Goal: Task Accomplishment & Management: Manage account settings

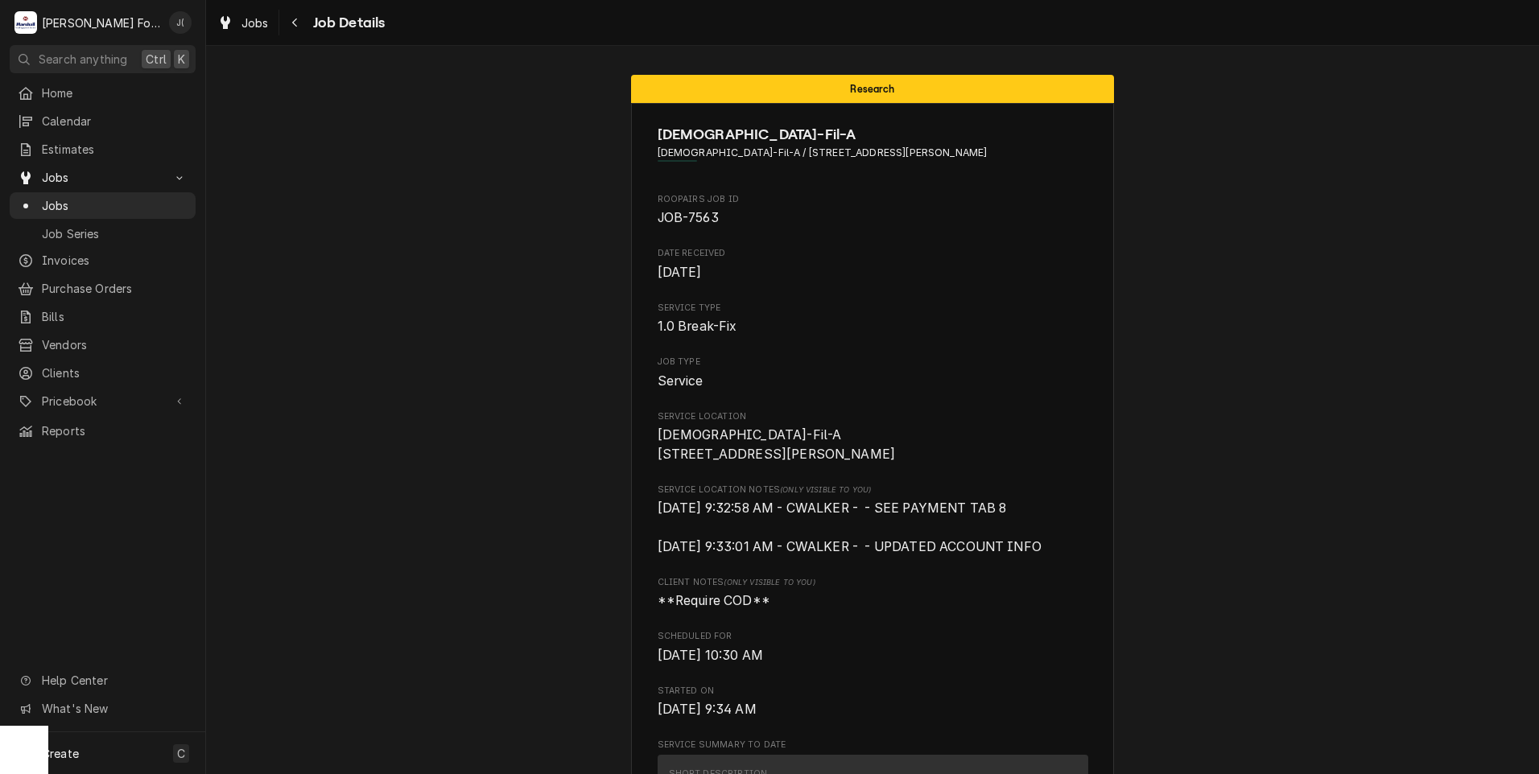
scroll to position [3095, 0]
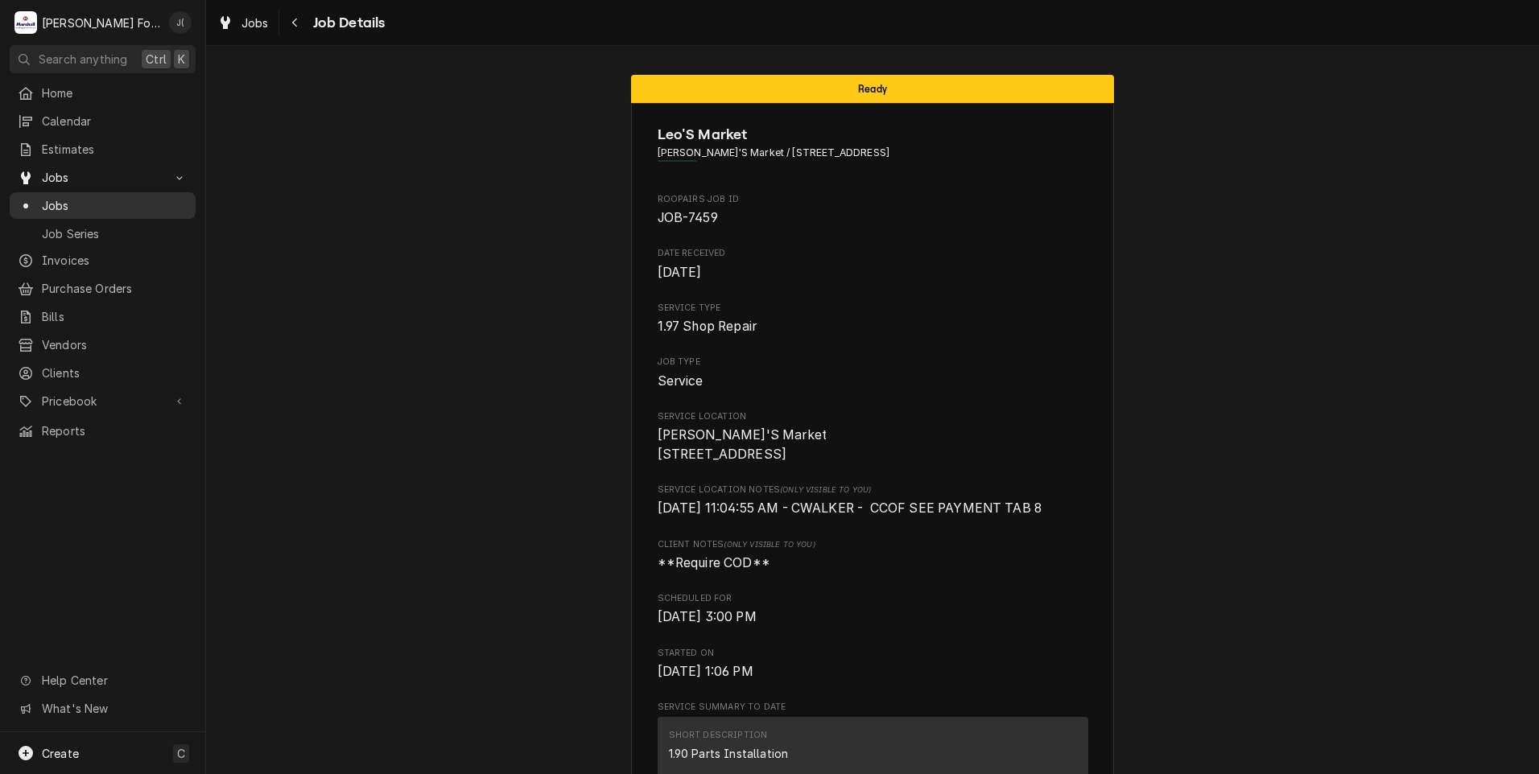
click at [101, 203] on span "Jobs" at bounding box center [115, 205] width 146 height 17
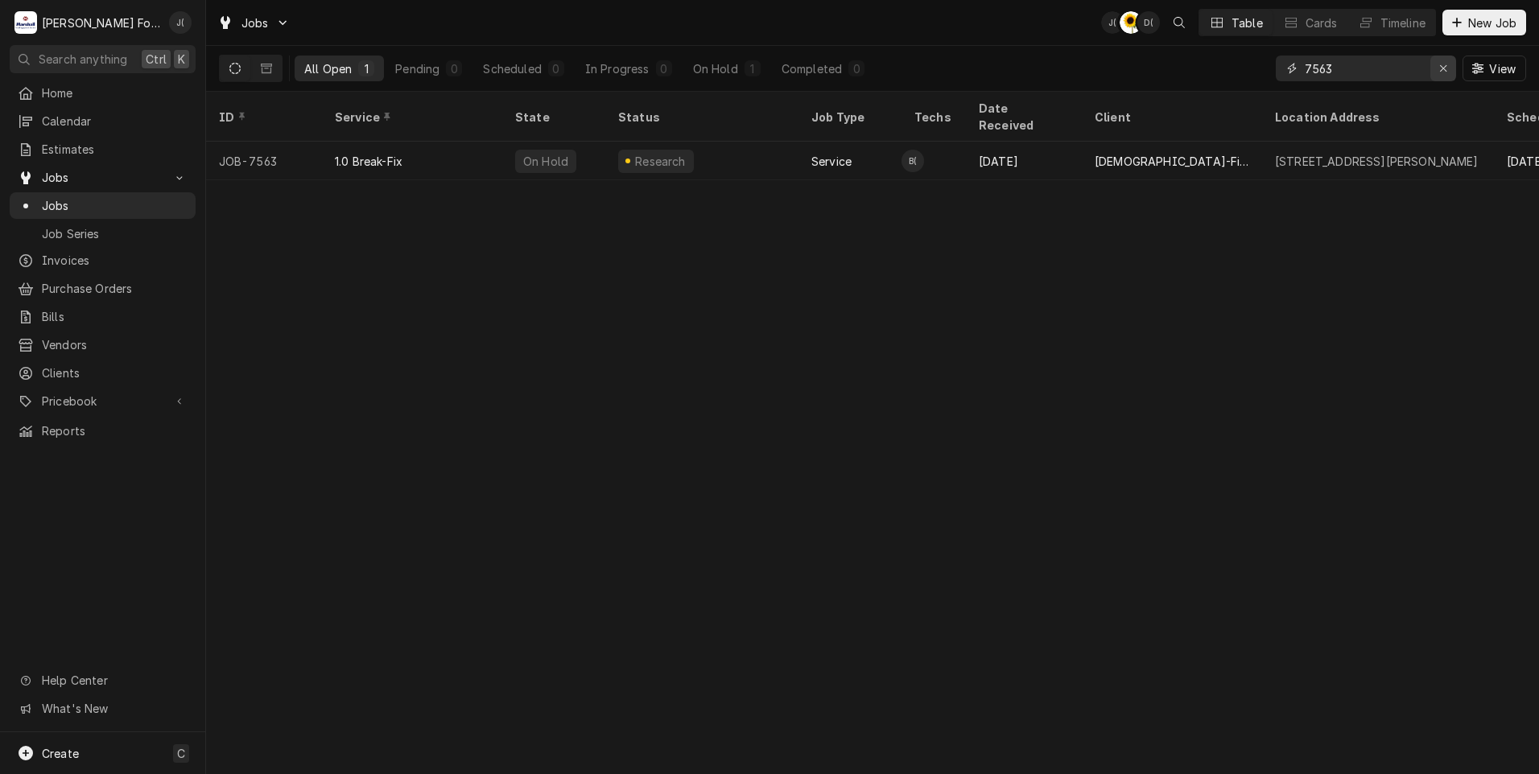
click at [1448, 69] on icon "Erase input" at bounding box center [1443, 68] width 9 height 11
click at [1423, 73] on input "Dynamic Content Wrapper" at bounding box center [1380, 69] width 151 height 26
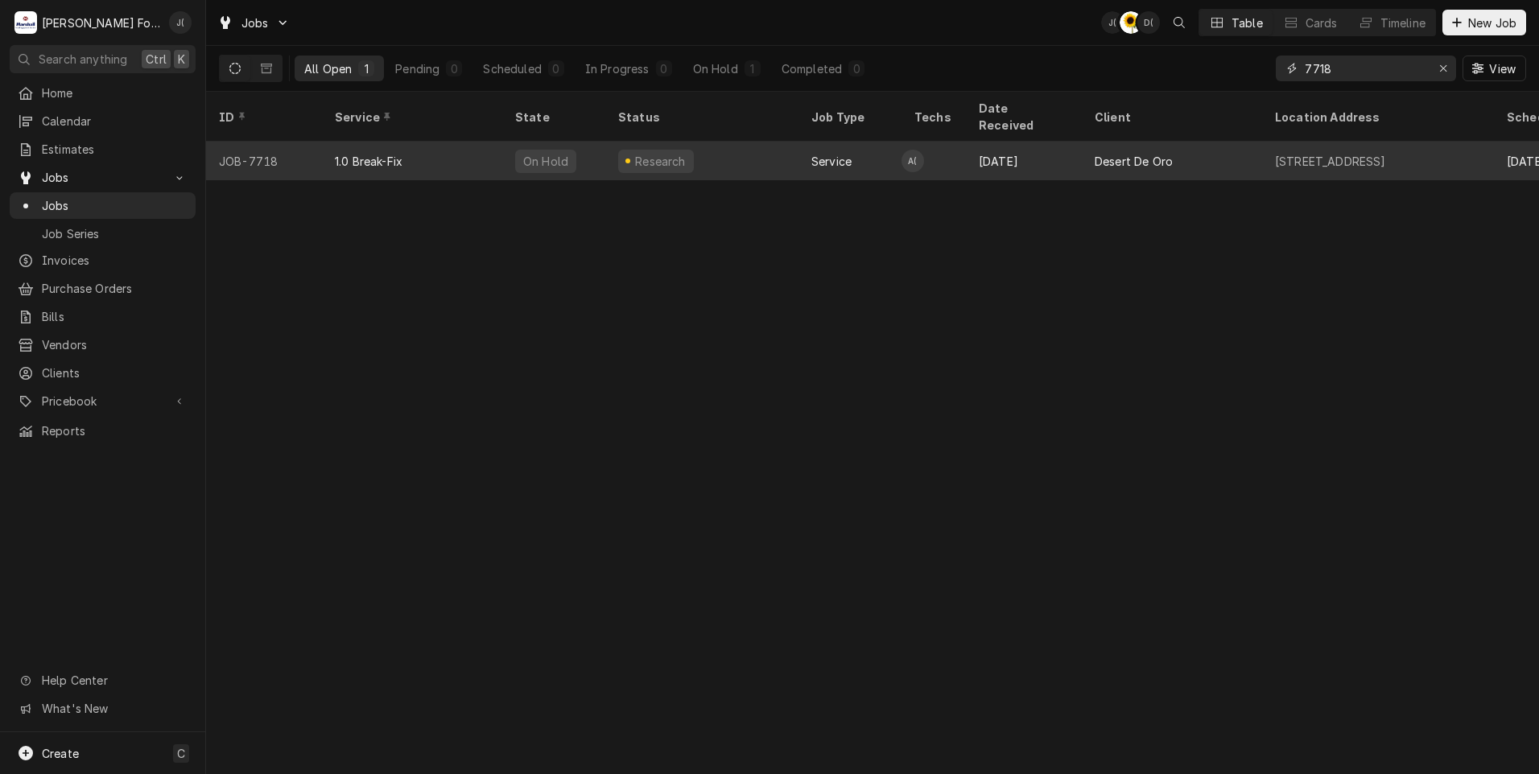
type input "7718"
click at [715, 142] on div "Research" at bounding box center [701, 161] width 193 height 39
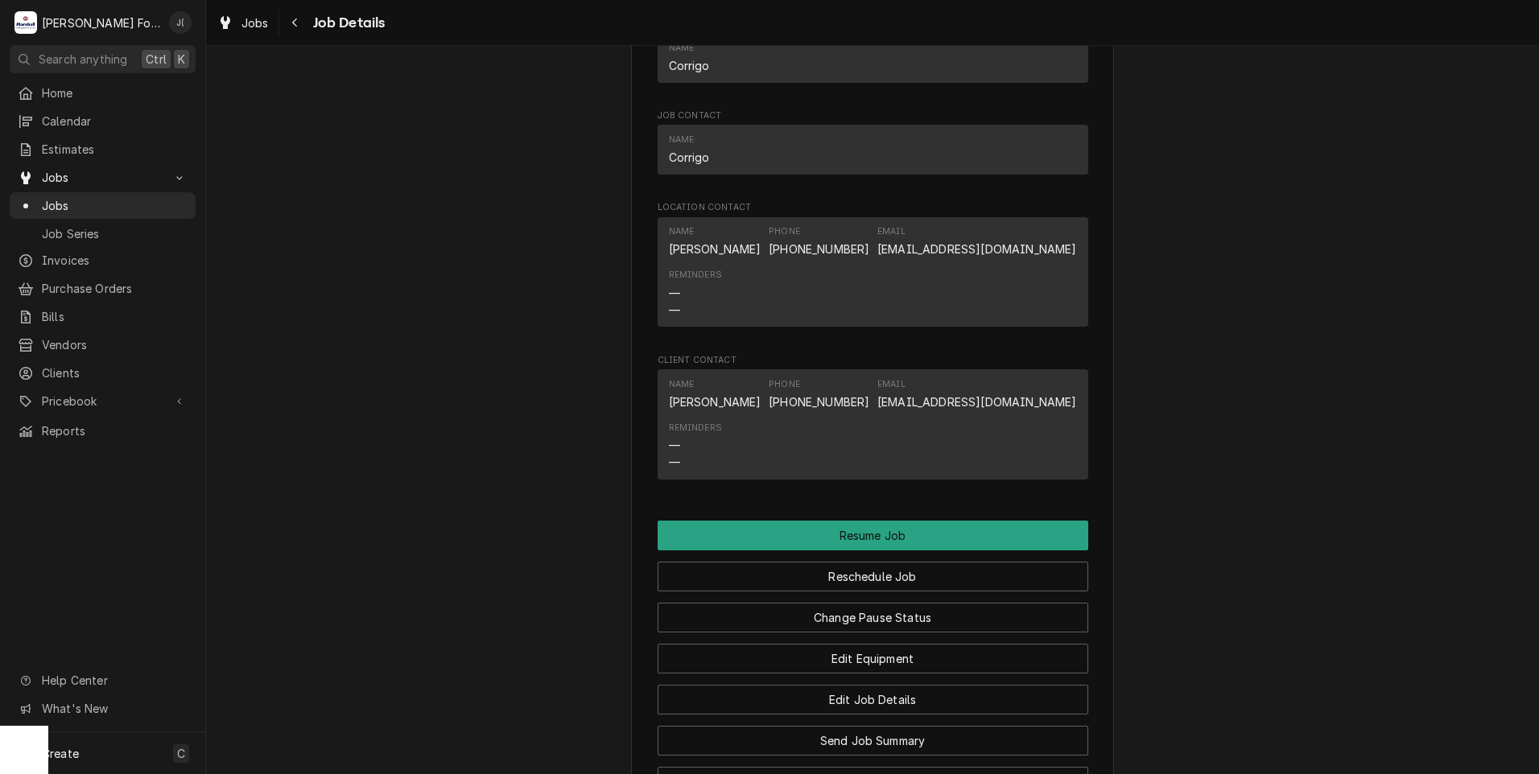
scroll to position [1852, 0]
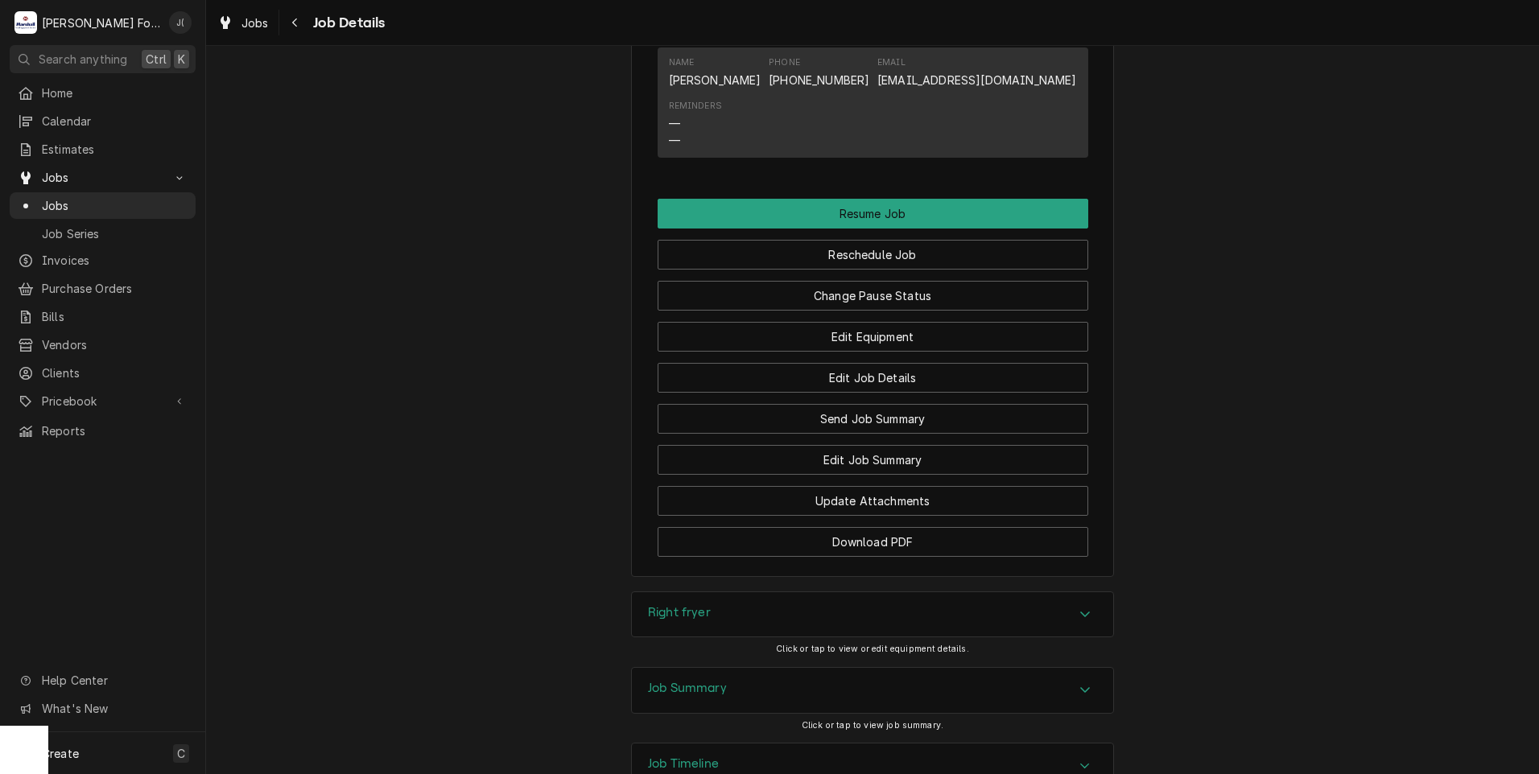
click at [692, 621] on h3 "Right fryer" at bounding box center [679, 612] width 63 height 15
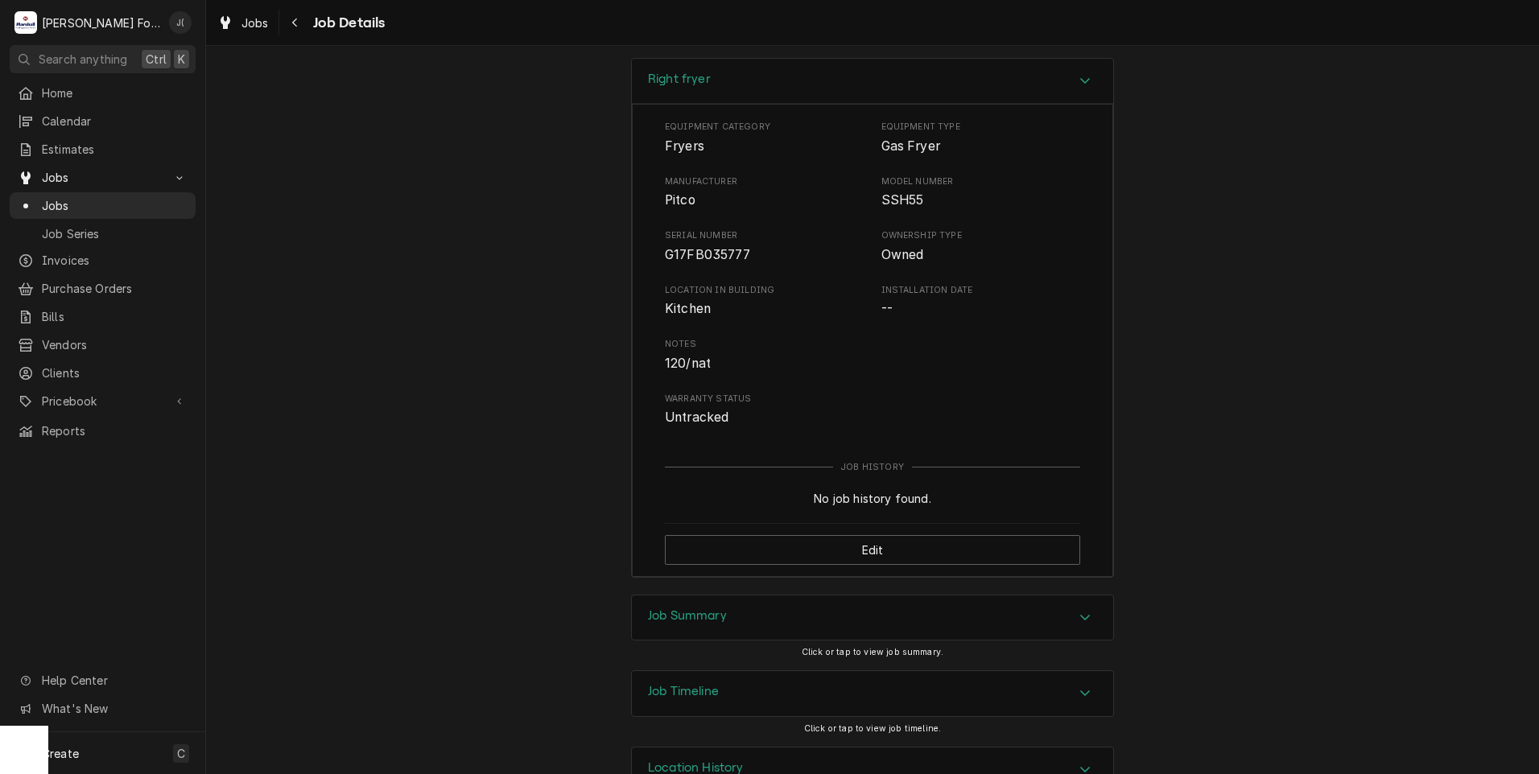
scroll to position [2453, 0]
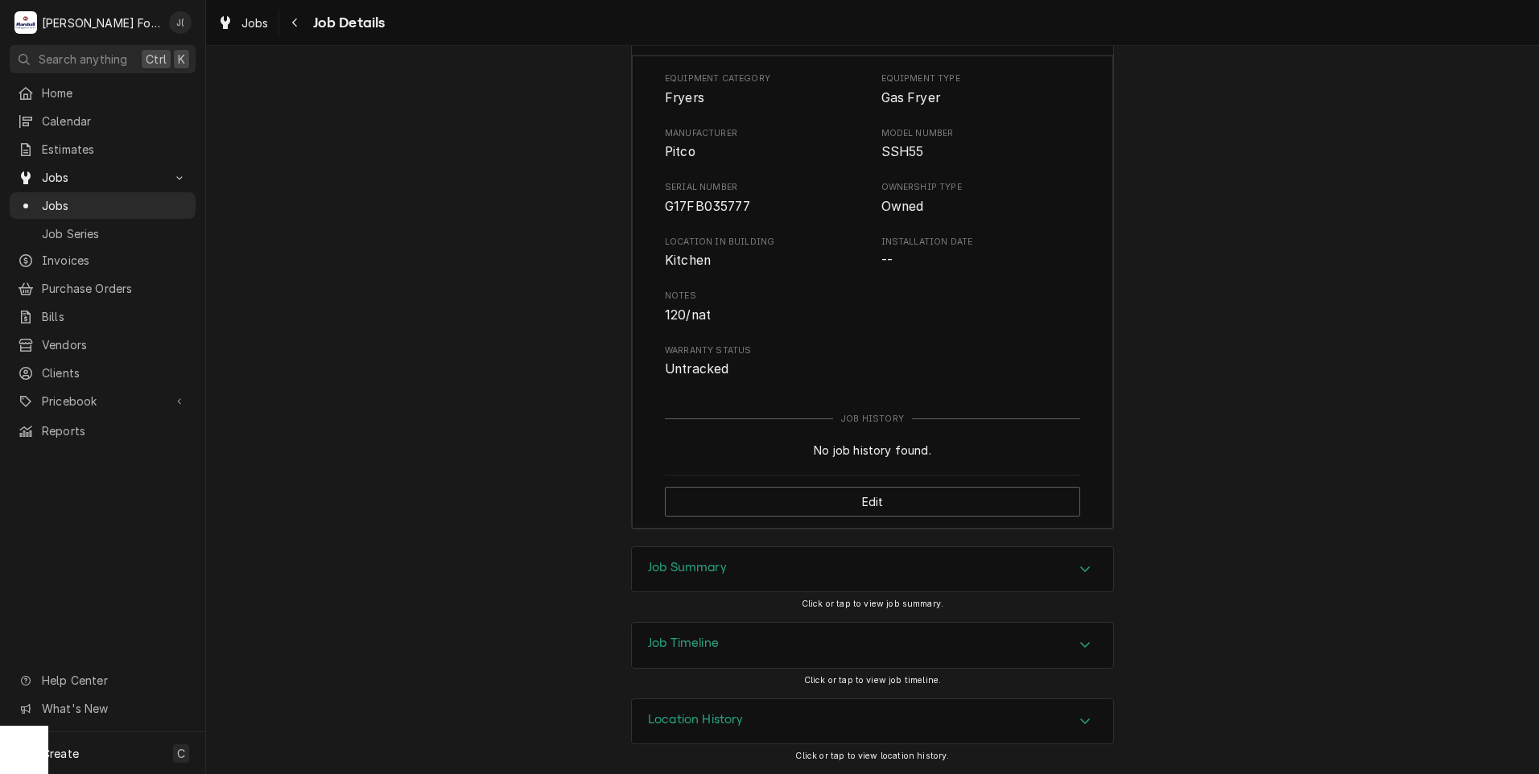
click at [663, 583] on div "Job Summary" at bounding box center [872, 569] width 481 height 45
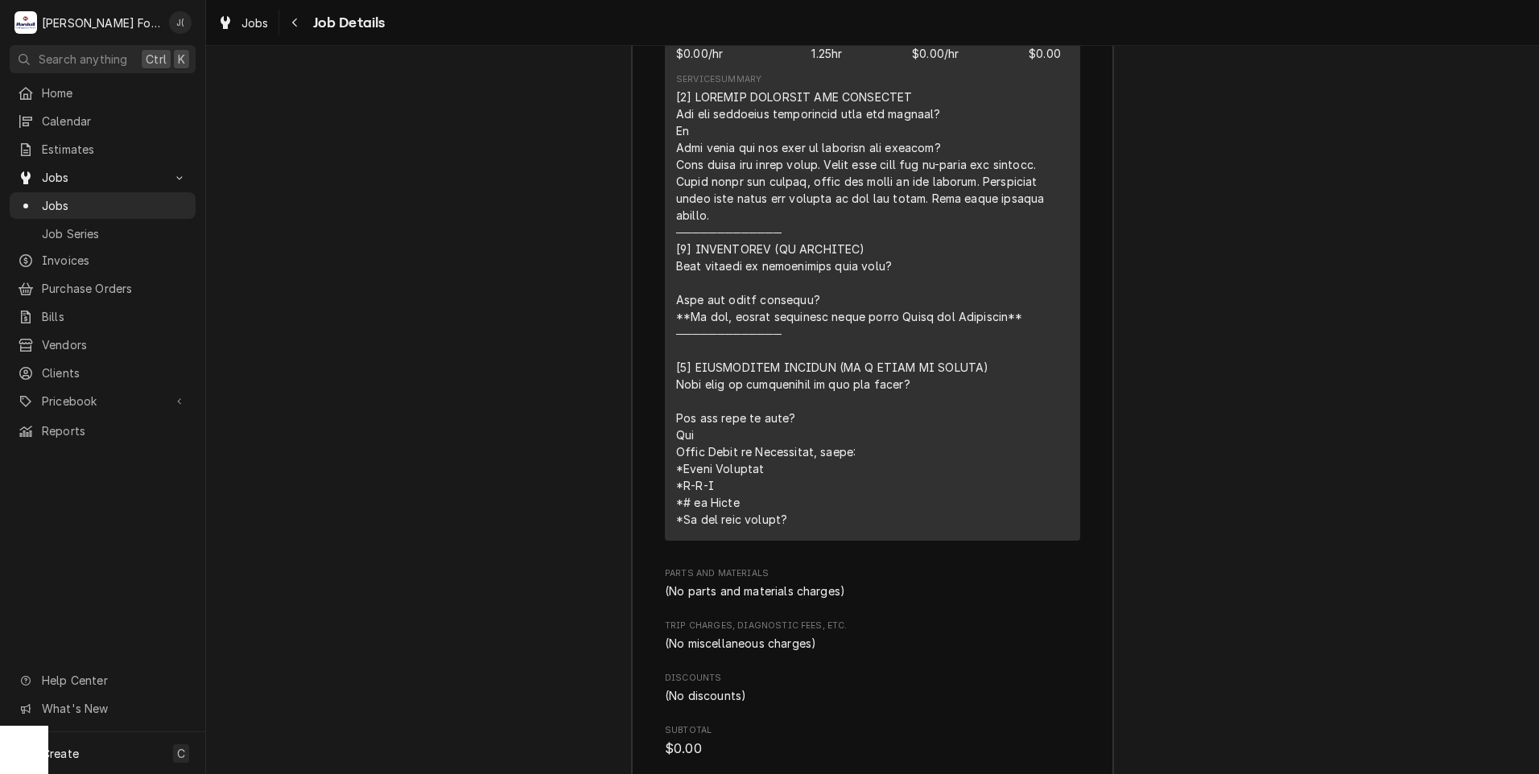
scroll to position [3660, 0]
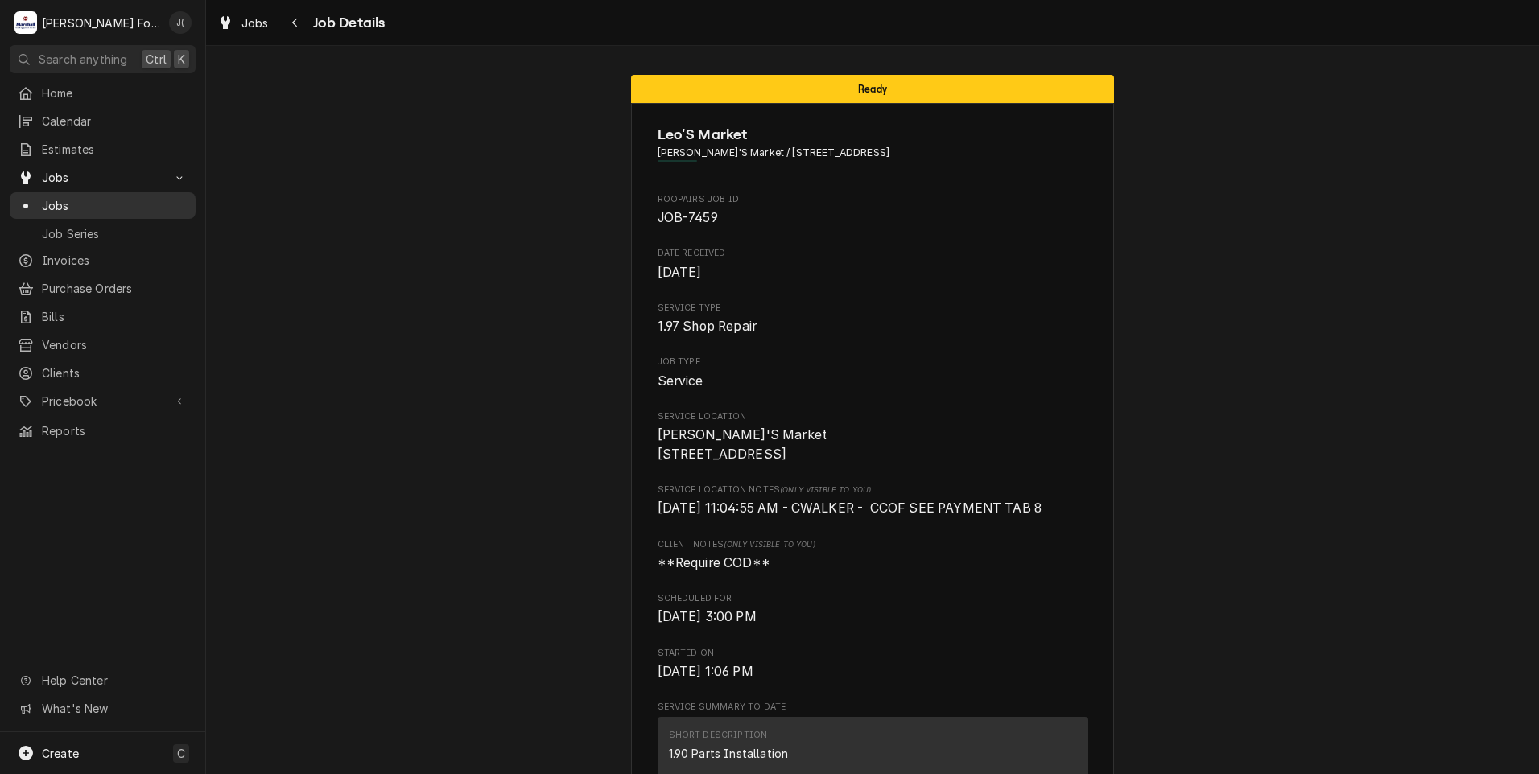
click at [93, 208] on div "Jobs" at bounding box center [103, 206] width 180 height 20
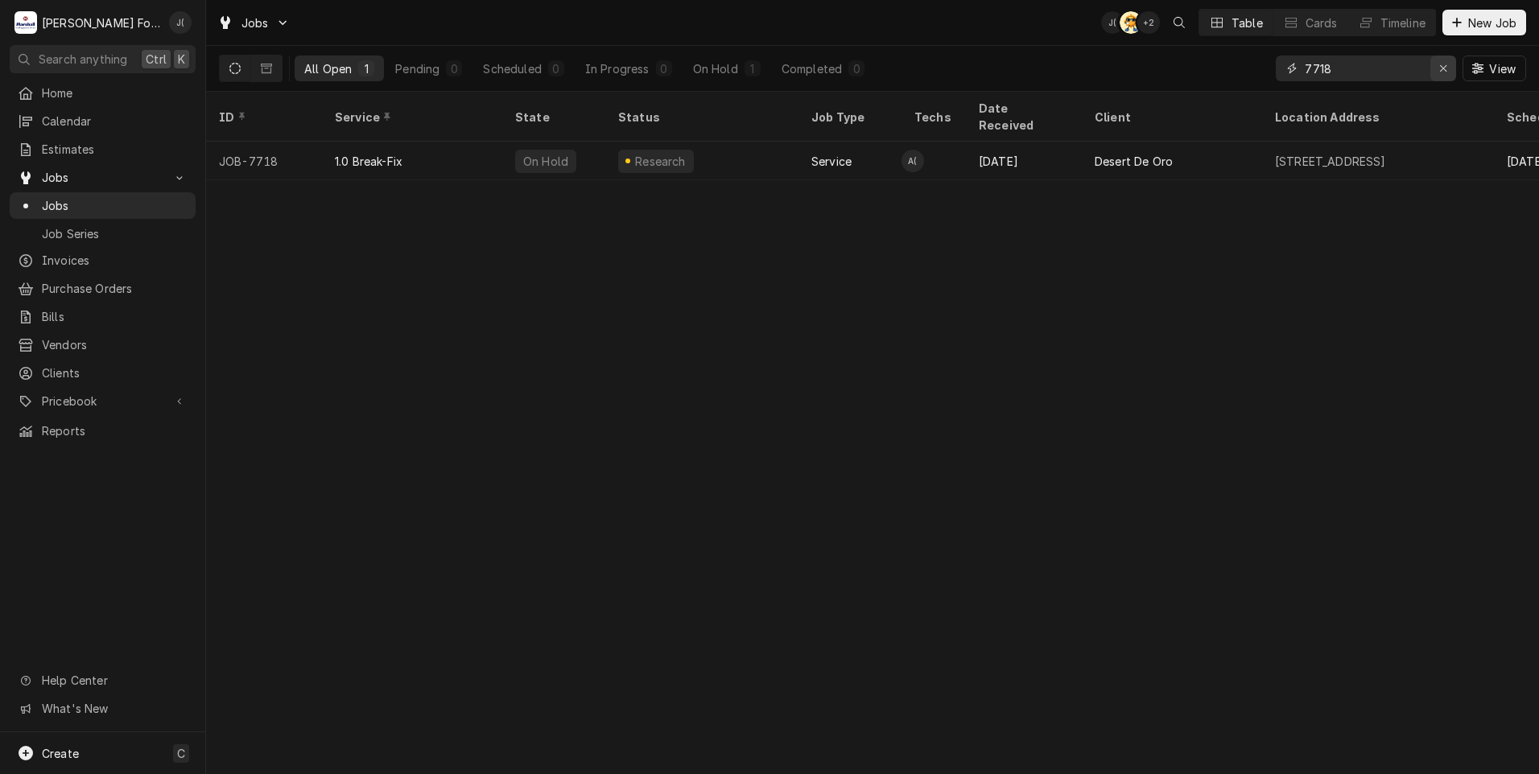
click at [1439, 70] on div "Erase input" at bounding box center [1443, 68] width 16 height 16
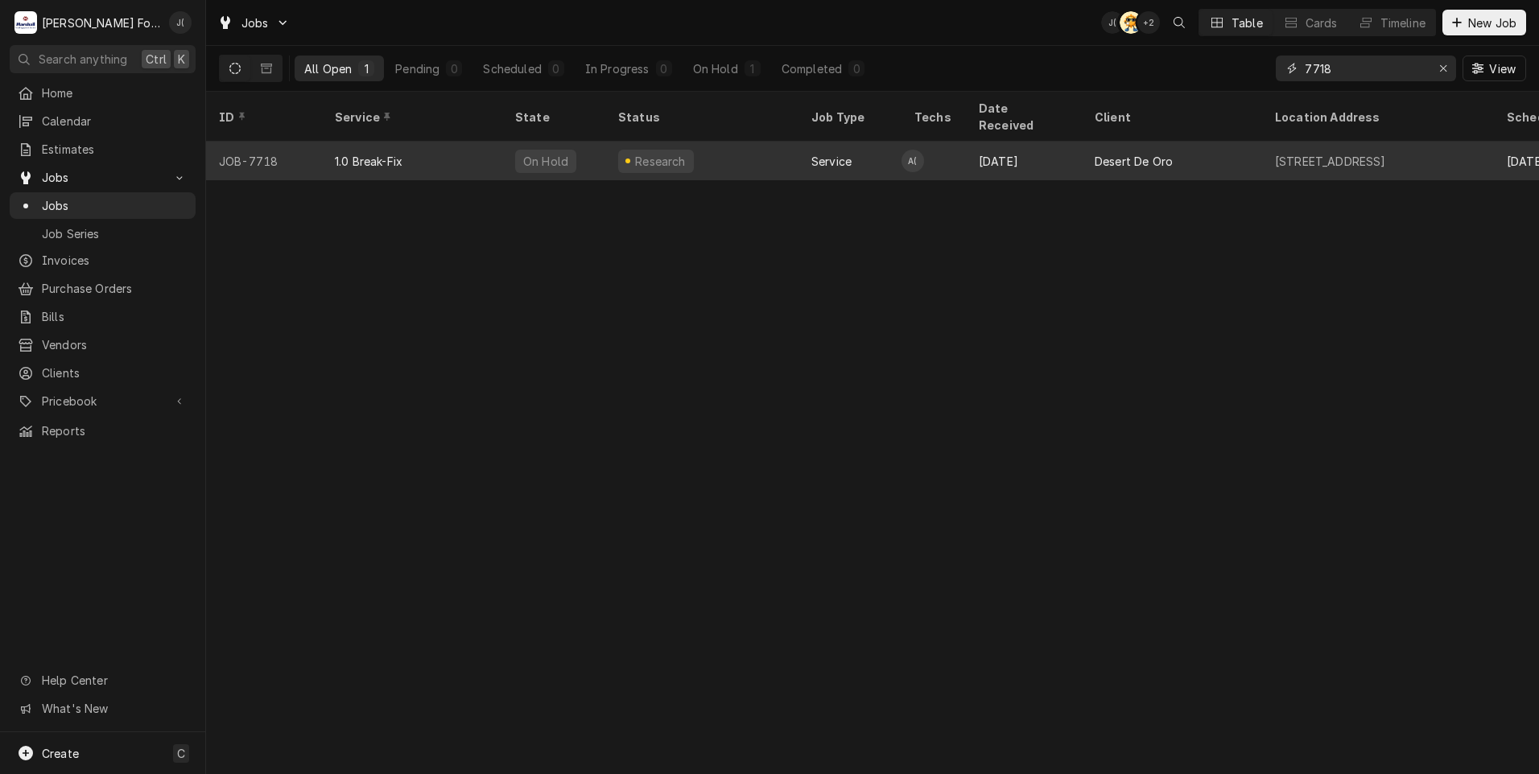
type input "7718"
click at [733, 150] on div "Research" at bounding box center [701, 161] width 193 height 39
click at [733, 149] on div "Research" at bounding box center [701, 161] width 193 height 39
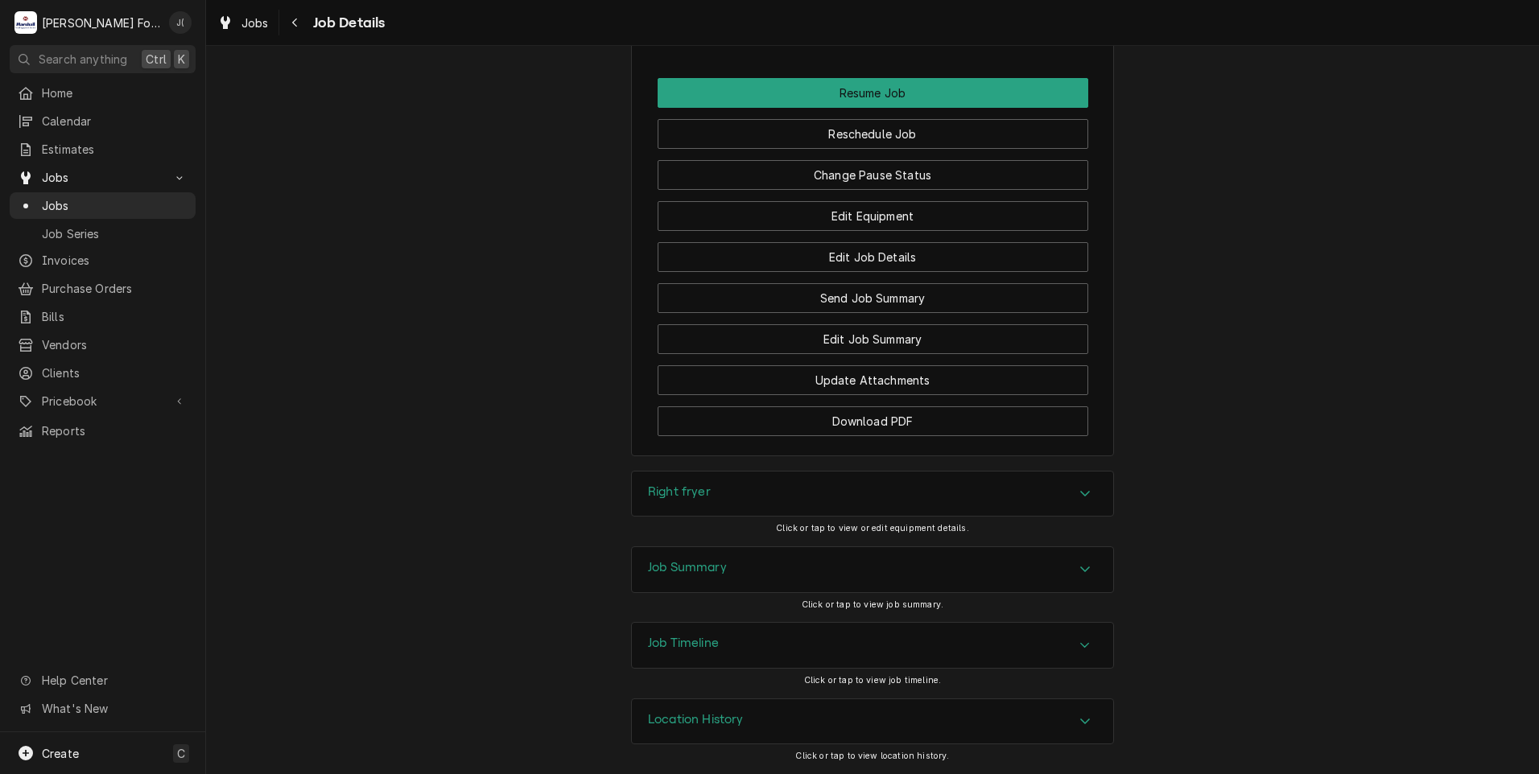
scroll to position [1992, 0]
click at [699, 575] on h3 "Job Summary" at bounding box center [687, 567] width 79 height 15
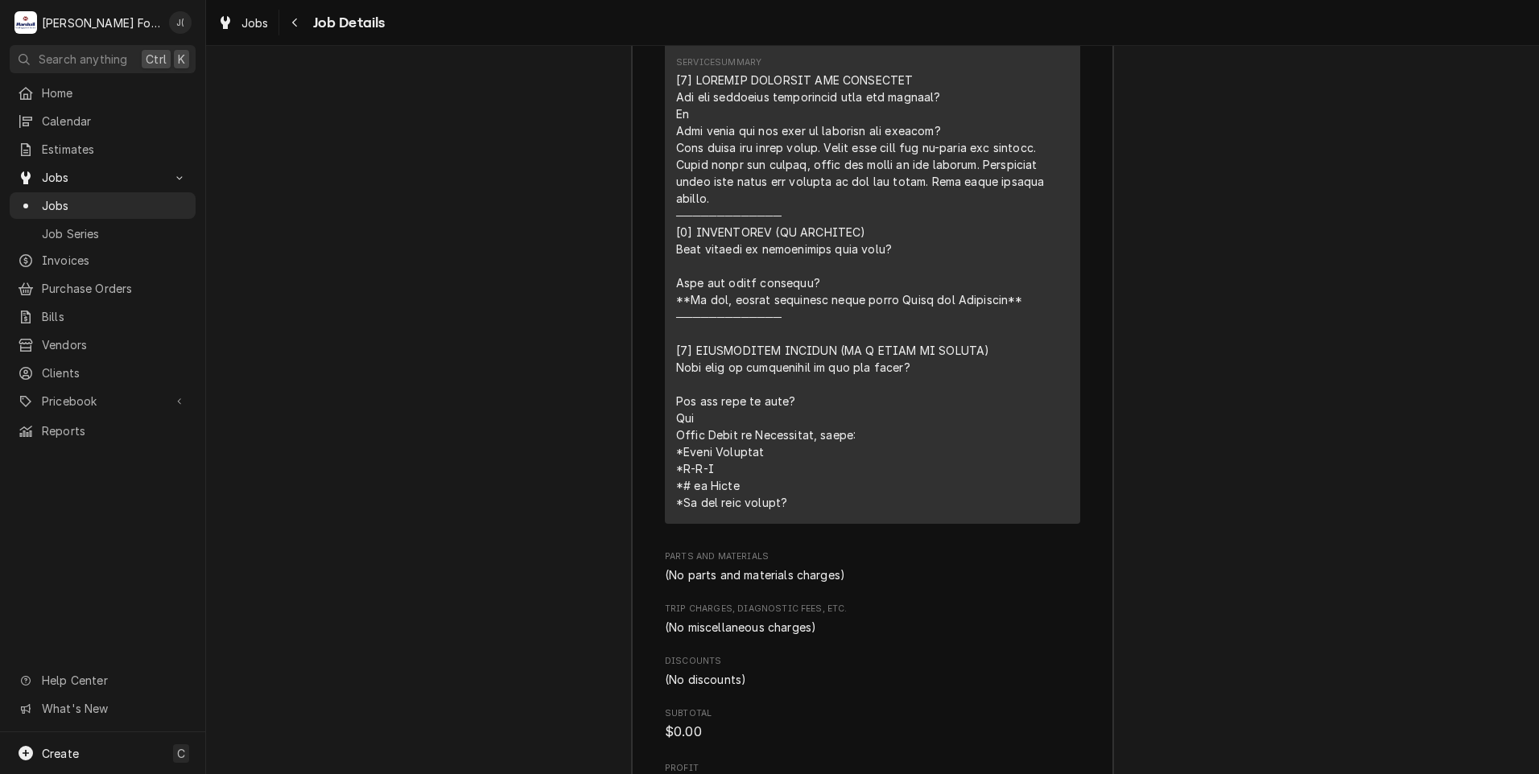
scroll to position [3317, 0]
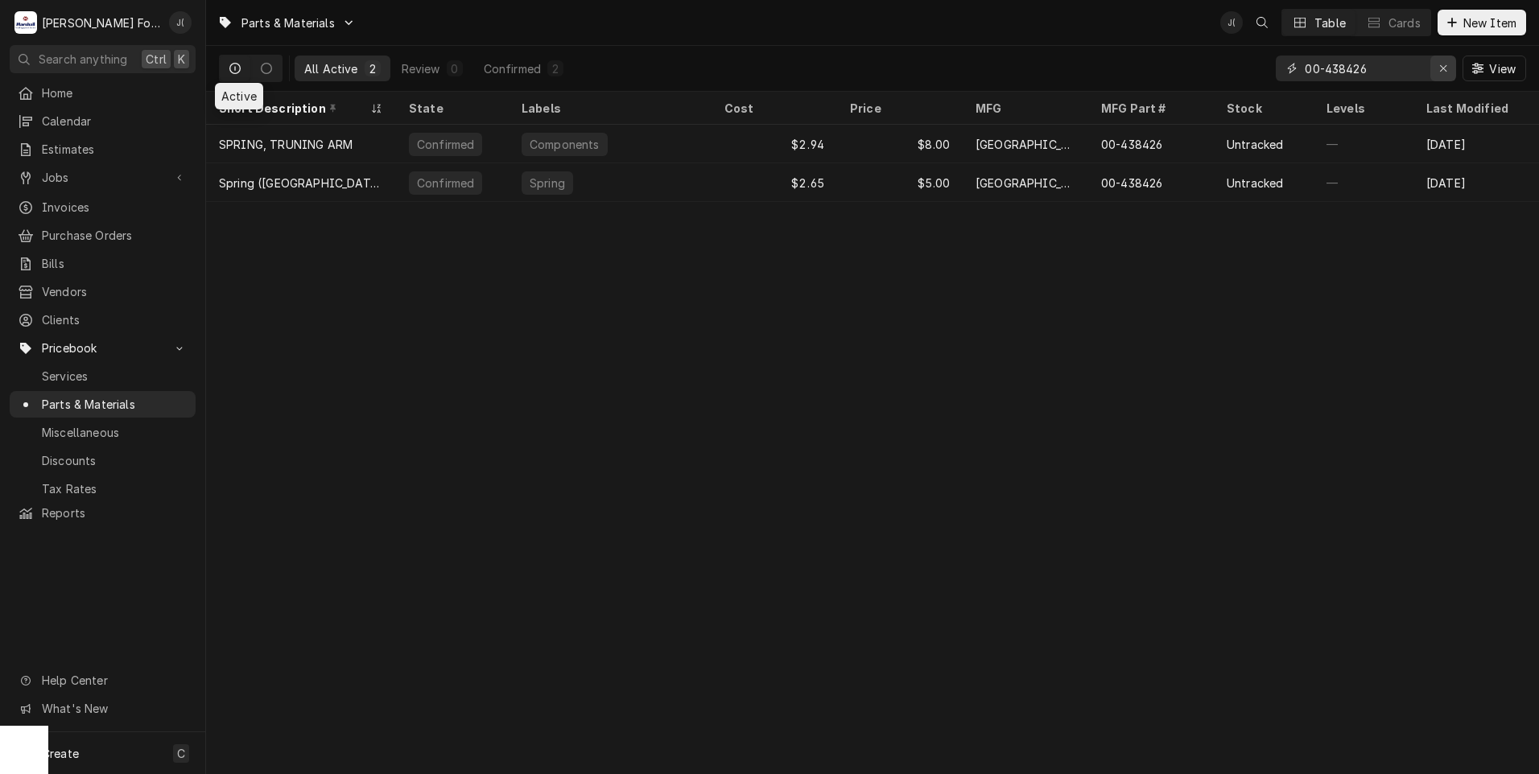
click at [1446, 68] on icon "Erase input" at bounding box center [1443, 68] width 9 height 11
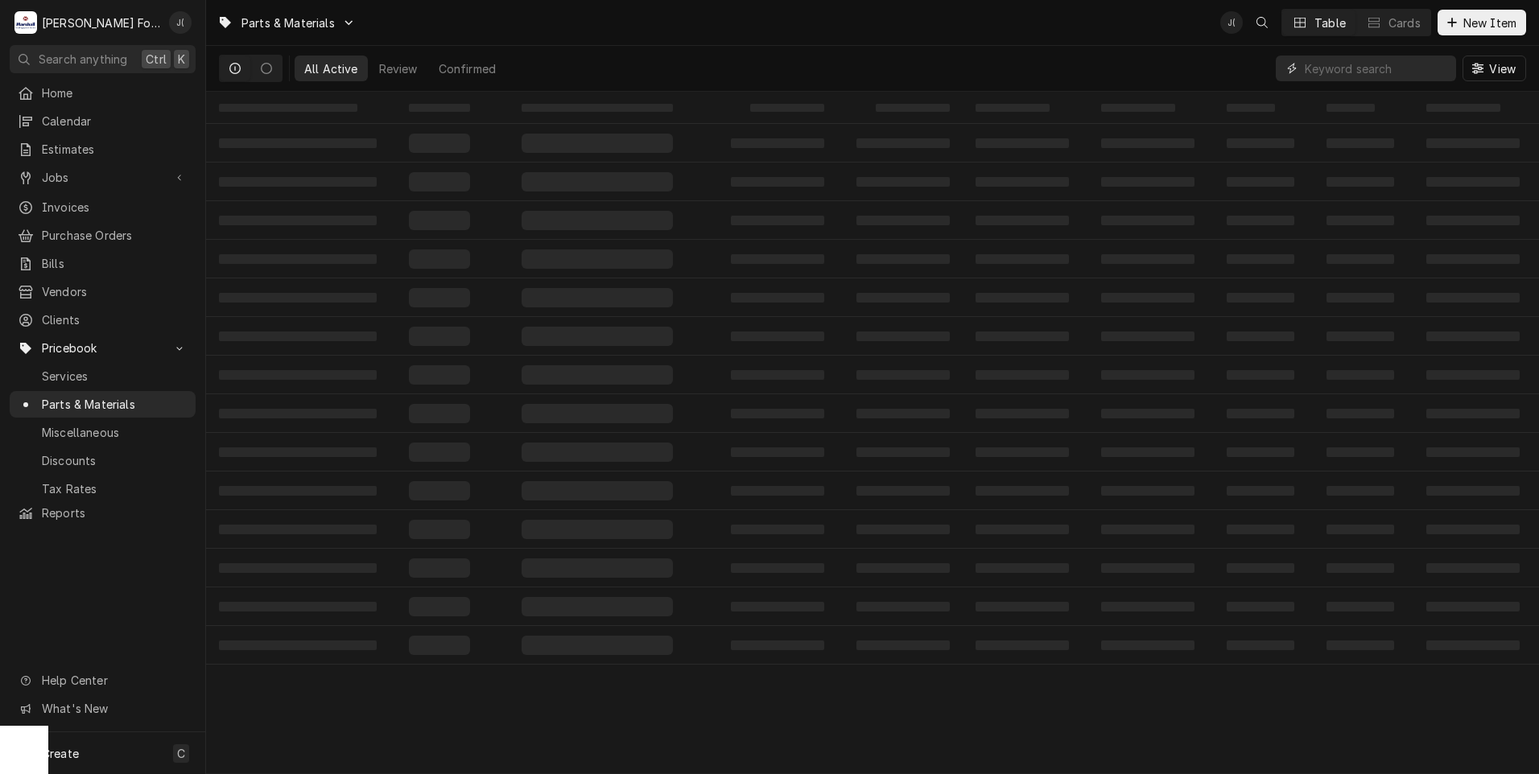
paste input "60147801"
type input "60147801"
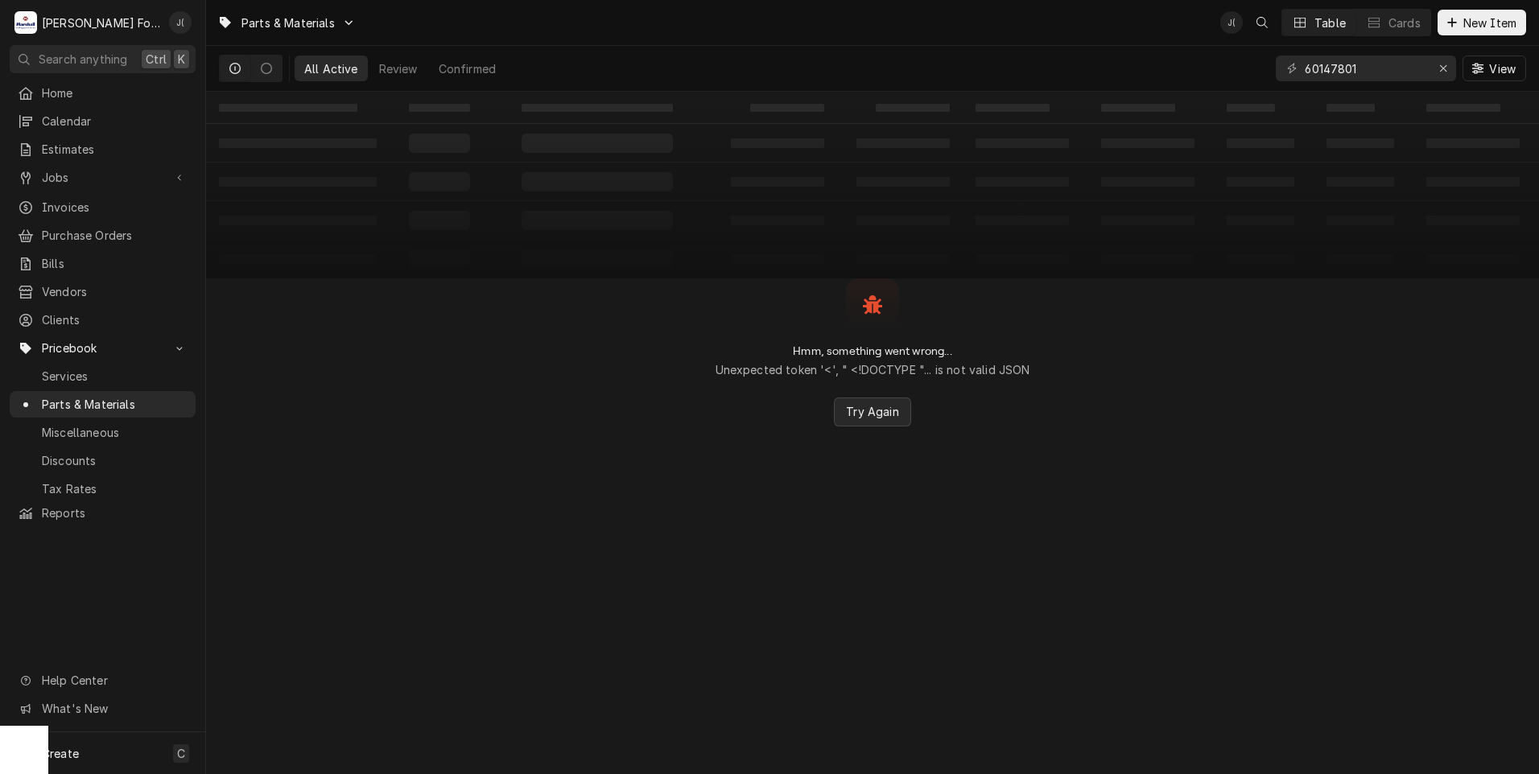
click at [890, 414] on span "Try Again" at bounding box center [872, 411] width 59 height 17
click at [1441, 72] on icon "Erase input" at bounding box center [1443, 68] width 9 height 11
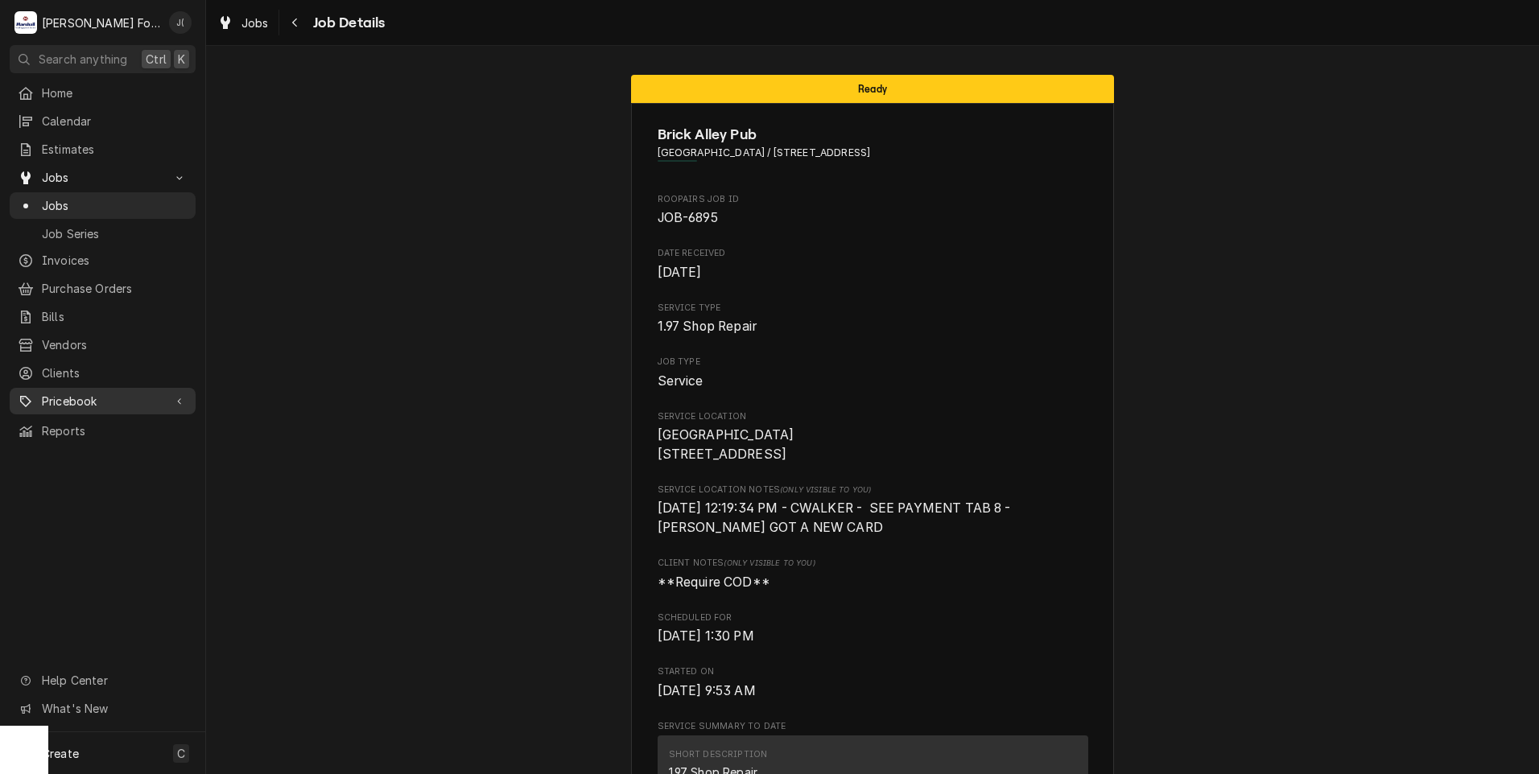
click at [93, 393] on span "Pricebook" at bounding box center [103, 401] width 122 height 17
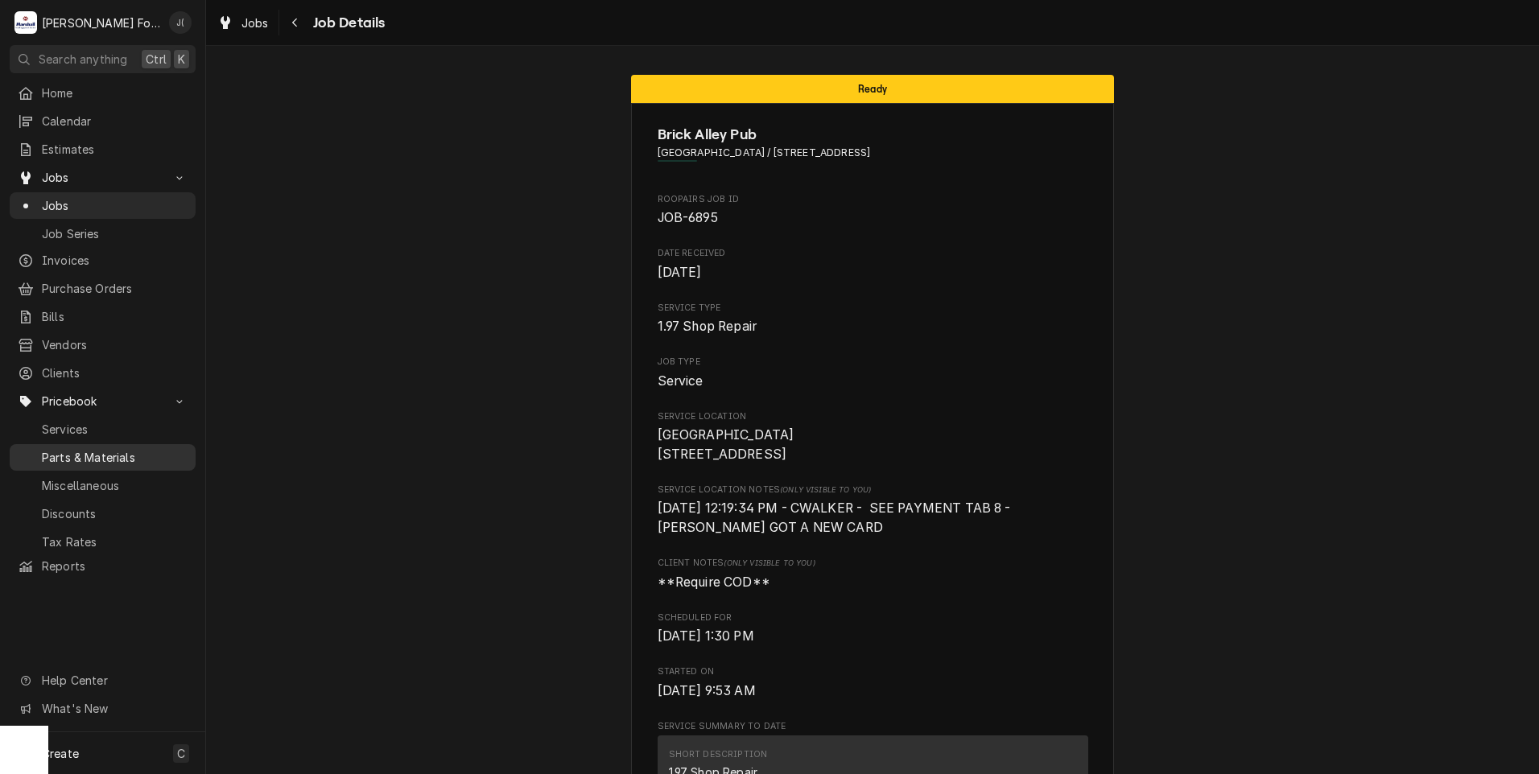
click at [101, 449] on span "Parts & Materials" at bounding box center [115, 457] width 146 height 17
click at [55, 200] on span "Jobs" at bounding box center [115, 205] width 146 height 17
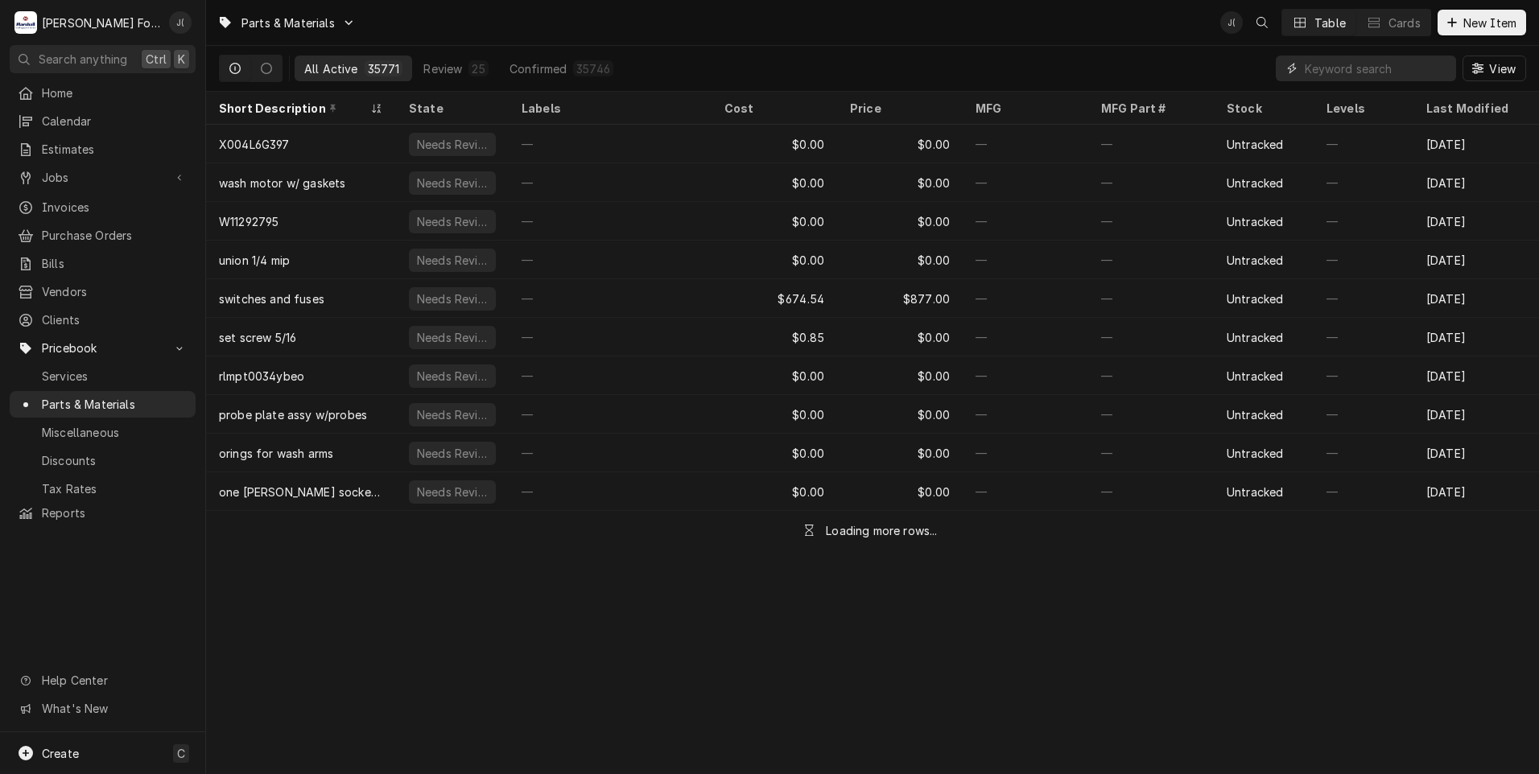
click at [1340, 70] on input "Dynamic Content Wrapper" at bounding box center [1376, 69] width 143 height 26
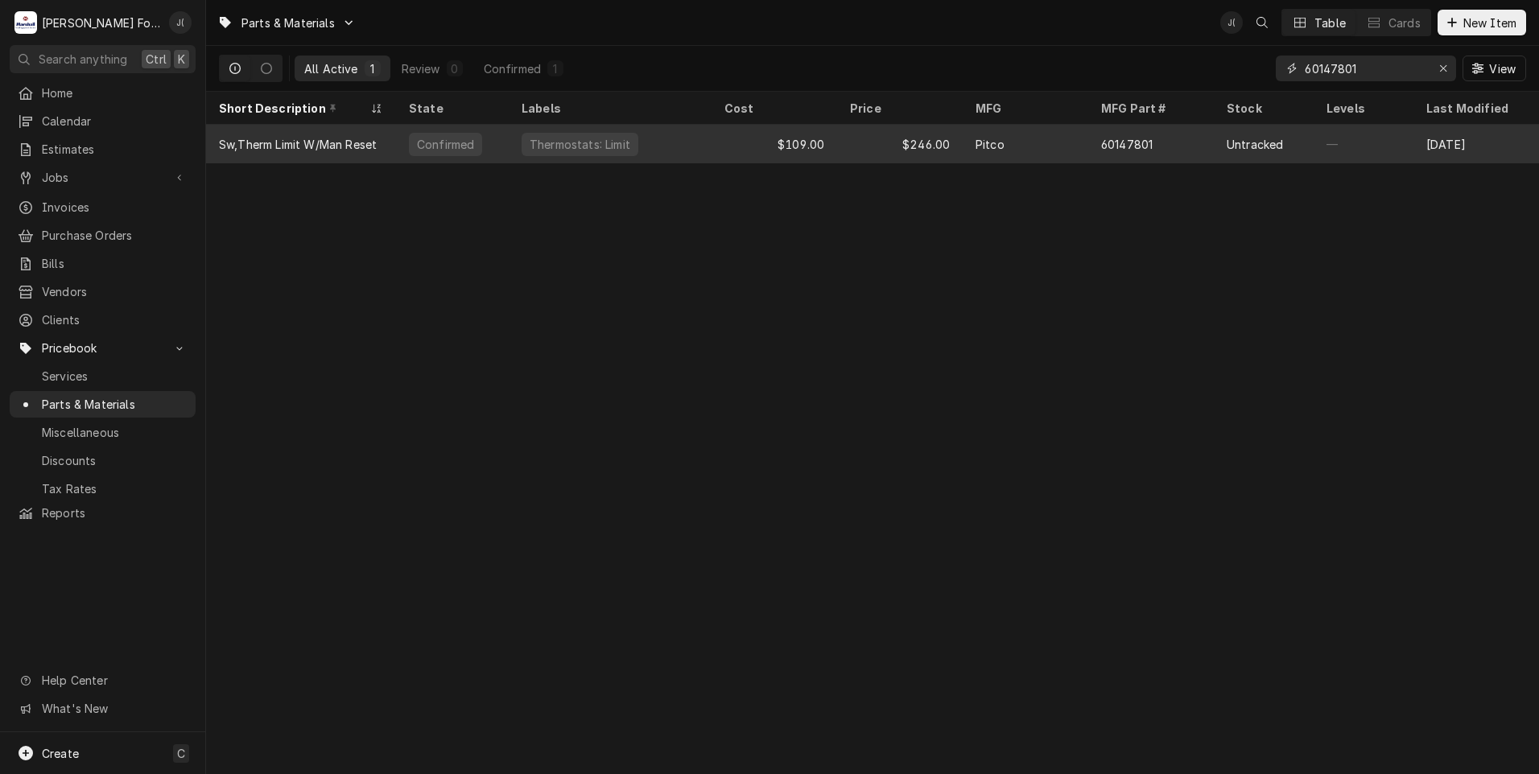
type input "60147801"
click at [655, 156] on div "Thermostats: Limit" at bounding box center [610, 144] width 203 height 39
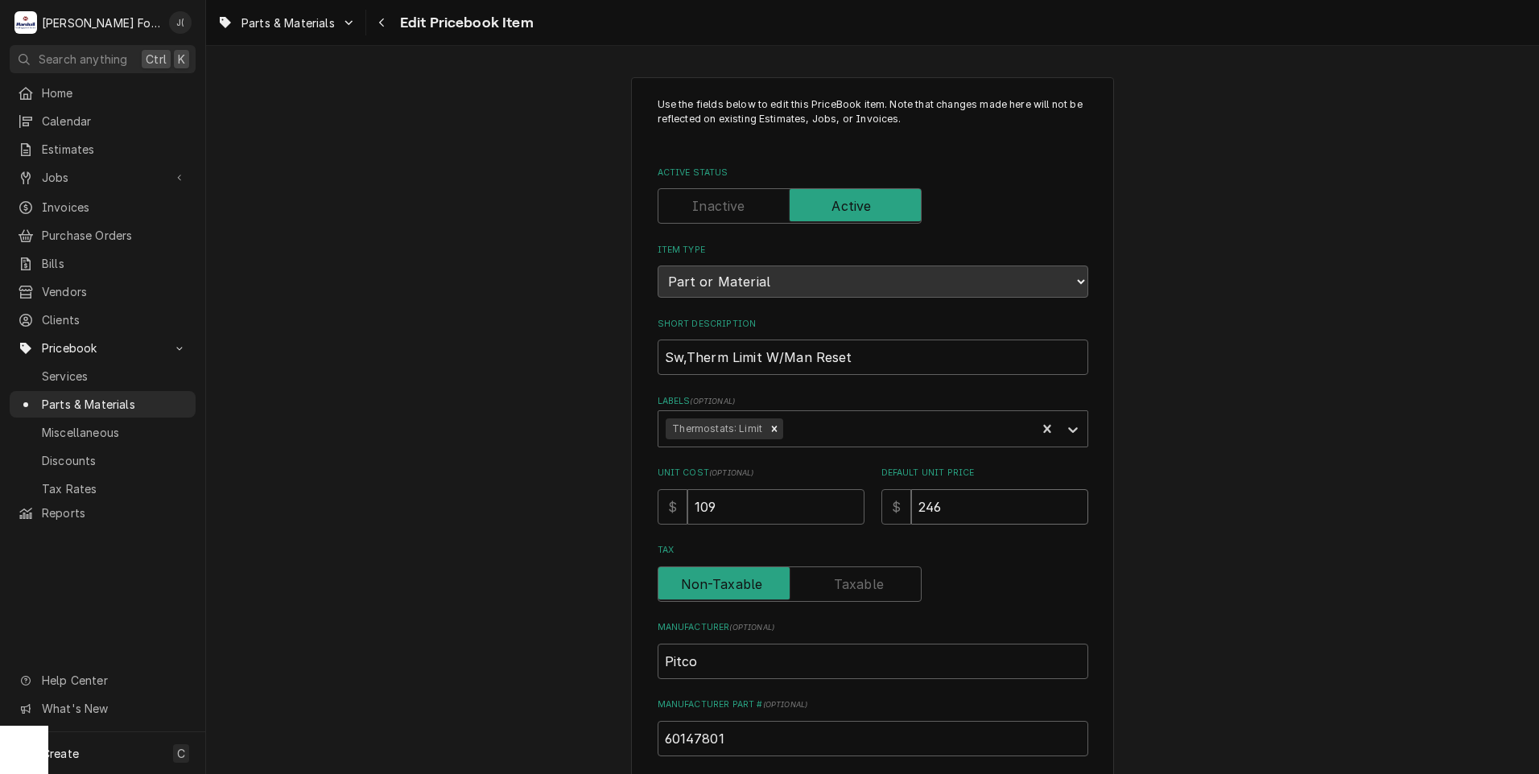
drag, startPoint x: 939, startPoint y: 500, endPoint x: 700, endPoint y: 502, distance: 239.9
click at [730, 502] on div "Unit Cost ( optional ) $ 109 Default Unit Price $ 246" at bounding box center [873, 495] width 431 height 57
type textarea "x"
type input "2"
type textarea "x"
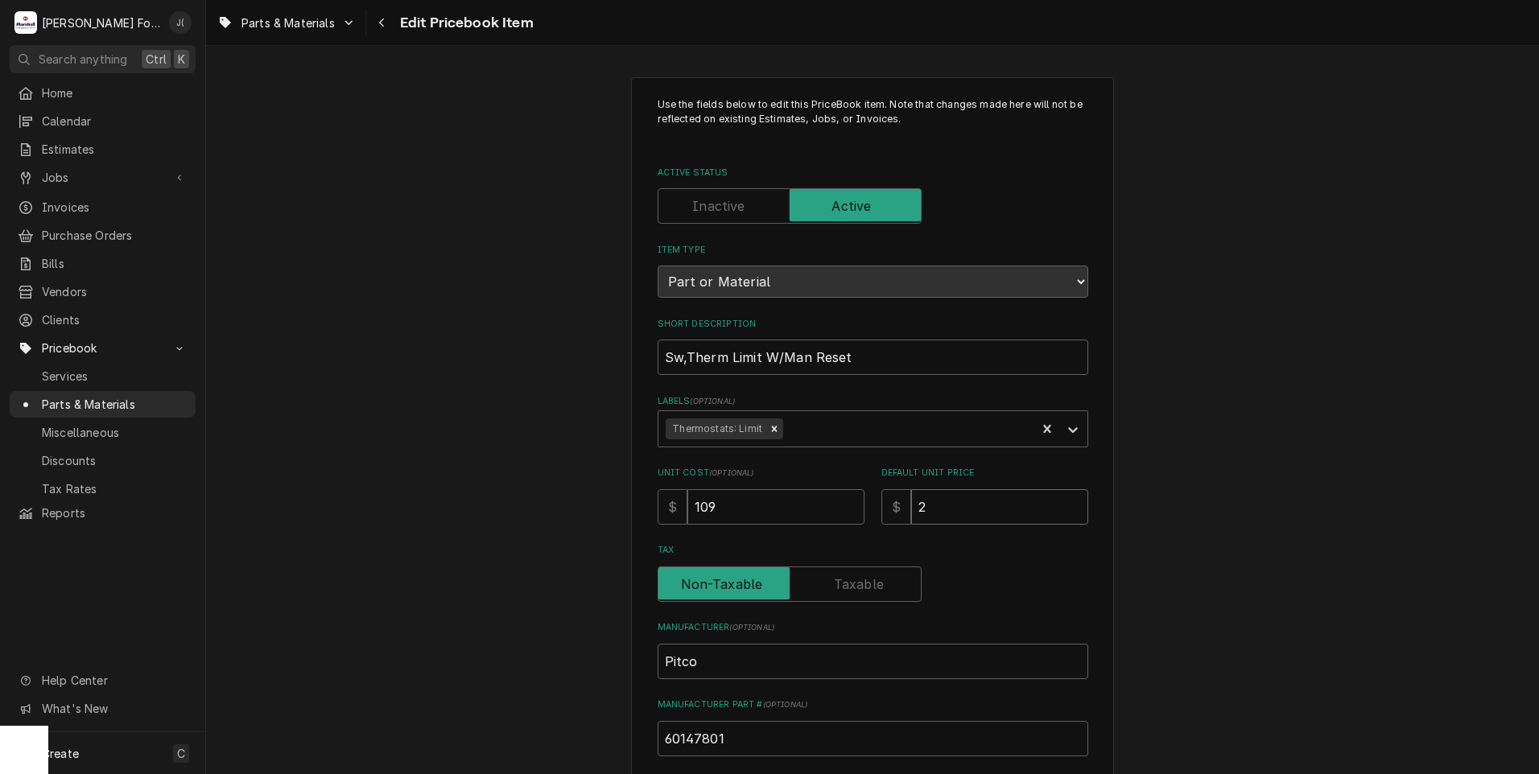
type input "26"
type textarea "x"
type input "267"
type textarea "x"
type input "267.0"
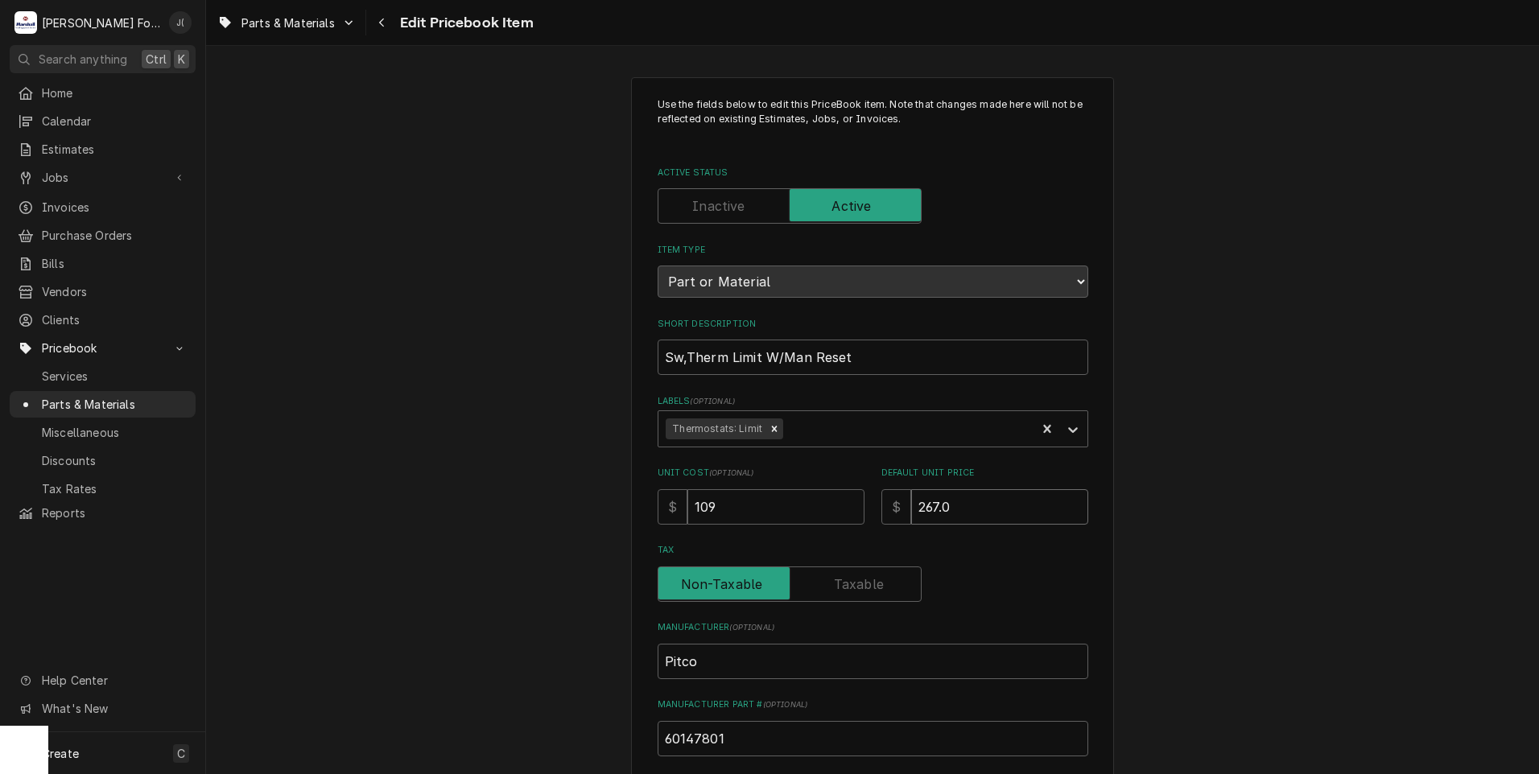
type textarea "x"
type input "267.00"
click at [402, 483] on div "Use the fields below to edit this PriceBook item. Note that changes made here w…" at bounding box center [872, 630] width 1333 height 1134
type textarea "x"
type input "1"
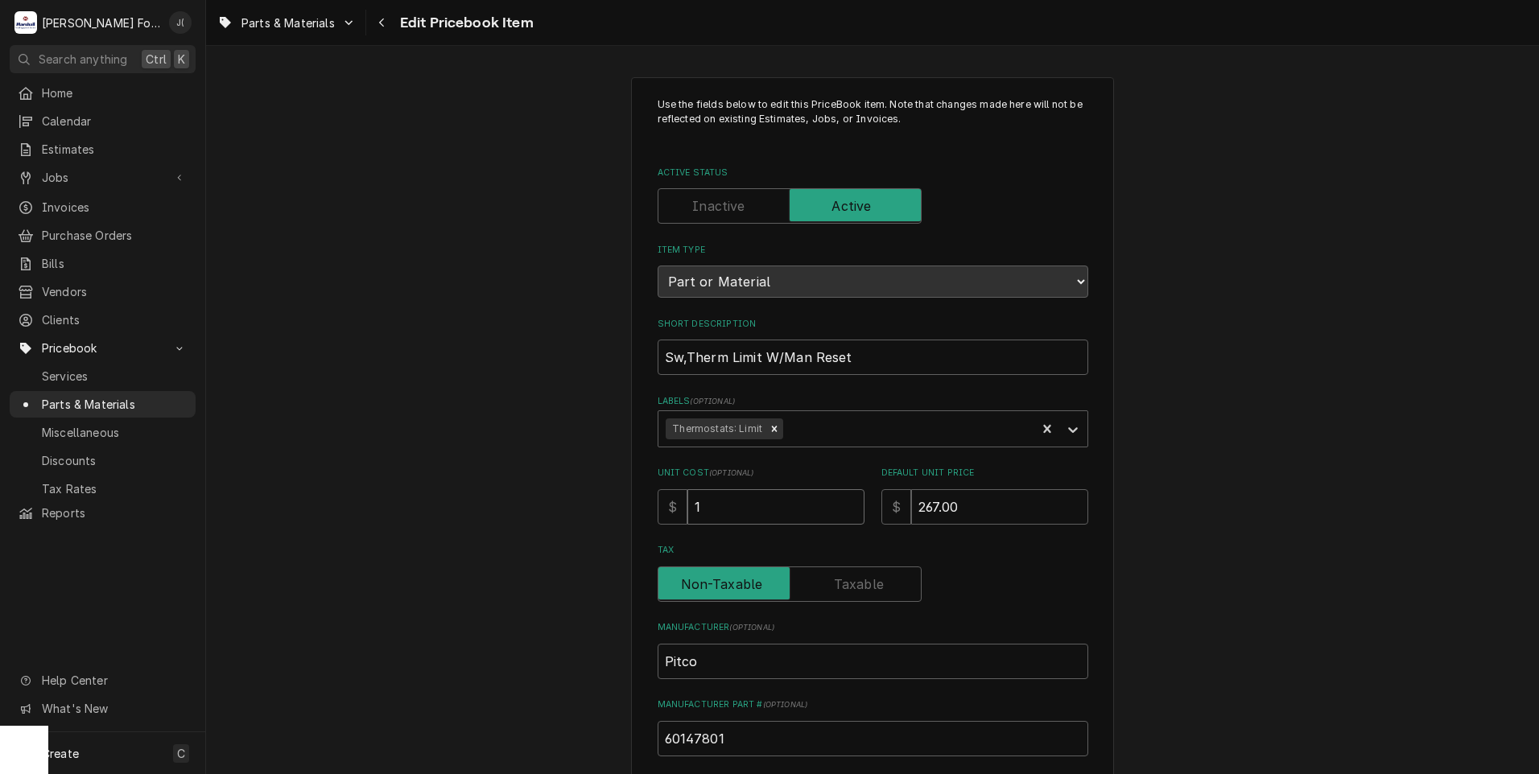
type textarea "x"
type input "10"
type textarea "x"
type input "102"
type textarea "x"
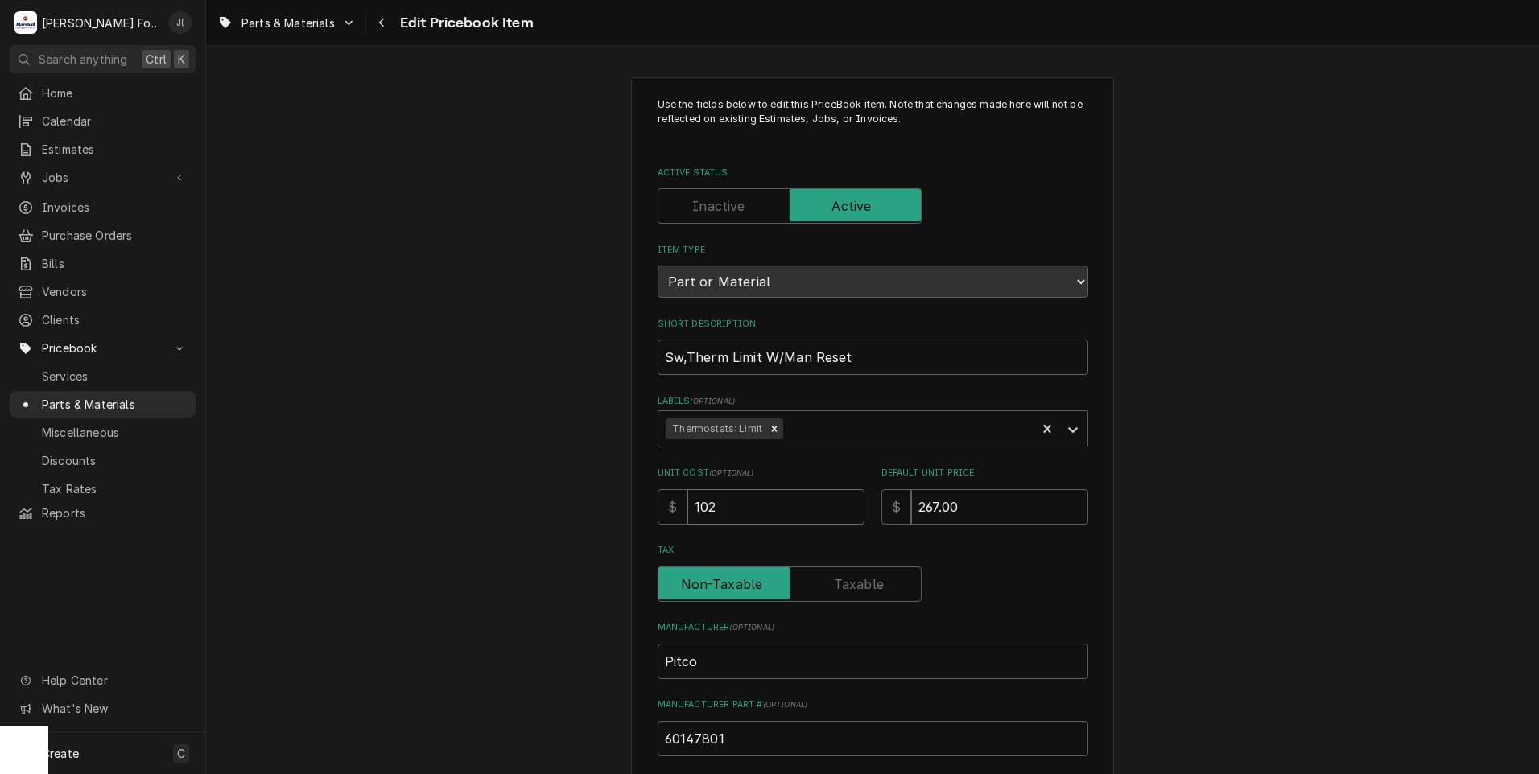
type input "102.1"
type textarea "x"
type input "102.16"
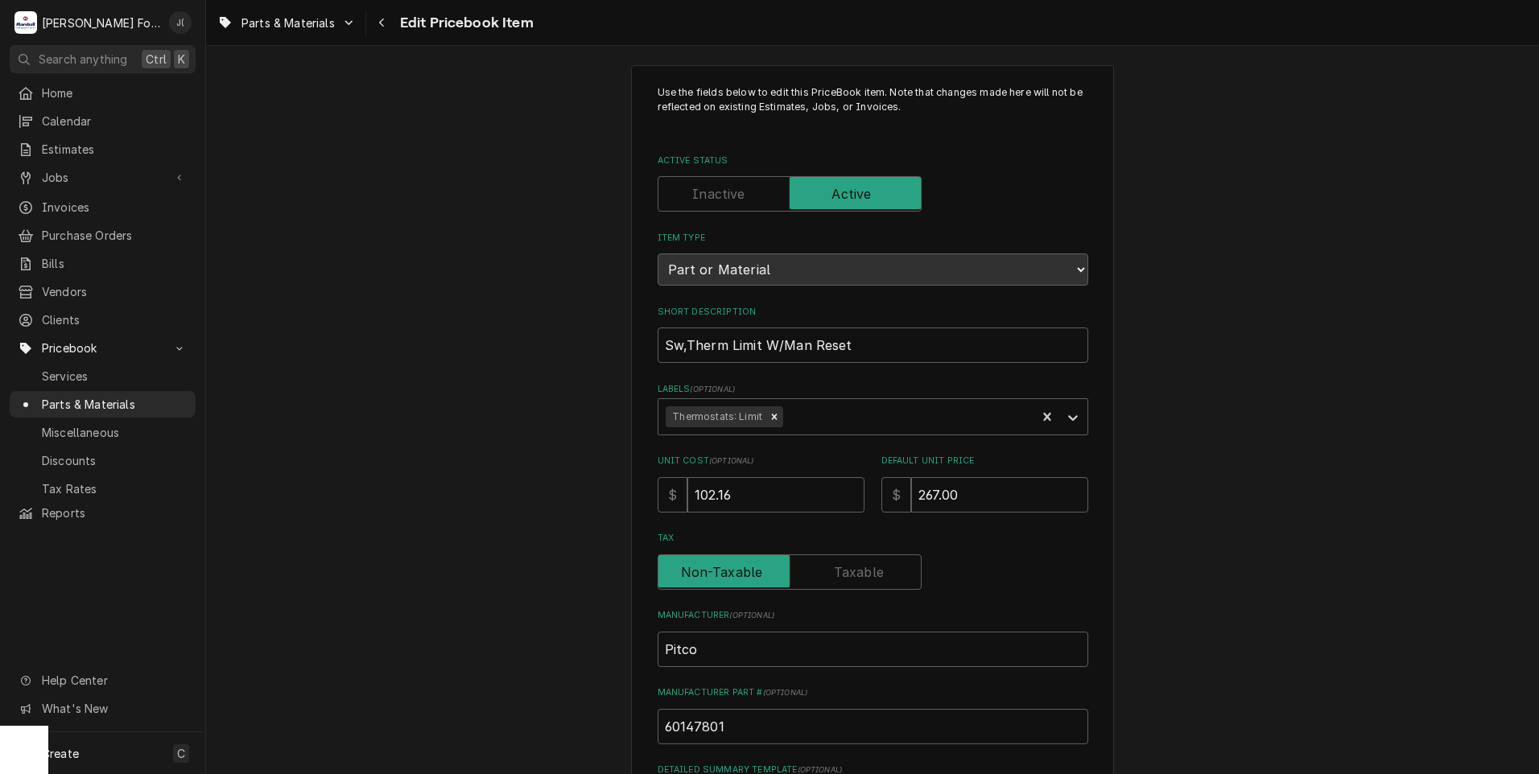
scroll to position [496, 0]
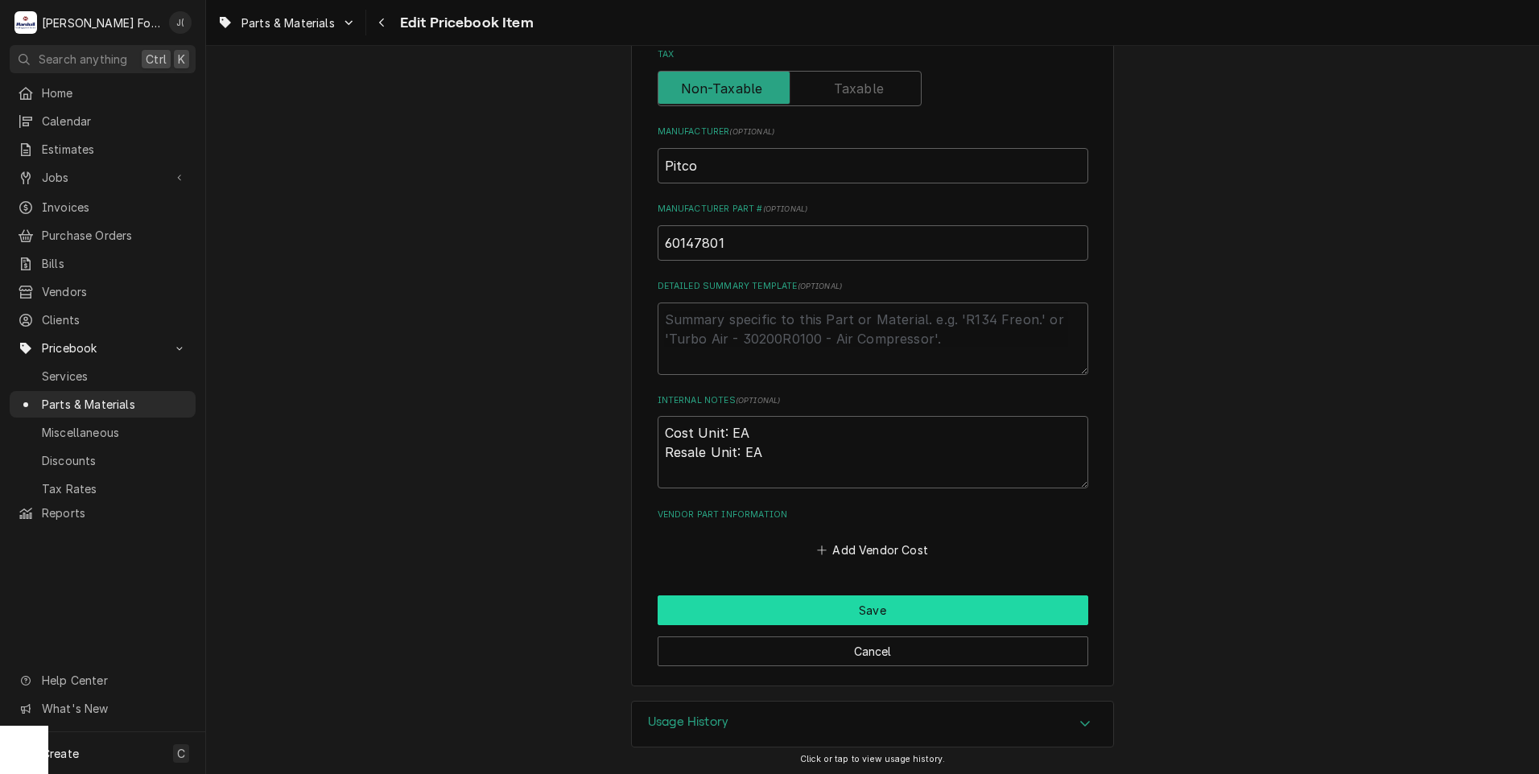
click at [820, 606] on button "Save" at bounding box center [873, 611] width 431 height 30
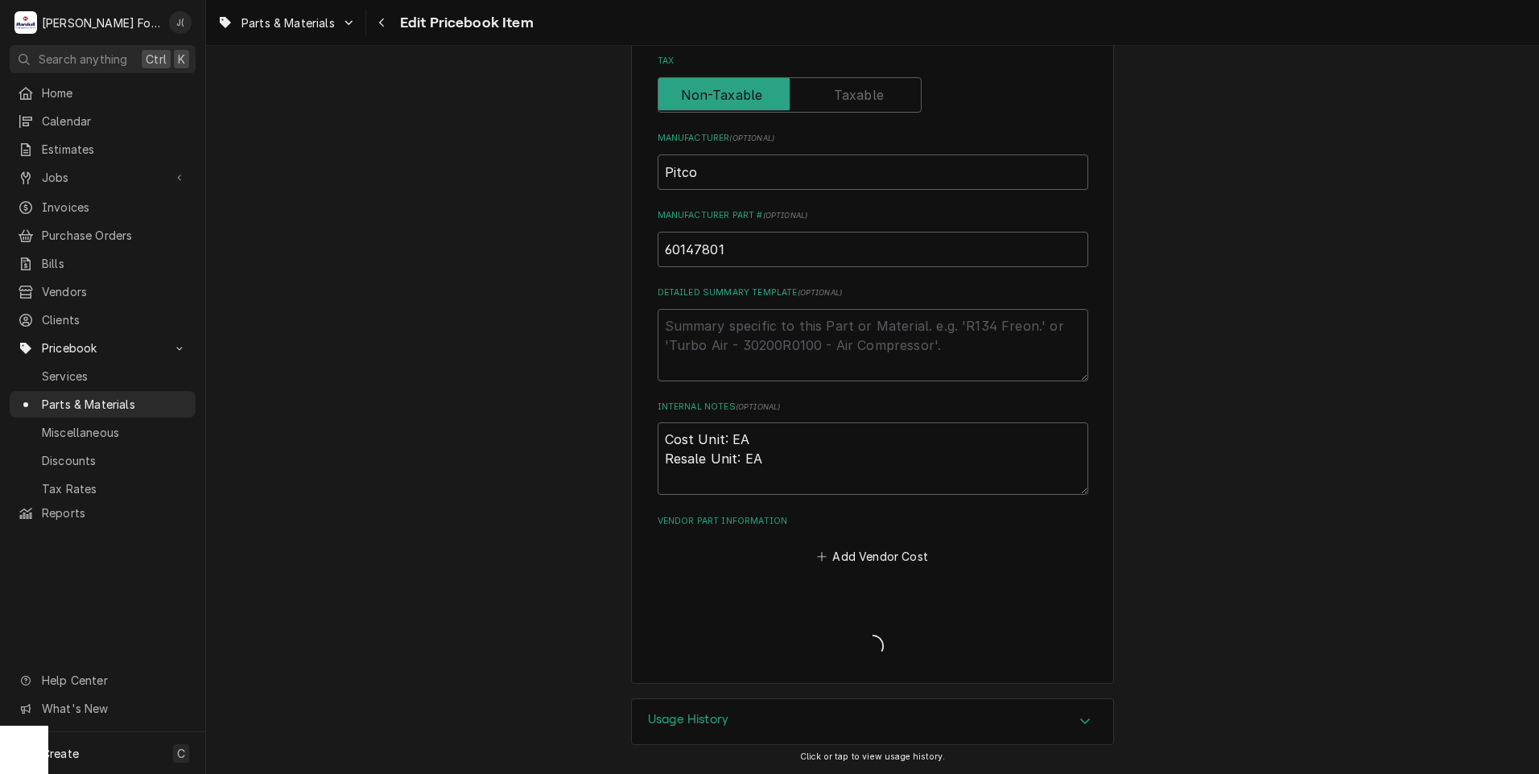
scroll to position [487, 0]
type textarea "x"
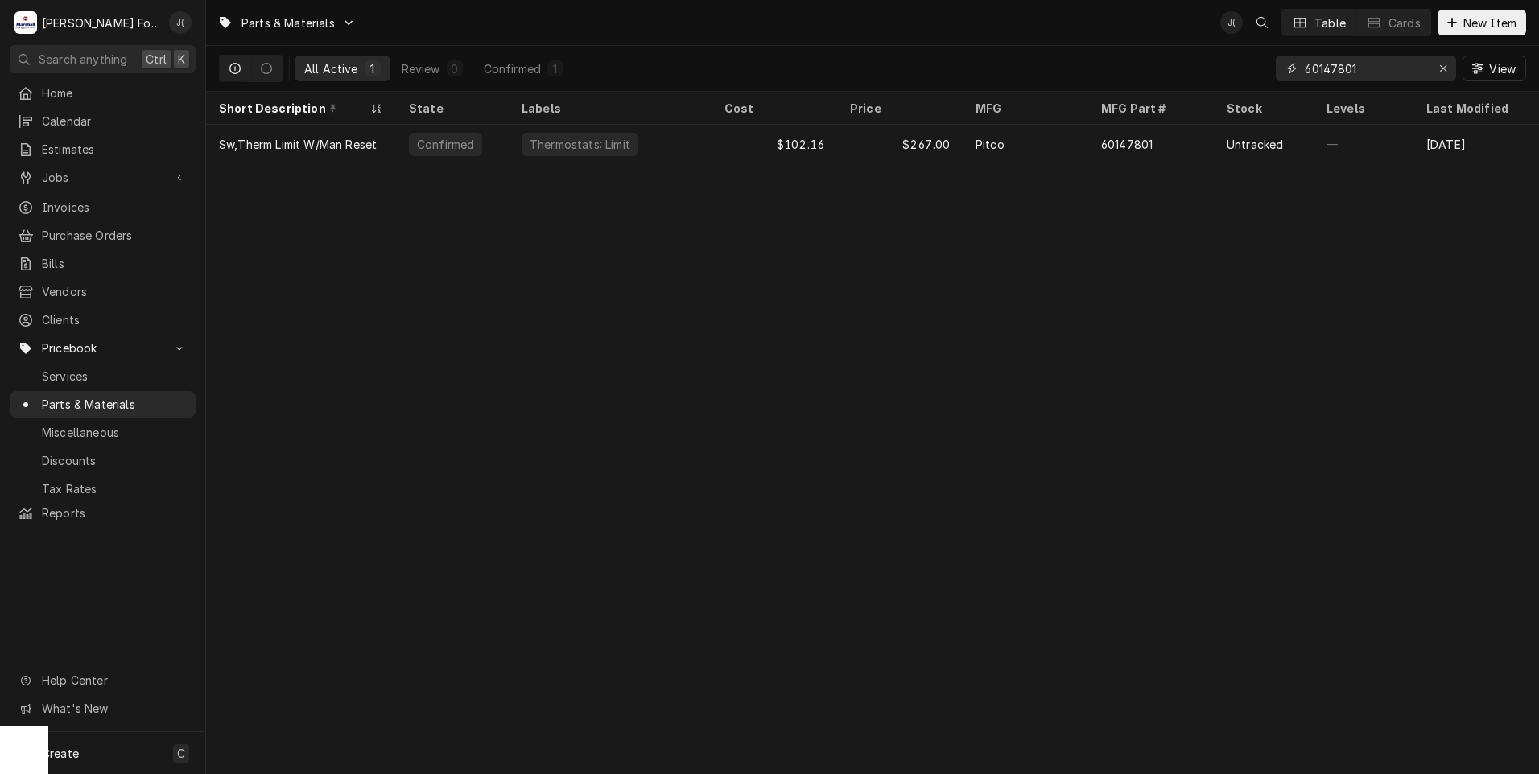
drag, startPoint x: 1449, startPoint y: 69, endPoint x: 1414, endPoint y: 70, distance: 35.4
click at [1448, 69] on icon "Erase input" at bounding box center [1443, 68] width 9 height 11
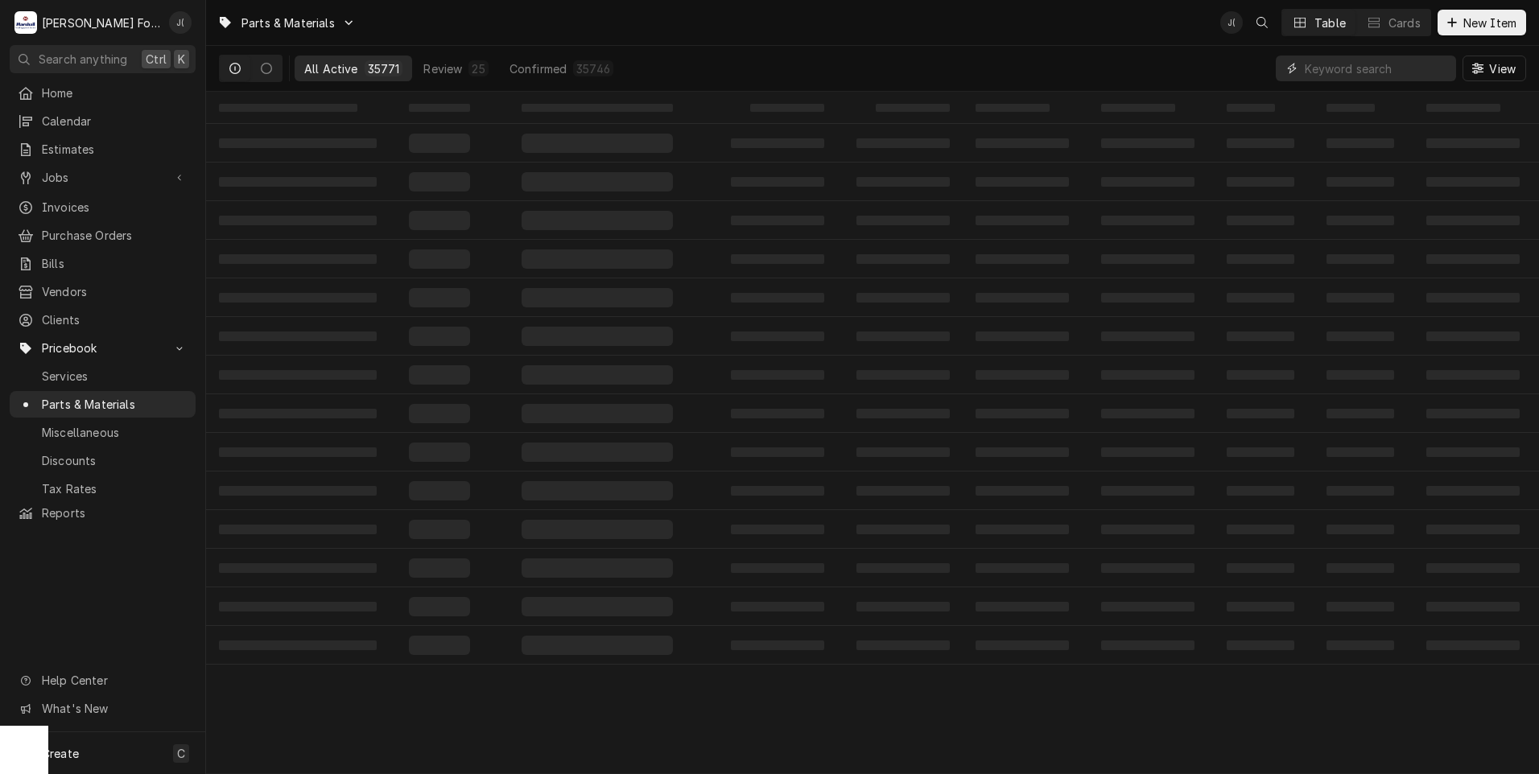
paste input "60148101"
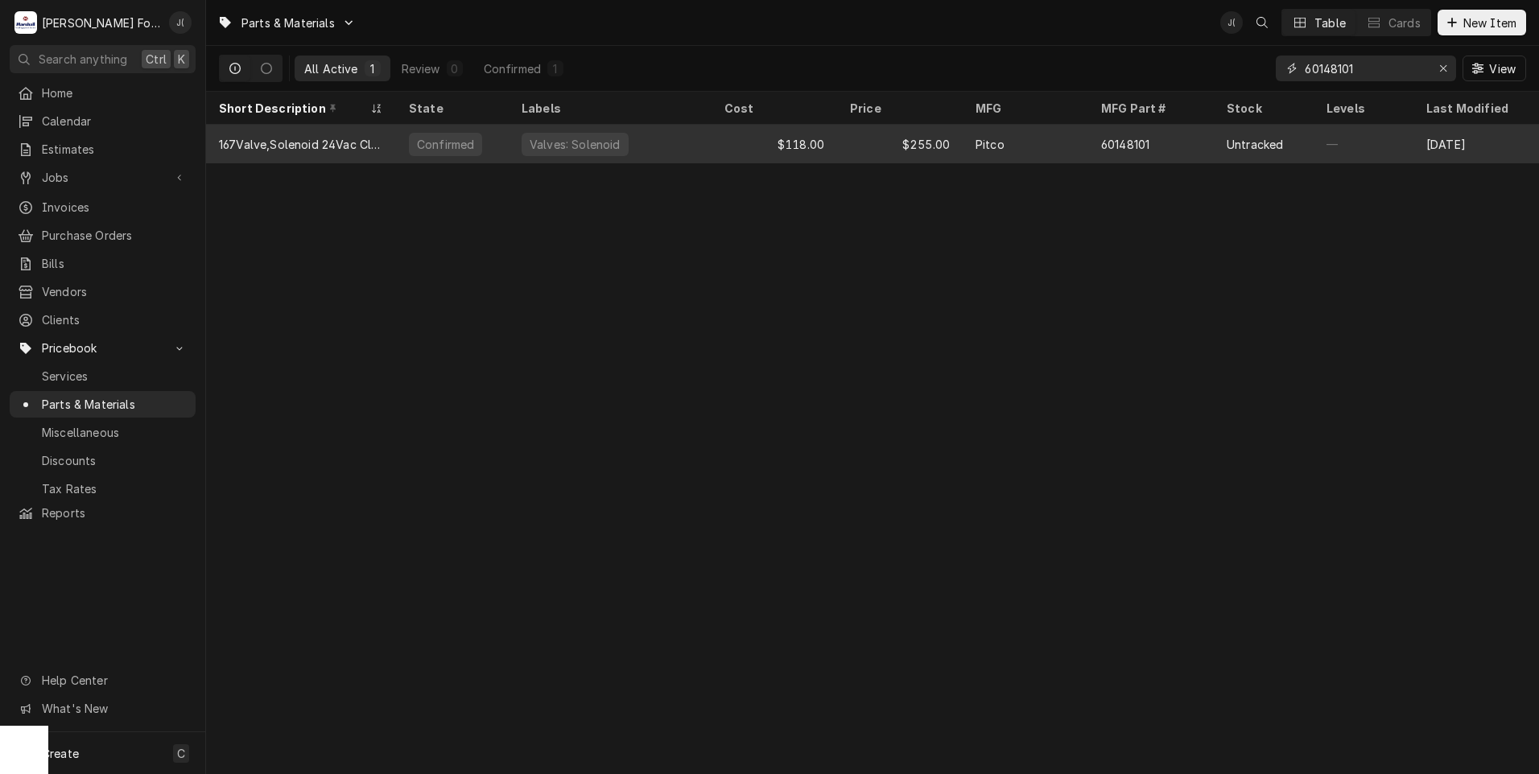
type input "60148101"
click at [752, 139] on div "$118.00" at bounding box center [775, 144] width 126 height 39
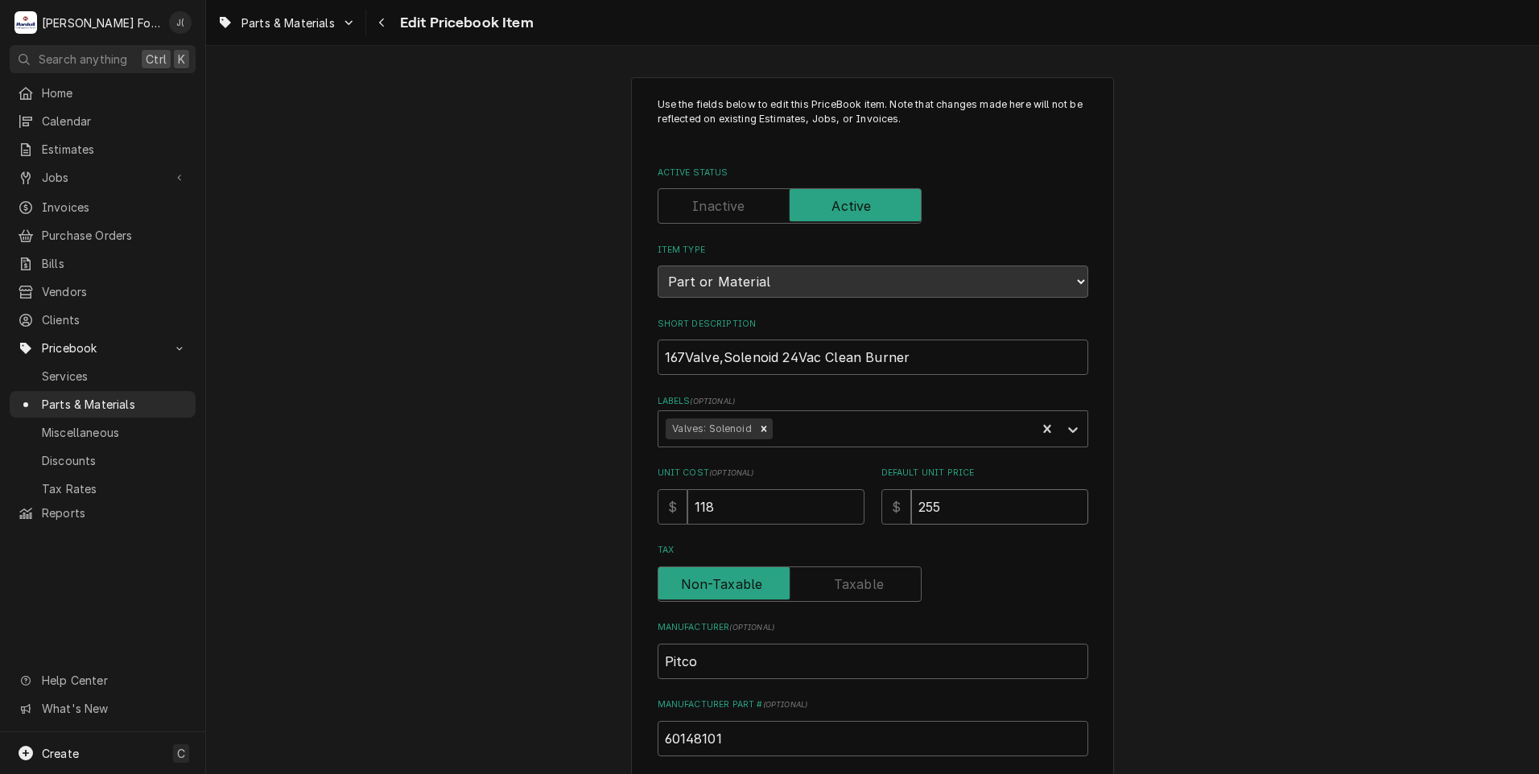
drag, startPoint x: 952, startPoint y: 509, endPoint x: 692, endPoint y: 495, distance: 260.4
click at [720, 497] on div "Unit Cost ( optional ) $ 118 Default Unit Price $ 255" at bounding box center [873, 495] width 431 height 57
type textarea "x"
type input "2"
type textarea "x"
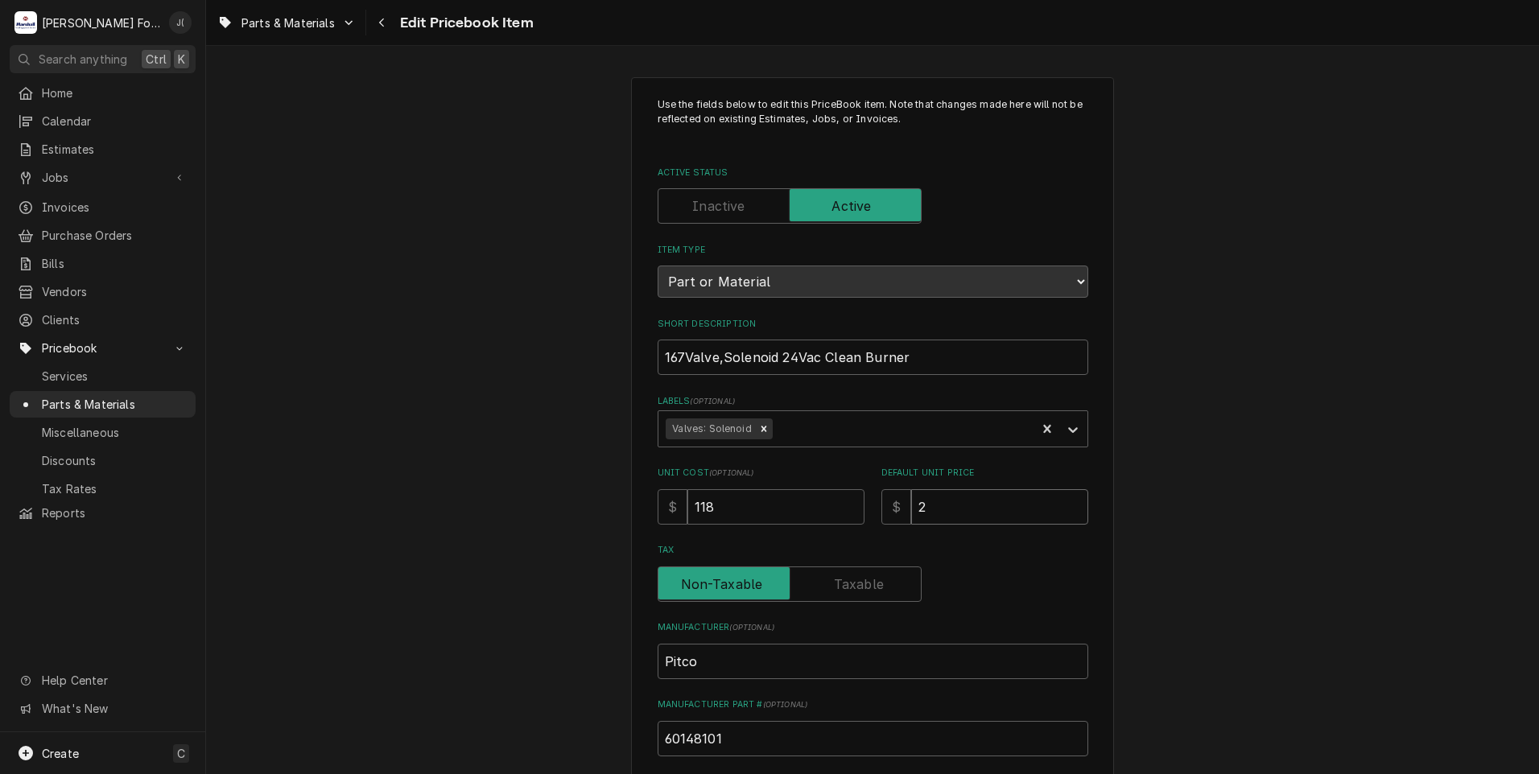
type input "27"
type textarea "x"
type input "272"
type textarea "x"
type input "272.0"
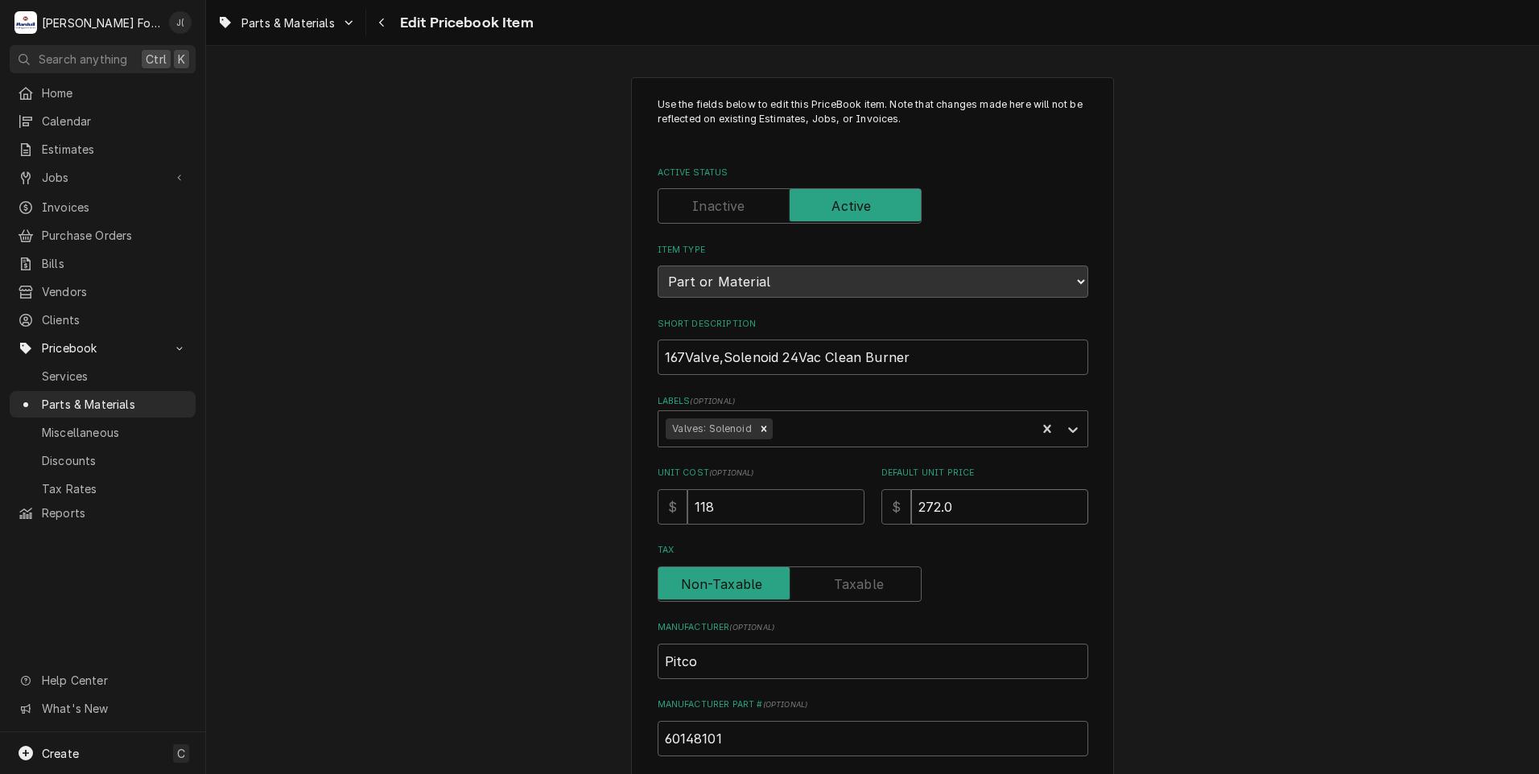
type textarea "x"
type input "272.00"
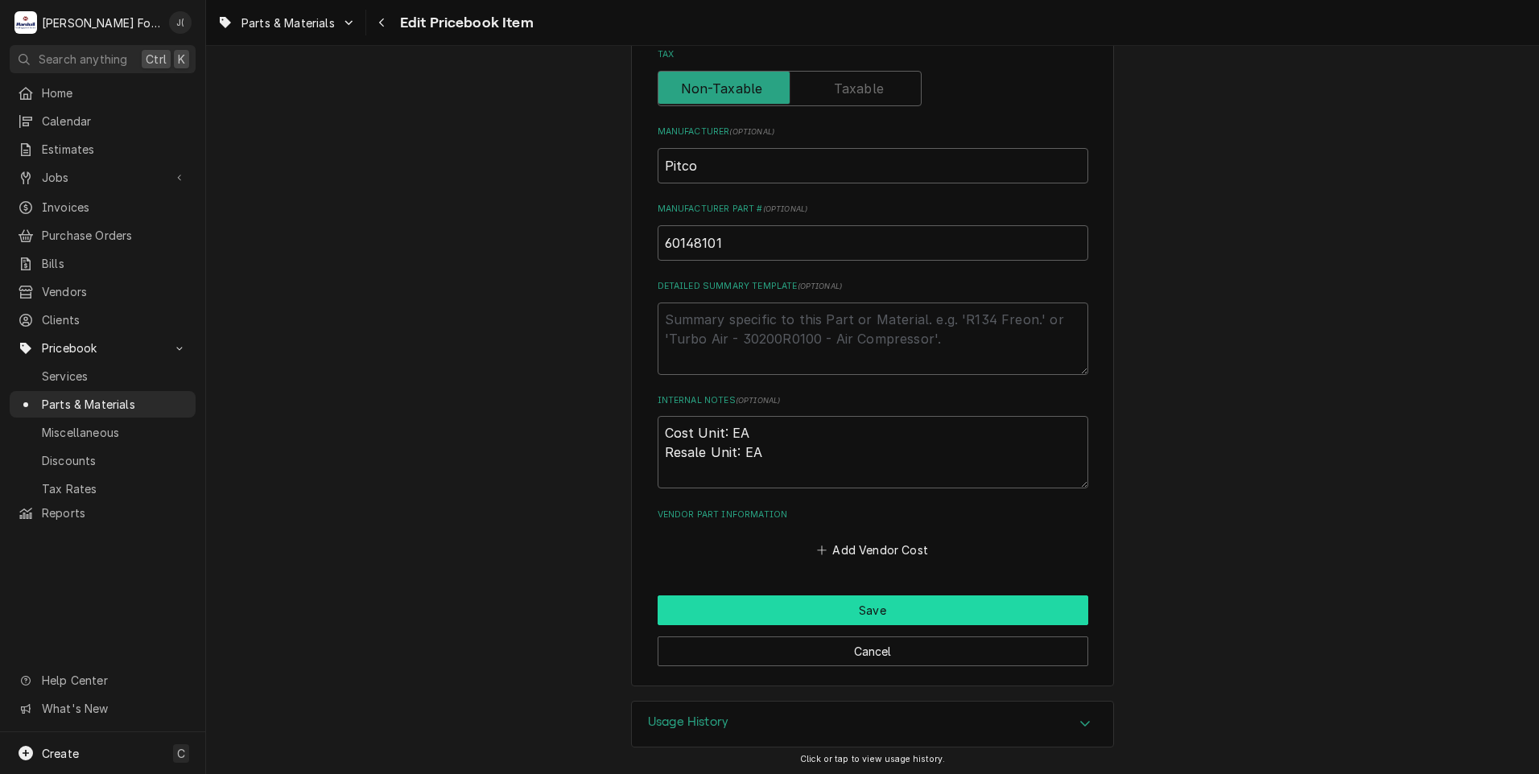
click at [787, 605] on button "Save" at bounding box center [873, 611] width 431 height 30
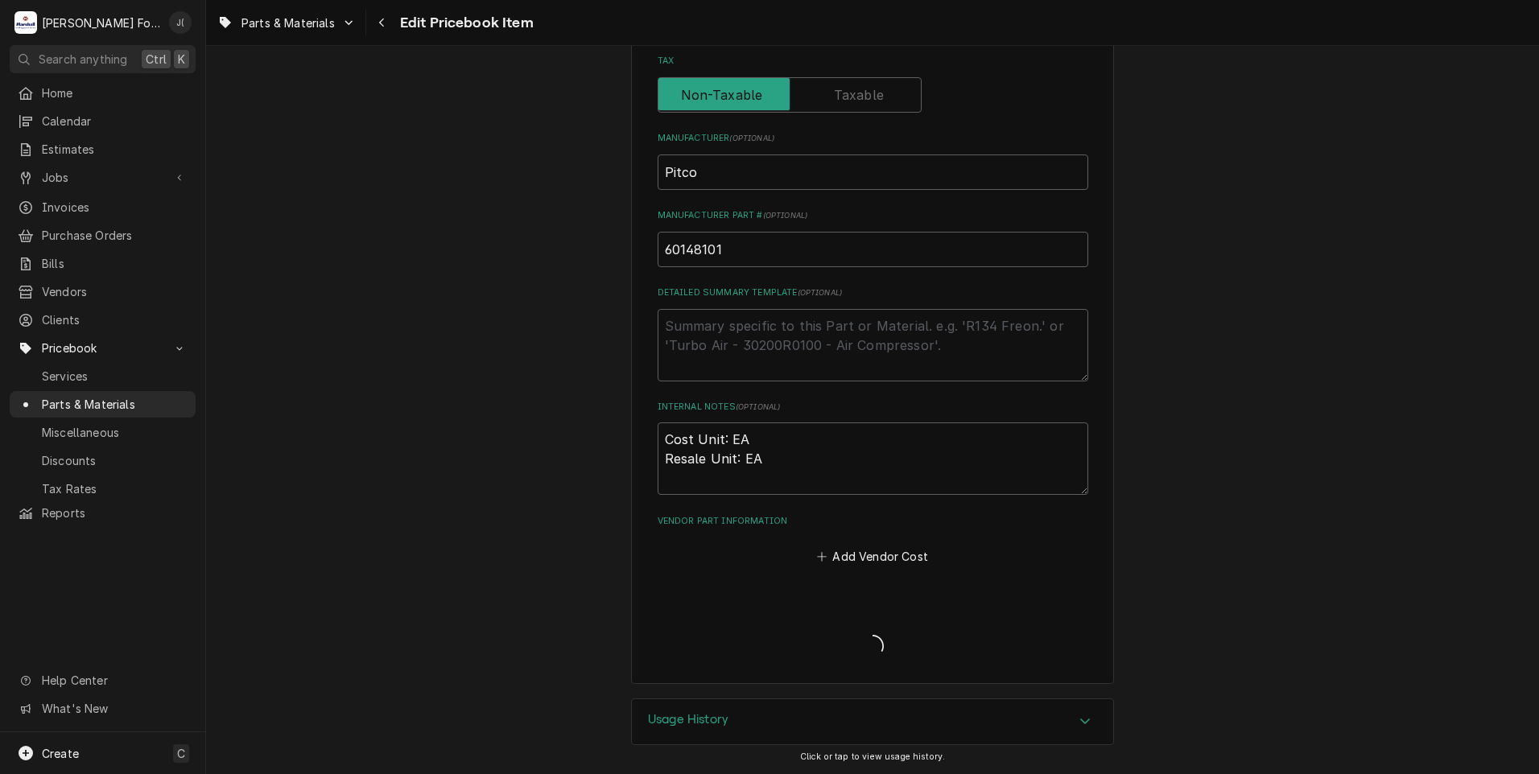
scroll to position [487, 0]
type textarea "x"
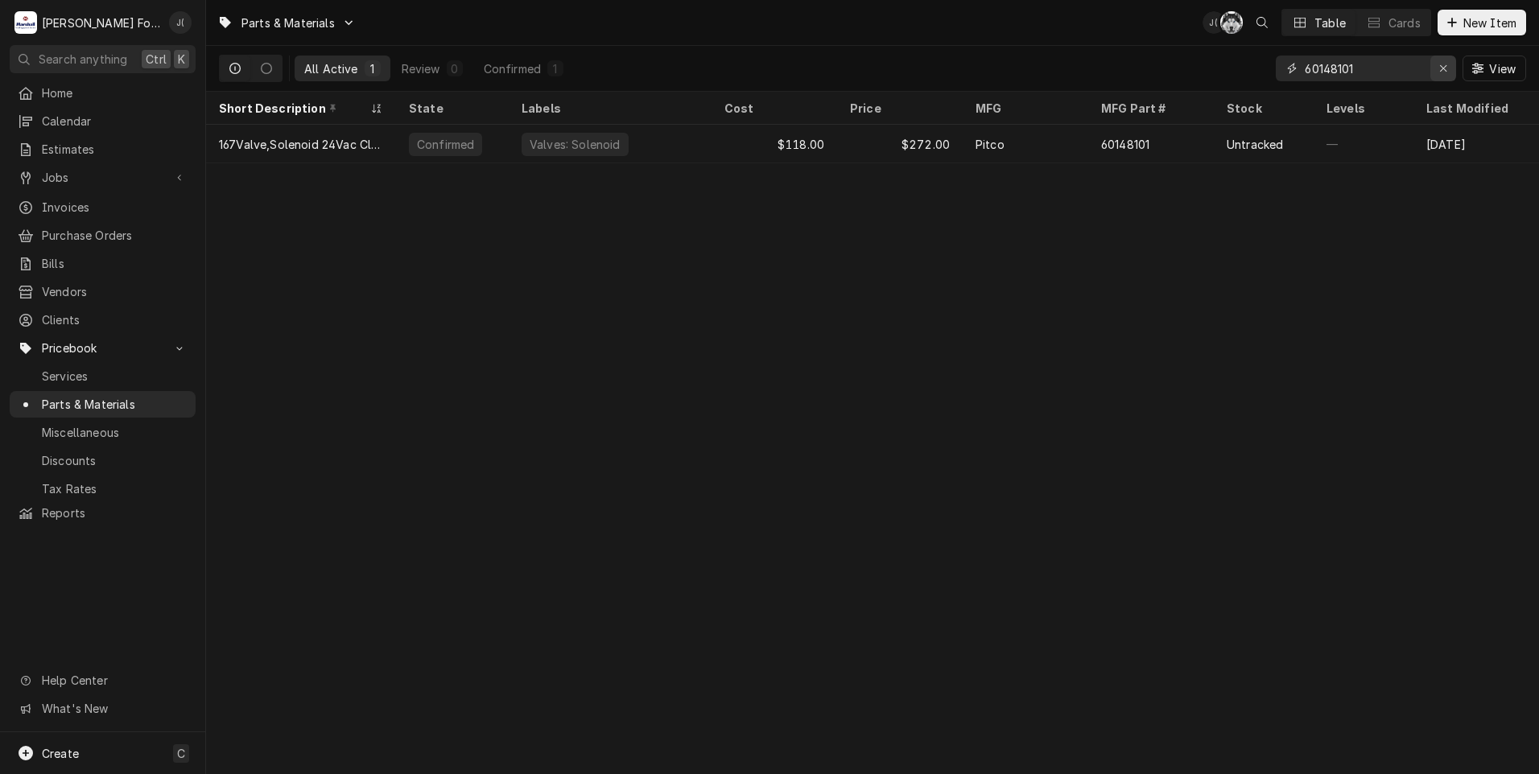
drag, startPoint x: 1442, startPoint y: 76, endPoint x: 1423, endPoint y: 74, distance: 18.6
click at [1438, 76] on div "Erase input" at bounding box center [1443, 68] width 16 height 16
click at [1418, 73] on input "Dynamic Content Wrapper" at bounding box center [1380, 69] width 151 height 26
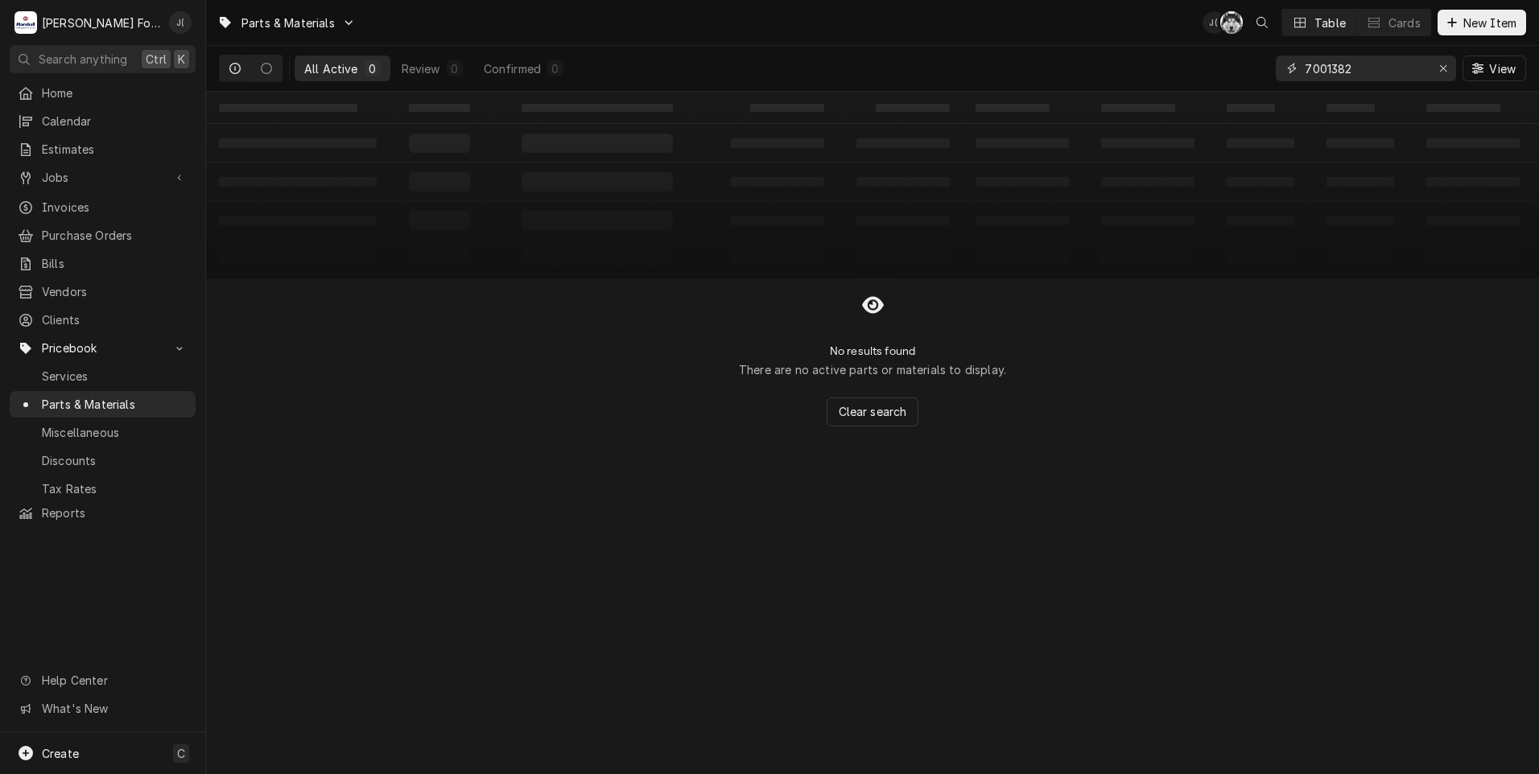
drag, startPoint x: 1361, startPoint y: 68, endPoint x: 1240, endPoint y: 73, distance: 121.7
click at [1240, 72] on div "All Active 0 Review 0 Confirmed 0 7001382 View" at bounding box center [872, 68] width 1307 height 45
type input "7001382"
click at [1460, 36] on div "Parts & Materials J( C( Table Cards New Item" at bounding box center [872, 22] width 1333 height 45
drag, startPoint x: 1464, startPoint y: 20, endPoint x: 1331, endPoint y: 48, distance: 135.8
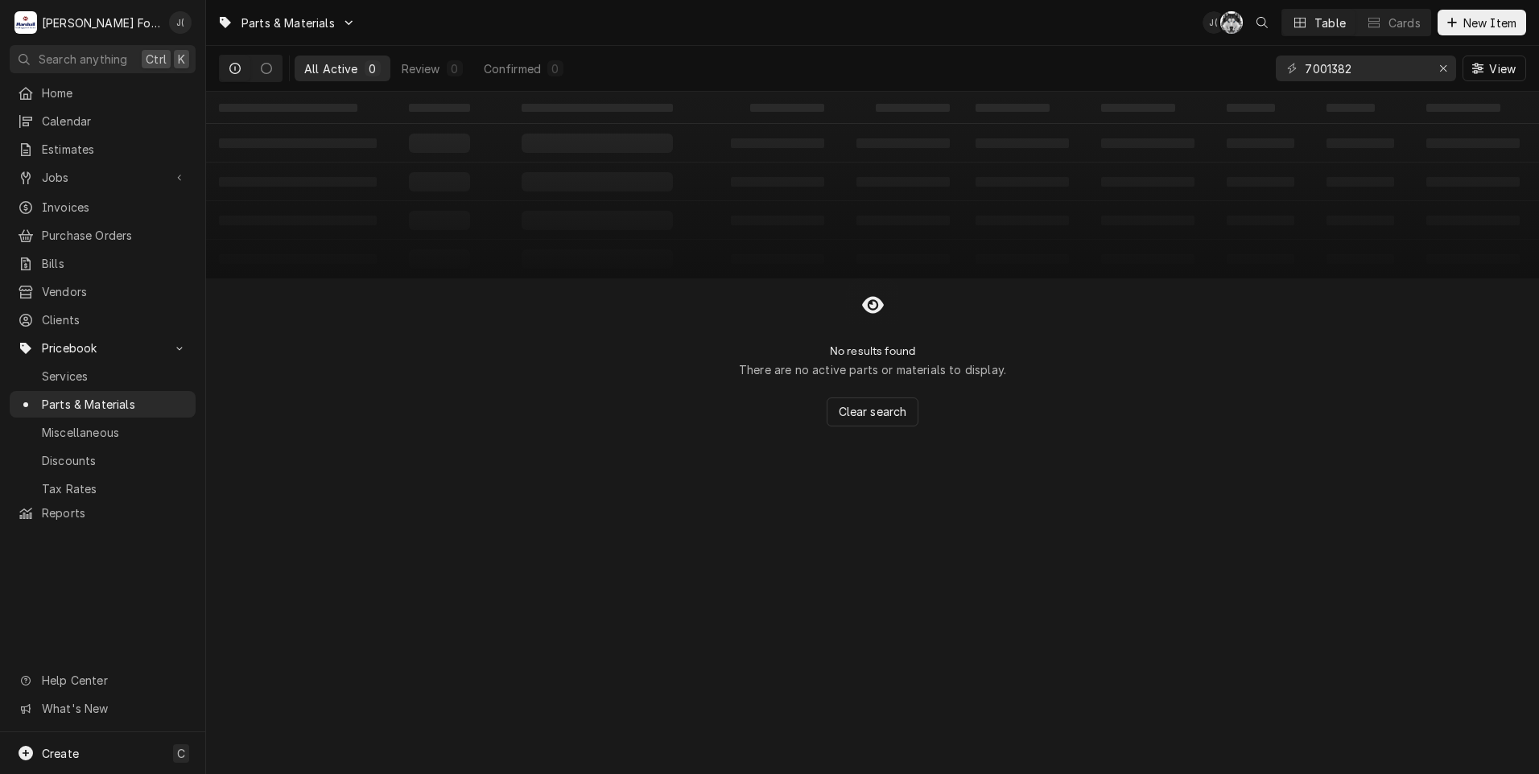
click at [1454, 30] on button "New Item" at bounding box center [1482, 23] width 89 height 26
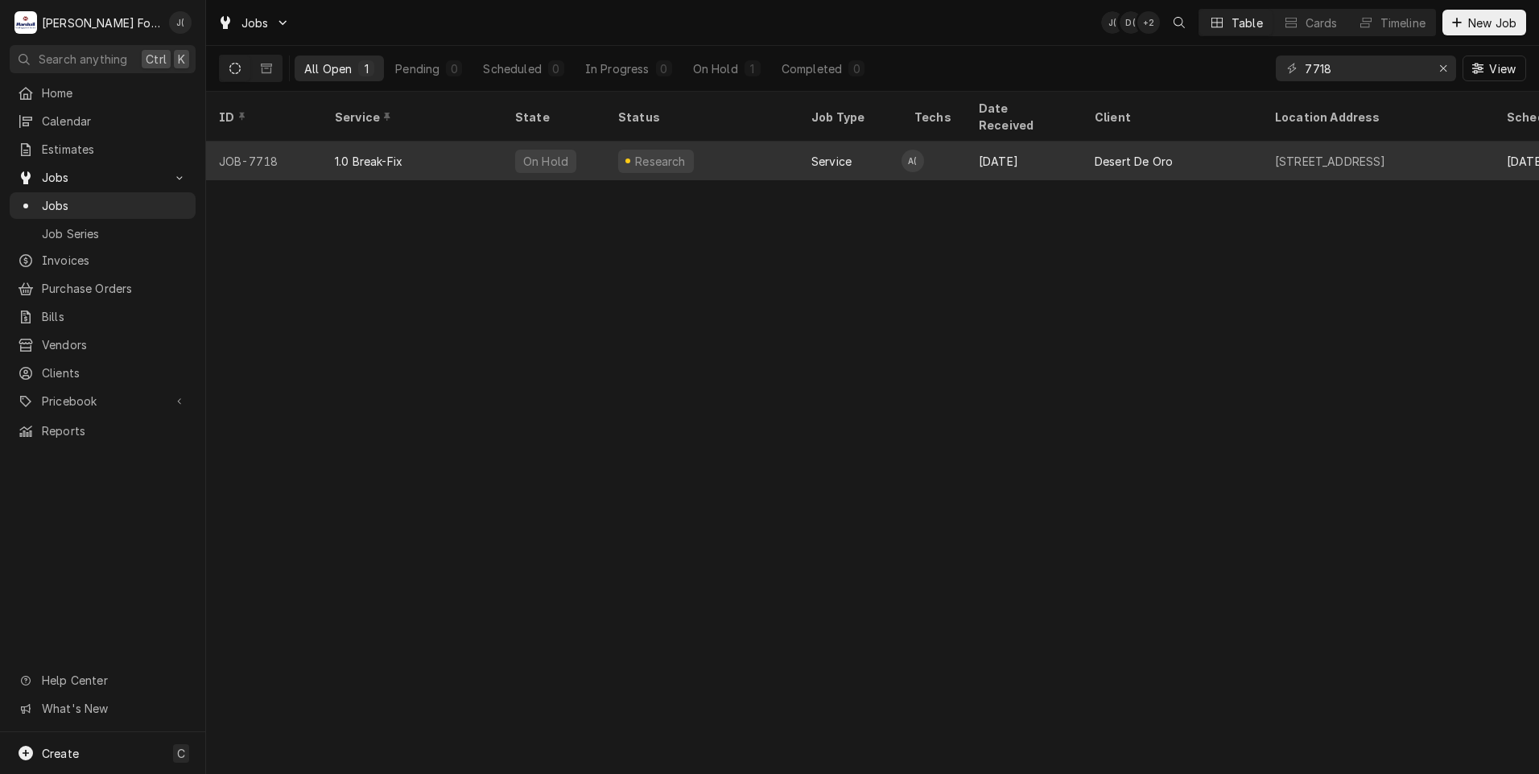
click at [690, 142] on div "Research" at bounding box center [701, 161] width 193 height 39
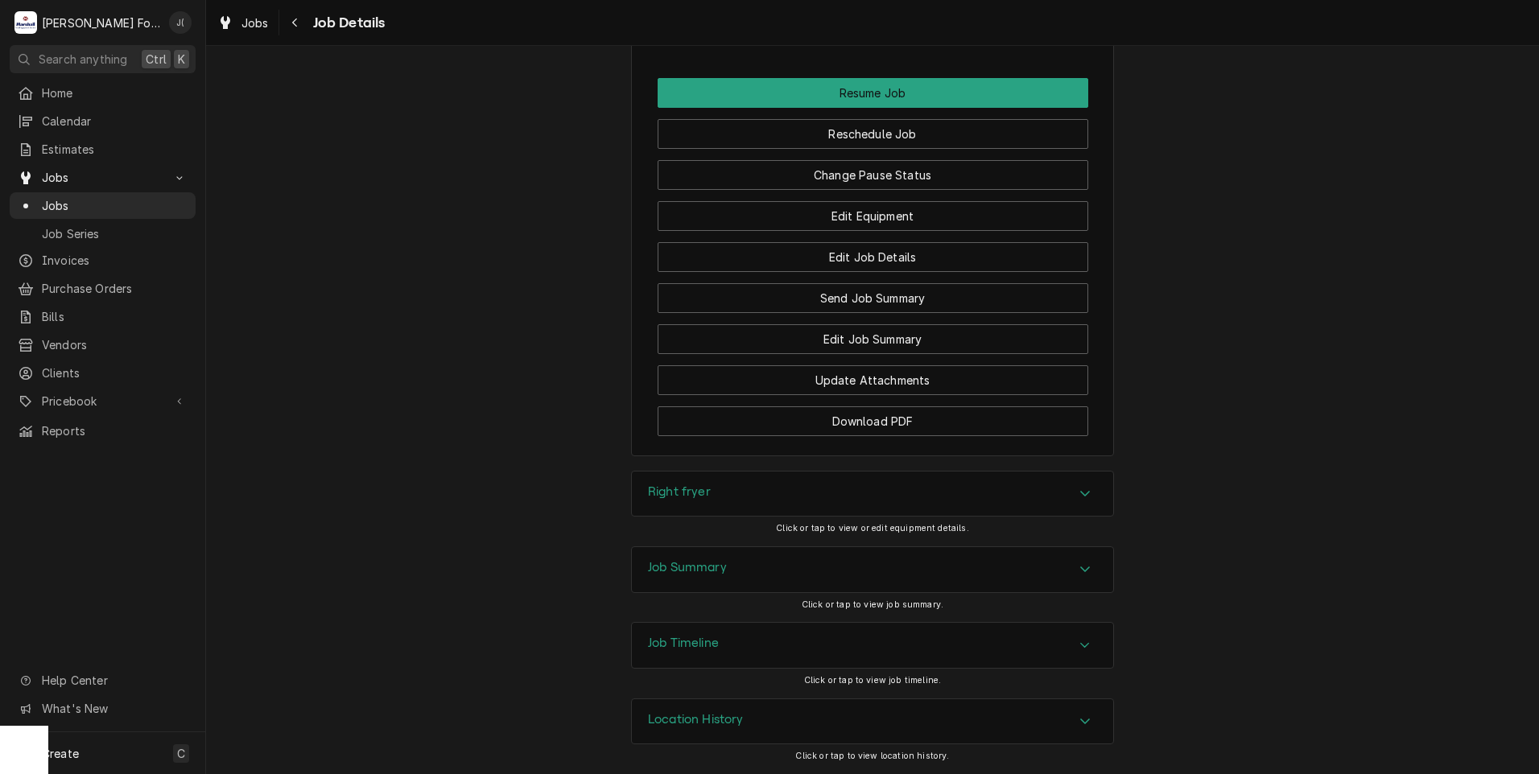
scroll to position [1992, 0]
click at [757, 183] on button "Change Pause Status" at bounding box center [873, 175] width 431 height 30
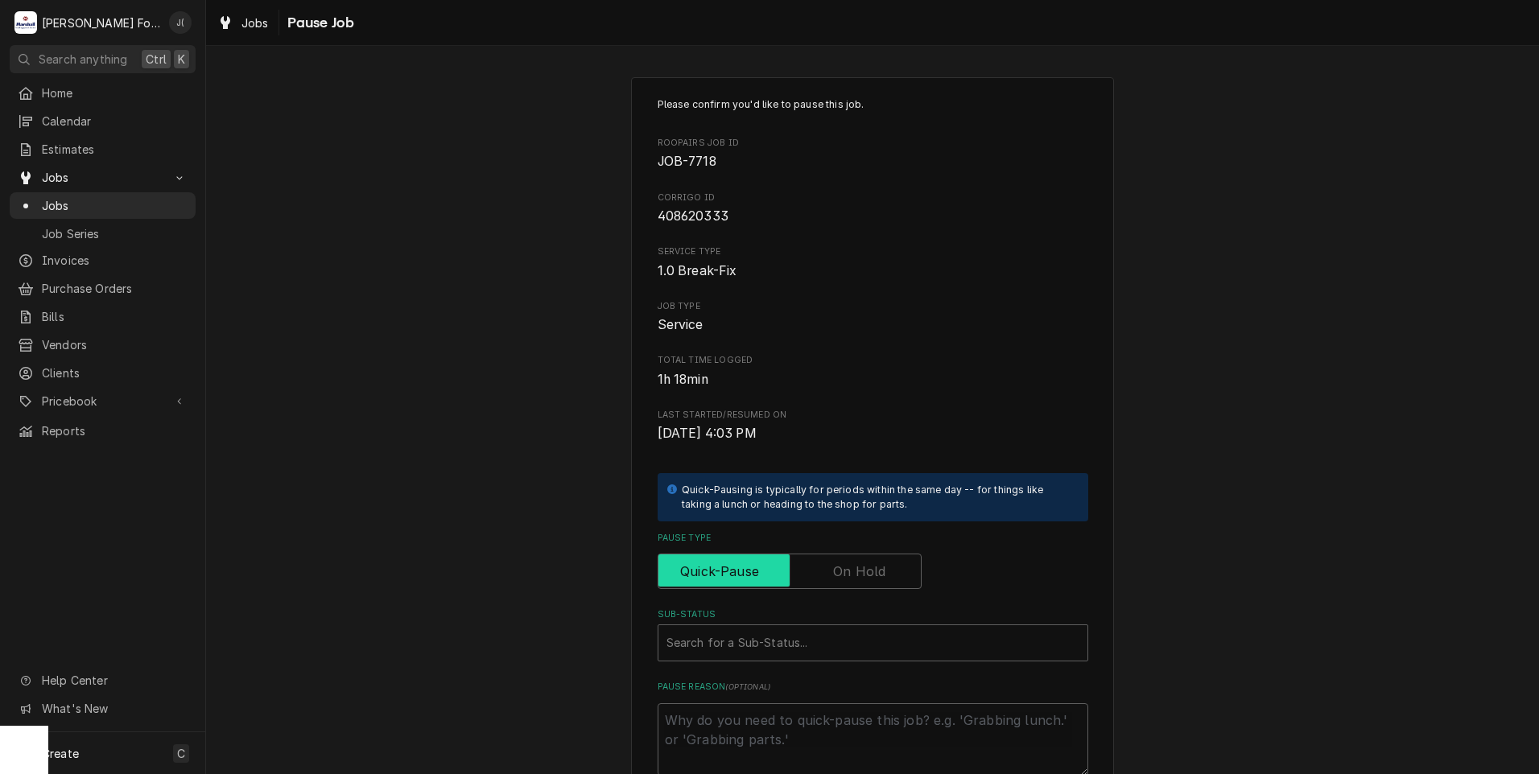
click at [822, 581] on input "Pause Type" at bounding box center [790, 571] width 250 height 35
checkbox input "true"
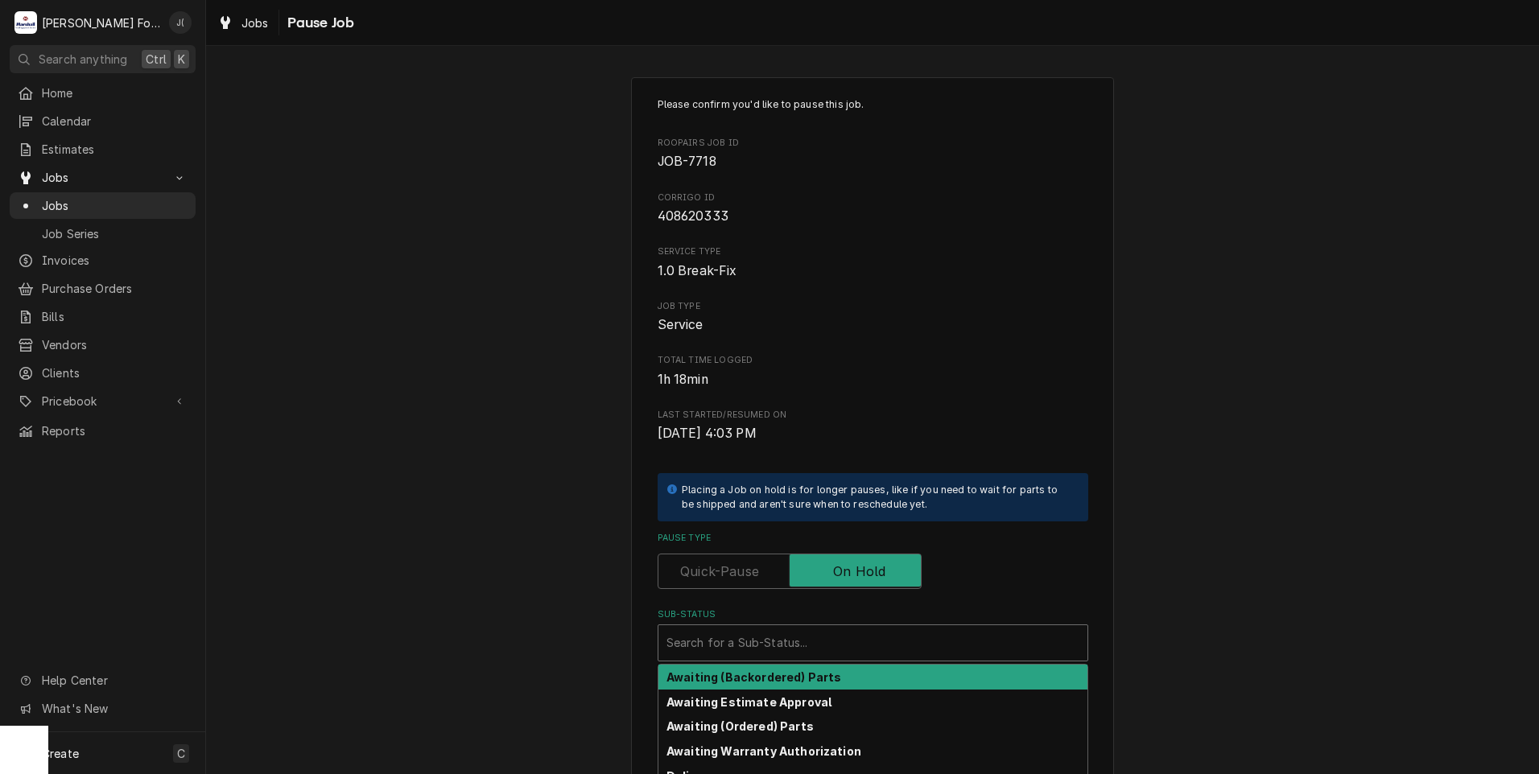
click at [790, 638] on div "Sub-Status" at bounding box center [873, 643] width 413 height 29
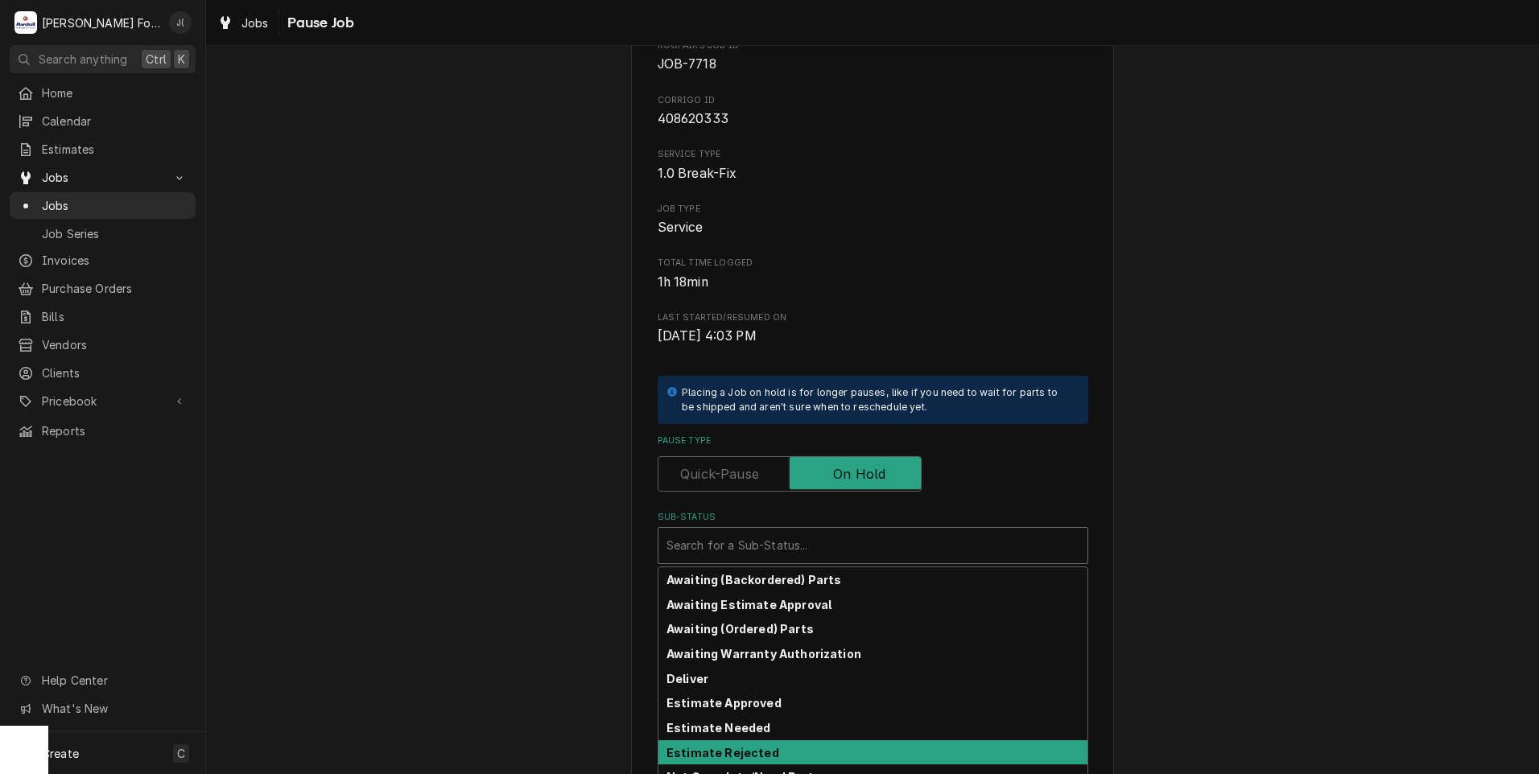
scroll to position [182, 0]
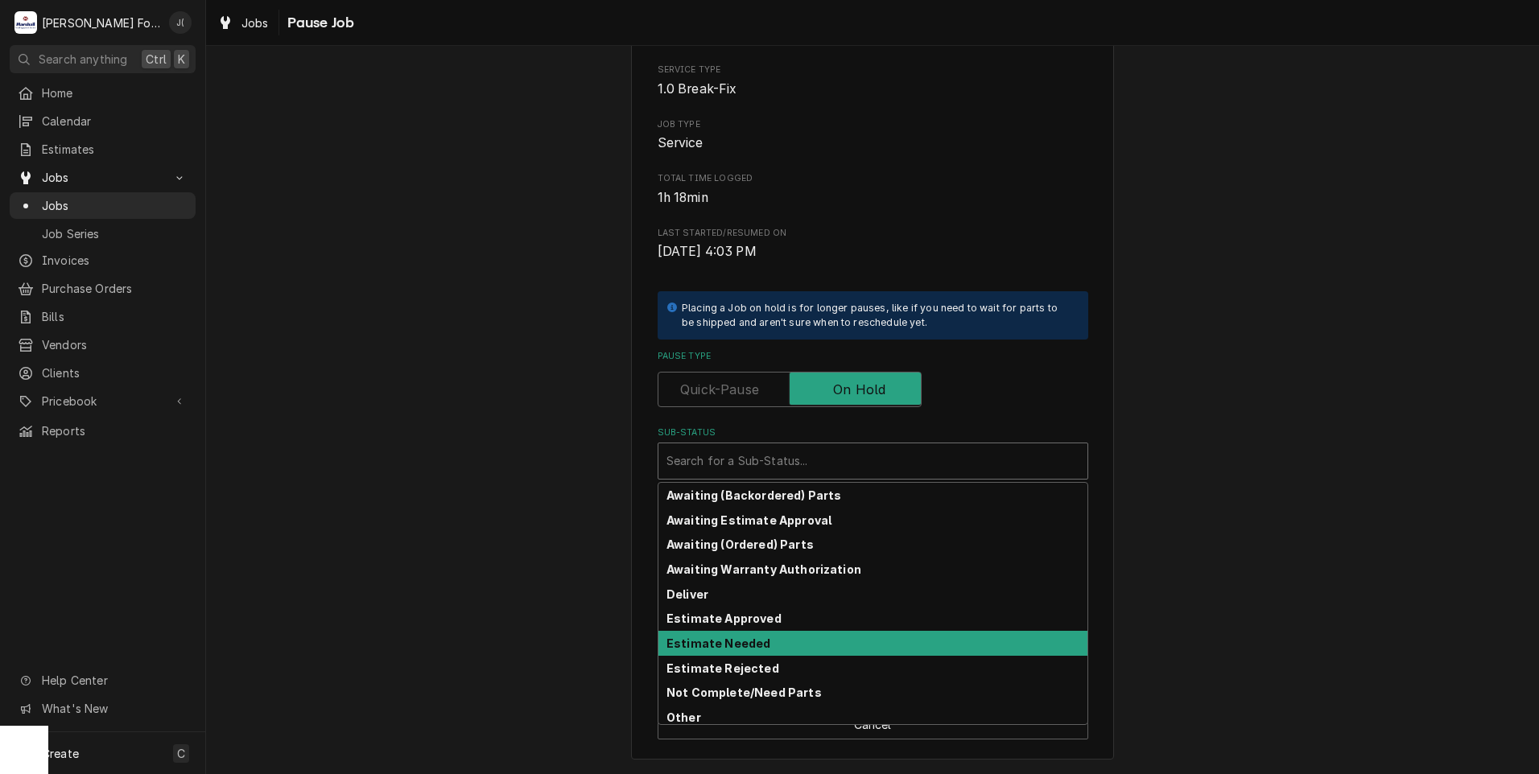
click at [723, 641] on strong "Estimate Needed" at bounding box center [719, 644] width 104 height 14
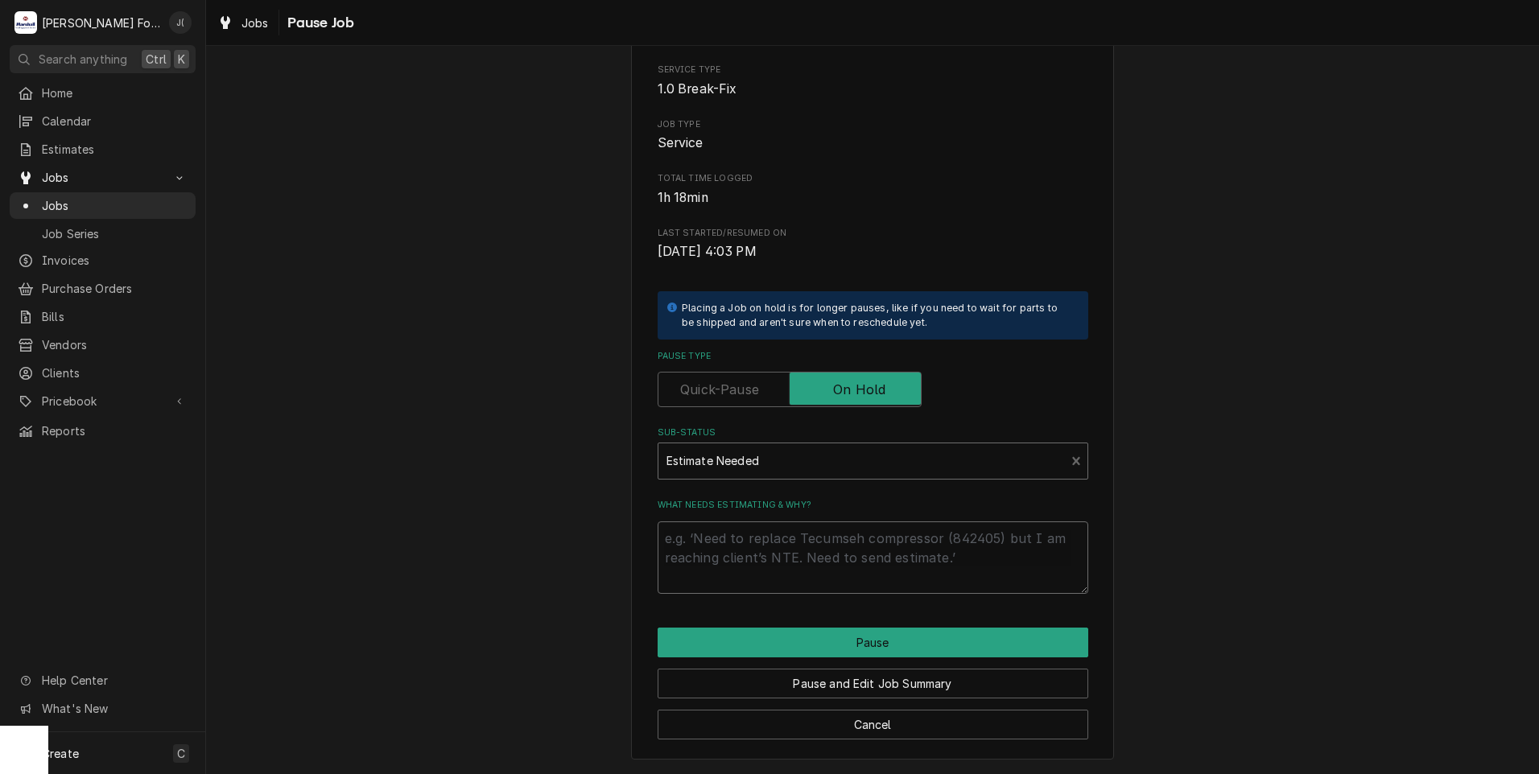
click at [706, 551] on textarea "What needs estimating & why?" at bounding box center [873, 558] width 431 height 72
type textarea "x"
type textarea "p"
type textarea "x"
type textarea "pr"
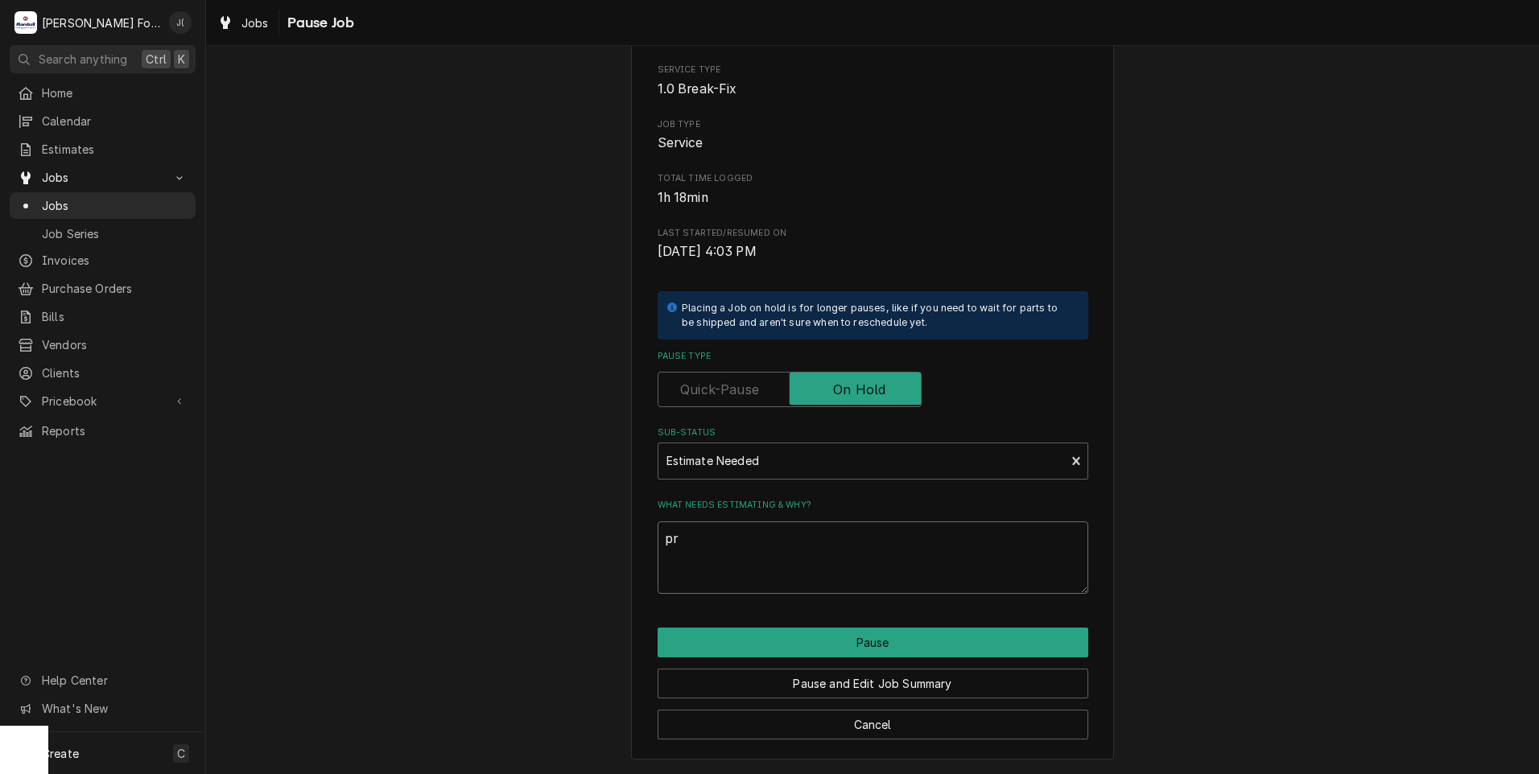
type textarea "x"
type textarea "pri"
type textarea "x"
type textarea "pric"
type textarea "x"
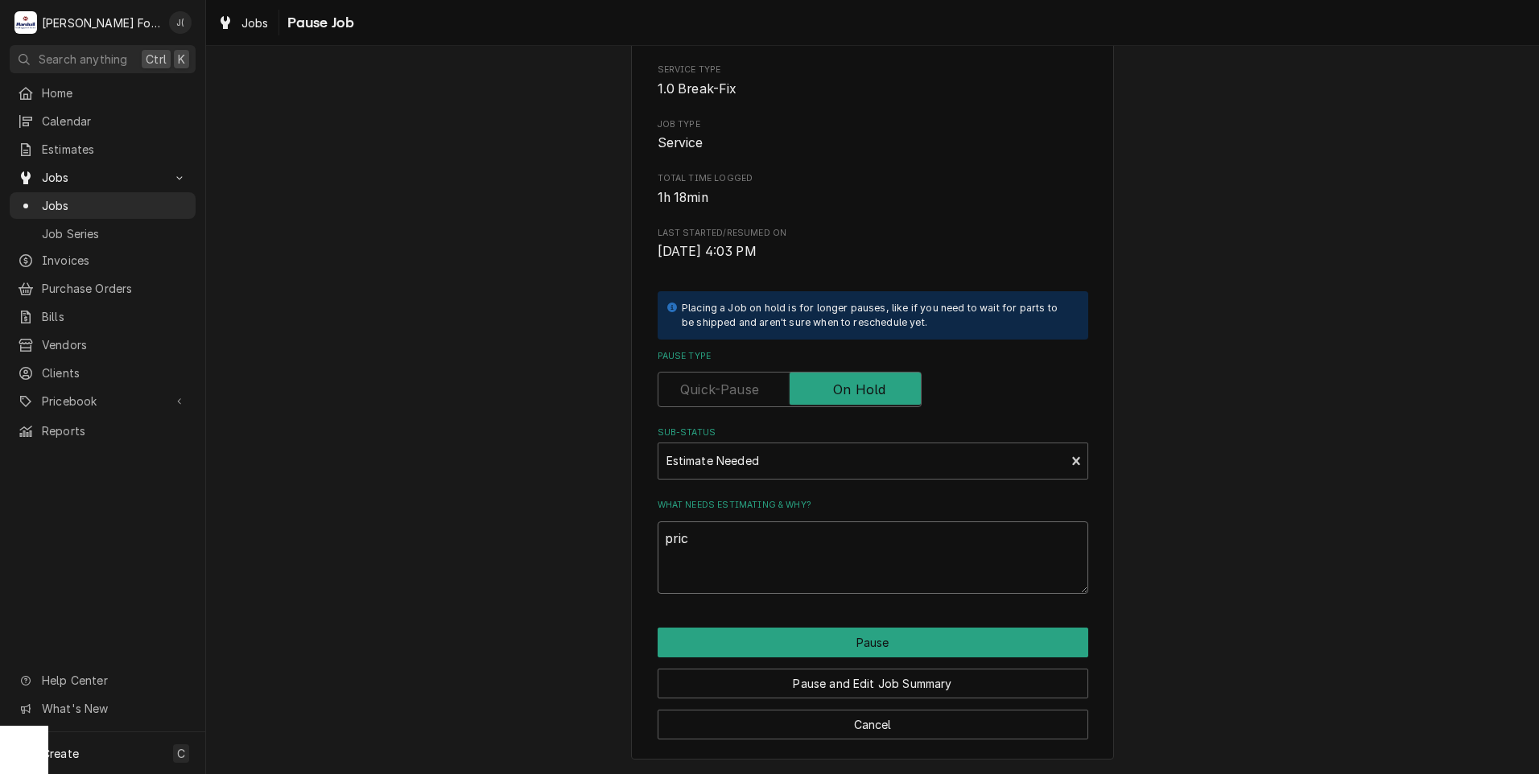
type textarea "price"
type textarea "x"
type textarea "prices"
type textarea "x"
type textarea "price"
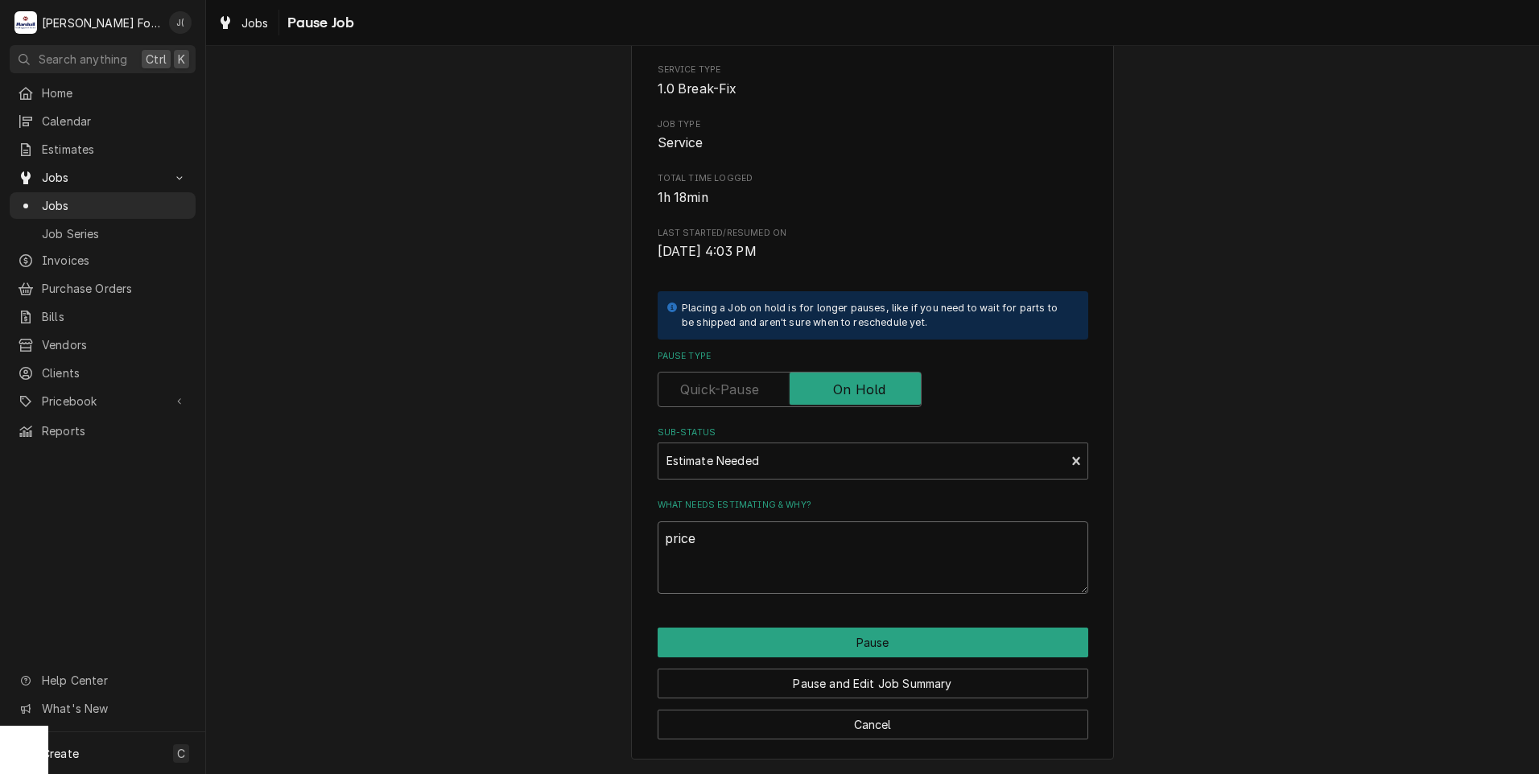
type textarea "x"
type textarea "pric"
type textarea "x"
type textarea "pri"
type textarea "x"
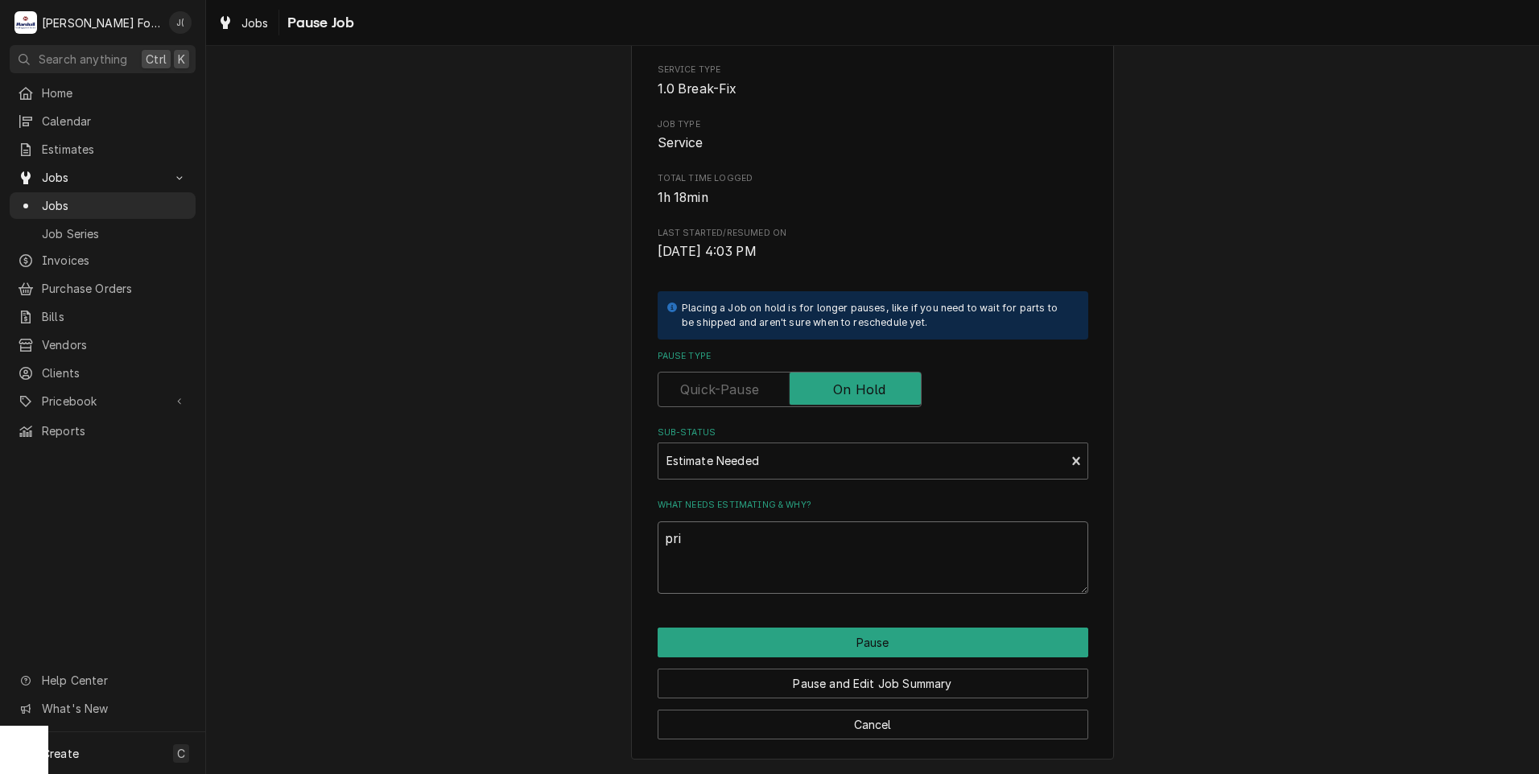
type textarea "pr"
type textarea "x"
type textarea "p"
type textarea "x"
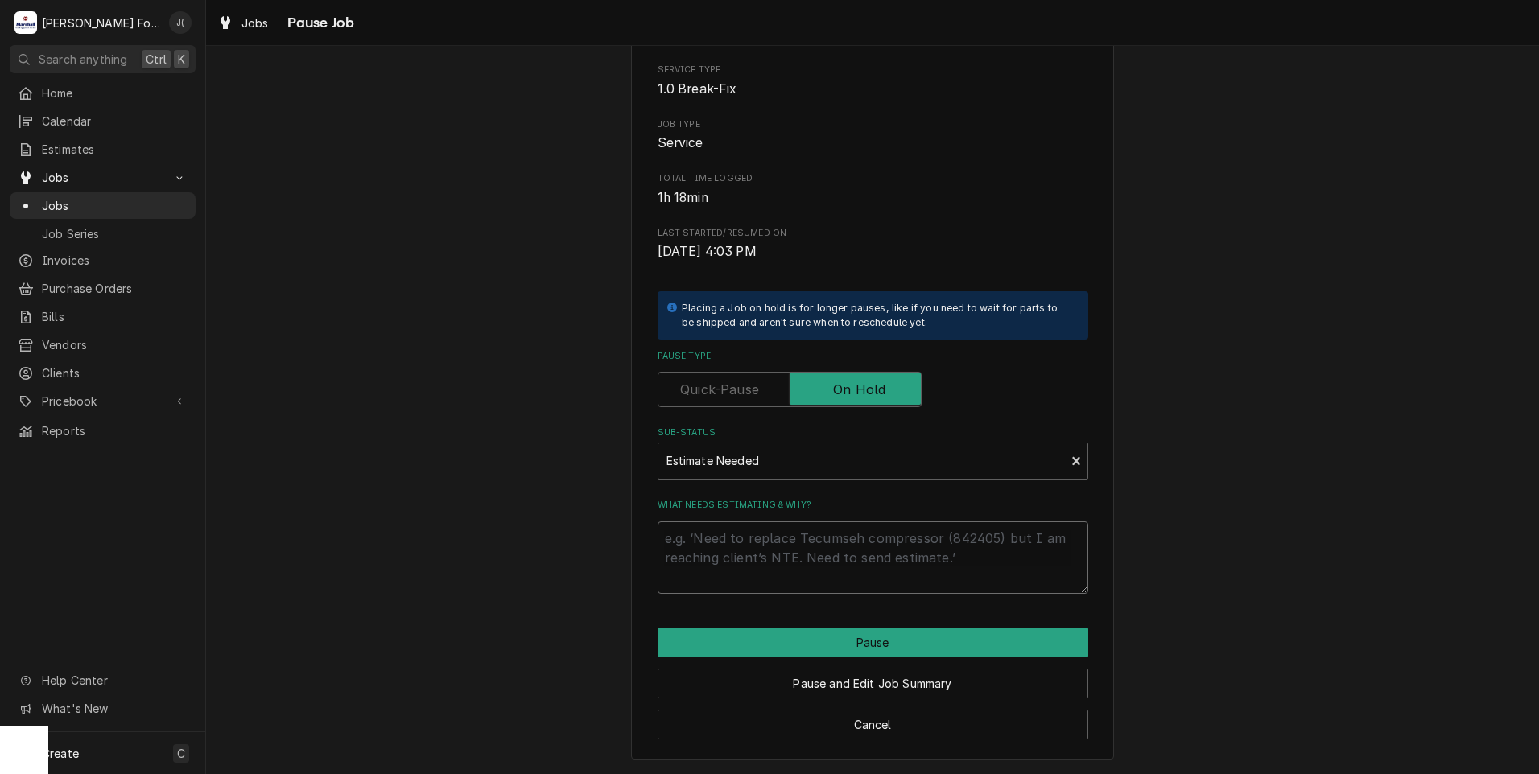
type textarea "P"
type textarea "x"
type textarea "PR"
type textarea "x"
type textarea "PRI"
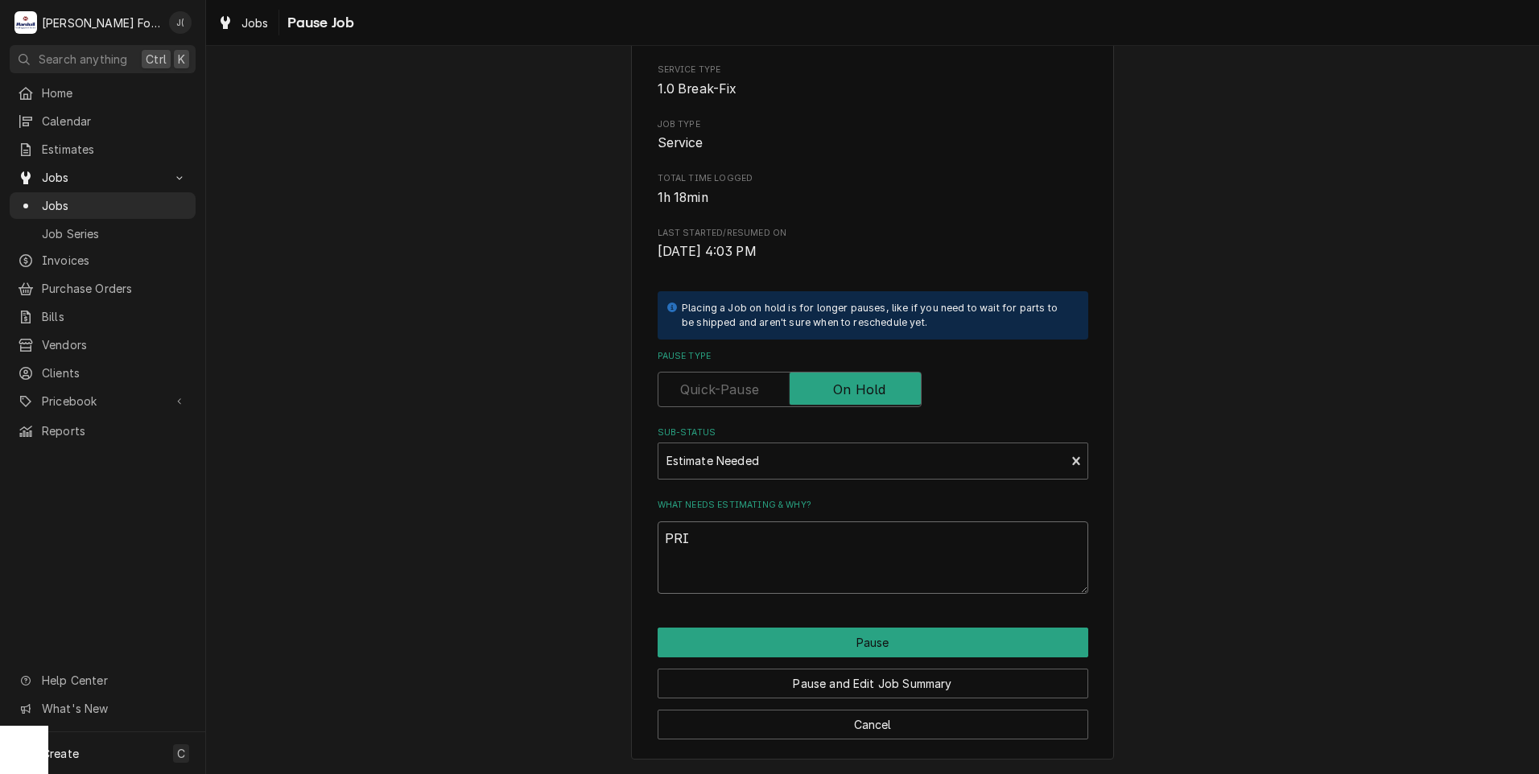
type textarea "x"
type textarea "PRIC"
type textarea "x"
type textarea "PRICE"
type textarea "x"
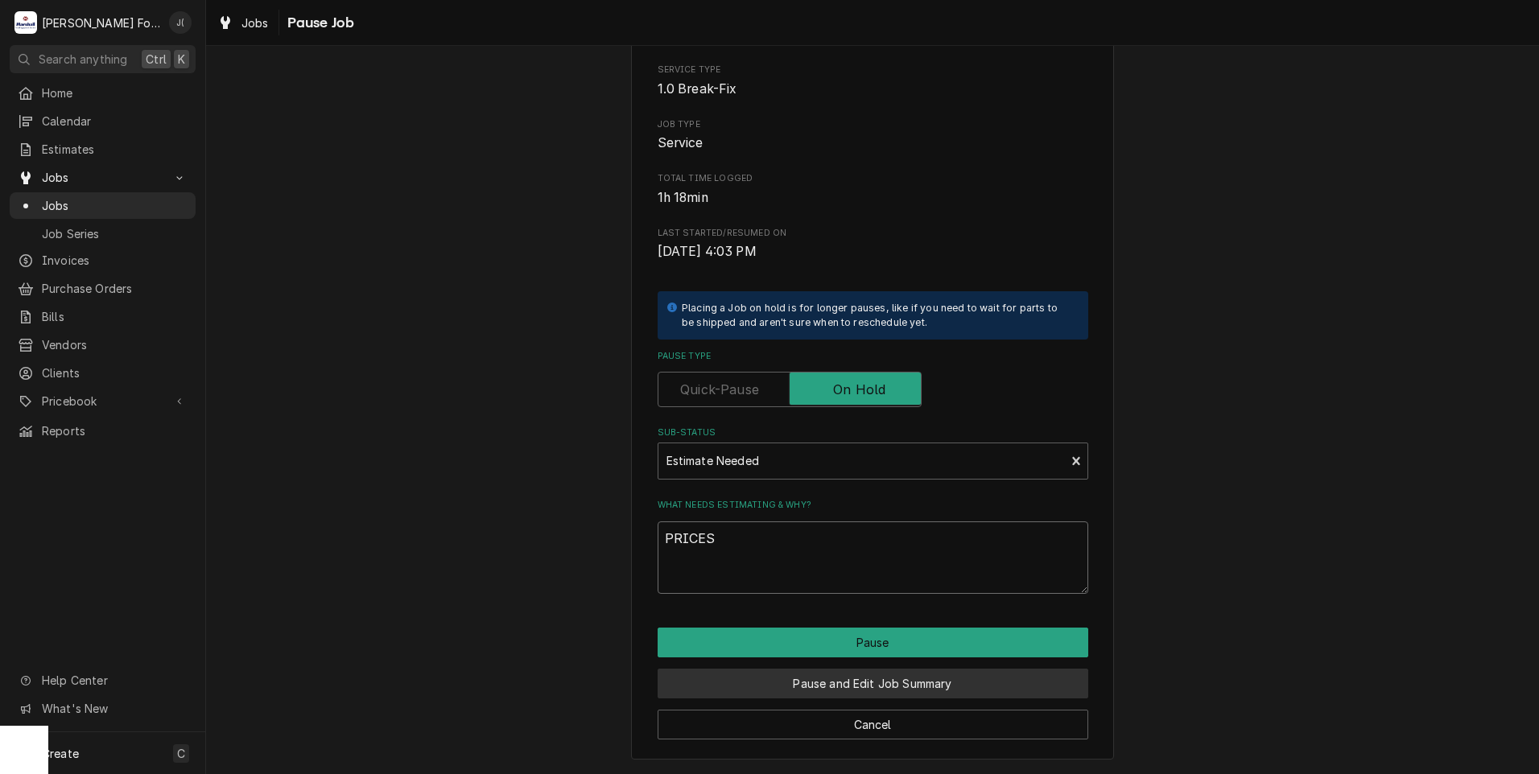
type textarea "PRICES"
click at [828, 681] on button "Pause and Edit Job Summary" at bounding box center [873, 684] width 431 height 30
type textarea "x"
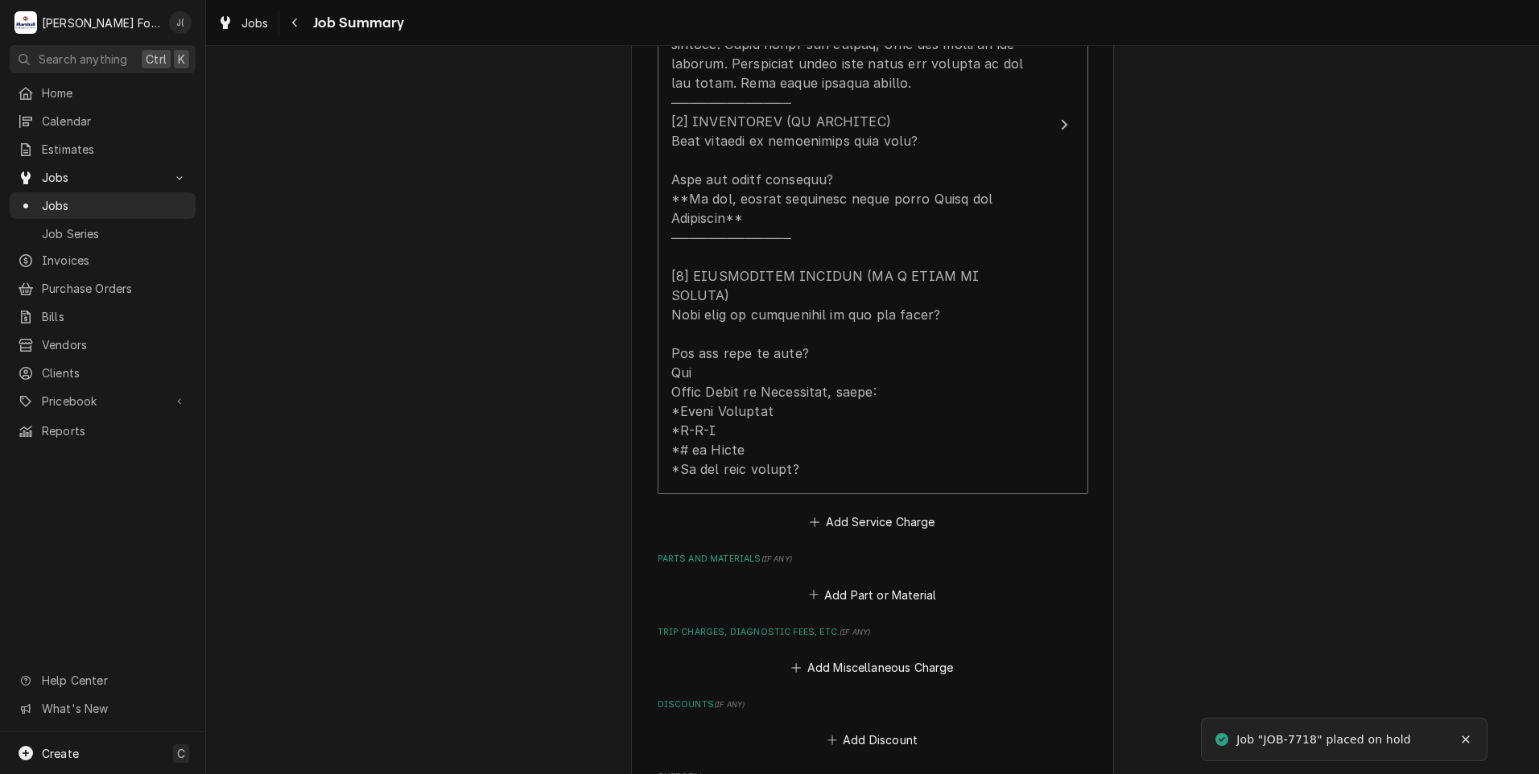
scroll to position [805, 0]
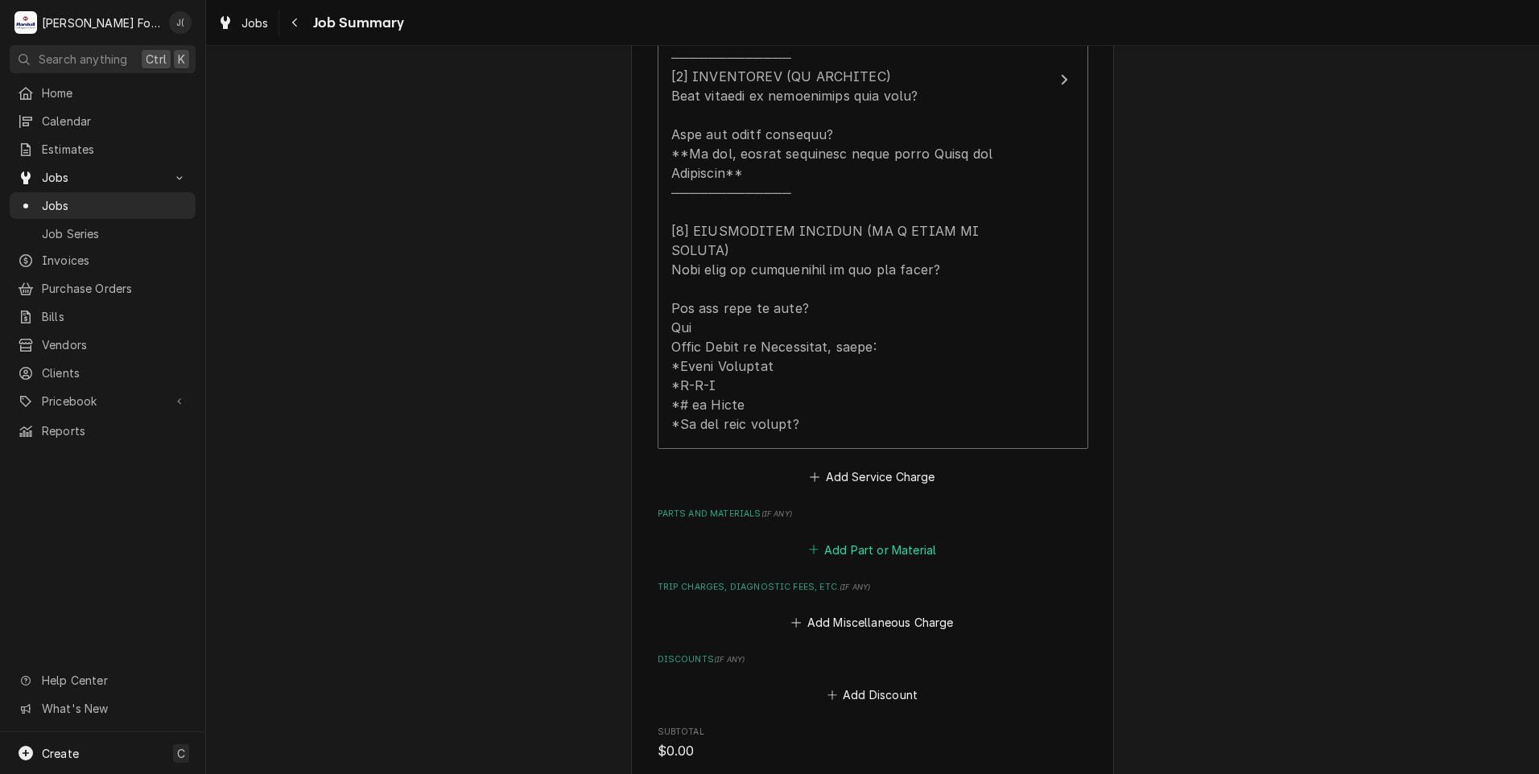
click at [845, 539] on button "Add Part or Material" at bounding box center [872, 550] width 133 height 23
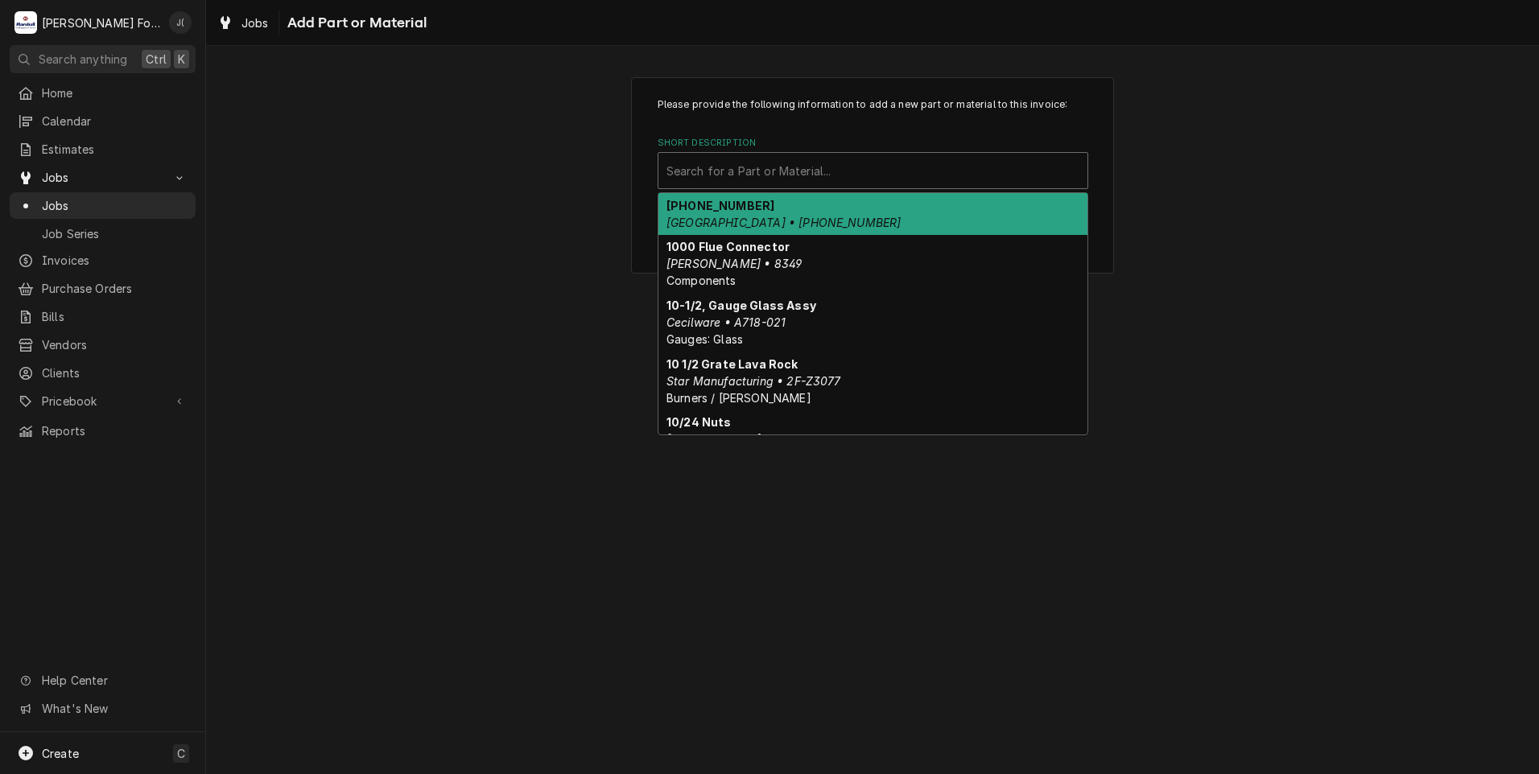
click at [757, 175] on div "Short Description" at bounding box center [873, 170] width 413 height 29
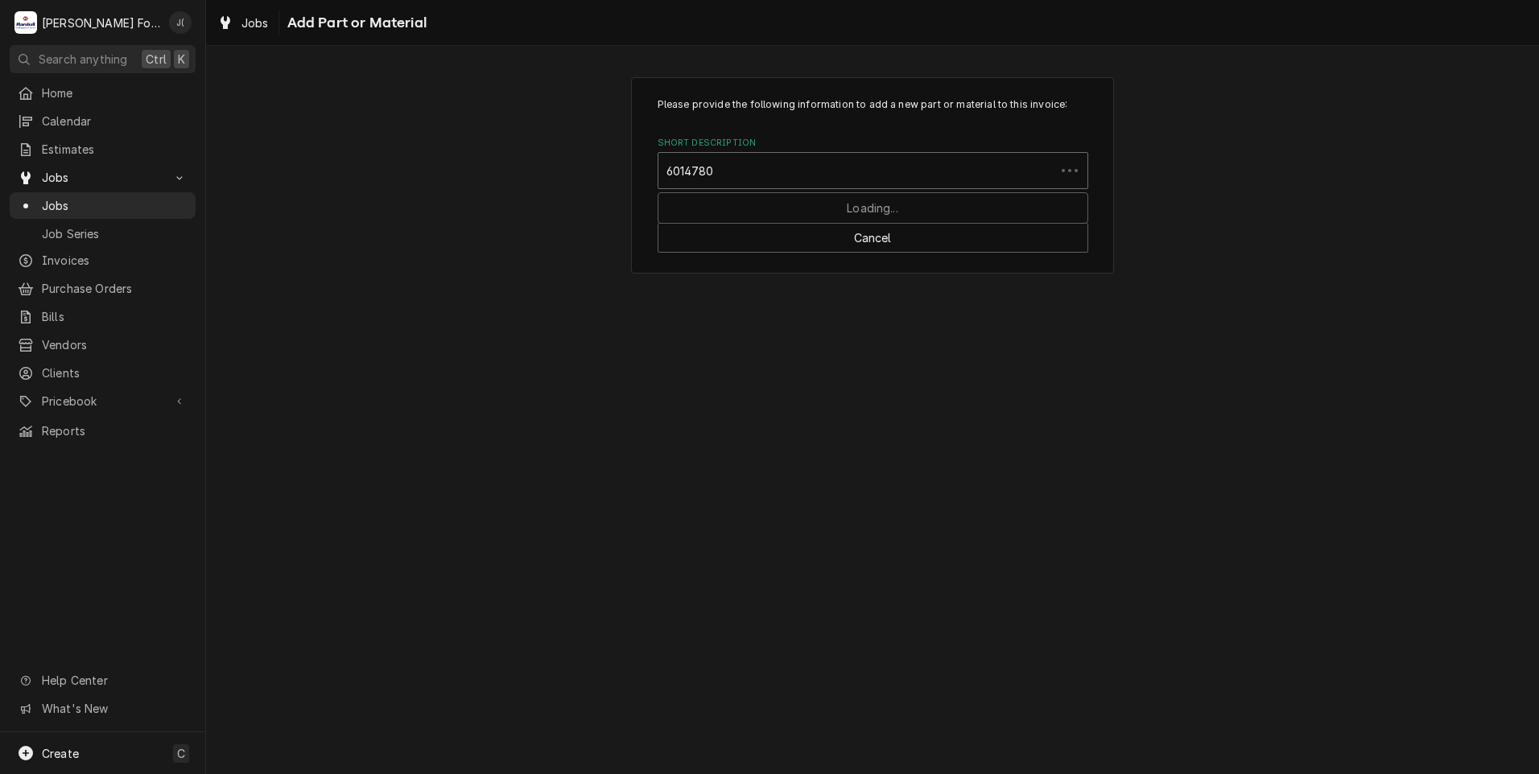
type input "60147801"
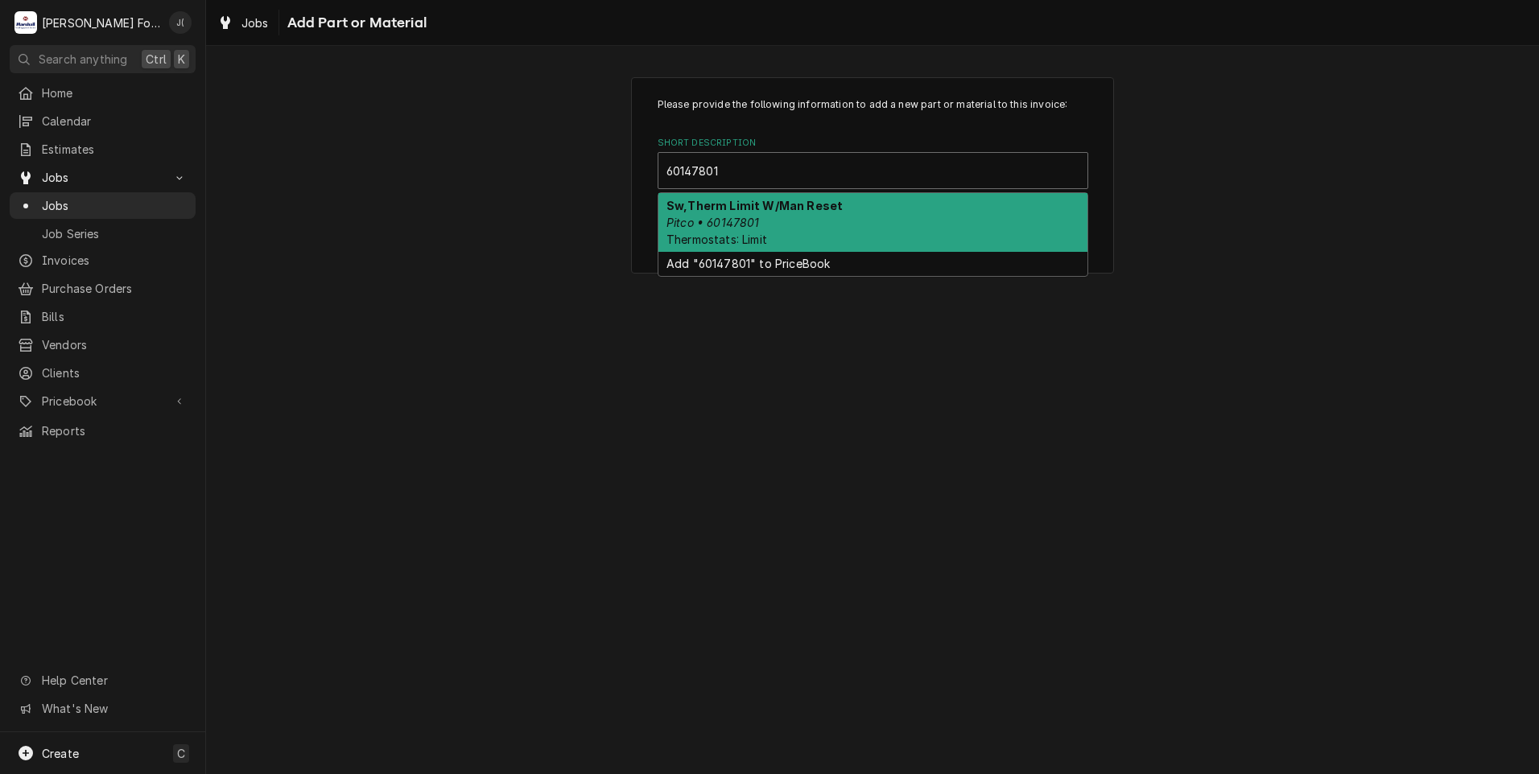
click at [761, 206] on strong "Sw,Therm Limit W/Man Reset" at bounding box center [755, 206] width 176 height 14
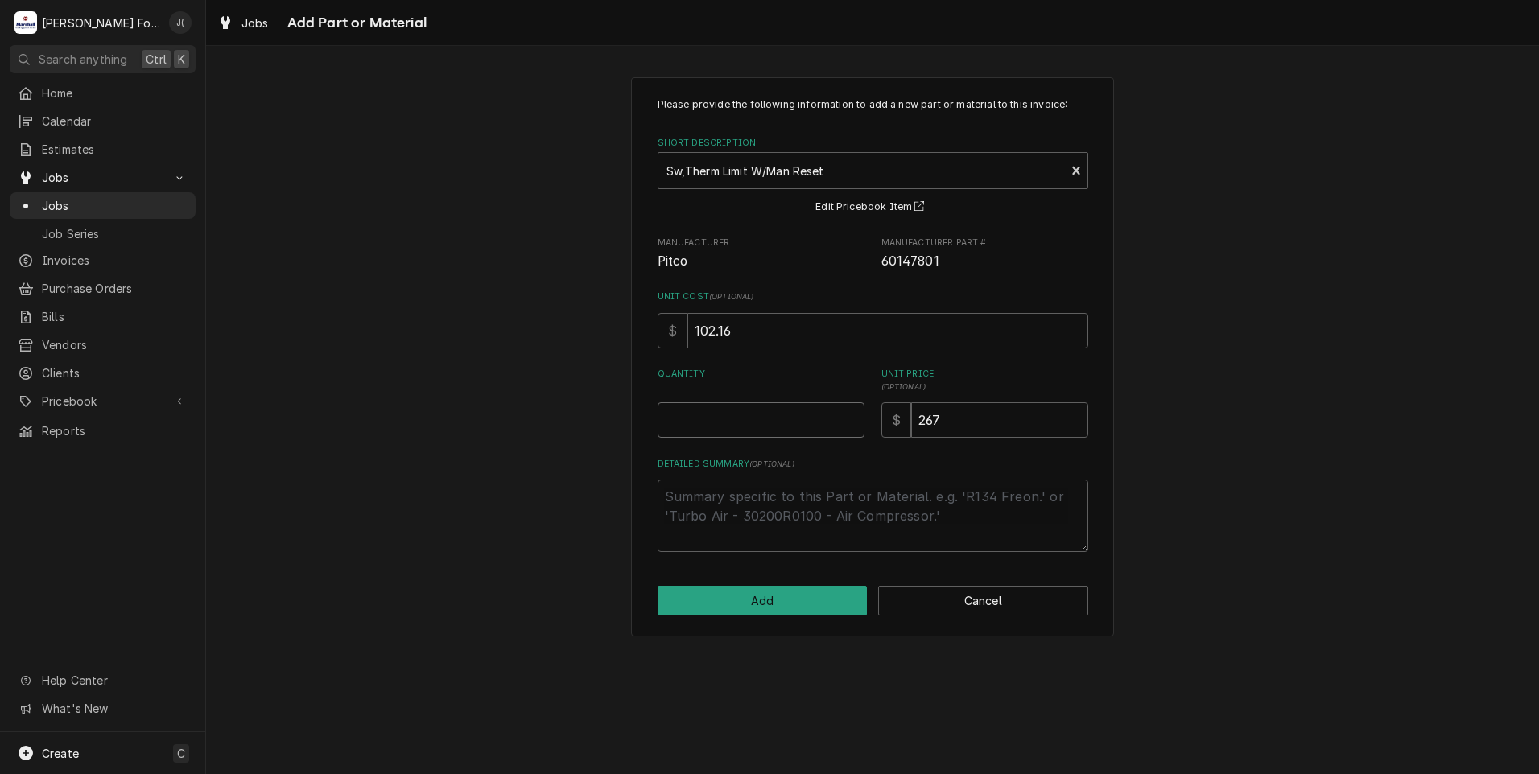
click at [708, 416] on input "Quantity" at bounding box center [761, 420] width 207 height 35
type textarea "x"
type input "1"
click at [798, 609] on button "Add" at bounding box center [763, 601] width 210 height 30
type textarea "x"
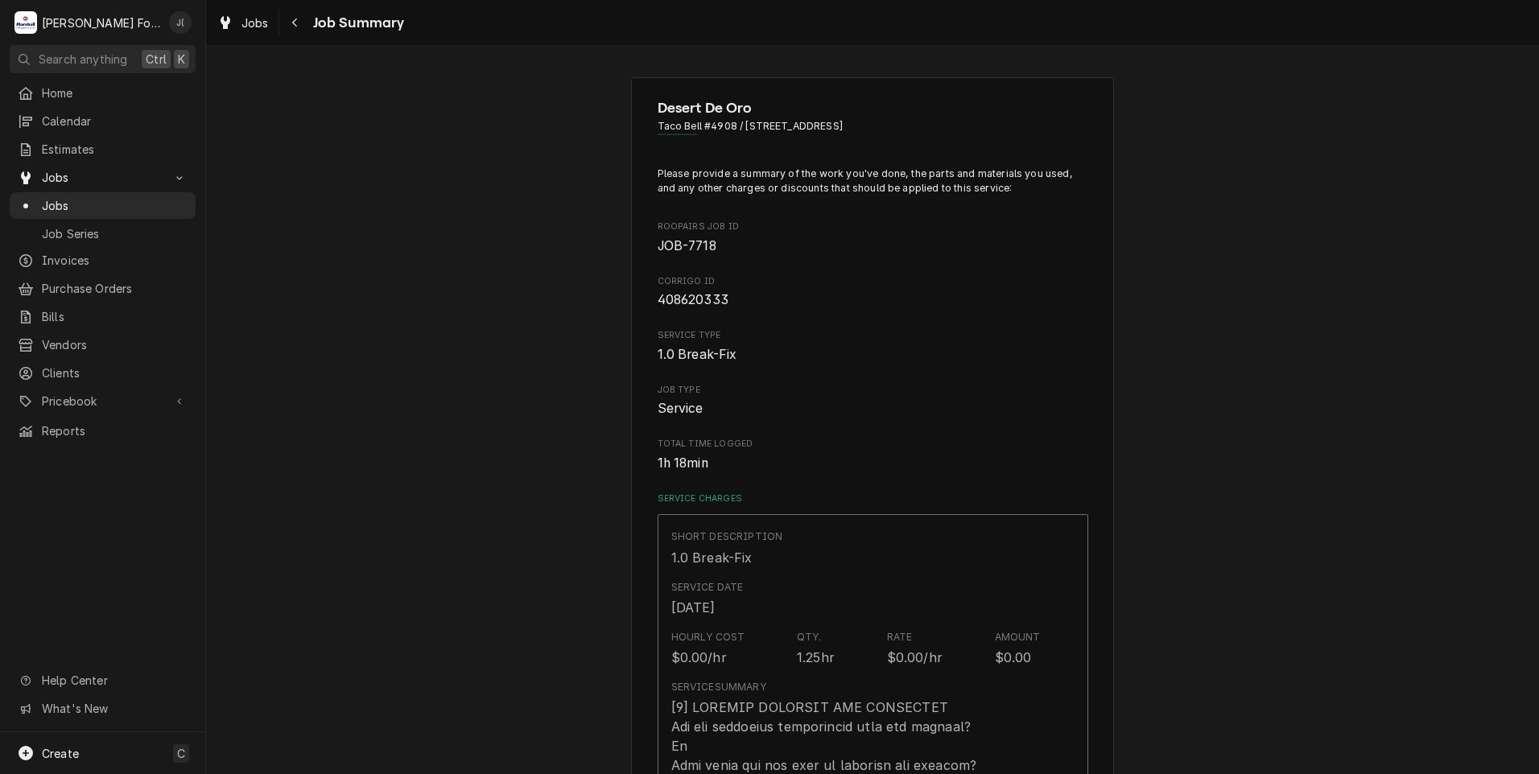
scroll to position [805, 0]
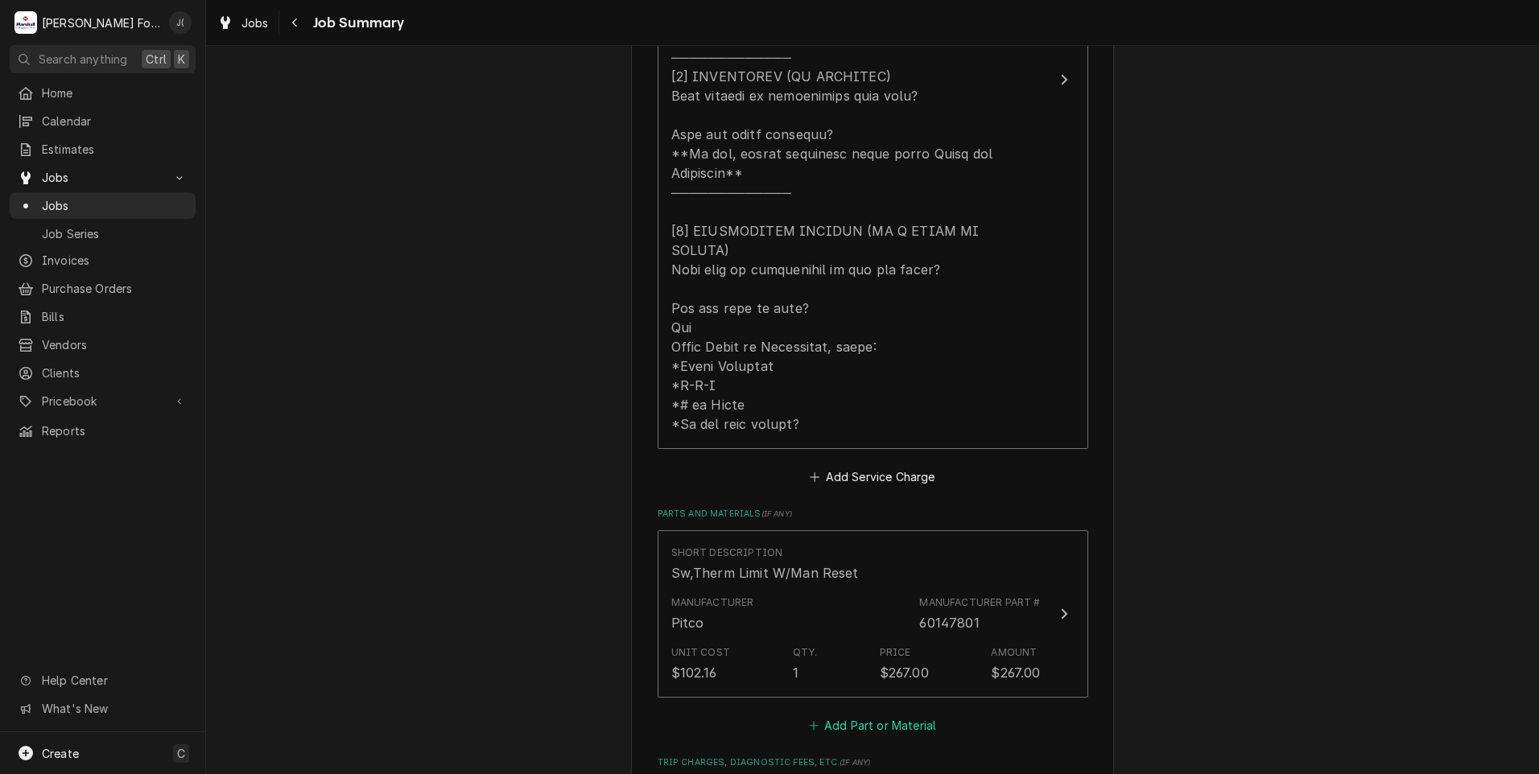
click at [838, 715] on button "Add Part or Material" at bounding box center [872, 726] width 133 height 23
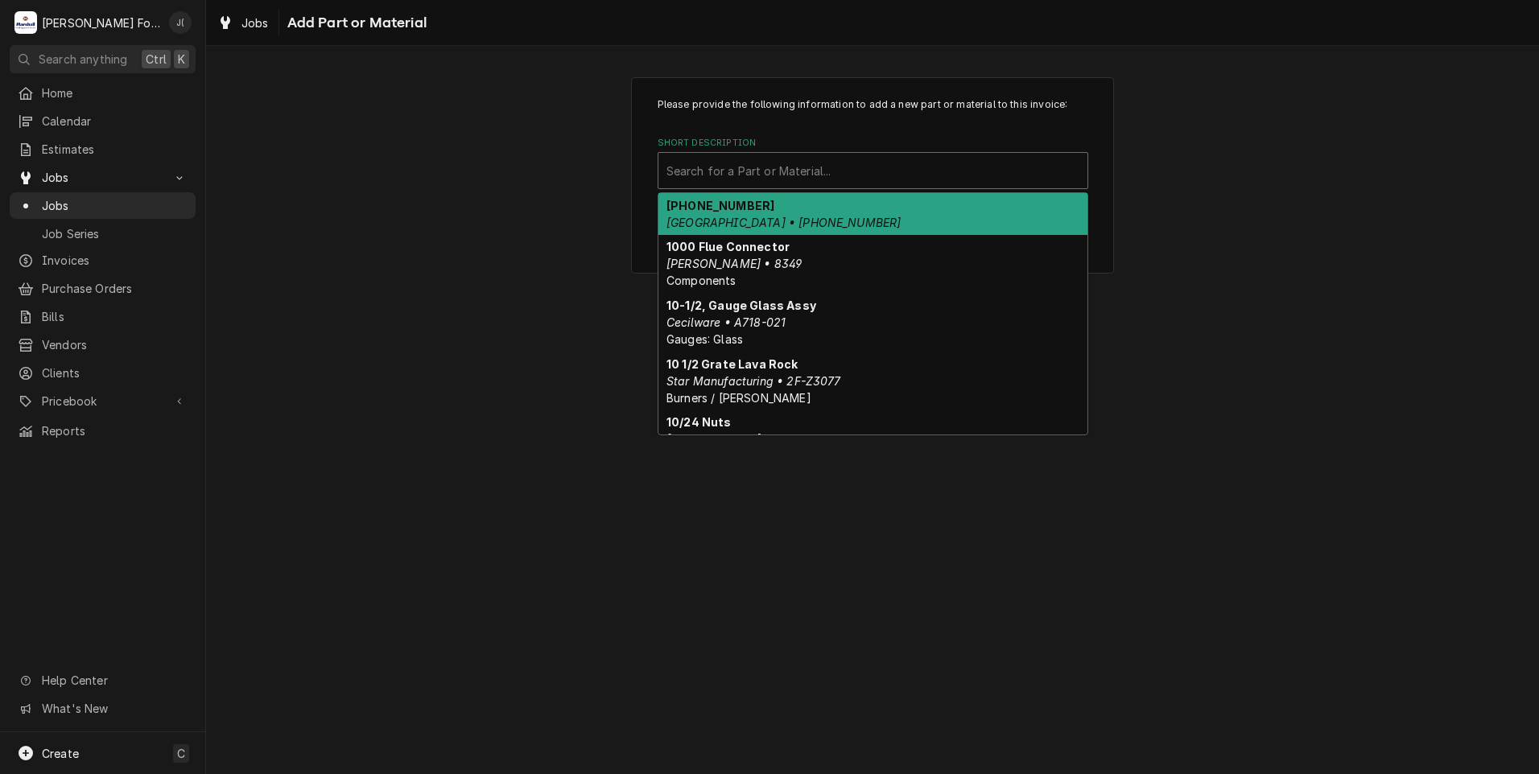
click at [698, 171] on div "Short Description" at bounding box center [873, 170] width 413 height 29
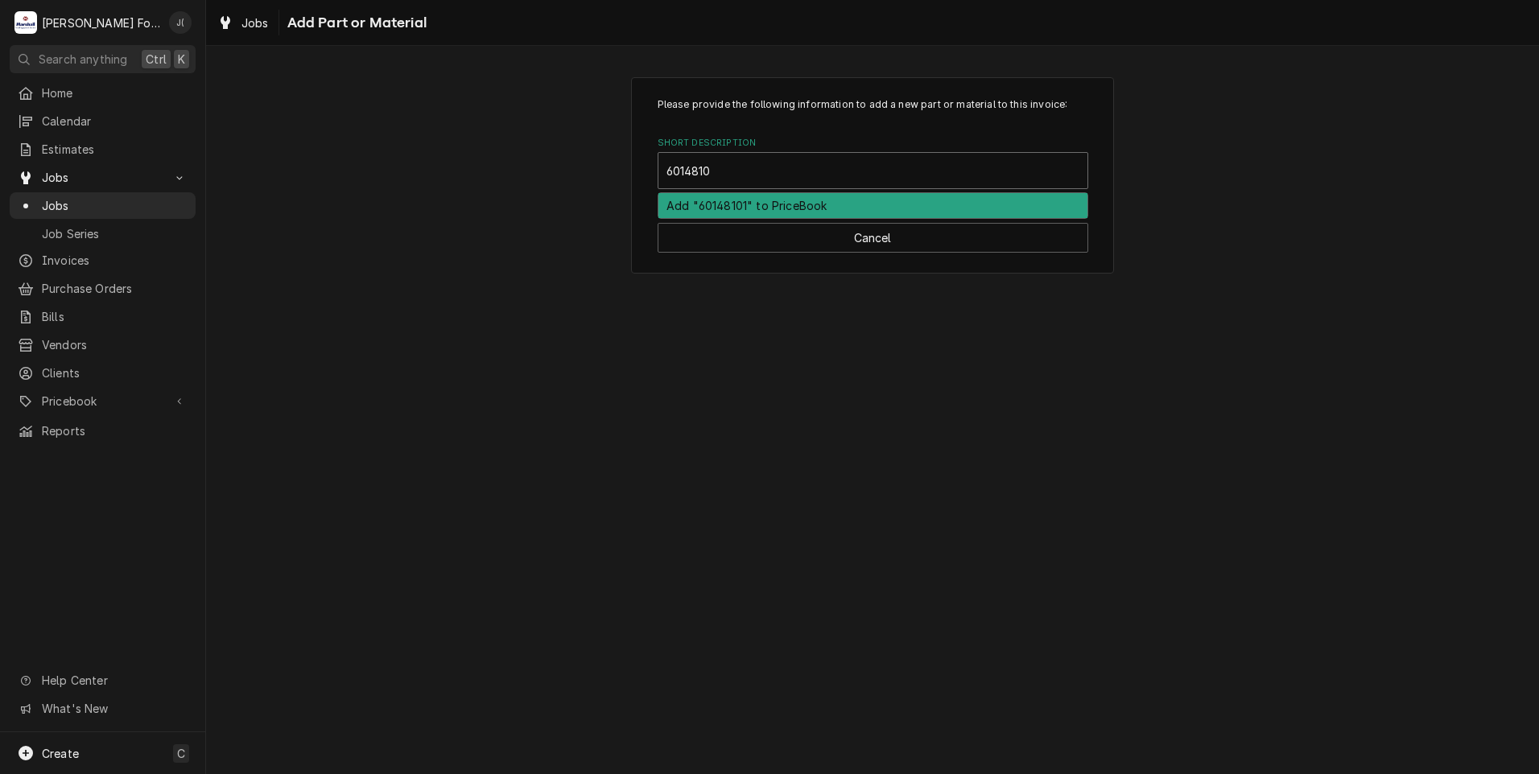
type input "60148101"
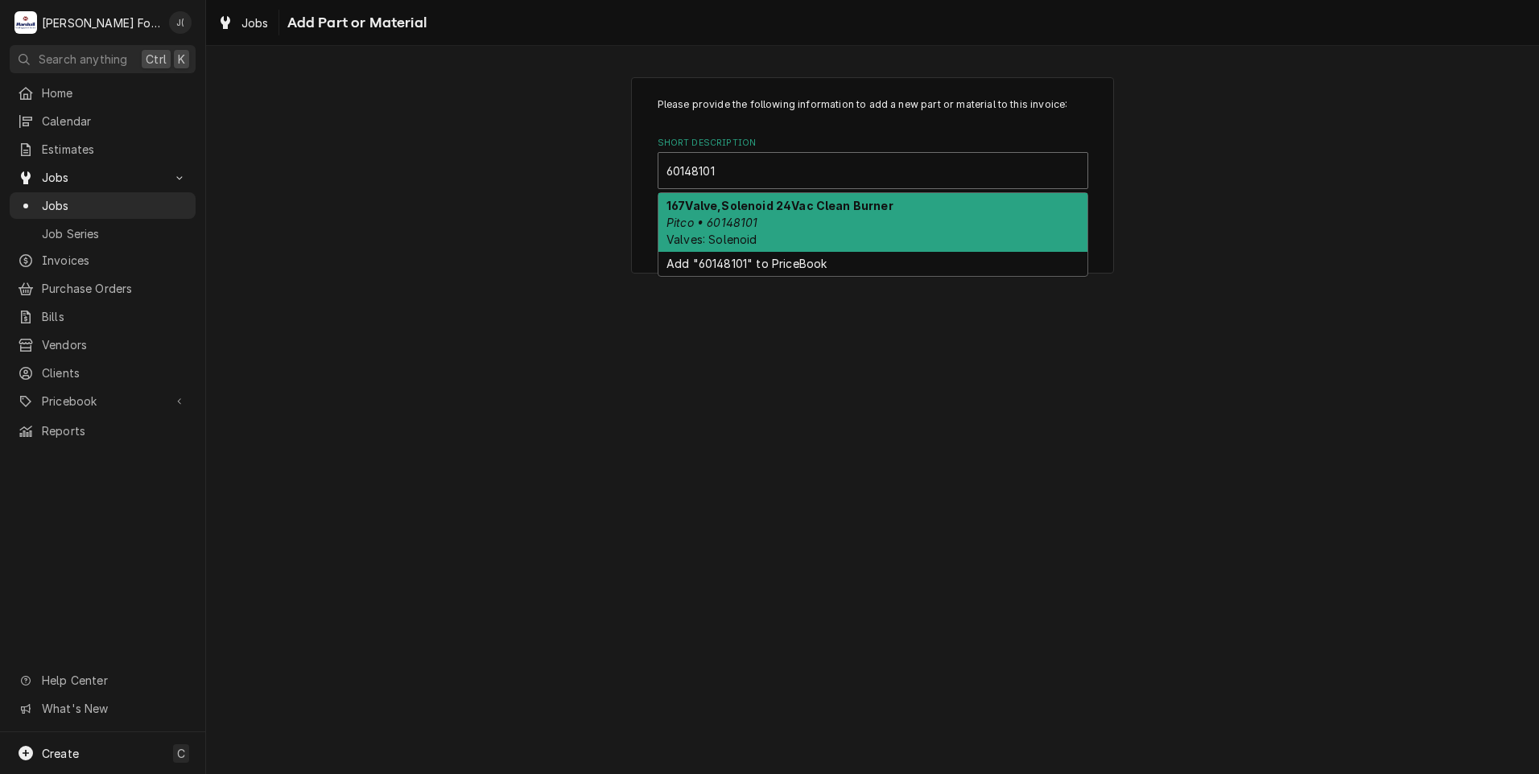
click at [808, 222] on div "167Valve,Solenoid 24Vac Clean Burner Pitco • 60148101 Valves: Solenoid" at bounding box center [872, 222] width 429 height 59
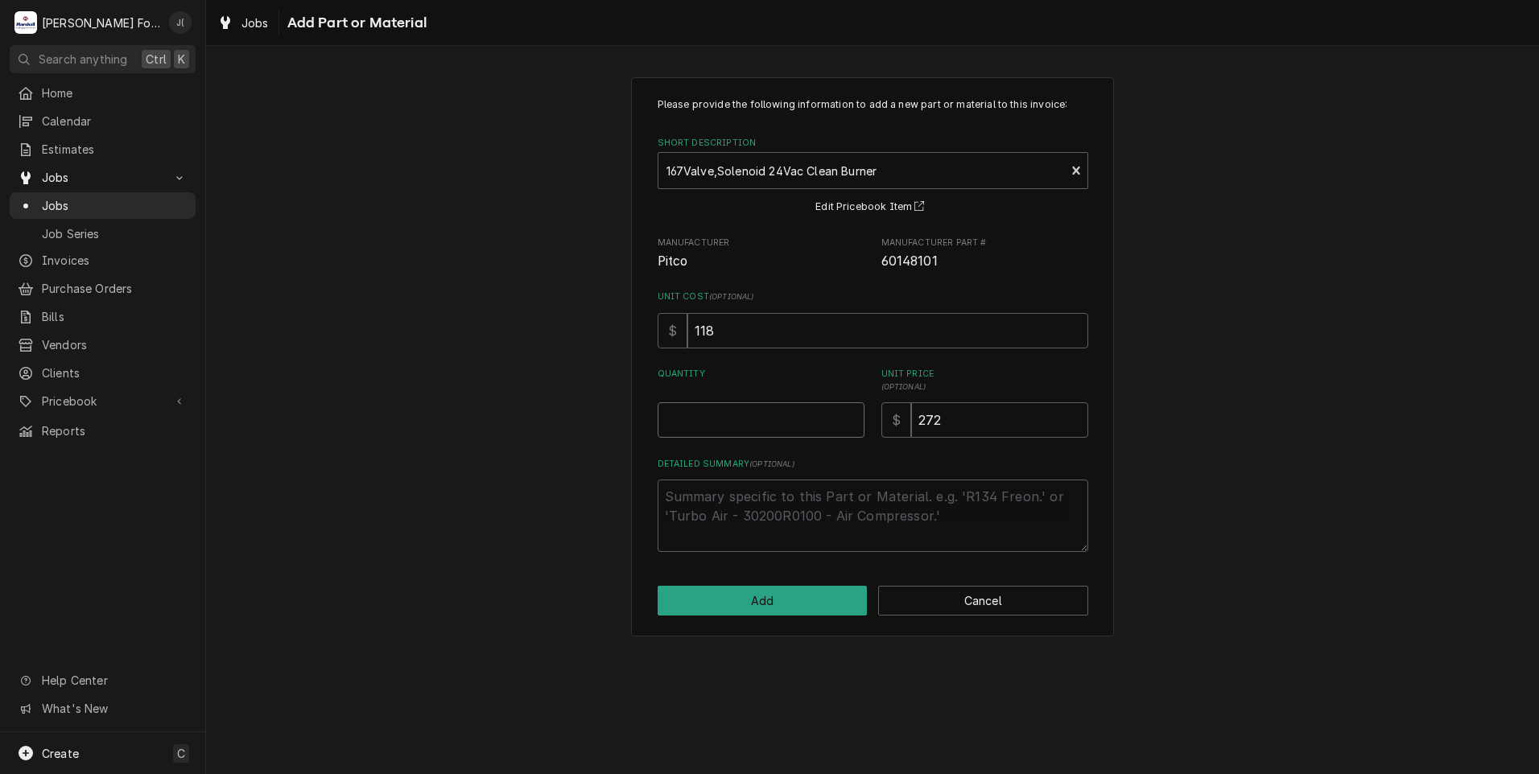
click at [767, 419] on input "Quantity" at bounding box center [761, 420] width 207 height 35
type textarea "x"
type input "1"
click at [807, 605] on button "Add" at bounding box center [763, 601] width 210 height 30
type textarea "x"
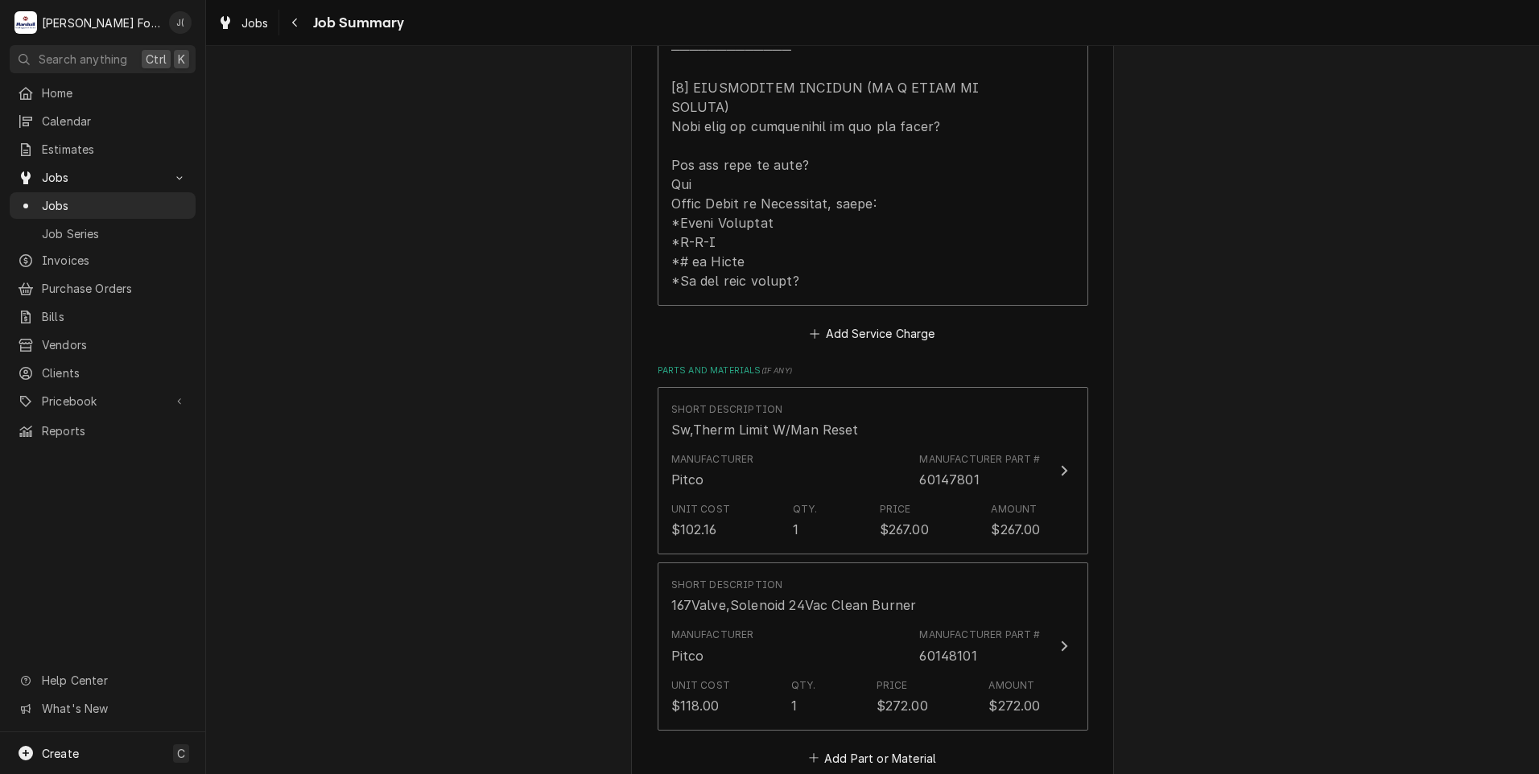
scroll to position [1127, 0]
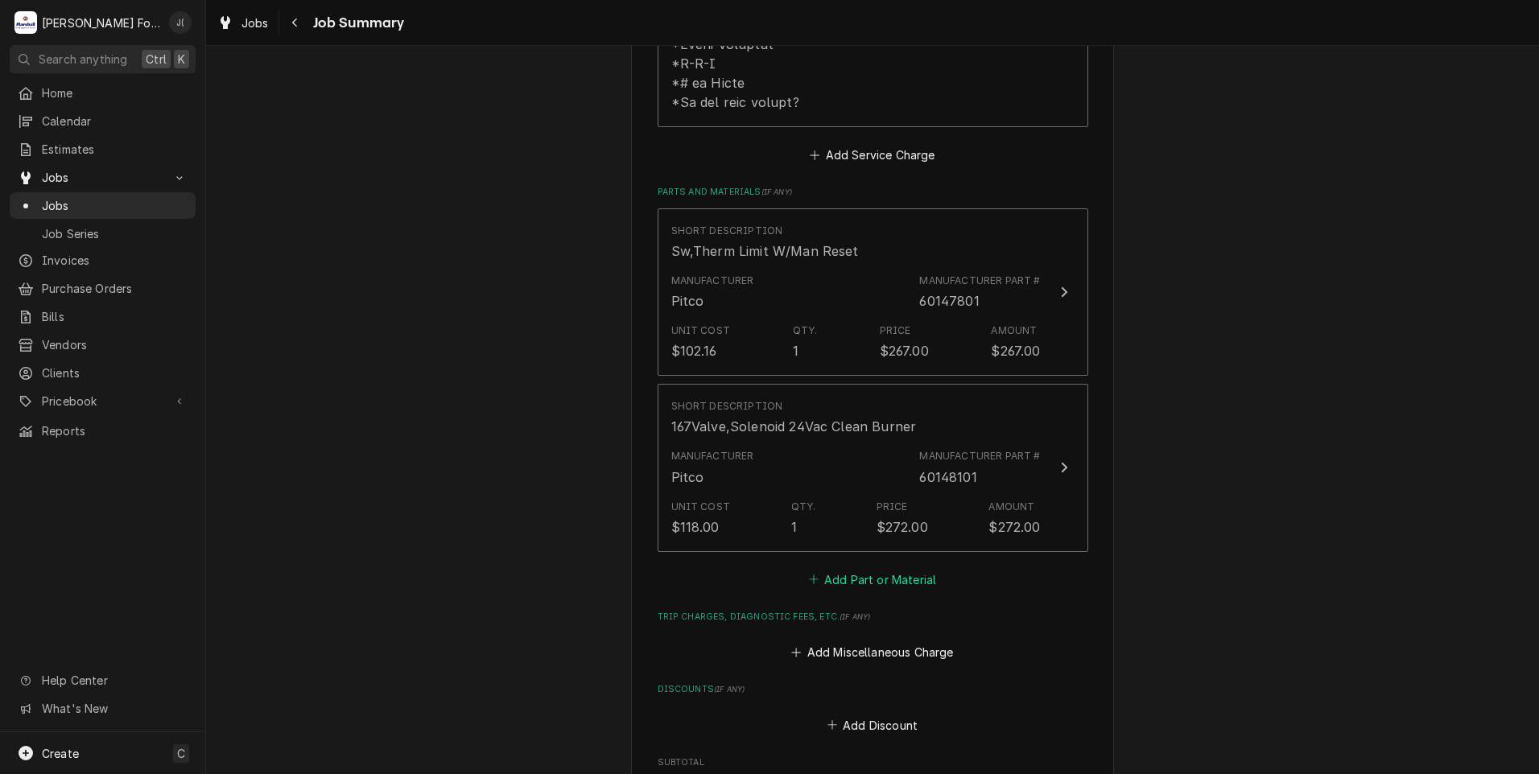
click at [833, 568] on button "Add Part or Material" at bounding box center [872, 579] width 133 height 23
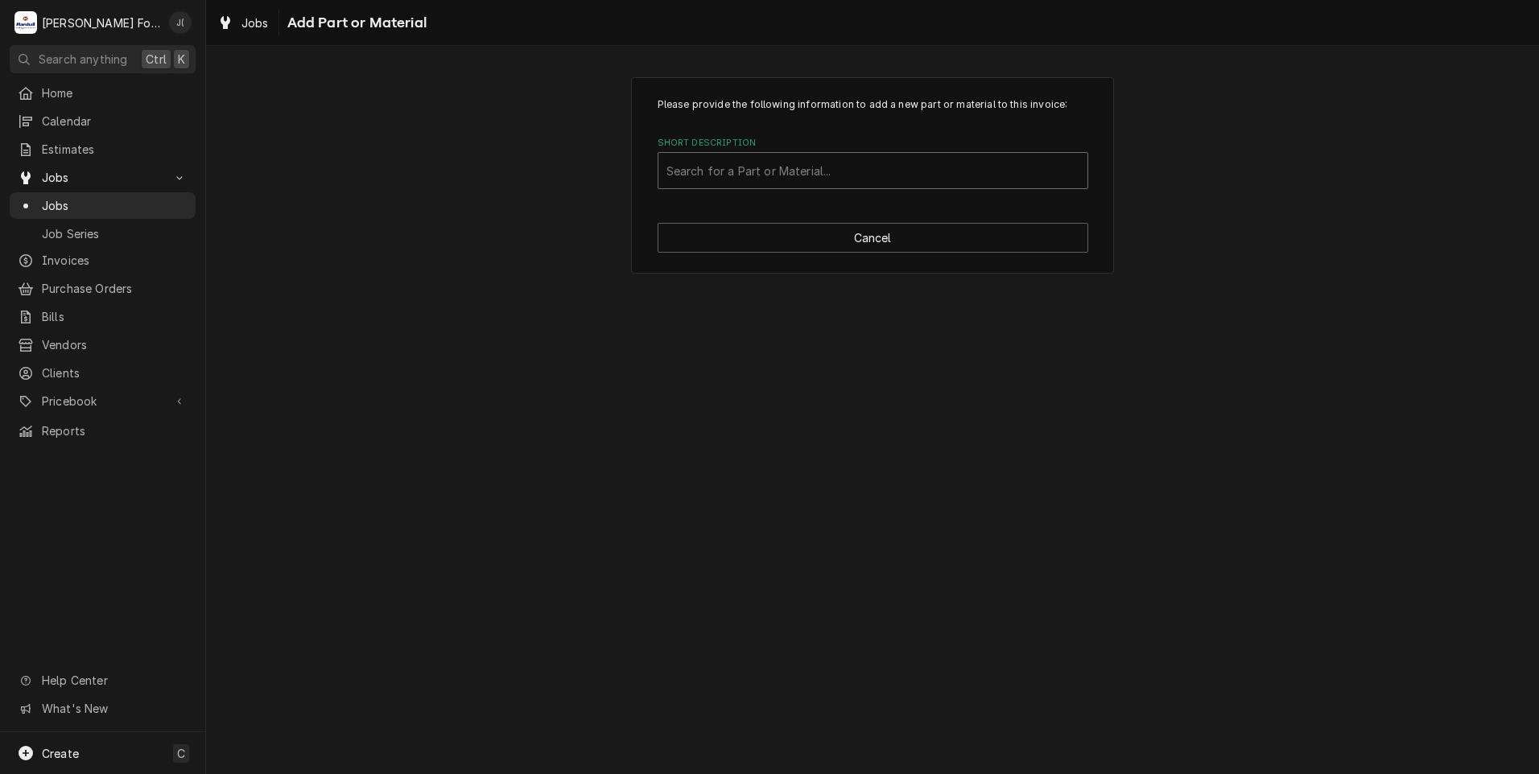
click at [714, 172] on div "Short Description" at bounding box center [873, 170] width 413 height 29
type input "SSDT"
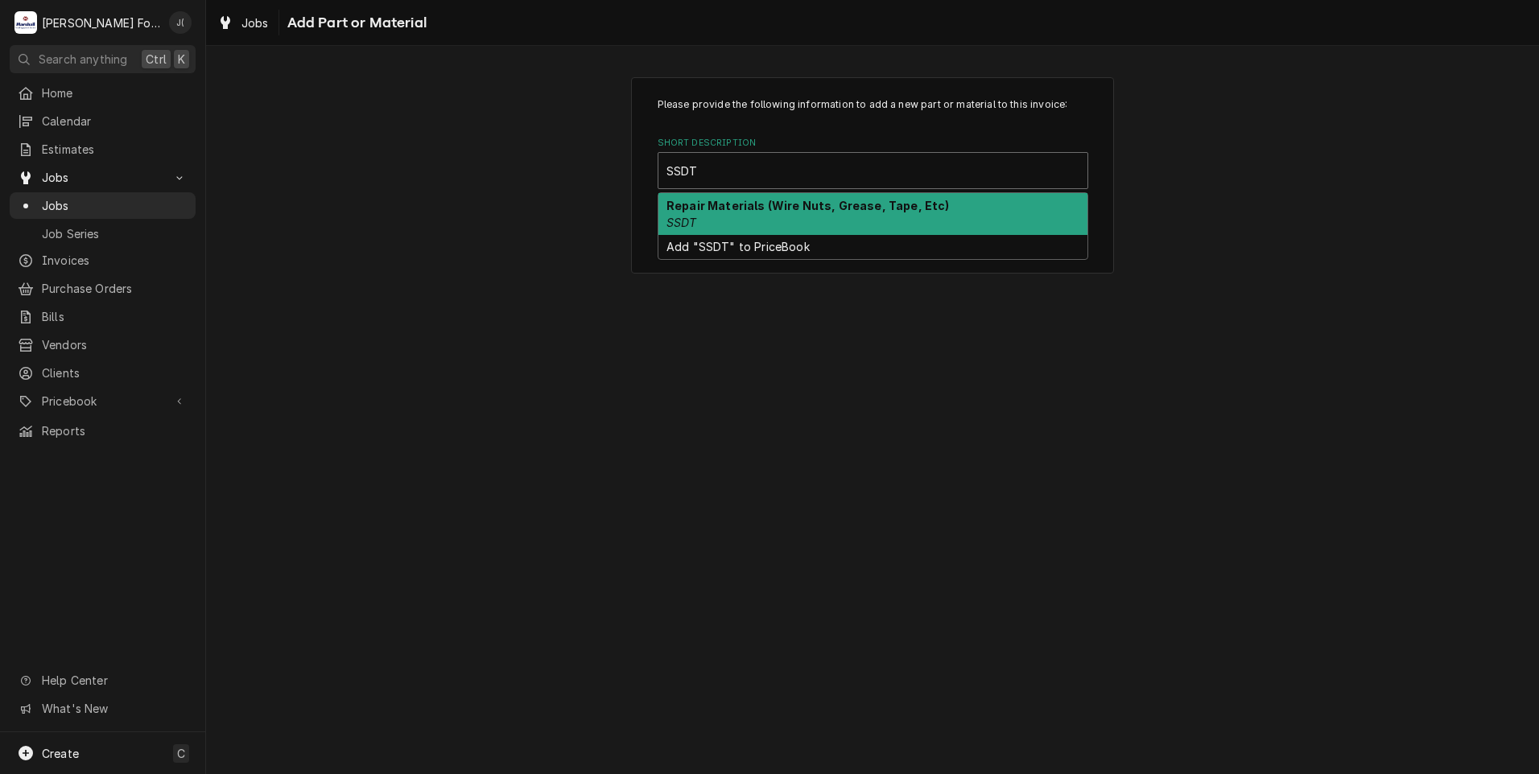
click at [714, 213] on div "Repair Materials (Wire Nuts, Grease, Tape, Etc) SSDT" at bounding box center [872, 214] width 429 height 42
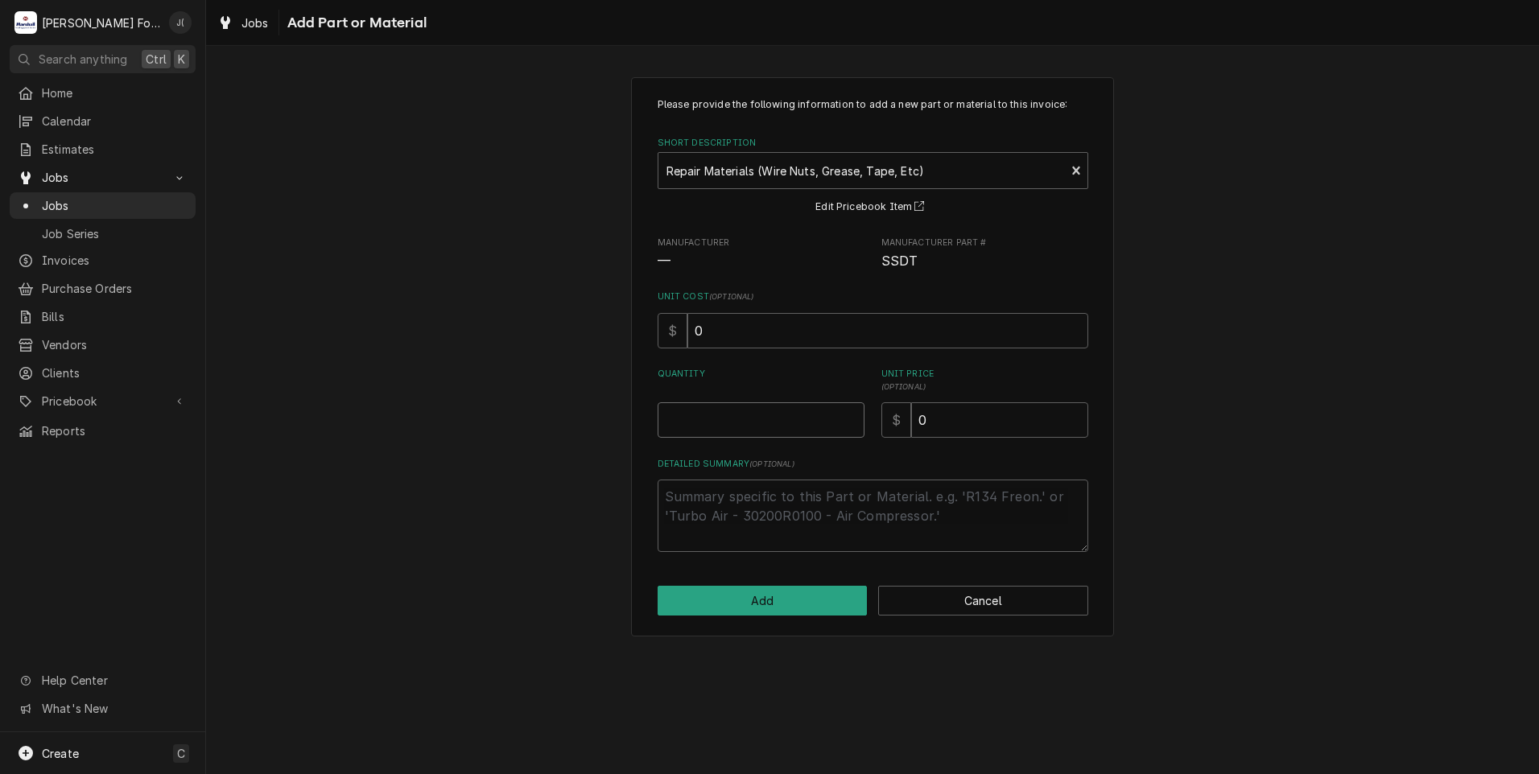
click at [787, 408] on input "Quantity" at bounding box center [761, 420] width 207 height 35
type textarea "x"
type input "1"
type textarea "x"
type input "2"
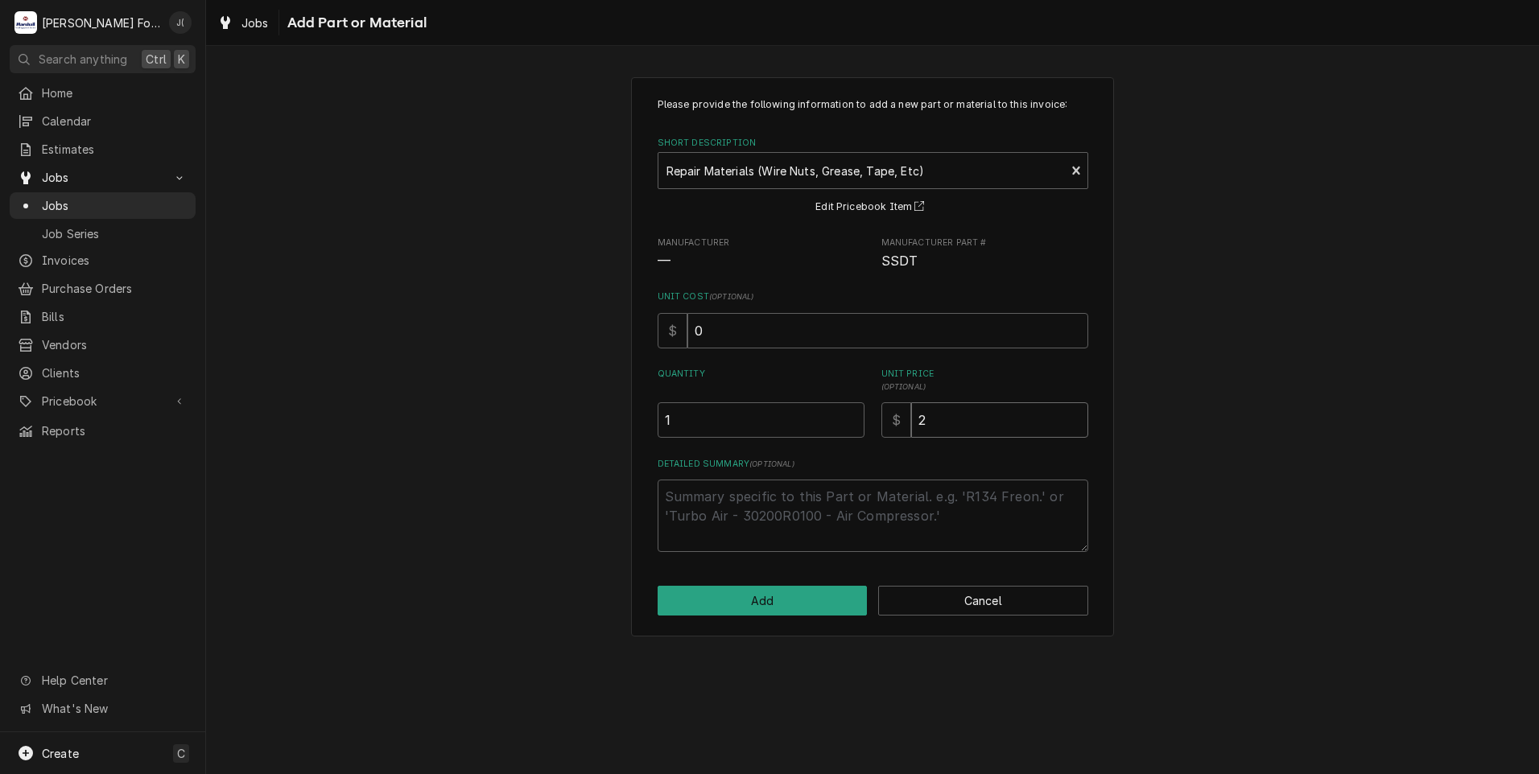
type textarea "x"
type input "20"
click at [1008, 604] on button "Cancel" at bounding box center [983, 601] width 210 height 30
type textarea "x"
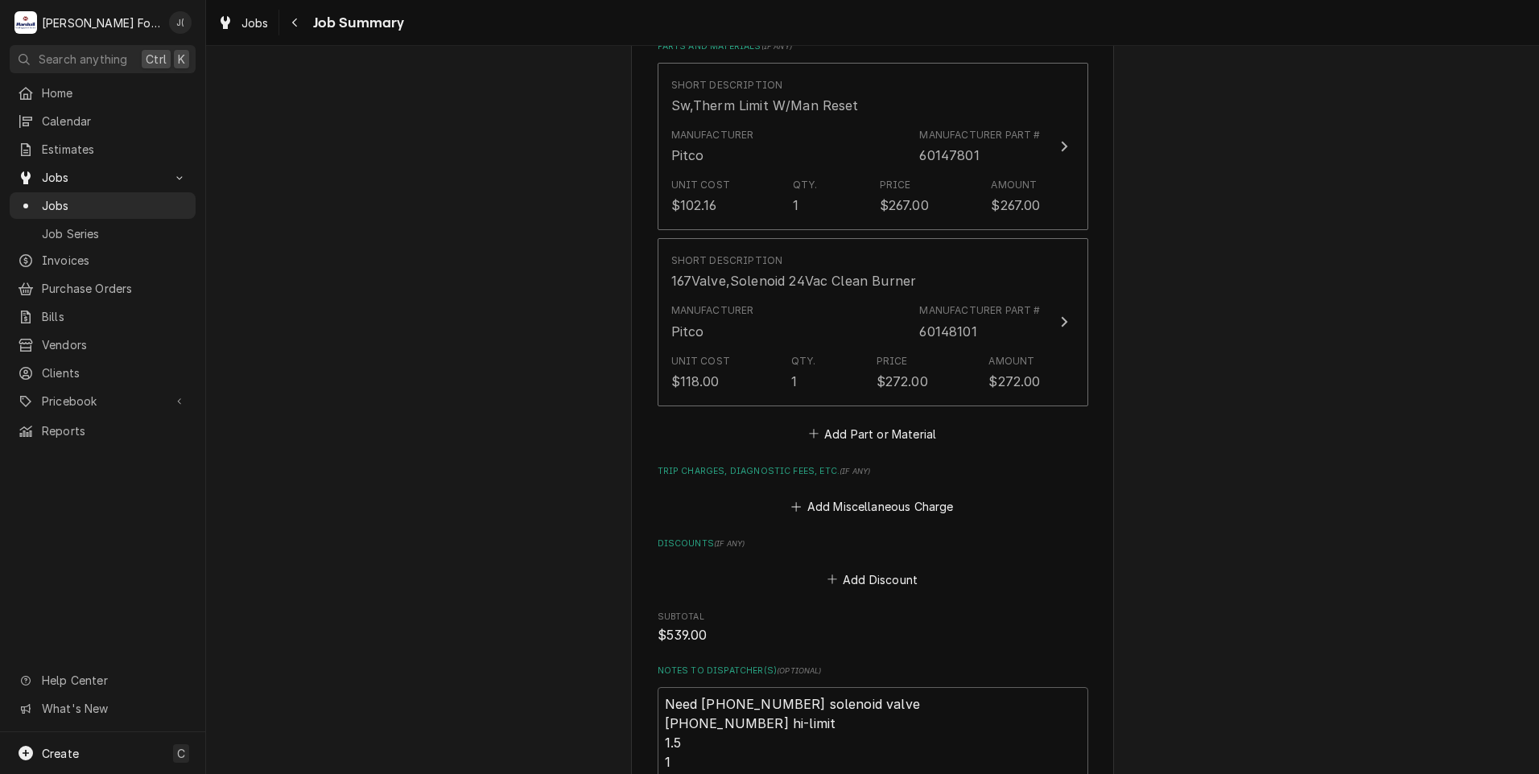
scroll to position [1259, 0]
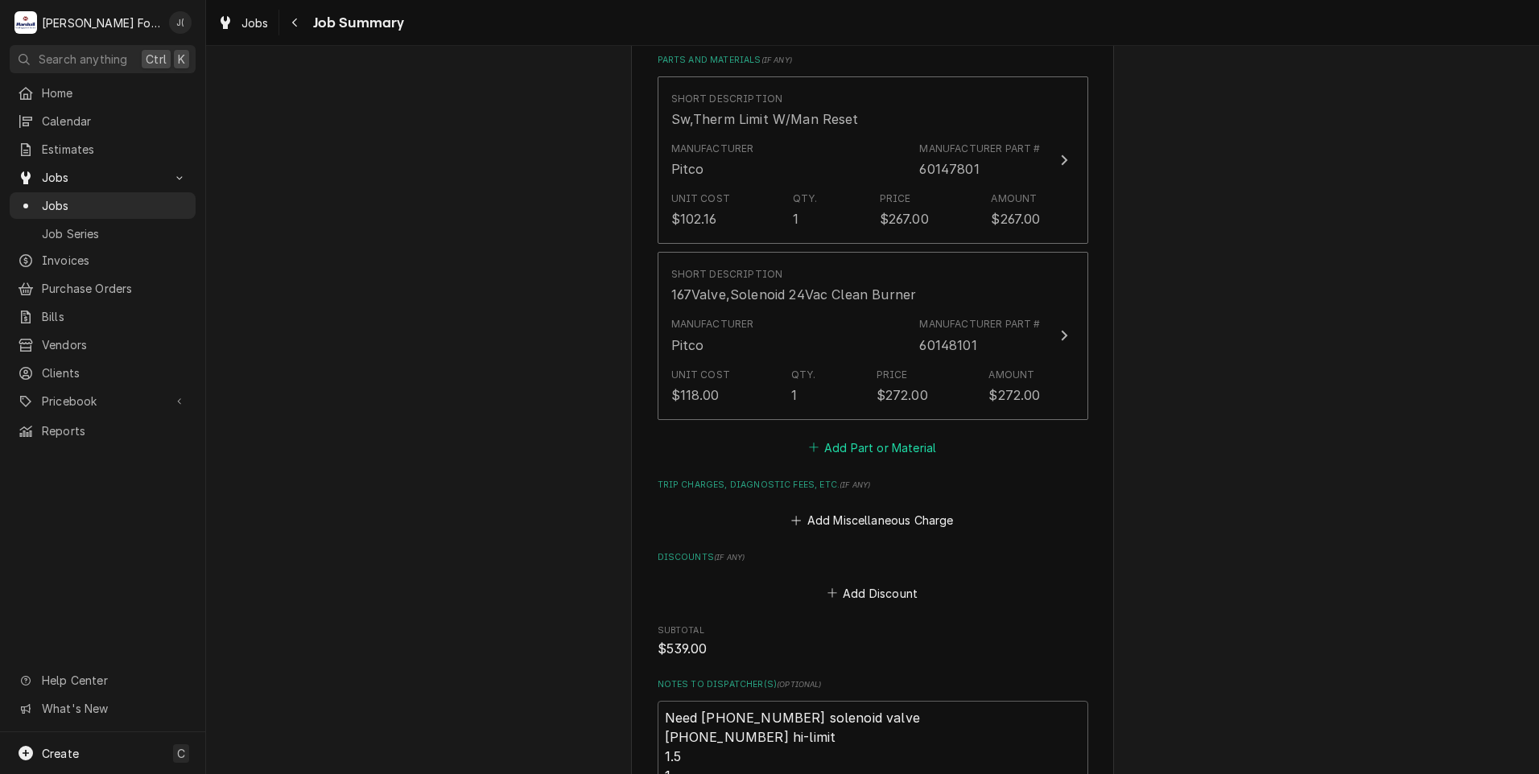
click at [922, 436] on button "Add Part or Material" at bounding box center [872, 447] width 133 height 23
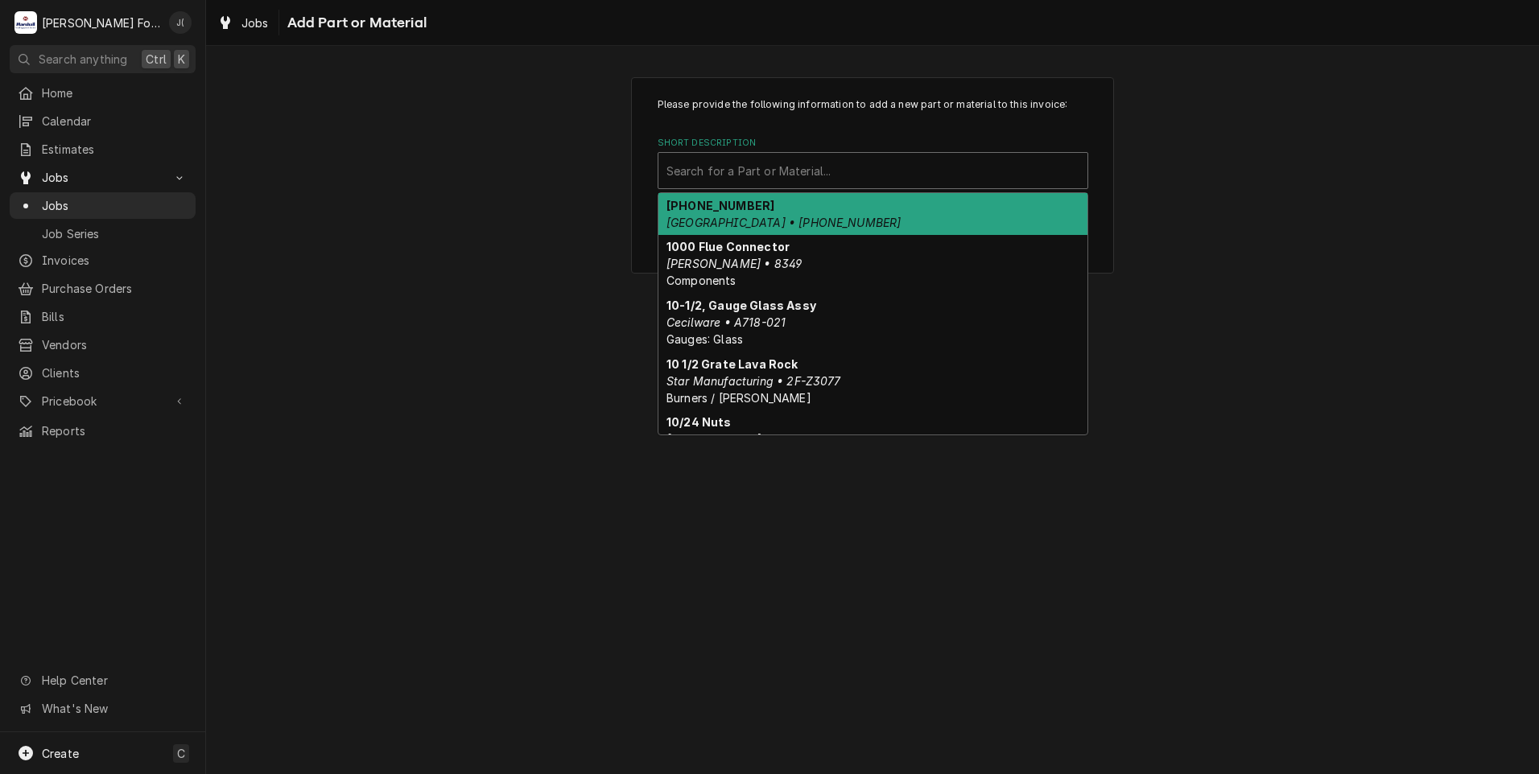
click at [800, 173] on div "Short Description" at bounding box center [873, 170] width 413 height 29
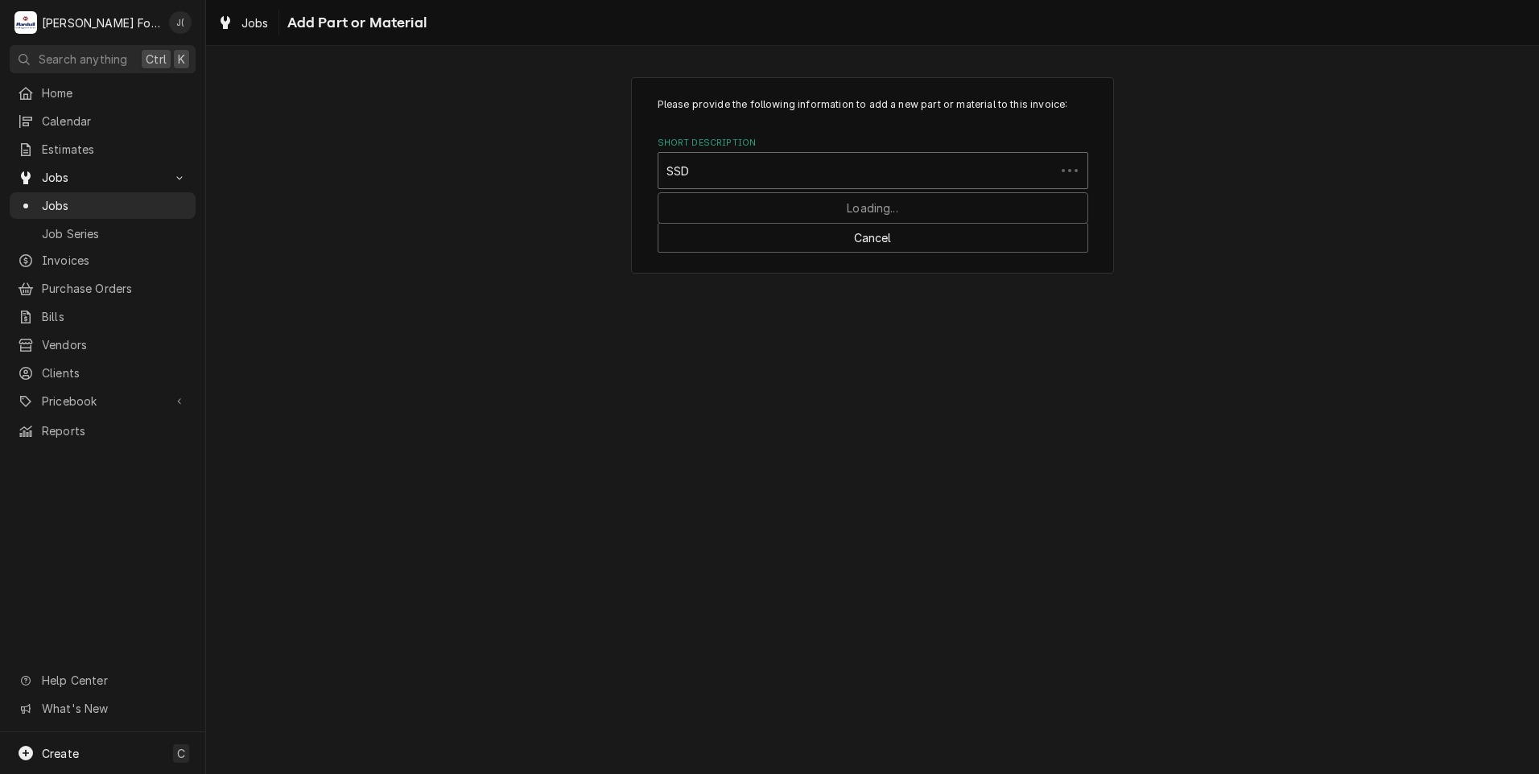
type input "SSDT"
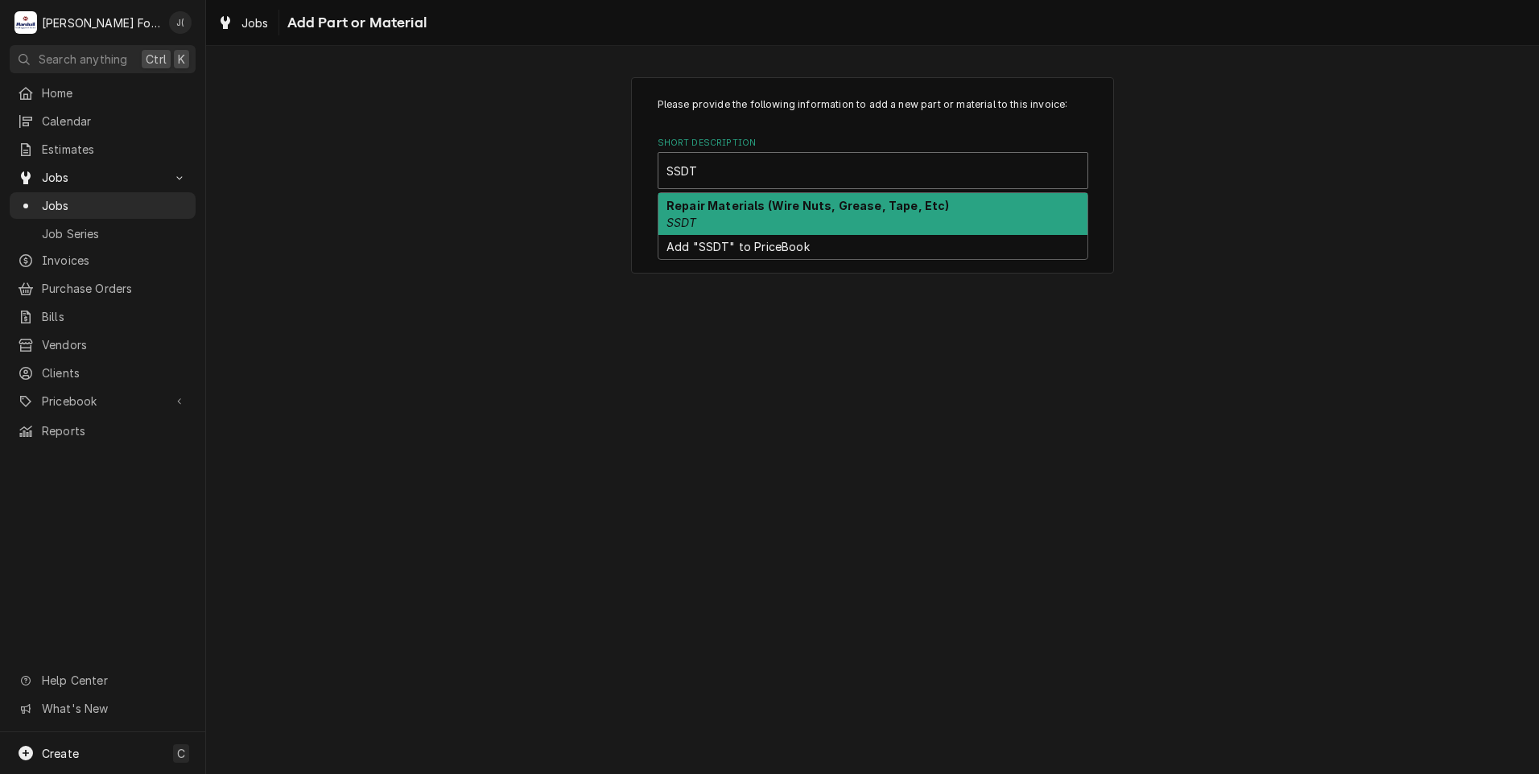
drag, startPoint x: 782, startPoint y: 208, endPoint x: 765, endPoint y: 233, distance: 30.6
click at [780, 214] on div "Repair Materials (Wire Nuts, Grease, Tape, Etc) SSDT" at bounding box center [872, 214] width 429 height 42
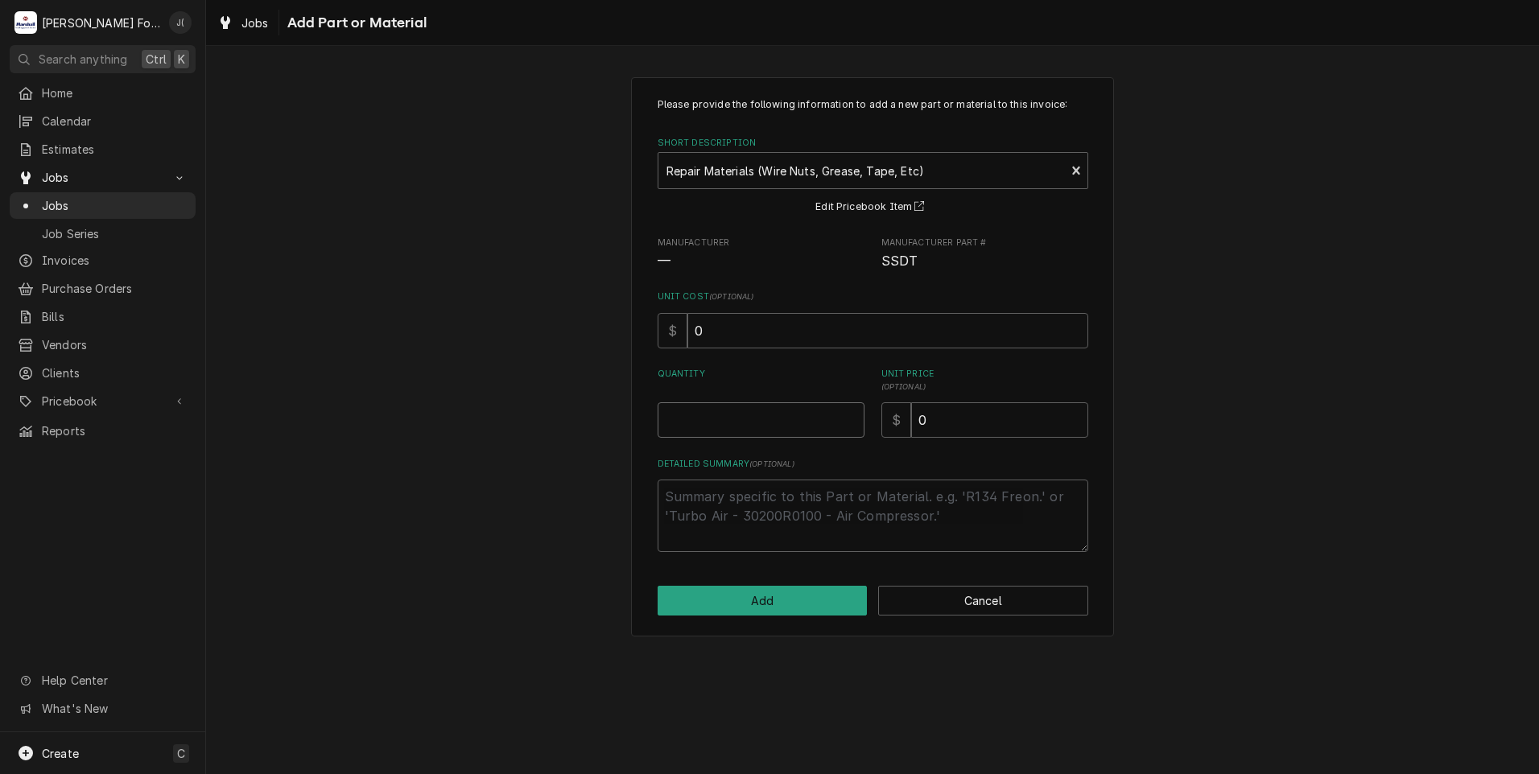
click at [714, 410] on input "Quantity" at bounding box center [761, 420] width 207 height 35
type textarea "x"
type input "1"
type textarea "x"
type input "1"
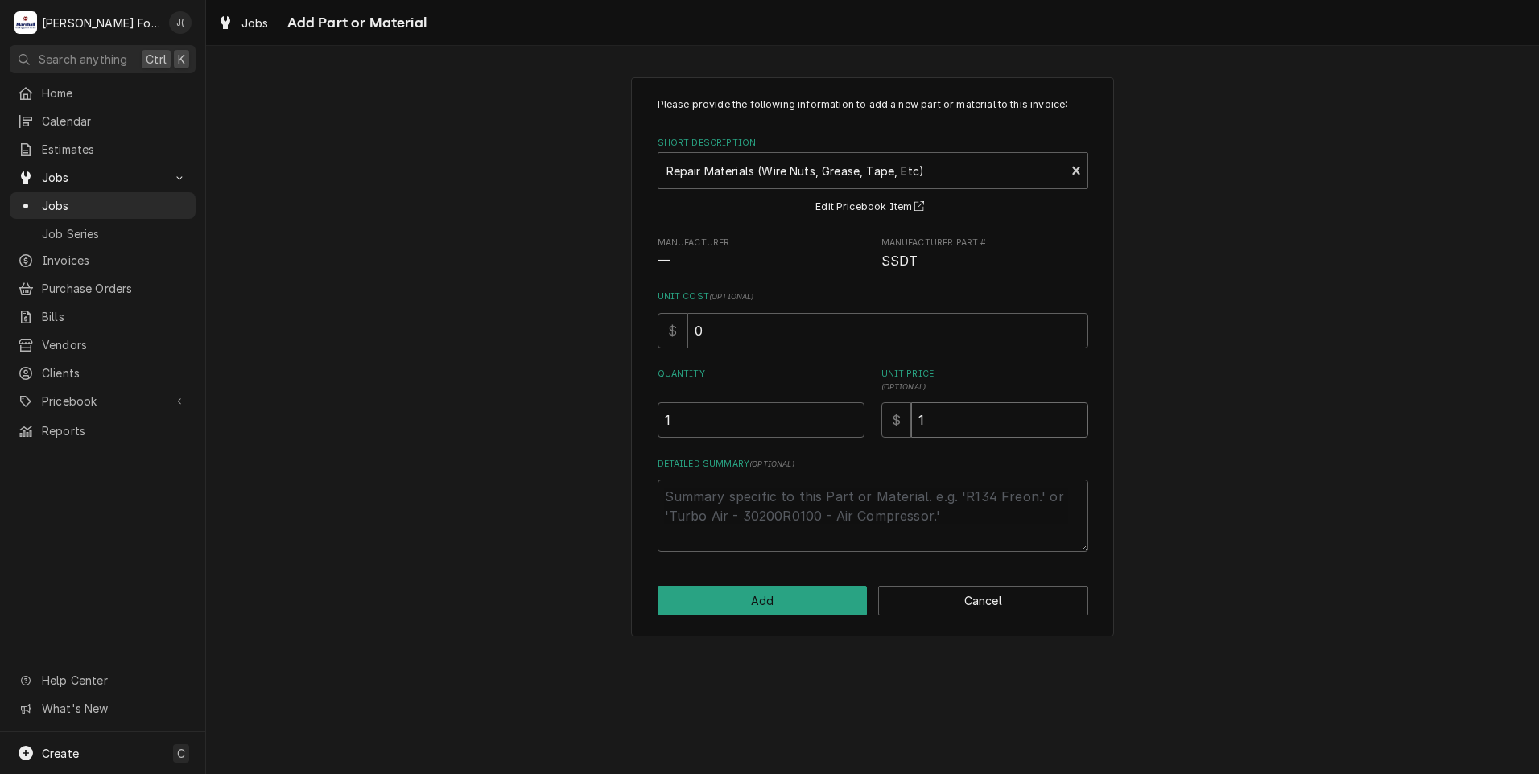
type textarea "x"
type input "12"
click at [818, 612] on button "Add" at bounding box center [763, 601] width 210 height 30
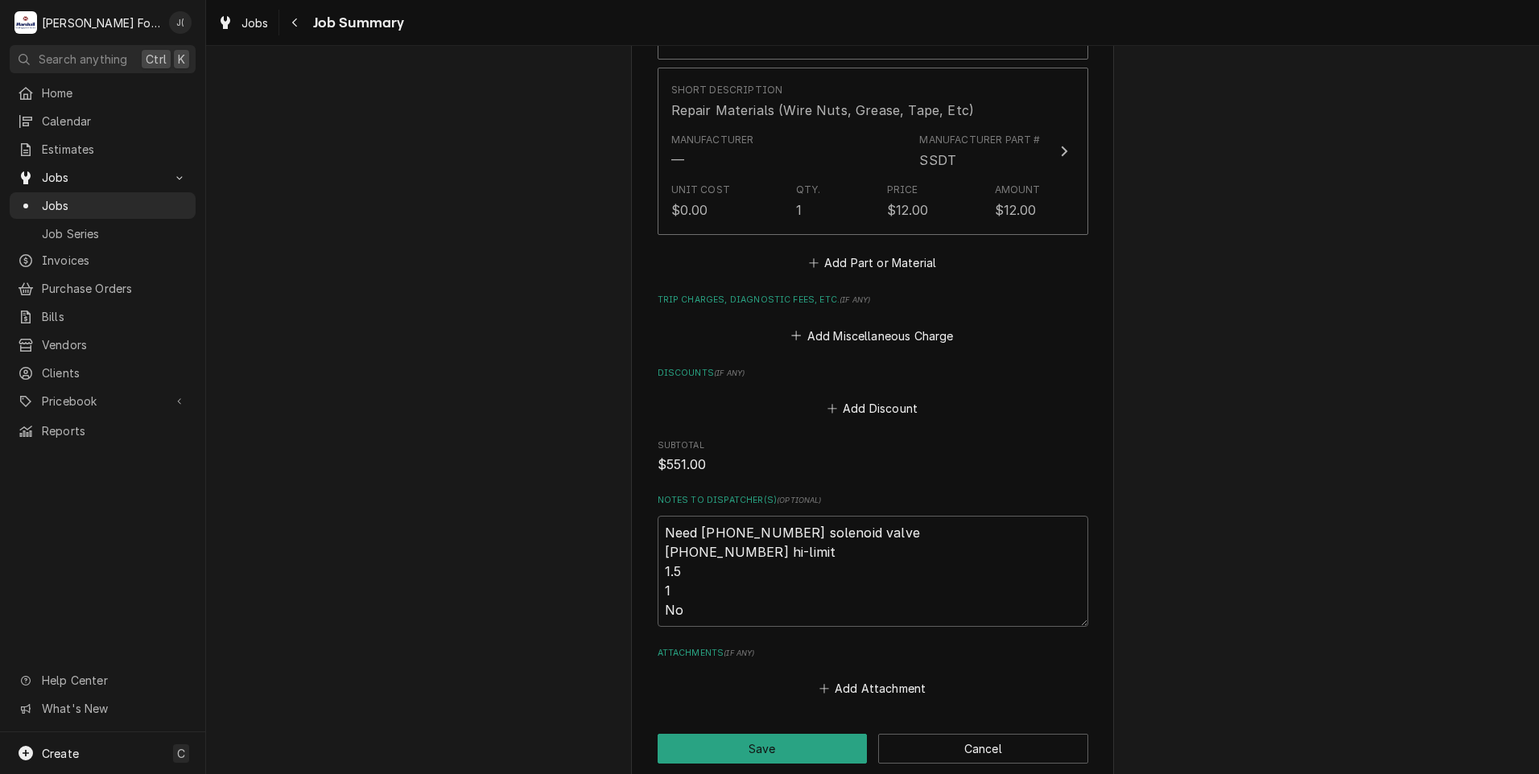
scroll to position [1662, 0]
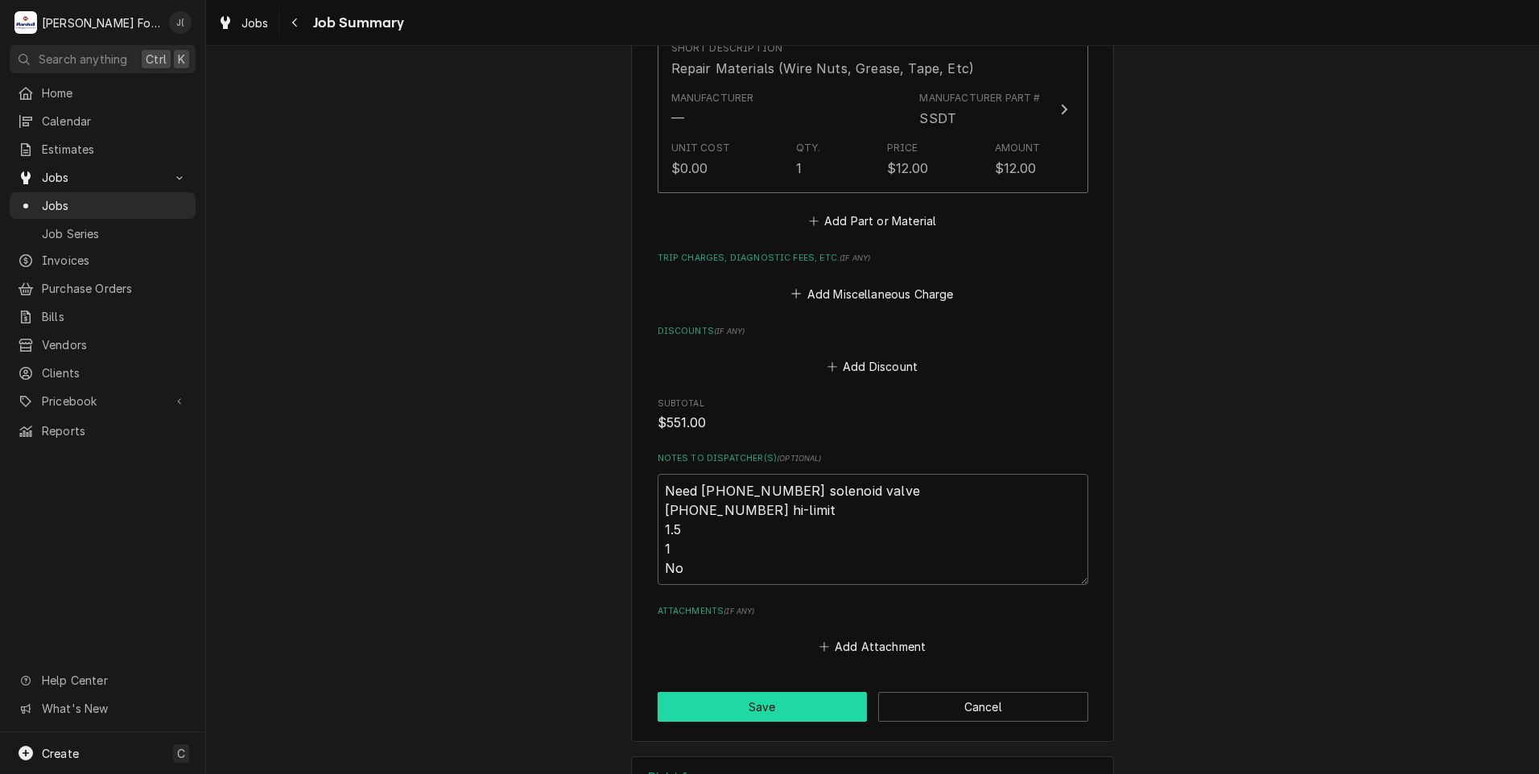
click at [705, 692] on button "Save" at bounding box center [763, 707] width 210 height 30
type textarea "x"
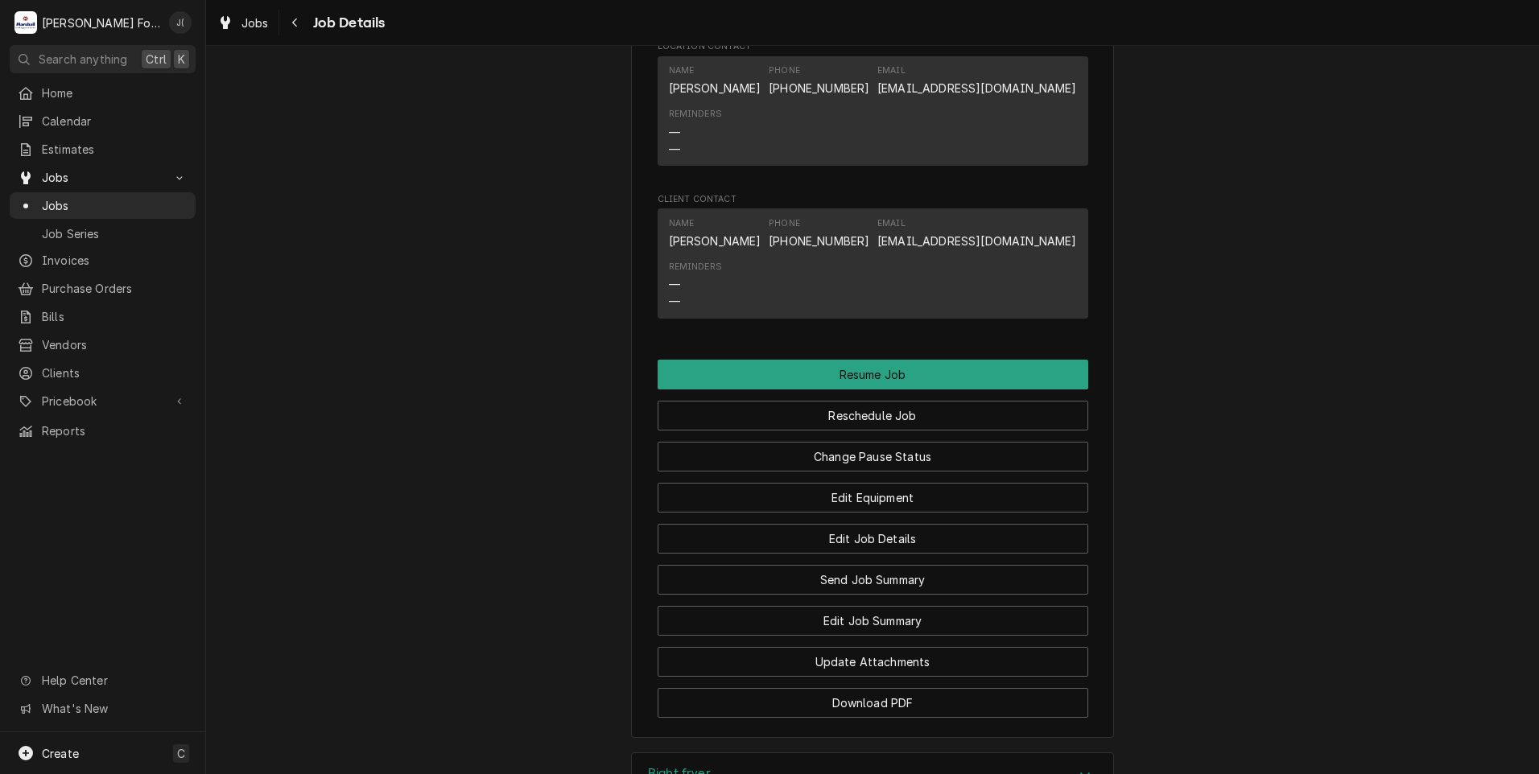
scroll to position [1992, 0]
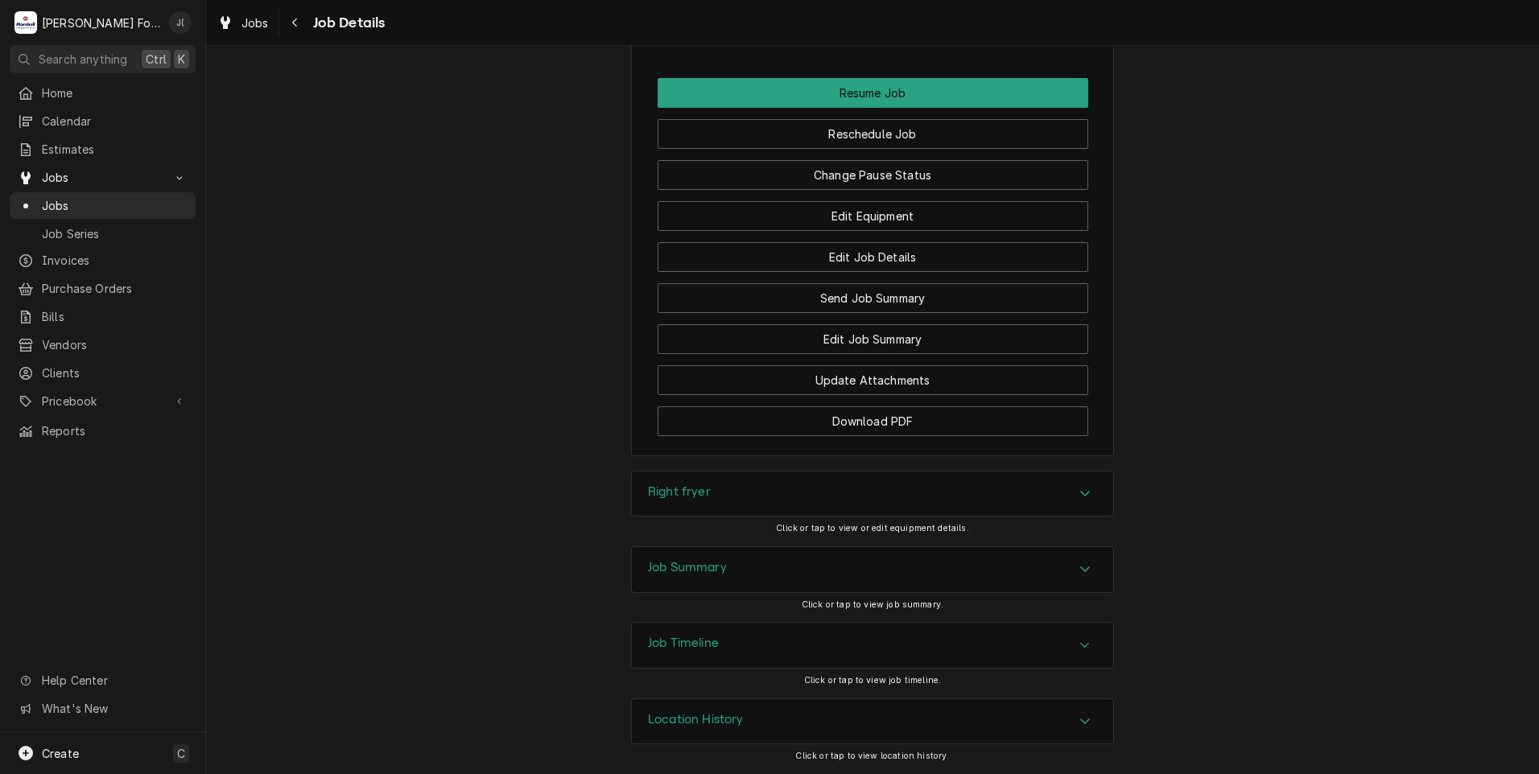
click at [743, 500] on div "Right fryer" at bounding box center [872, 494] width 481 height 45
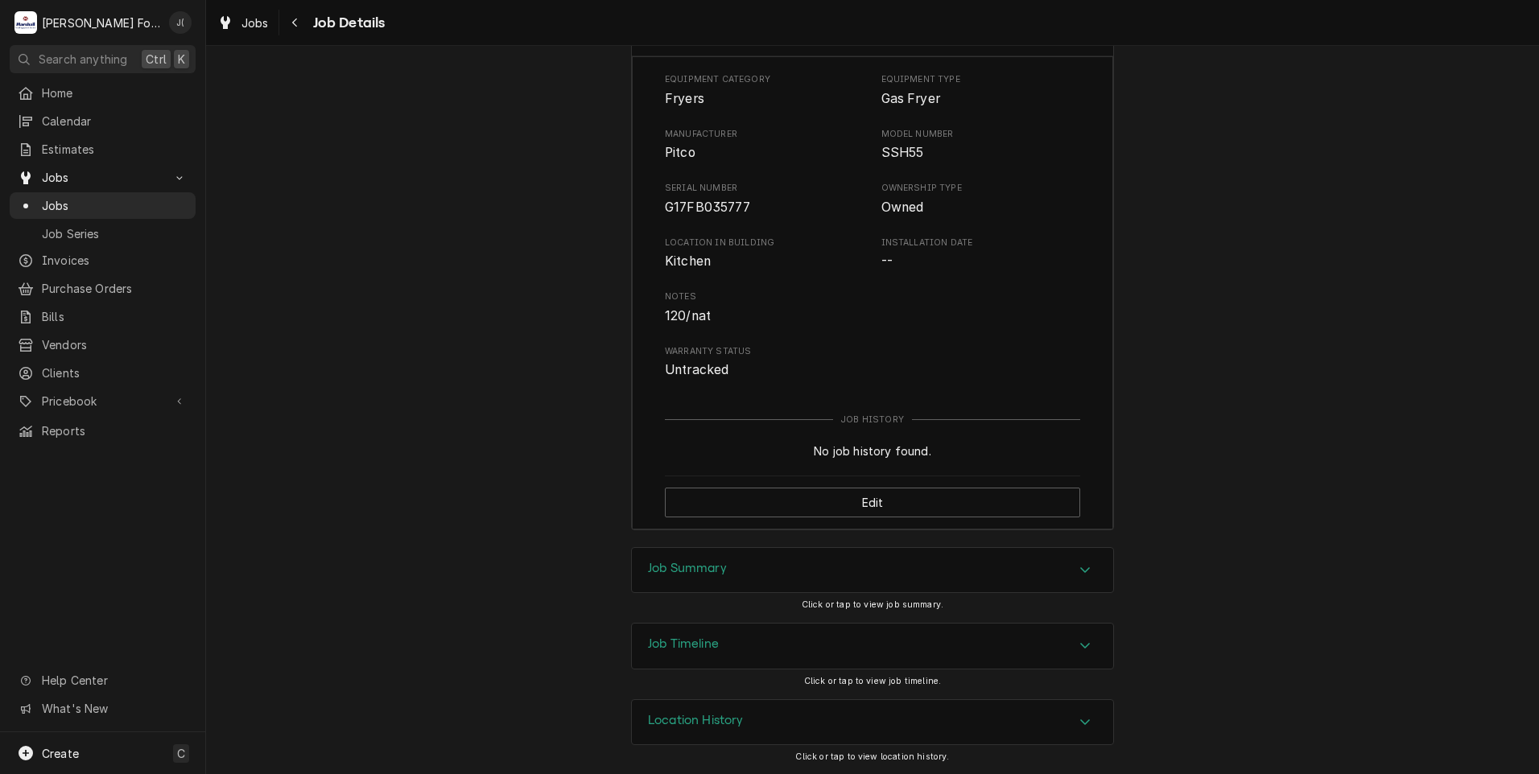
scroll to position [2453, 0]
click at [667, 562] on h3 "Job Summary" at bounding box center [687, 567] width 79 height 15
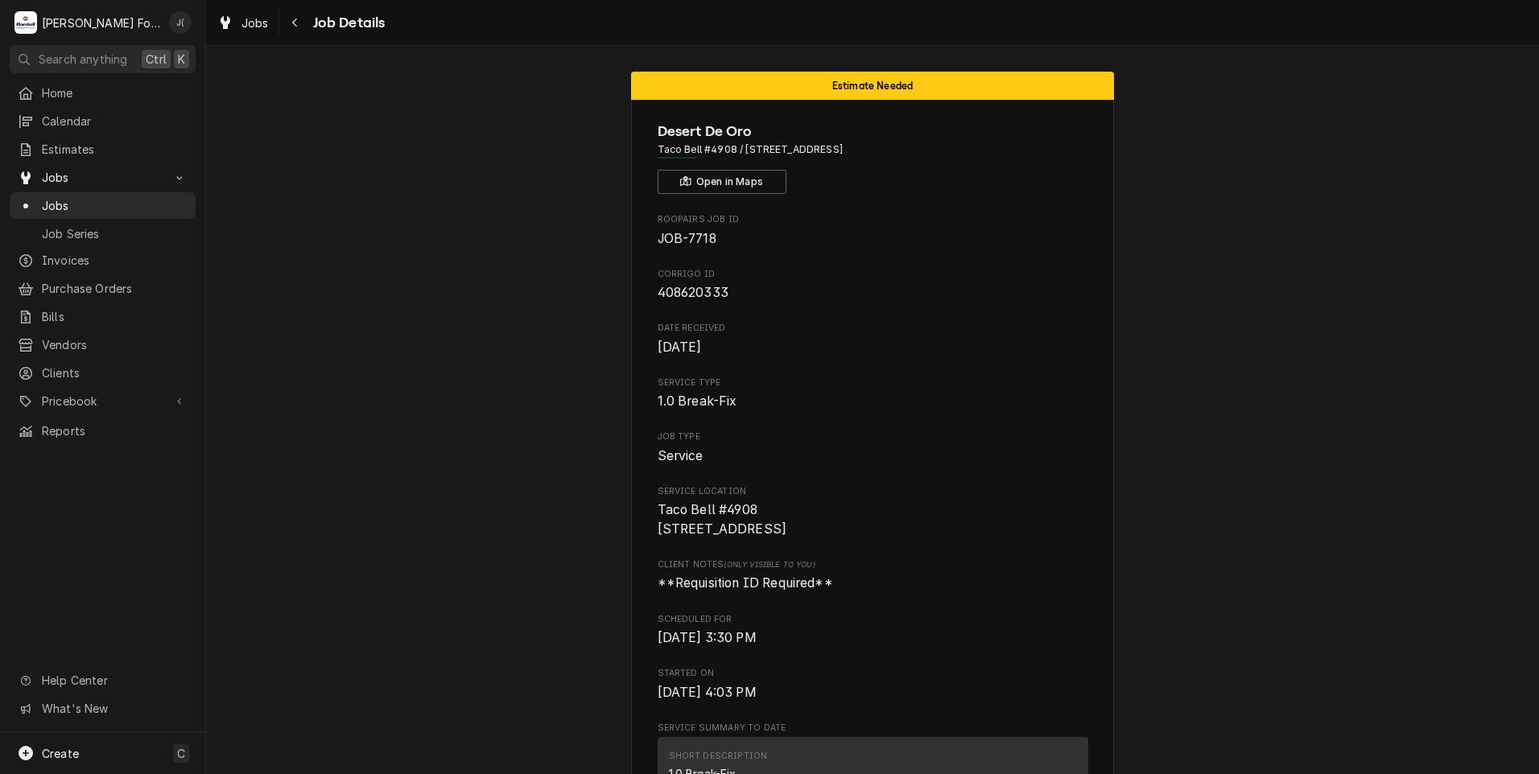
scroll to position [0, 0]
click at [67, 200] on span "Jobs" at bounding box center [115, 205] width 146 height 17
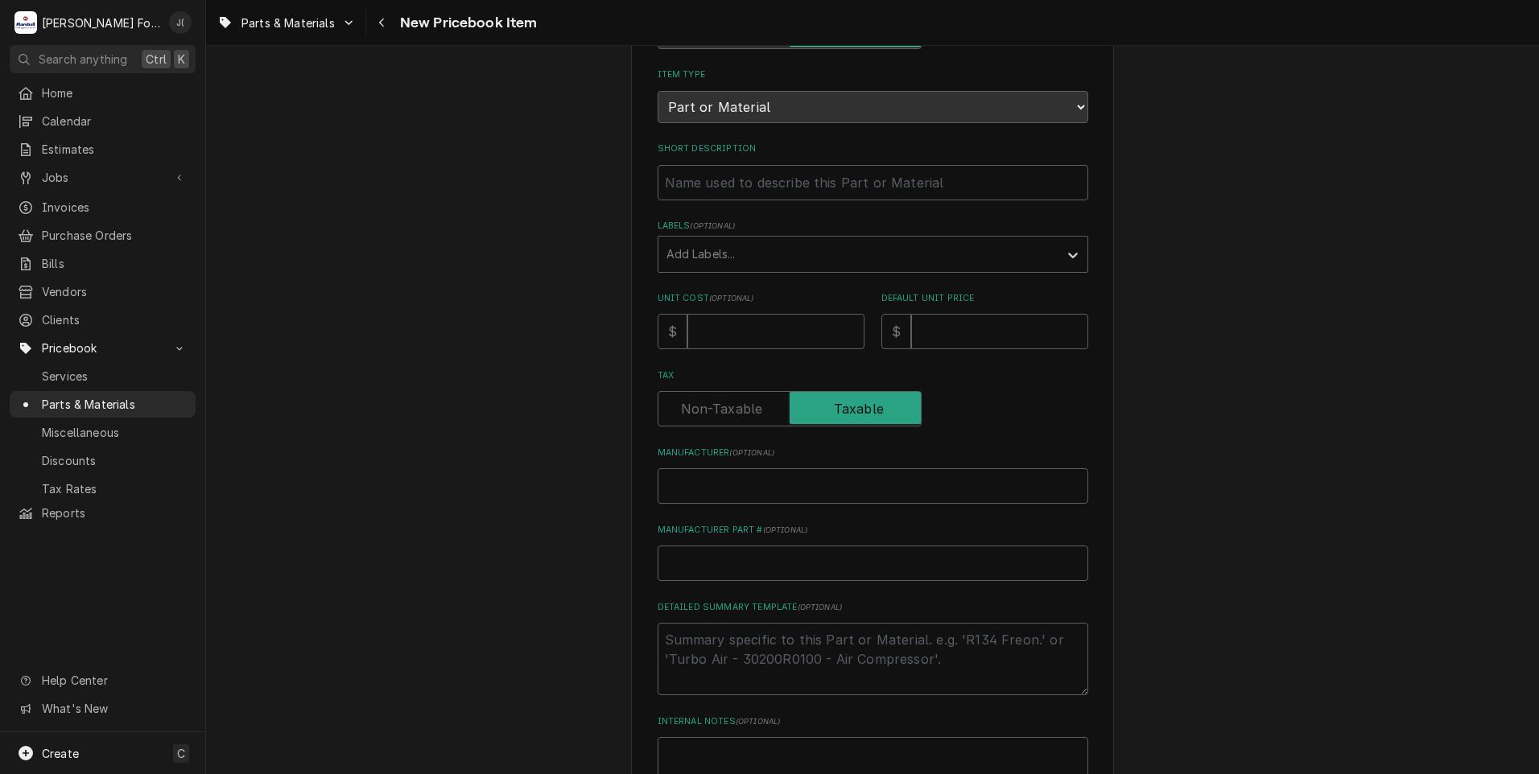
scroll to position [161, 0]
click at [693, 559] on input "Manufacturer Part # ( optional )" at bounding box center [873, 562] width 431 height 35
paste input "7001382"
type textarea "x"
type input "7001382"
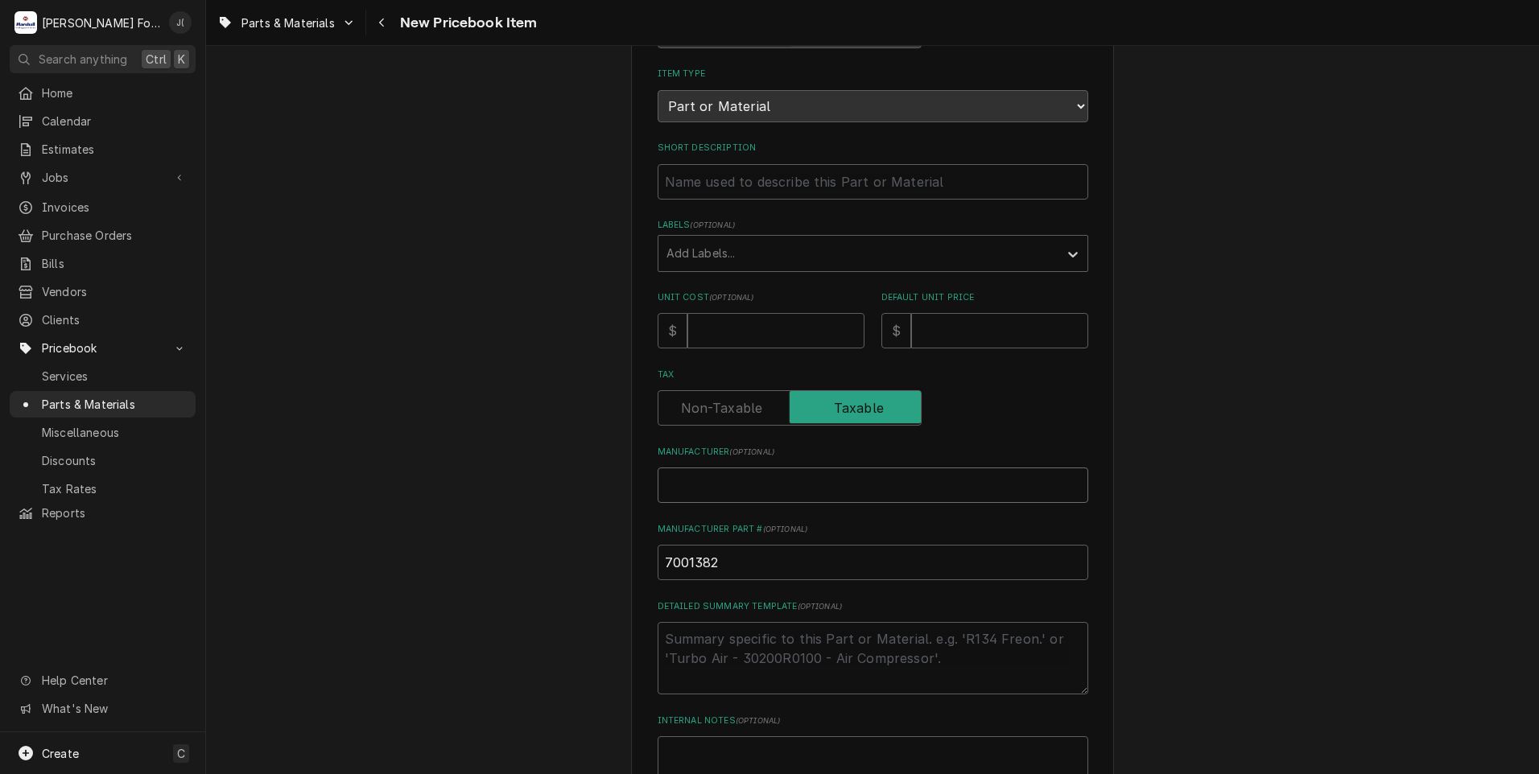
click at [692, 478] on input "Manufacturer ( optional )" at bounding box center [873, 485] width 431 height 35
type textarea "x"
type input "A"
type textarea "x"
type input "AN"
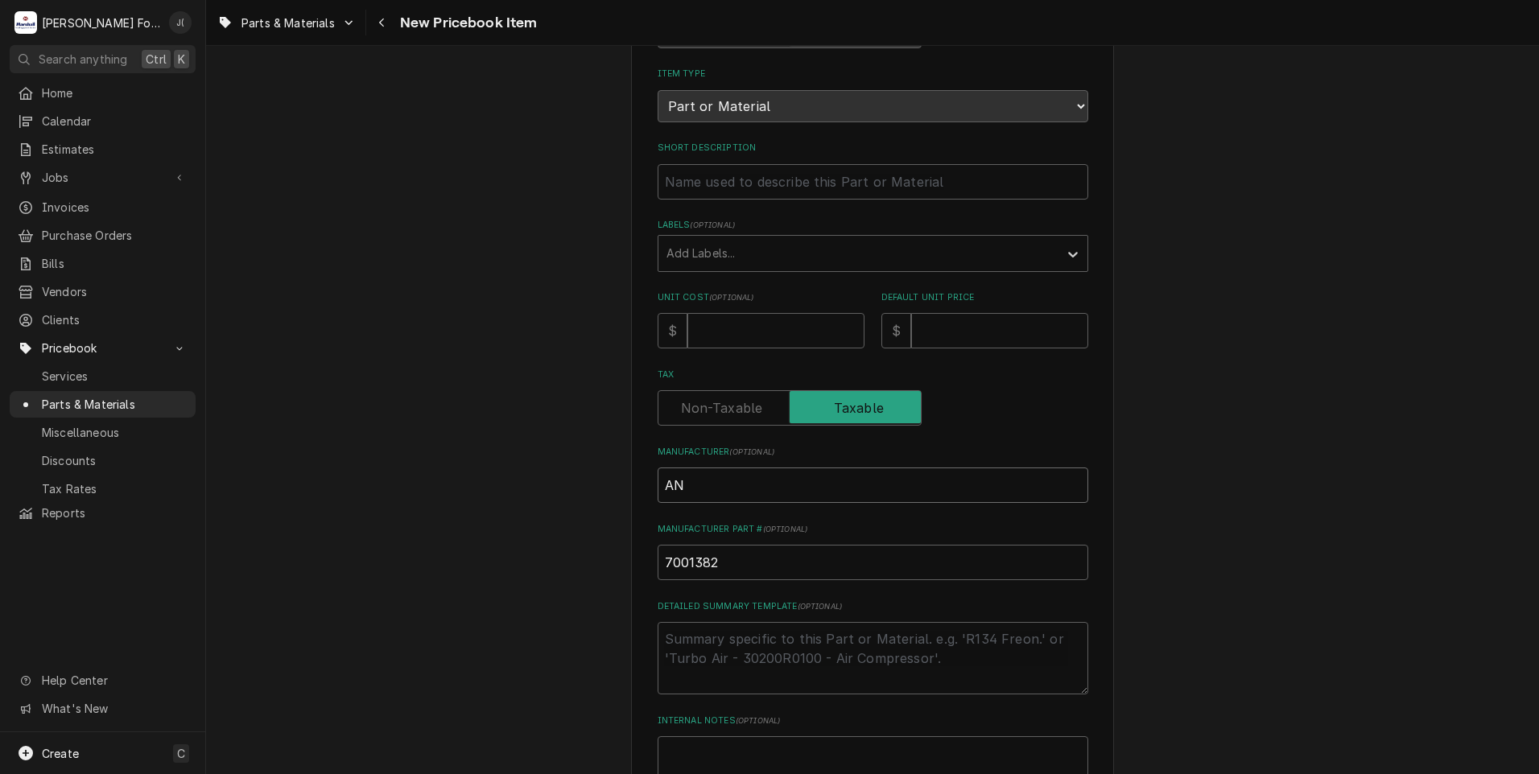
type textarea "x"
type input "ANT"
type textarea "x"
type input "ANTU"
type textarea "x"
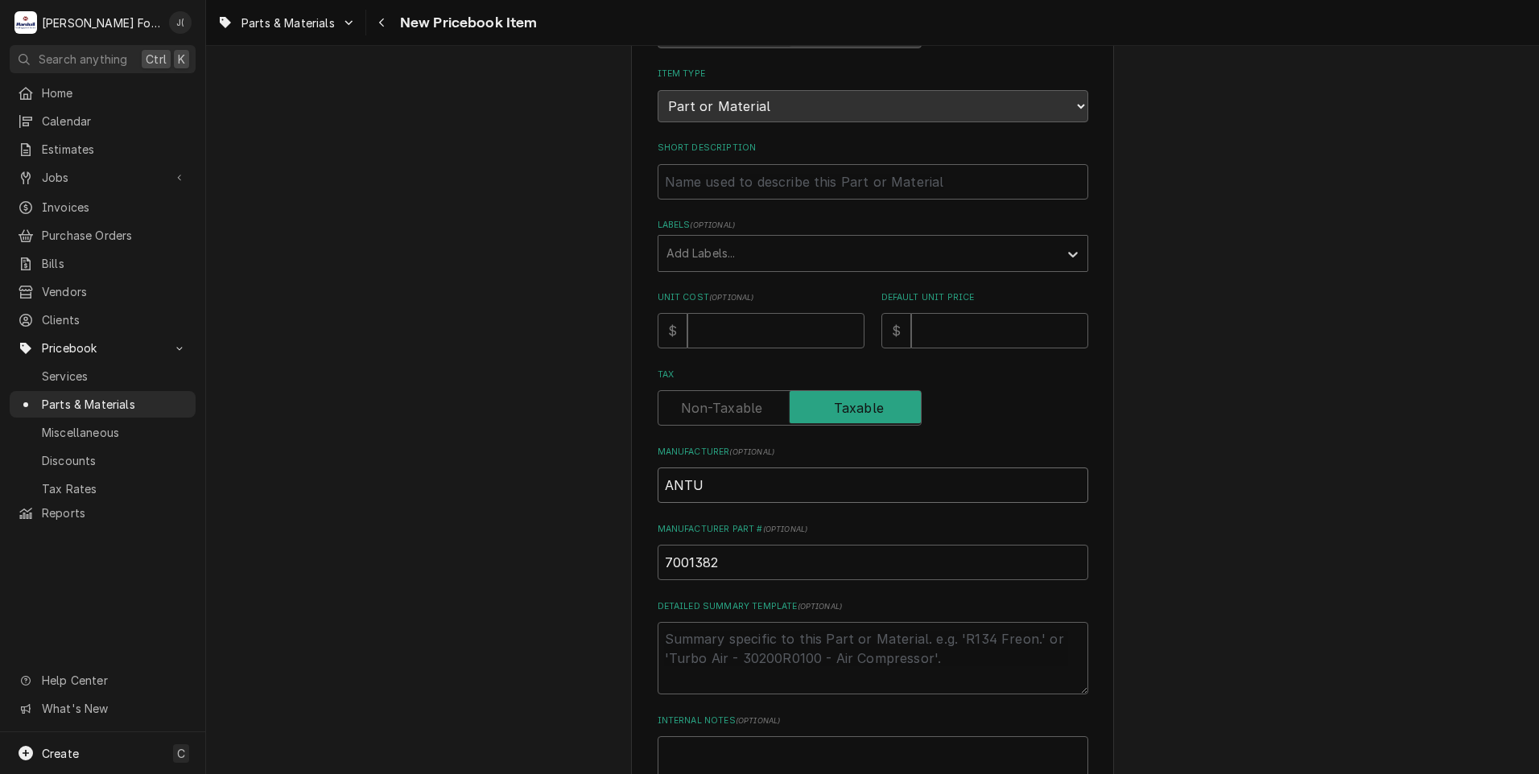
type input "ANTUN"
type textarea "x"
type input "ANTUNE"
type textarea "x"
type input "[PERSON_NAME]"
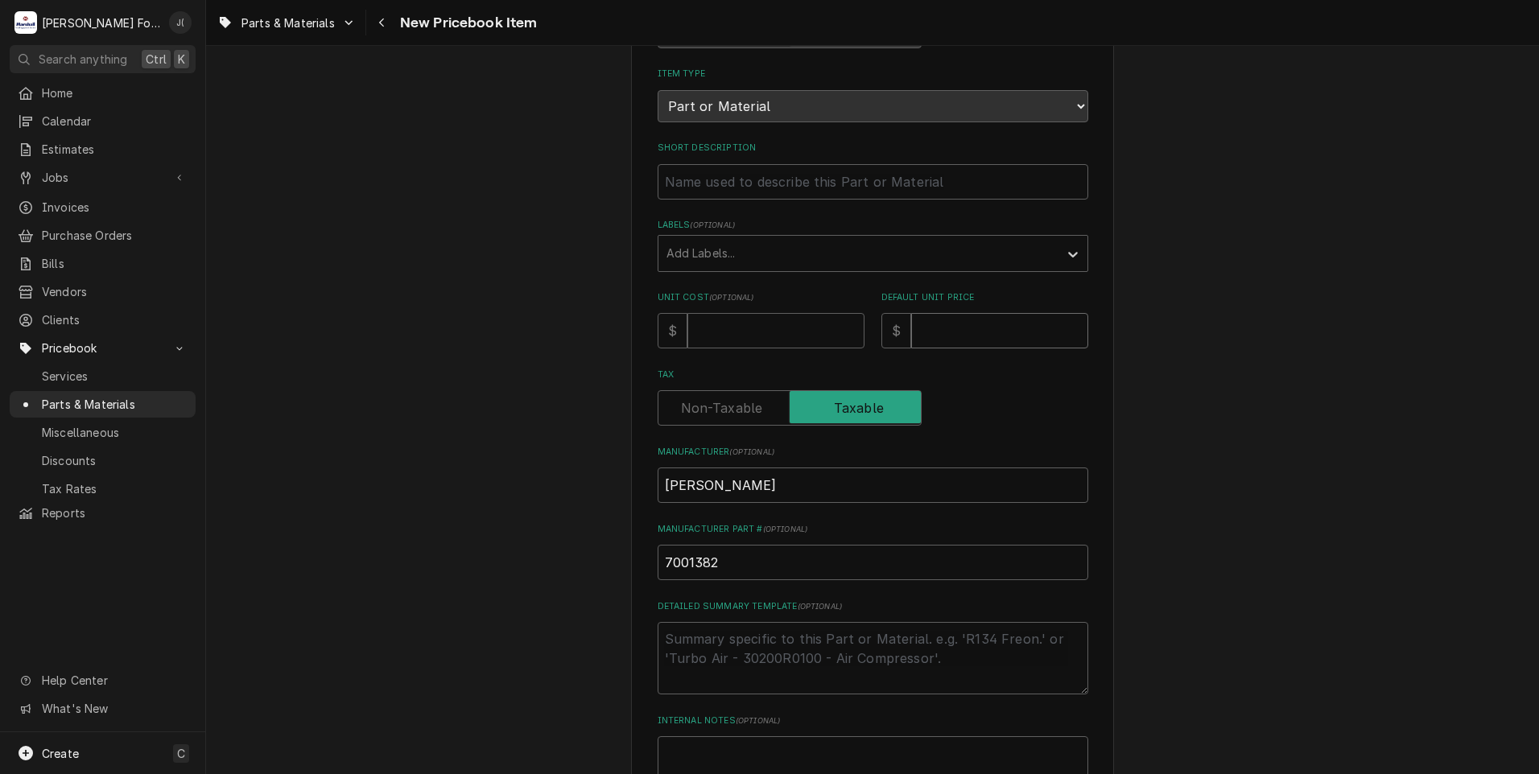
click at [933, 332] on input "Default Unit Price" at bounding box center [999, 330] width 177 height 35
drag, startPoint x: 951, startPoint y: 324, endPoint x: 598, endPoint y: 328, distance: 352.6
click at [799, 332] on div "Unit Cost ( optional ) $ Default Unit Price $" at bounding box center [873, 319] width 431 height 57
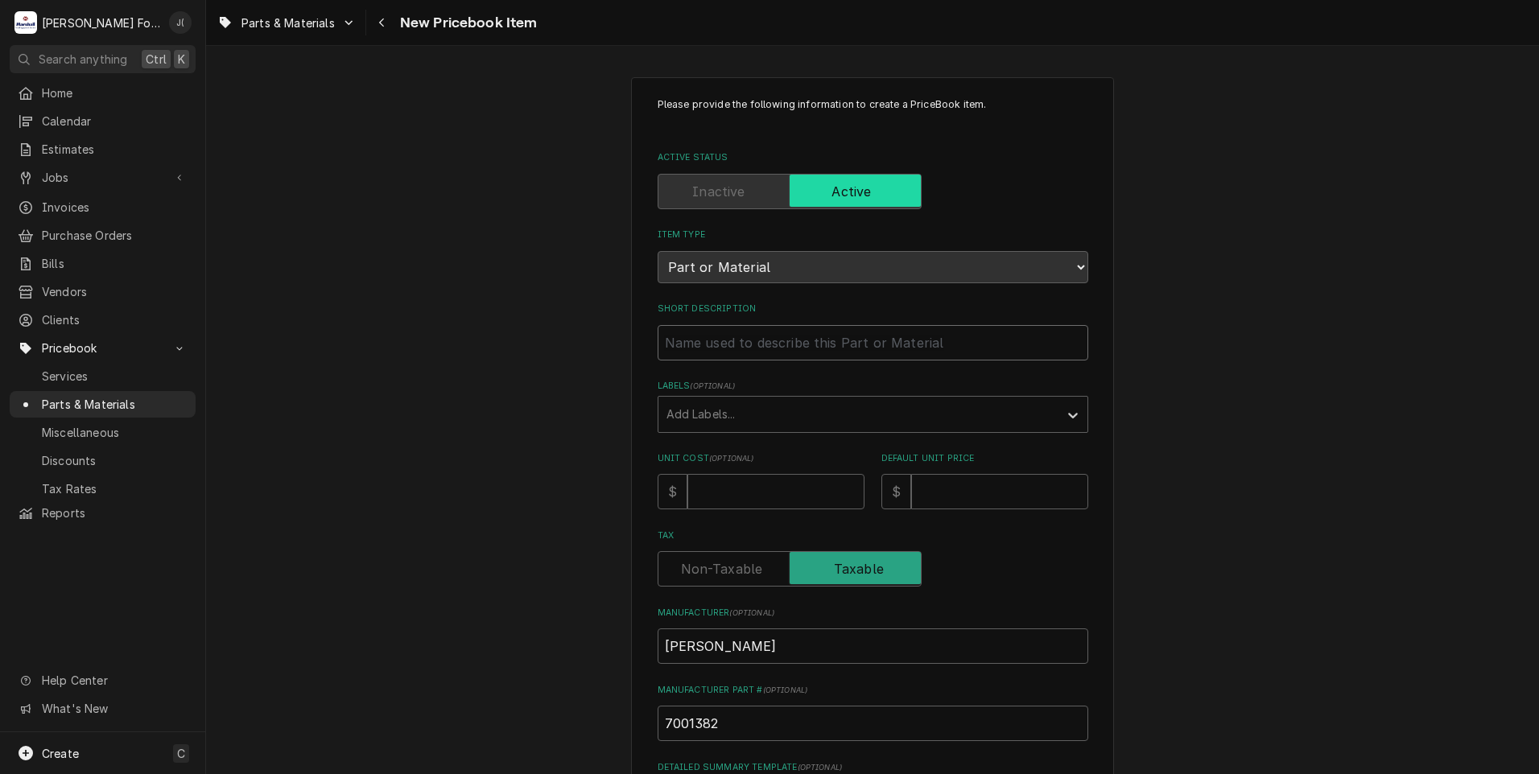
click at [692, 334] on input "Short Description" at bounding box center [873, 342] width 431 height 35
paste input "PLANTEN KIT ASSEMBLY"
type textarea "x"
type input "PLANTEN KIT ASSEMBLY"
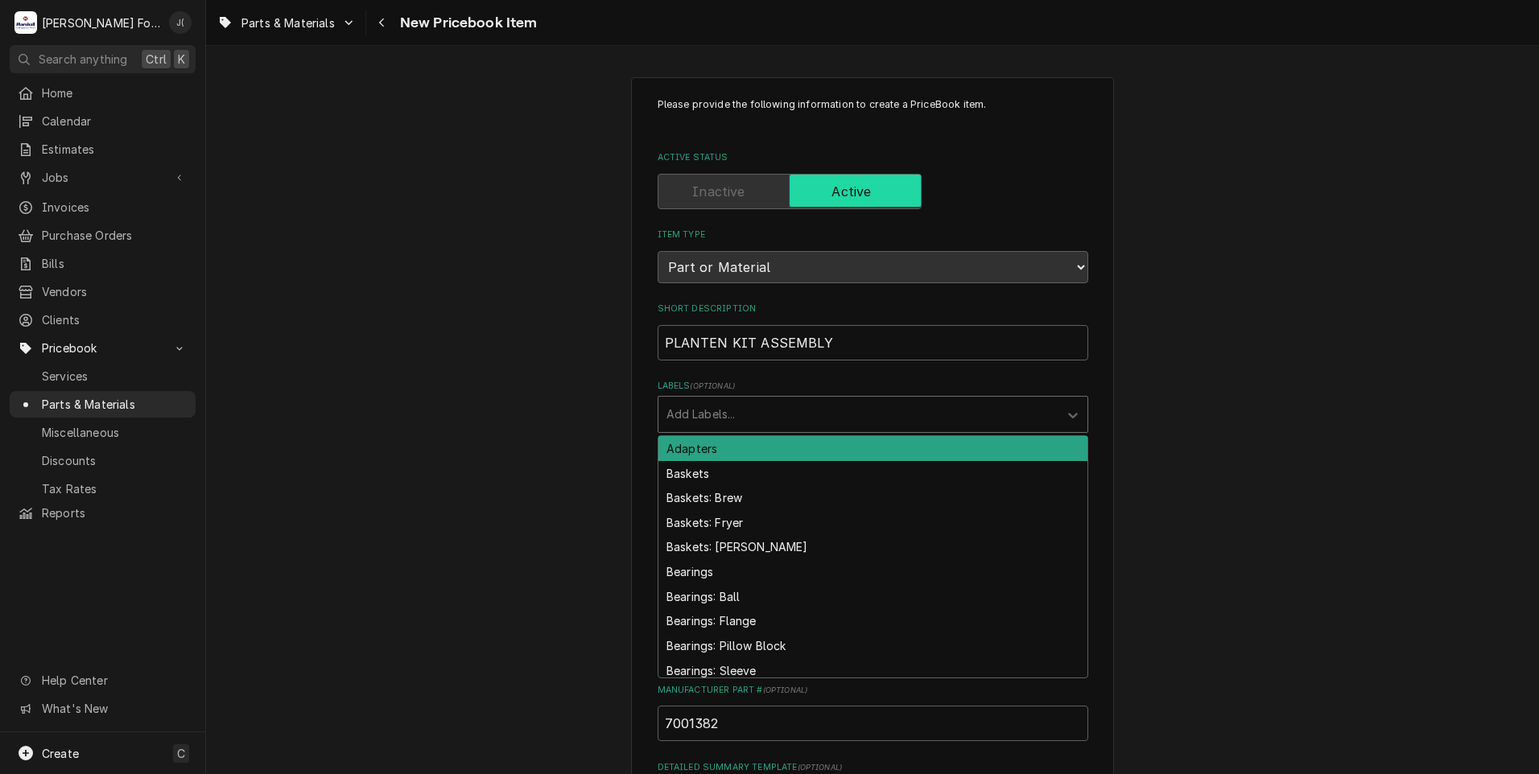
click at [729, 421] on div "Labels" at bounding box center [859, 414] width 384 height 29
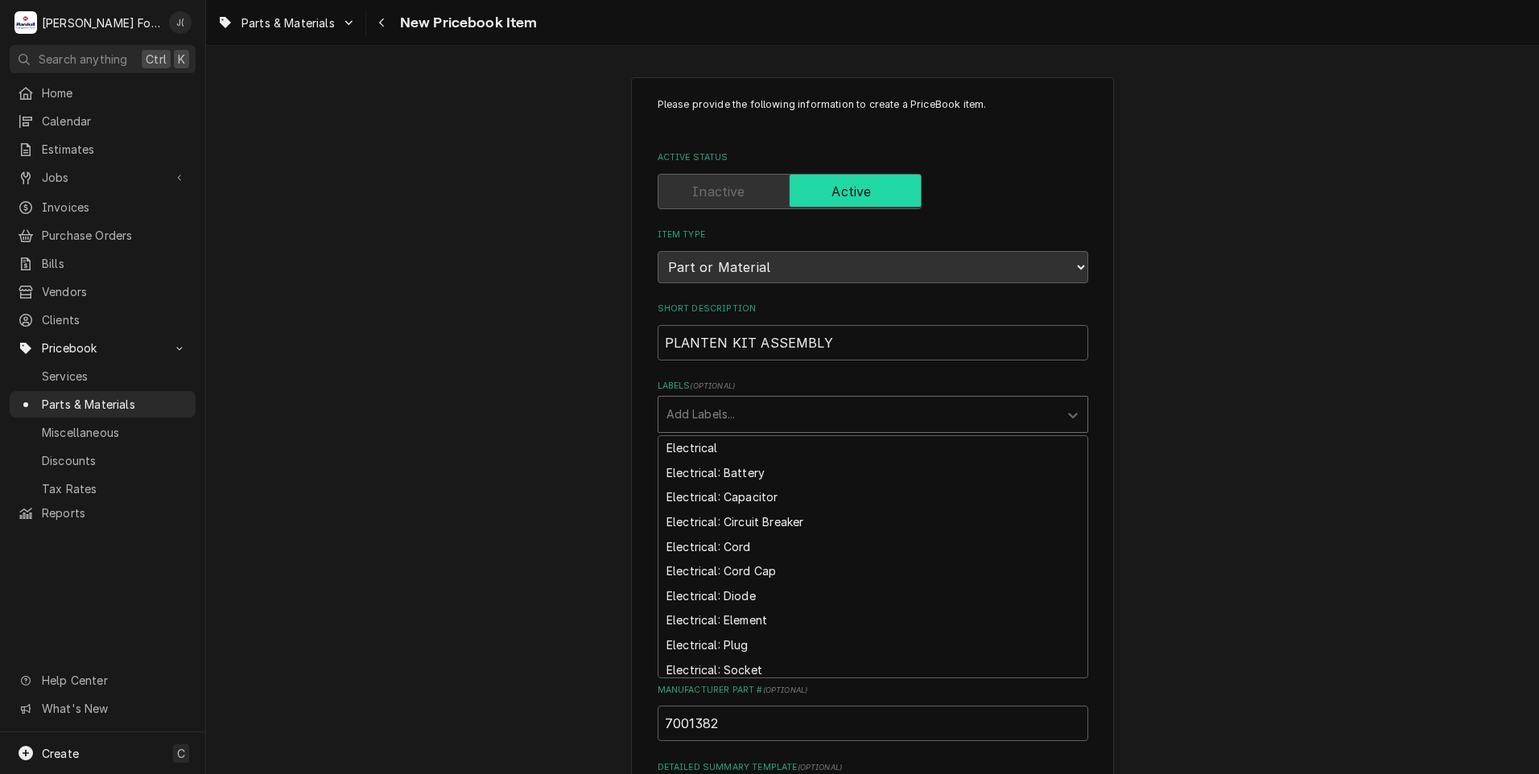
scroll to position [1771, 0]
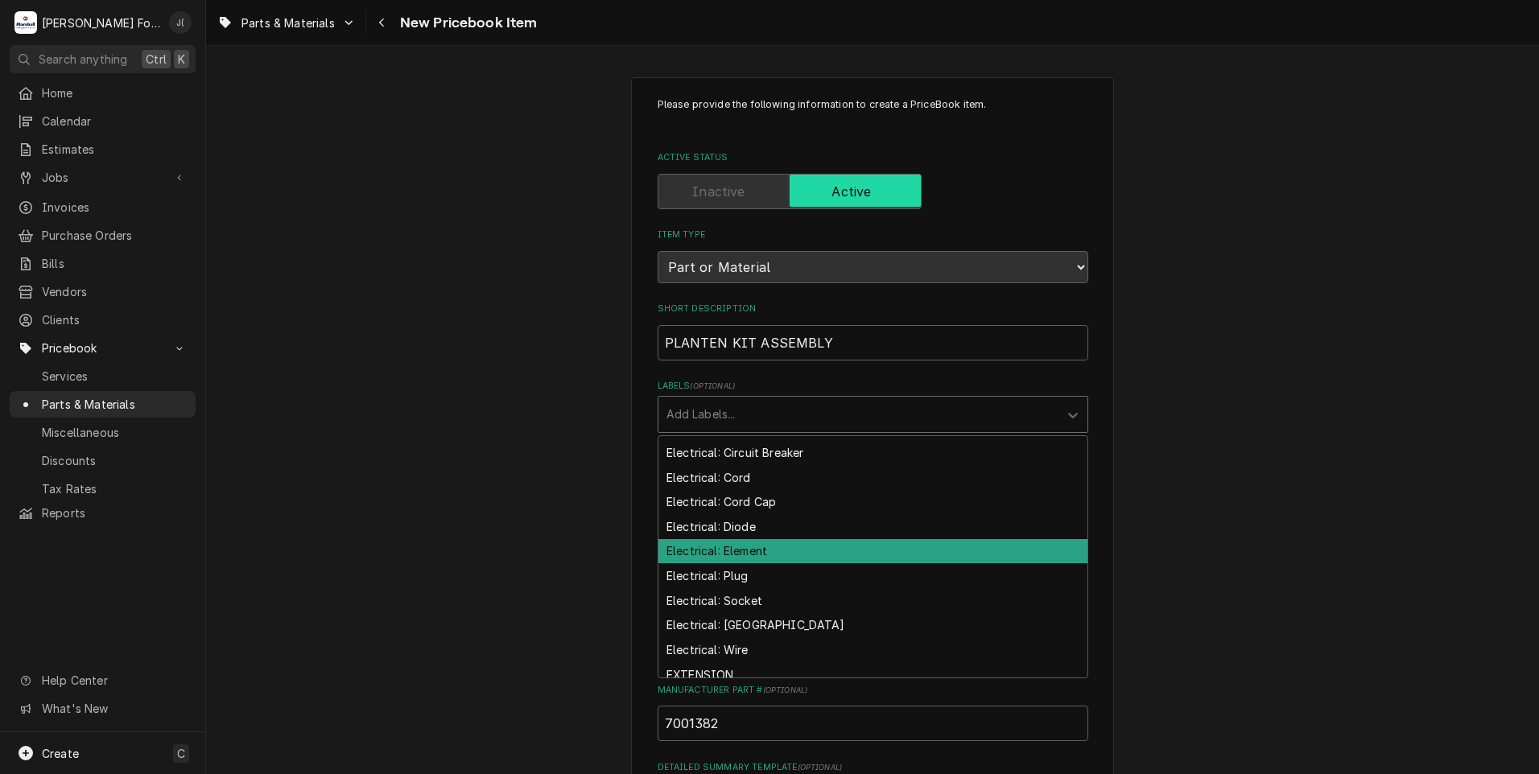
click at [743, 548] on div "Electrical: Element" at bounding box center [872, 551] width 429 height 25
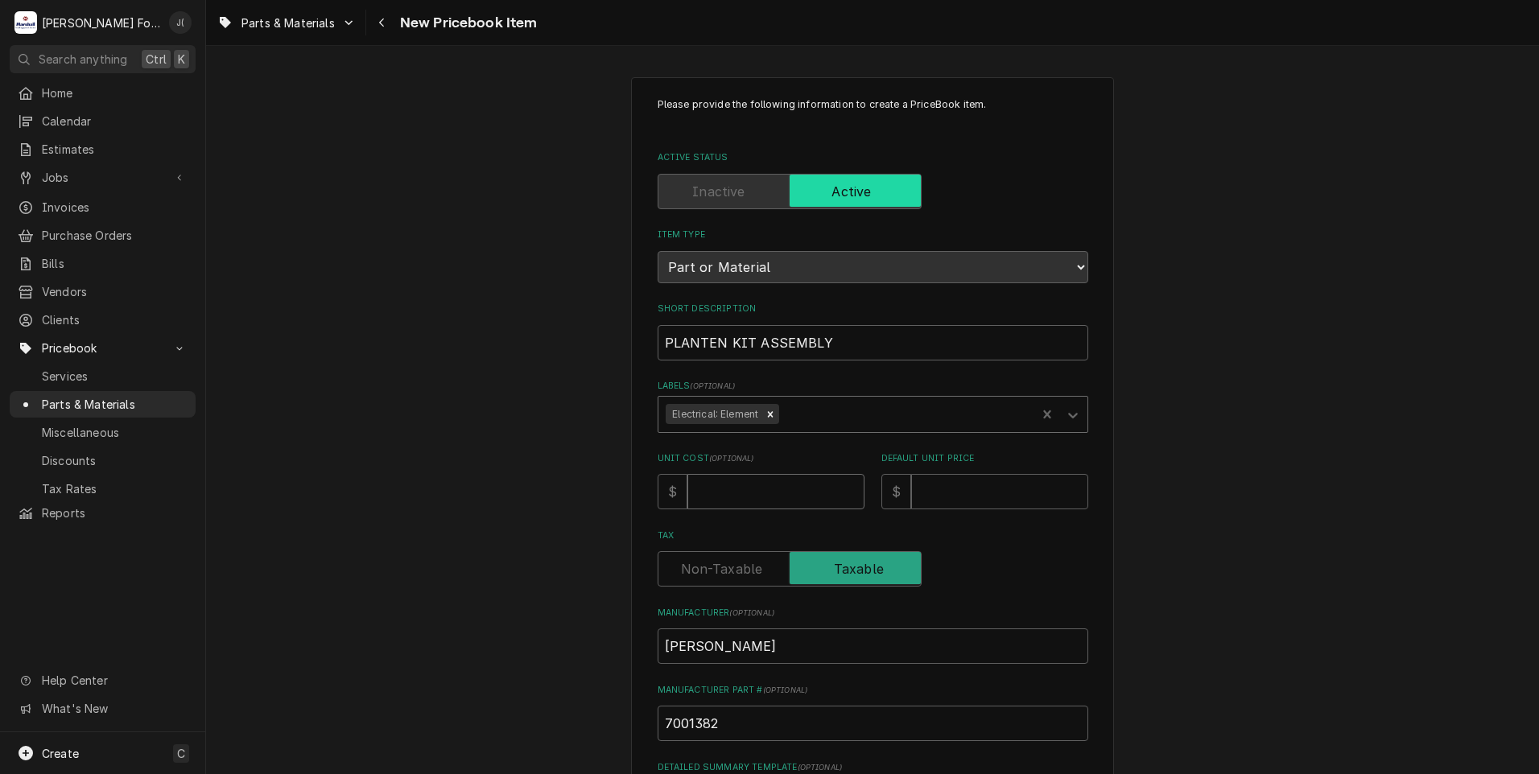
click at [729, 487] on input "Unit Cost ( optional )" at bounding box center [775, 491] width 177 height 35
type textarea "x"
type input "4"
type textarea "x"
type input "43"
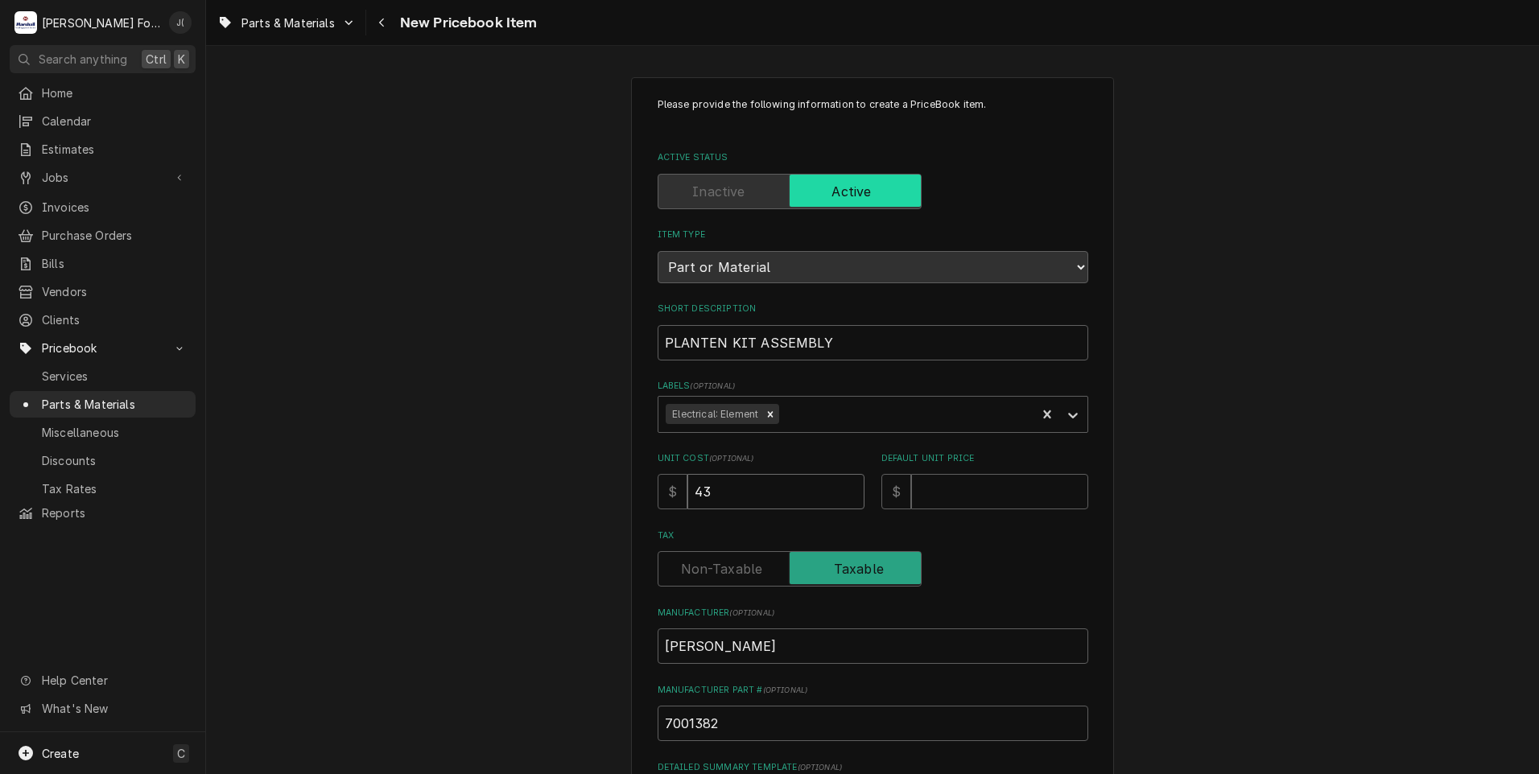
type textarea "x"
type input "432"
type textarea "x"
type input "432.1"
type textarea "x"
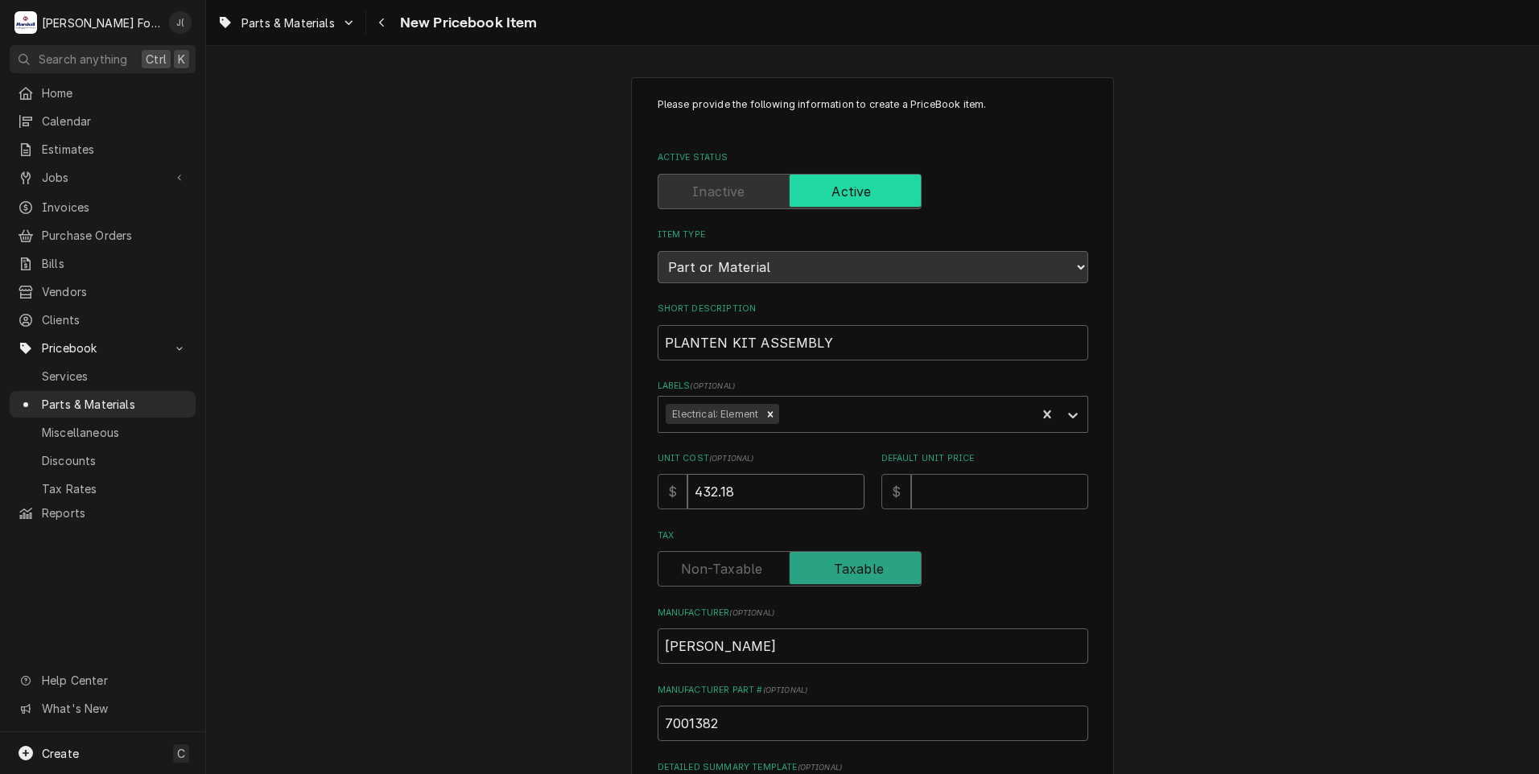
type input "432.18"
type textarea "x"
type input "6"
type textarea "x"
type input "68"
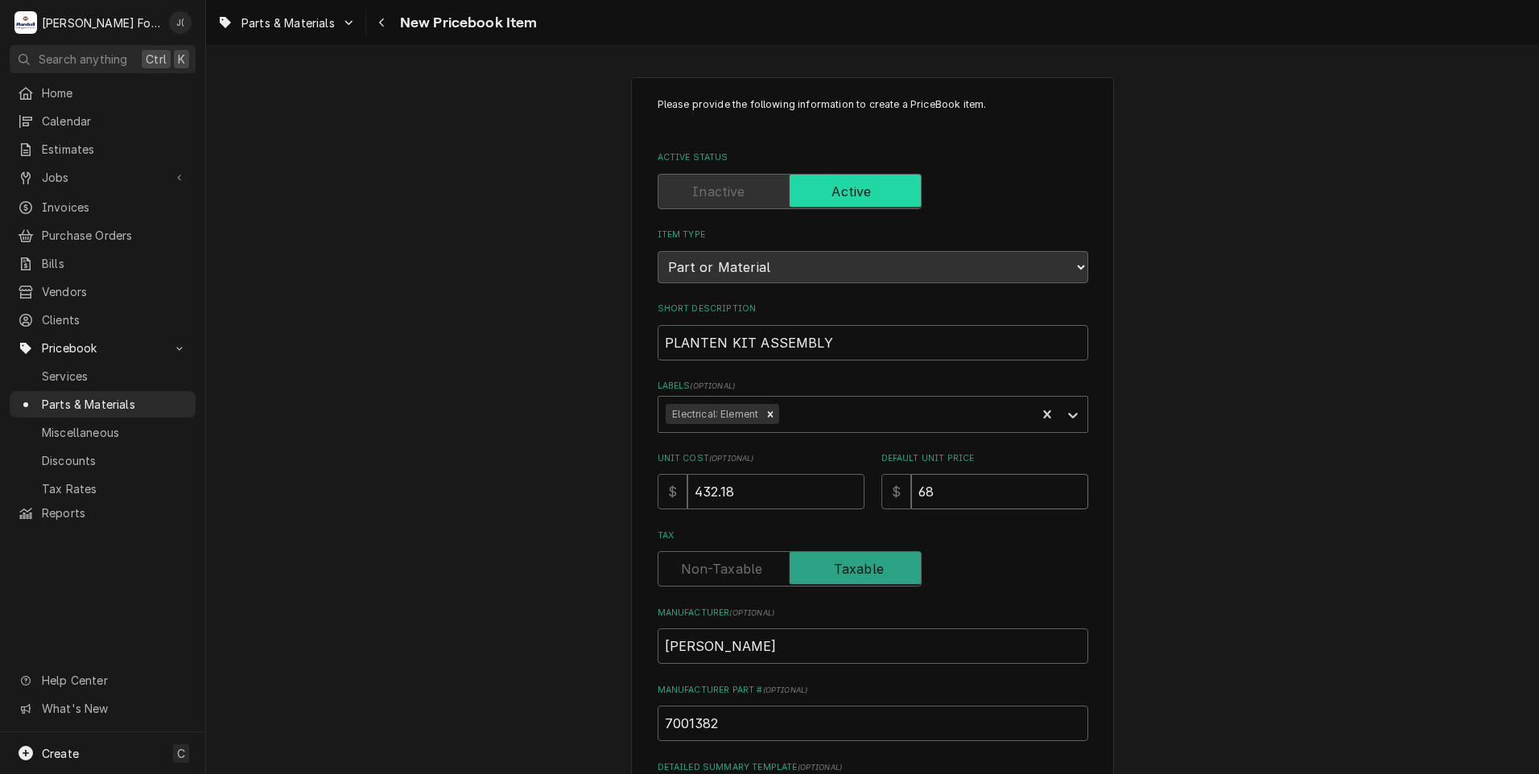
type textarea "x"
type input "686"
type textarea "x"
type input "686.0"
type textarea "x"
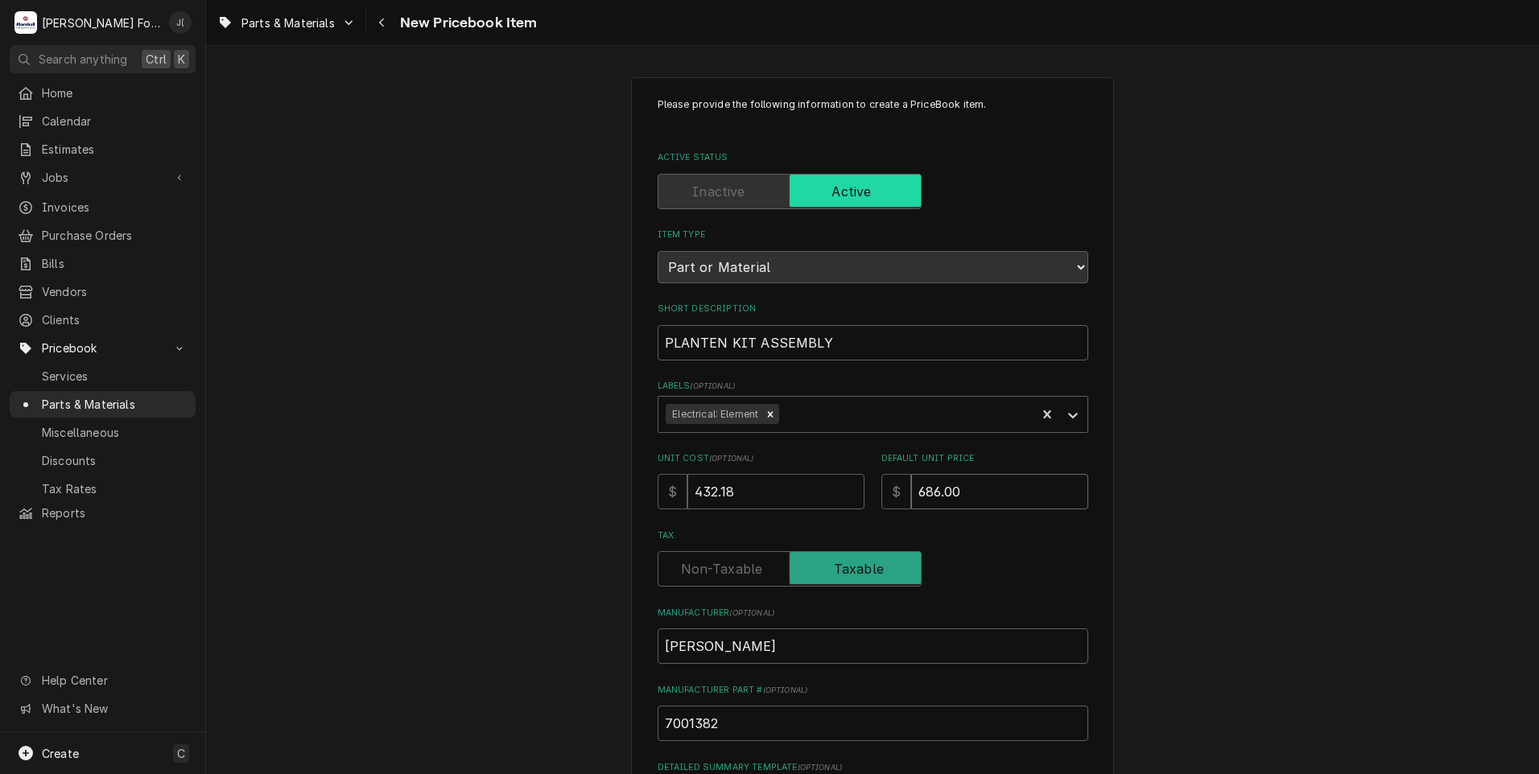
type input "686.00"
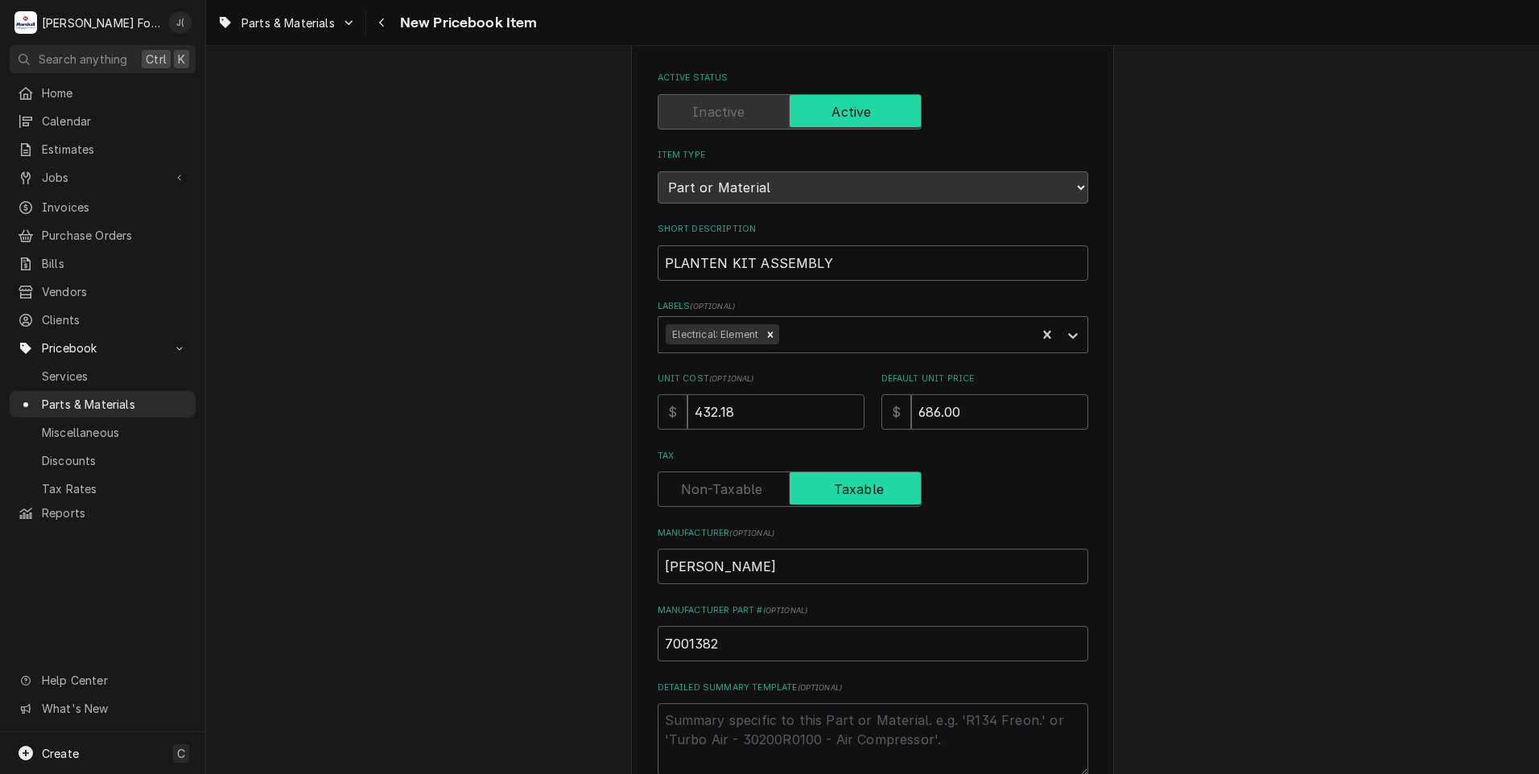
scroll to position [365, 0]
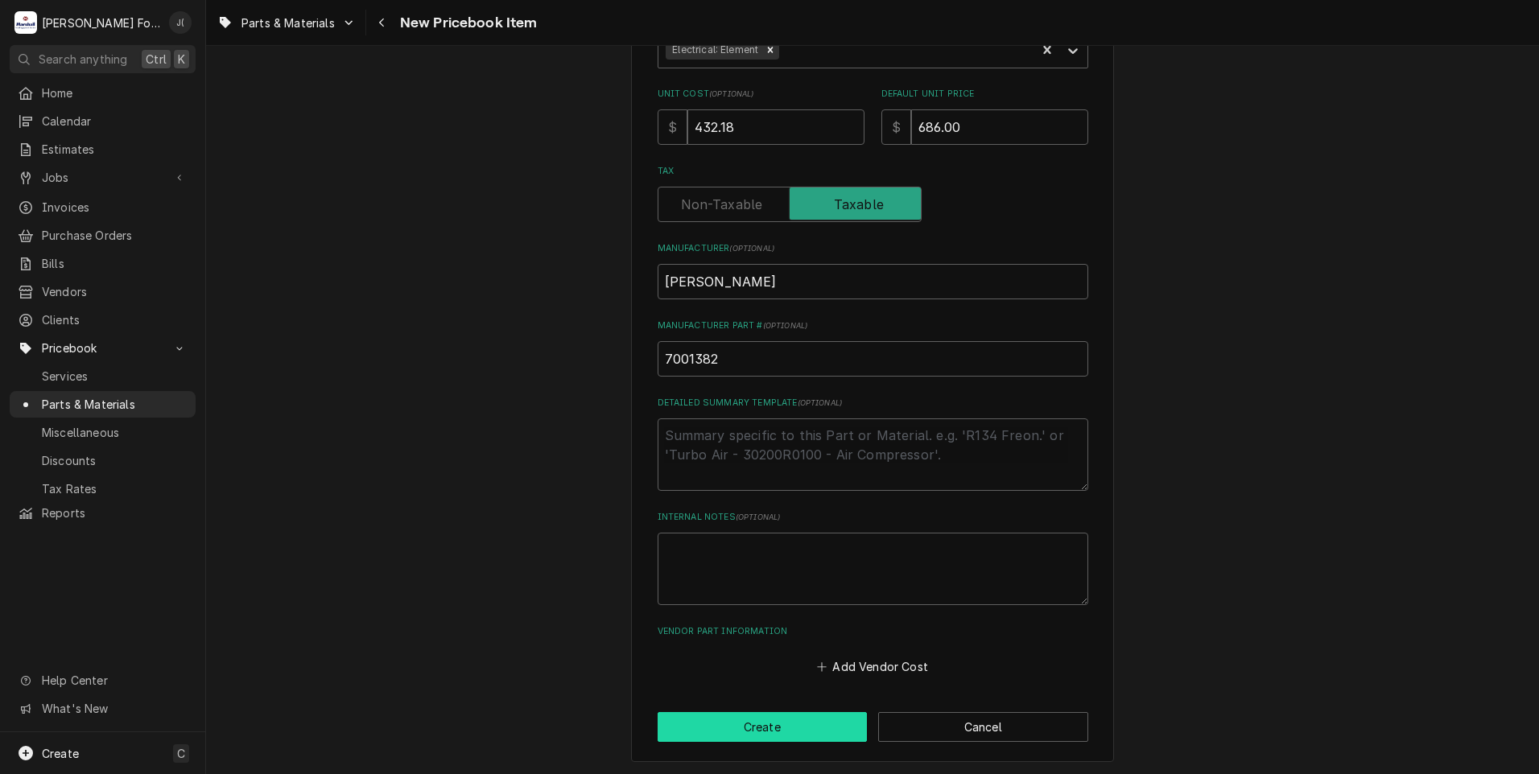
click at [755, 733] on button "Create" at bounding box center [763, 727] width 210 height 30
type textarea "x"
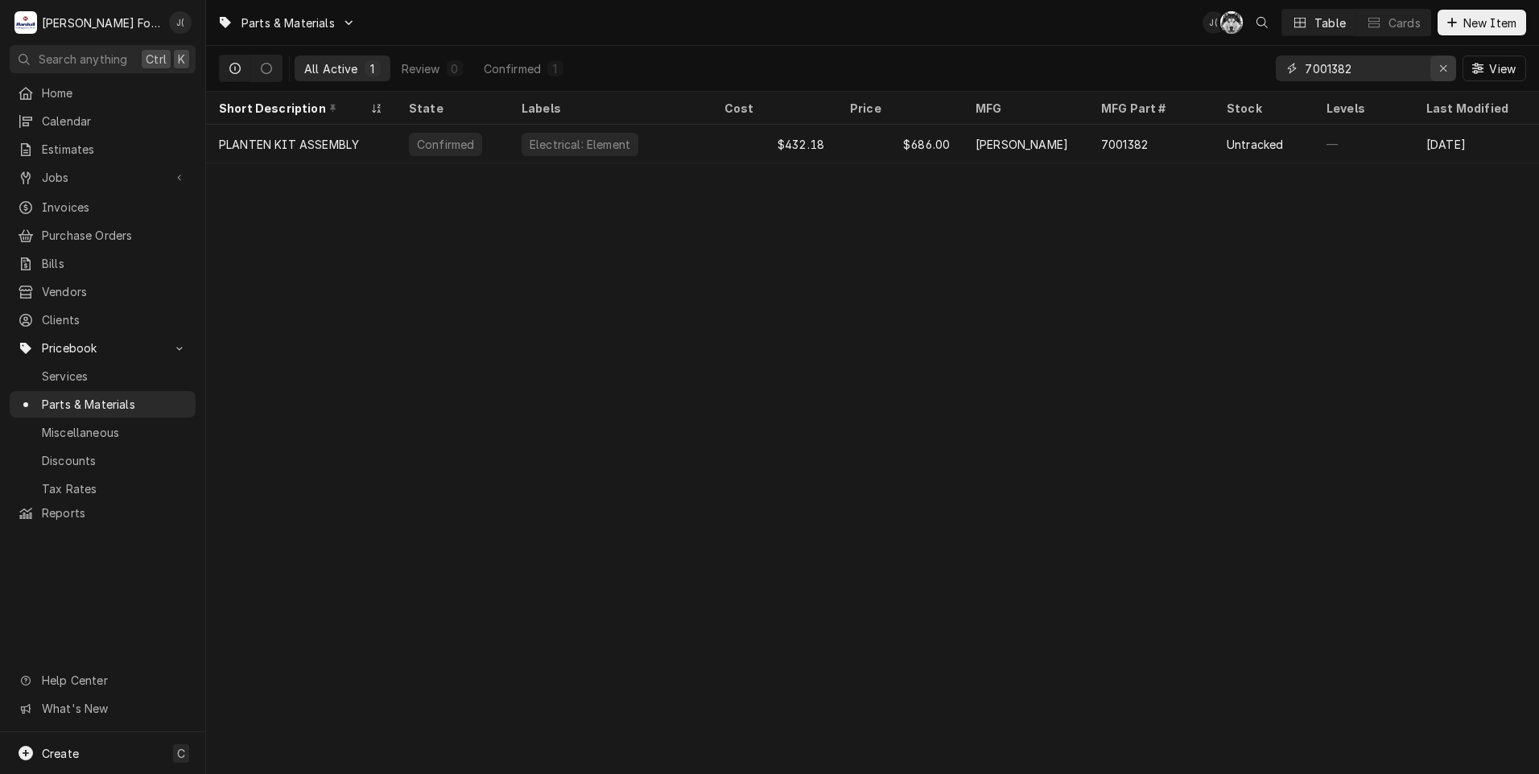
click at [1439, 74] on div "Erase input" at bounding box center [1443, 68] width 16 height 16
drag, startPoint x: 1340, startPoint y: 73, endPoint x: 1327, endPoint y: 77, distance: 12.7
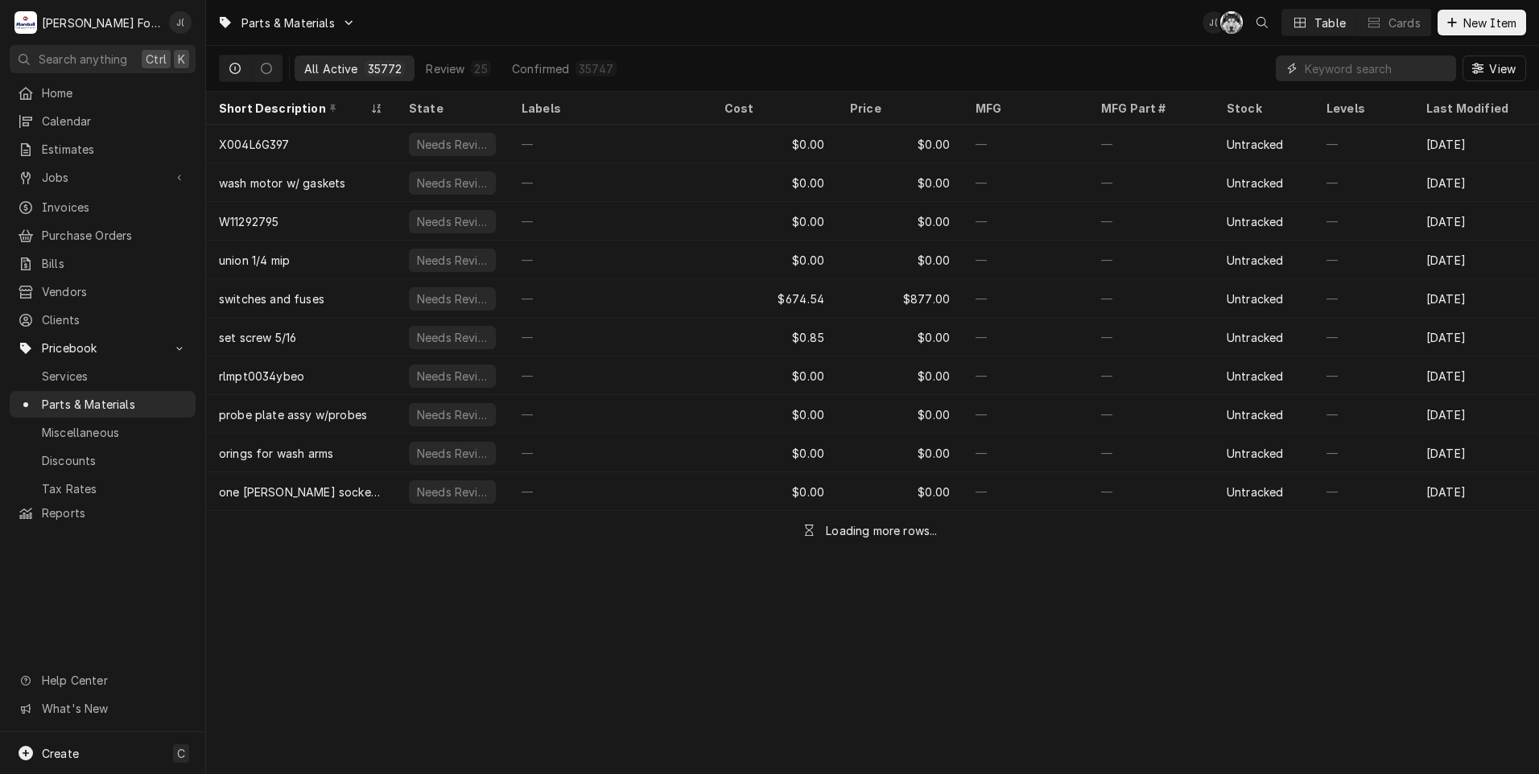
paste input "210K230"
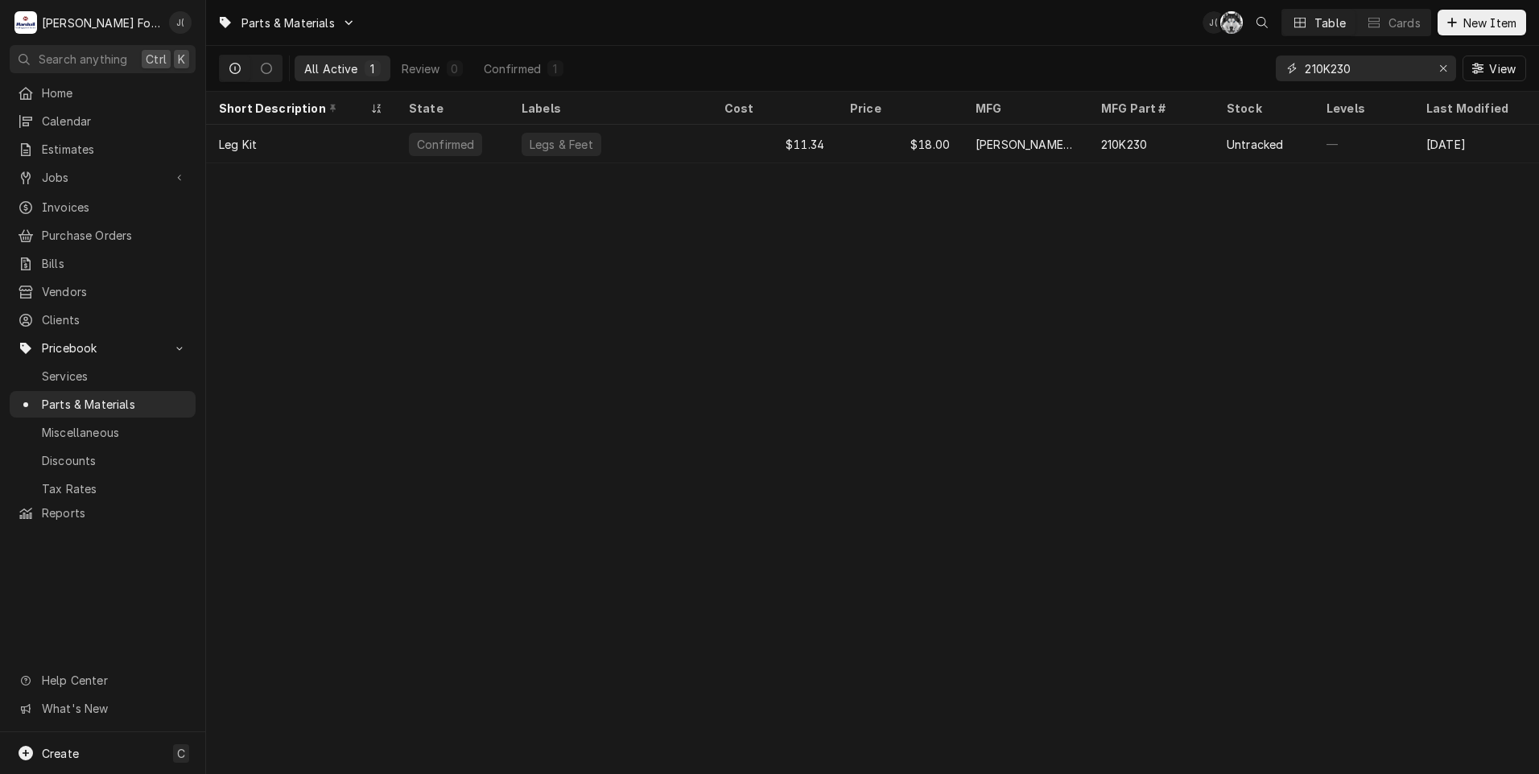
type input "210K230"
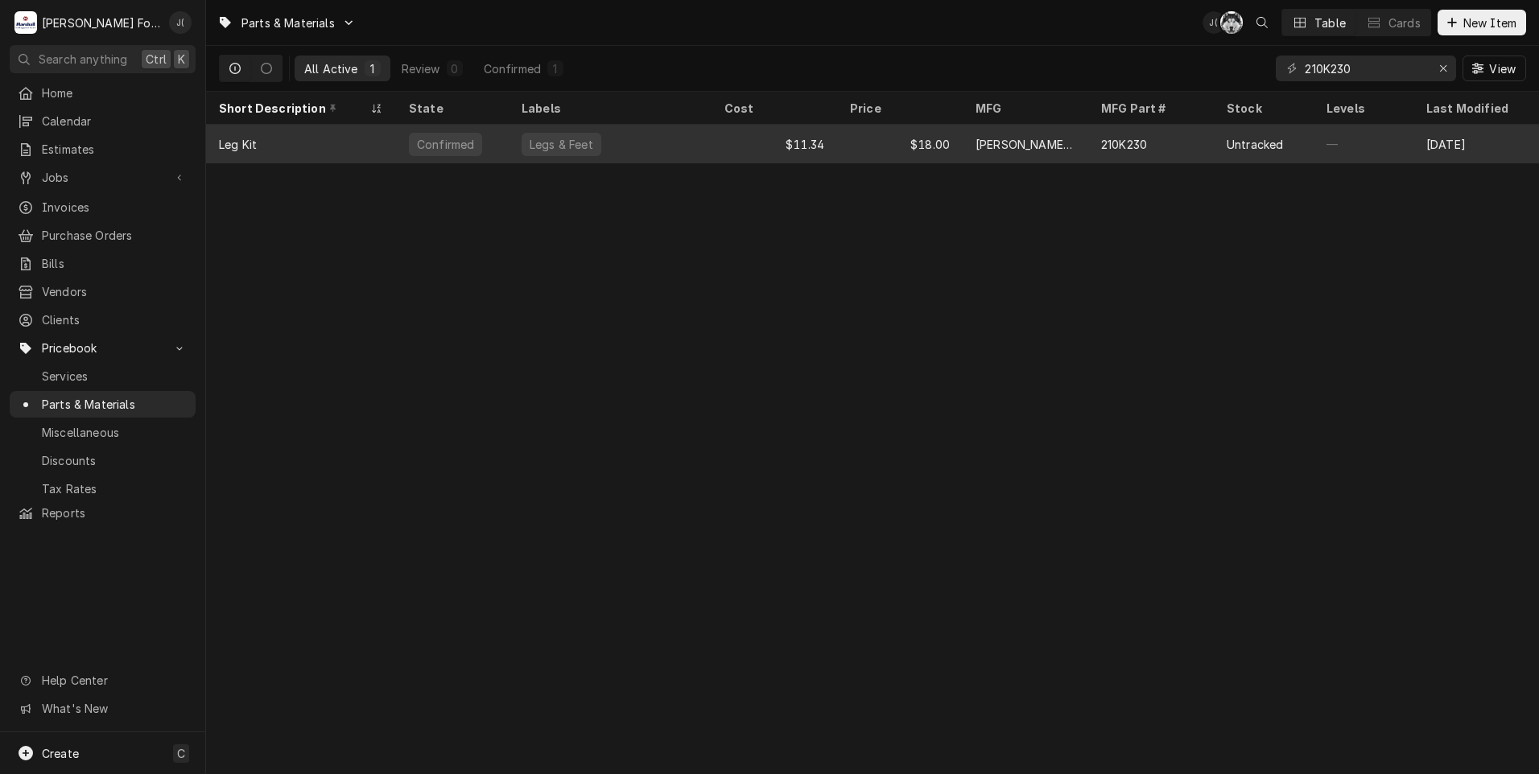
click at [700, 152] on div "Legs & Feet" at bounding box center [610, 144] width 203 height 39
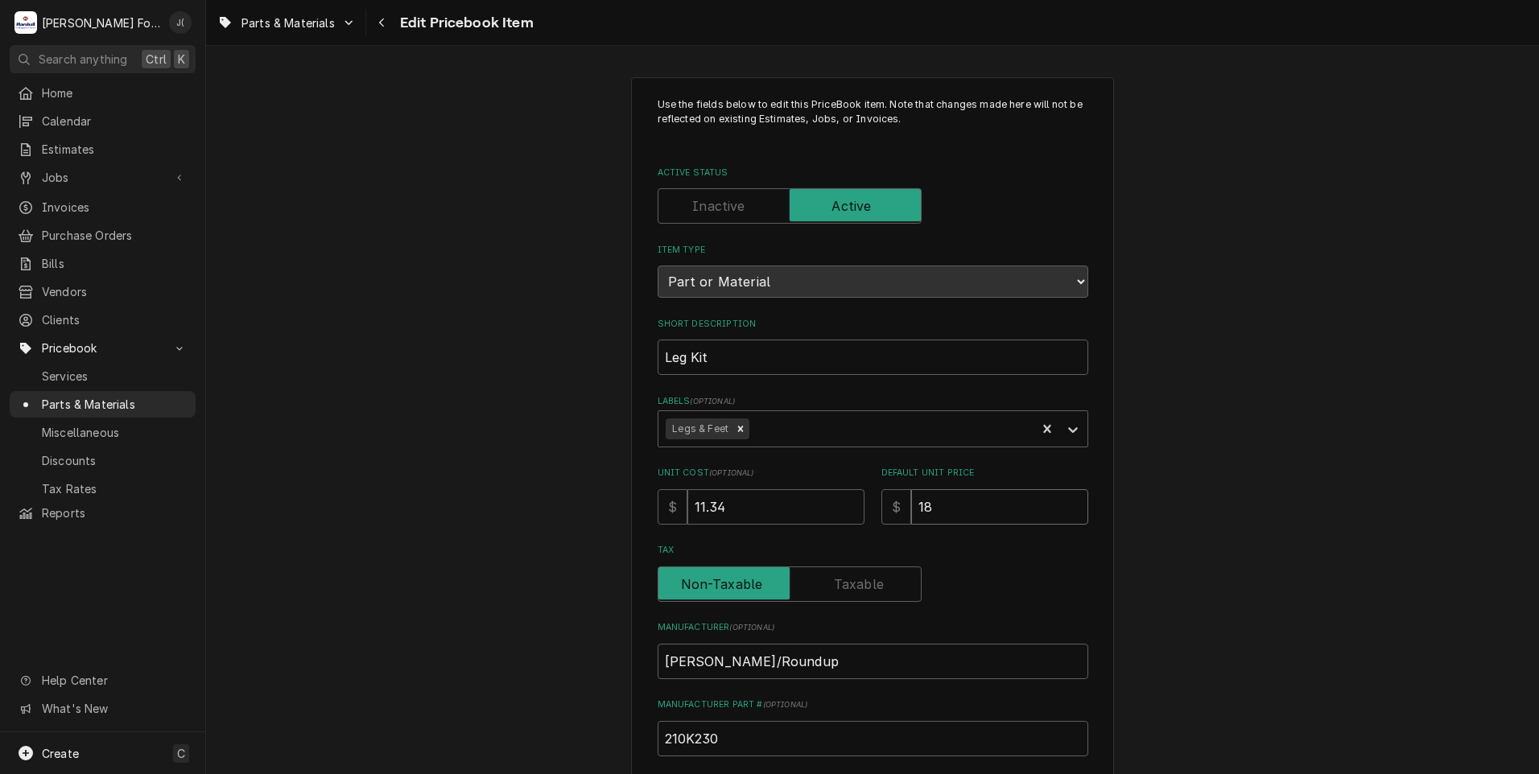
click at [667, 467] on div "Unit Cost ( optional ) $ 11.34 Default Unit Price $ 18" at bounding box center [873, 495] width 431 height 57
type textarea "x"
type input "2"
type textarea "x"
type input "20"
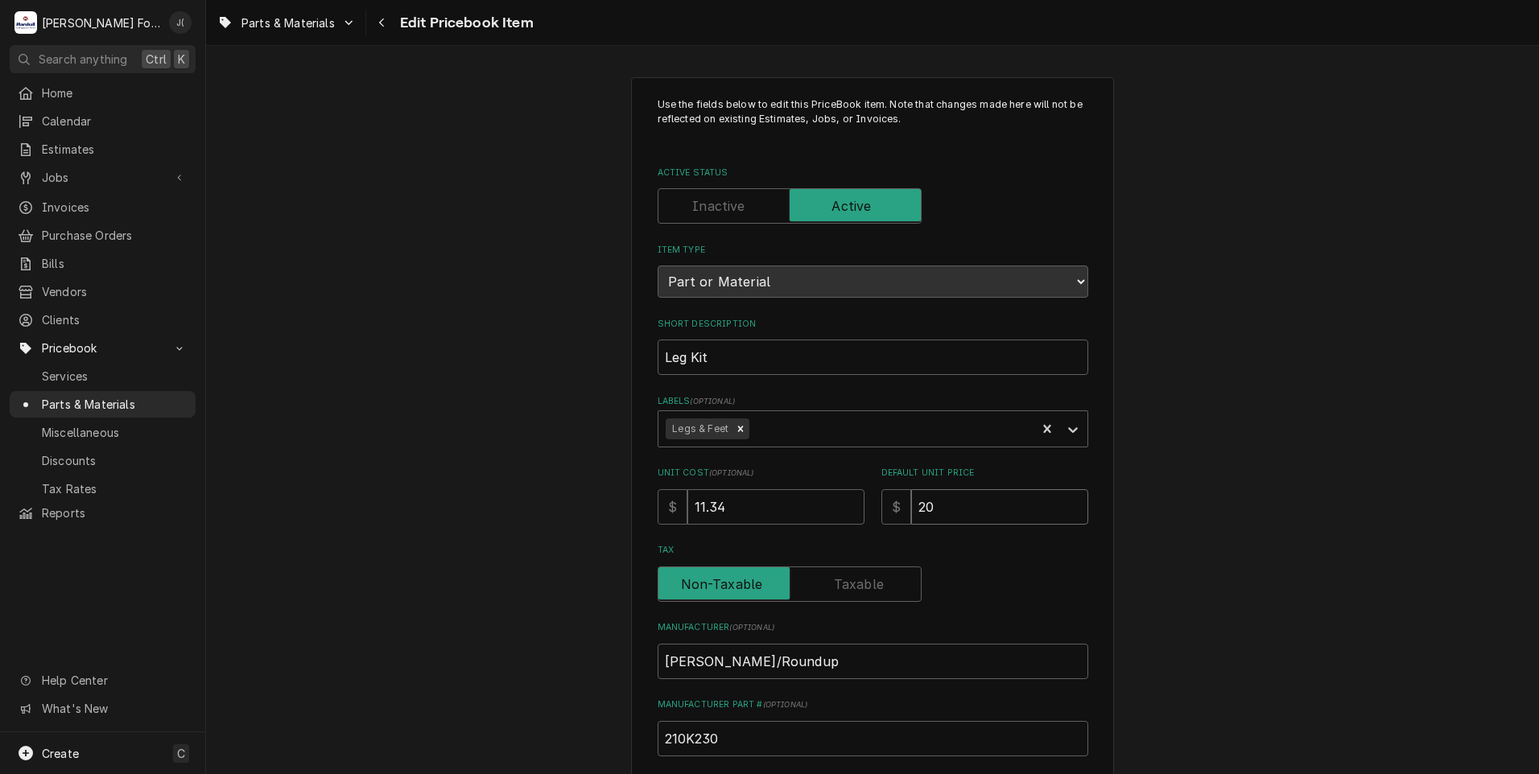
type textarea "x"
type input "20.0"
type textarea "x"
type input "20.00"
click at [381, 430] on div "Use the fields below to edit this PriceBook item. Note that changes made here w…" at bounding box center [872, 630] width 1333 height 1134
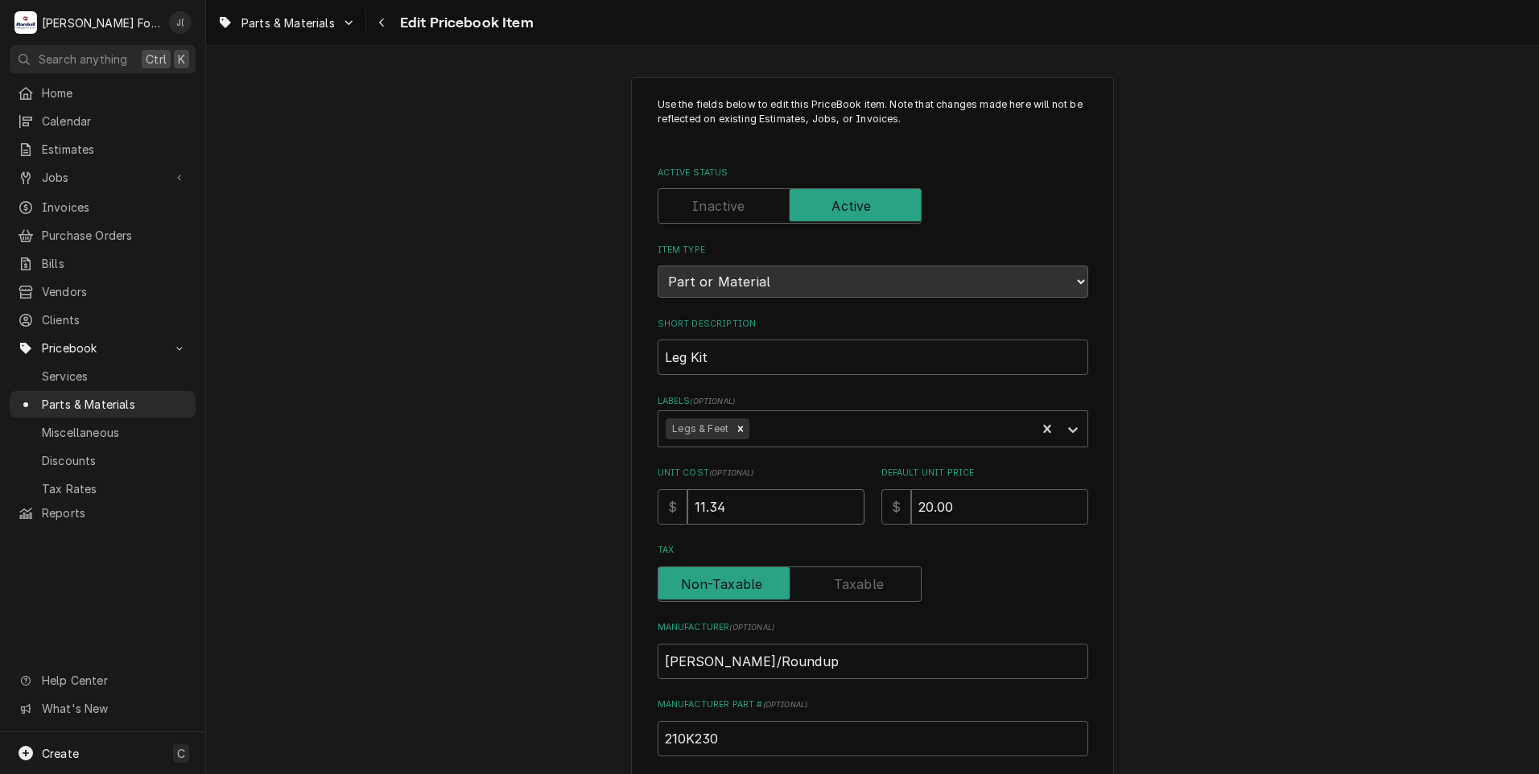
type textarea "x"
type input "1"
type textarea "x"
type input "12"
type textarea "x"
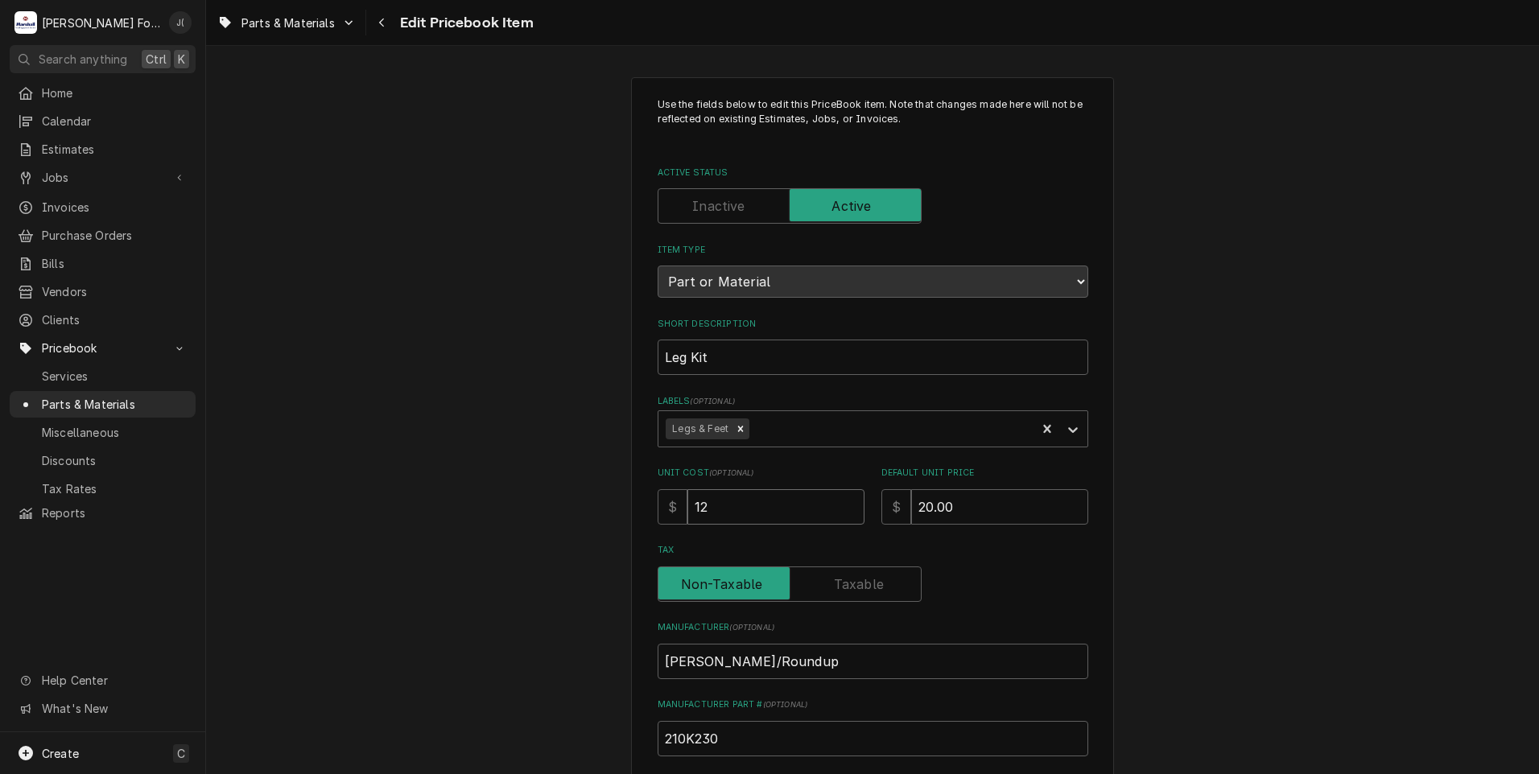
type input "12.4"
type textarea "x"
type input "12.42"
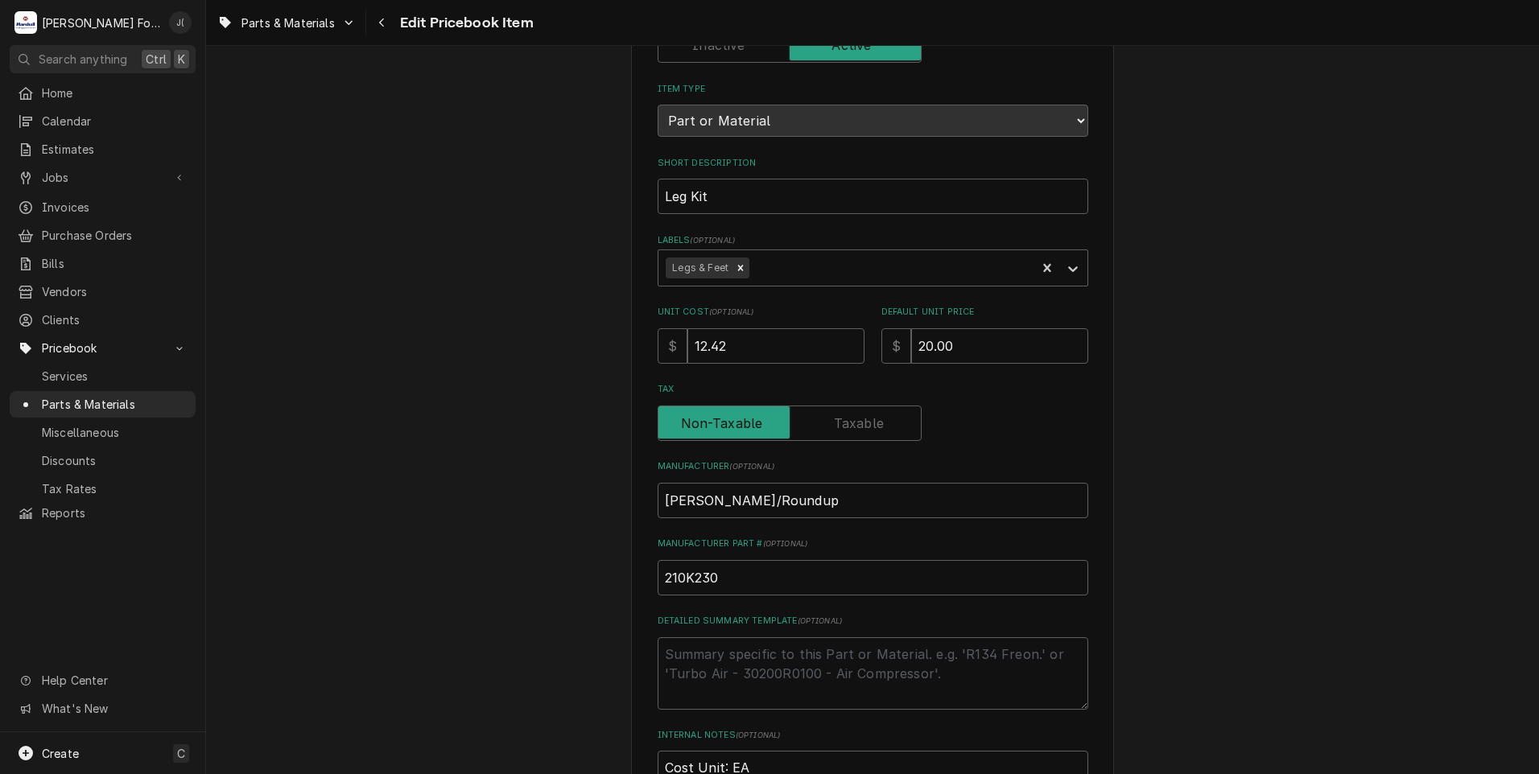
scroll to position [483, 0]
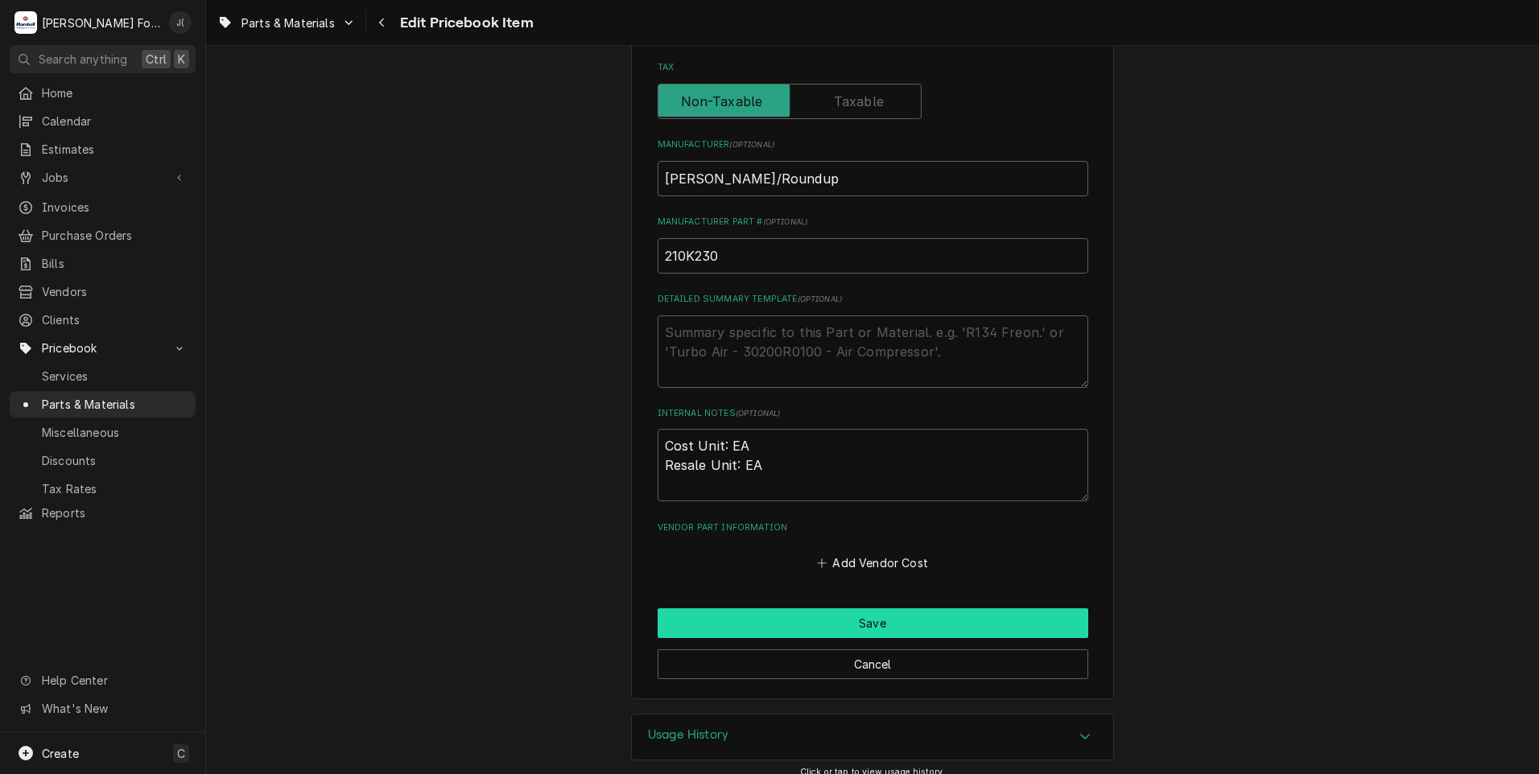
click at [712, 625] on button "Save" at bounding box center [873, 624] width 431 height 30
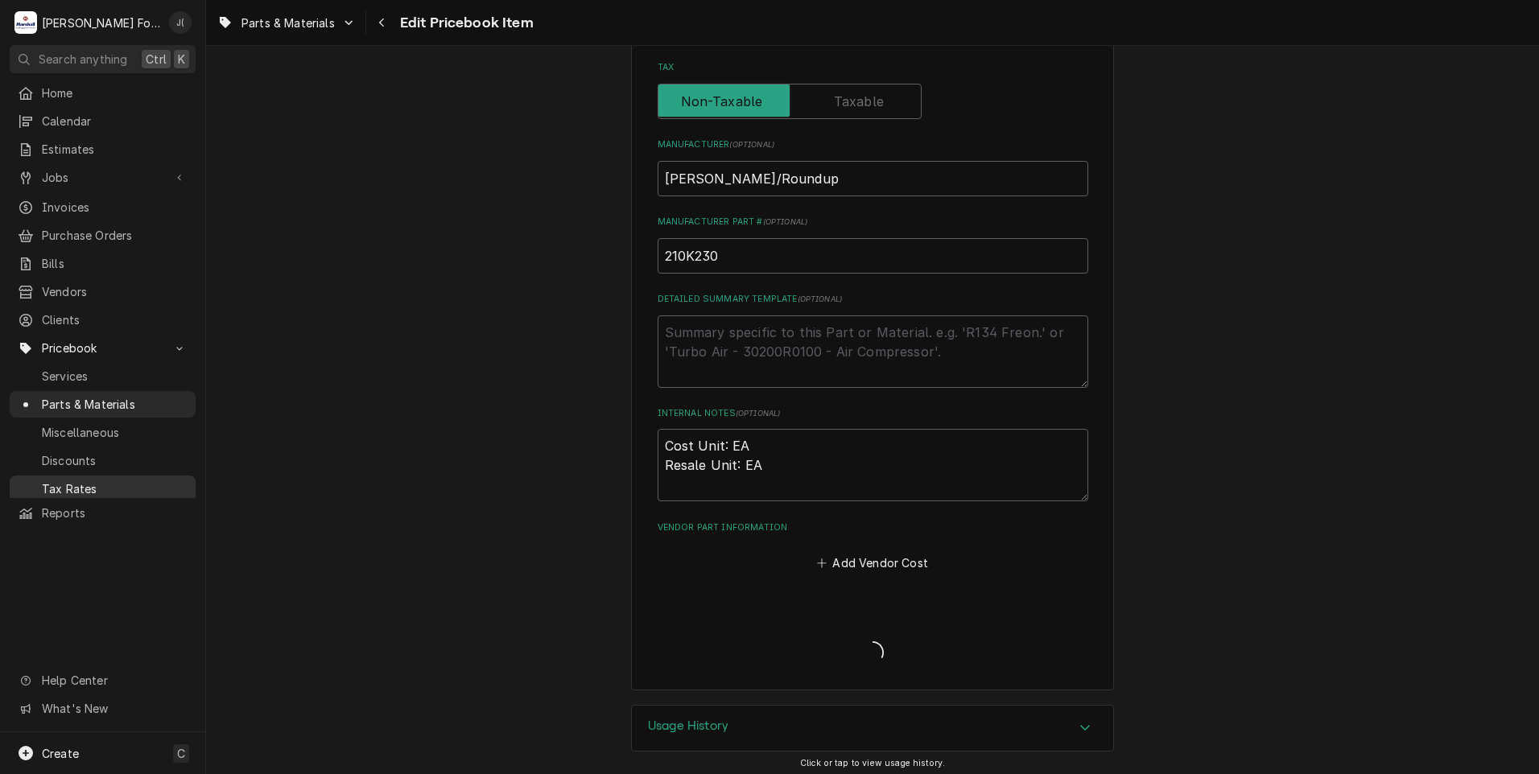
type textarea "x"
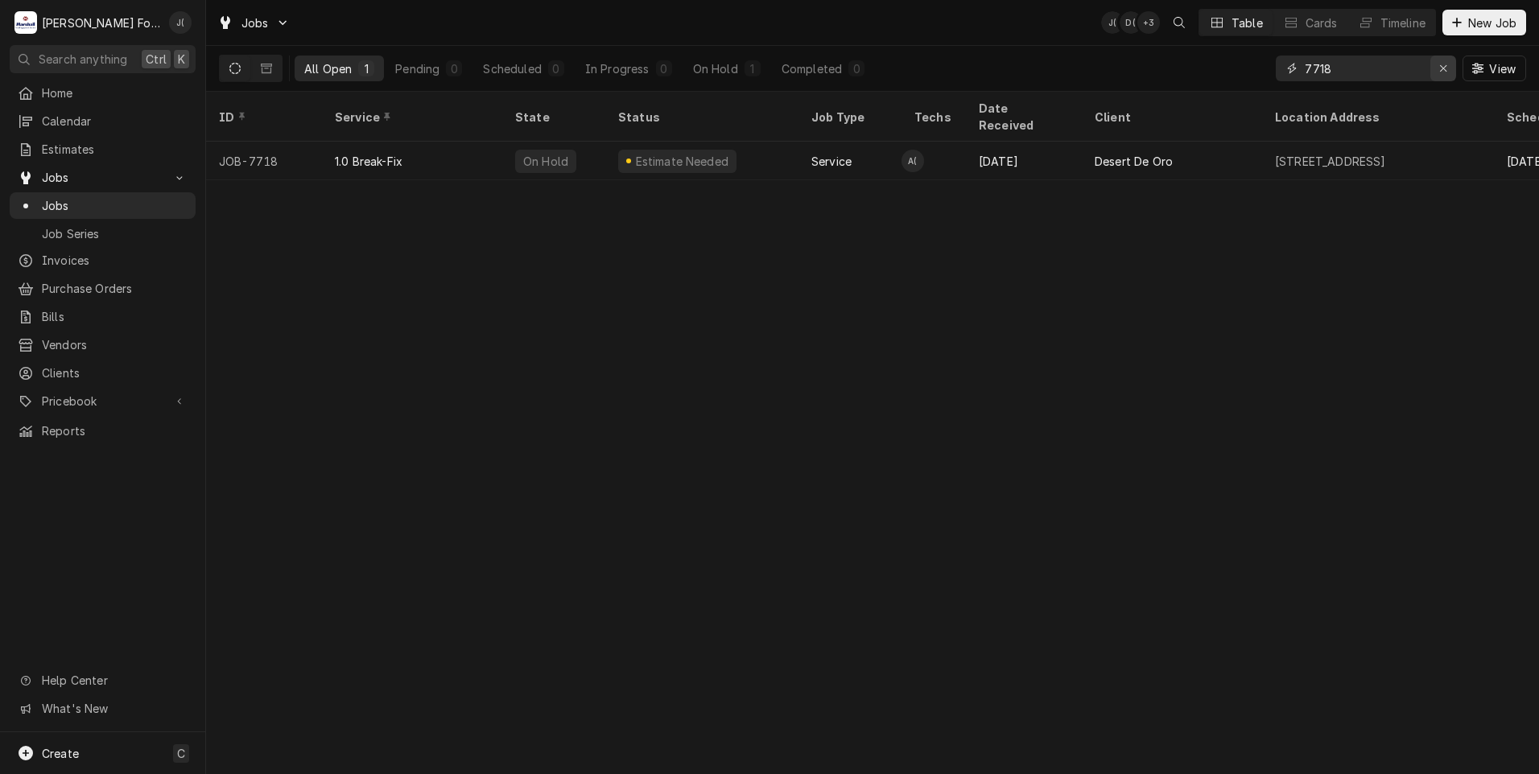
click at [1450, 67] on div "Erase input" at bounding box center [1443, 68] width 16 height 16
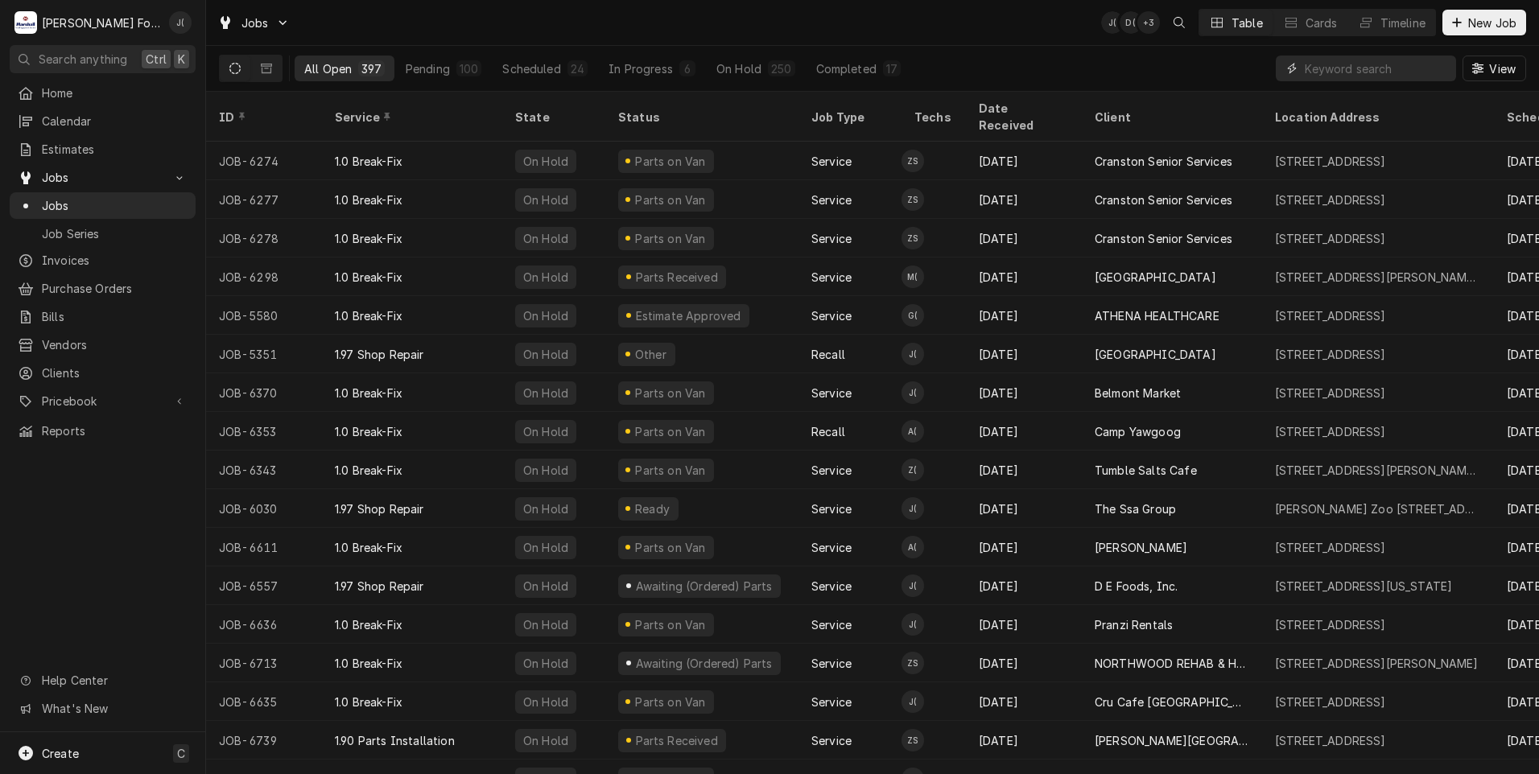
click at [1385, 74] on input "Dynamic Content Wrapper" at bounding box center [1376, 69] width 143 height 26
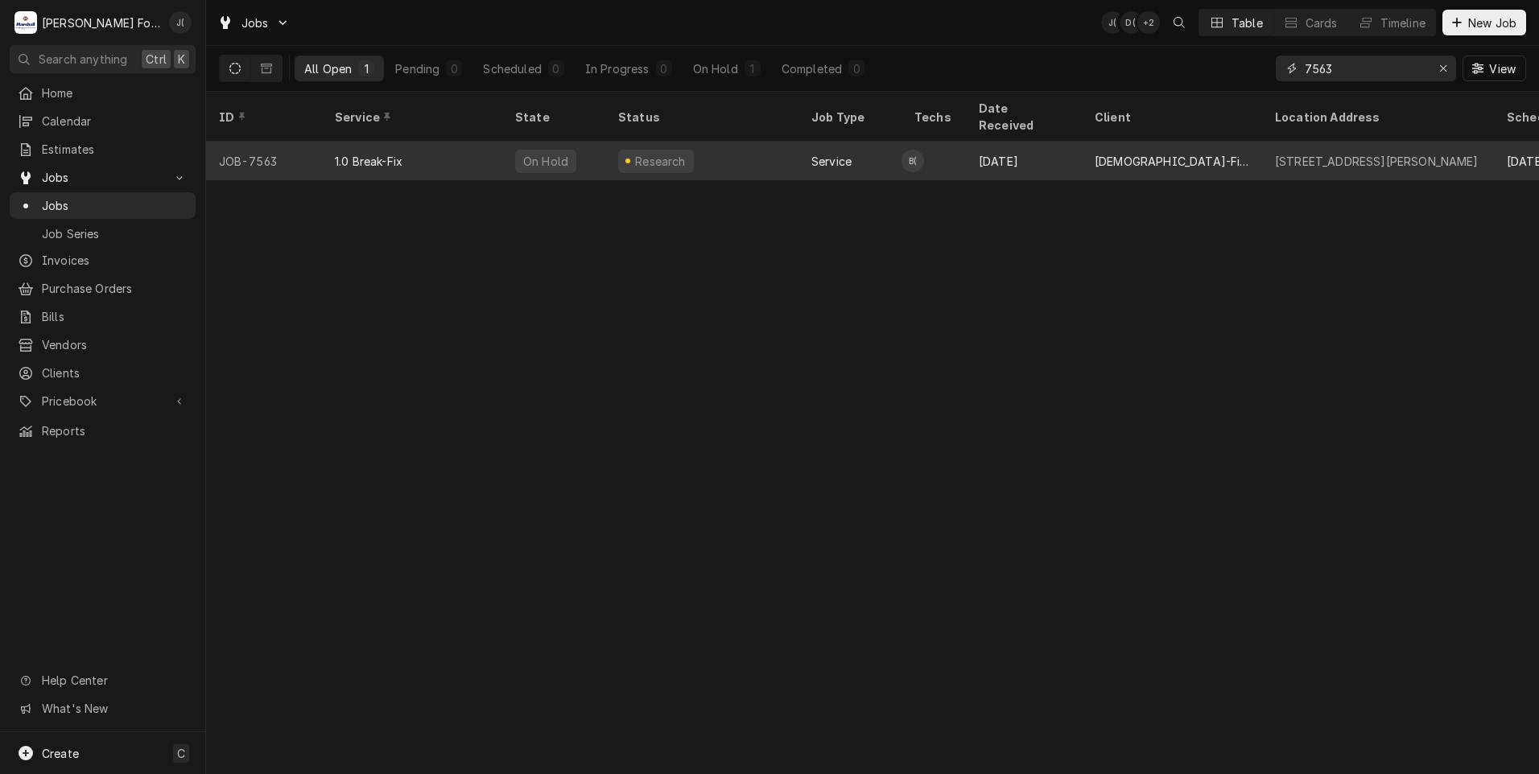
type input "7563"
click at [444, 158] on div "1.0 Break-Fix" at bounding box center [412, 161] width 180 height 39
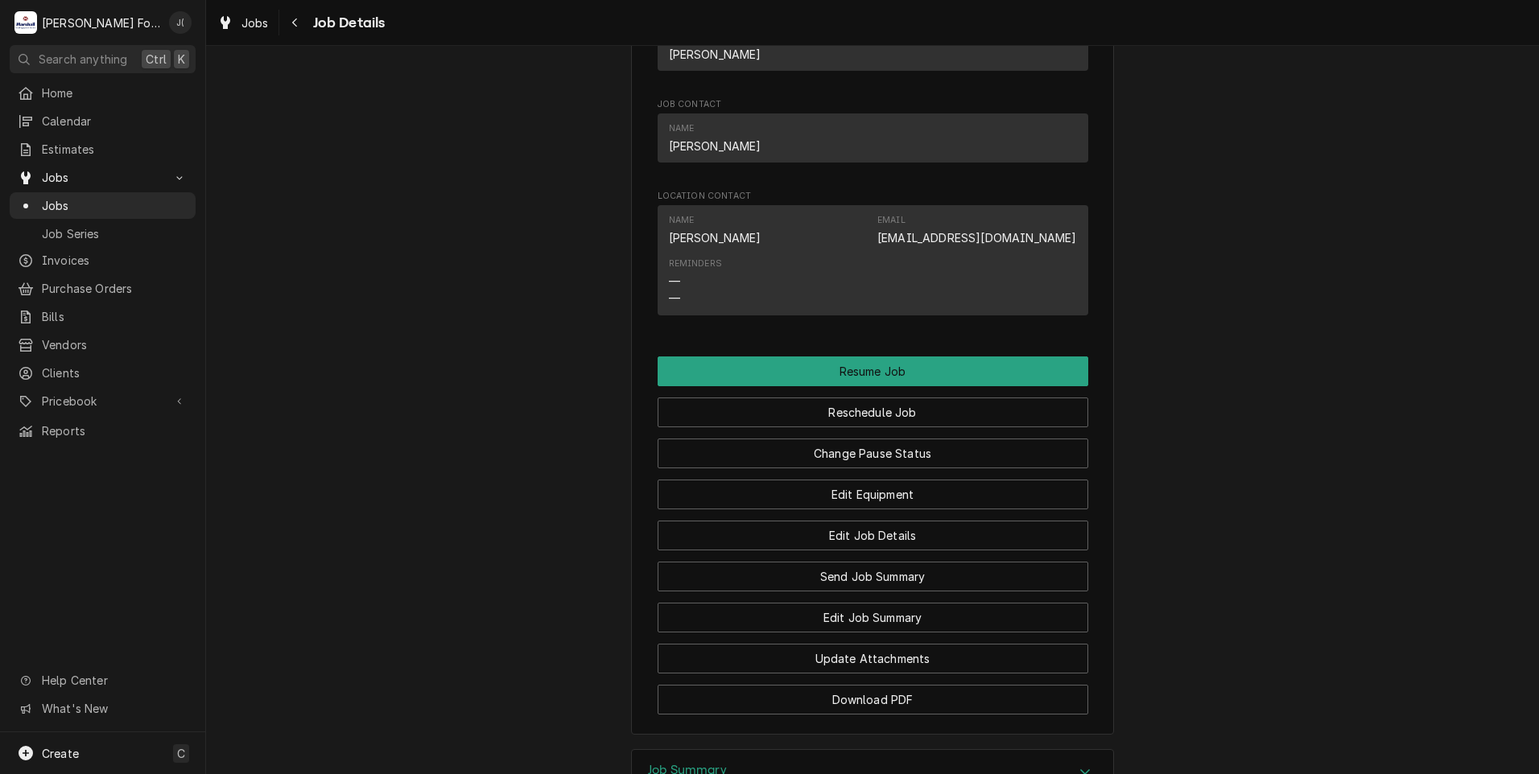
scroll to position [1610, 0]
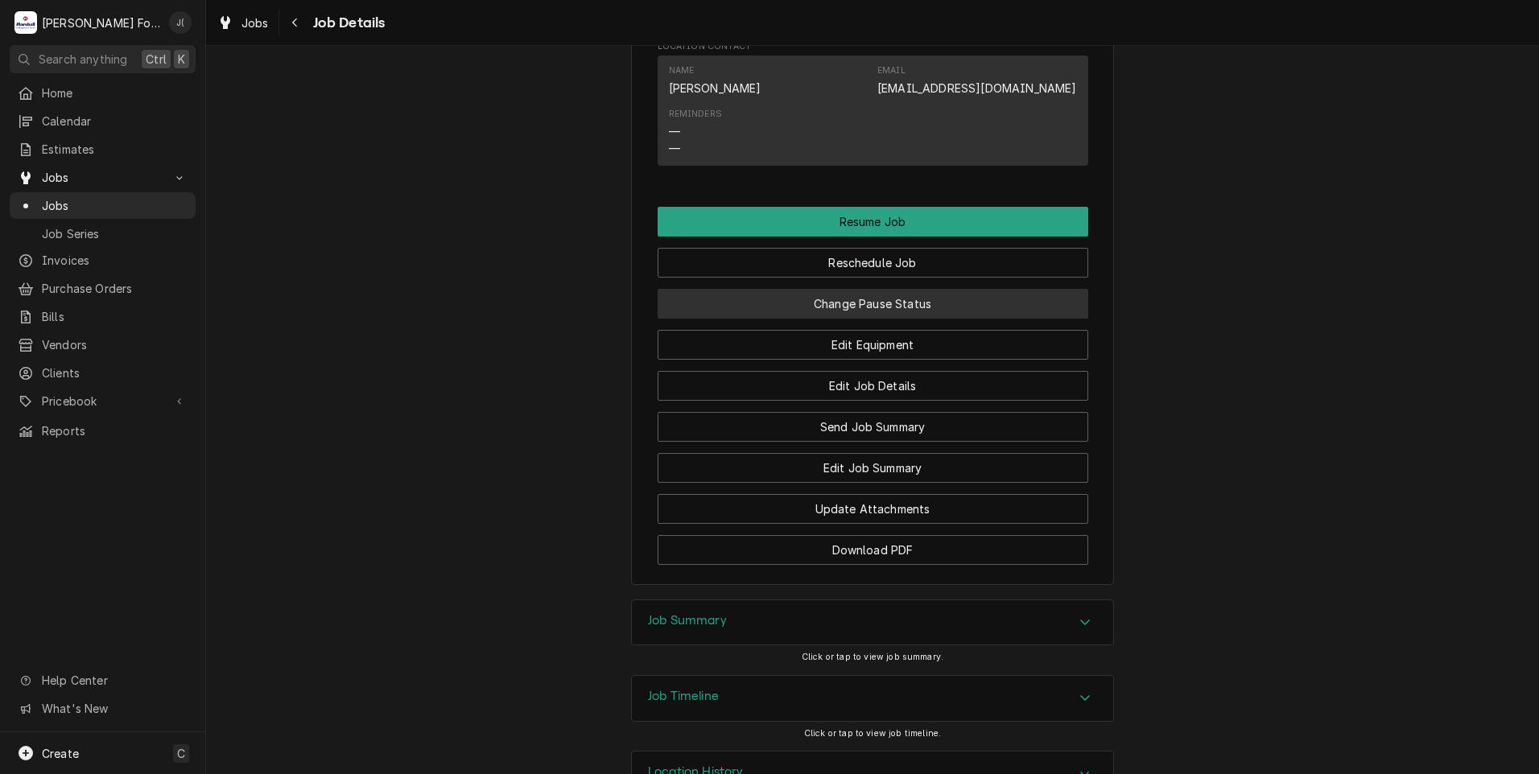
click at [850, 312] on button "Change Pause Status" at bounding box center [873, 304] width 431 height 30
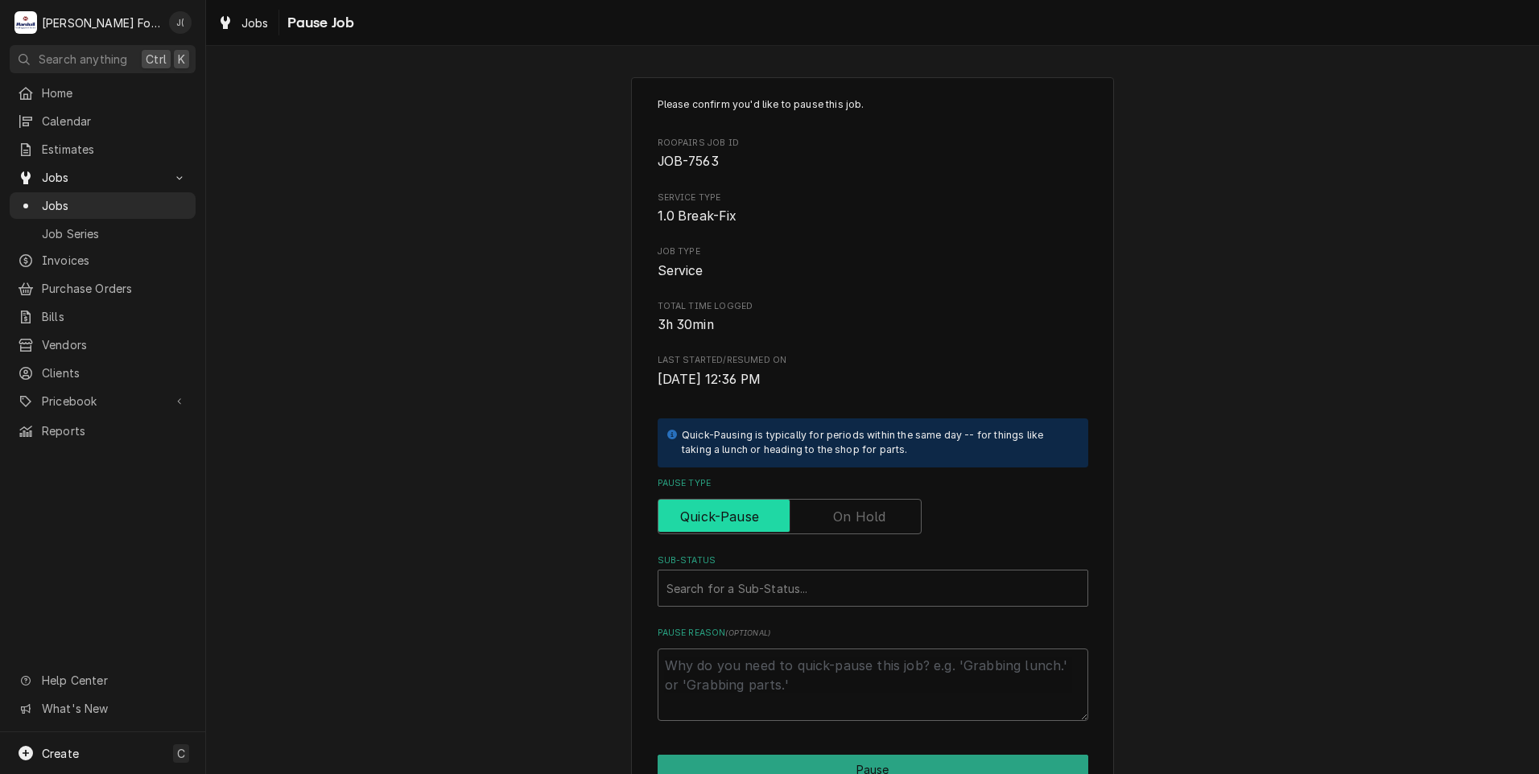
click at [820, 522] on input "Pause Type" at bounding box center [790, 516] width 250 height 35
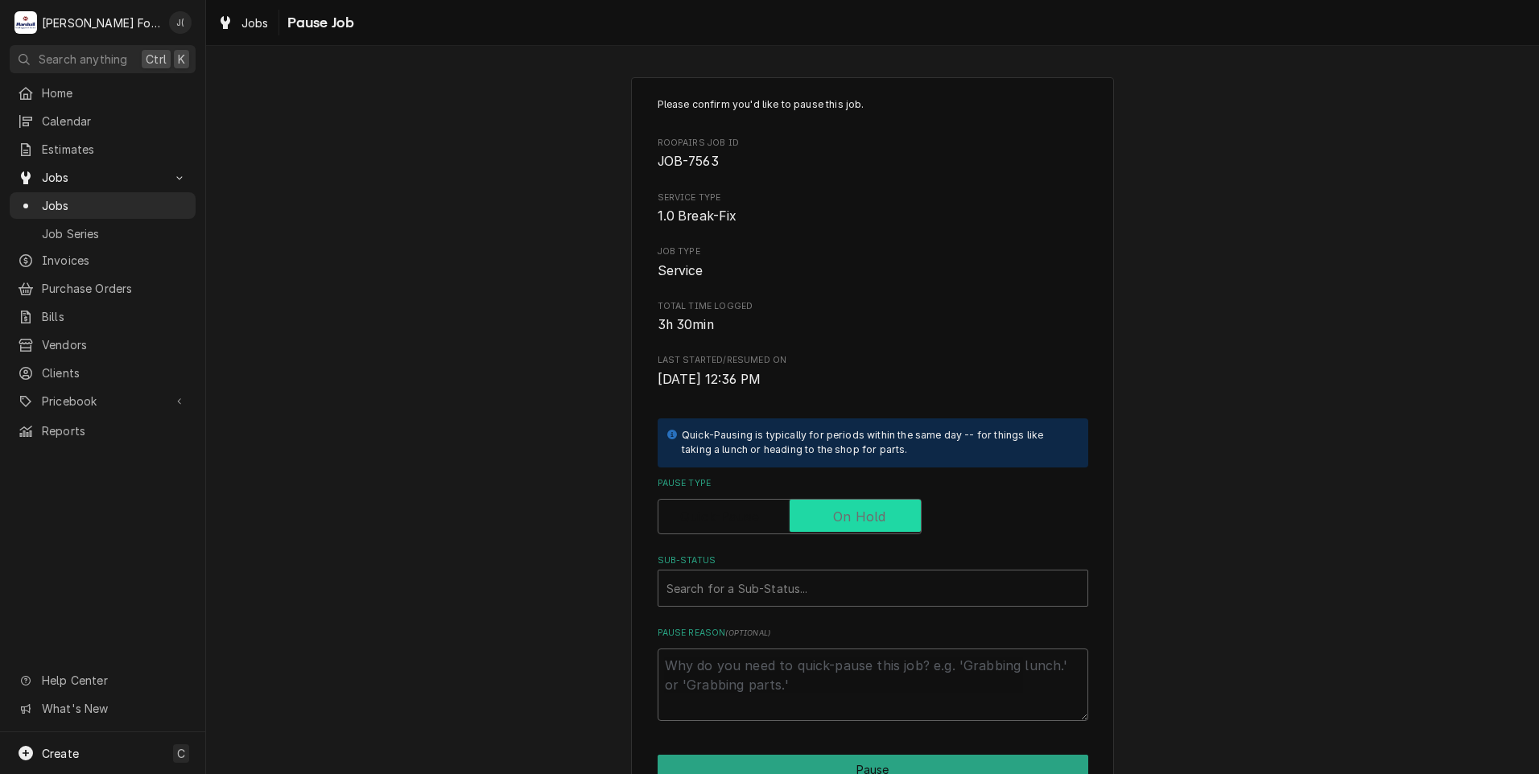
checkbox input "true"
click at [752, 595] on div "Sub-Status" at bounding box center [873, 588] width 413 height 29
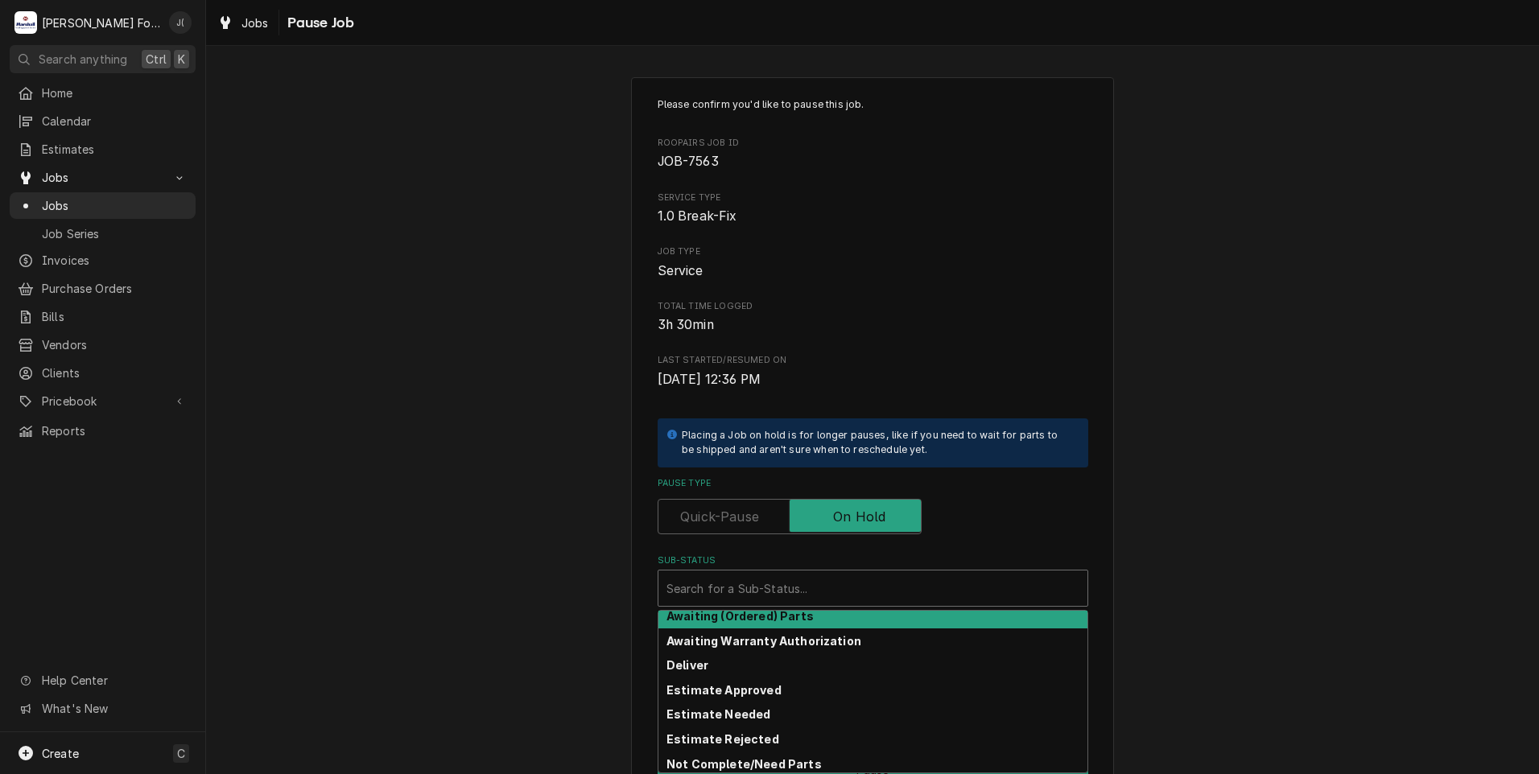
scroll to position [81, 0]
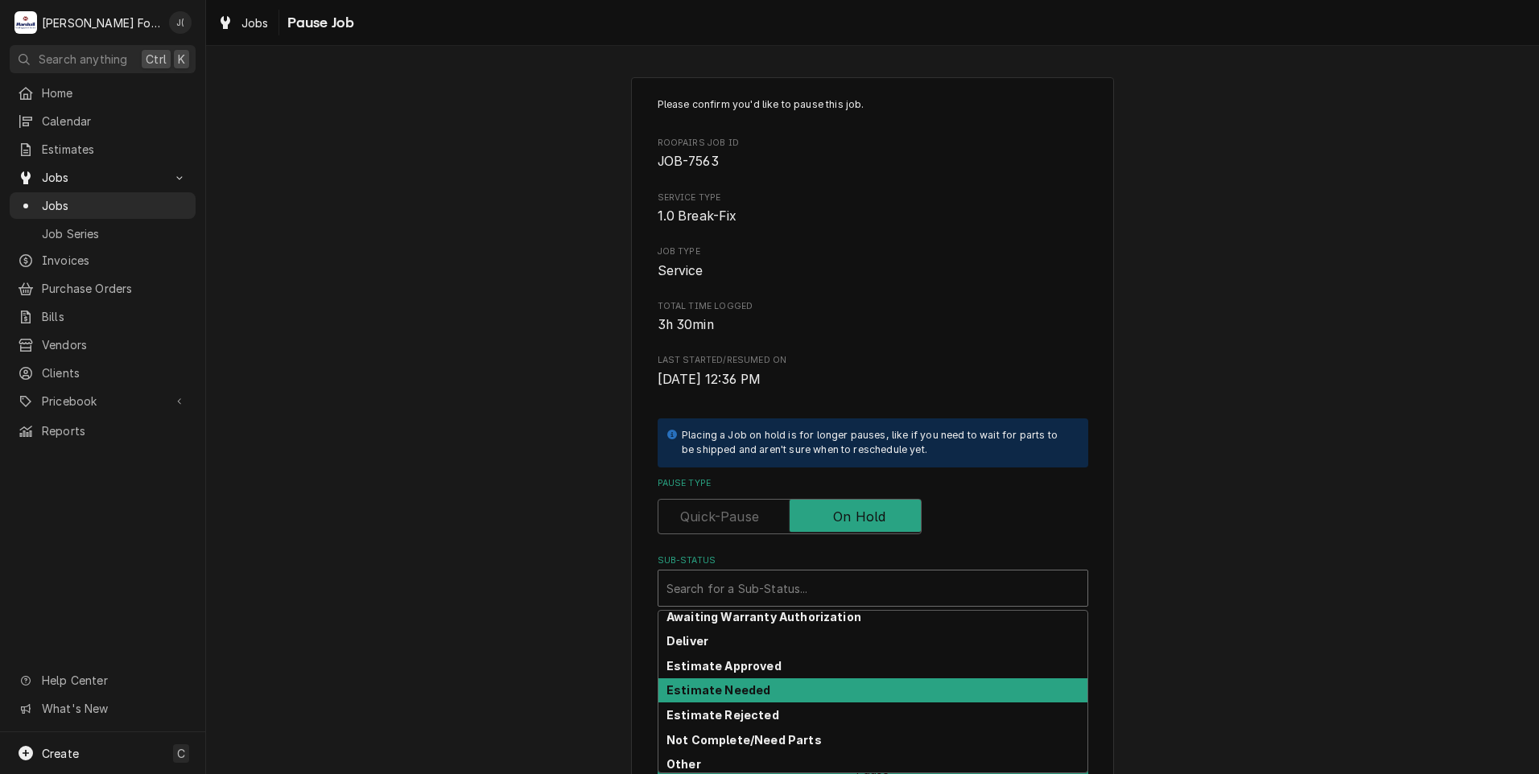
click at [766, 694] on div "Estimate Needed" at bounding box center [872, 691] width 429 height 25
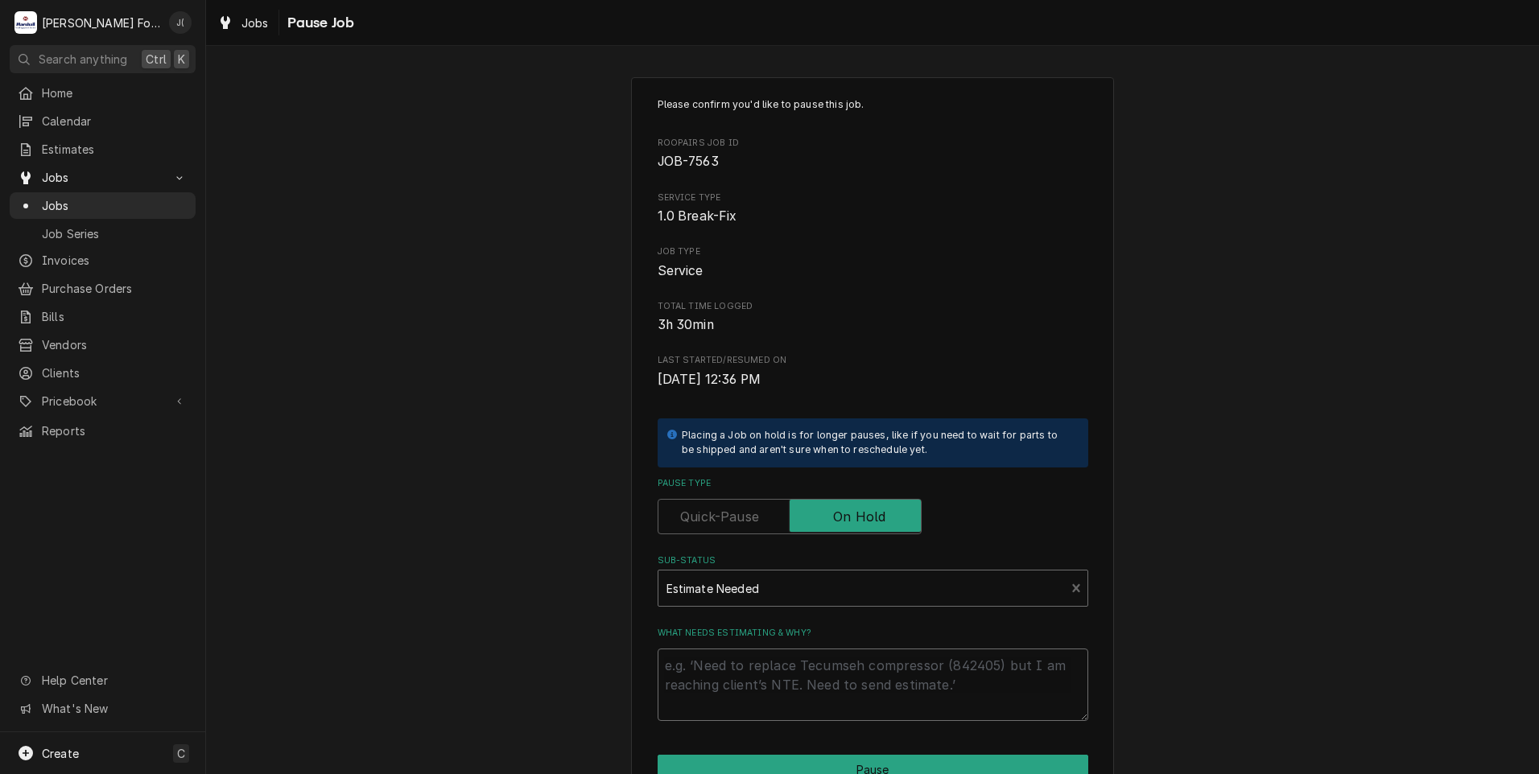
click at [766, 694] on textarea "What needs estimating & why?" at bounding box center [873, 685] width 431 height 72
type textarea "x"
type textarea "P"
type textarea "x"
type textarea "PR"
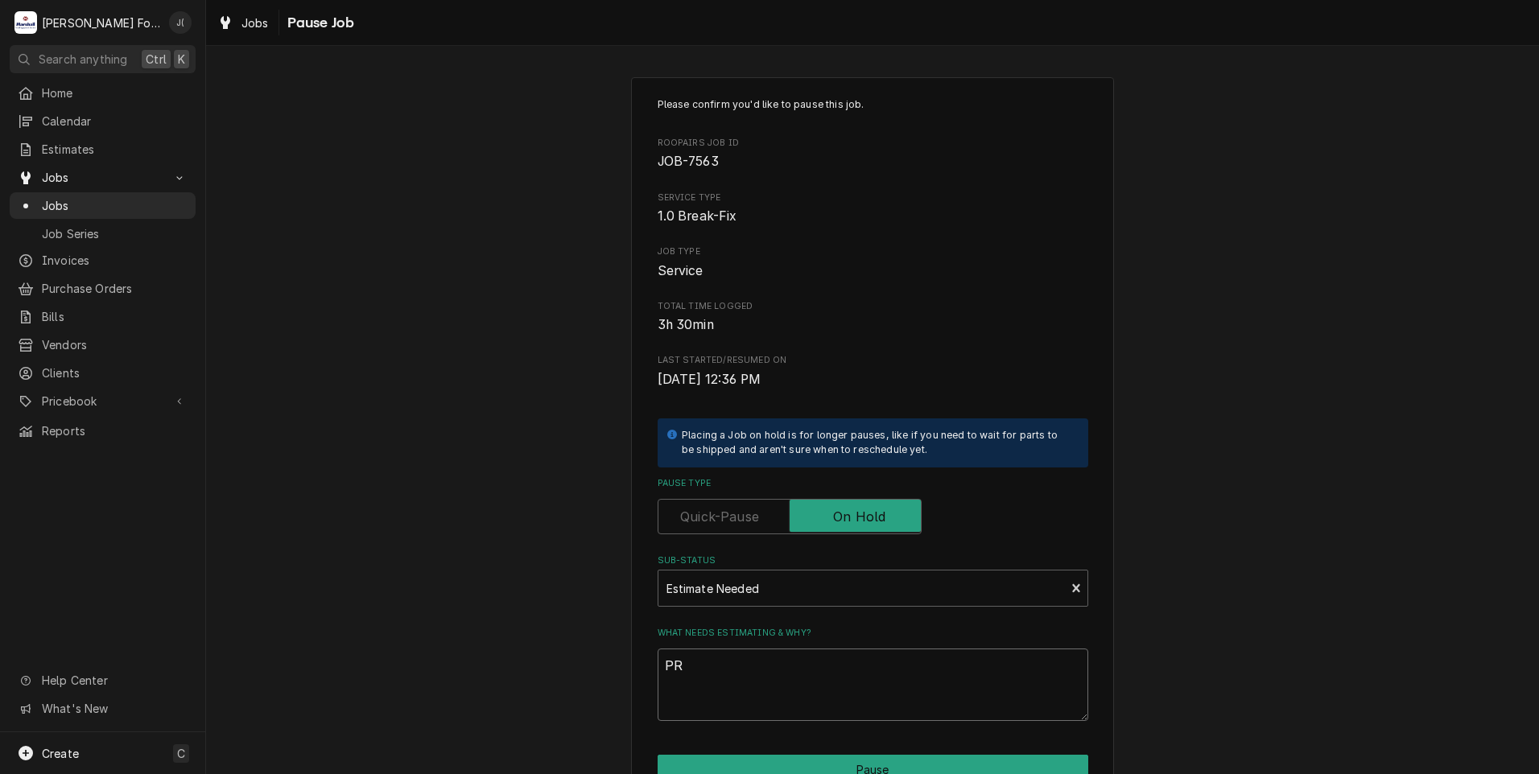
type textarea "x"
type textarea "PRI"
type textarea "x"
type textarea "PRIC"
type textarea "x"
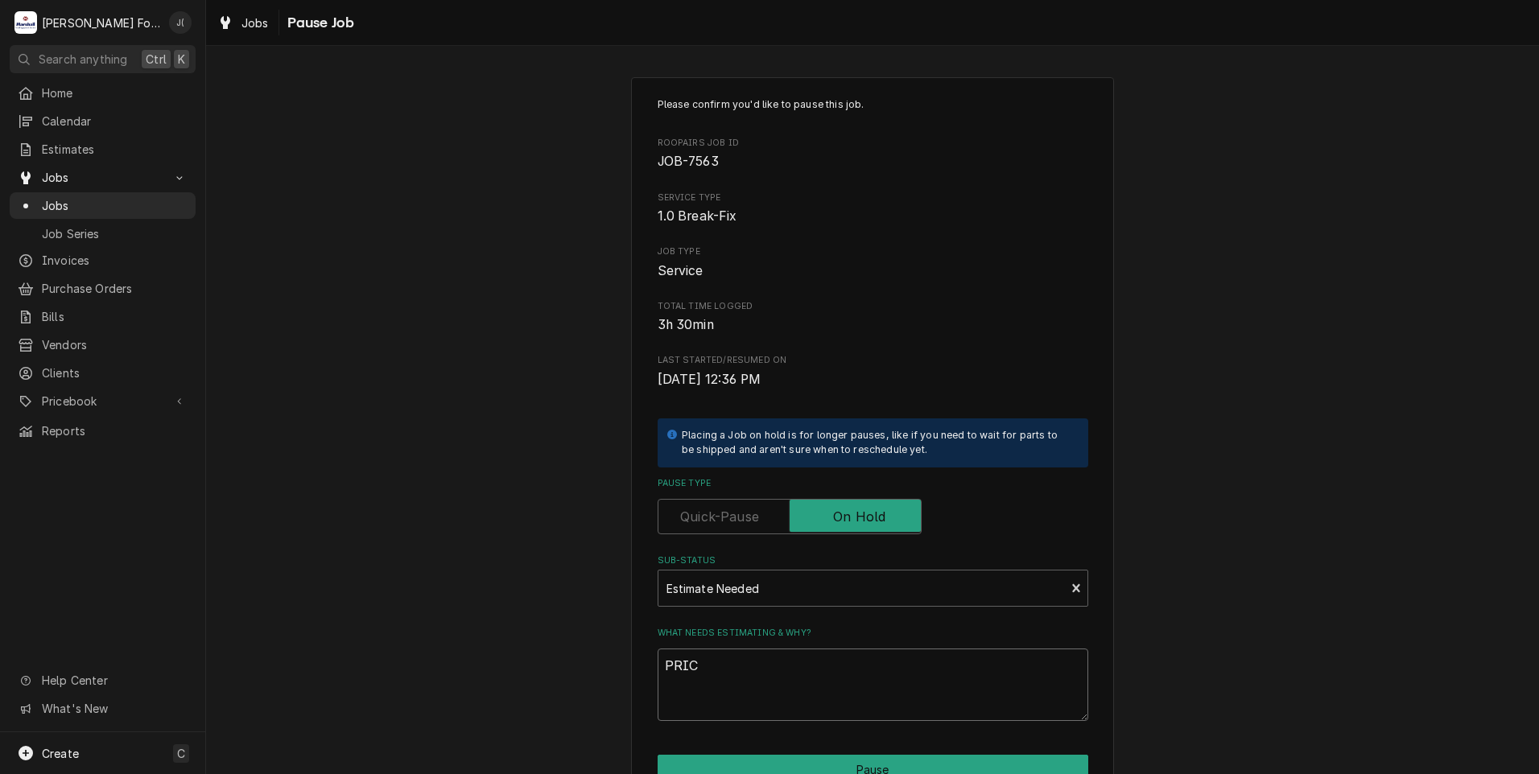
type textarea "PRICE"
type textarea "x"
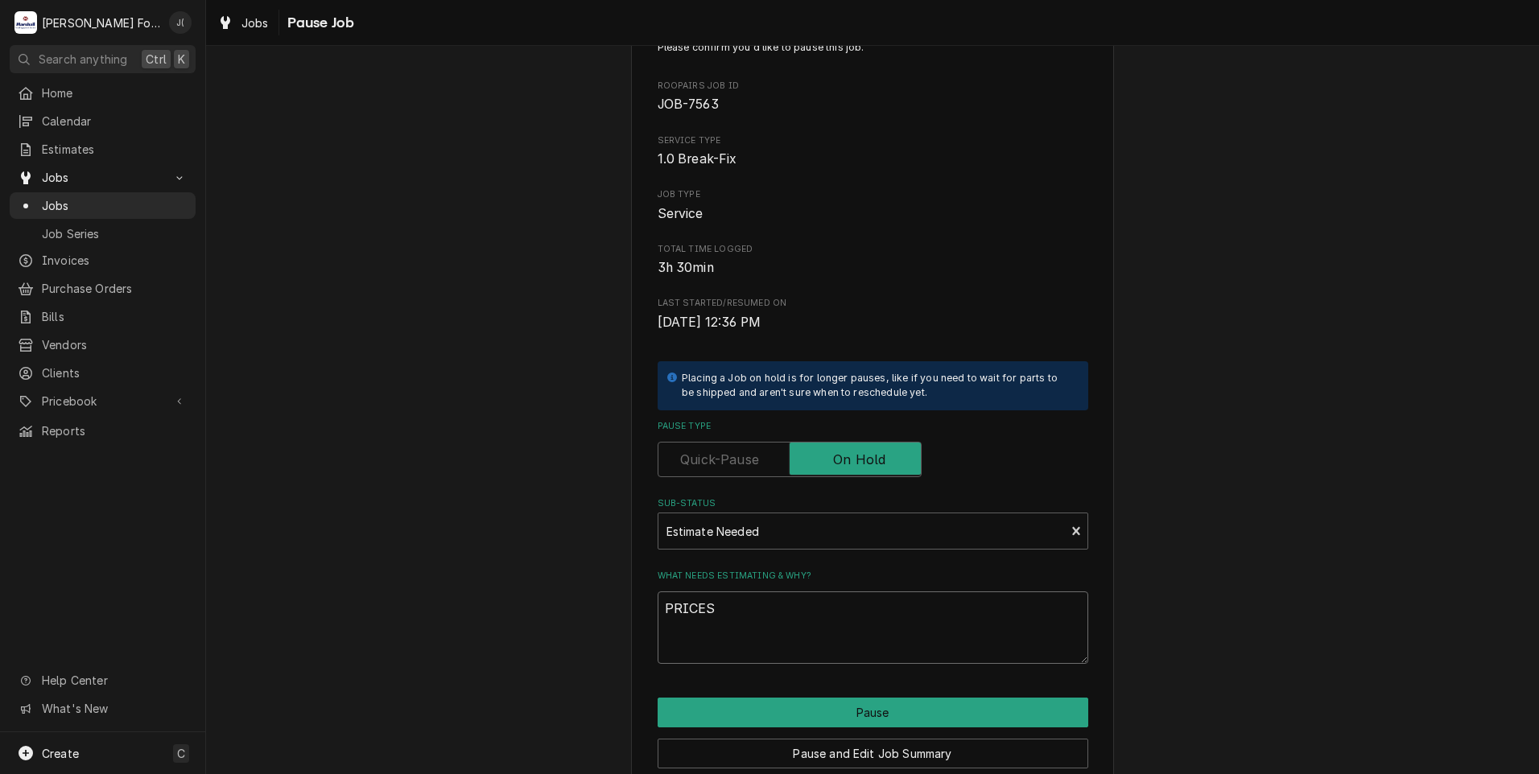
scroll to position [127, 0]
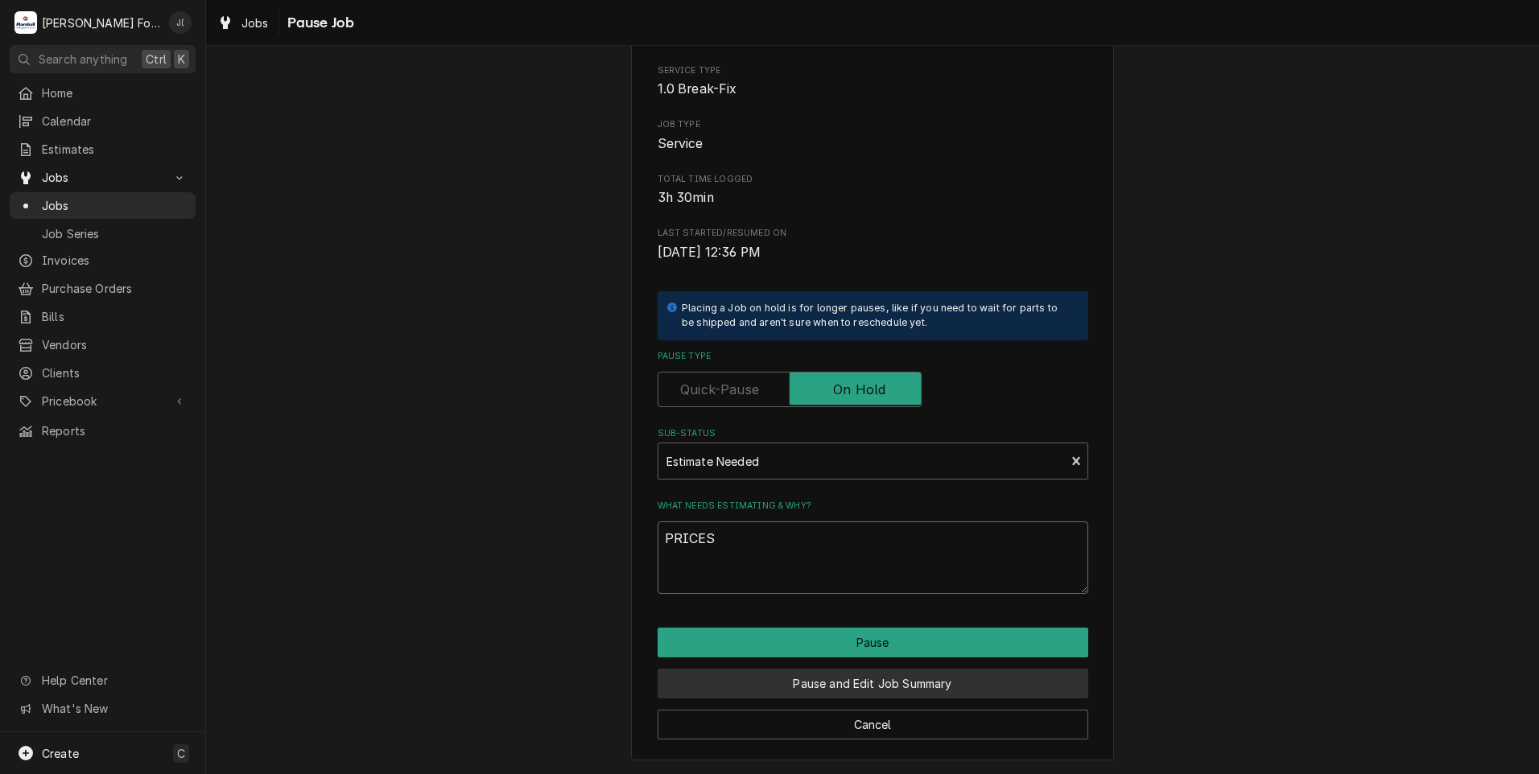
type textarea "PRICES"
click at [832, 687] on button "Pause and Edit Job Summary" at bounding box center [873, 684] width 431 height 30
type textarea "x"
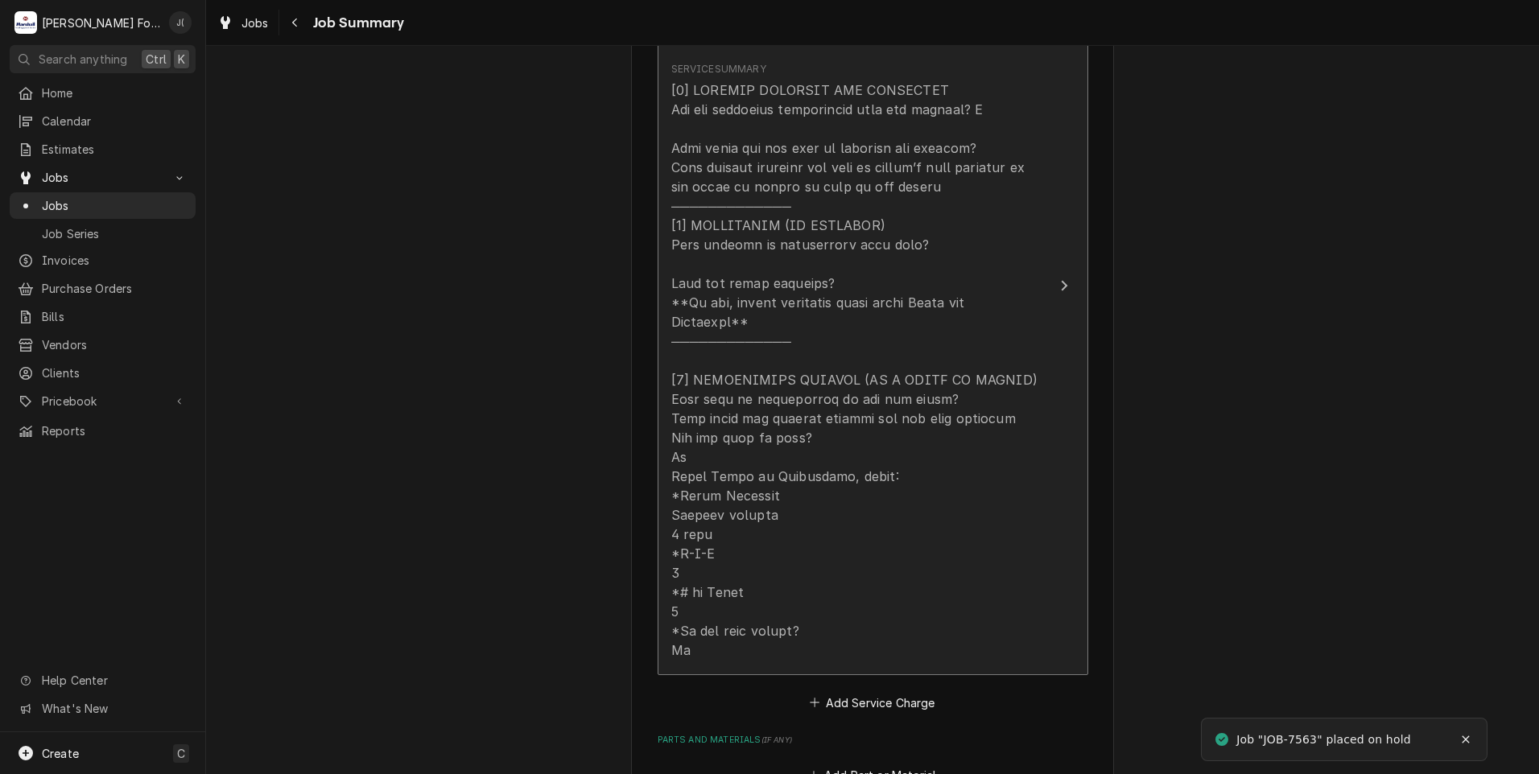
scroll to position [805, 0]
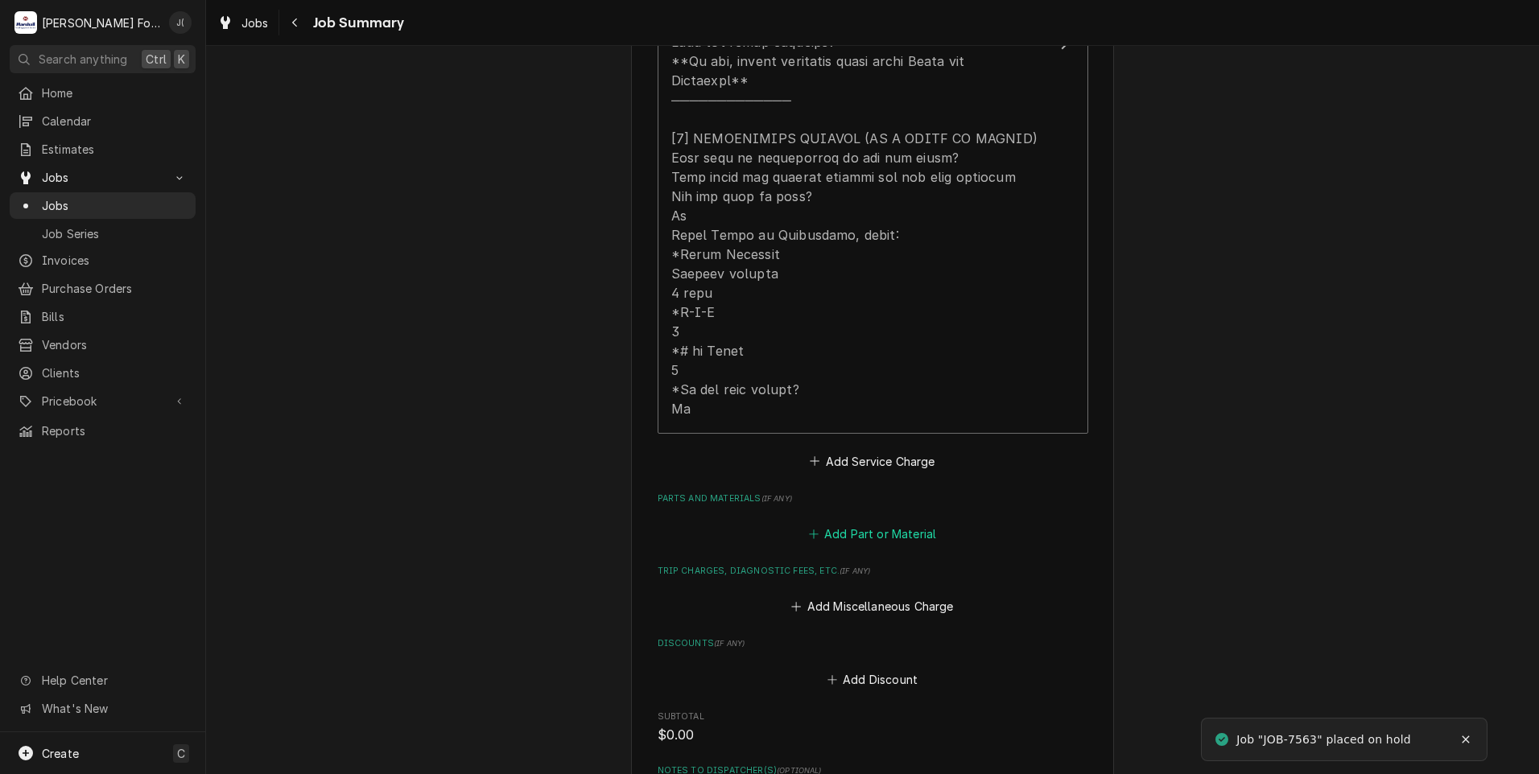
click at [833, 523] on button "Add Part or Material" at bounding box center [872, 534] width 133 height 23
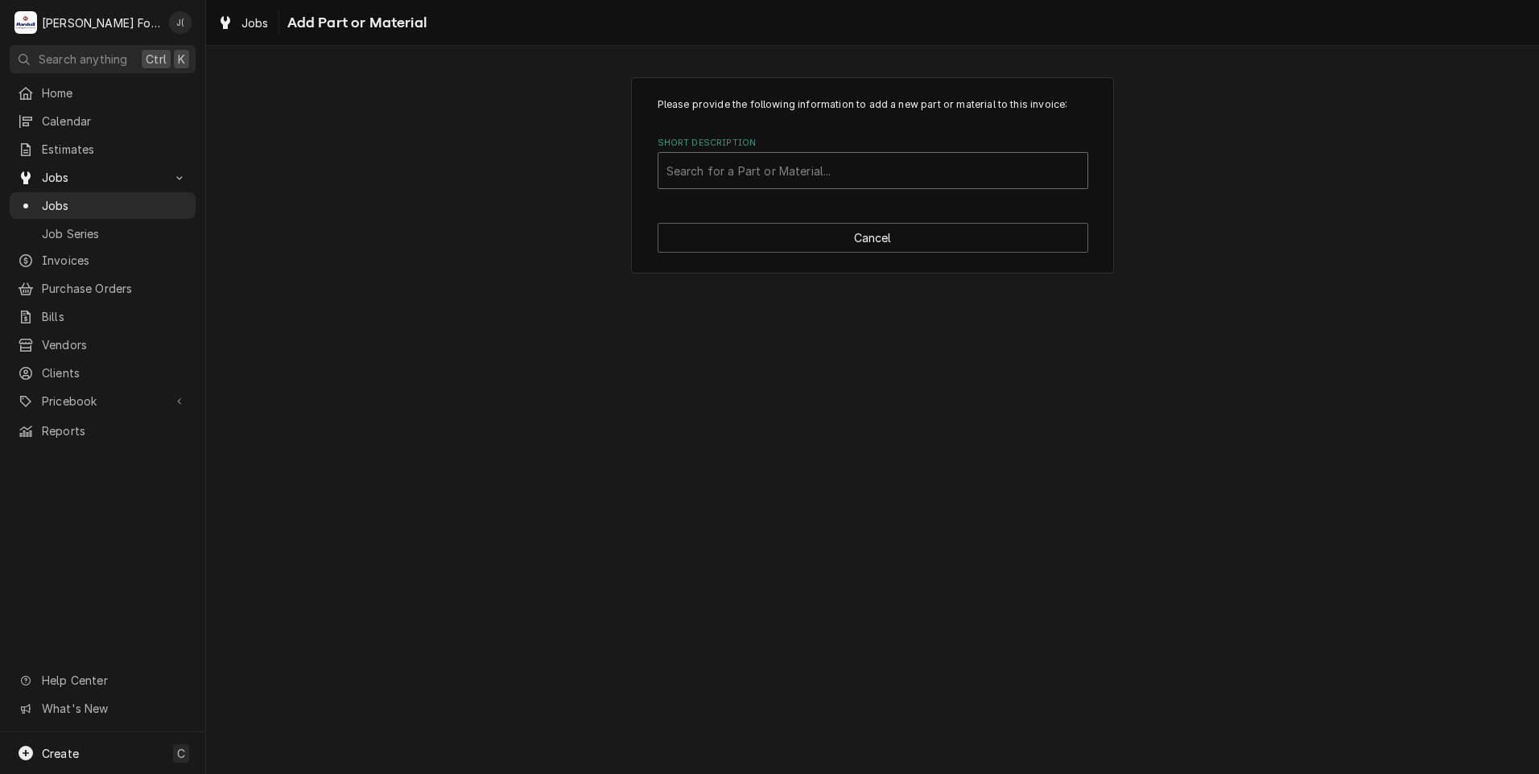
click at [775, 169] on div "Short Description" at bounding box center [873, 170] width 413 height 29
type input "7001382"
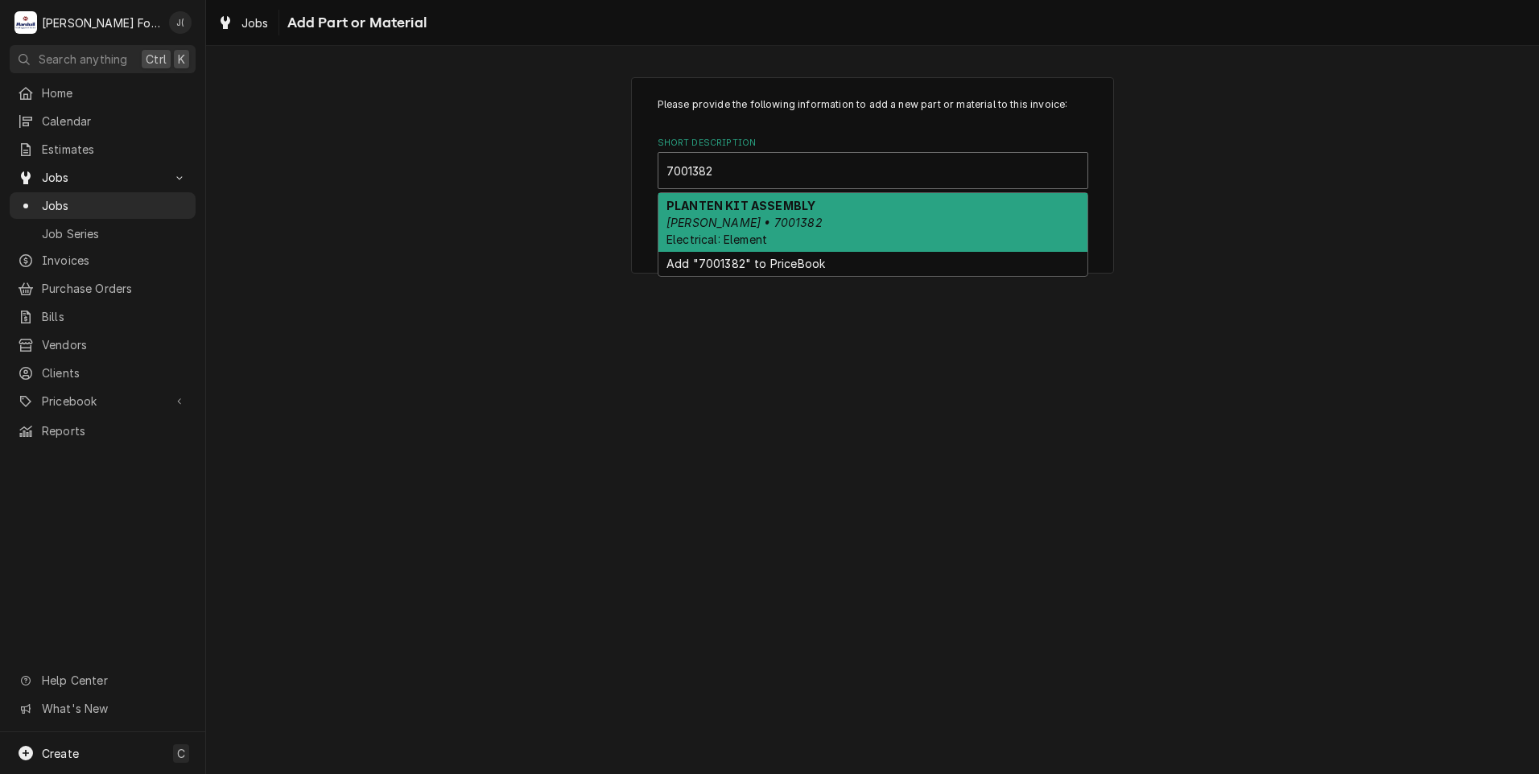
click at [791, 222] on div "PLANTEN KIT ASSEMBLY ANTUNES • 7001382 Electrical: Element" at bounding box center [872, 222] width 429 height 59
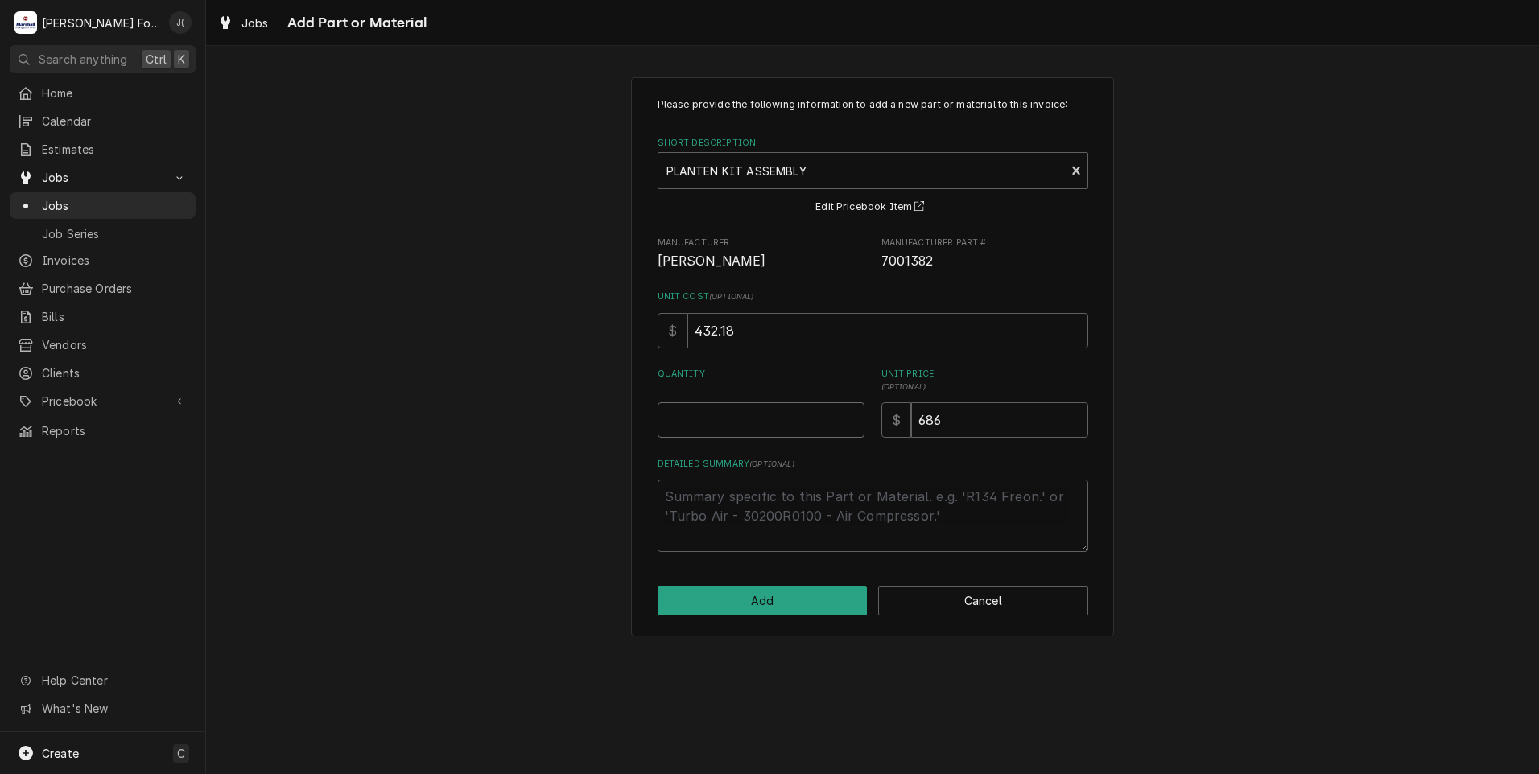
click at [807, 416] on input "Quantity" at bounding box center [761, 420] width 207 height 35
type textarea "x"
type input "1"
click at [786, 595] on button "Add" at bounding box center [763, 601] width 210 height 30
type textarea "x"
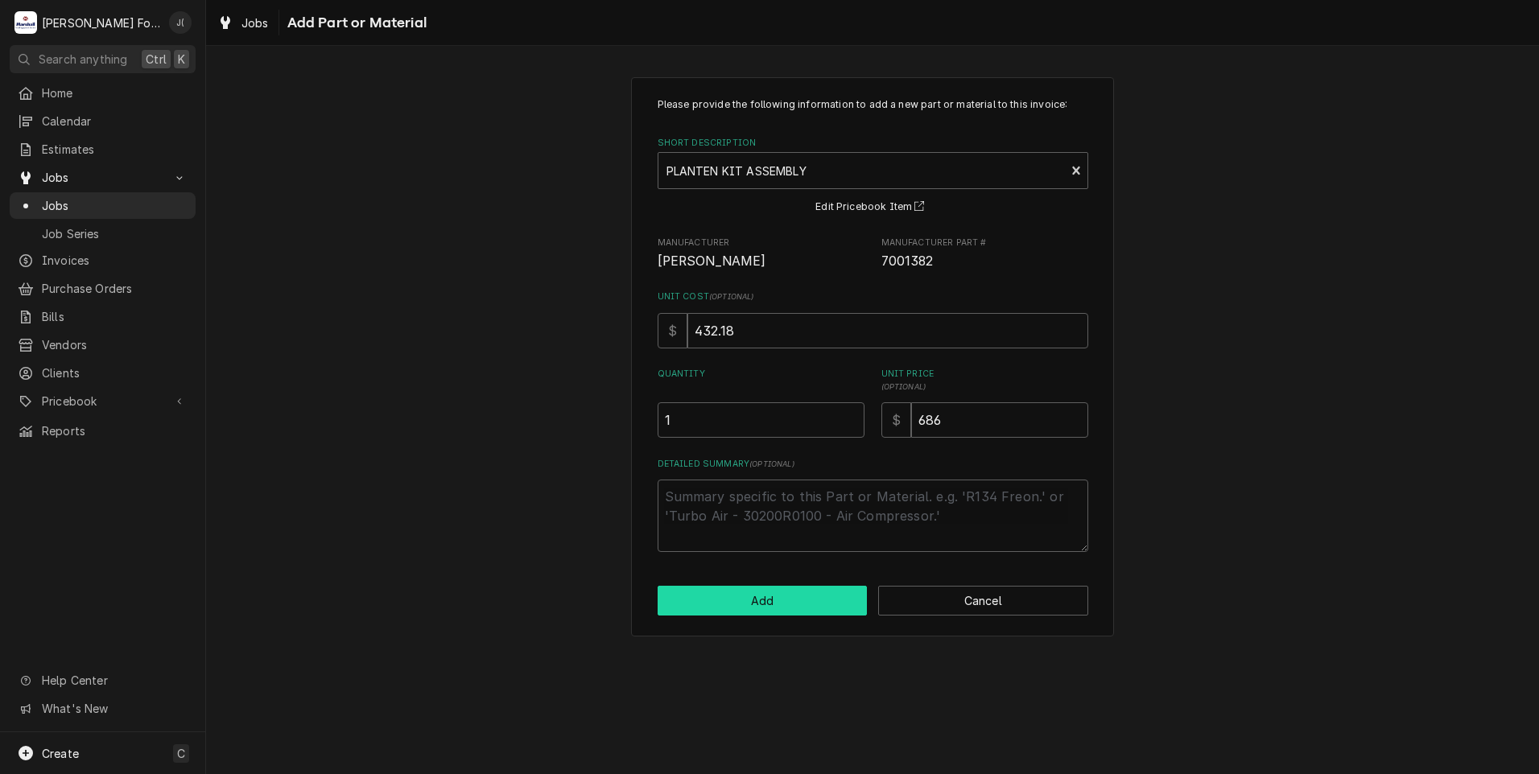
scroll to position [805, 0]
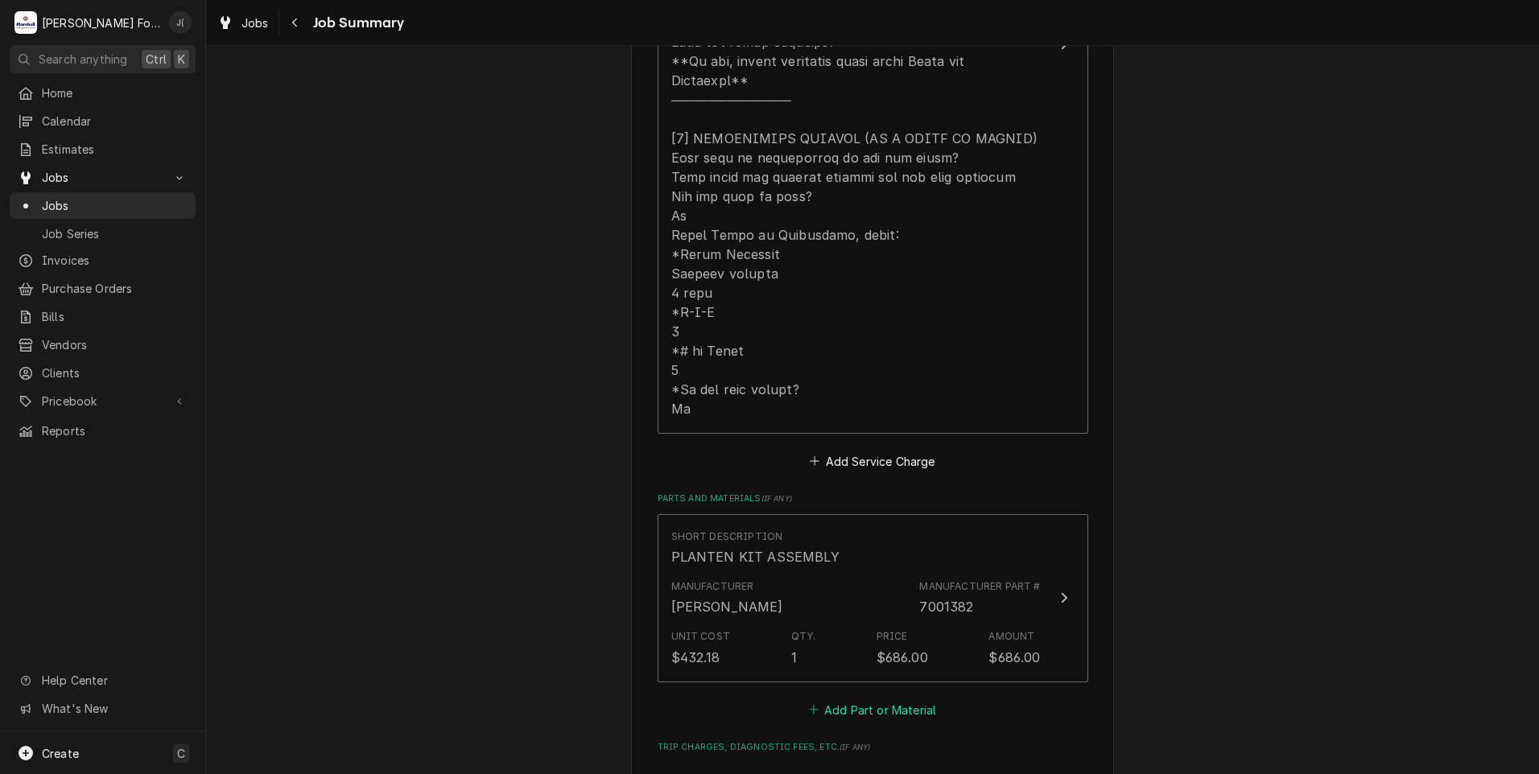
click at [859, 699] on button "Add Part or Material" at bounding box center [872, 710] width 133 height 23
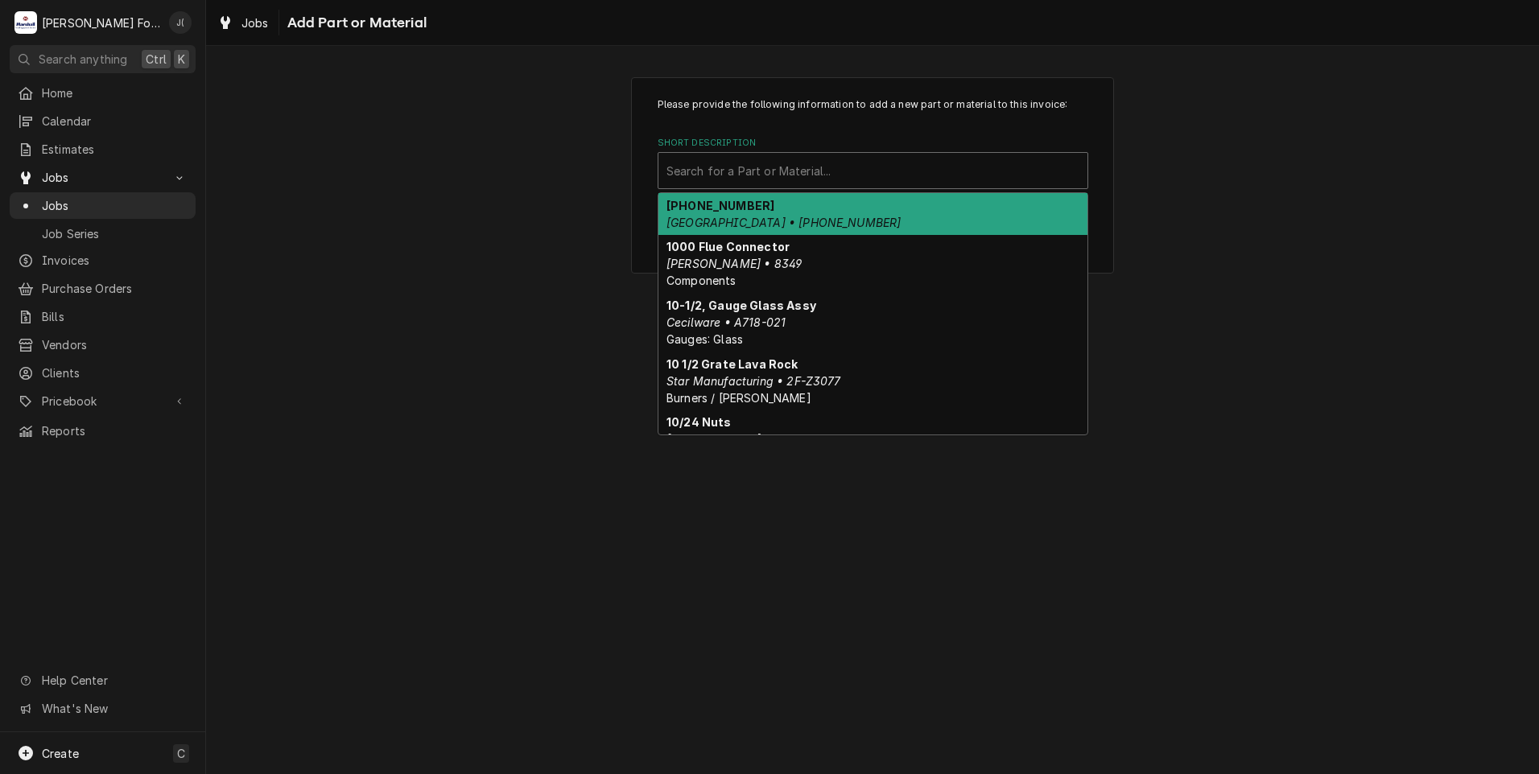
click at [823, 162] on div "Short Description" at bounding box center [873, 170] width 413 height 29
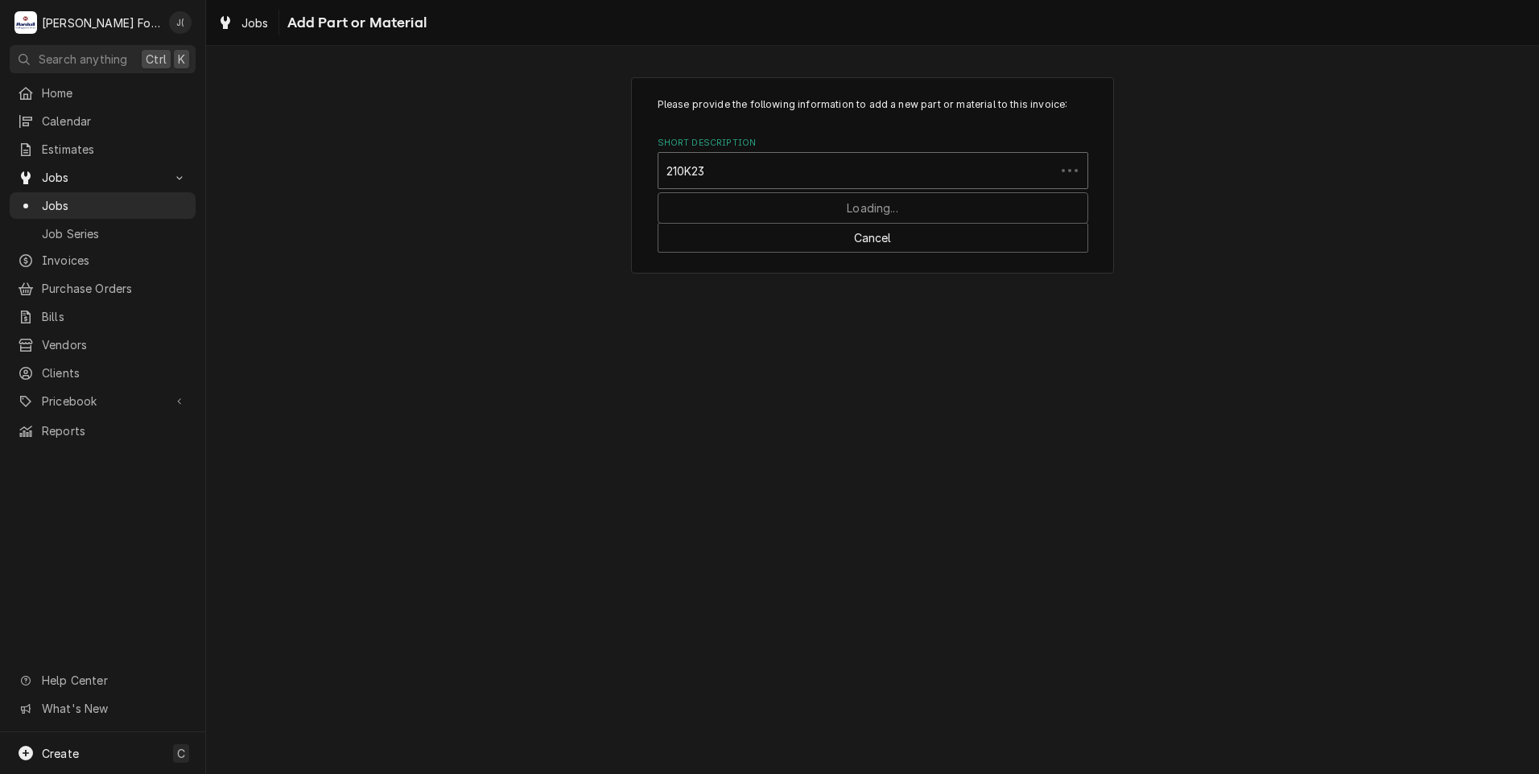
type input "210K230"
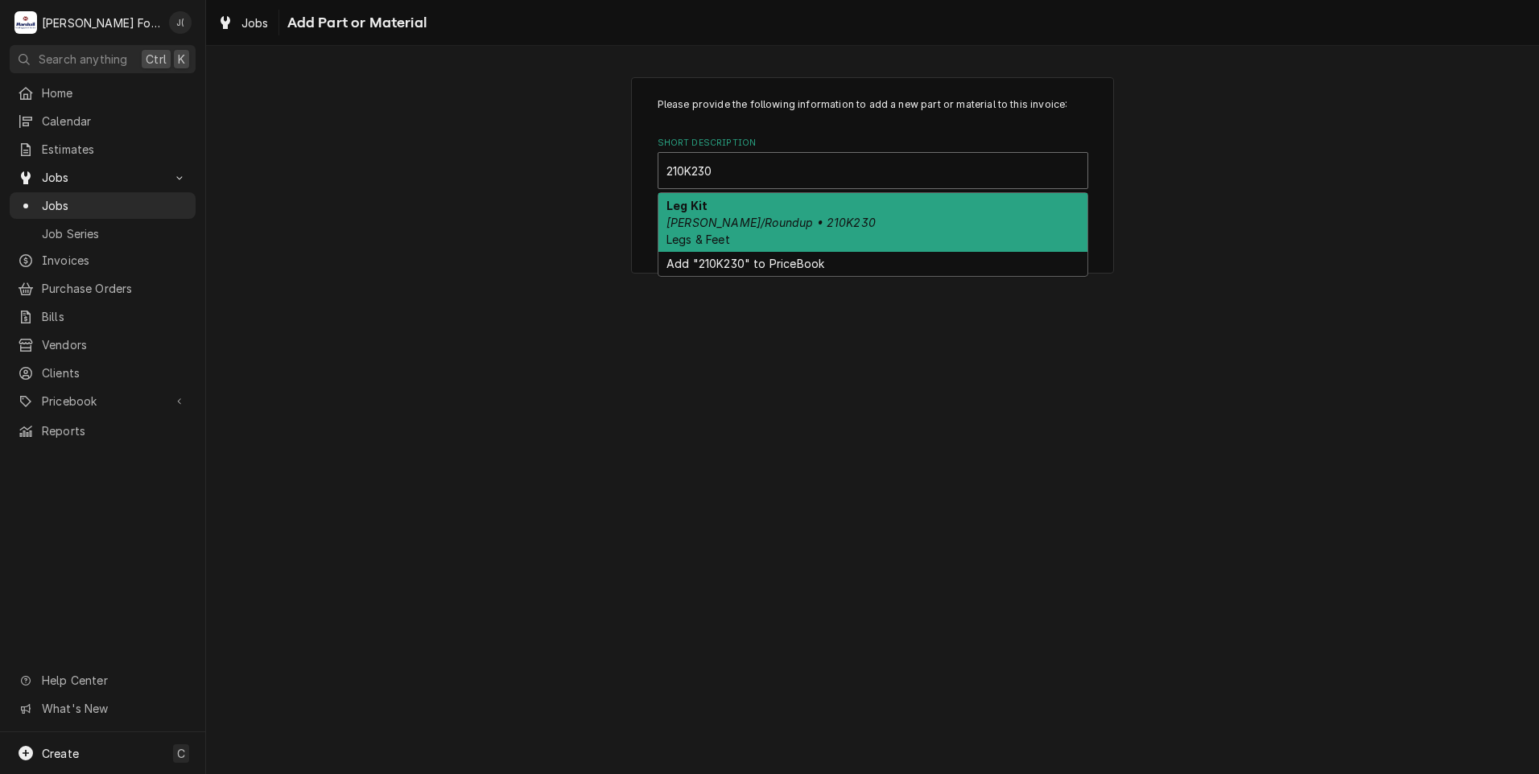
click at [828, 217] on div "Leg Kit Antunes/Roundup • 210K230 Legs & Feet" at bounding box center [872, 222] width 429 height 59
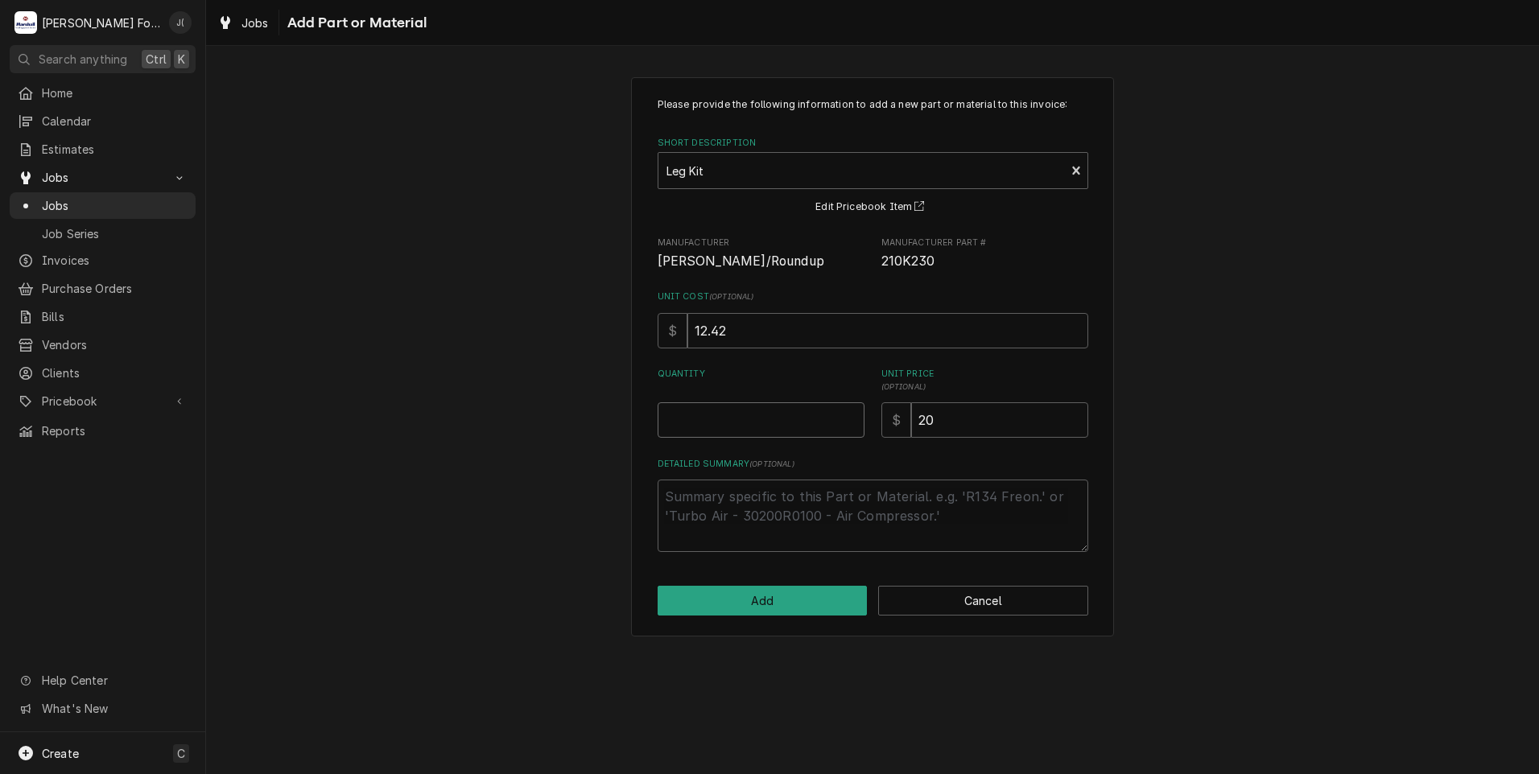
click at [771, 427] on input "Quantity" at bounding box center [761, 420] width 207 height 35
type textarea "x"
type input "1"
click at [795, 611] on button "Add" at bounding box center [763, 601] width 210 height 30
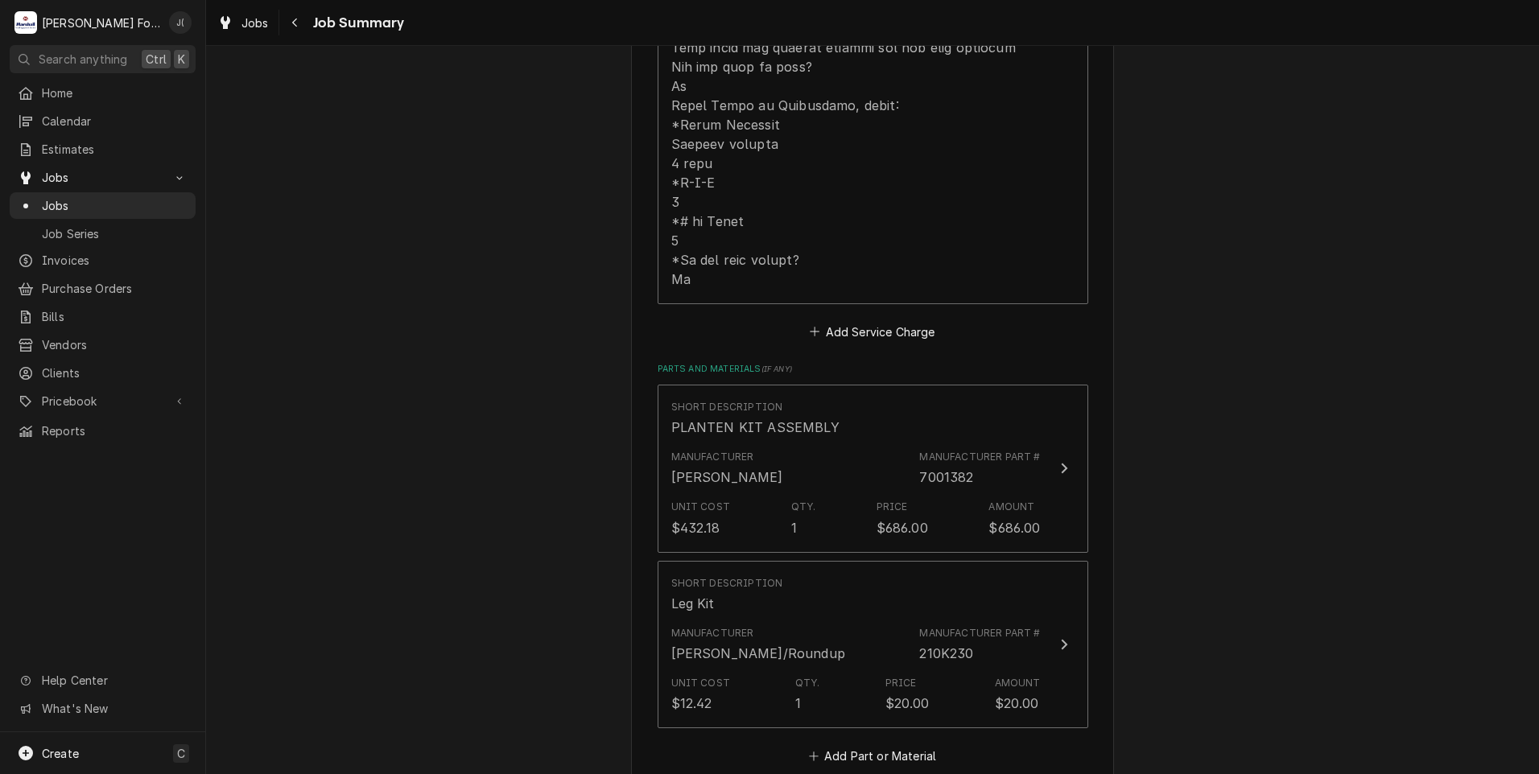
scroll to position [1127, 0]
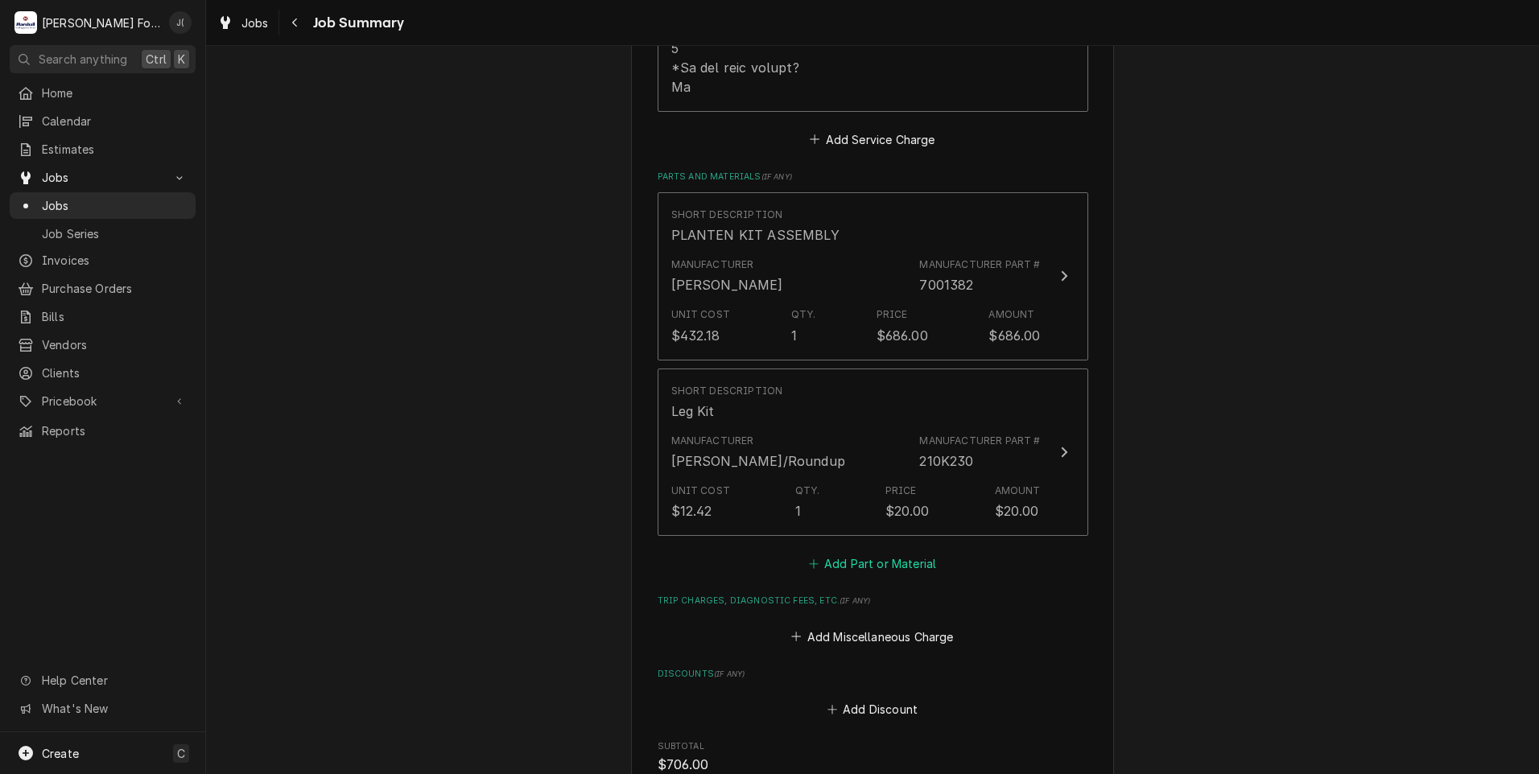
click at [836, 553] on button "Add Part or Material" at bounding box center [872, 564] width 133 height 23
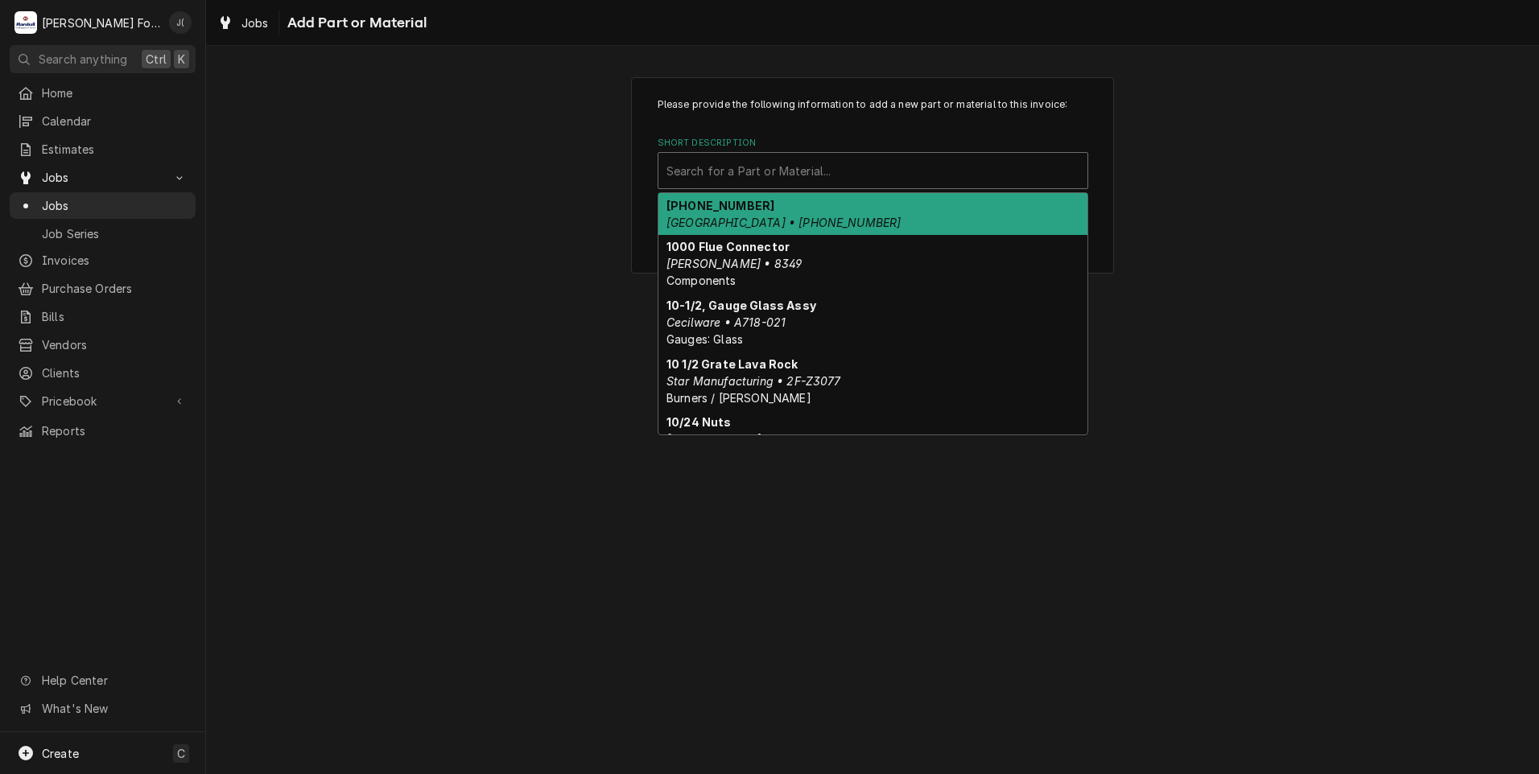
click at [785, 171] on div "Short Description" at bounding box center [873, 170] width 413 height 29
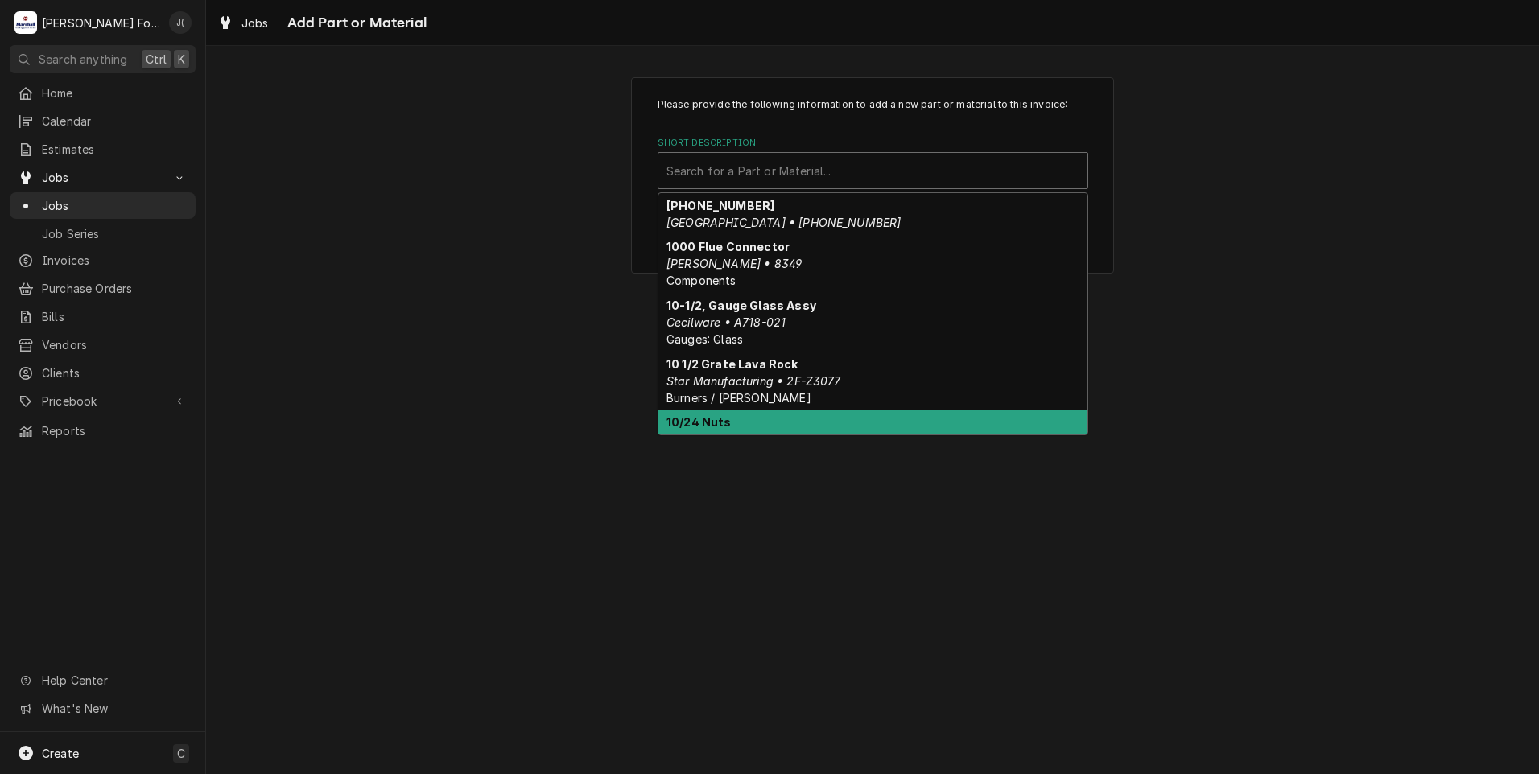
click at [770, 564] on div "Please provide the following information to add a new part or material to this …" at bounding box center [872, 410] width 1333 height 729
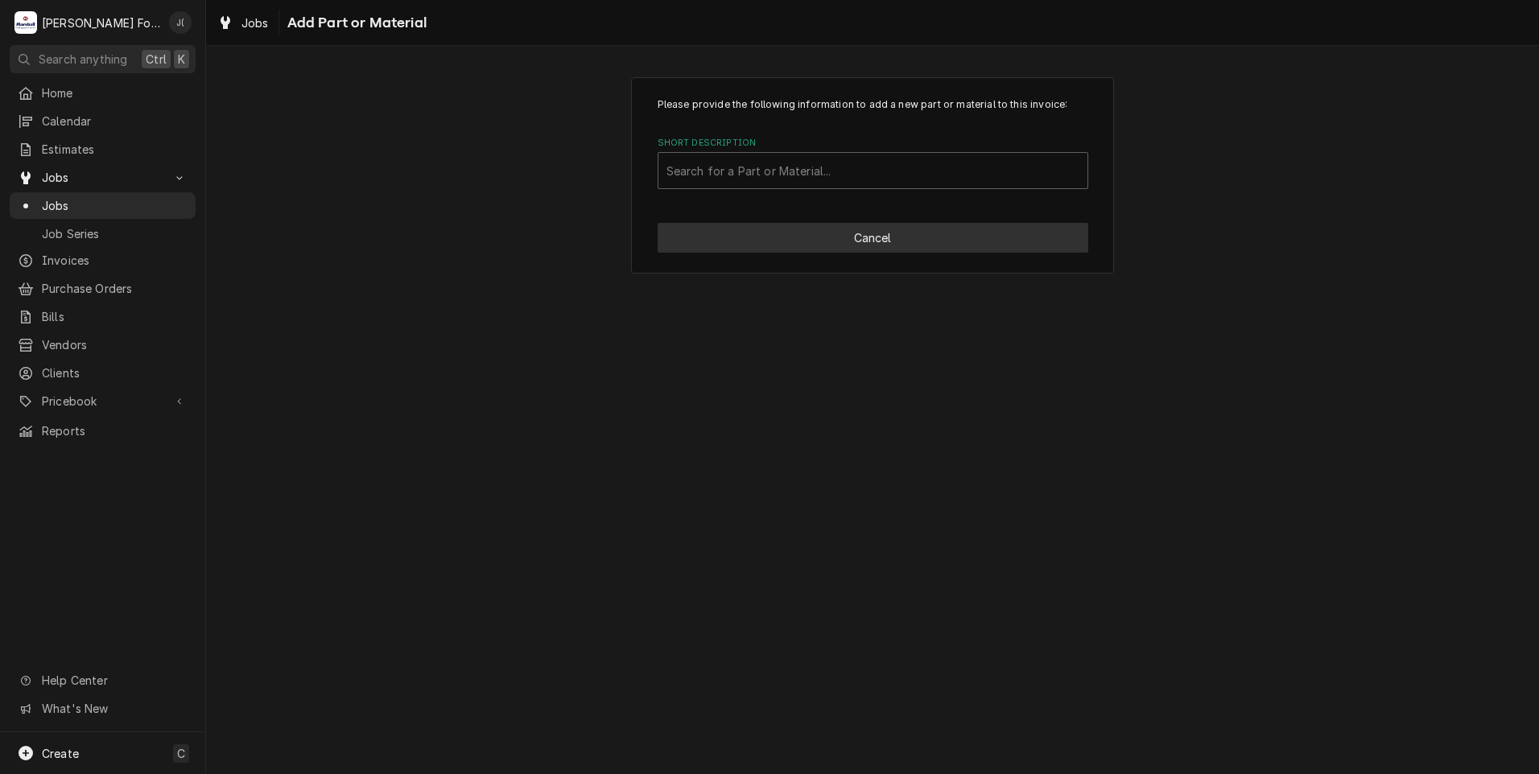
click at [911, 241] on button "Cancel" at bounding box center [873, 238] width 431 height 30
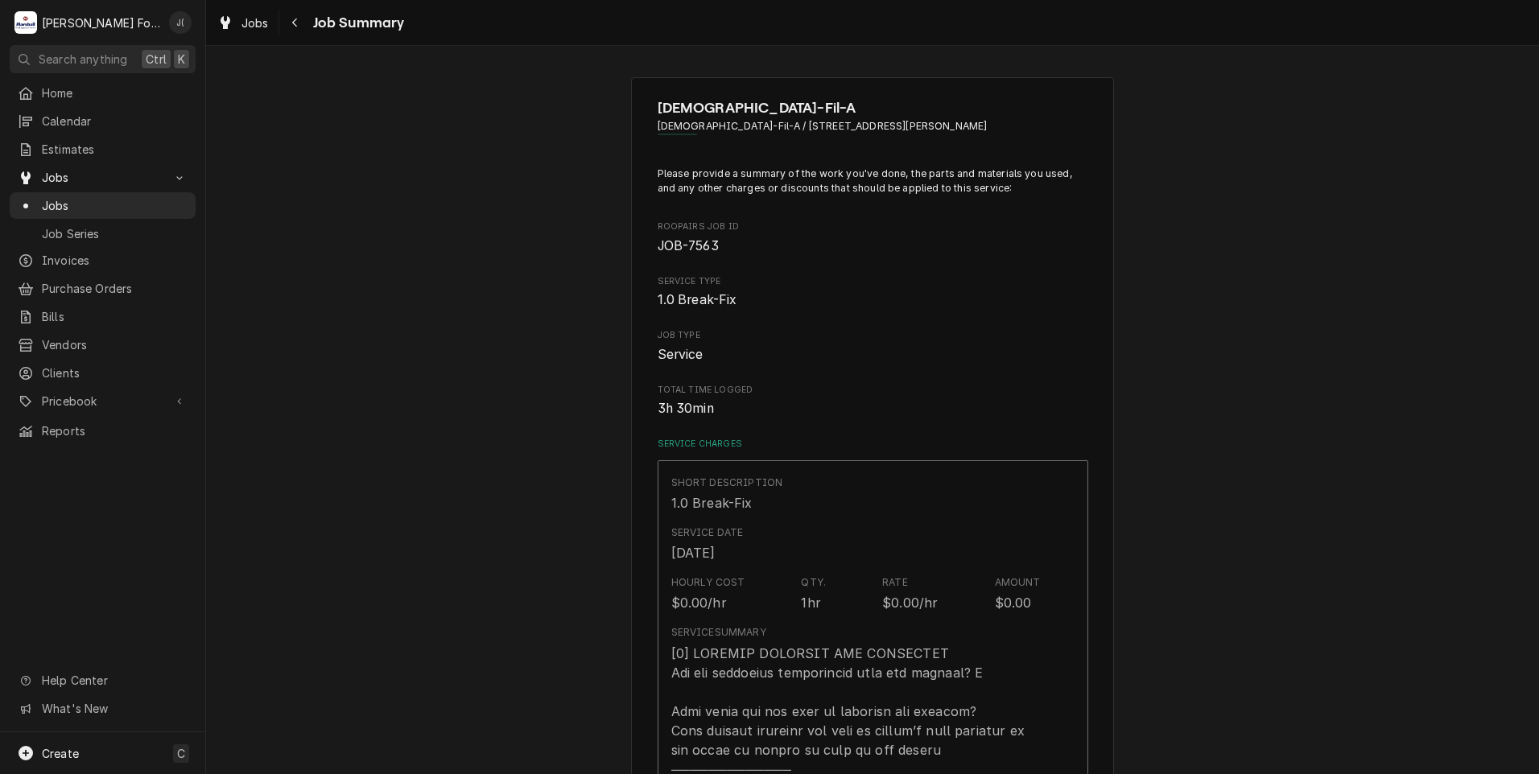
scroll to position [1127, 0]
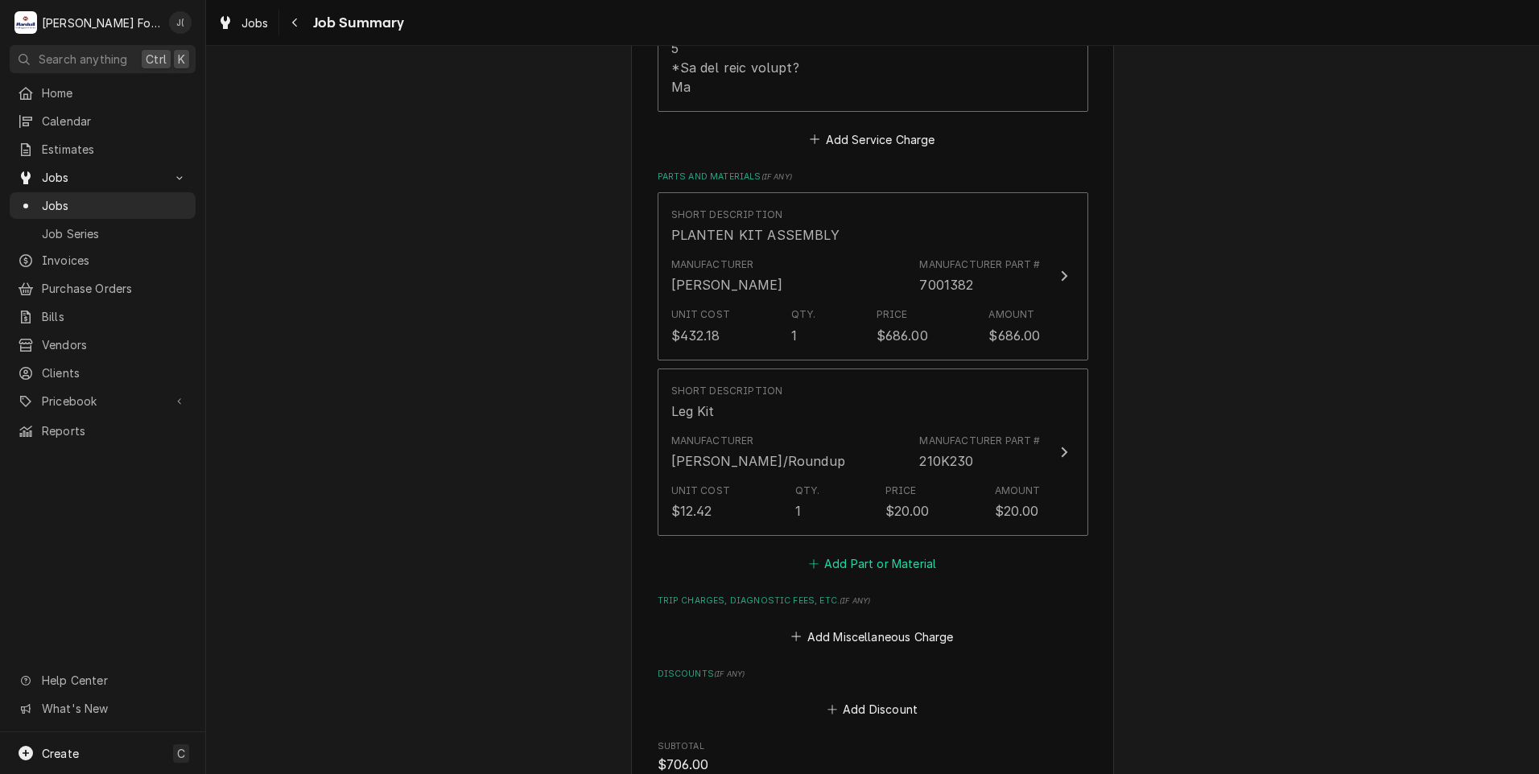
click at [923, 553] on button "Add Part or Material" at bounding box center [872, 564] width 133 height 23
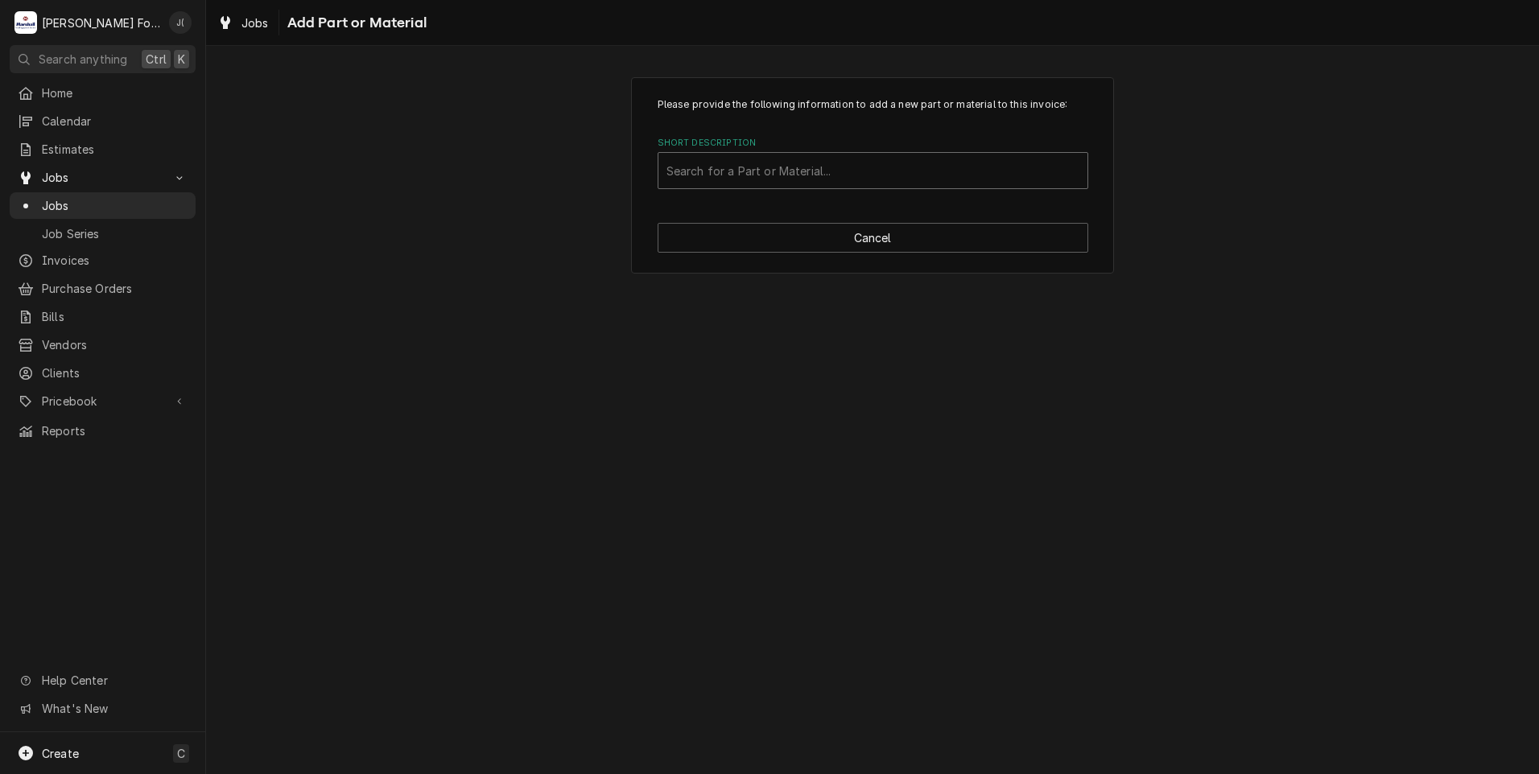
click at [782, 174] on div "Short Description" at bounding box center [873, 170] width 413 height 29
click at [847, 244] on button "Cancel" at bounding box center [873, 238] width 431 height 30
type textarea "x"
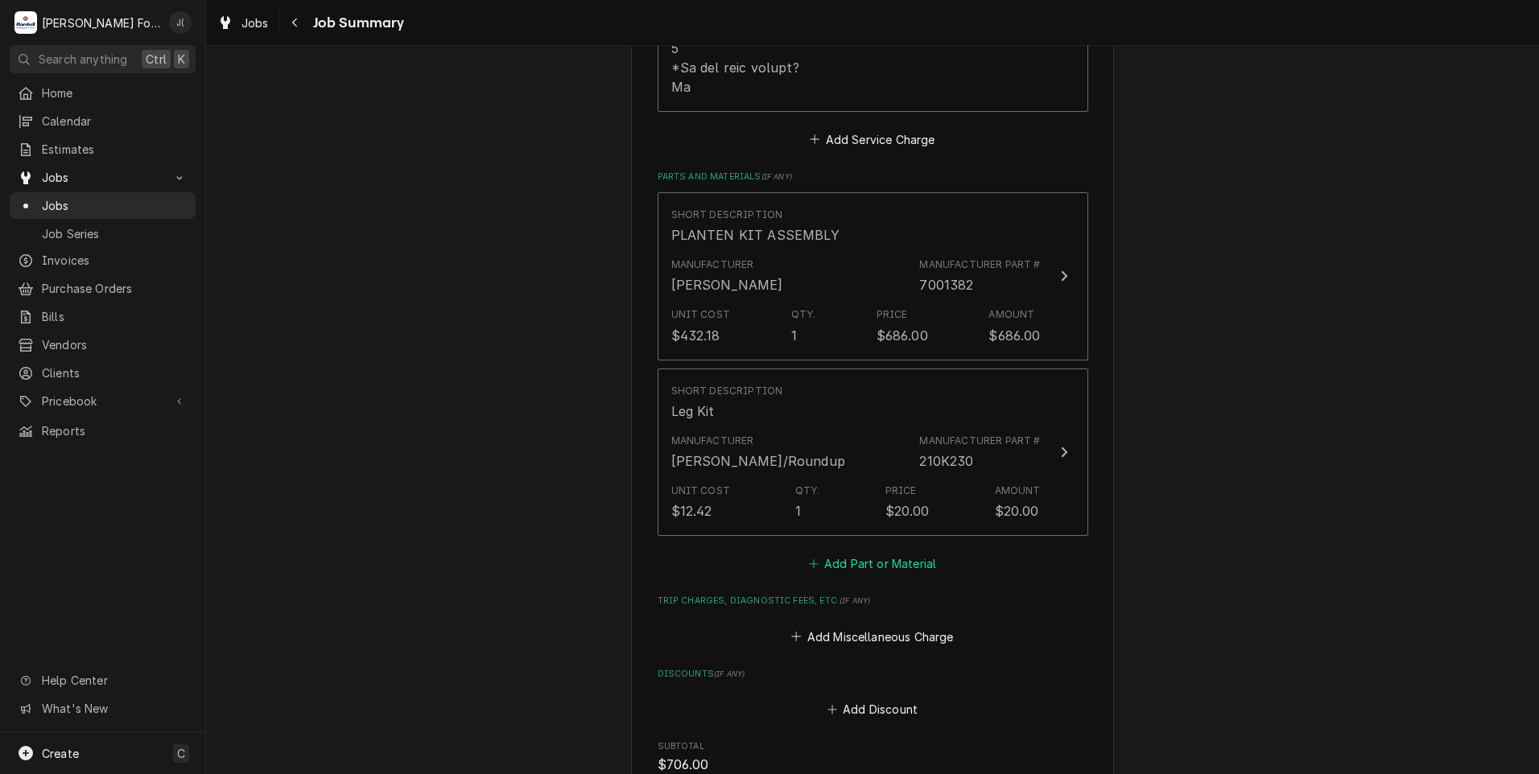
click at [818, 553] on button "Add Part or Material" at bounding box center [872, 564] width 133 height 23
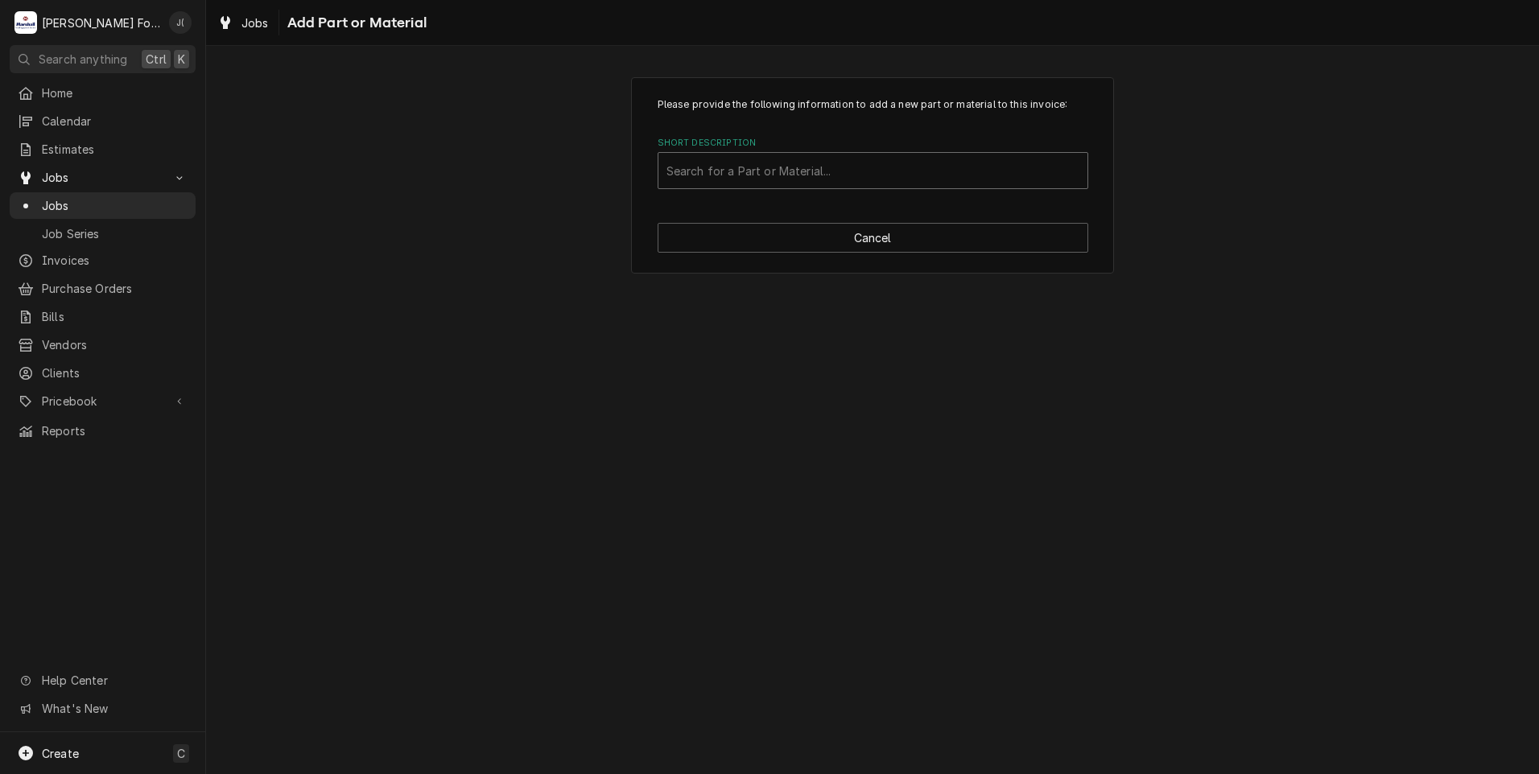
click at [822, 167] on div "Short Description" at bounding box center [873, 170] width 413 height 29
type input "SSDT"
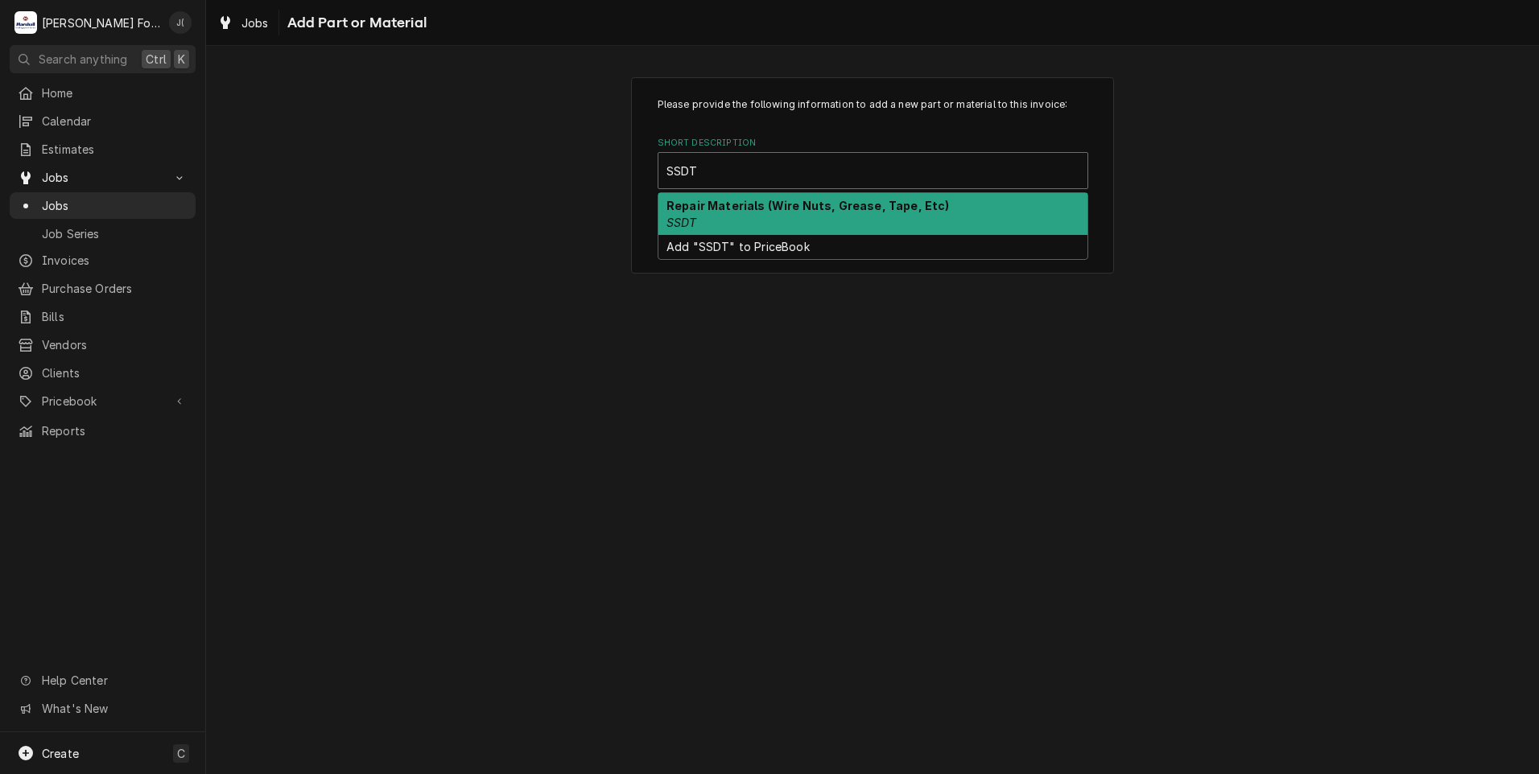
click at [789, 203] on strong "Repair Materials (Wire Nuts, Grease, Tape, Etc)" at bounding box center [808, 206] width 283 height 14
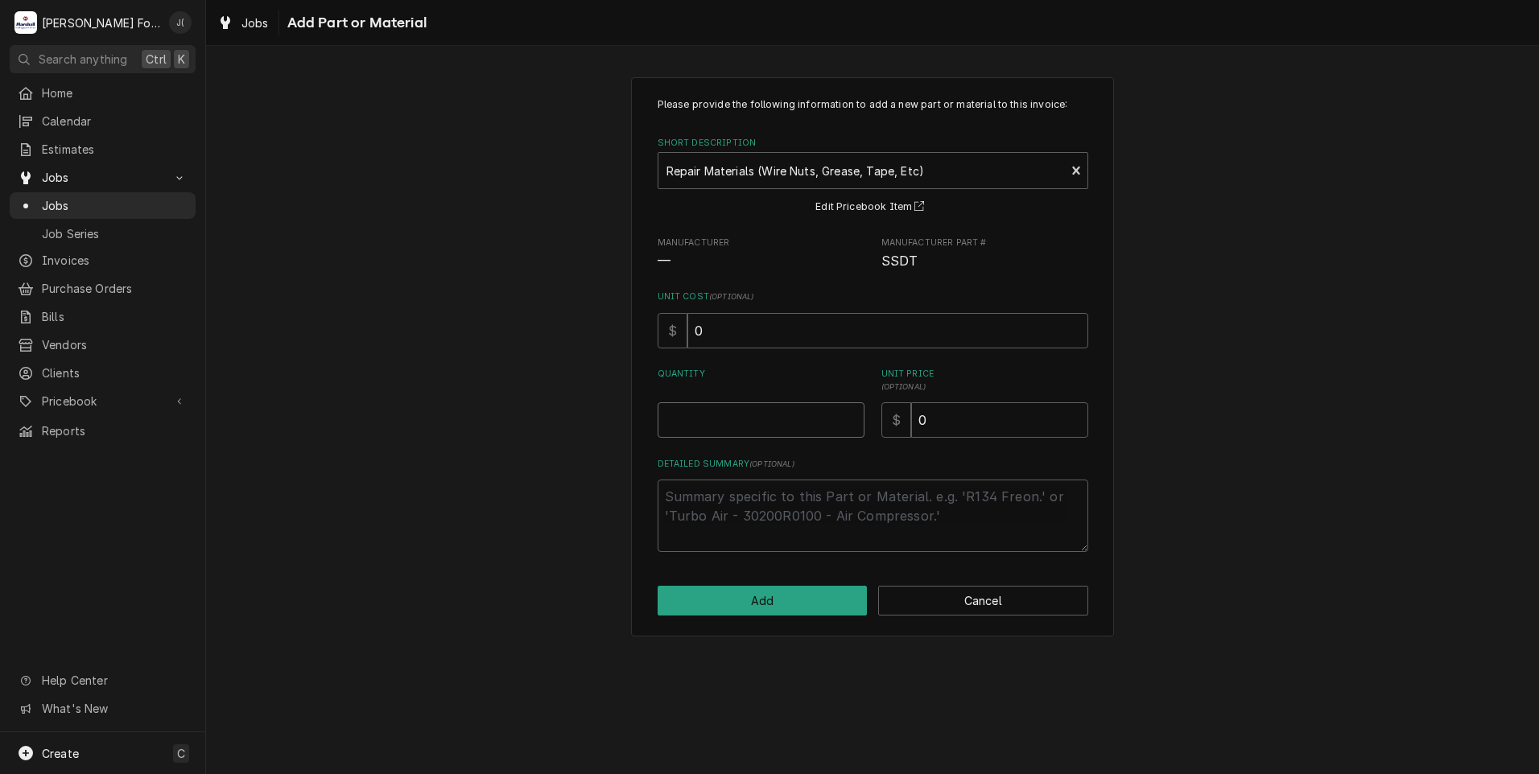
click at [770, 421] on input "Quantity" at bounding box center [761, 420] width 207 height 35
type textarea "x"
type input "1"
type textarea "x"
type input "1"
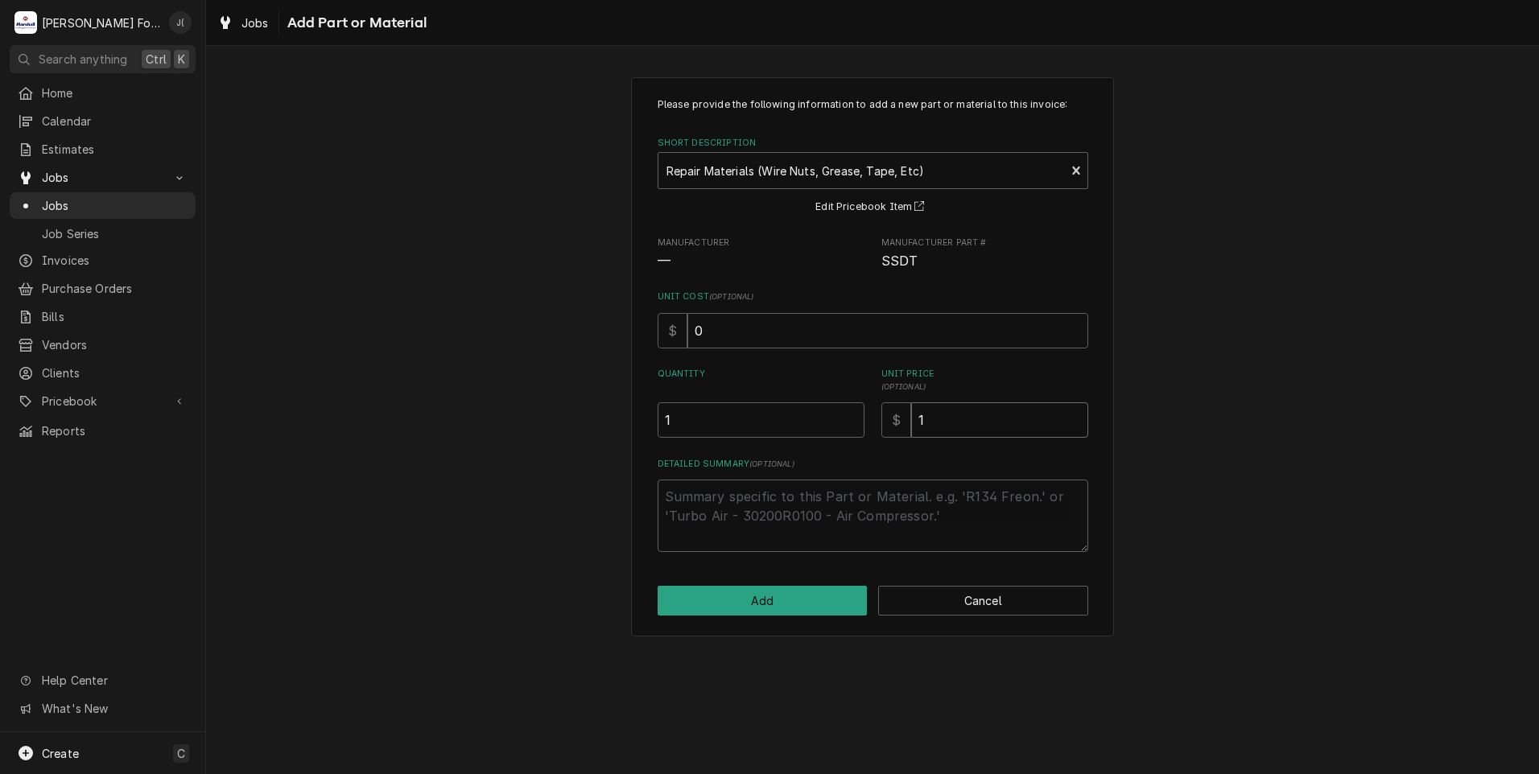
type textarea "x"
type input "16"
click at [796, 601] on button "Add" at bounding box center [763, 601] width 210 height 30
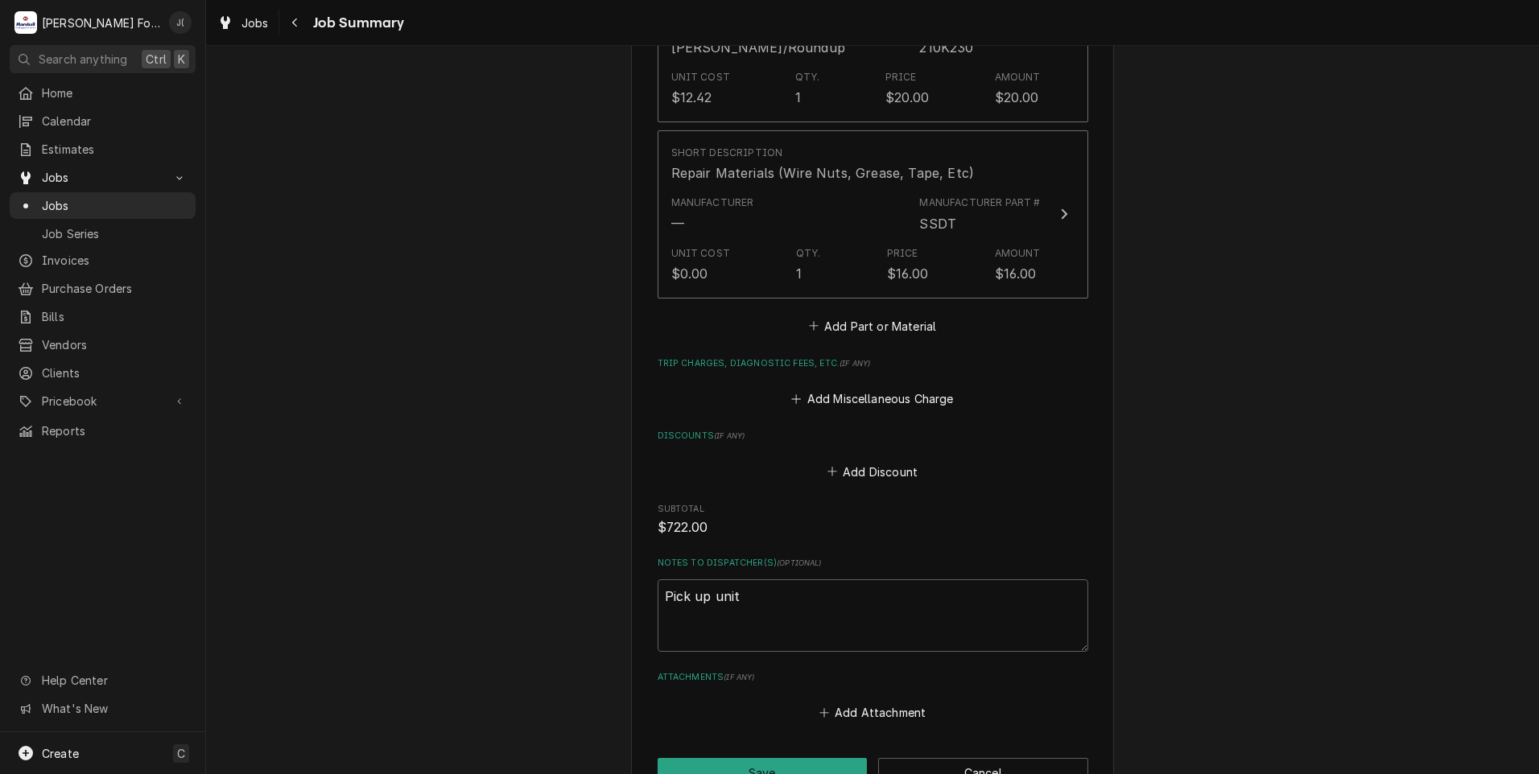
scroll to position [1645, 0]
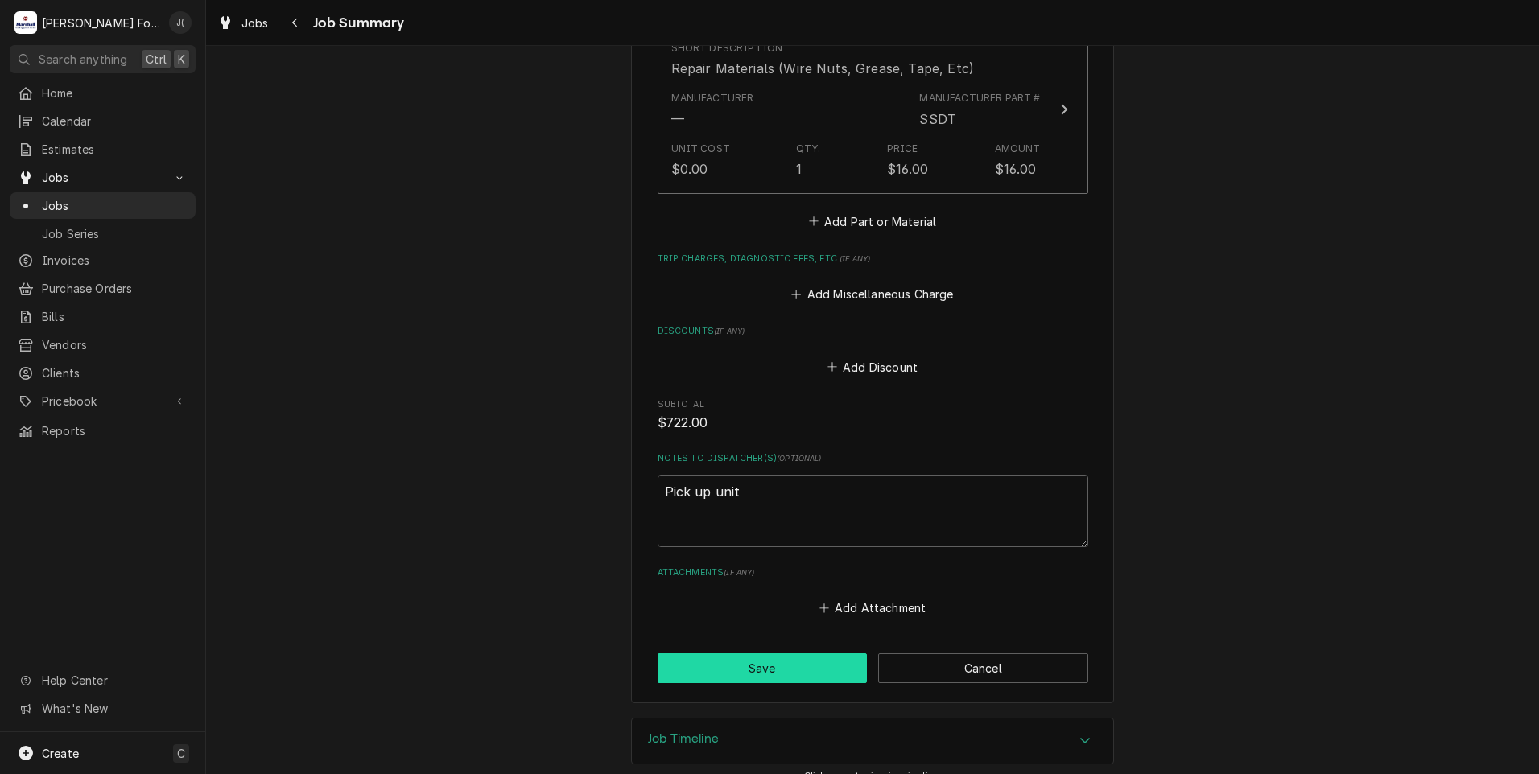
click at [733, 654] on button "Save" at bounding box center [763, 669] width 210 height 30
type textarea "x"
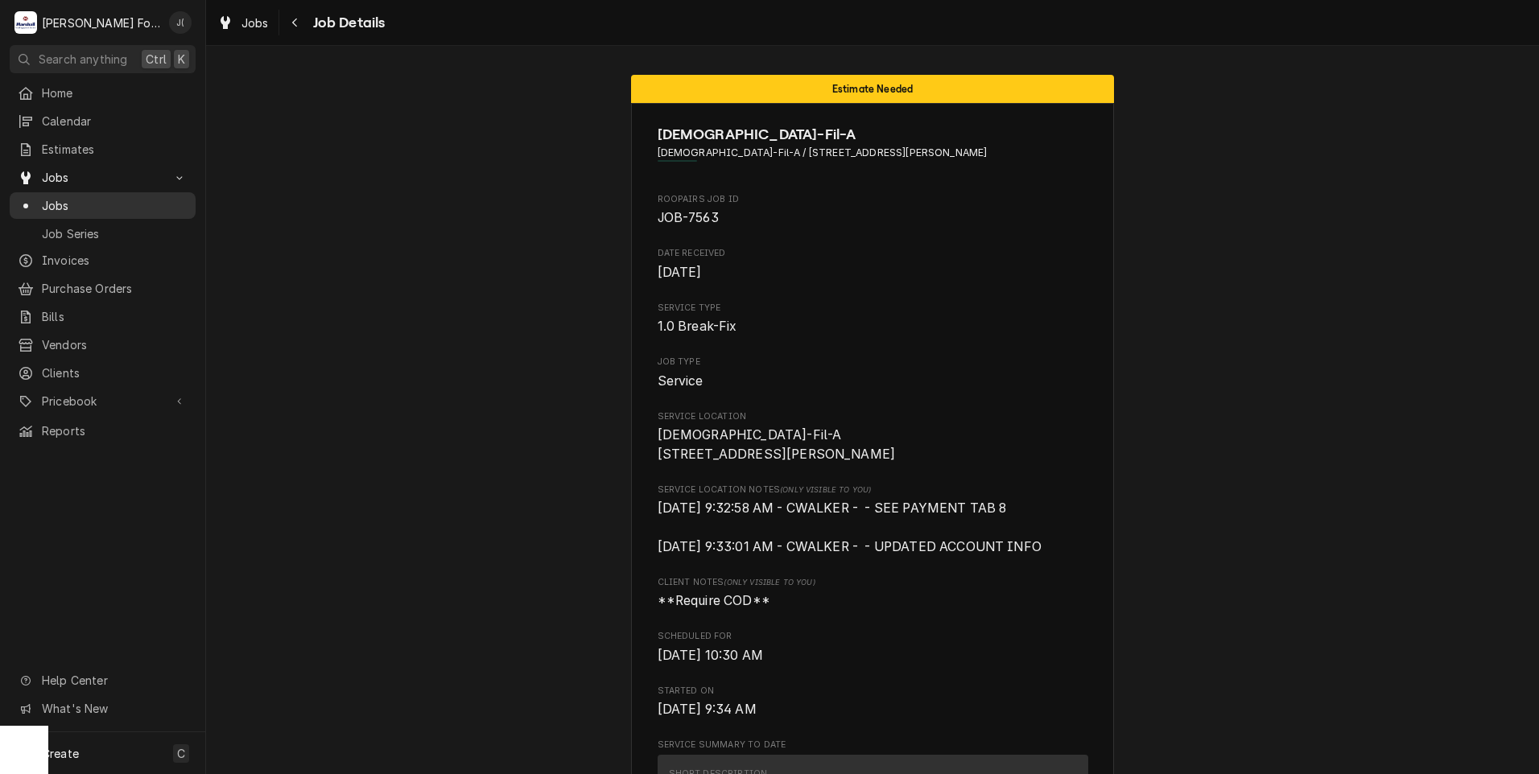
click at [65, 197] on span "Jobs" at bounding box center [115, 205] width 146 height 17
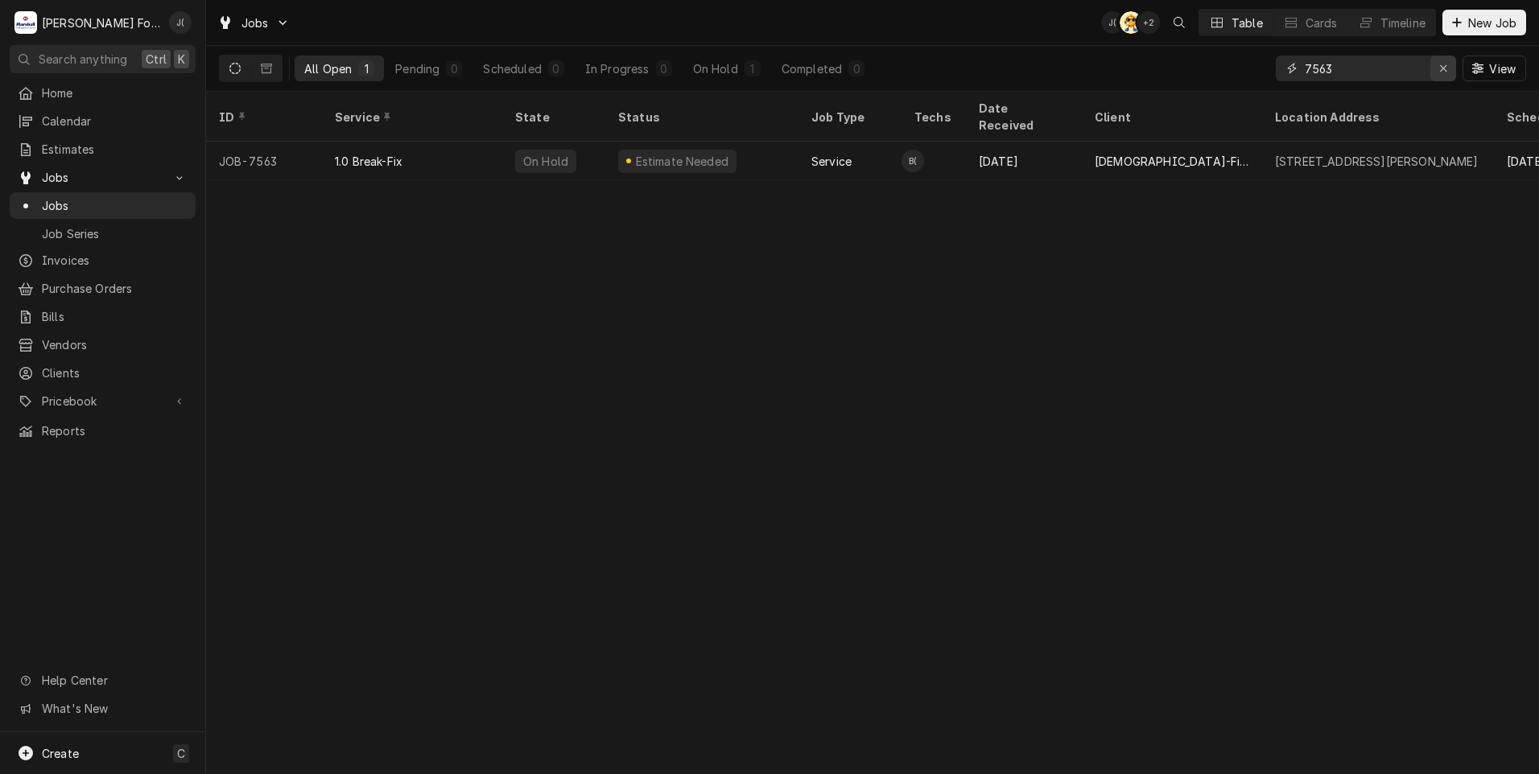
click at [1442, 64] on icon "Erase input" at bounding box center [1443, 68] width 9 height 11
click at [1414, 72] on input "Dynamic Content Wrapper" at bounding box center [1380, 69] width 151 height 26
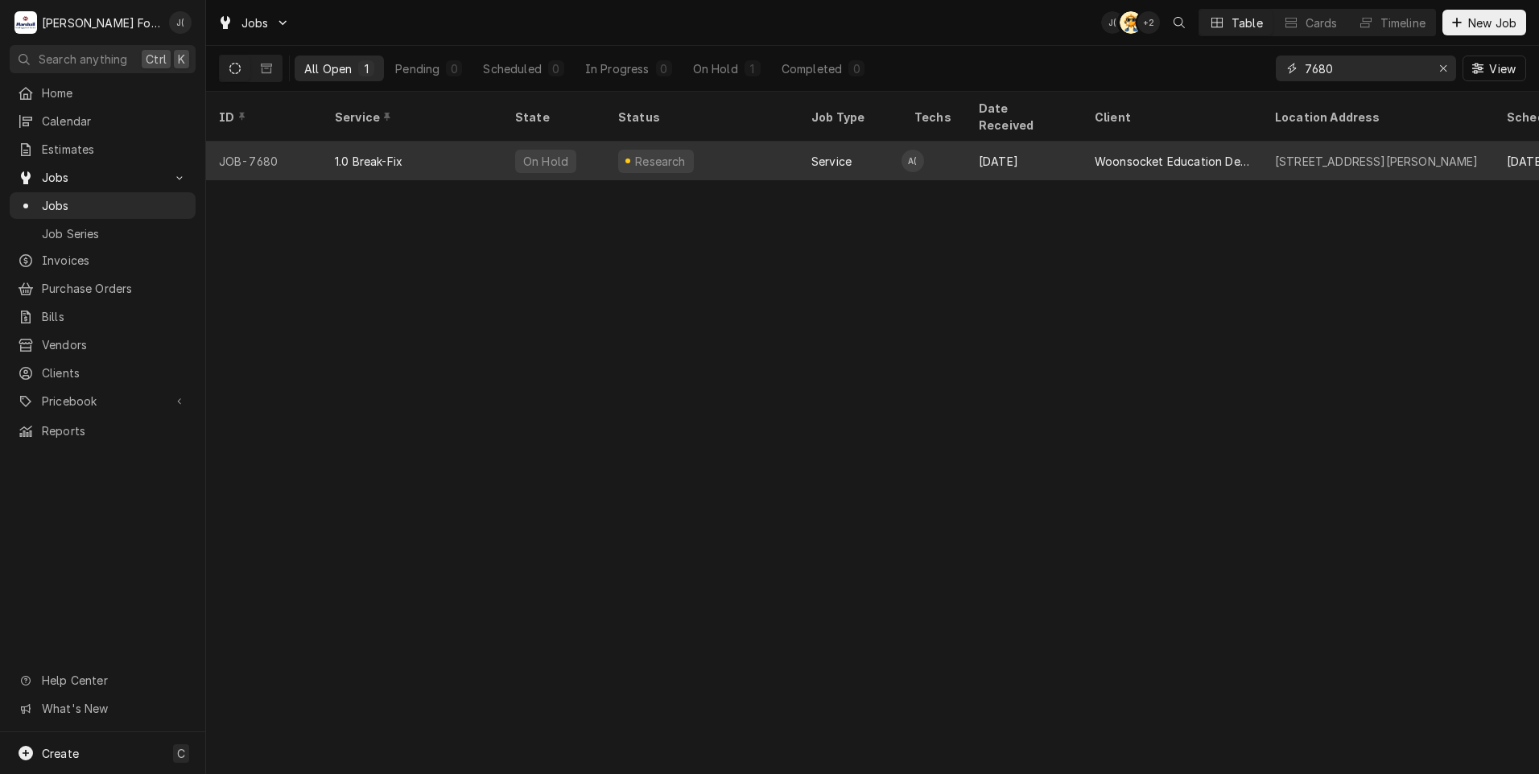
type input "7680"
click at [296, 142] on div "JOB-7680" at bounding box center [264, 161] width 116 height 39
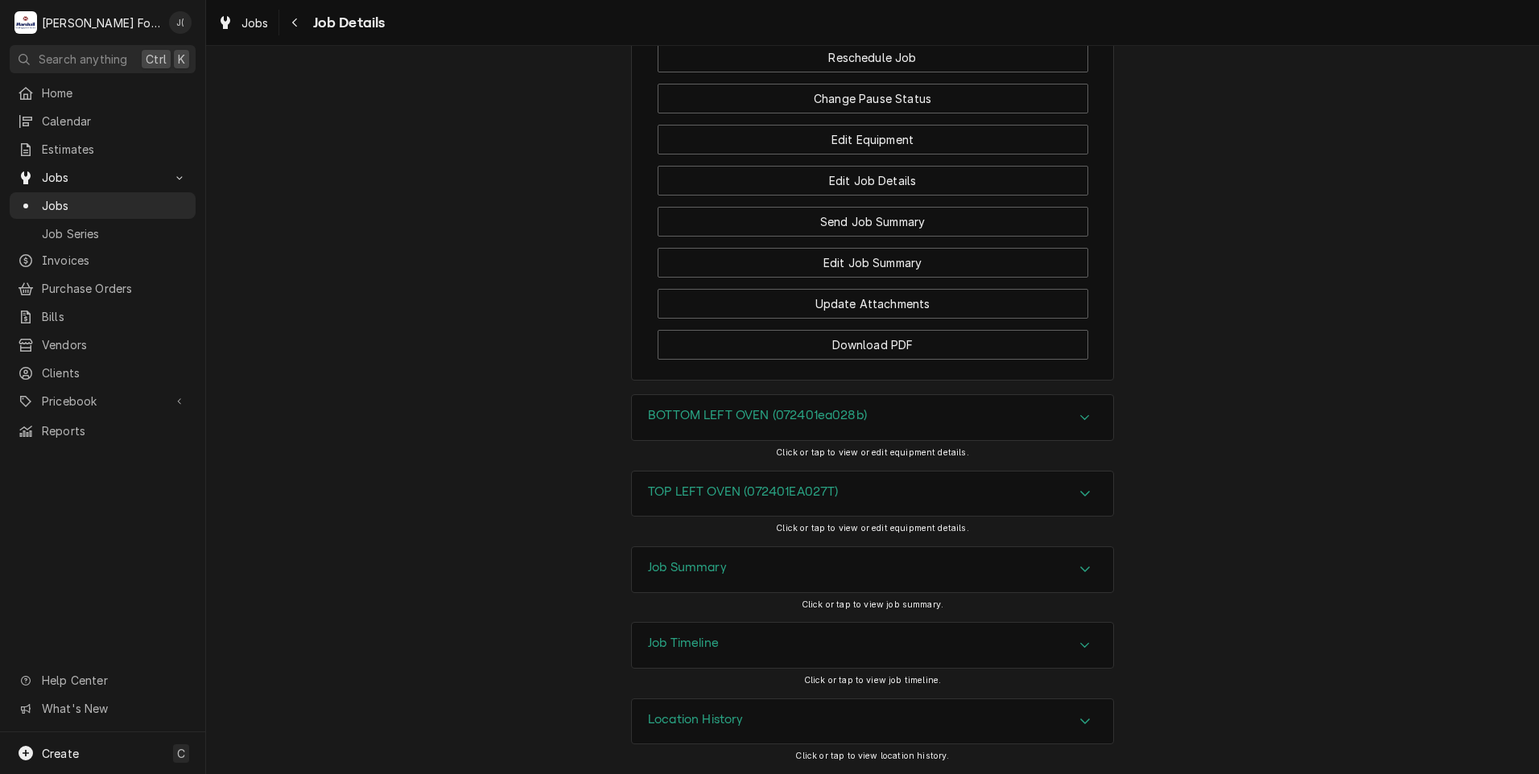
scroll to position [1899, 0]
click at [686, 572] on h3 "Job Summary" at bounding box center [687, 567] width 79 height 15
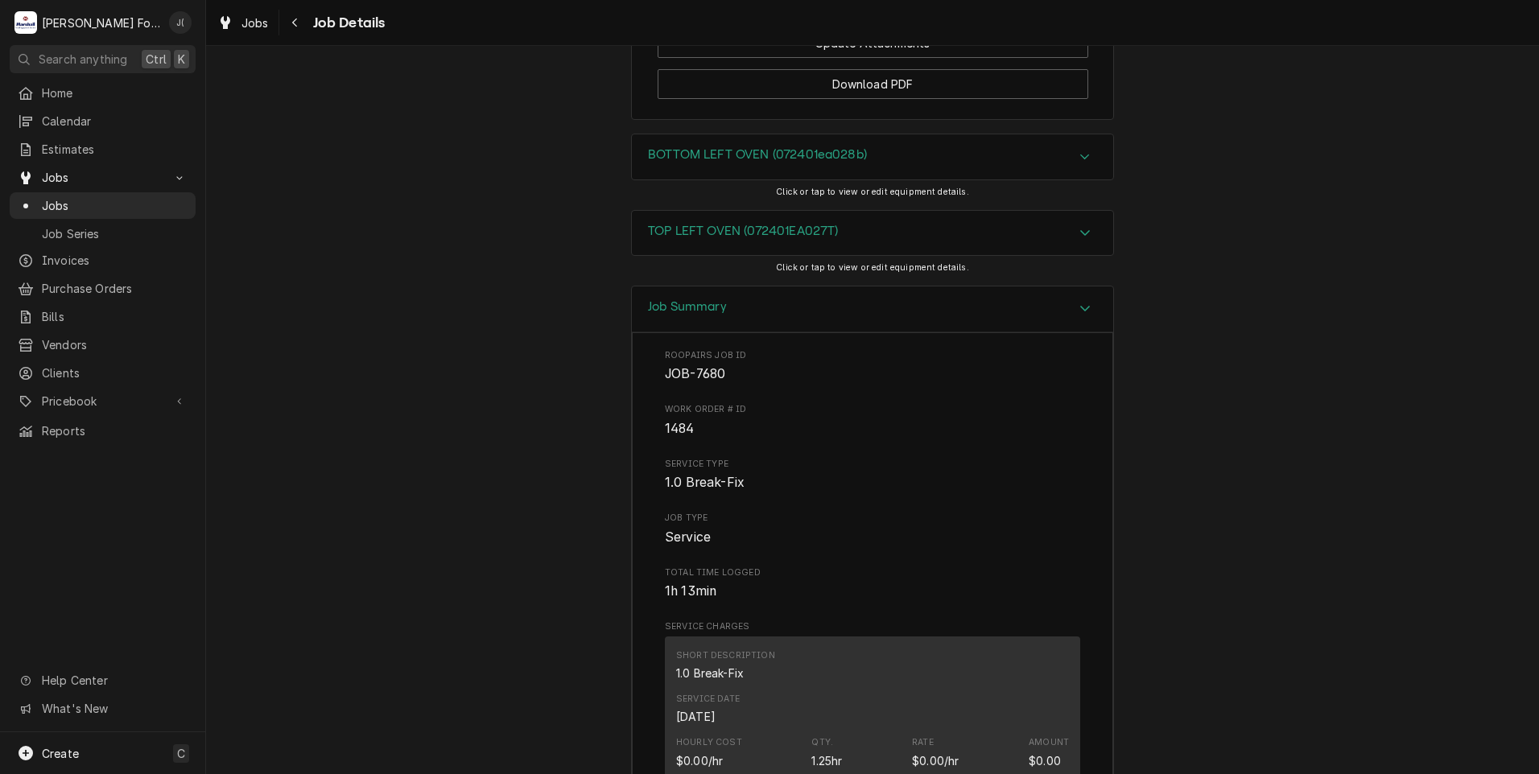
scroll to position [1497, 0]
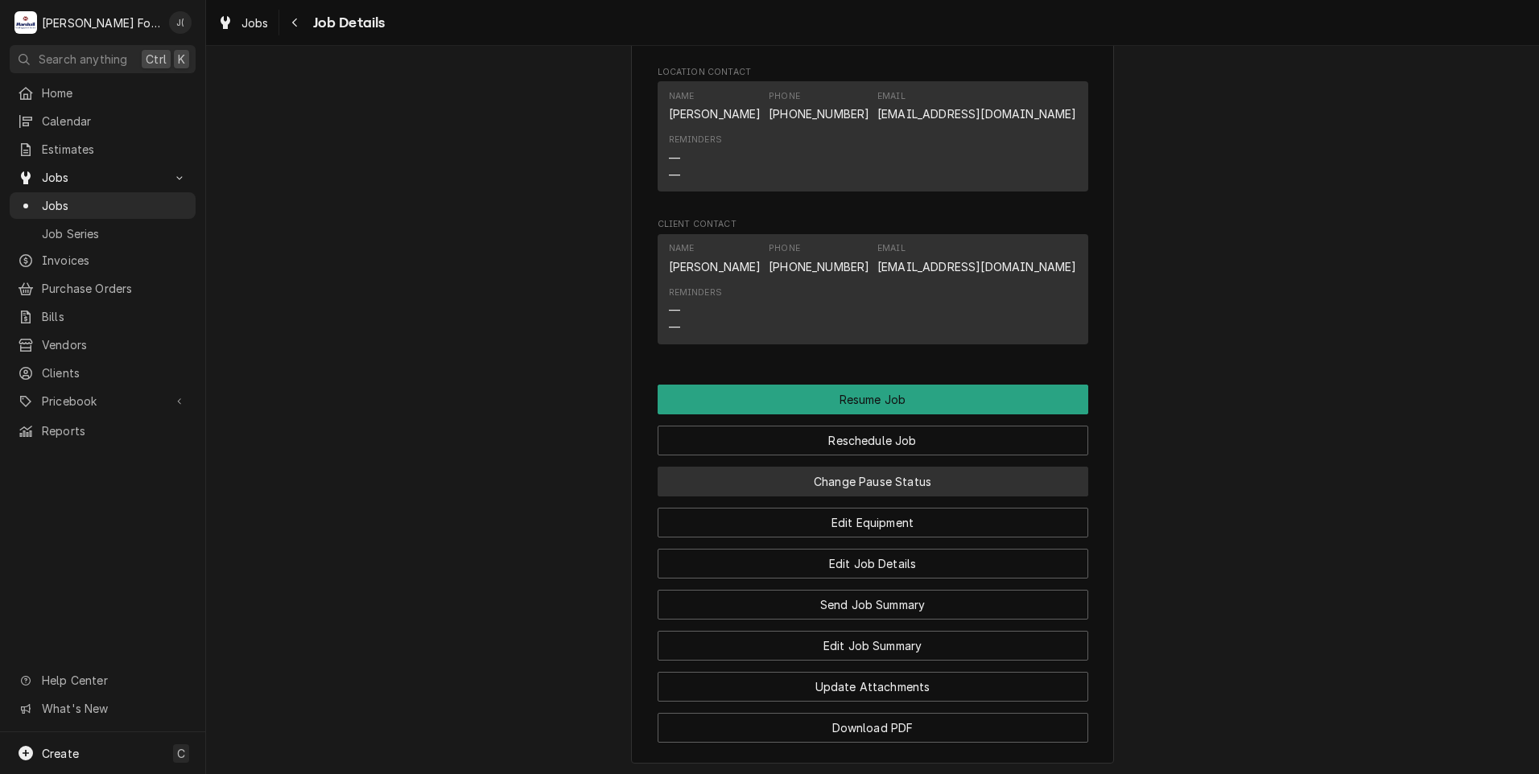
click at [843, 497] on button "Change Pause Status" at bounding box center [873, 482] width 431 height 30
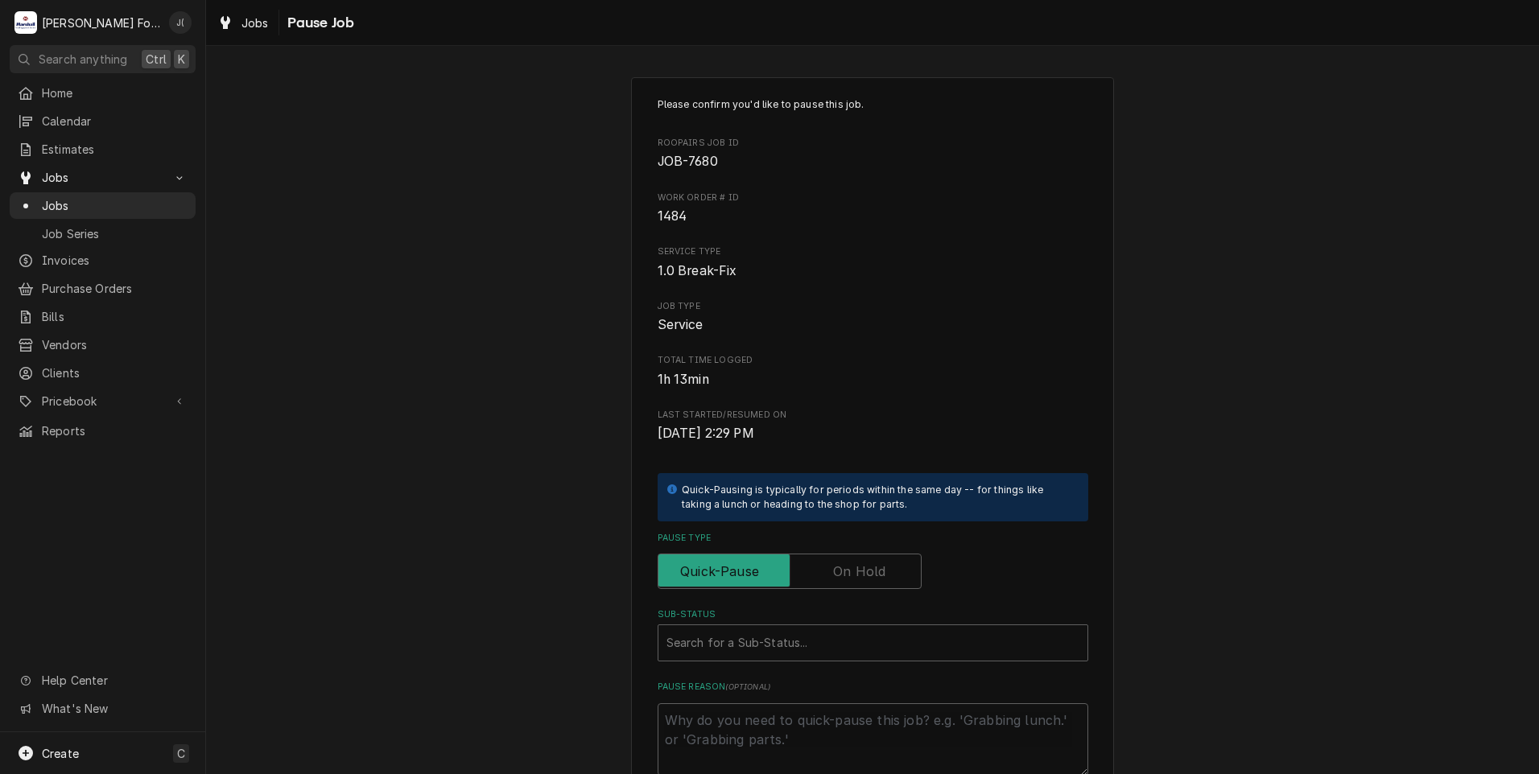
click at [855, 563] on label "Pause Type" at bounding box center [790, 571] width 264 height 35
click at [855, 563] on input "Pause Type" at bounding box center [790, 571] width 250 height 35
checkbox input "true"
click at [799, 638] on div "Search for a Sub-Status..." at bounding box center [873, 643] width 431 height 37
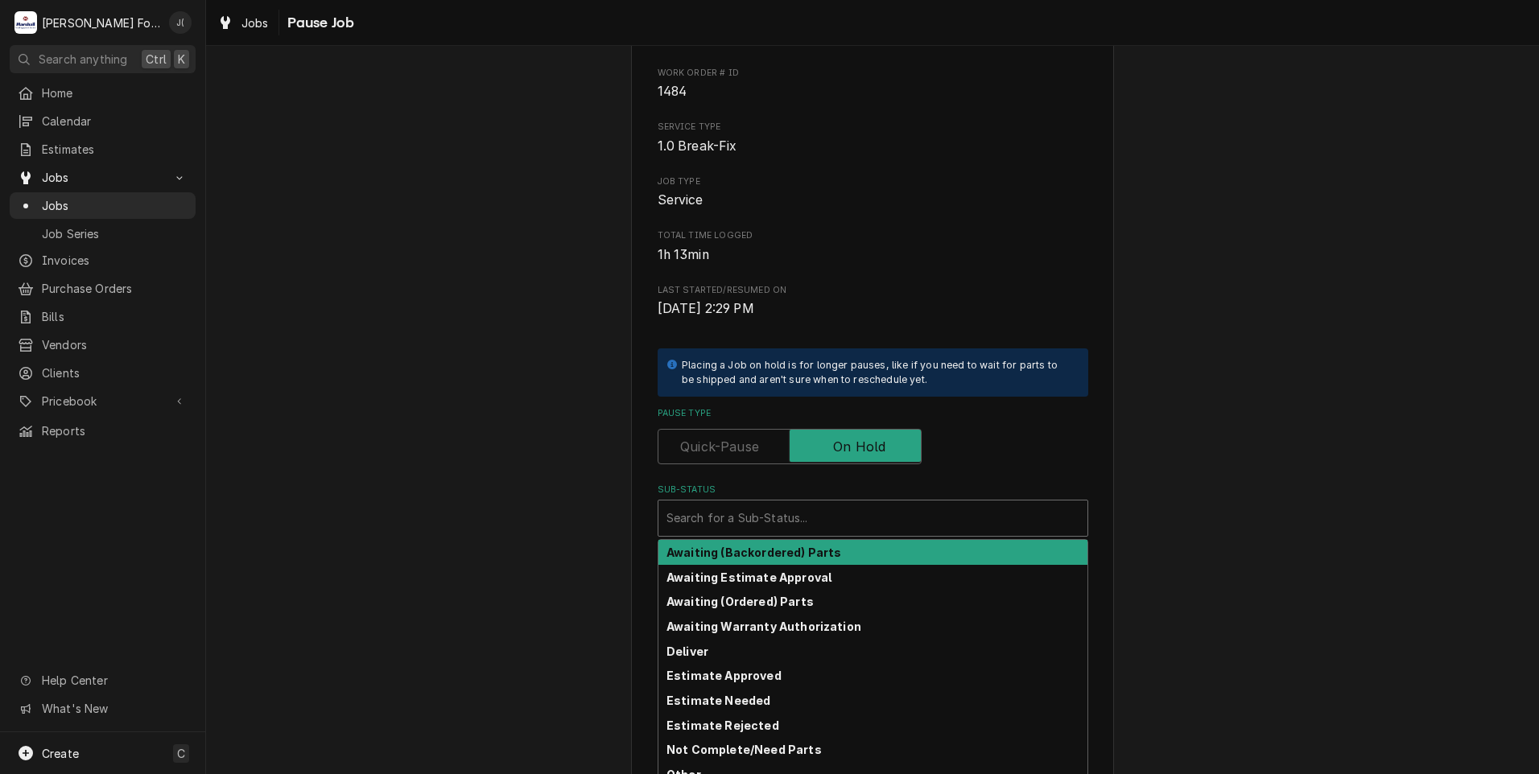
scroll to position [182, 0]
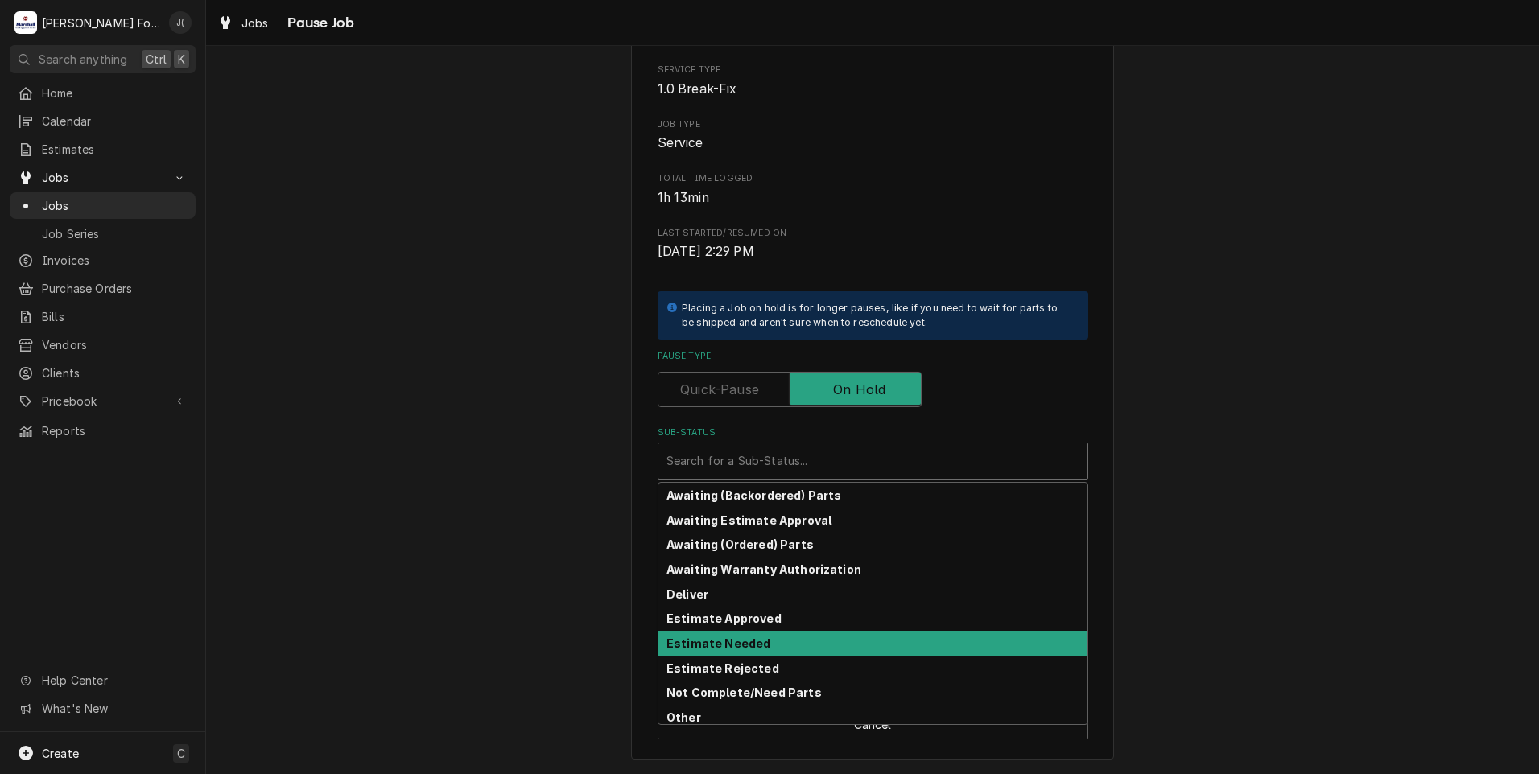
click at [749, 641] on strong "Estimate Needed" at bounding box center [719, 644] width 104 height 14
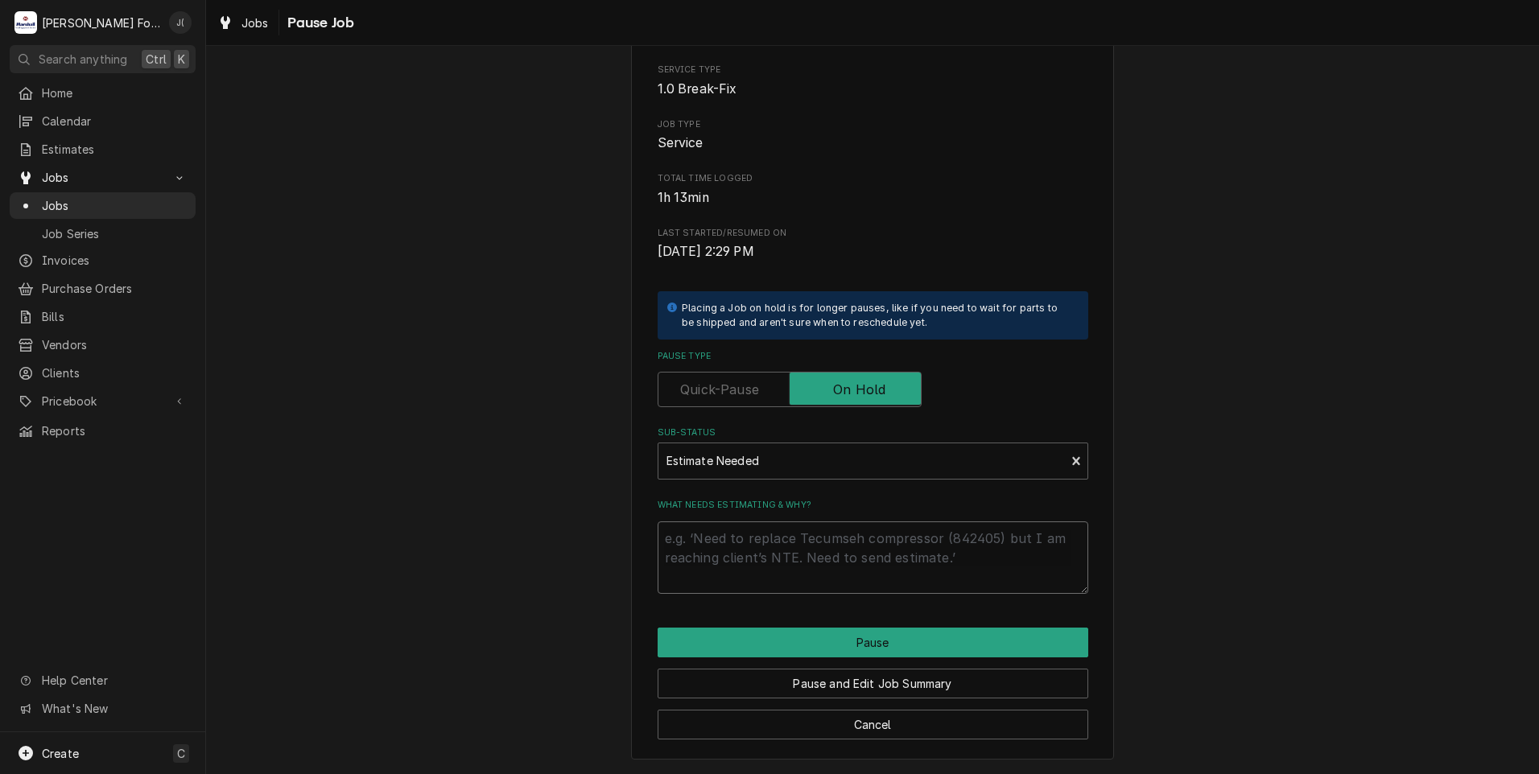
click at [729, 555] on textarea "What needs estimating & why?" at bounding box center [873, 558] width 431 height 72
type textarea "x"
type textarea "P"
type textarea "x"
type textarea "PR"
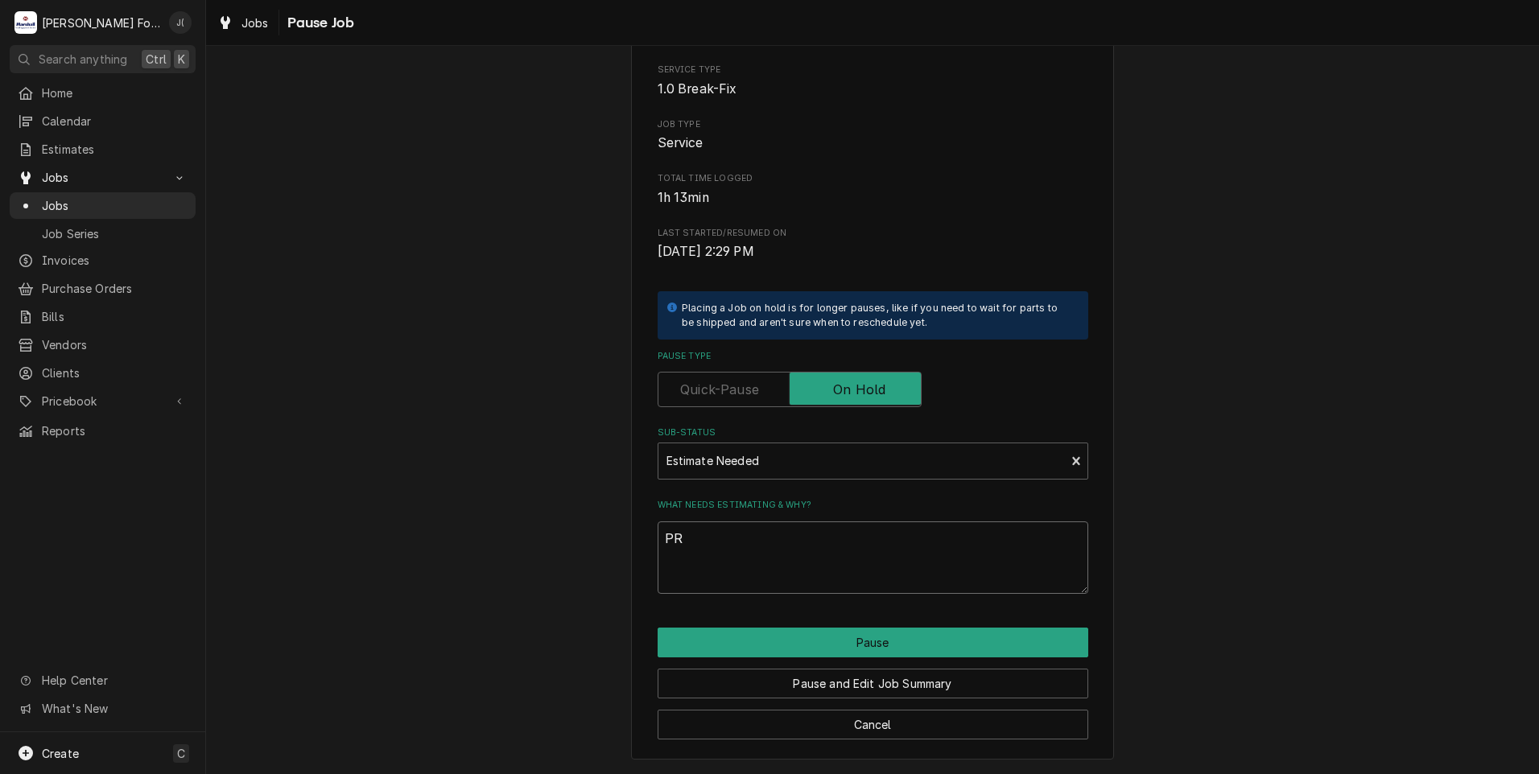
type textarea "x"
type textarea "PRI"
type textarea "x"
type textarea "PRIC"
type textarea "x"
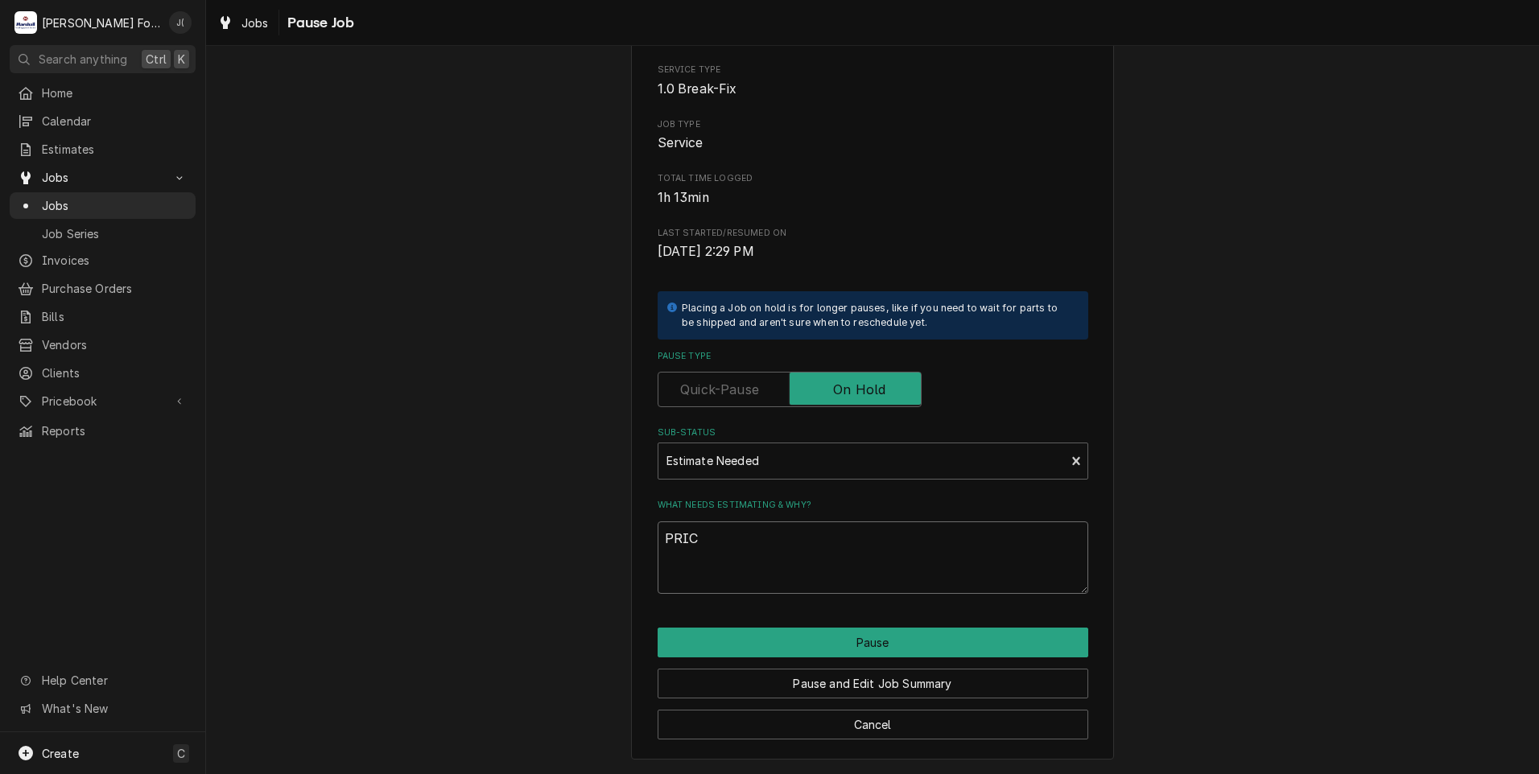
type textarea "PRICE"
type textarea "x"
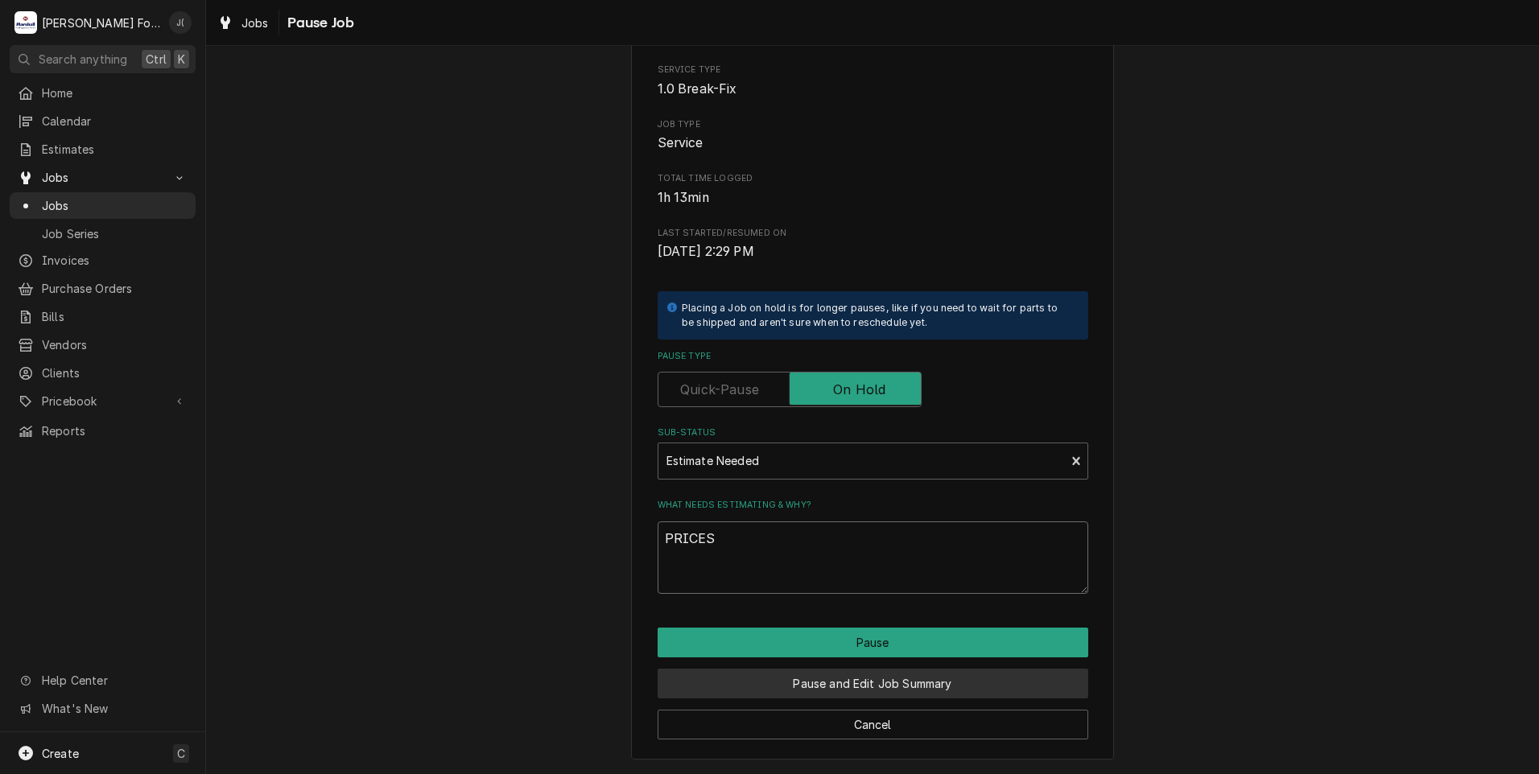
type textarea "PRICES"
click at [877, 680] on button "Pause and Edit Job Summary" at bounding box center [873, 684] width 431 height 30
type textarea "x"
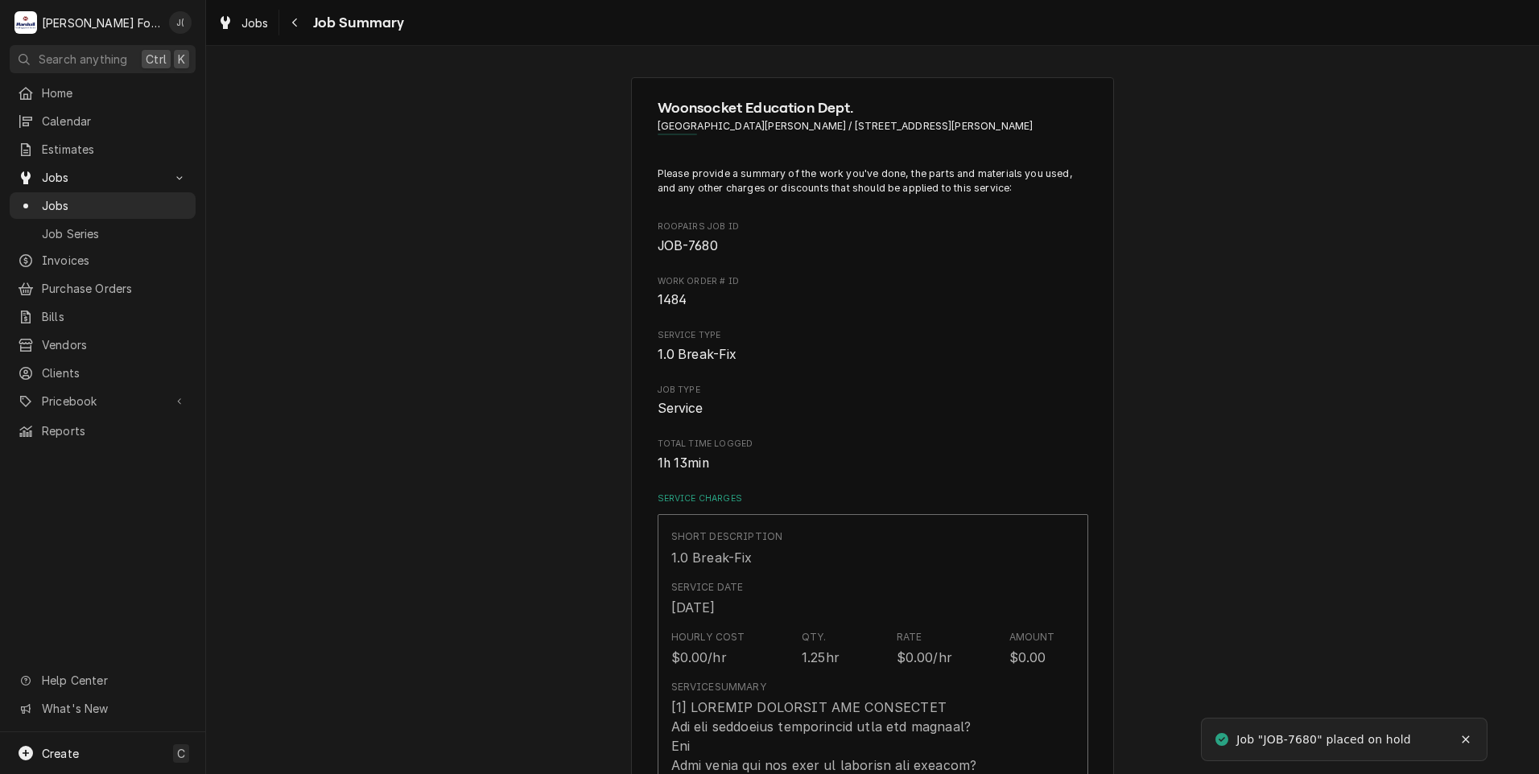
type textarea "x"
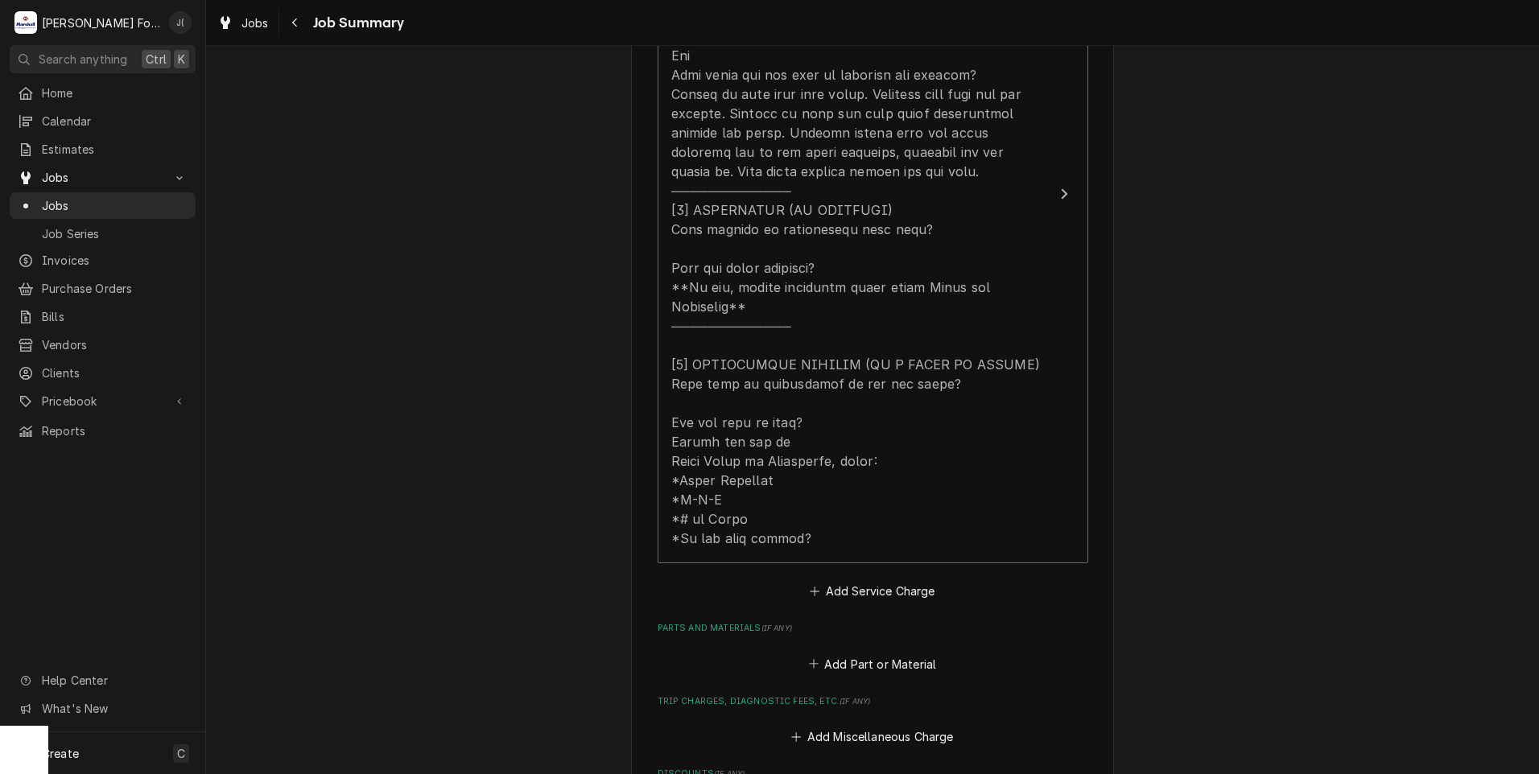
scroll to position [886, 0]
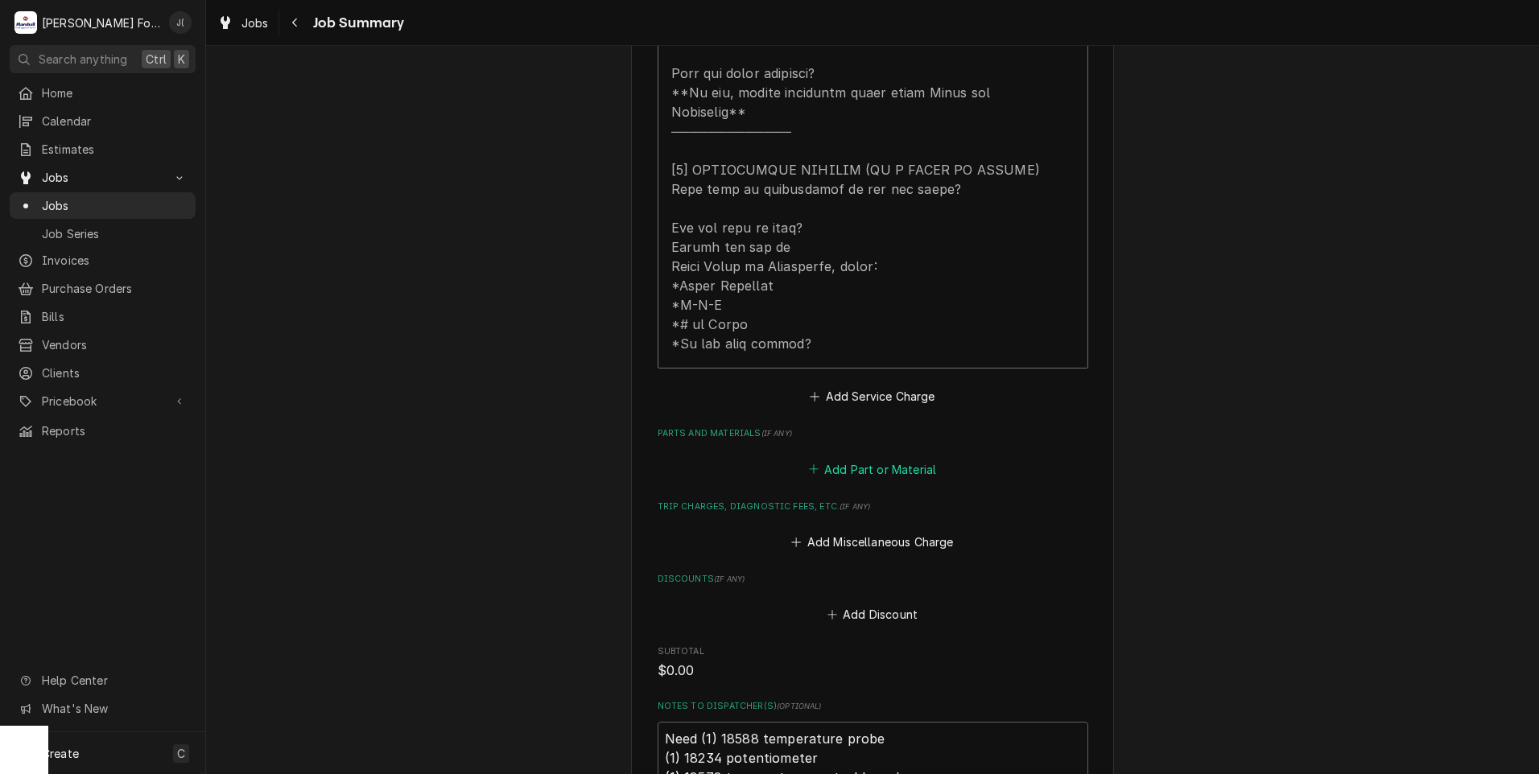
click at [876, 458] on button "Add Part or Material" at bounding box center [872, 469] width 133 height 23
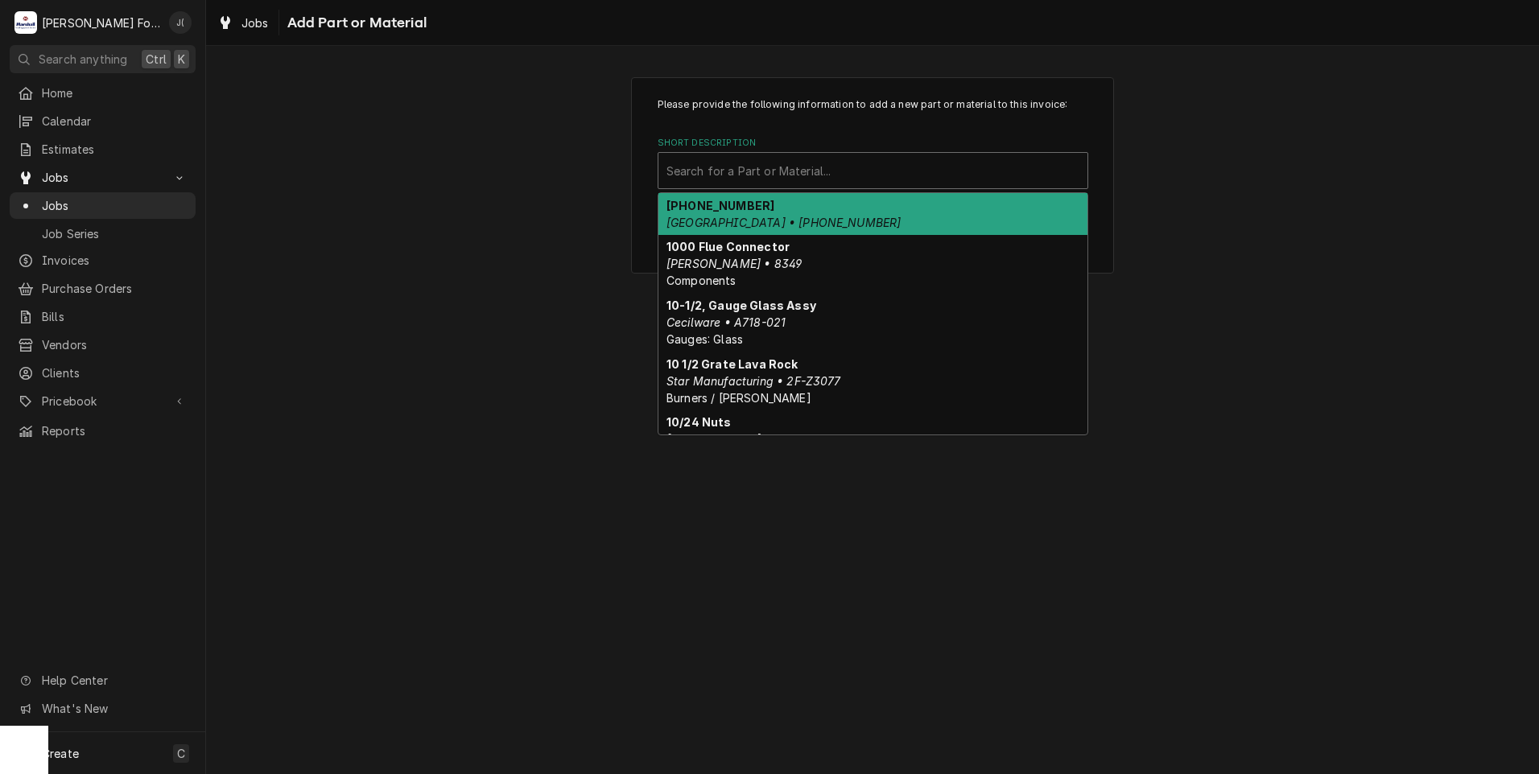
click at [803, 167] on div "Short Description" at bounding box center [873, 170] width 413 height 29
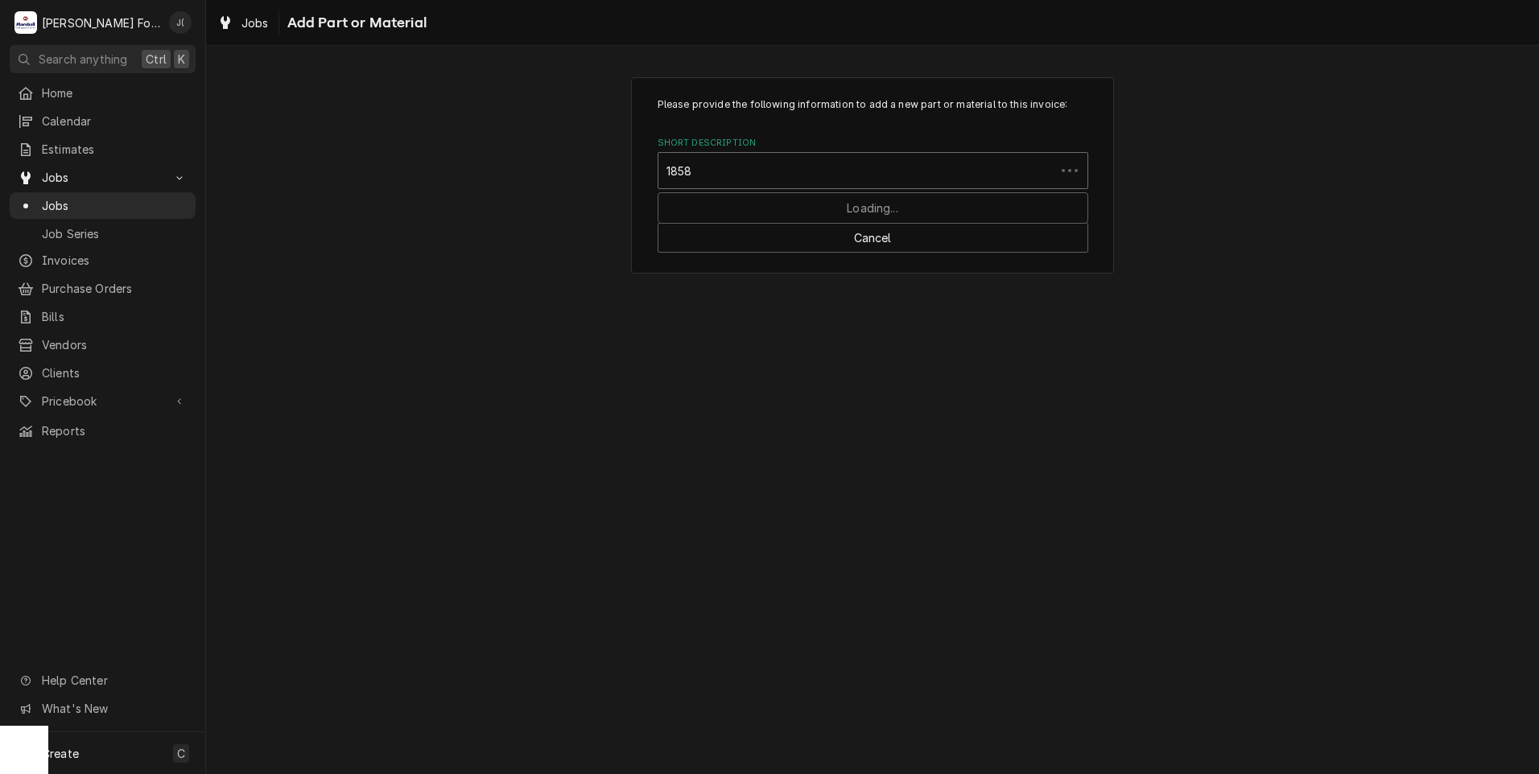
type input "18588"
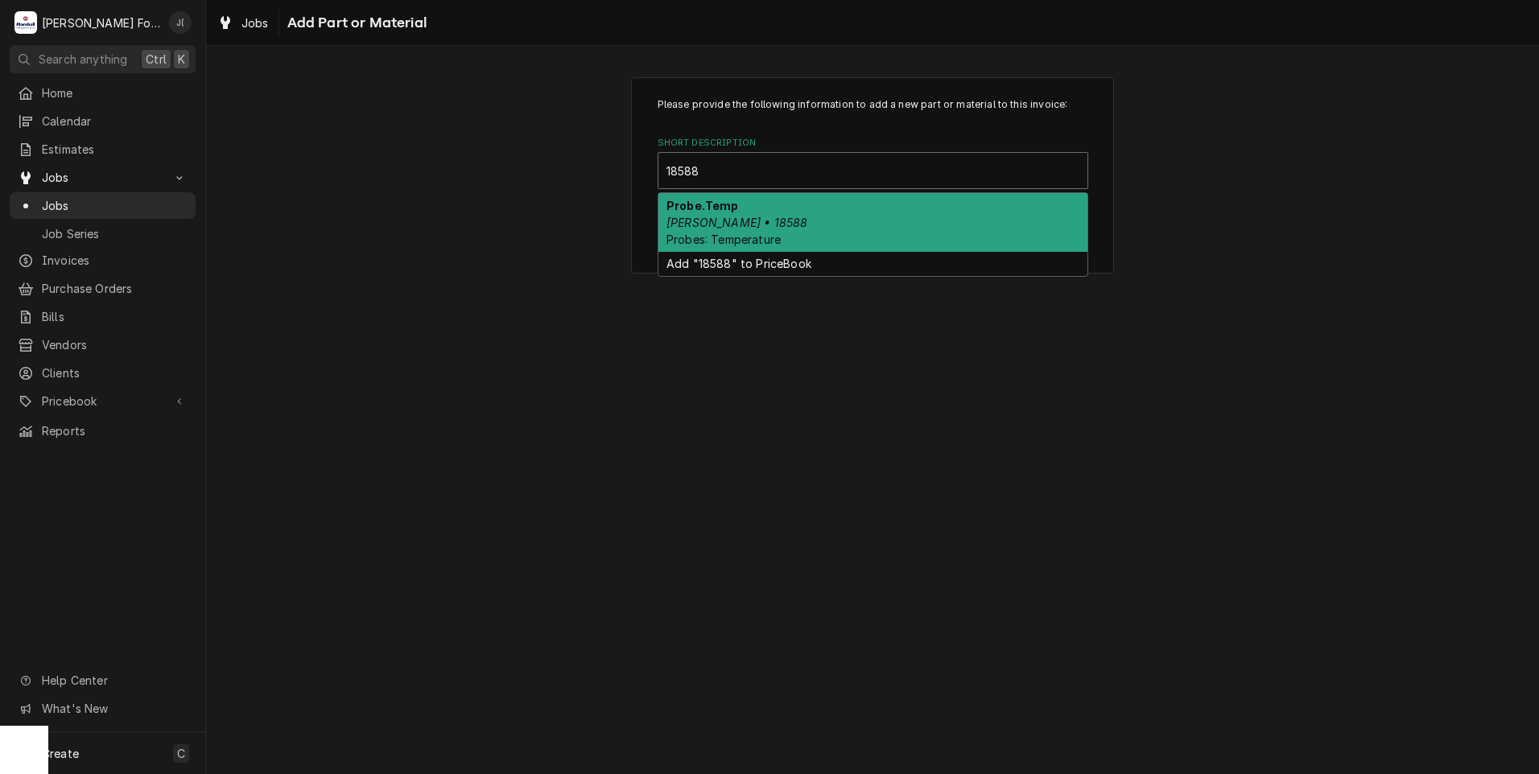
click at [774, 205] on div "Probe.Temp [PERSON_NAME] • 18588 Probes: Temperature" at bounding box center [872, 222] width 429 height 59
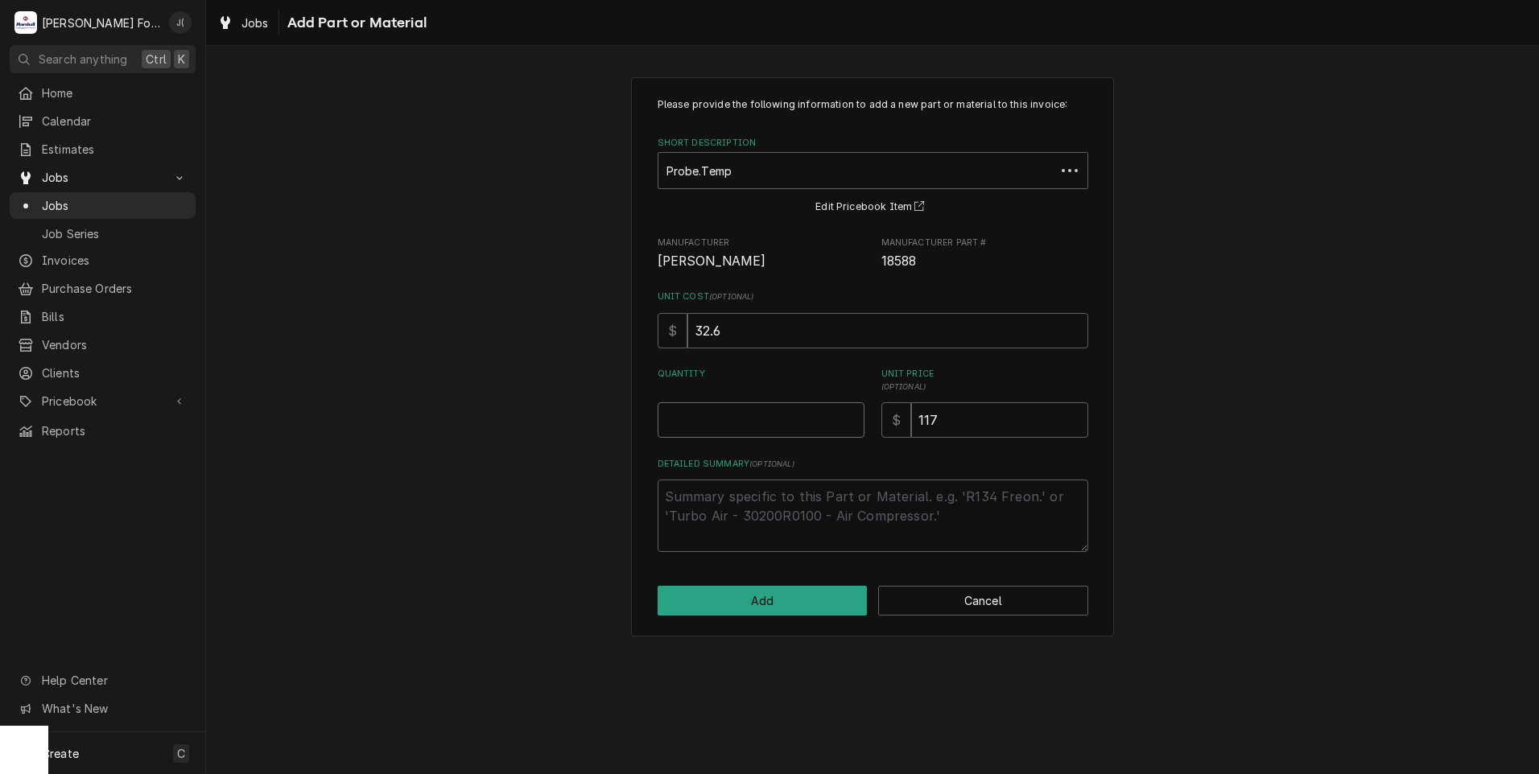
click at [761, 414] on input "Quantity" at bounding box center [761, 420] width 207 height 35
type textarea "x"
type input "1"
drag, startPoint x: 821, startPoint y: 596, endPoint x: 823, endPoint y: 609, distance: 13.0
click at [823, 609] on button "Add" at bounding box center [763, 601] width 210 height 30
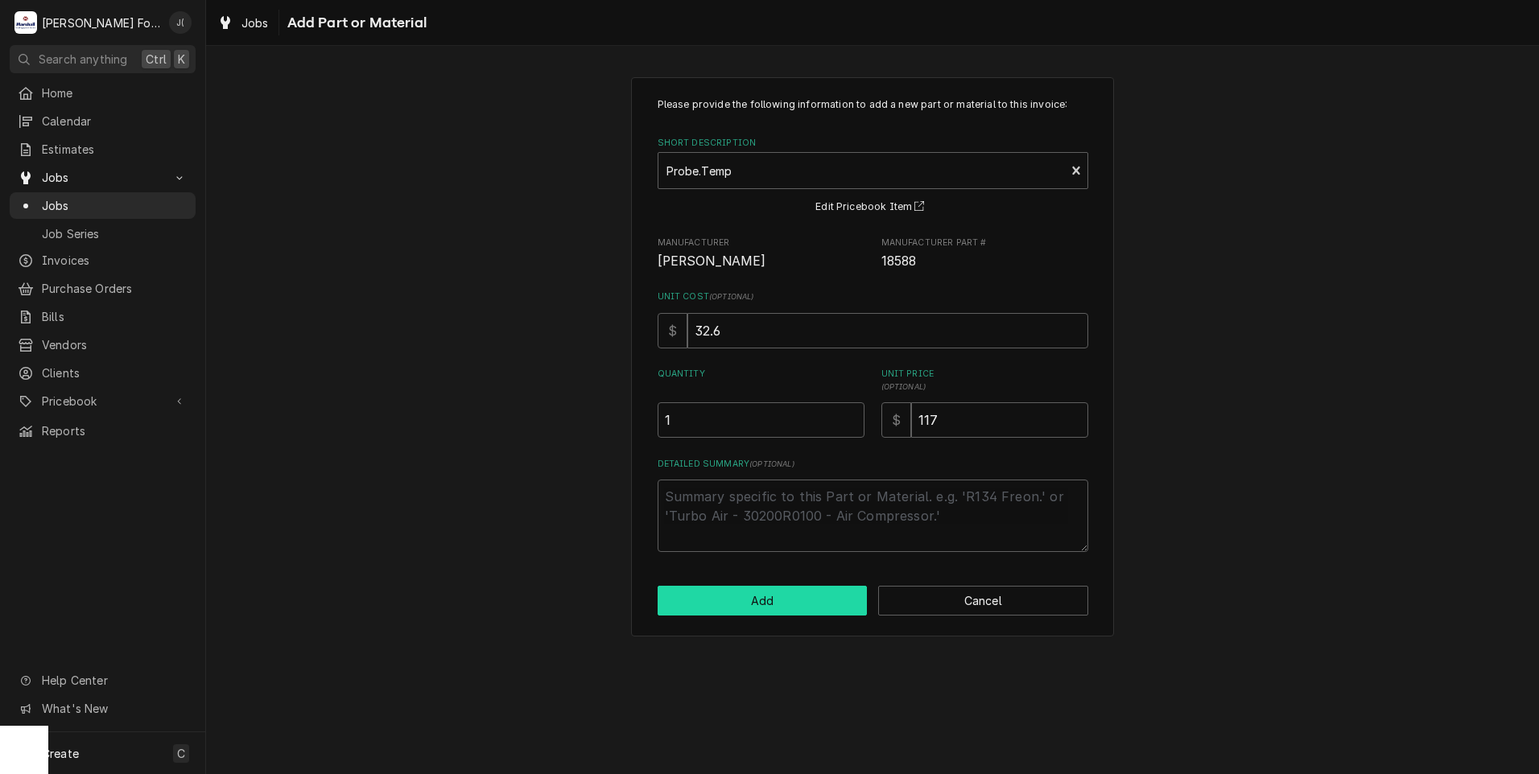
type textarea "x"
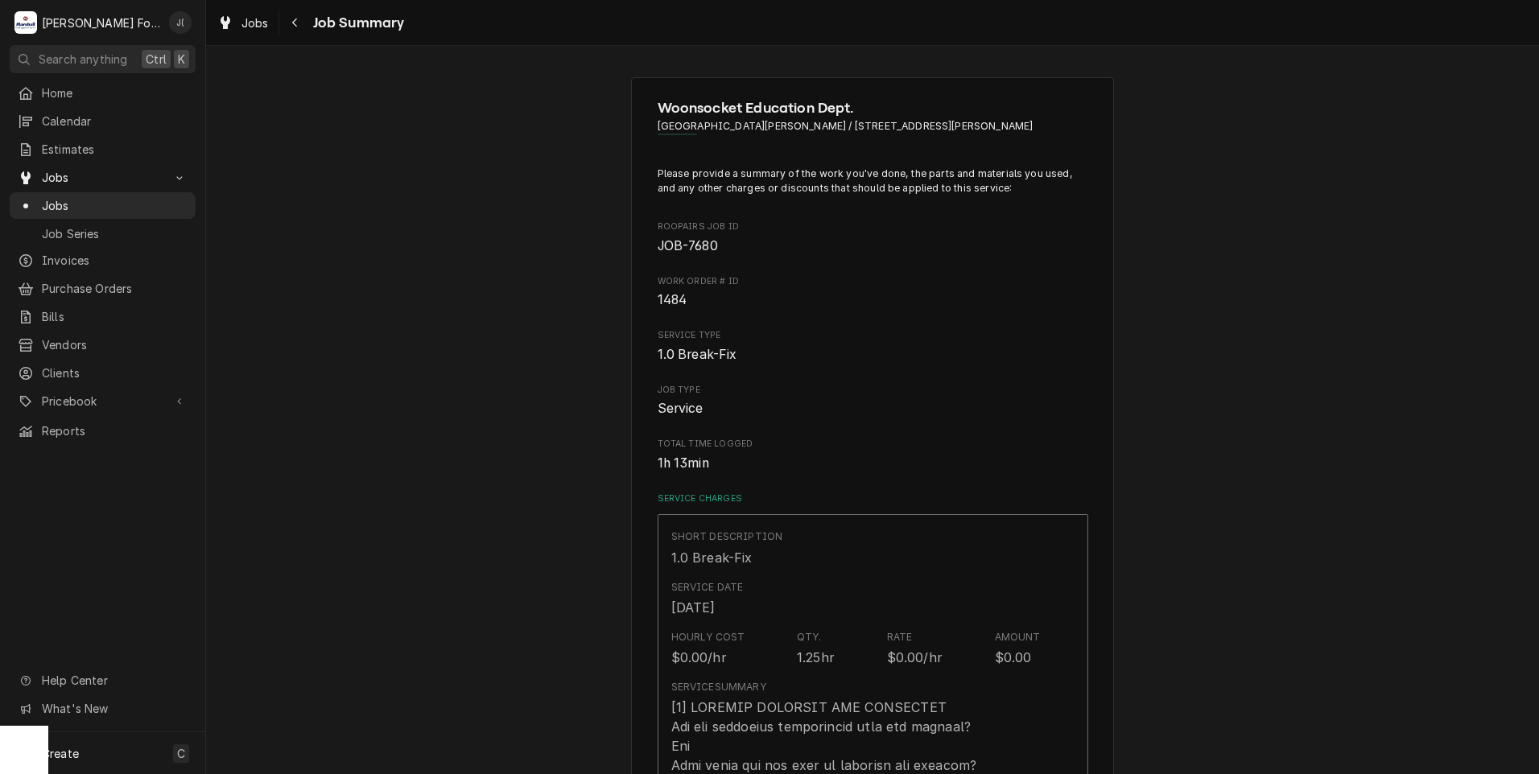
scroll to position [886, 0]
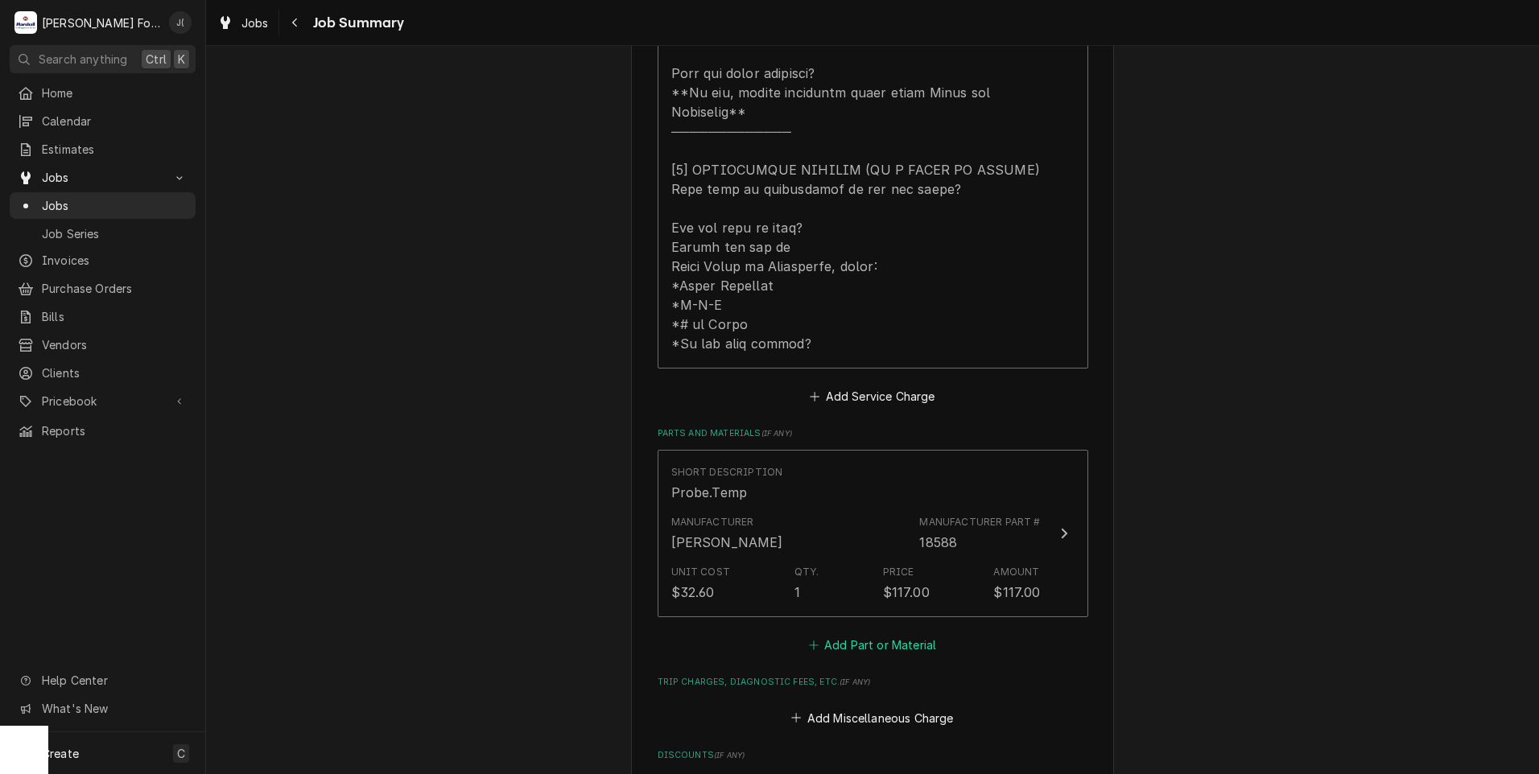
click at [842, 634] on button "Add Part or Material" at bounding box center [872, 645] width 133 height 23
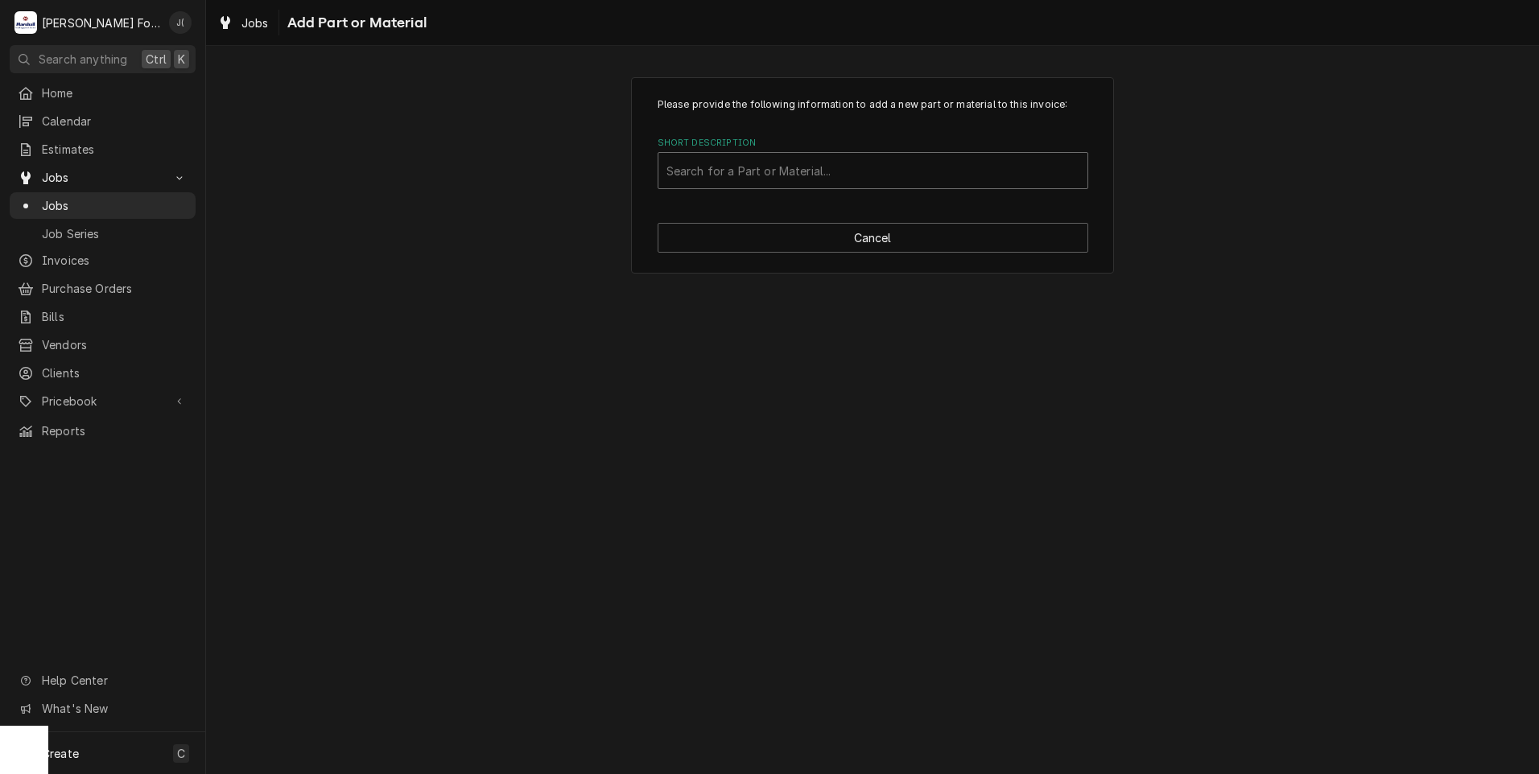
click at [881, 162] on div "Short Description" at bounding box center [873, 170] width 413 height 29
type input "18234"
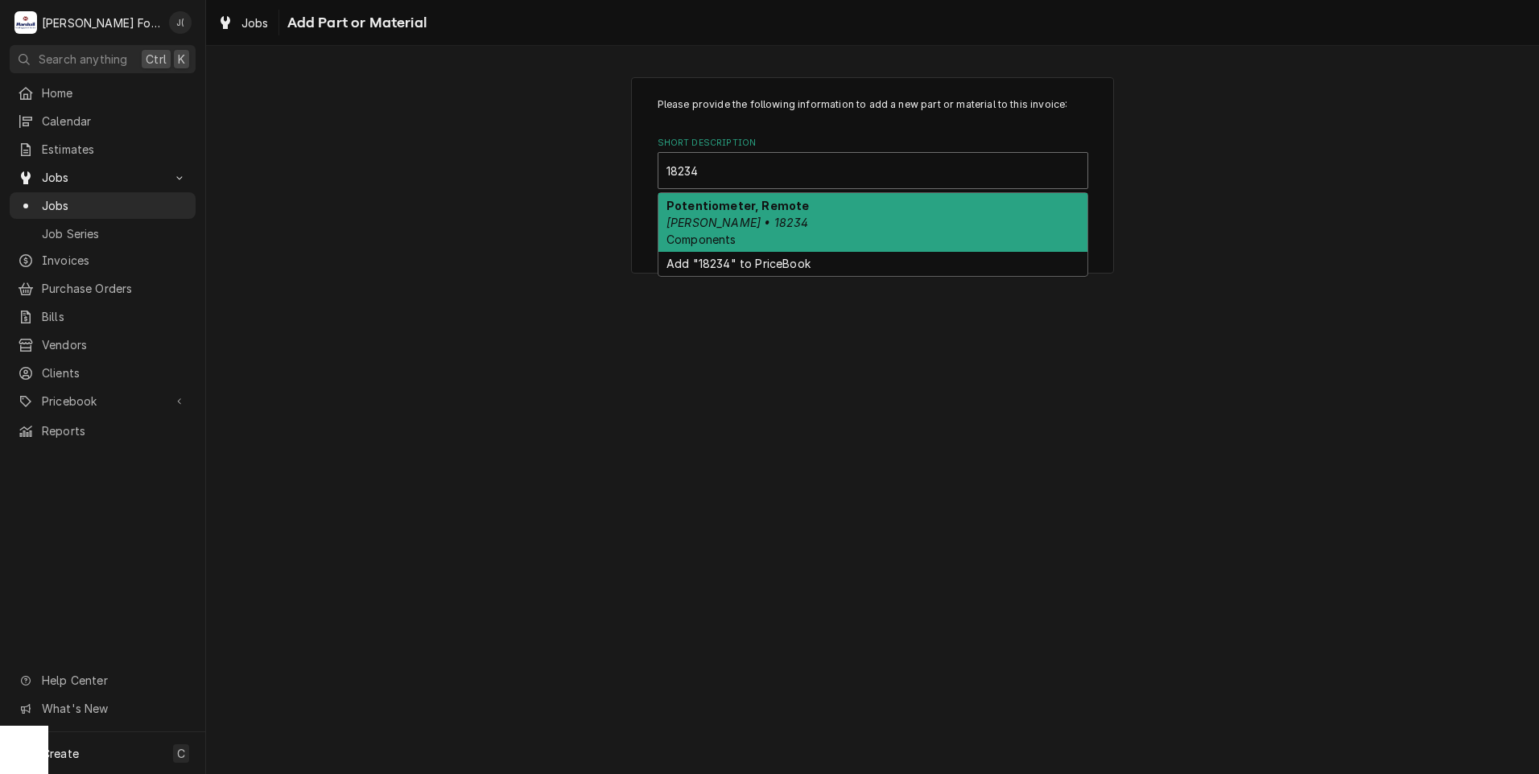
click at [827, 208] on div "Potentiometer, Remote [PERSON_NAME] • 18234 Components" at bounding box center [872, 222] width 429 height 59
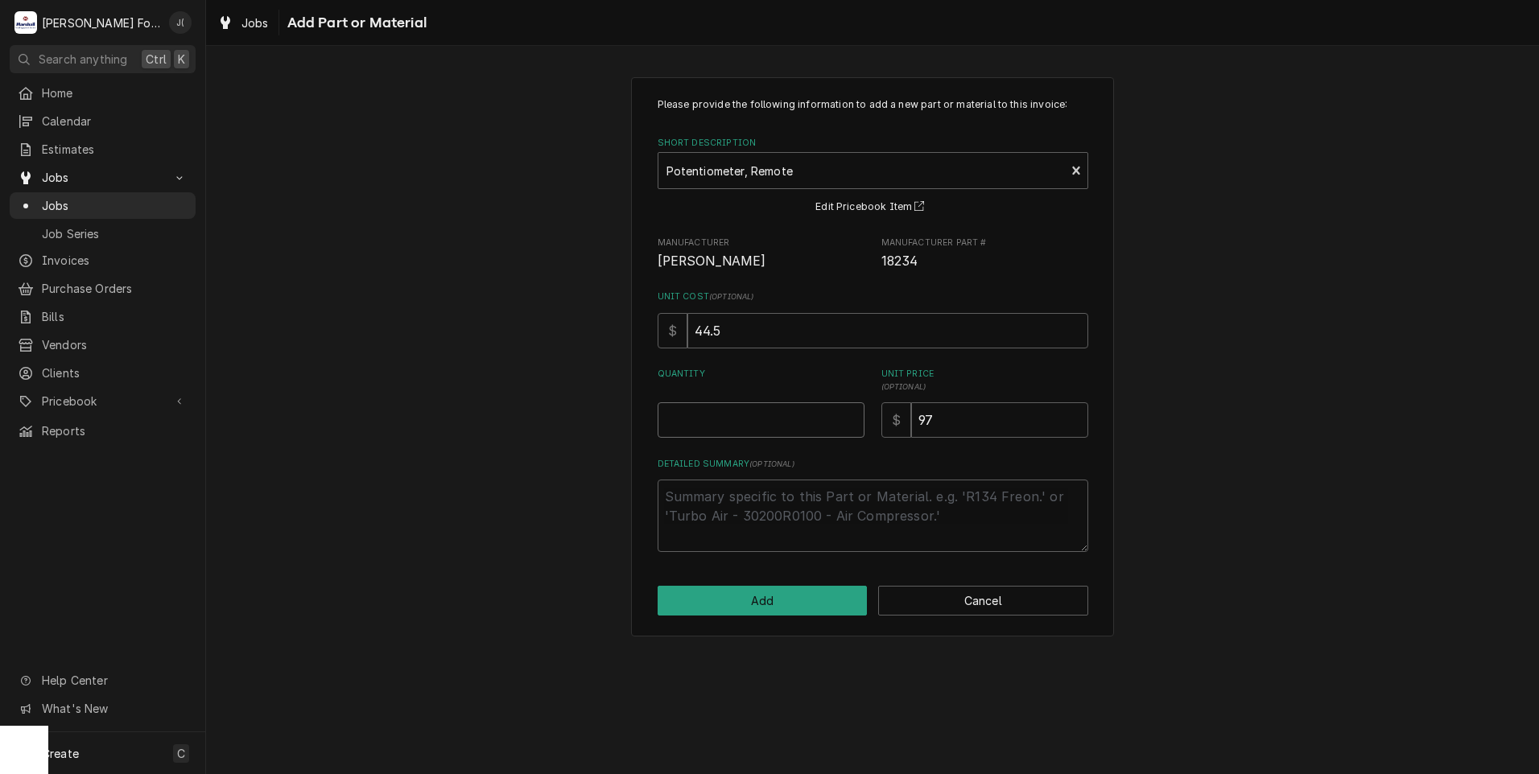
click at [804, 411] on input "Quantity" at bounding box center [761, 420] width 207 height 35
type textarea "x"
type input "1"
click at [816, 592] on button "Add" at bounding box center [763, 601] width 210 height 30
type textarea "x"
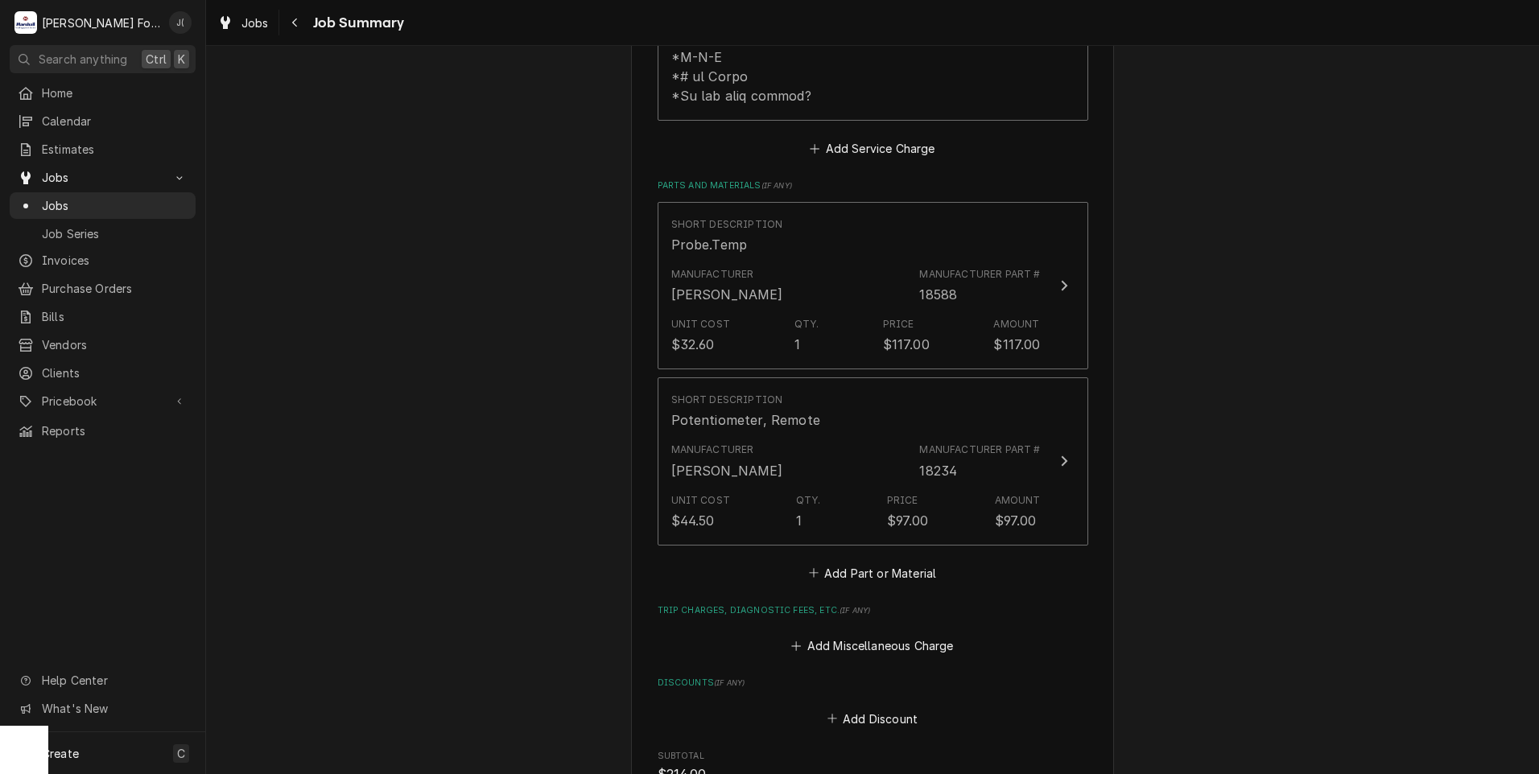
scroll to position [1288, 0]
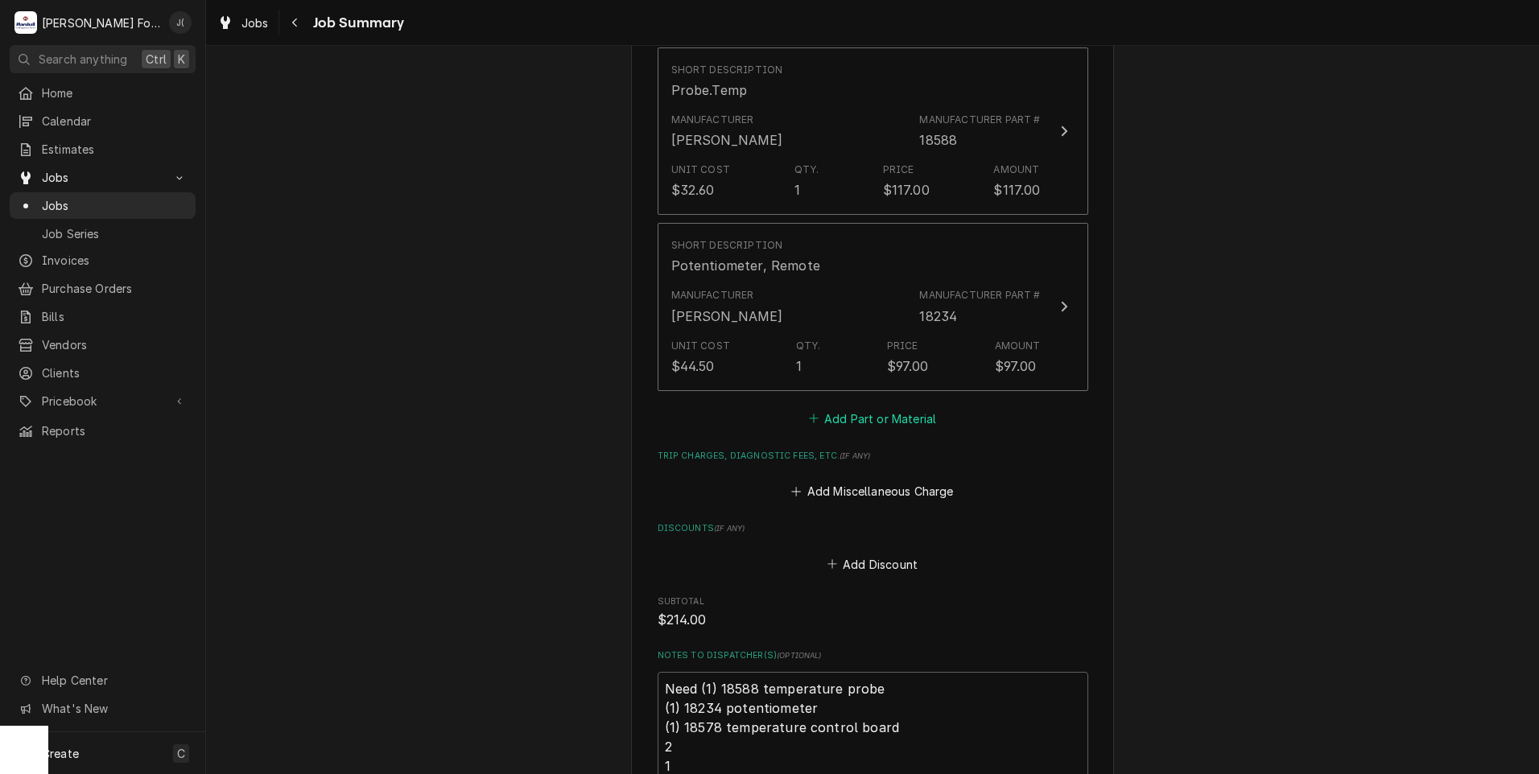
click at [874, 407] on button "Add Part or Material" at bounding box center [872, 418] width 133 height 23
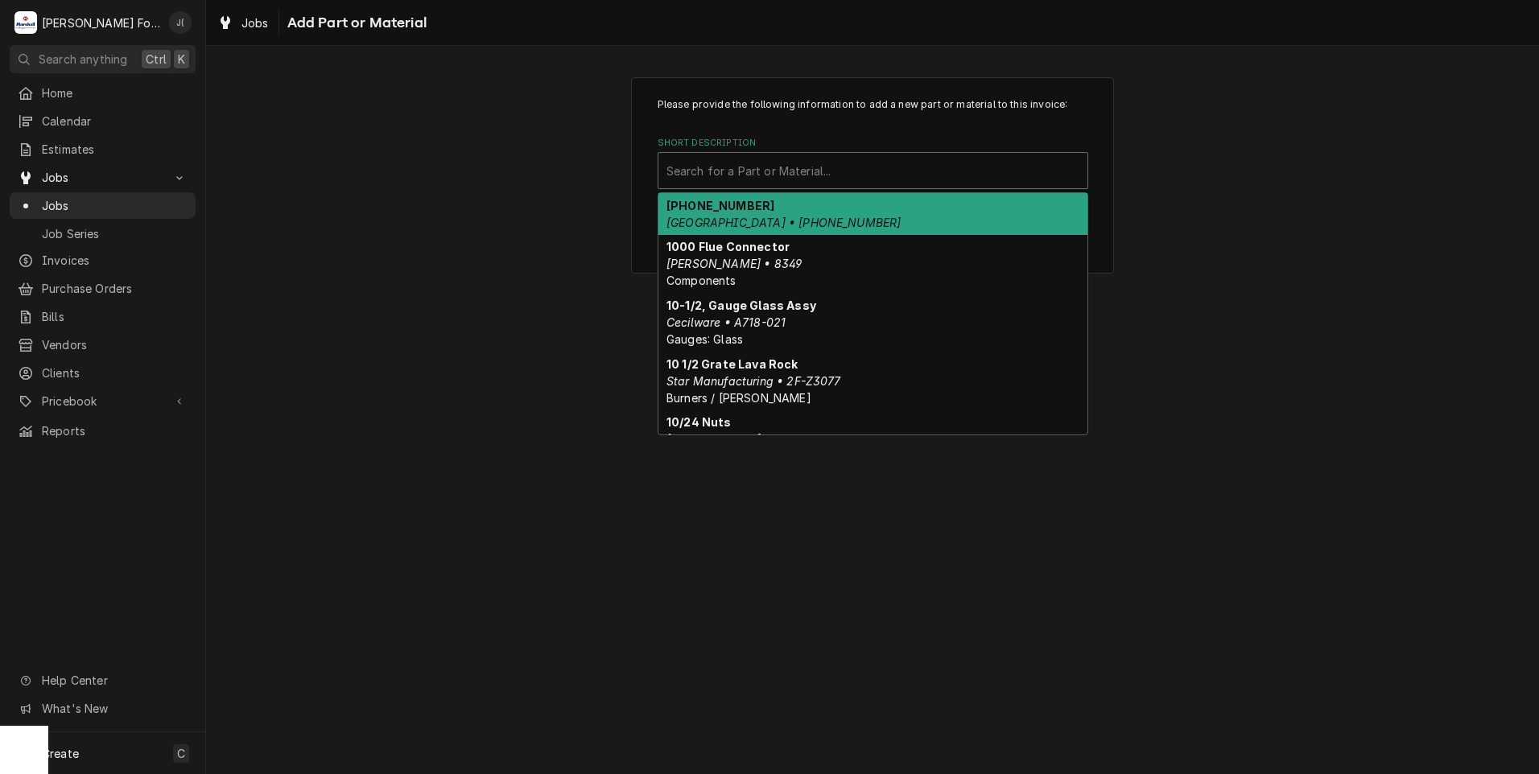
drag, startPoint x: 745, startPoint y: 168, endPoint x: 735, endPoint y: 164, distance: 11.2
click at [741, 171] on div "Short Description" at bounding box center [873, 170] width 413 height 29
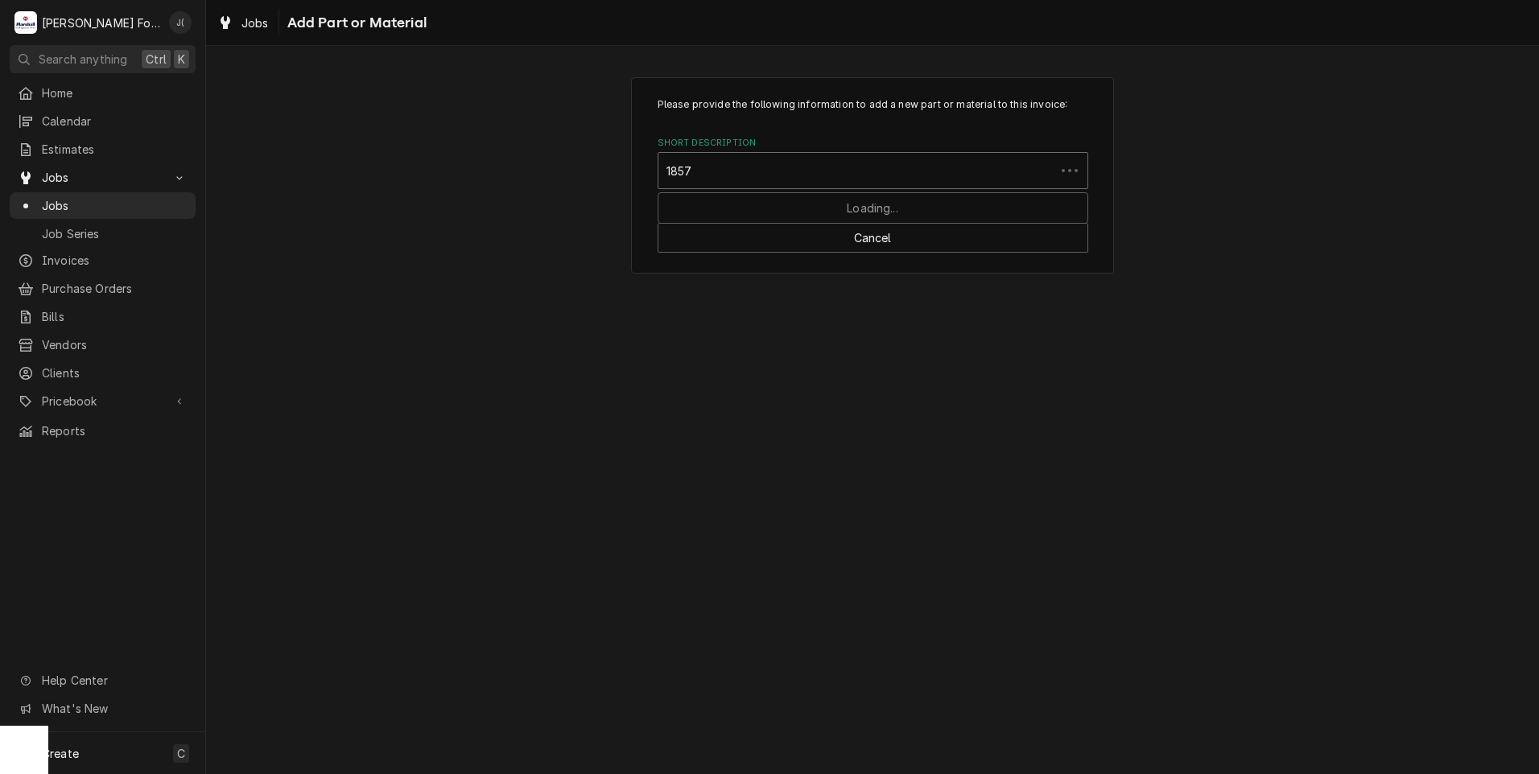
type input "18578"
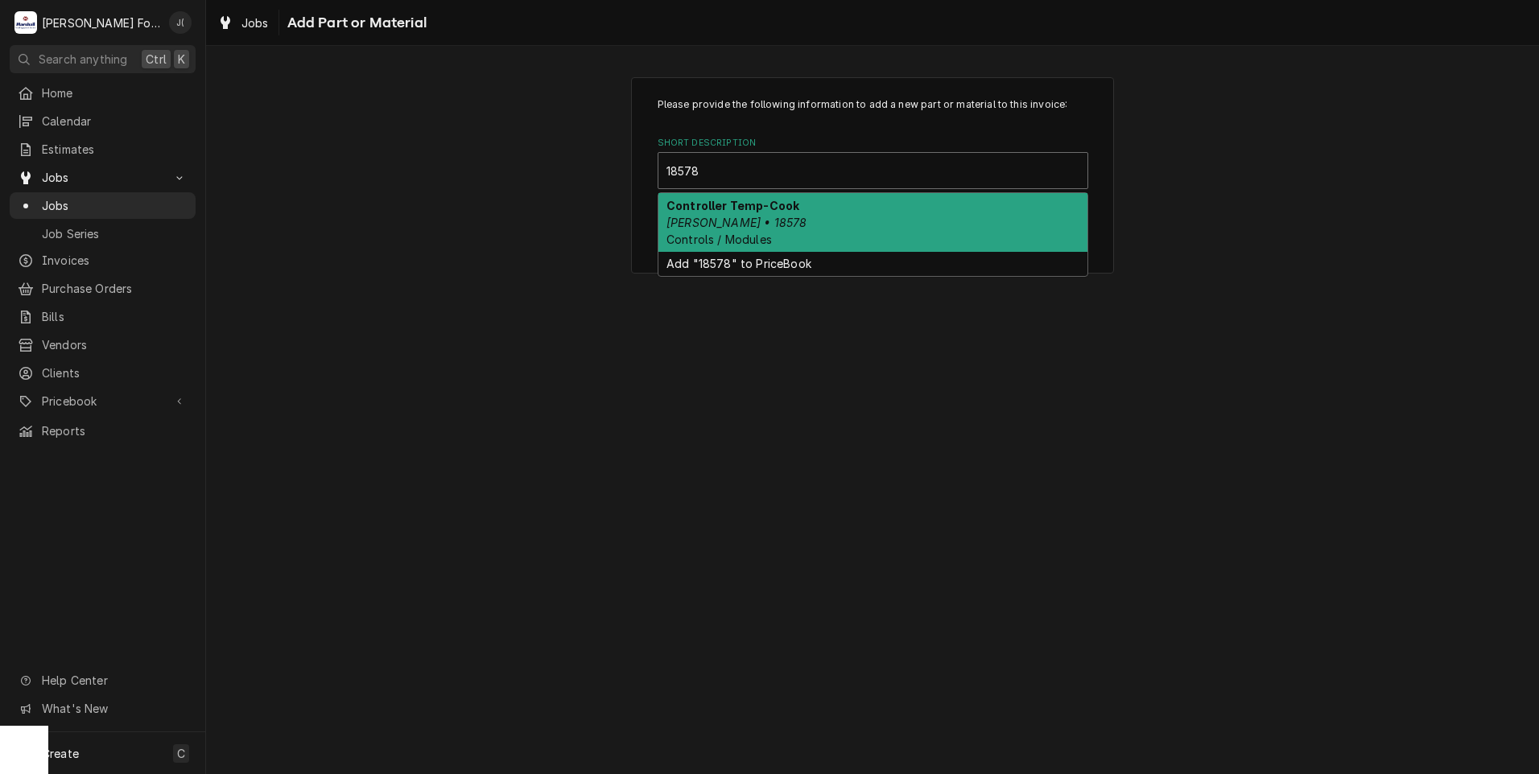
click at [894, 235] on div "Controller Temp-Cook [PERSON_NAME] • 18578 Controls / Modules" at bounding box center [872, 222] width 429 height 59
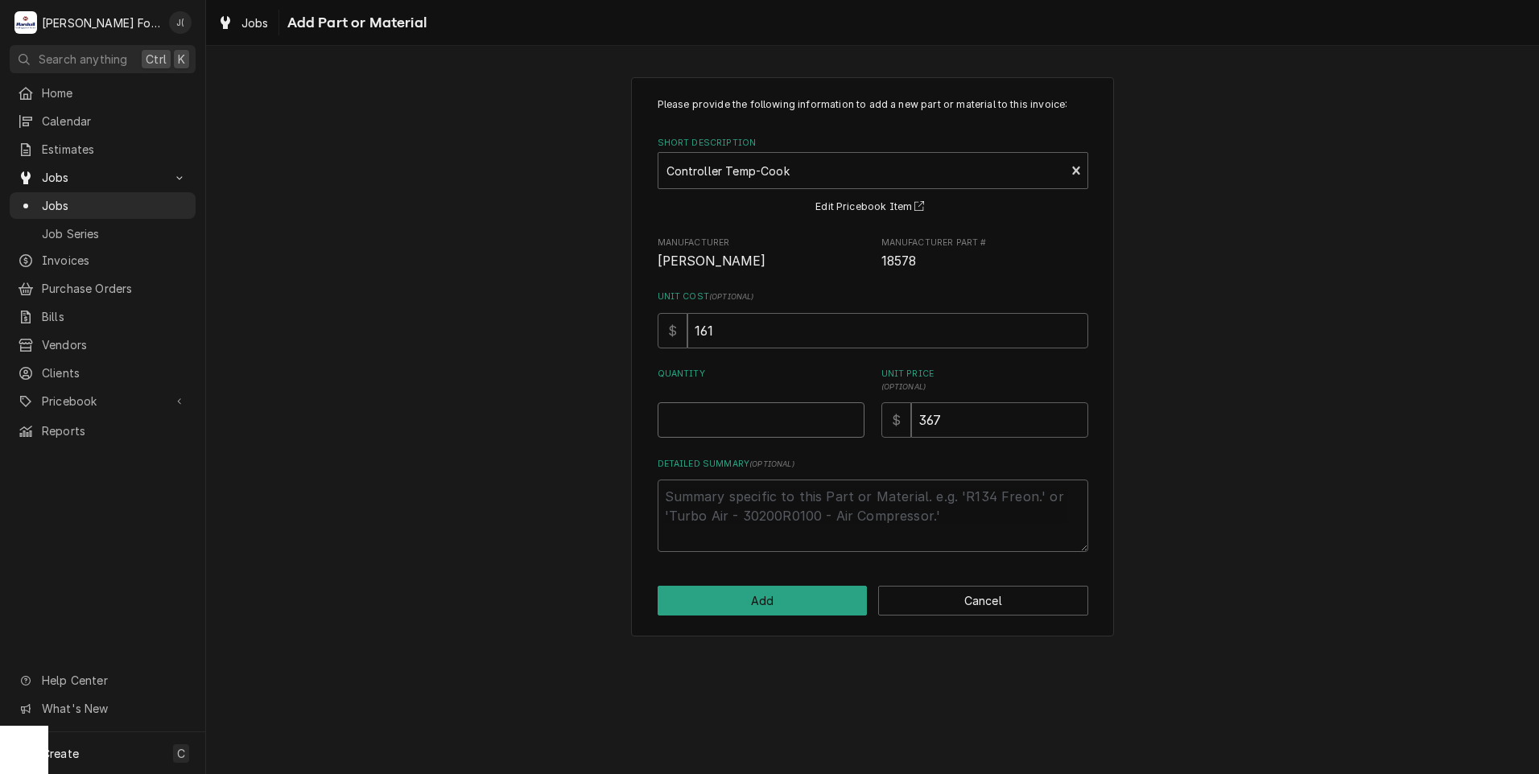
click at [776, 417] on input "Quantity" at bounding box center [761, 420] width 207 height 35
type textarea "x"
type input "1"
click at [802, 603] on button "Add" at bounding box center [763, 601] width 210 height 30
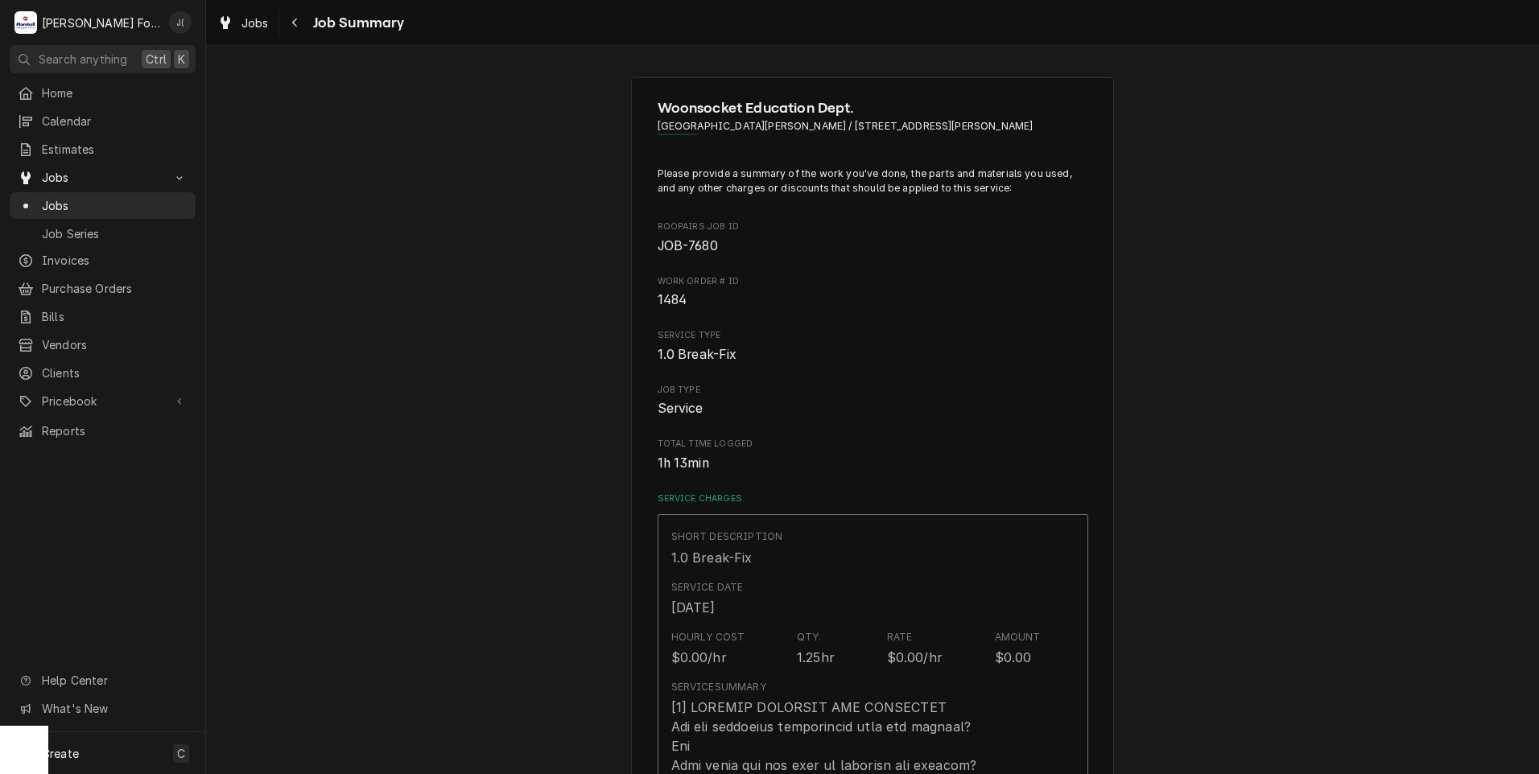
scroll to position [1288, 0]
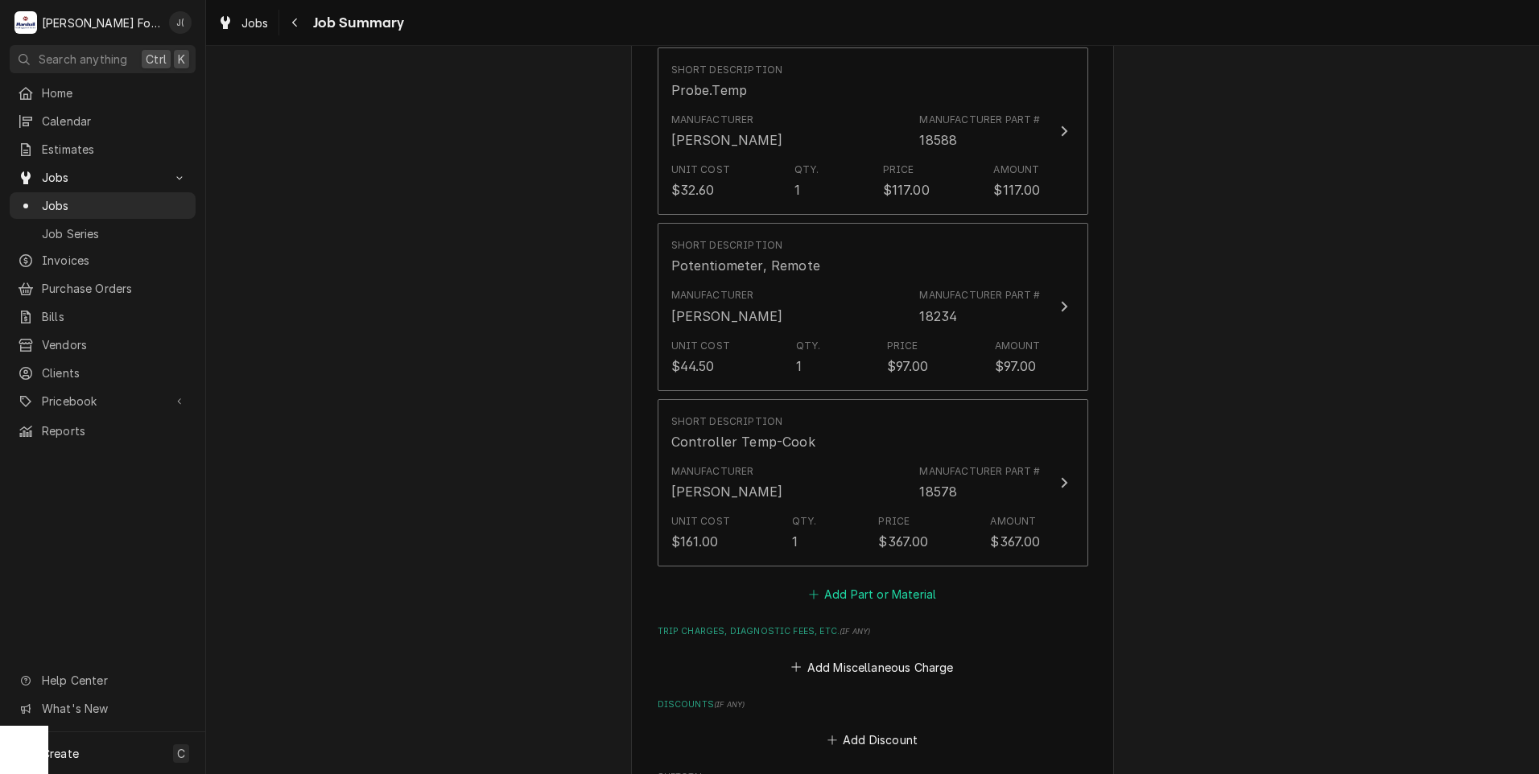
click at [830, 584] on button "Add Part or Material" at bounding box center [872, 595] width 133 height 23
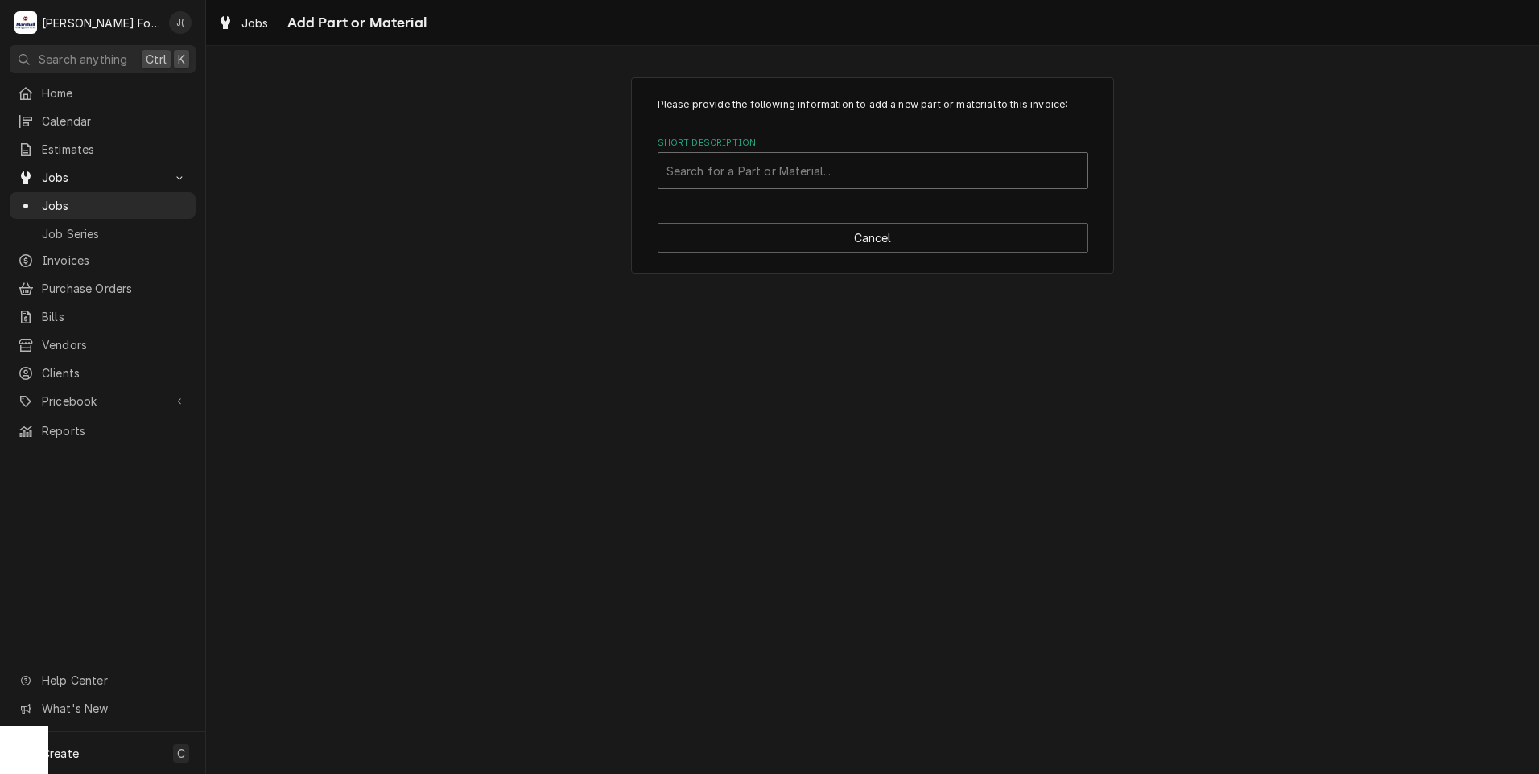
click at [839, 181] on div "Short Description" at bounding box center [873, 170] width 413 height 29
click at [759, 568] on div "Please provide the following information to add a new part or material to this …" at bounding box center [872, 410] width 1333 height 729
click at [855, 236] on button "Cancel" at bounding box center [873, 238] width 431 height 30
type textarea "x"
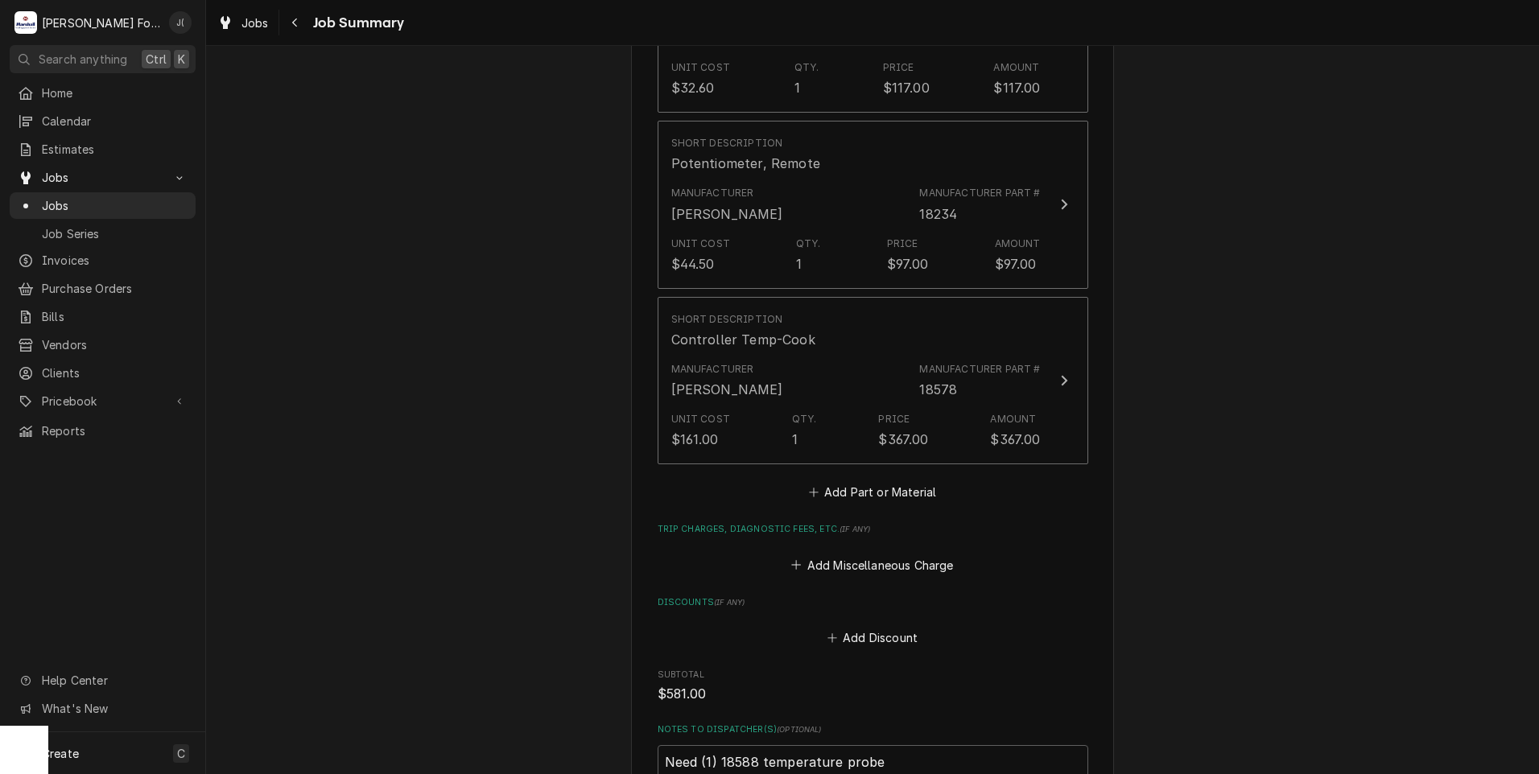
scroll to position [1530, 0]
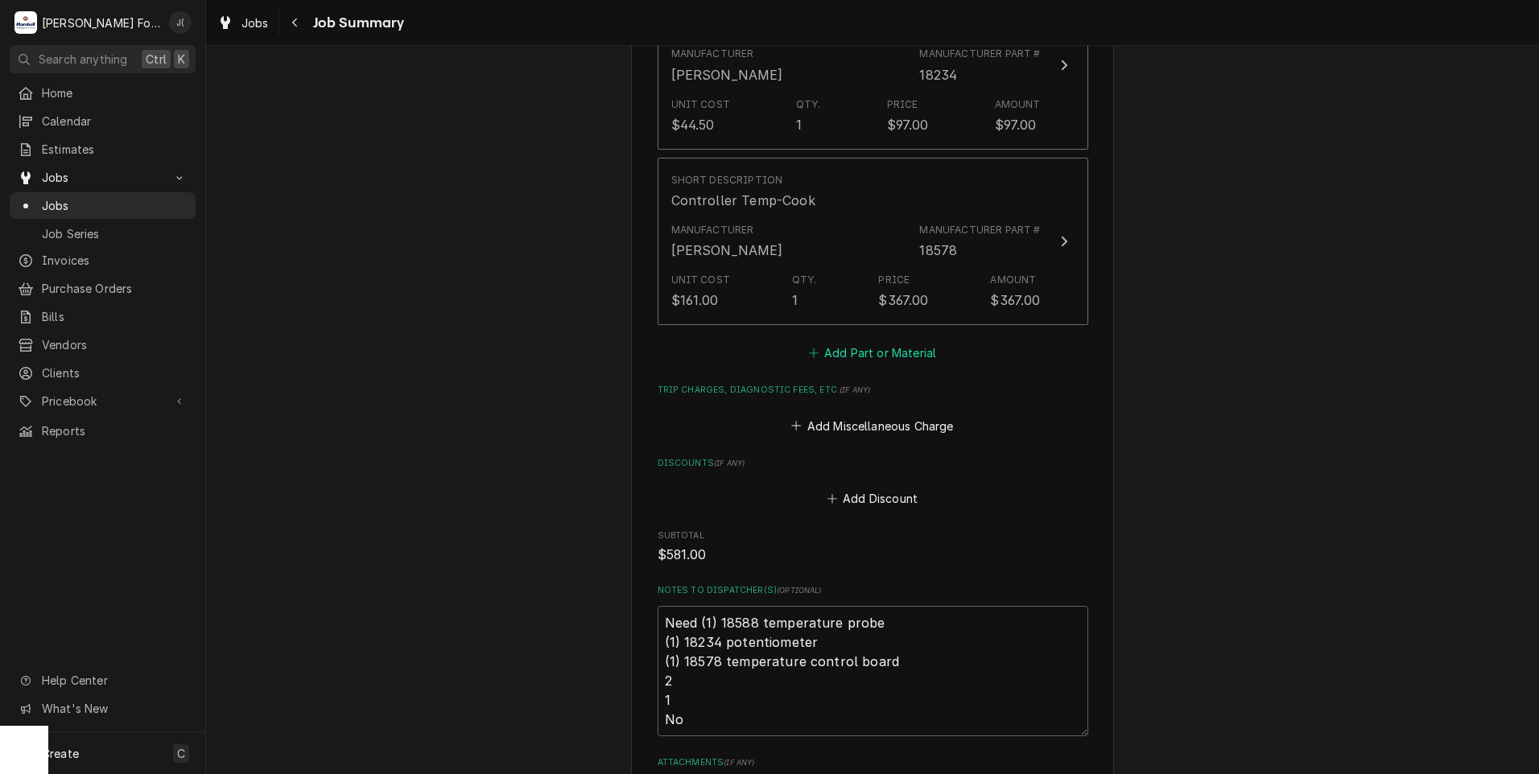
click at [879, 342] on button "Add Part or Material" at bounding box center [872, 353] width 133 height 23
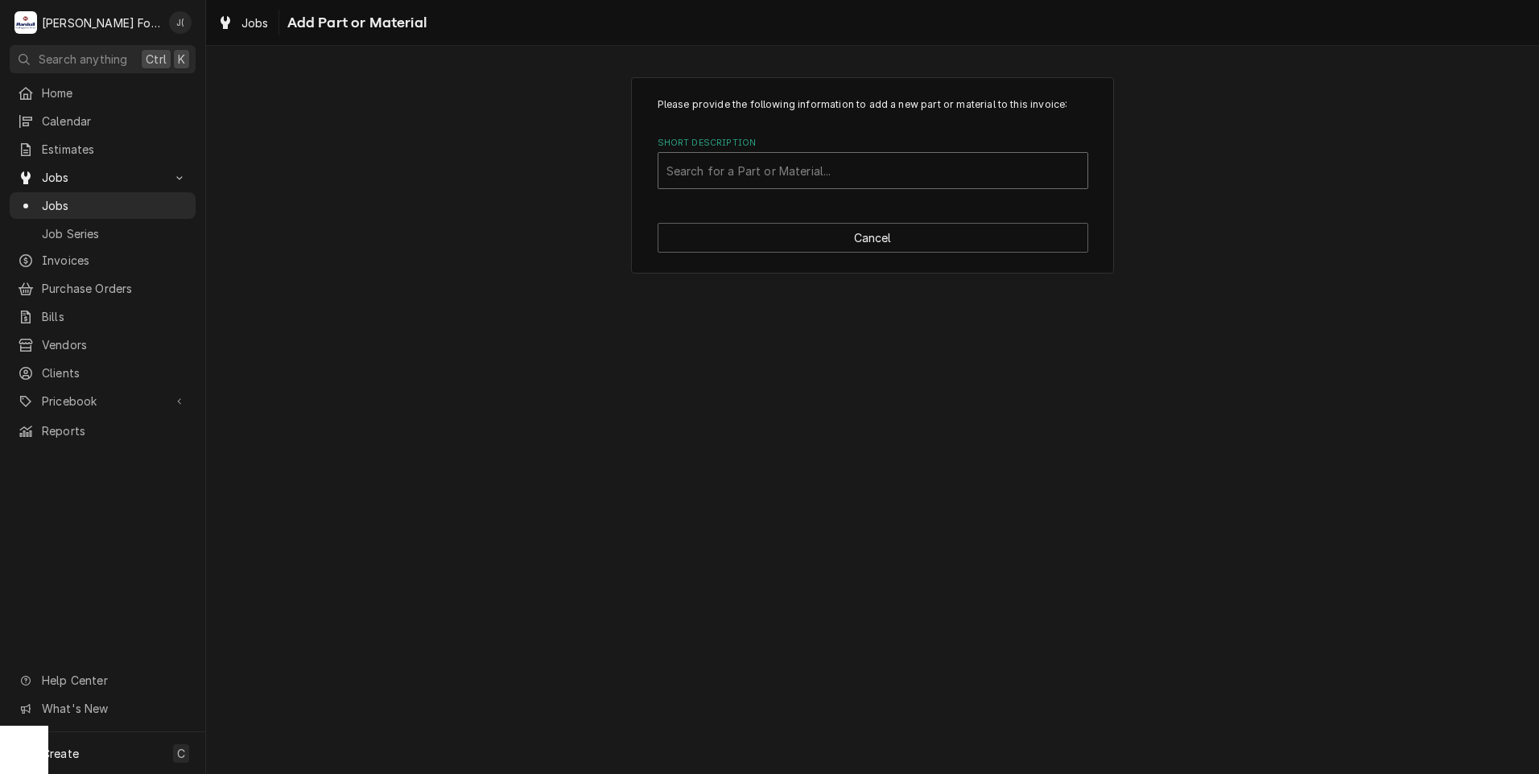
click at [705, 163] on div "Short Description" at bounding box center [873, 170] width 413 height 29
type input "SSDT"
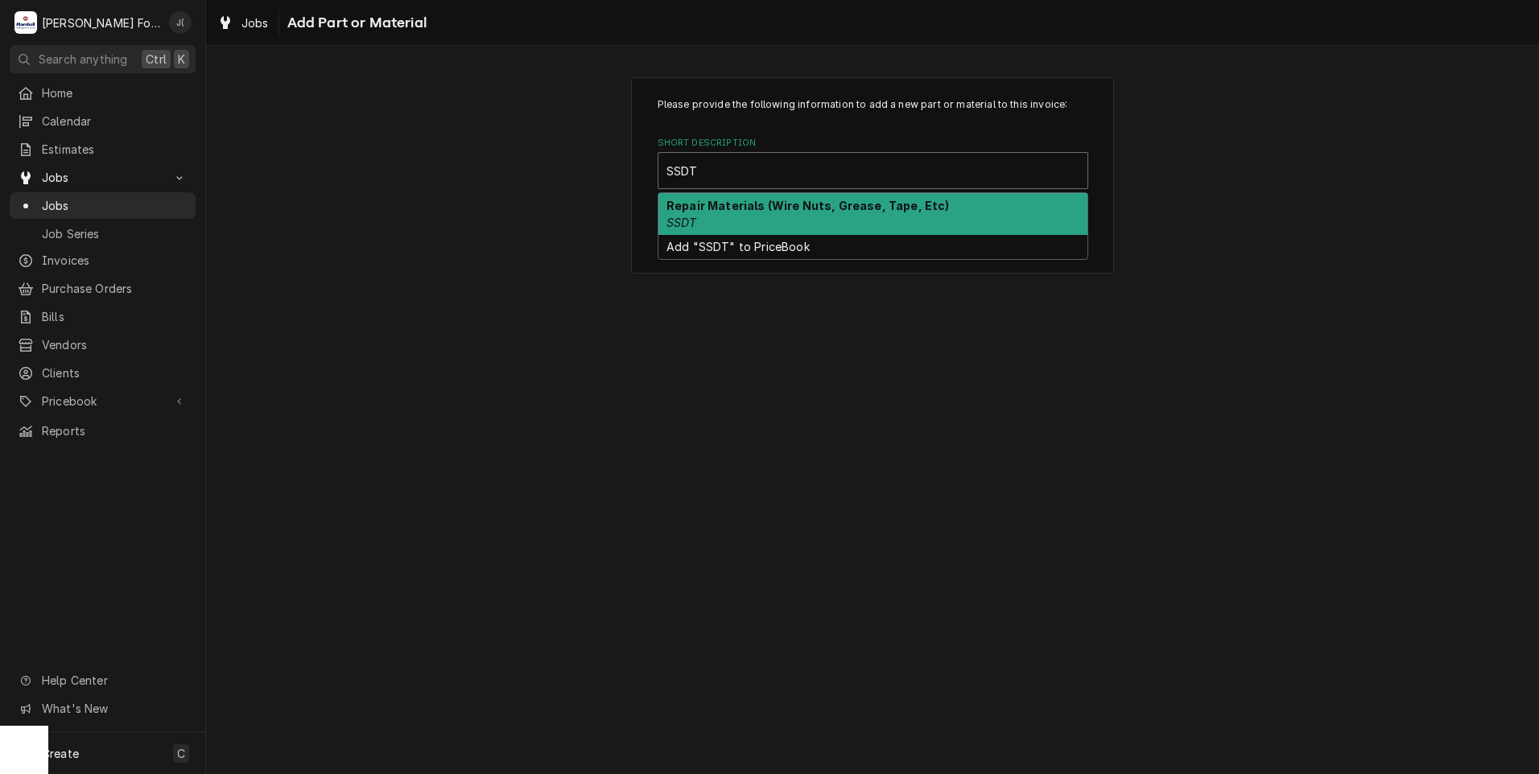
click at [704, 213] on div "Repair Materials (Wire Nuts, Grease, Tape, Etc) SSDT" at bounding box center [872, 214] width 429 height 42
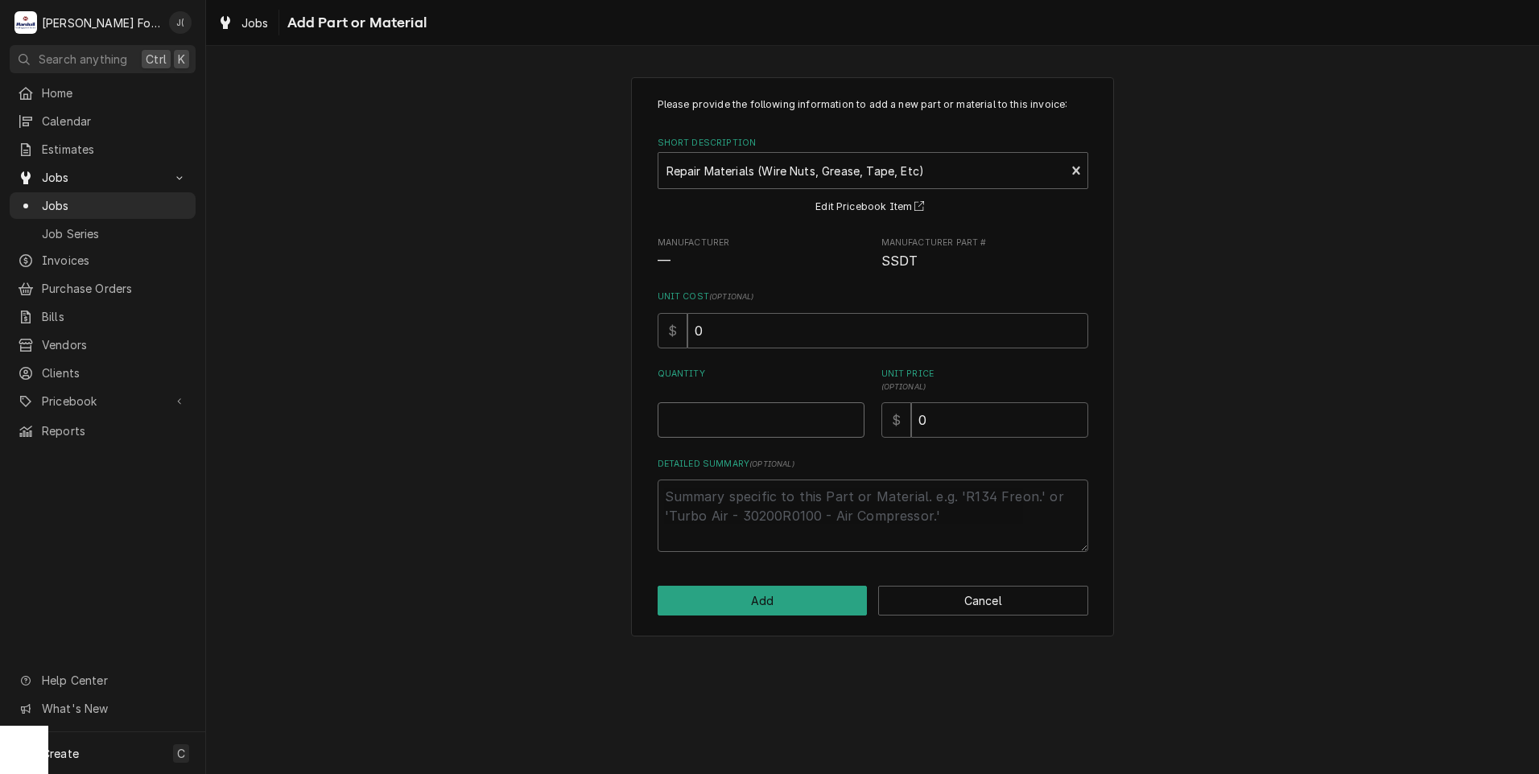
click at [782, 430] on input "Quantity" at bounding box center [761, 420] width 207 height 35
type textarea "x"
type input "1"
type textarea "x"
type input "2"
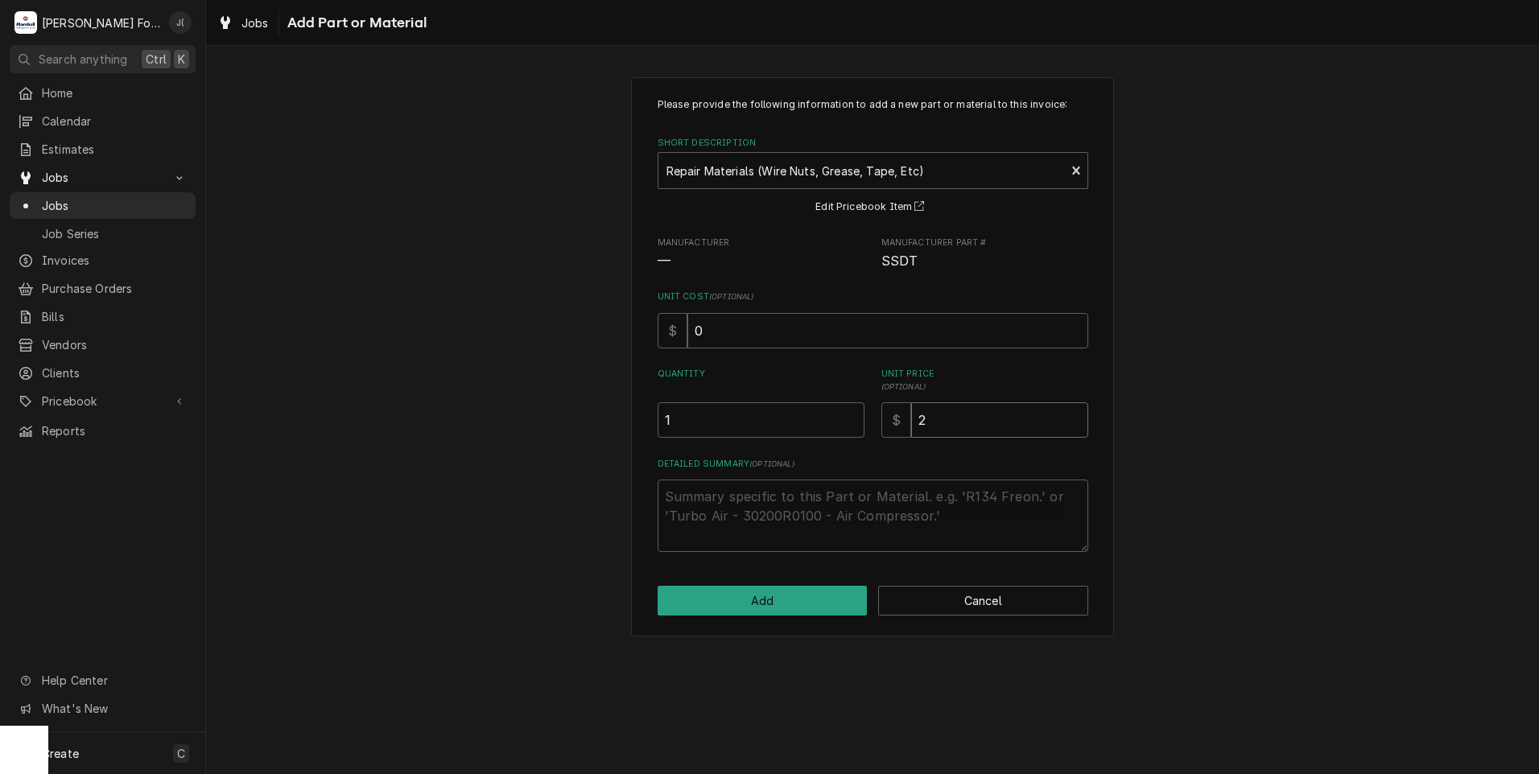
drag, startPoint x: 956, startPoint y: 416, endPoint x: 650, endPoint y: 407, distance: 306.0
click at [706, 413] on div "Quantity 1 Unit Price ( optional ) $ 2" at bounding box center [873, 403] width 431 height 70
type textarea "x"
type input "1"
type textarea "x"
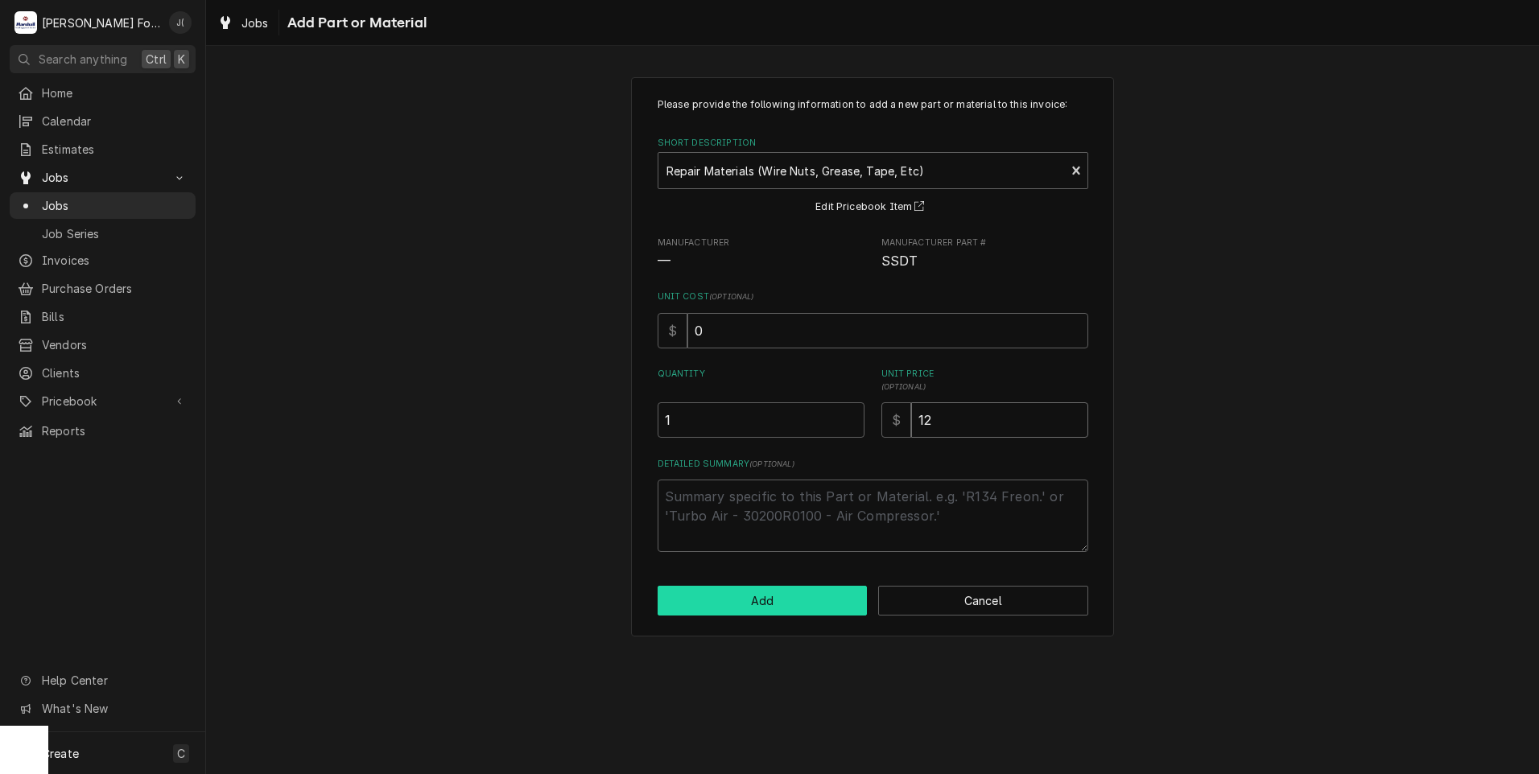
type input "12"
click at [818, 616] on button "Add" at bounding box center [763, 601] width 210 height 30
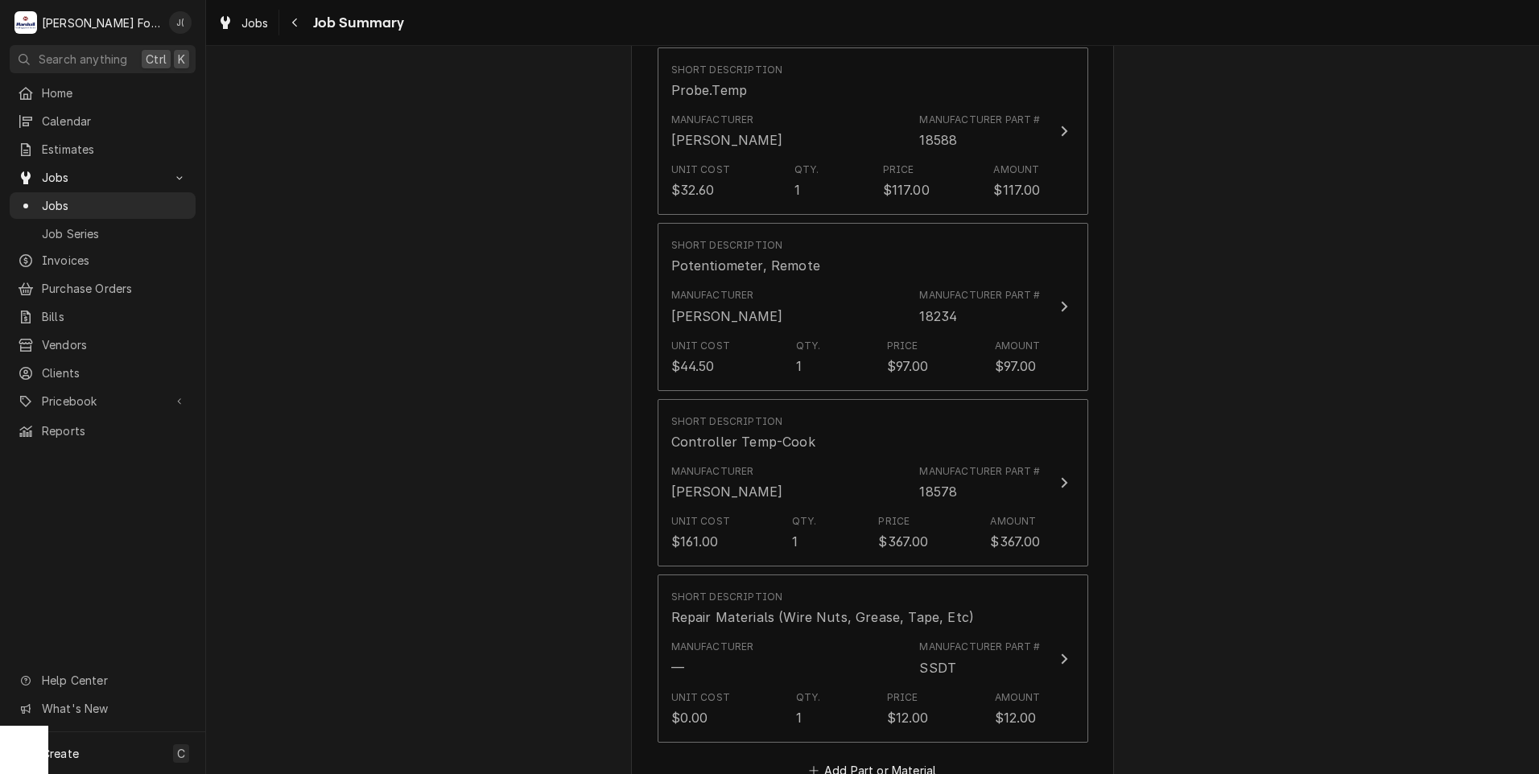
scroll to position [1932, 0]
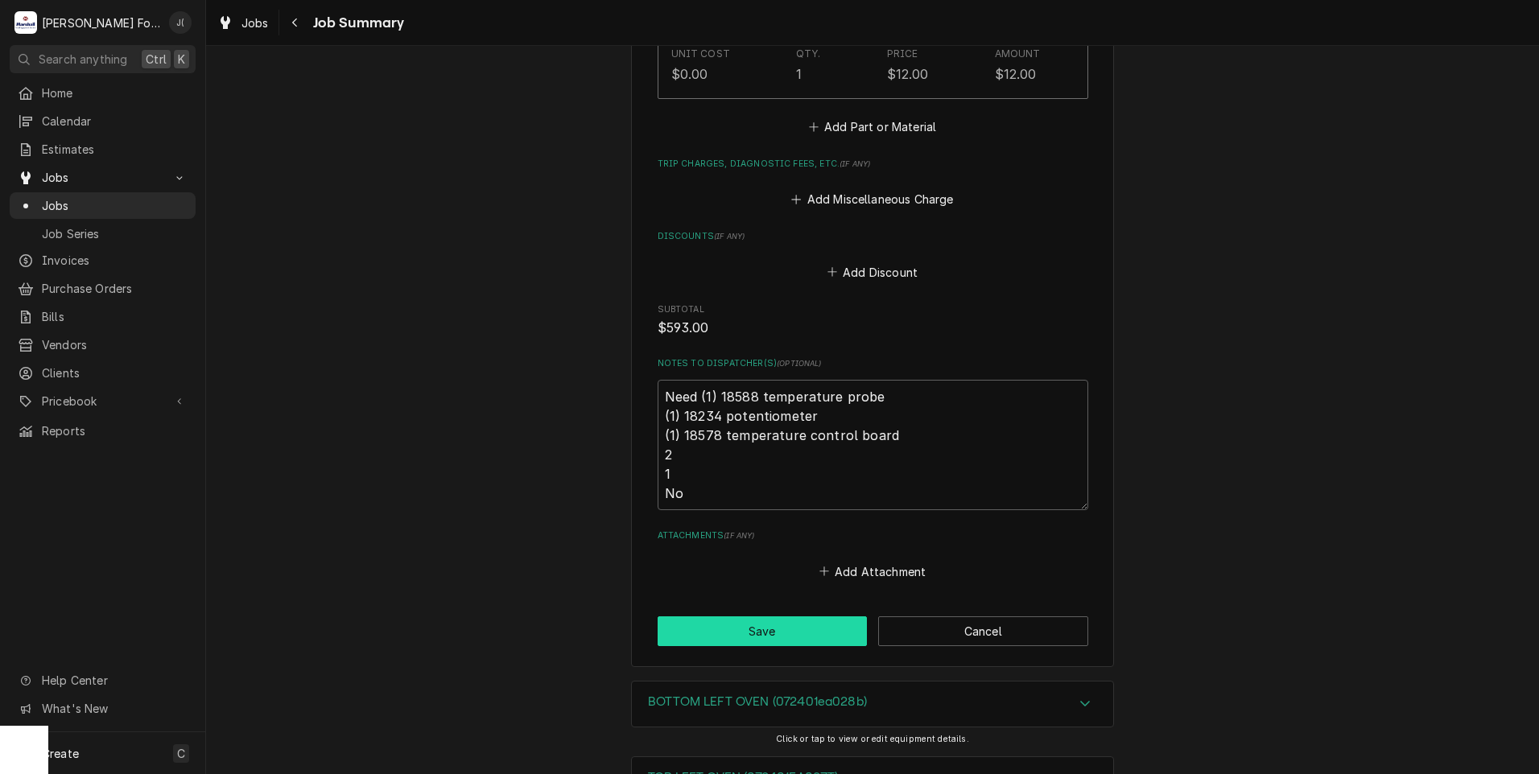
click at [716, 617] on button "Save" at bounding box center [763, 632] width 210 height 30
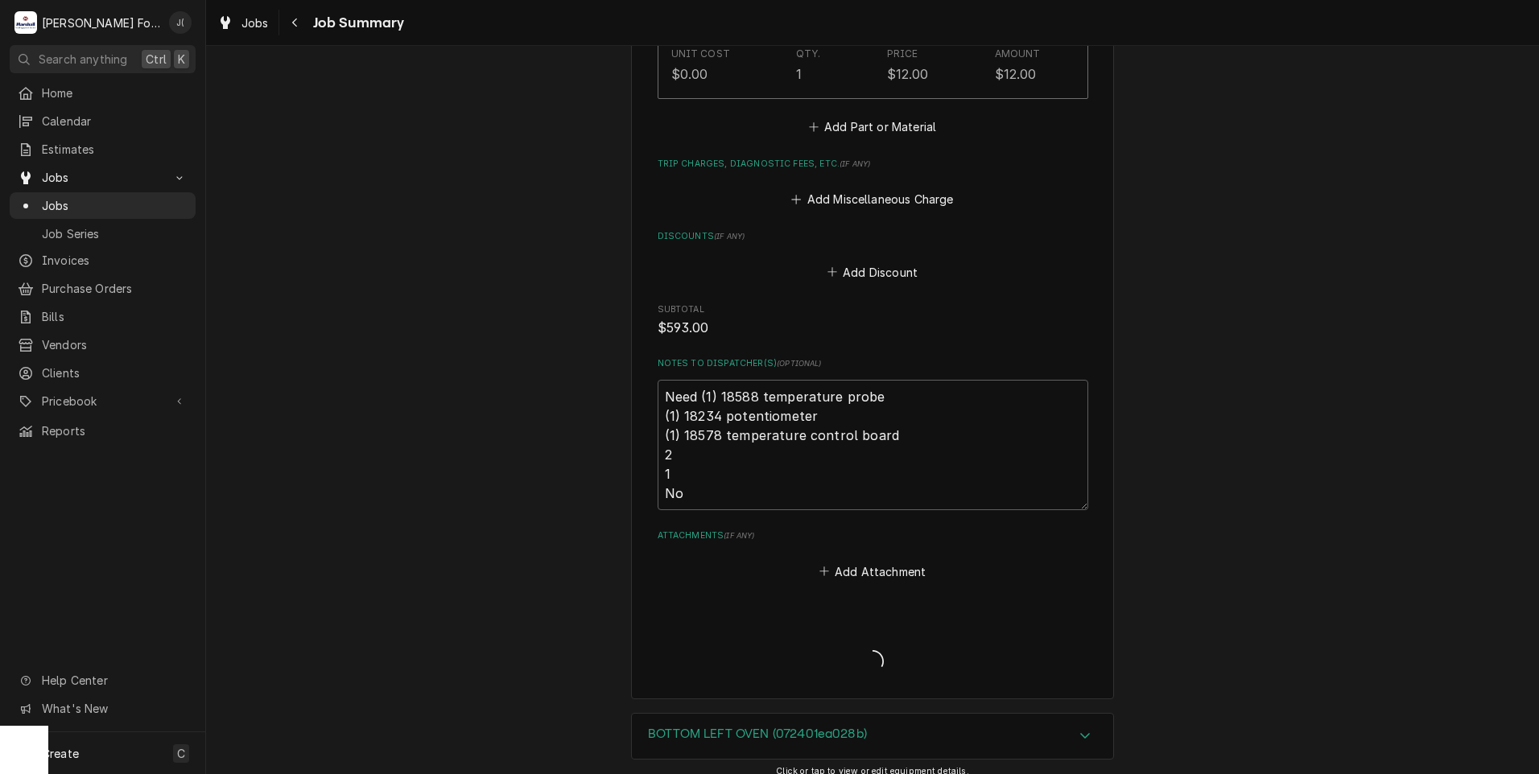
type textarea "x"
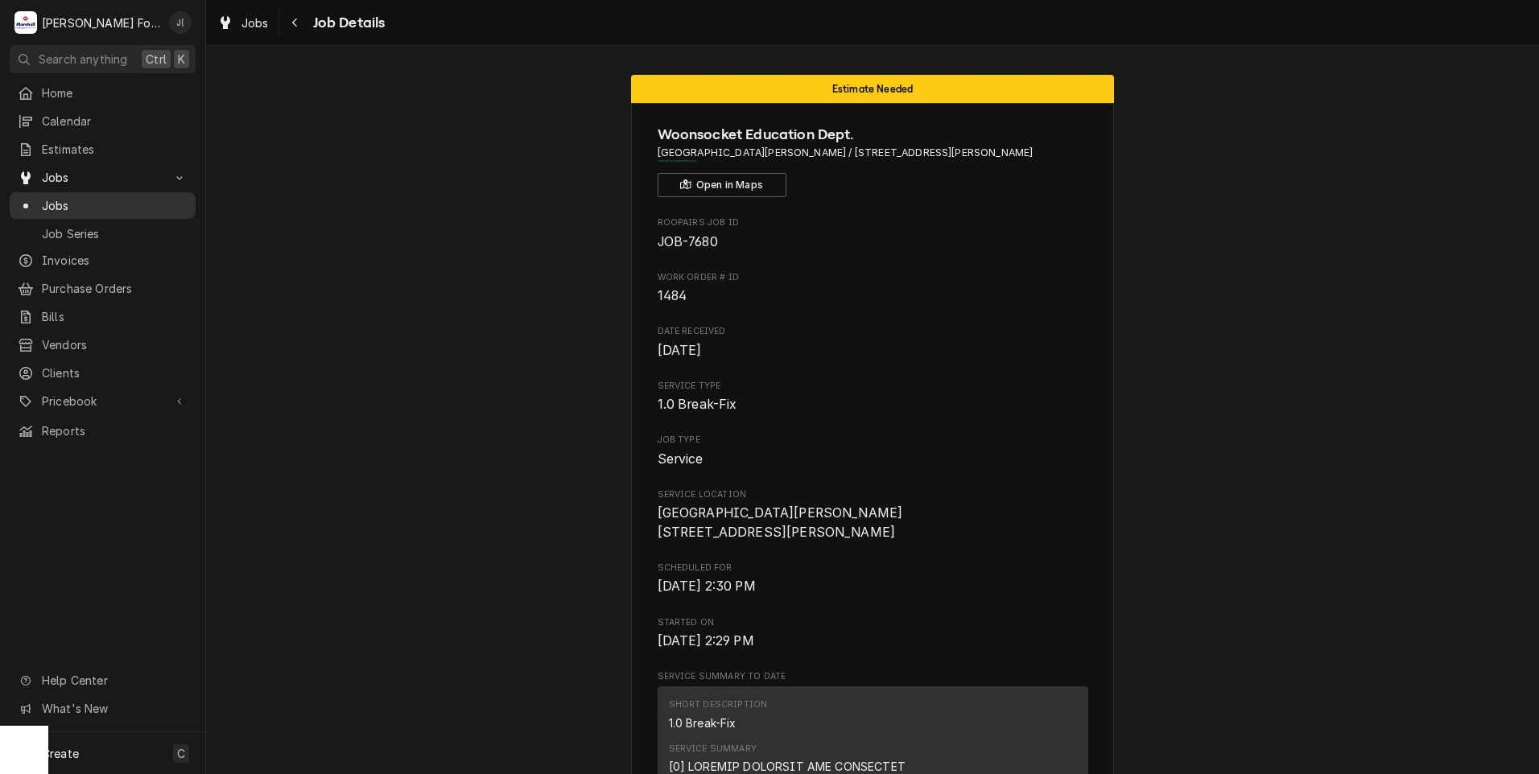
click at [65, 200] on span "Jobs" at bounding box center [115, 205] width 146 height 17
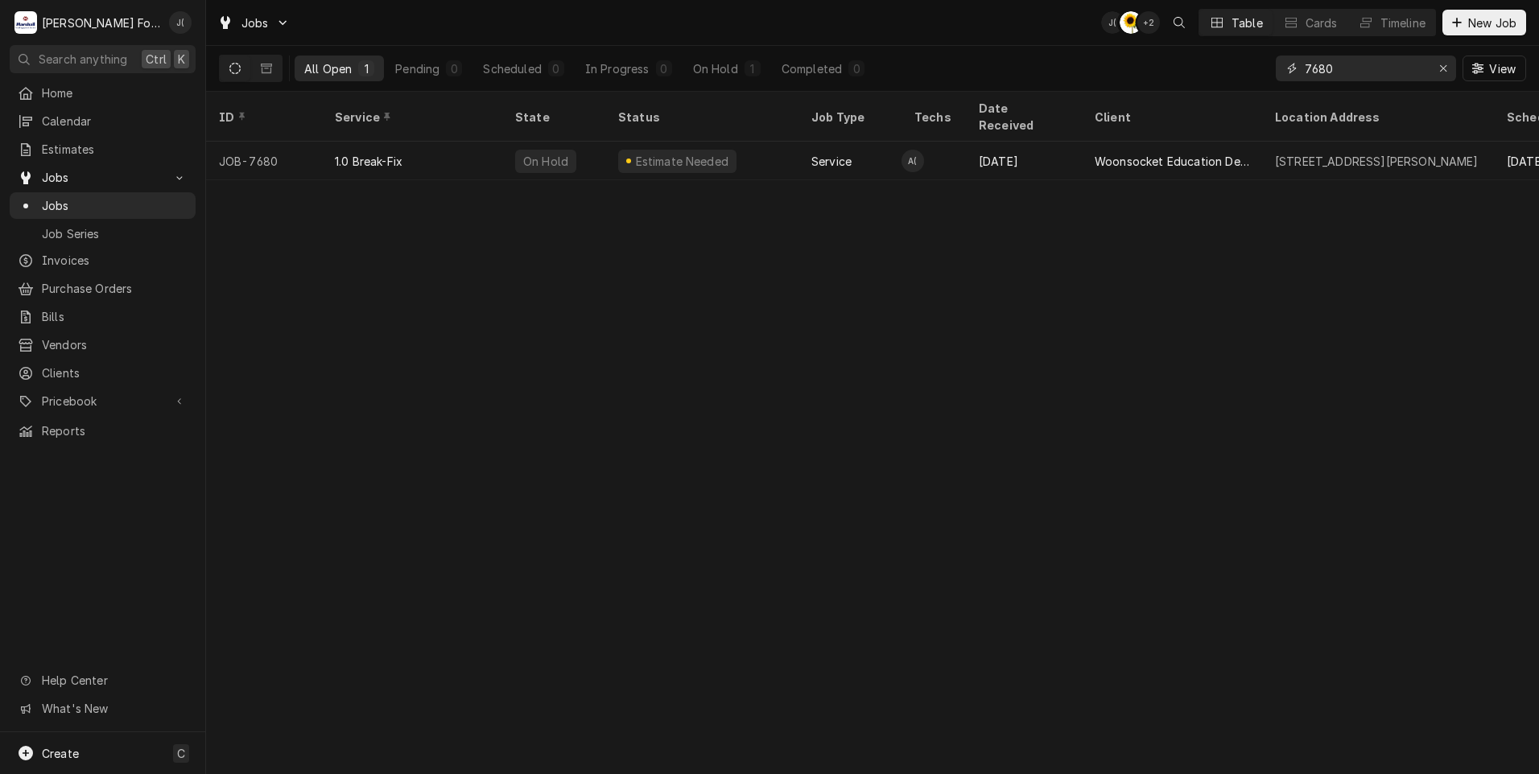
drag, startPoint x: 1358, startPoint y: 76, endPoint x: 956, endPoint y: 21, distance: 406.2
click at [1092, 35] on div "Jobs J( C( + 2 Table Cards Timeline New Job All Open 1 Pending 0 Scheduled 0 In…" at bounding box center [872, 46] width 1333 height 92
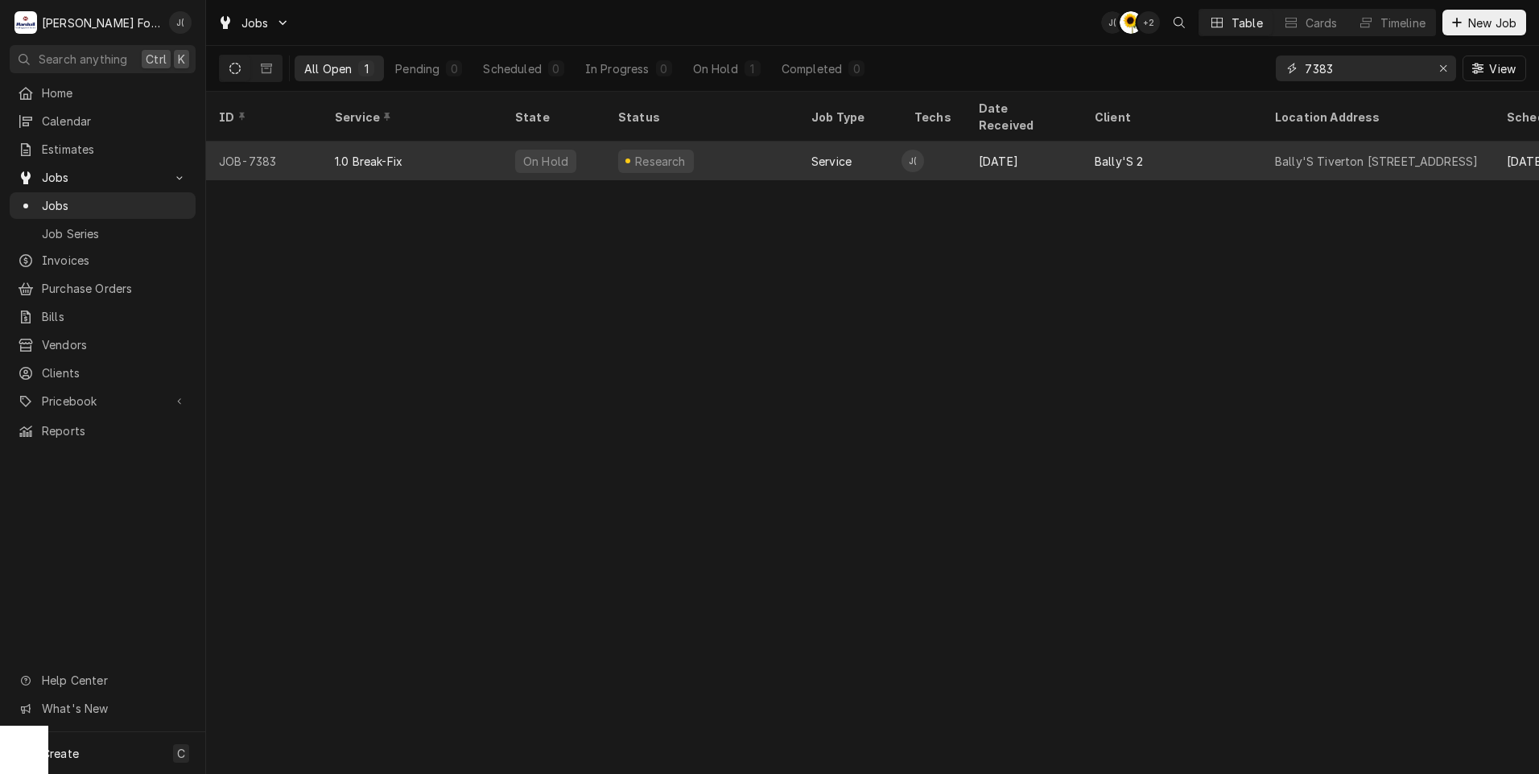
type input "7383"
click at [345, 153] on div "1.0 Break-Fix" at bounding box center [369, 161] width 68 height 17
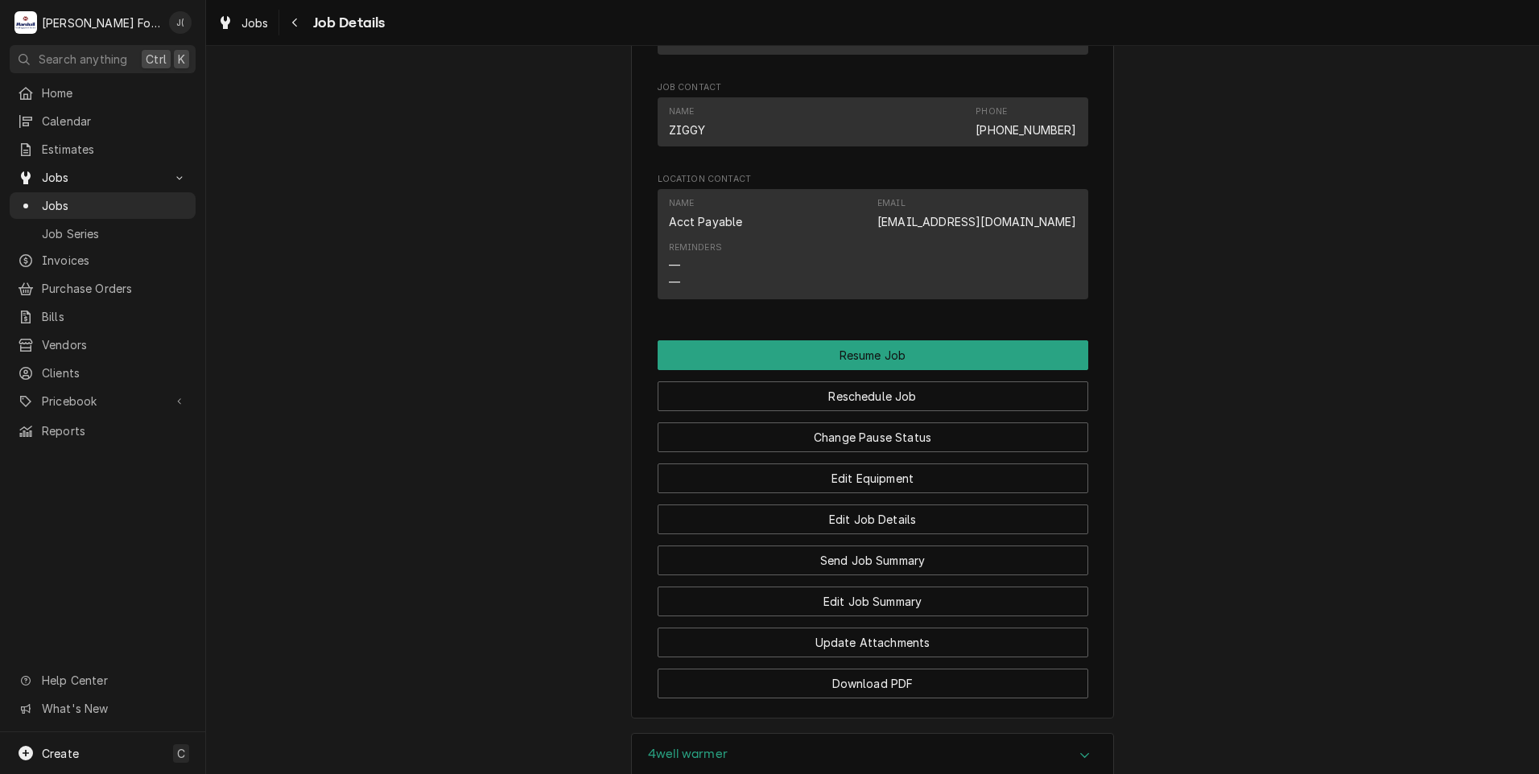
scroll to position [1915, 0]
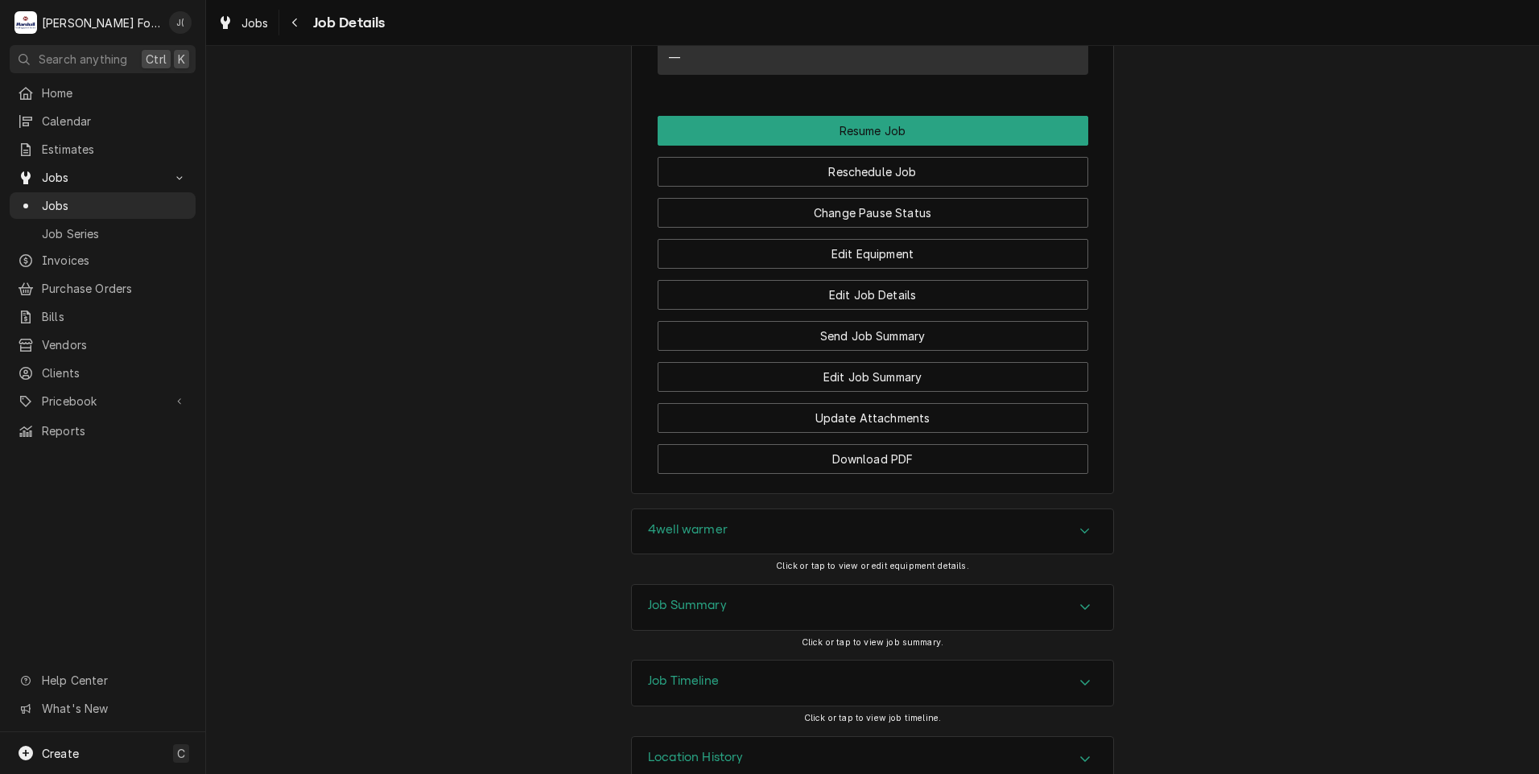
click at [696, 598] on h3 "Job Summary" at bounding box center [687, 605] width 79 height 15
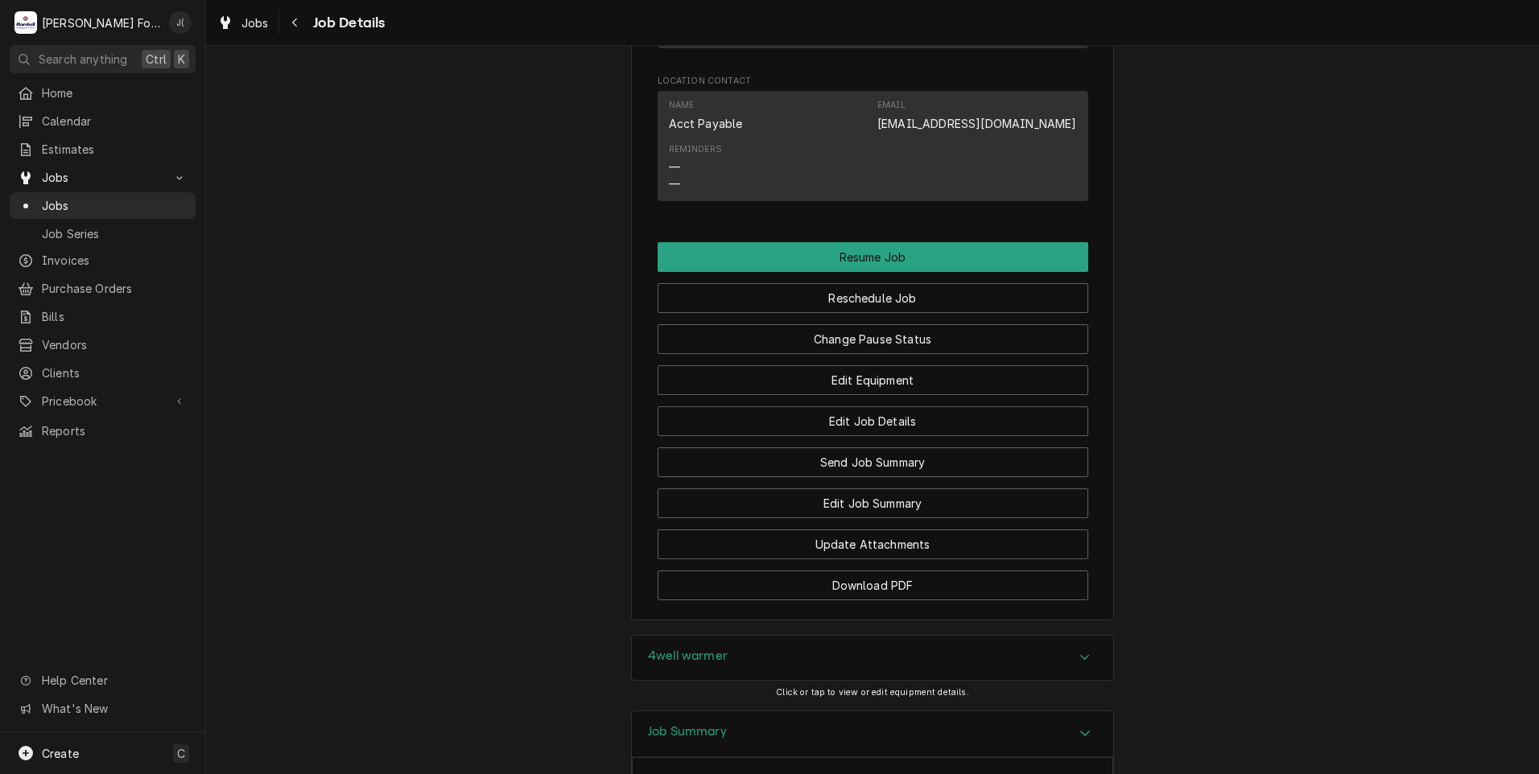
scroll to position [1741, 0]
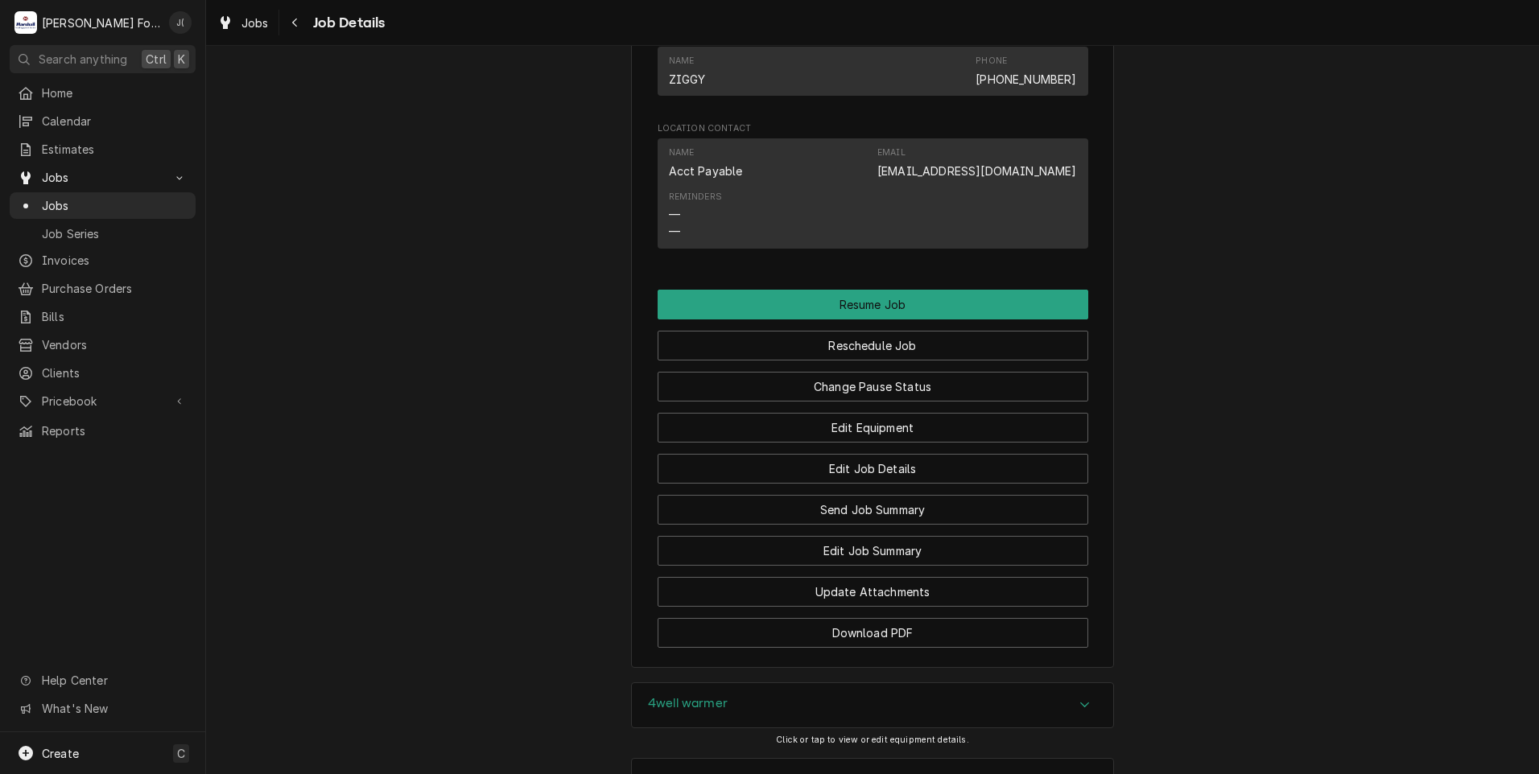
click at [667, 696] on h3 "4well warmer" at bounding box center [688, 703] width 80 height 15
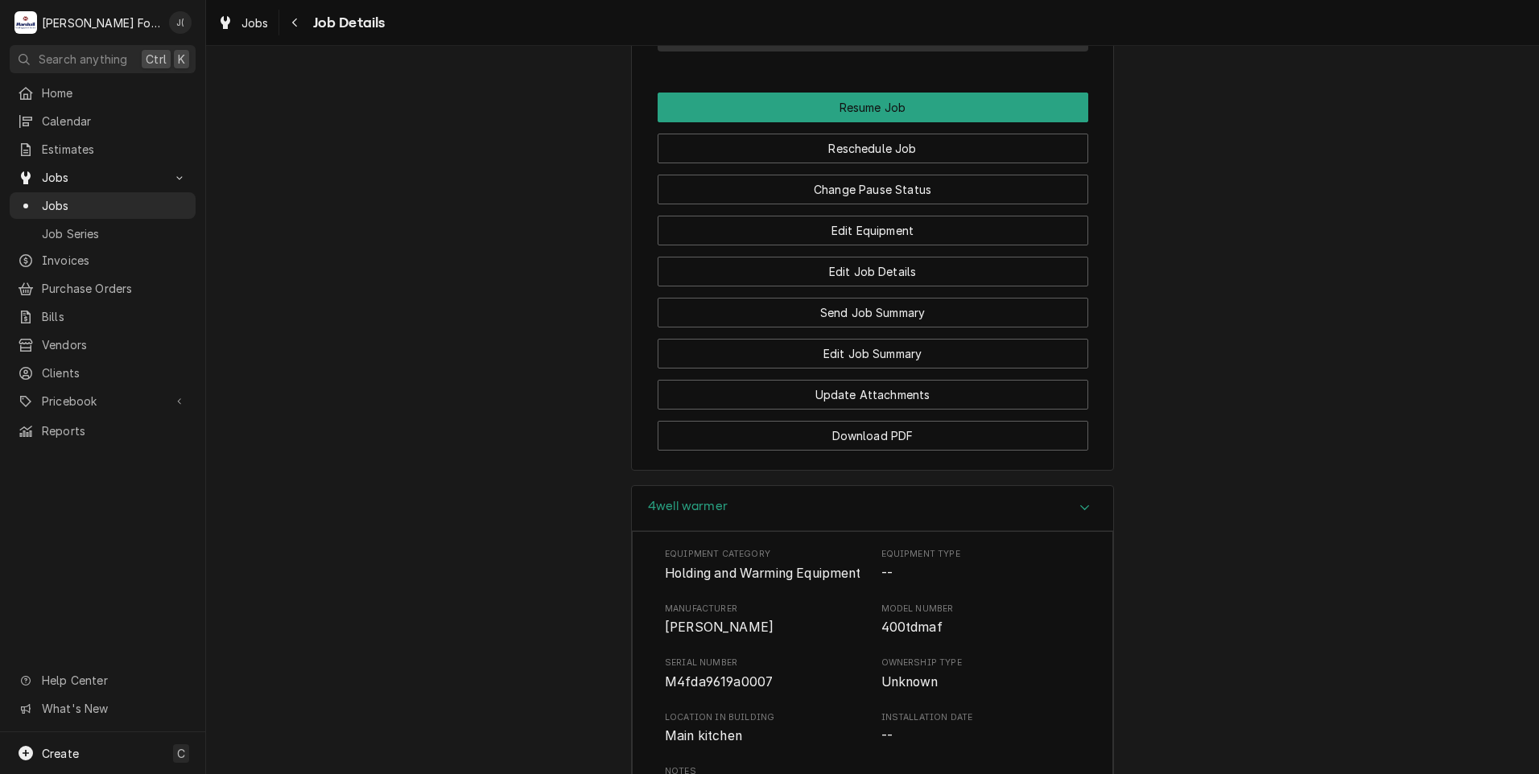
scroll to position [1633, 0]
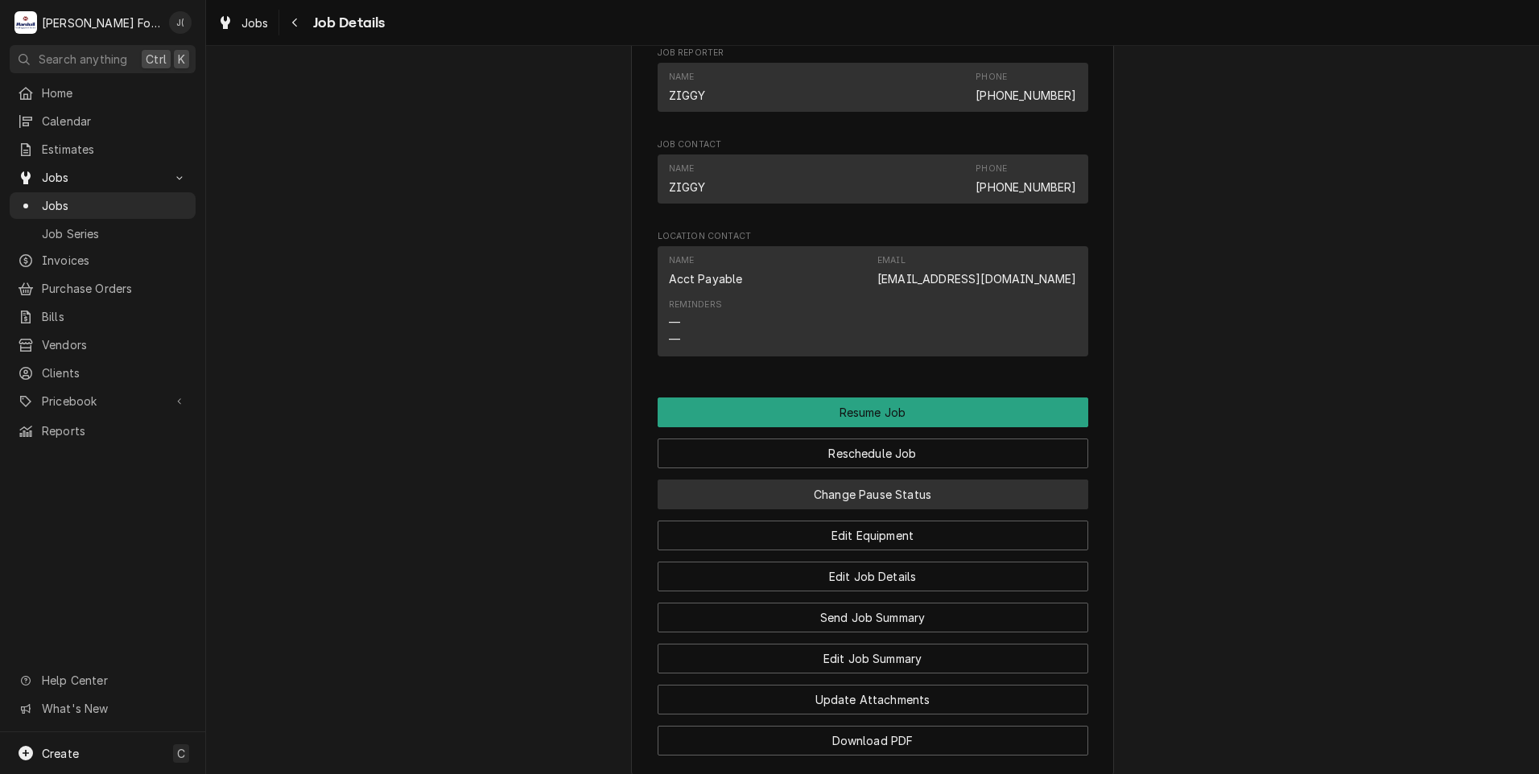
click at [877, 480] on button "Change Pause Status" at bounding box center [873, 495] width 431 height 30
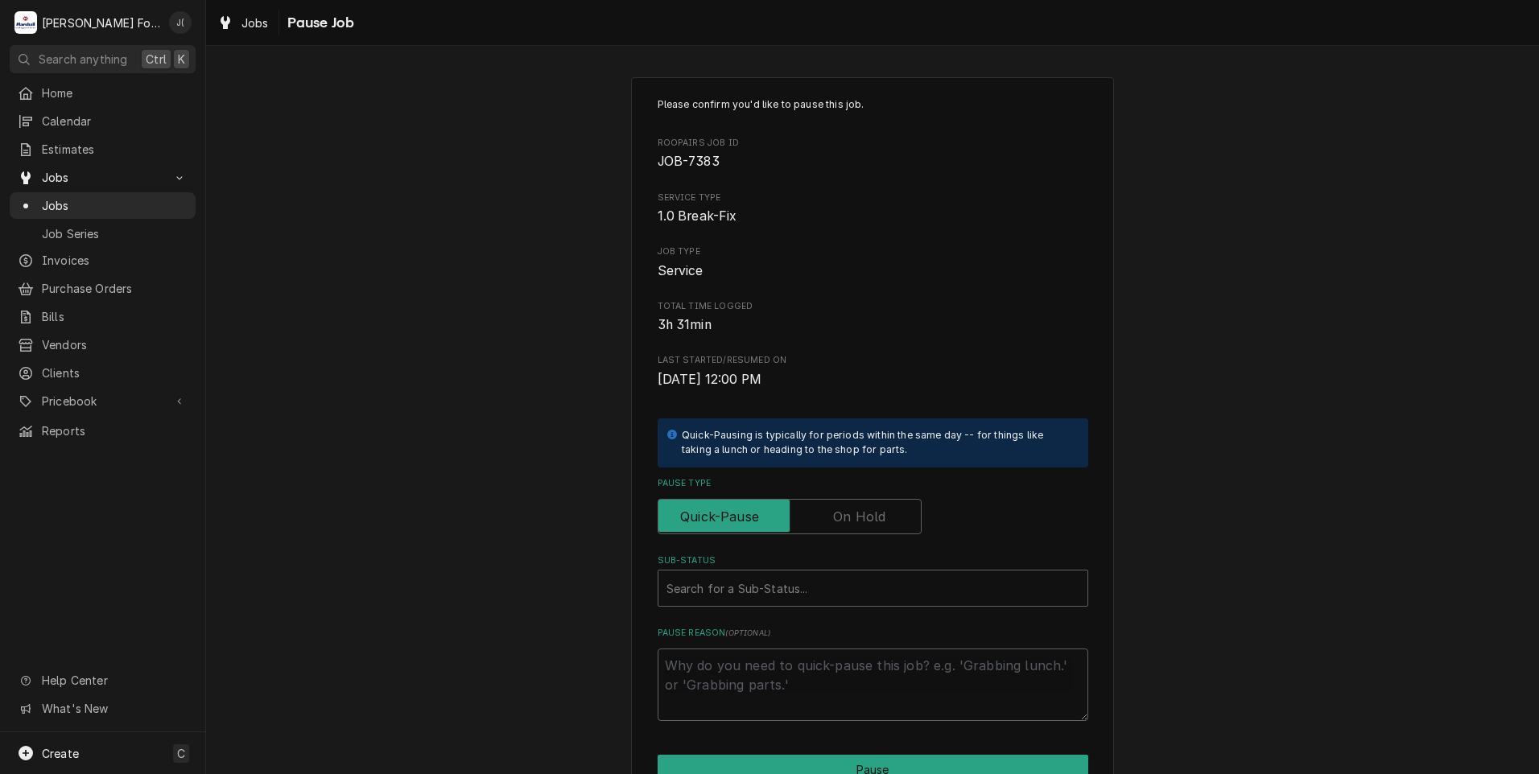
click at [859, 526] on label "Pause Type" at bounding box center [790, 516] width 264 height 35
click at [859, 526] on input "Pause Type" at bounding box center [790, 516] width 250 height 35
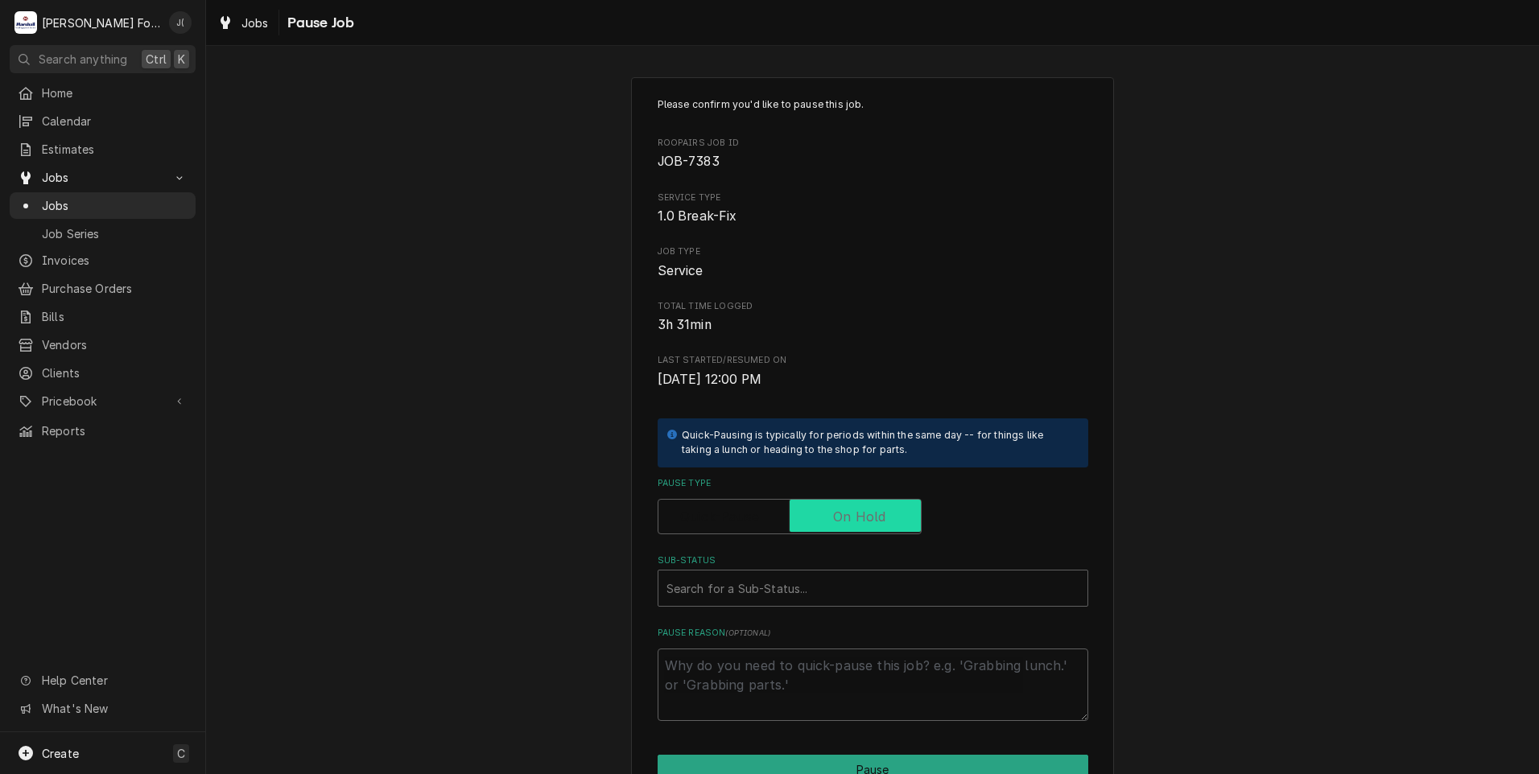
checkbox input "true"
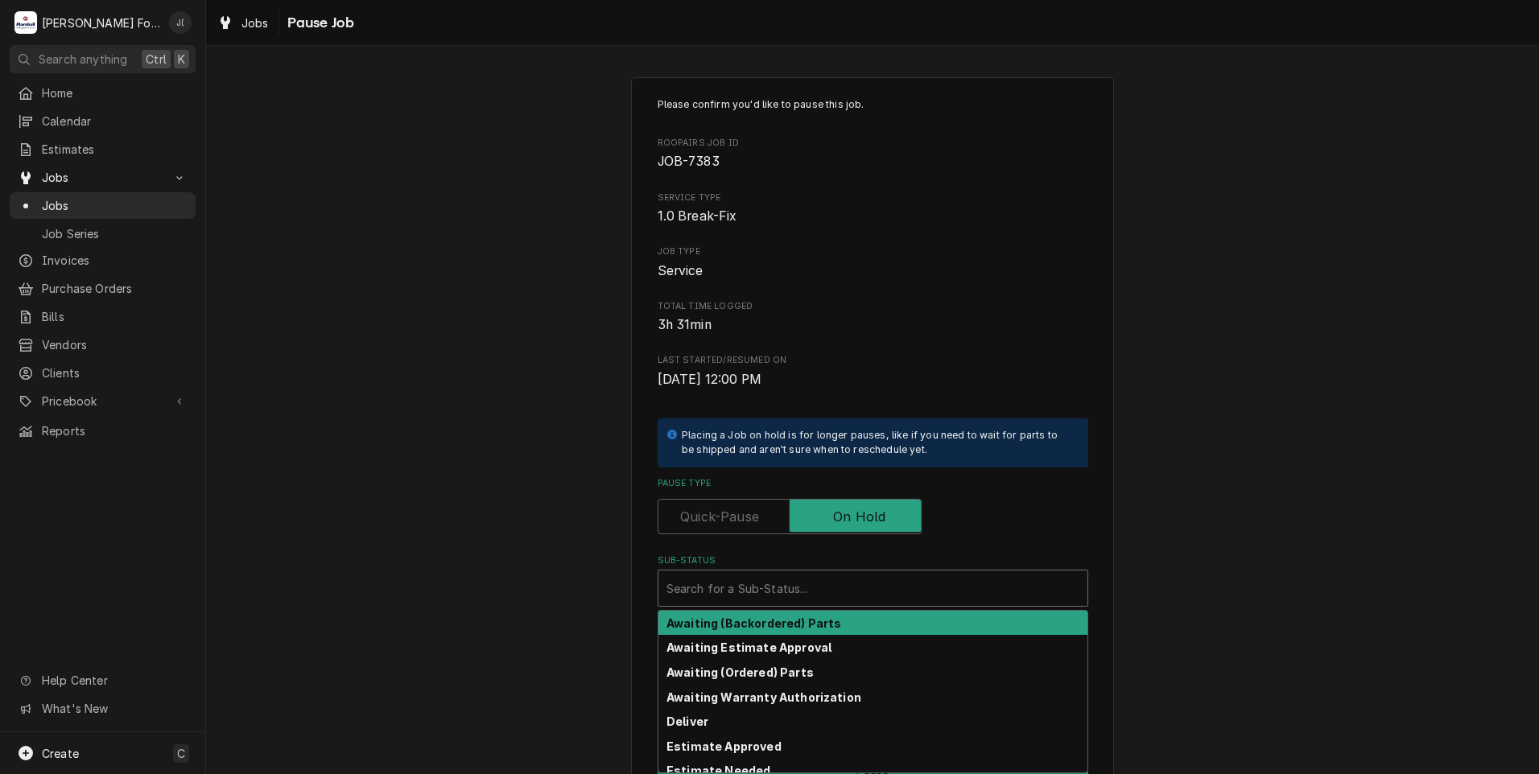
click at [812, 586] on div "Sub-Status" at bounding box center [873, 588] width 413 height 29
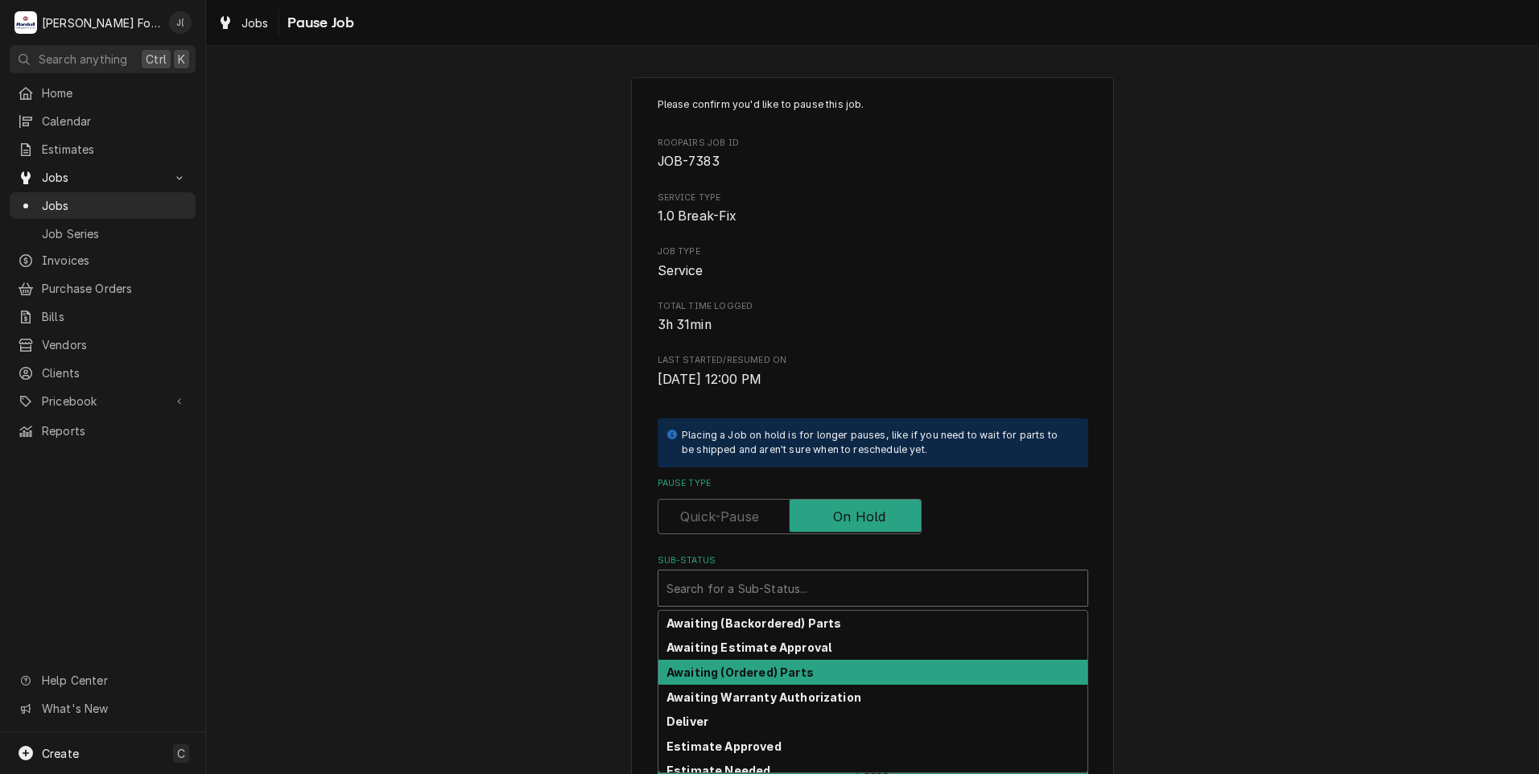
click at [792, 675] on strong "Awaiting (Ordered) Parts" at bounding box center [740, 673] width 147 height 14
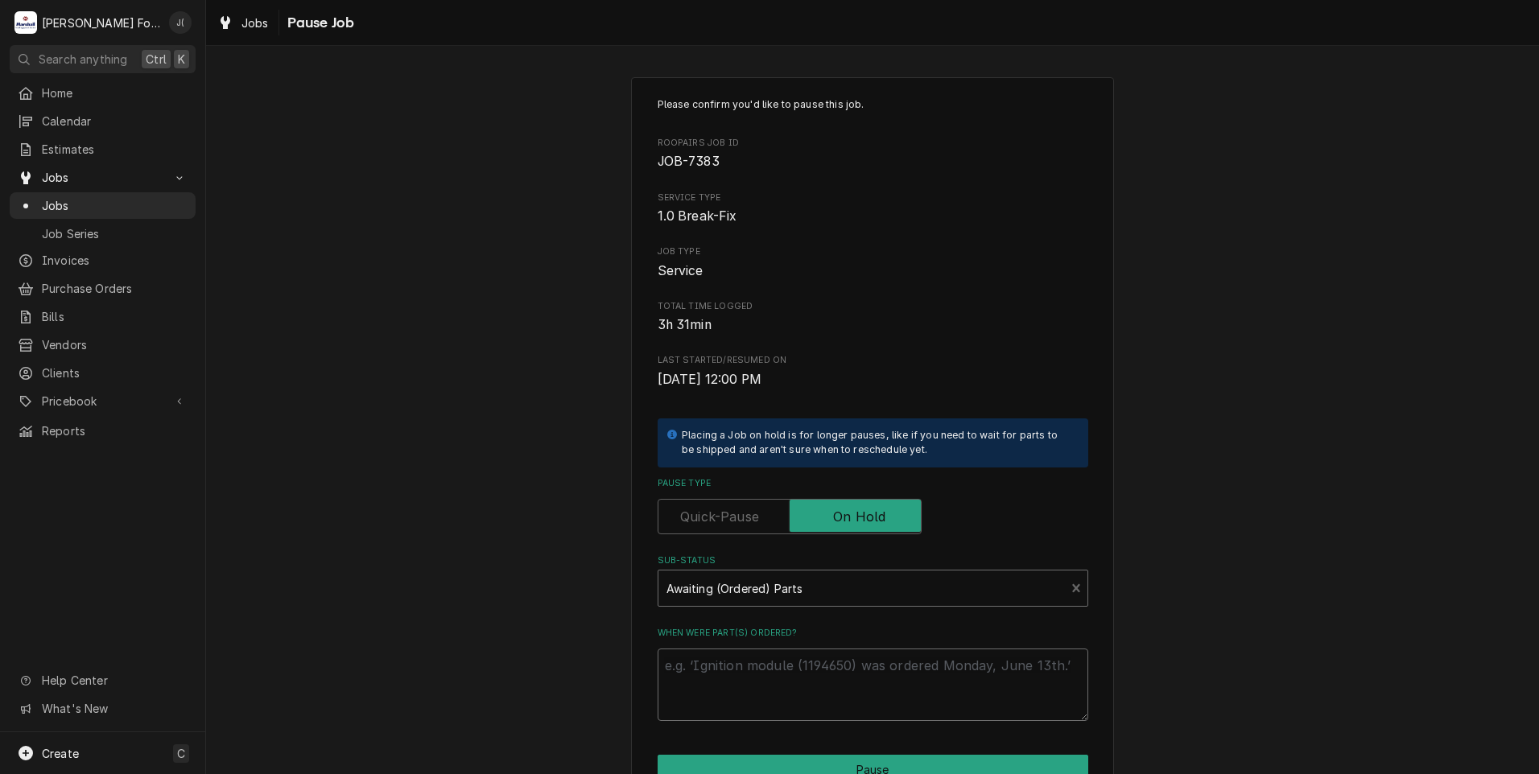
click at [794, 663] on textarea "When were part(s) ordered?" at bounding box center [873, 685] width 431 height 72
type textarea "x"
type textarea "1"
type textarea "x"
type textarea "10"
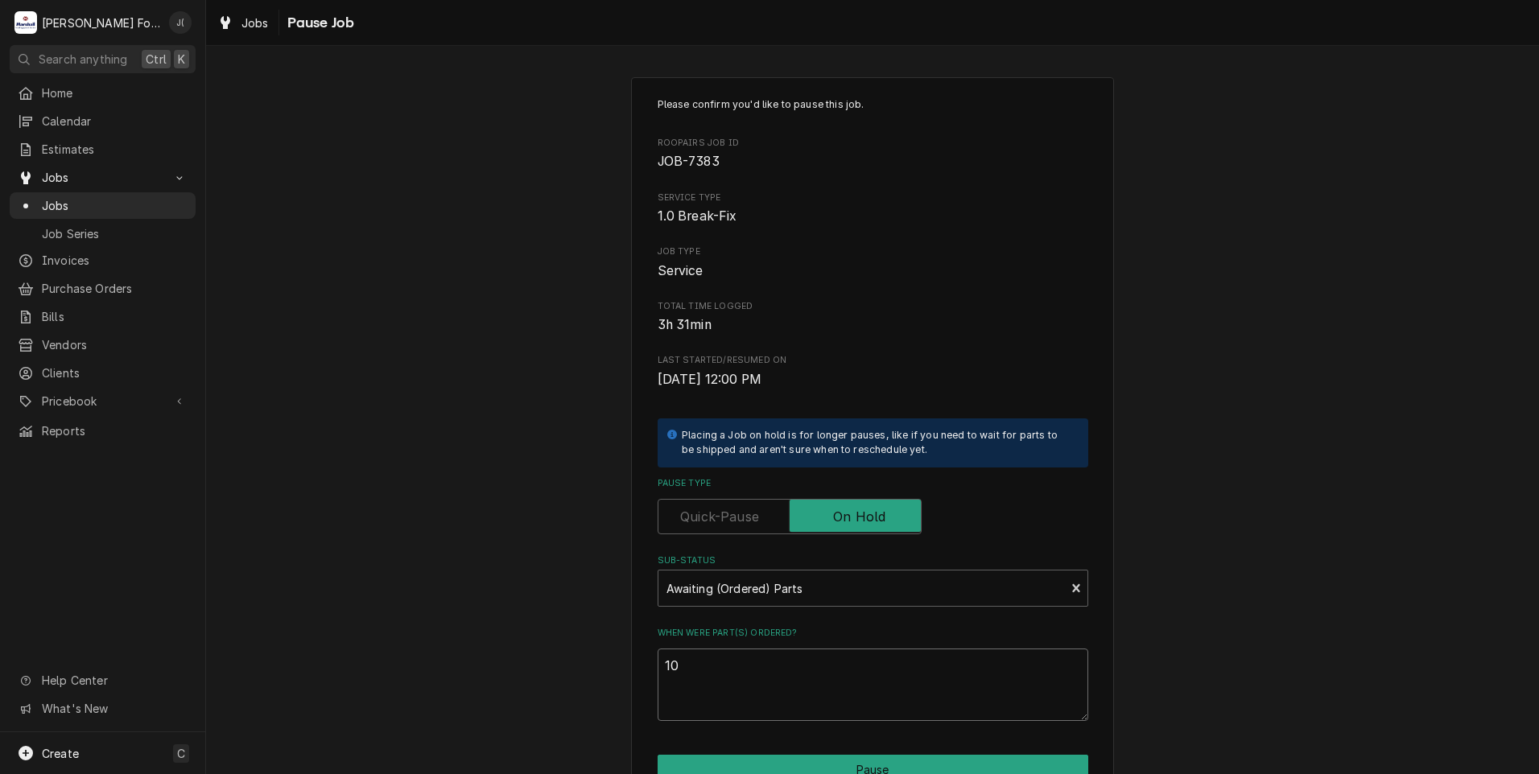
type textarea "x"
type textarea "10/"
type textarea "x"
type textarea "10/0"
type textarea "x"
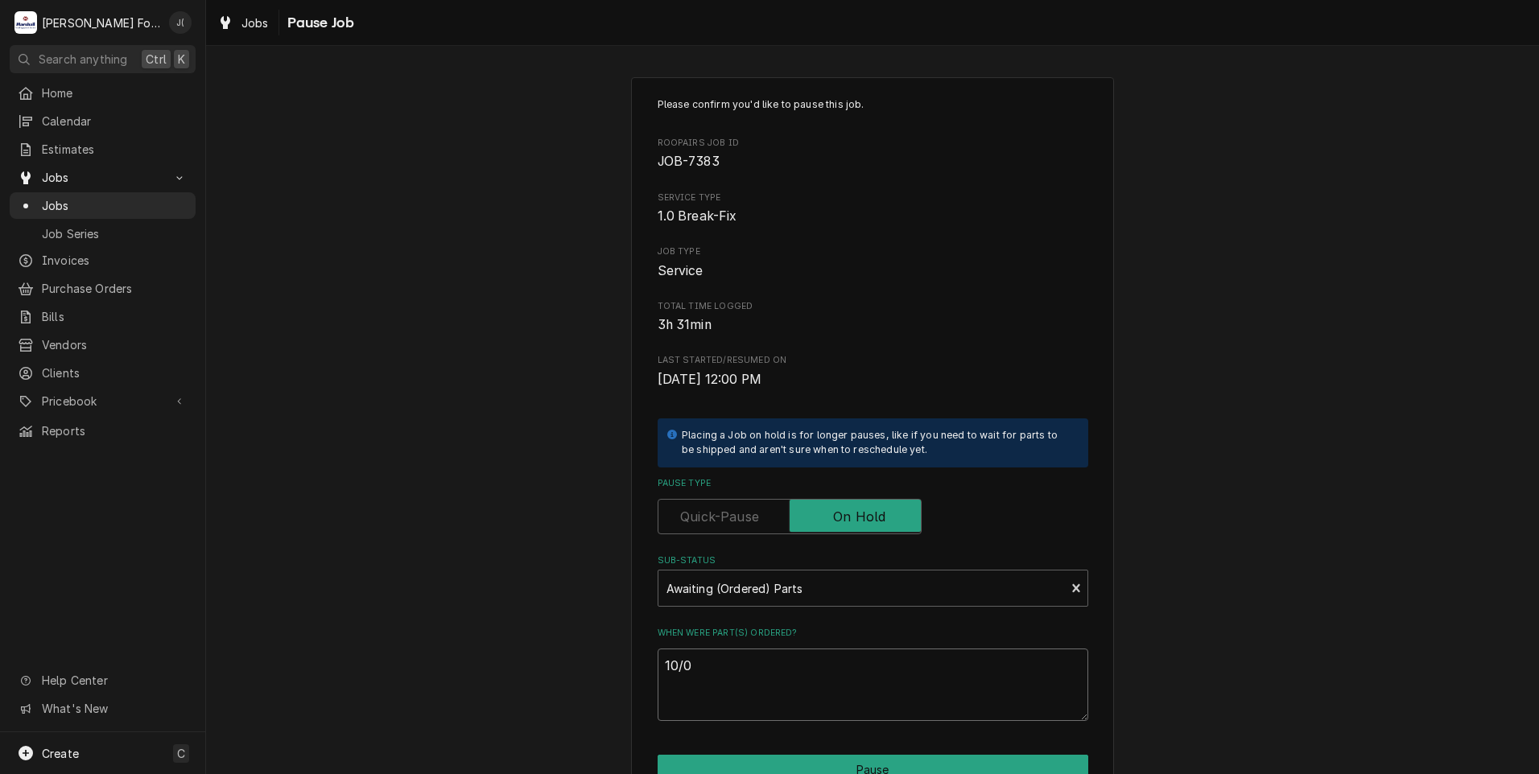
type textarea "10/0/"
type textarea "x"
type textarea "10/0/2"
type textarea "x"
type textarea "10/0/22"
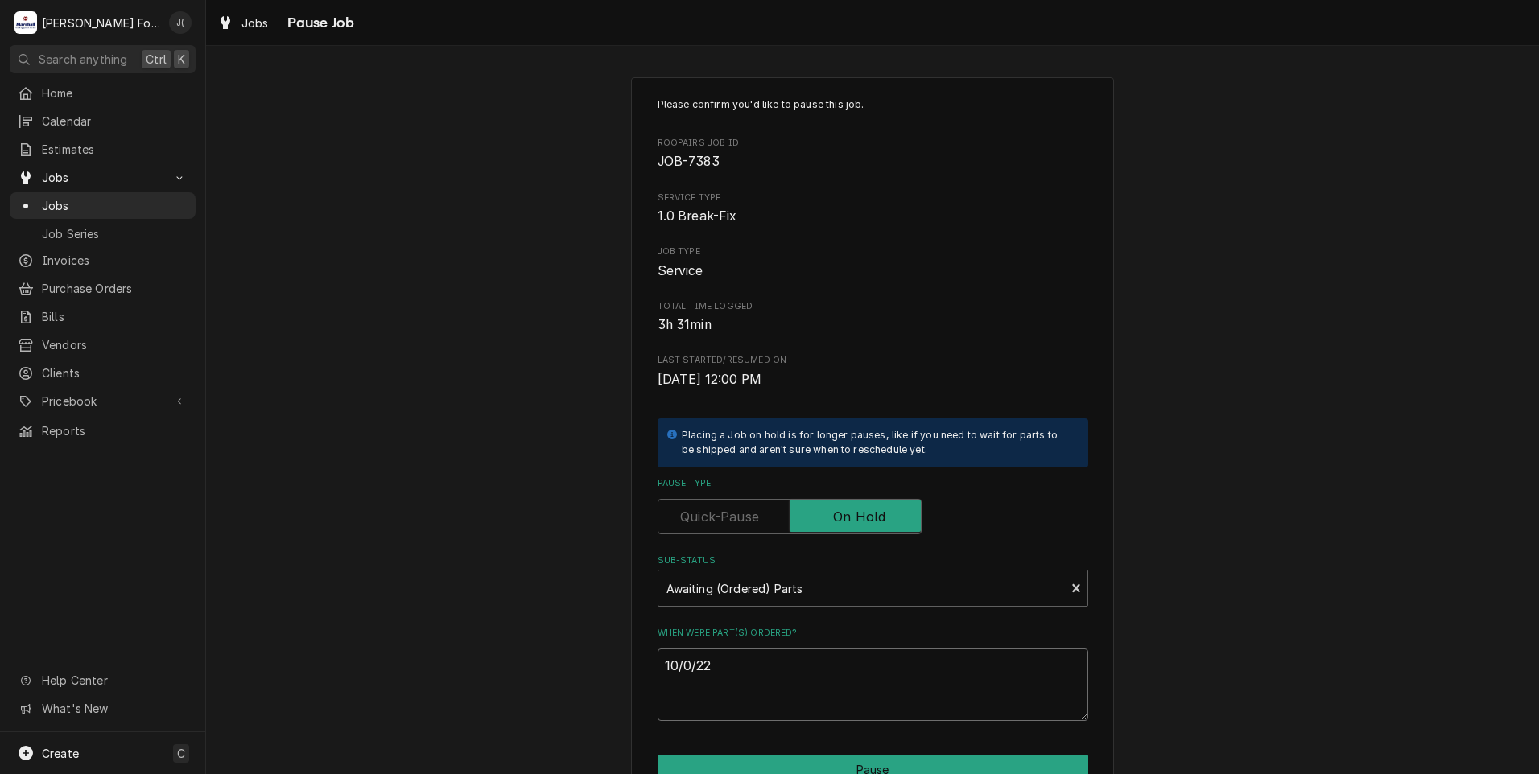
type textarea "x"
type textarea "10/0/225"
drag, startPoint x: 794, startPoint y: 663, endPoint x: 360, endPoint y: 613, distance: 436.9
click at [407, 619] on div "Please confirm you'd like to pause this job. Roopairs Job ID JOB-7383 Service T…" at bounding box center [872, 482] width 1333 height 839
type textarea "x"
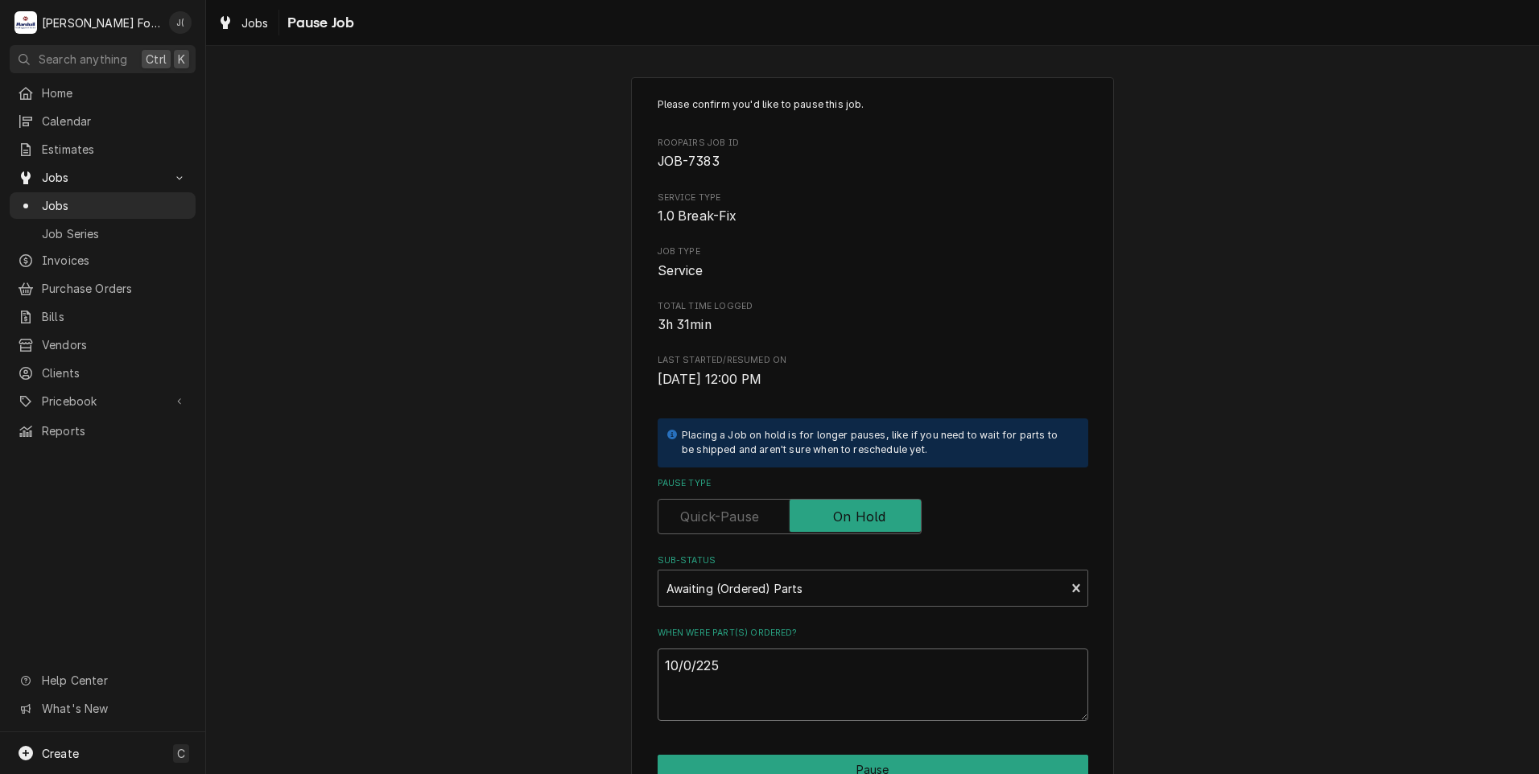
type textarea "1"
type textarea "x"
type textarea "10"
type textarea "x"
type textarea "10/"
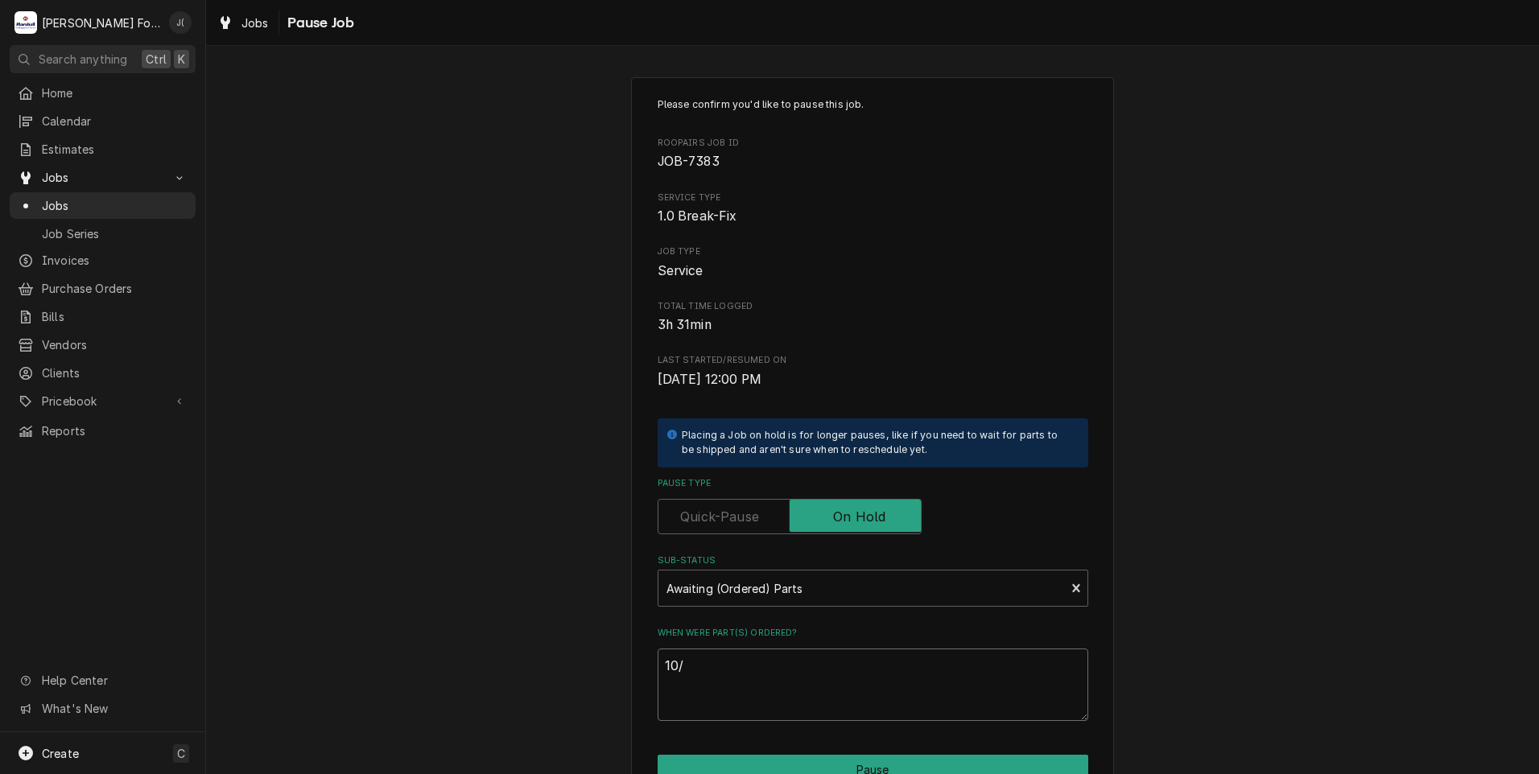
type textarea "x"
type textarea "10/0"
type textarea "x"
type textarea "10/07"
type textarea "x"
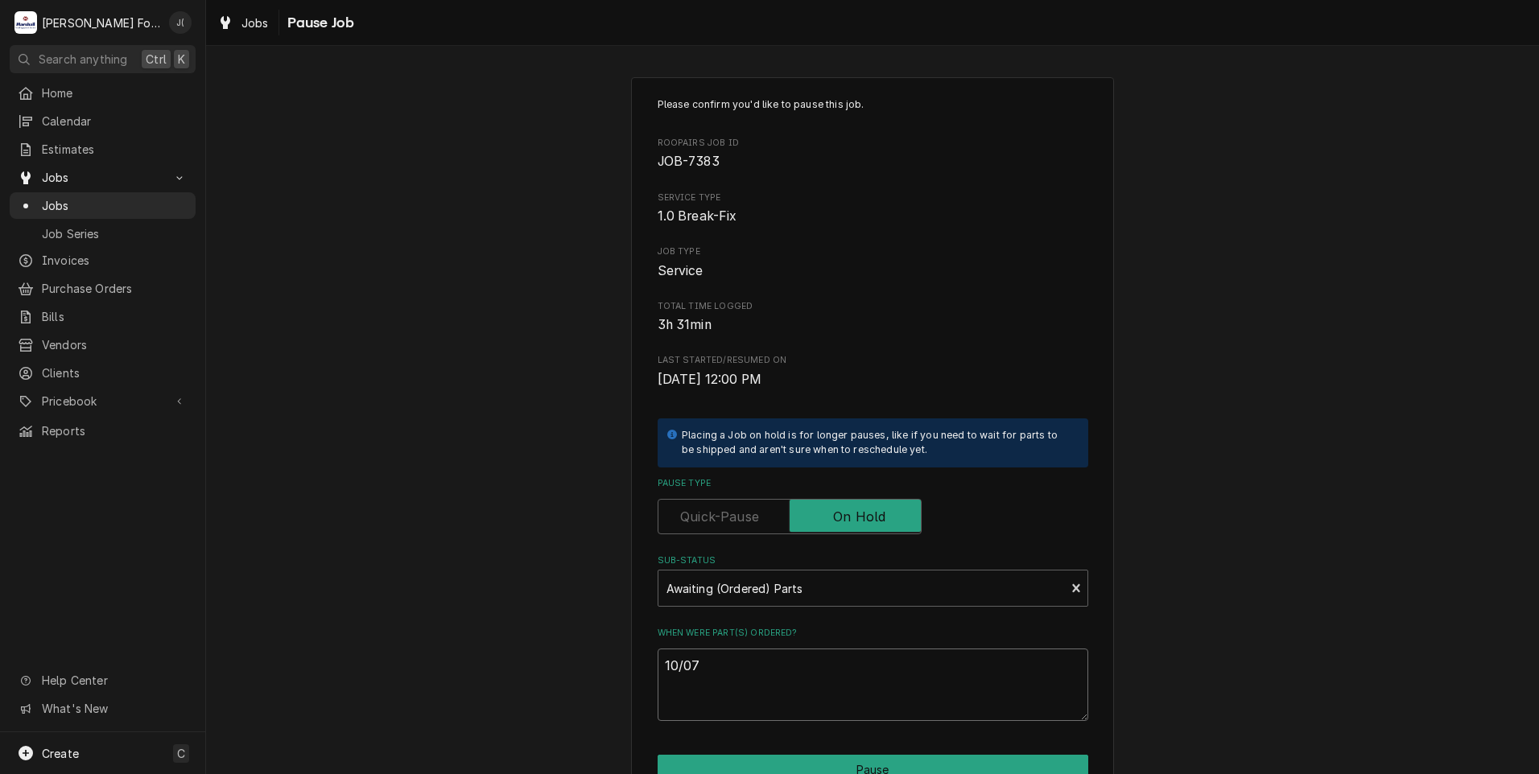
type textarea "10/07/"
type textarea "x"
type textarea "10/07/2"
type textarea "x"
type textarea "10/07/20"
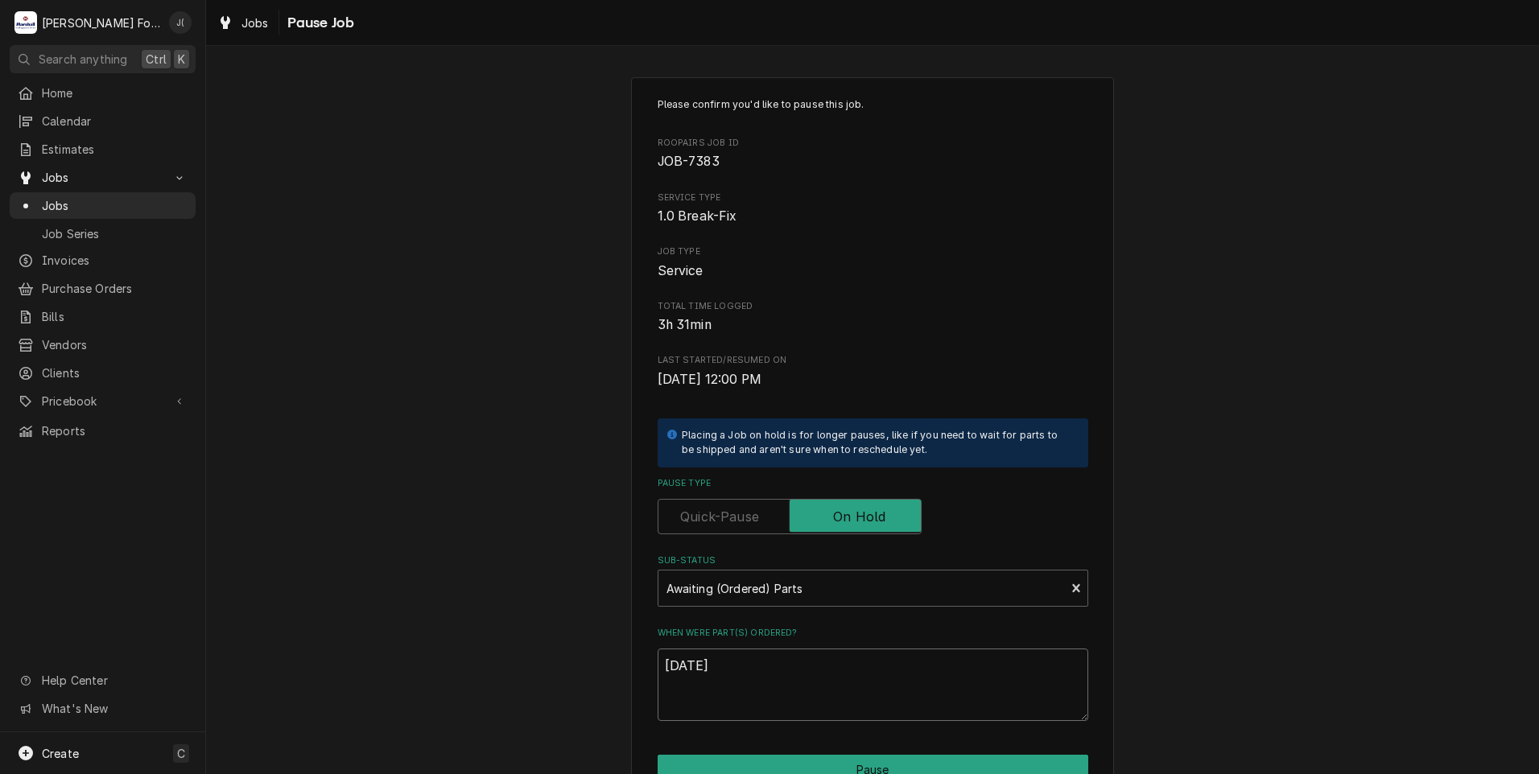
type textarea "x"
type textarea "10/07/202"
type textarea "x"
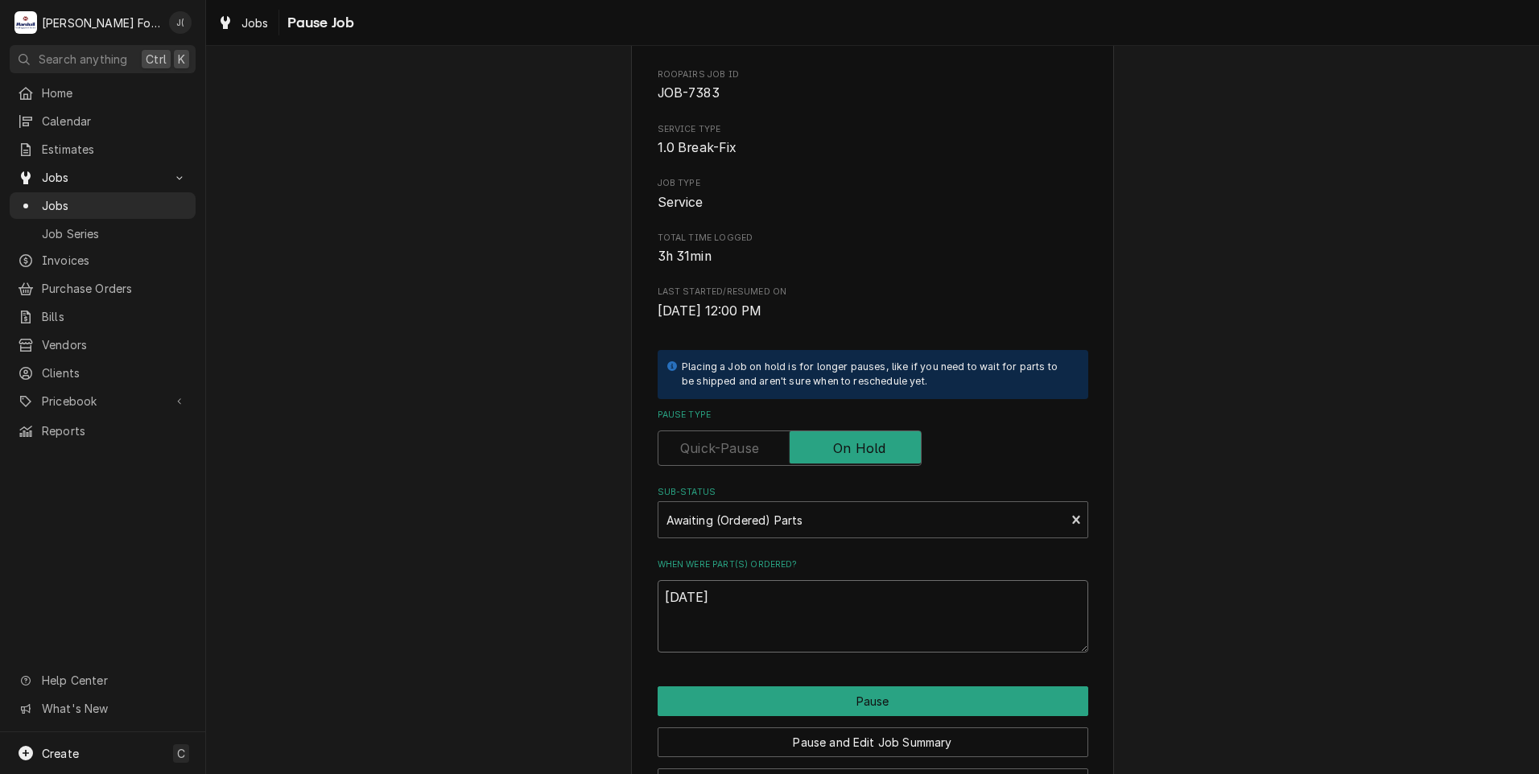
scroll to position [127, 0]
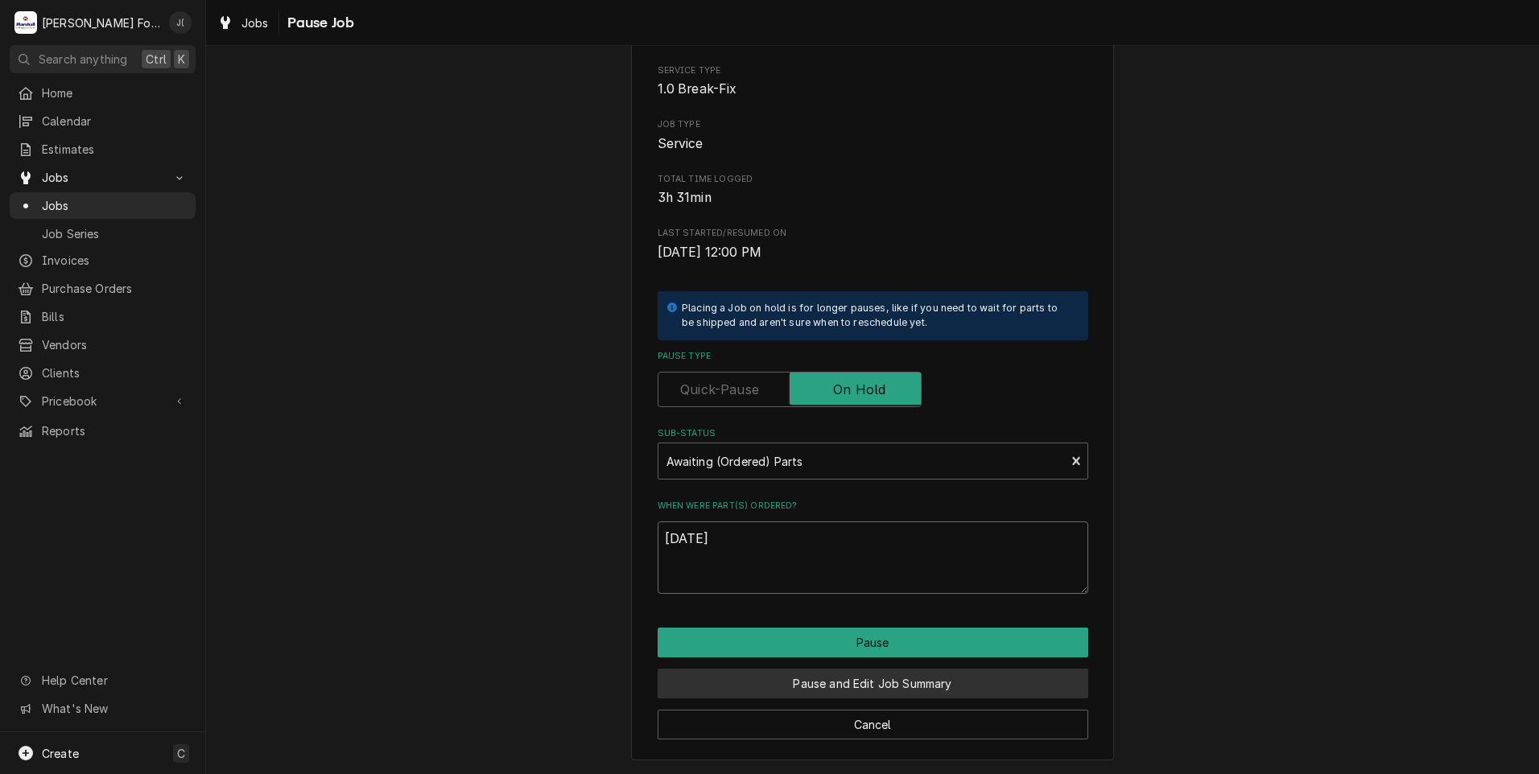
type textarea "10/07/2025"
click at [796, 686] on button "Pause and Edit Job Summary" at bounding box center [873, 684] width 431 height 30
type textarea "x"
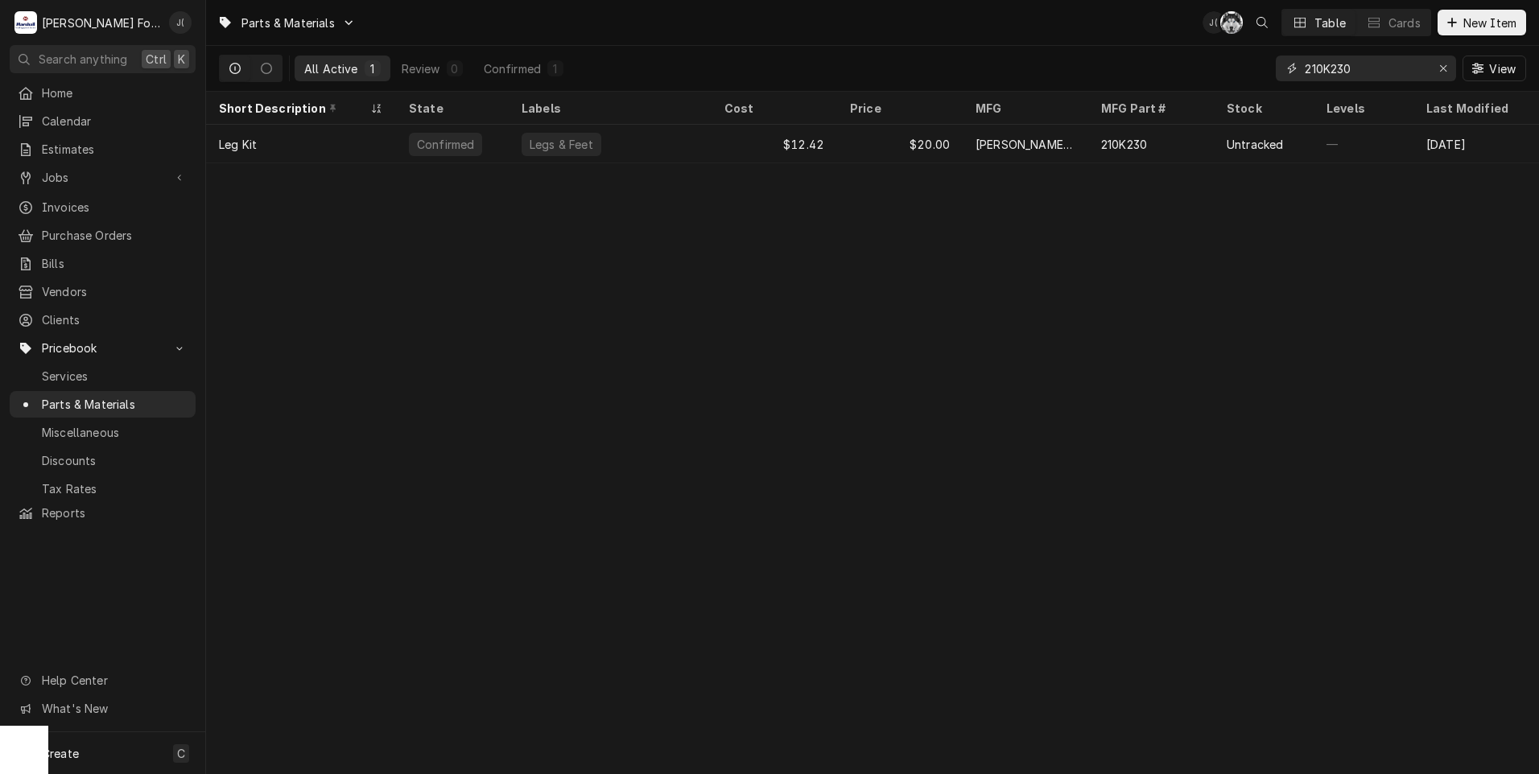
drag, startPoint x: 1268, startPoint y: 54, endPoint x: 989, endPoint y: 63, distance: 278.7
click at [1088, 49] on div "All Active 1 Review 0 Confirmed 1 210K230 View" at bounding box center [872, 68] width 1307 height 45
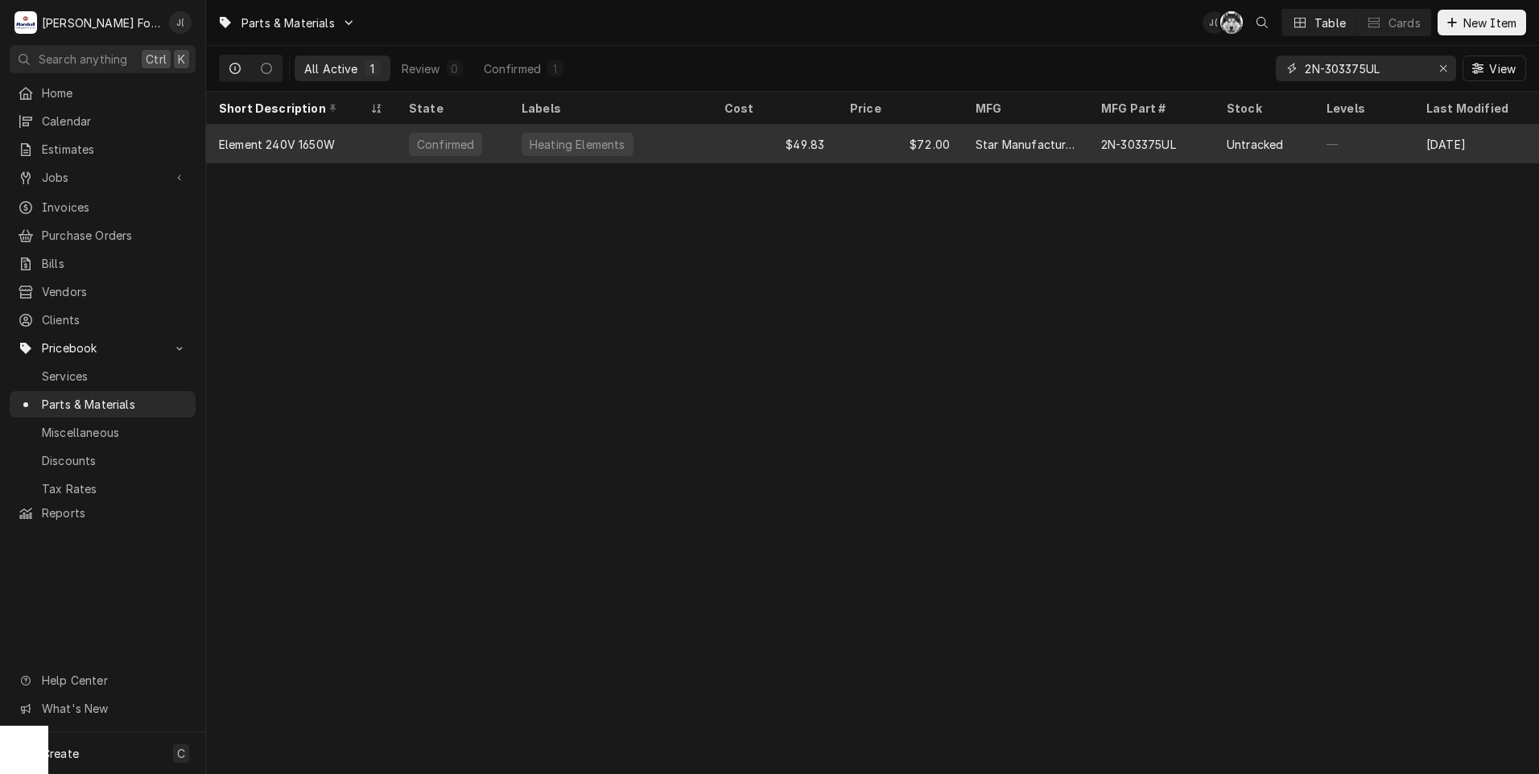
type input "2N-303375UL"
click at [888, 142] on div "$72.00" at bounding box center [900, 144] width 126 height 39
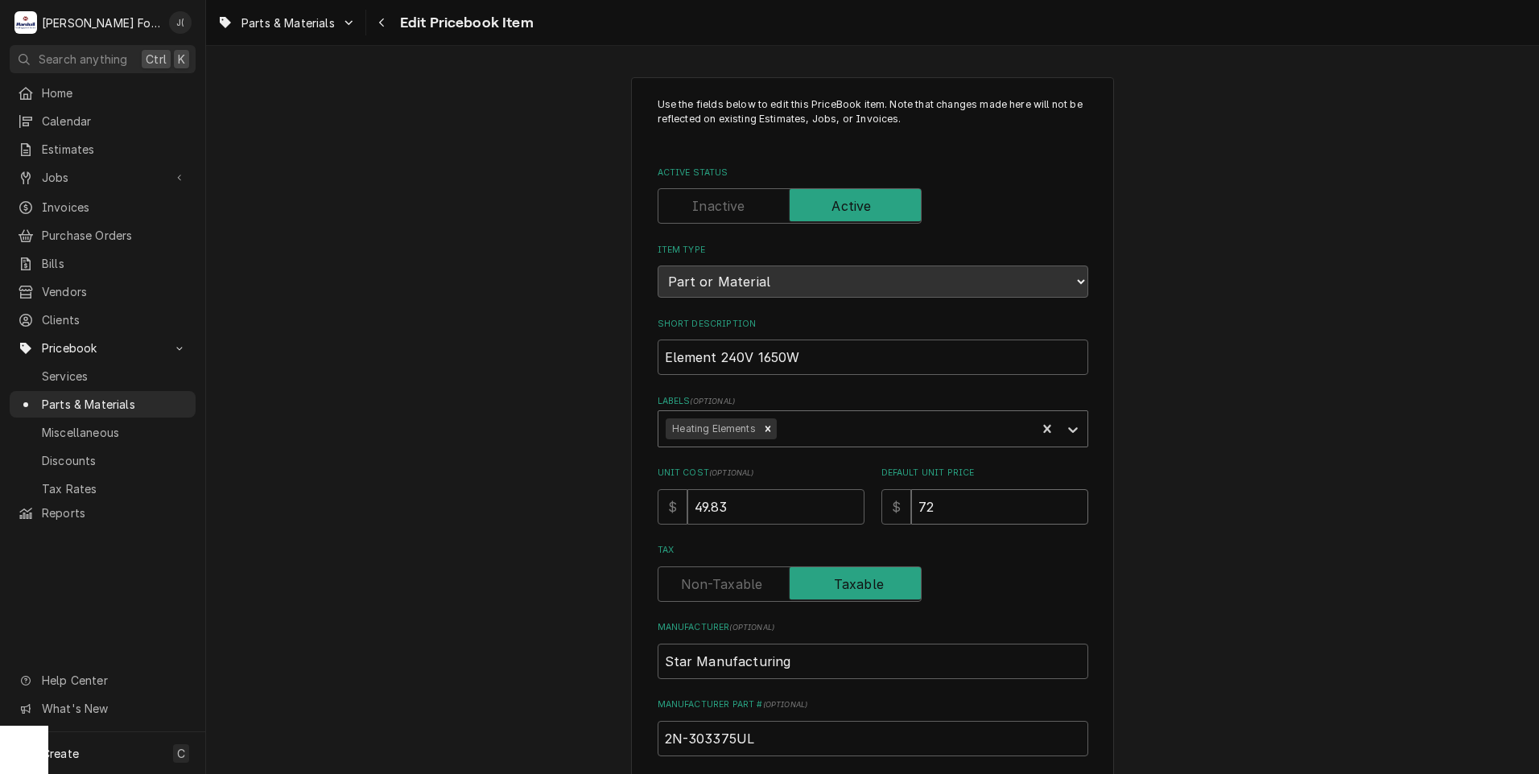
drag, startPoint x: 972, startPoint y: 502, endPoint x: 694, endPoint y: 433, distance: 286.8
click at [754, 444] on div "Use the fields below to edit this PriceBook item. Note that changes made here w…" at bounding box center [873, 577] width 431 height 960
type textarea "x"
type input "7"
type textarea "x"
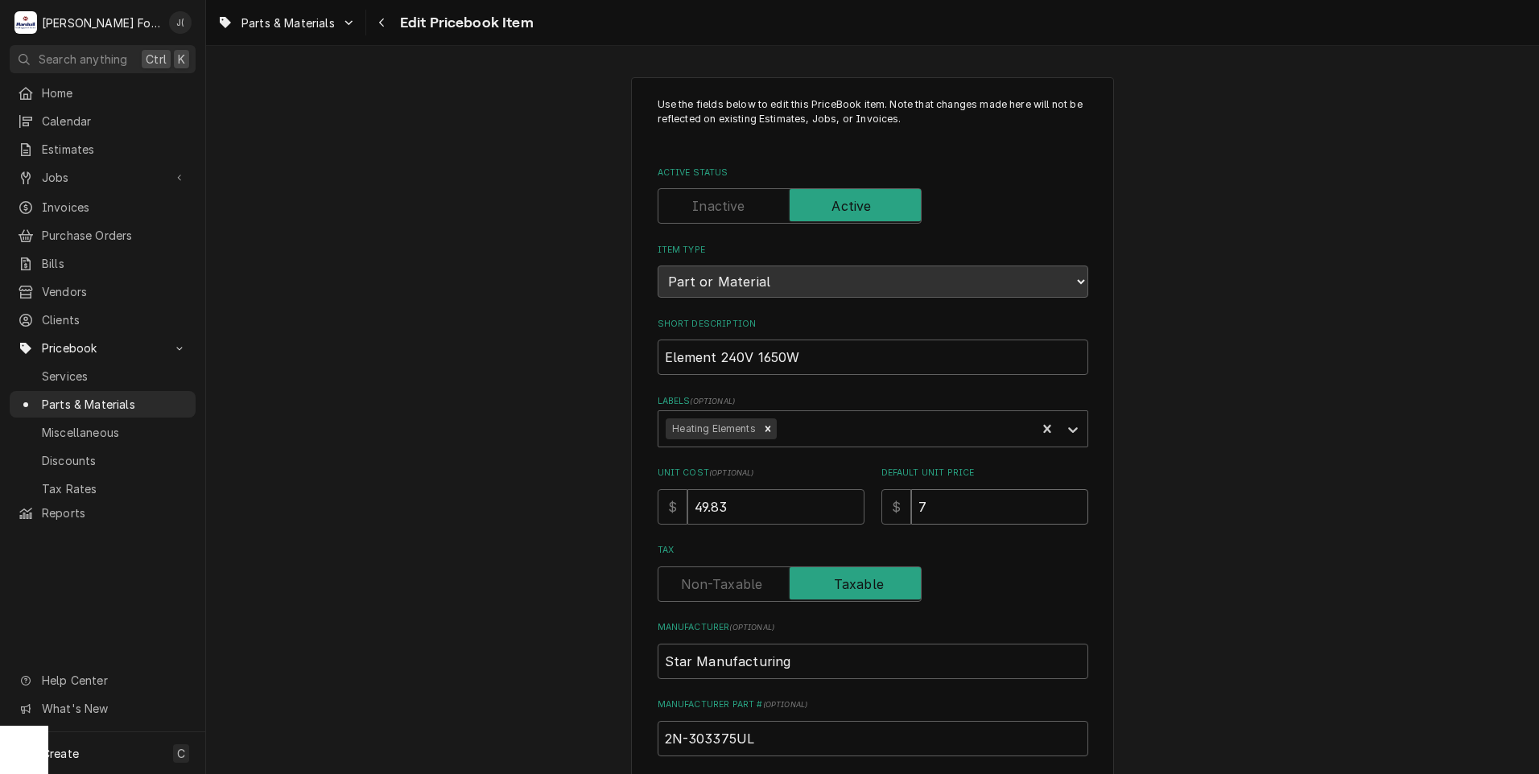
type input "77"
type textarea "x"
type input "77.0"
type textarea "x"
type input "77.00"
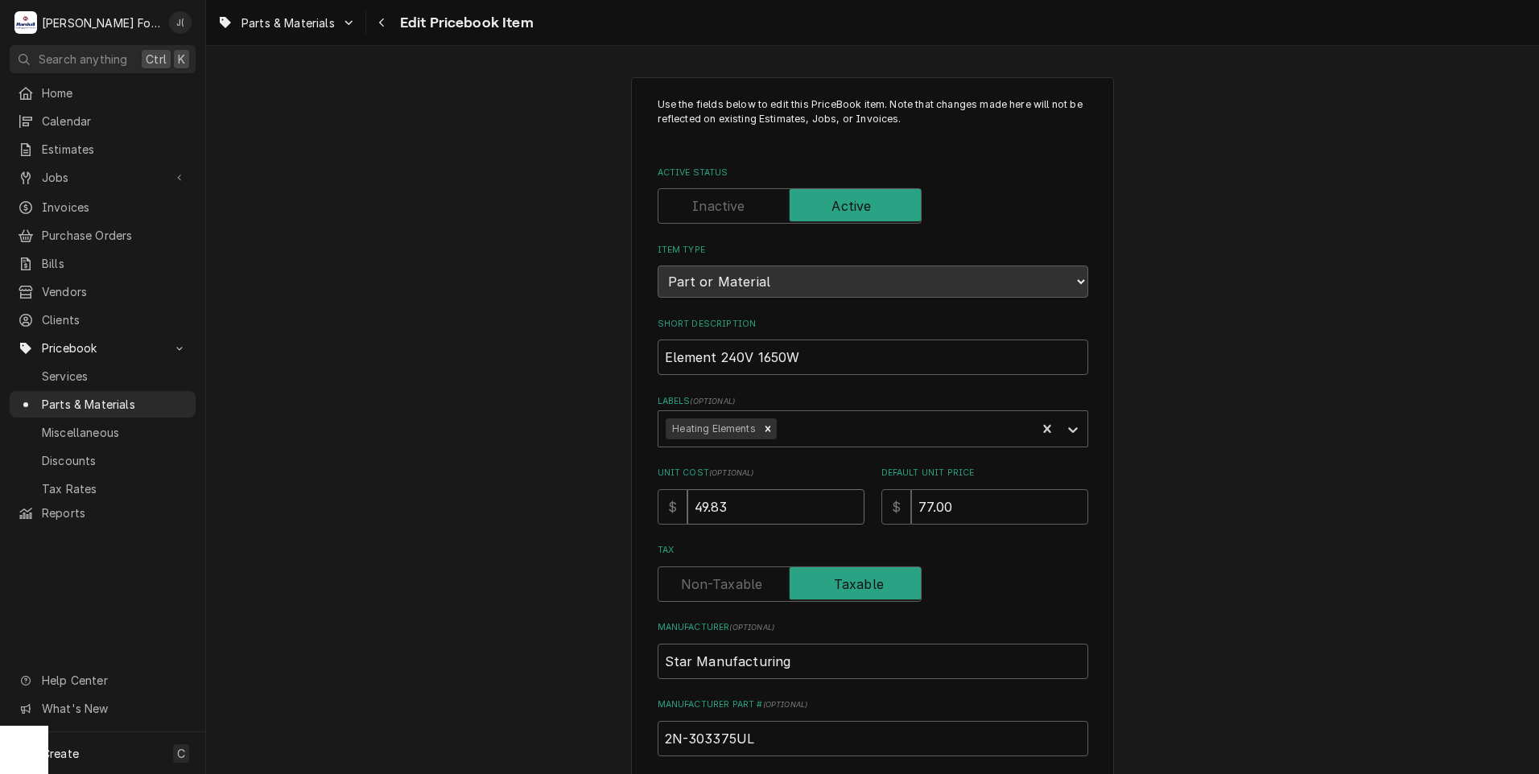
drag, startPoint x: 740, startPoint y: 498, endPoint x: 286, endPoint y: 425, distance: 459.9
click at [337, 436] on div "Use the fields below to edit this PriceBook item. Note that changes made here w…" at bounding box center [872, 630] width 1333 height 1134
type textarea "x"
type input "3"
type textarea "x"
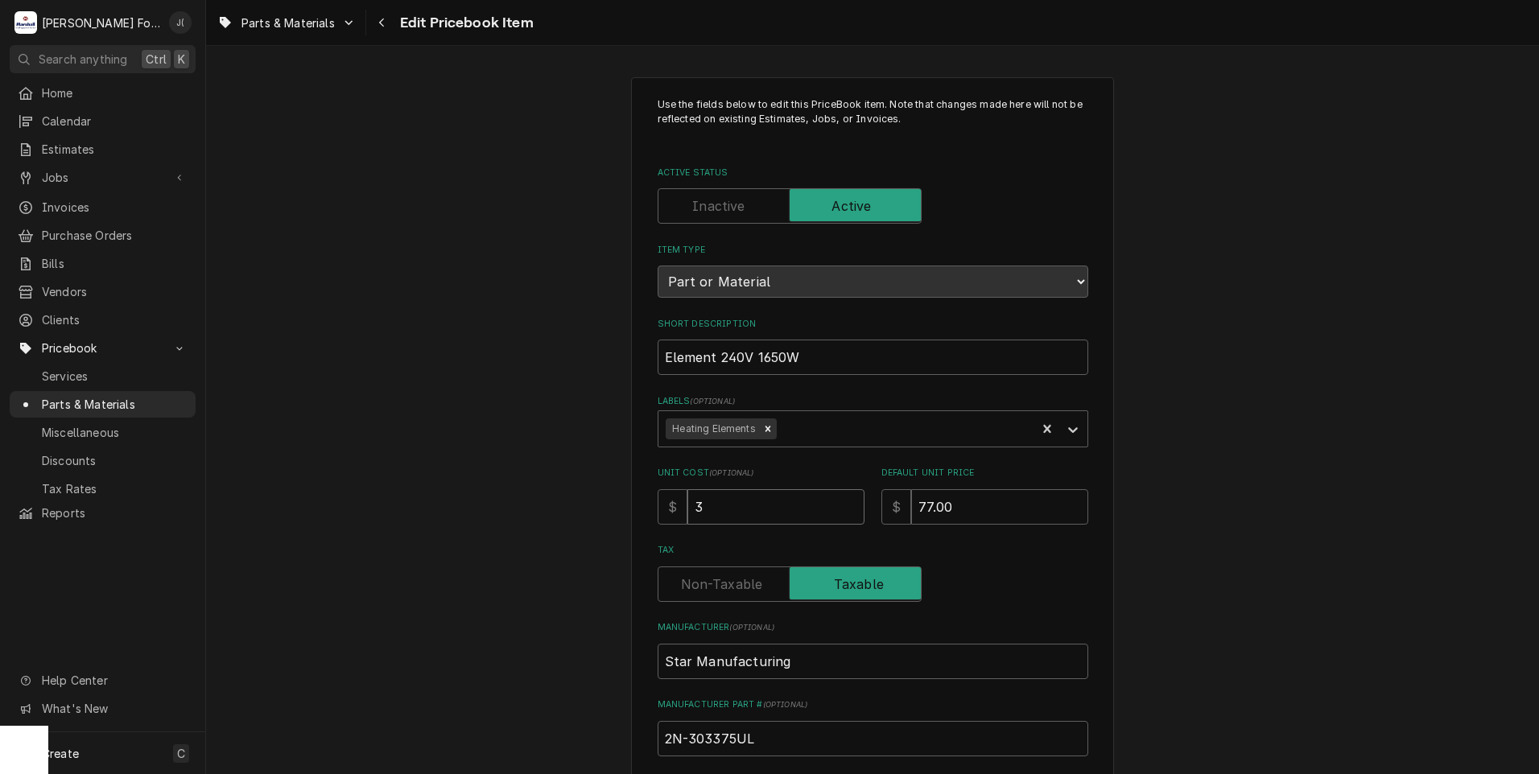
type input "38"
type textarea "x"
type input "38.0"
type textarea "x"
type input "38.02"
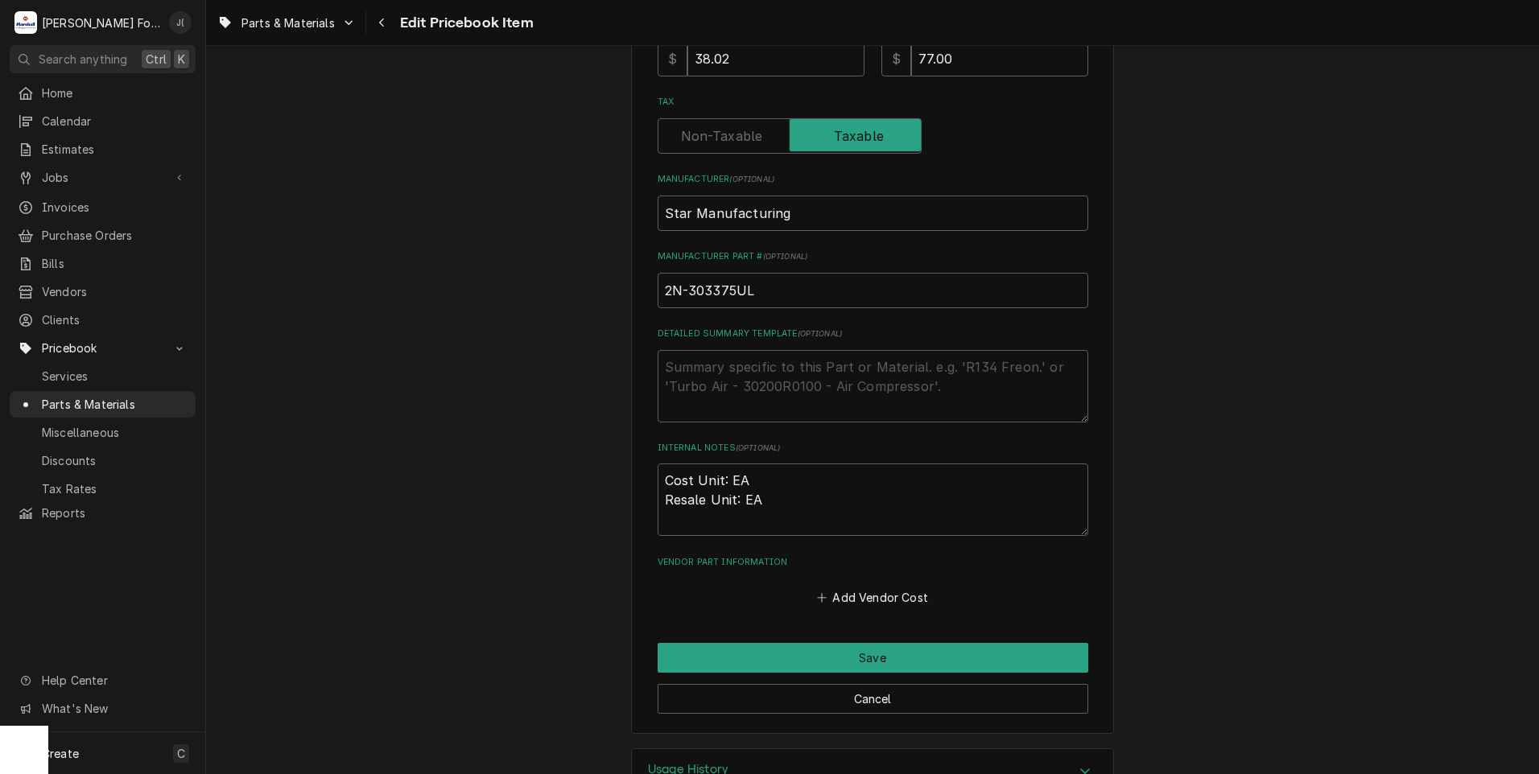
scroll to position [483, 0]
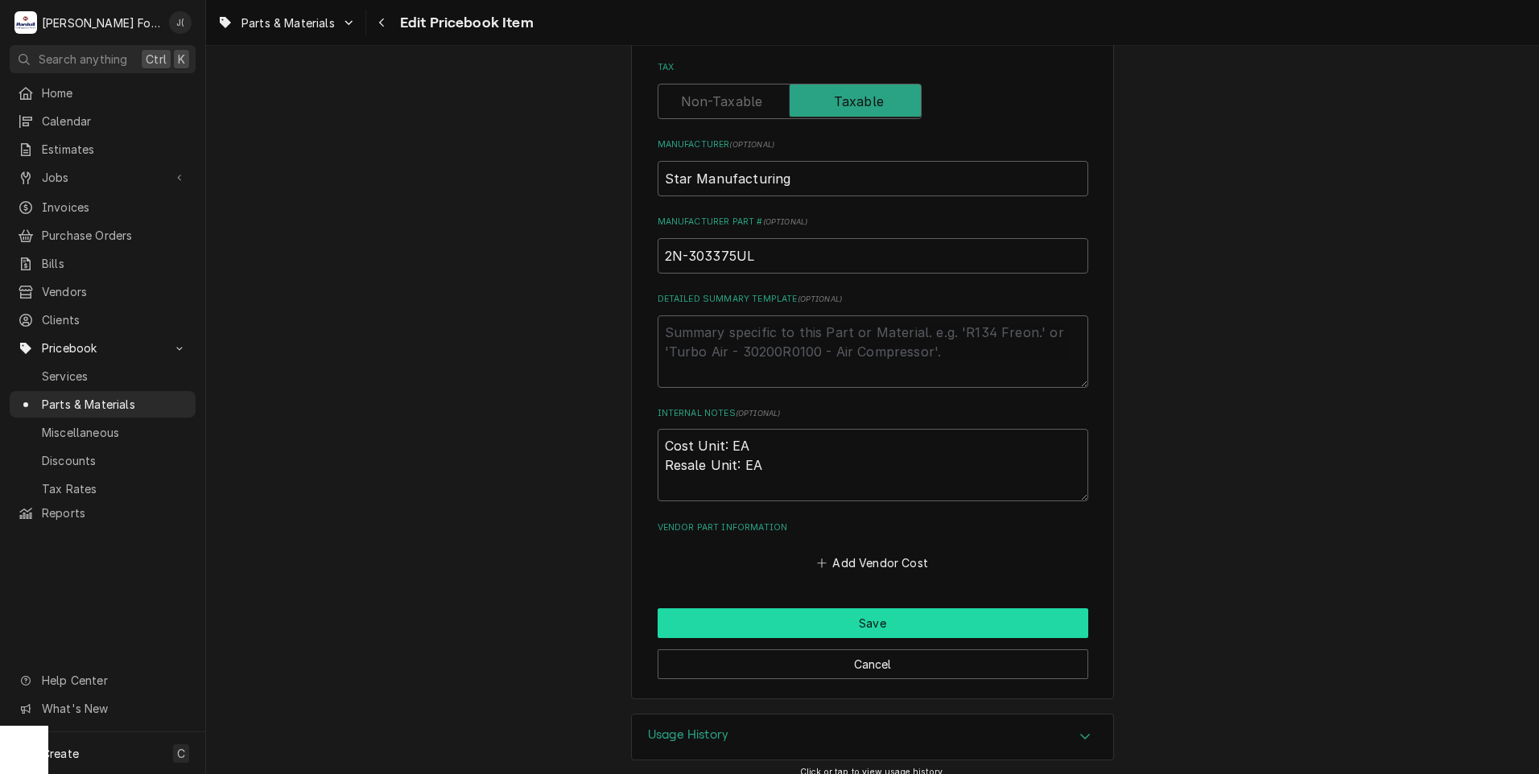
click at [720, 617] on button "Save" at bounding box center [873, 624] width 431 height 30
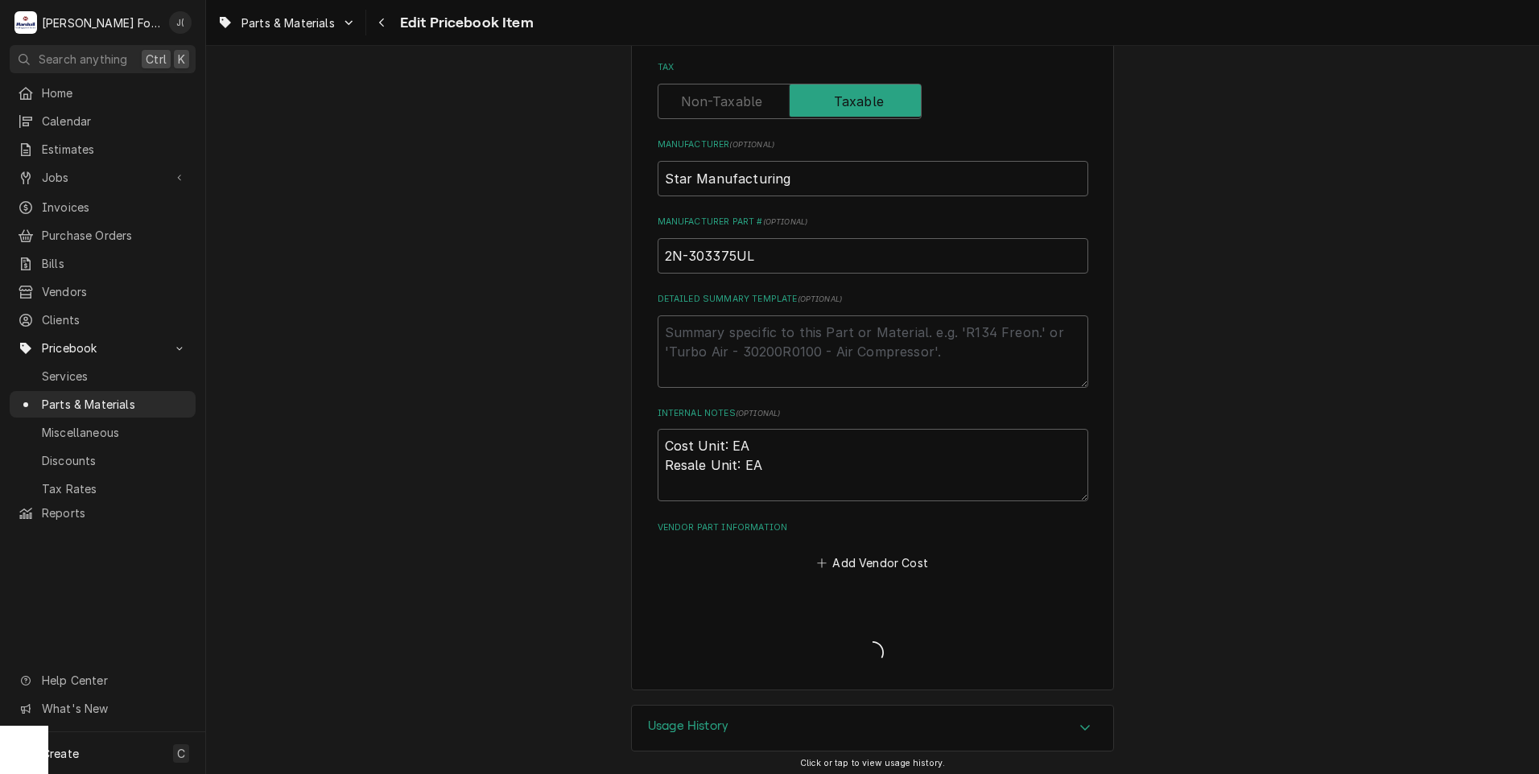
type textarea "x"
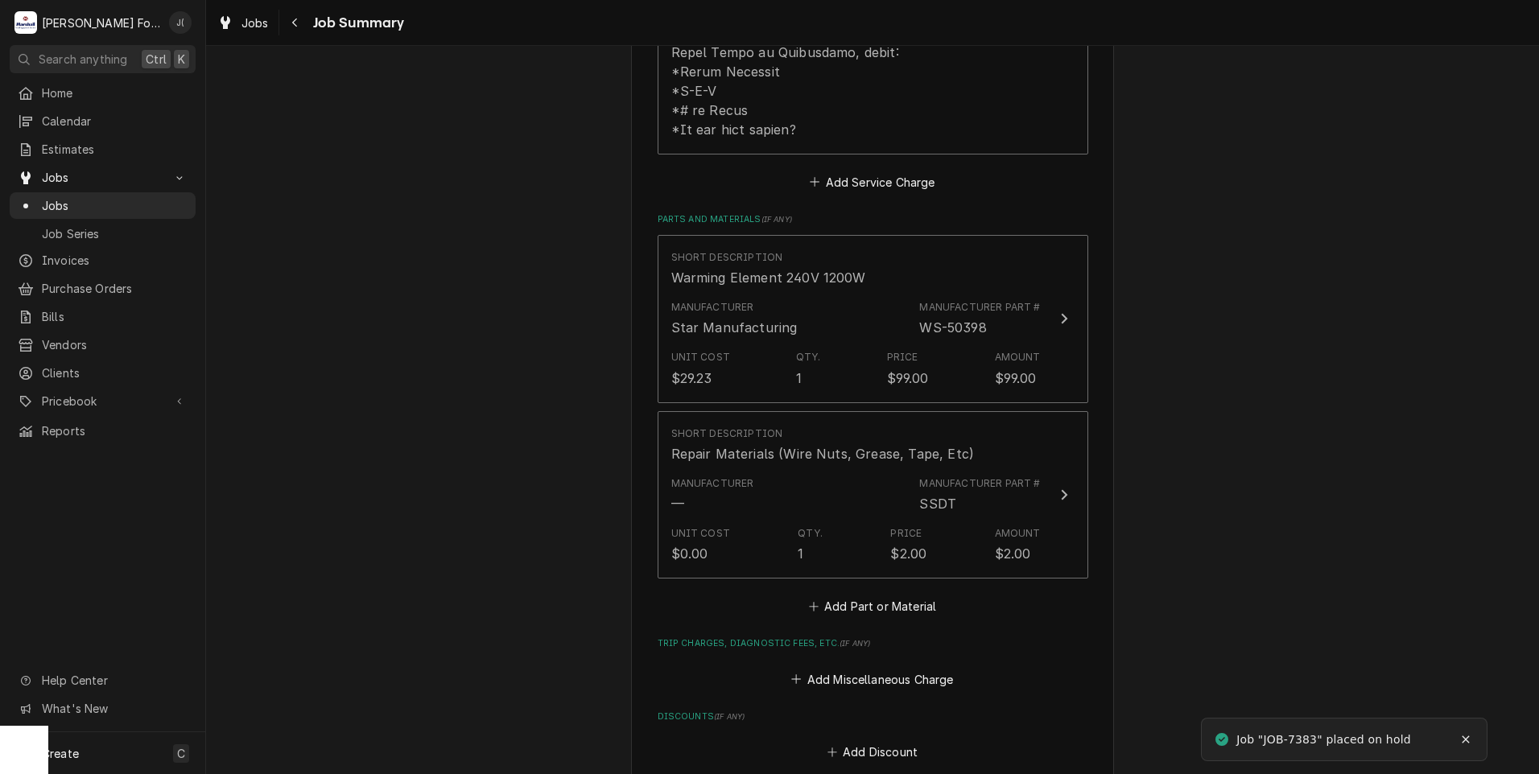
scroll to position [1047, 0]
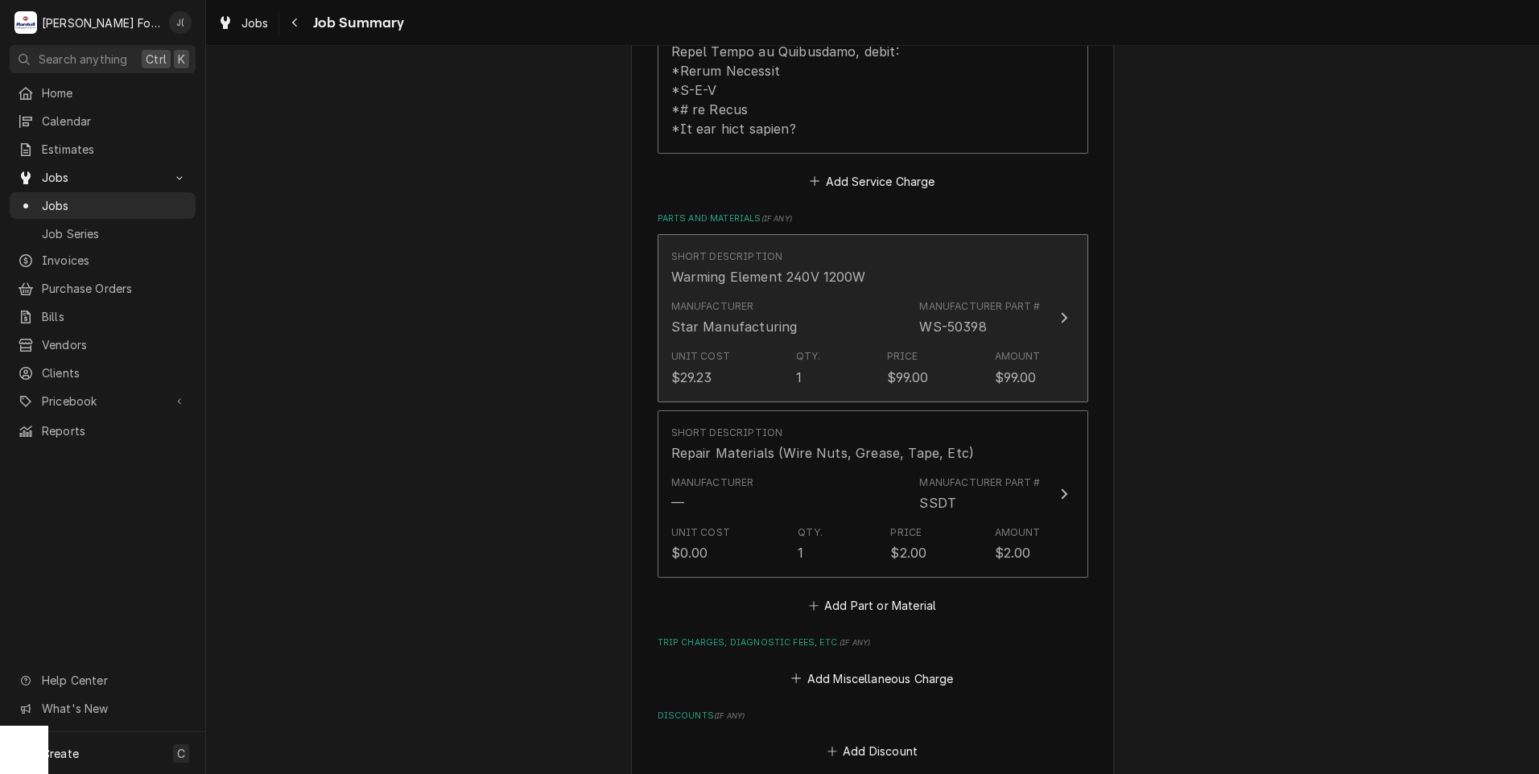
click at [729, 343] on div "Unit Cost $29.23 Qty. 1 Price $99.00 Amount $99.00" at bounding box center [855, 368] width 369 height 50
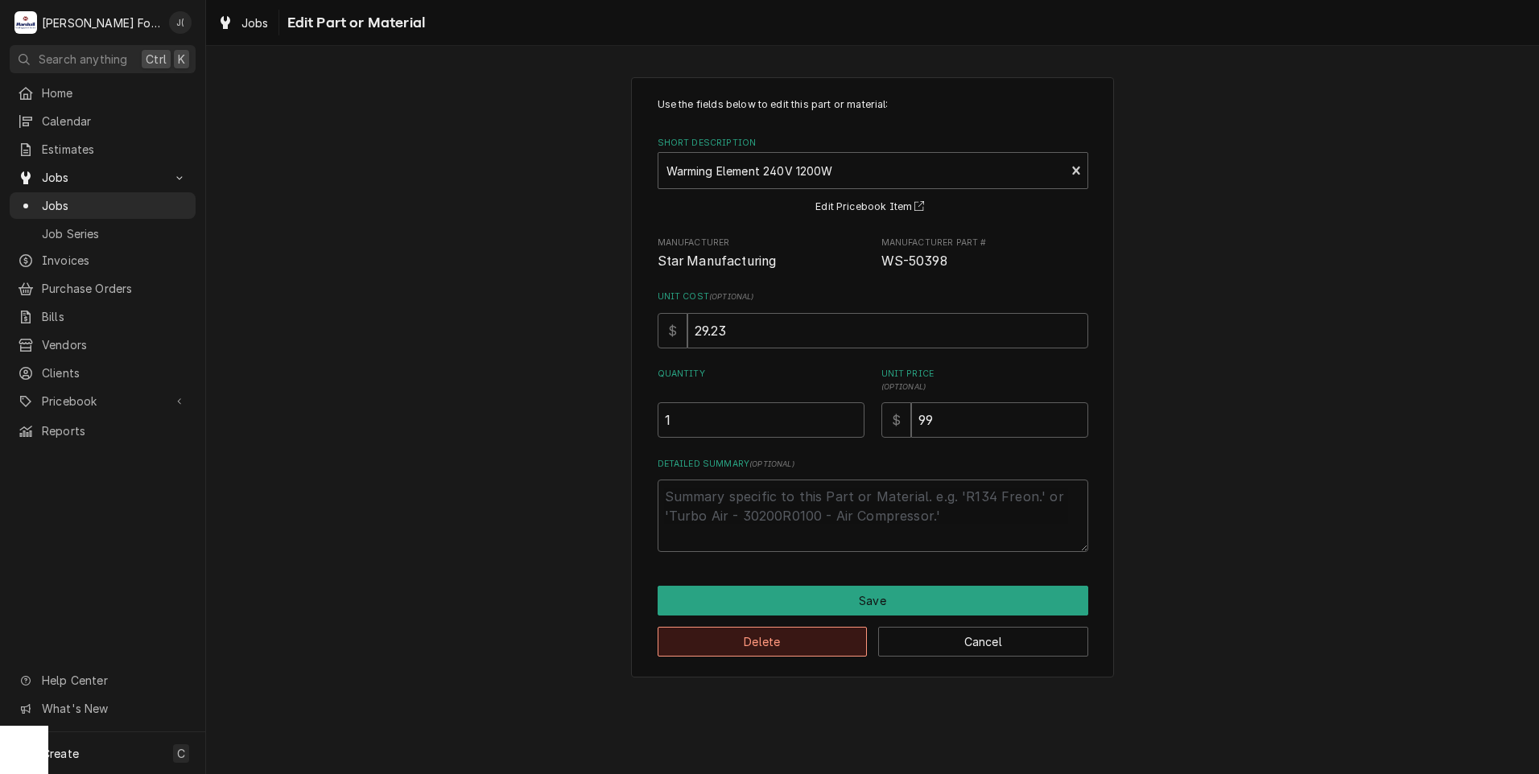
click at [733, 636] on button "Delete" at bounding box center [763, 642] width 210 height 30
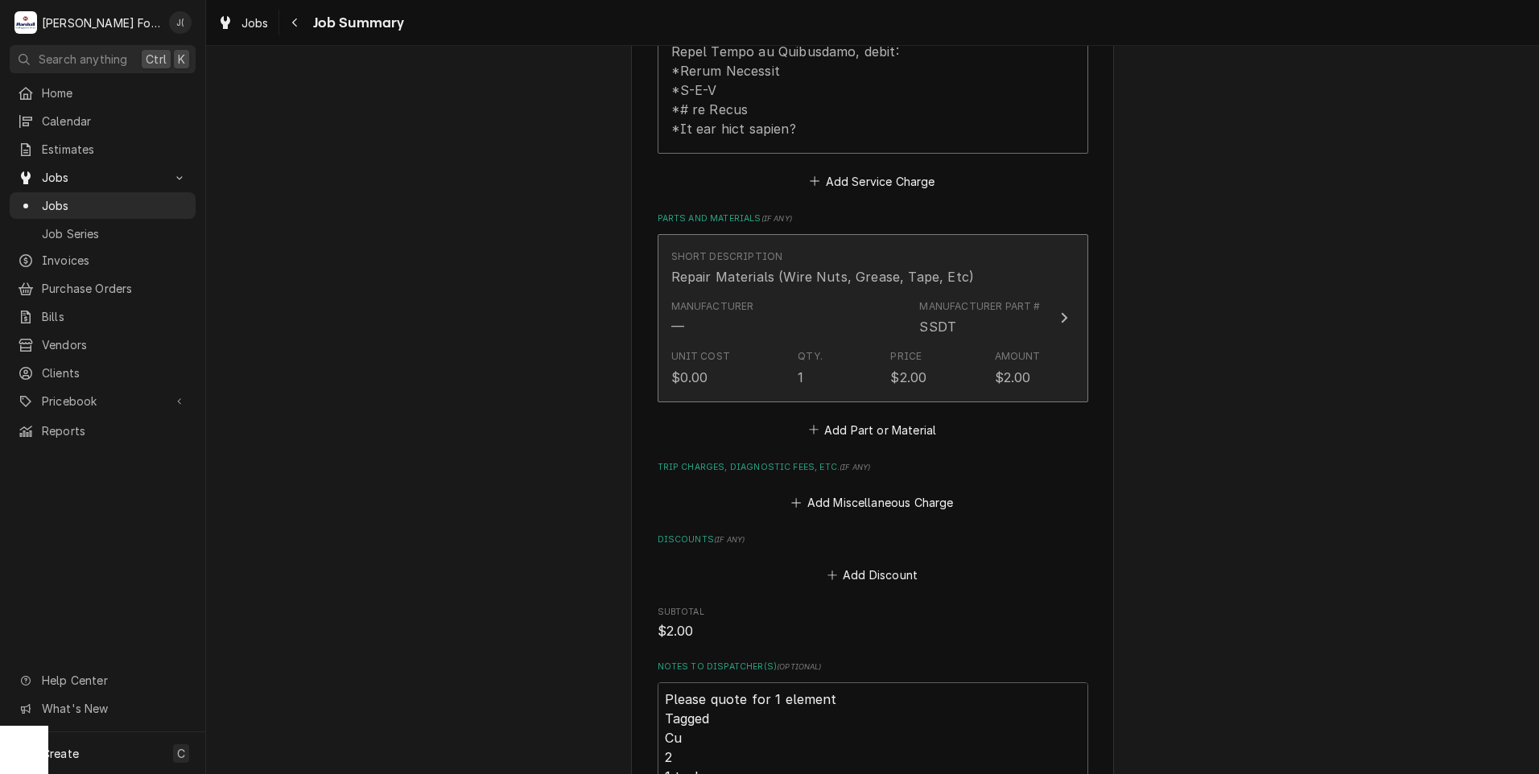
click at [782, 343] on div "Unit Cost $0.00 Qty. 1 Price $2.00 Amount $2.00" at bounding box center [855, 368] width 369 height 50
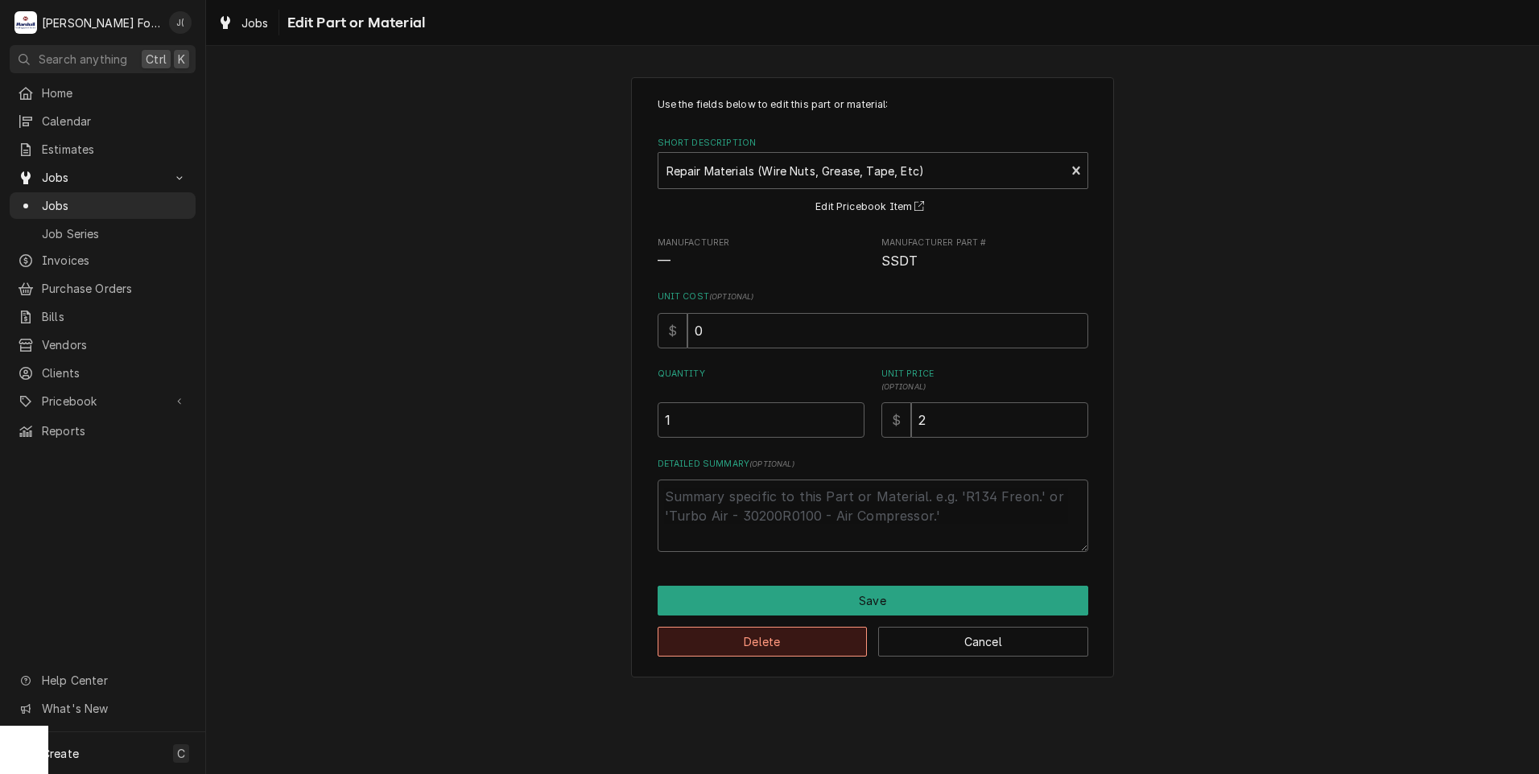
click at [810, 634] on button "Delete" at bounding box center [763, 642] width 210 height 30
type textarea "x"
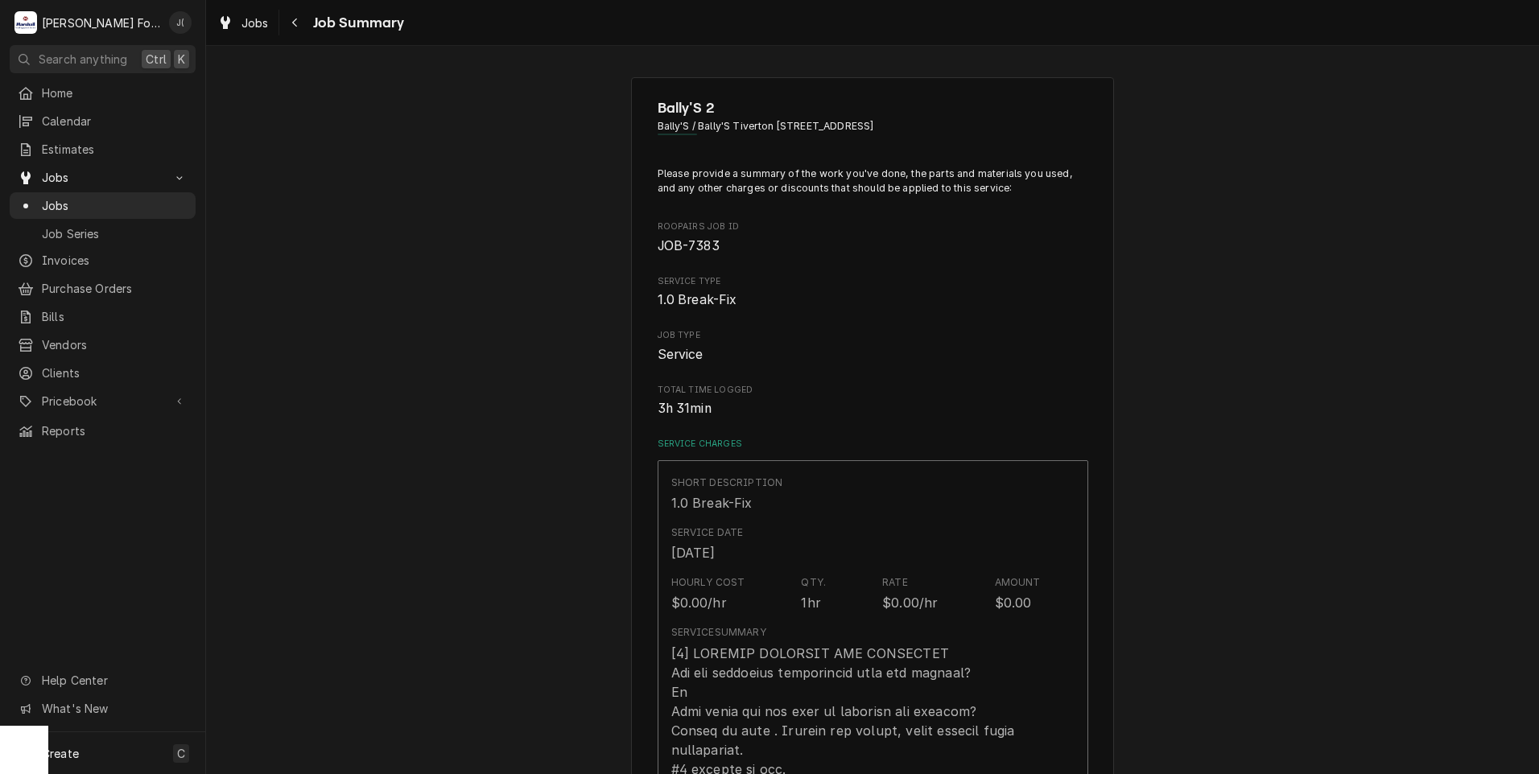
scroll to position [1047, 0]
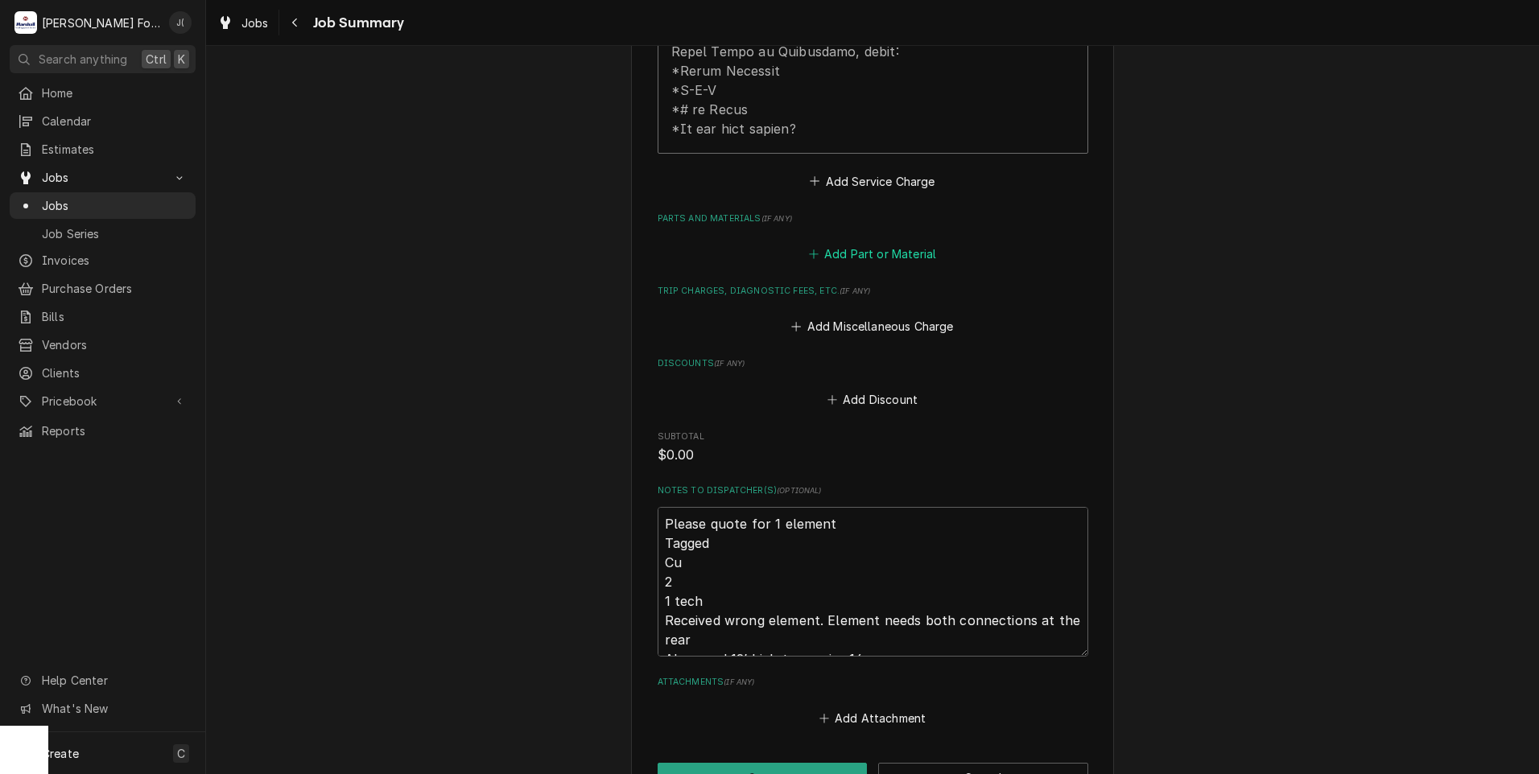
click at [855, 243] on button "Add Part or Material" at bounding box center [872, 254] width 133 height 23
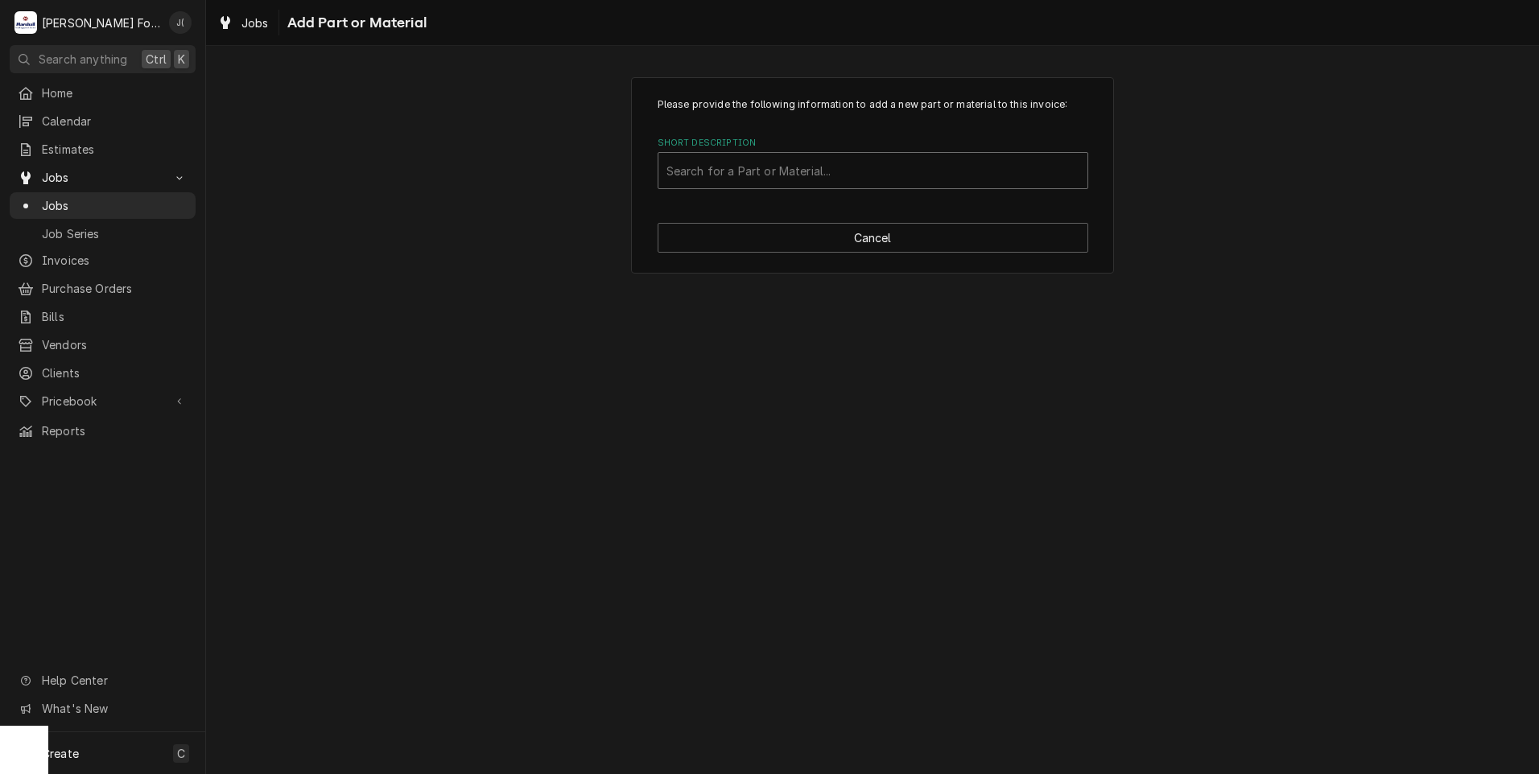
click at [812, 165] on div "Short Description" at bounding box center [873, 170] width 413 height 29
type input "2N-303375"
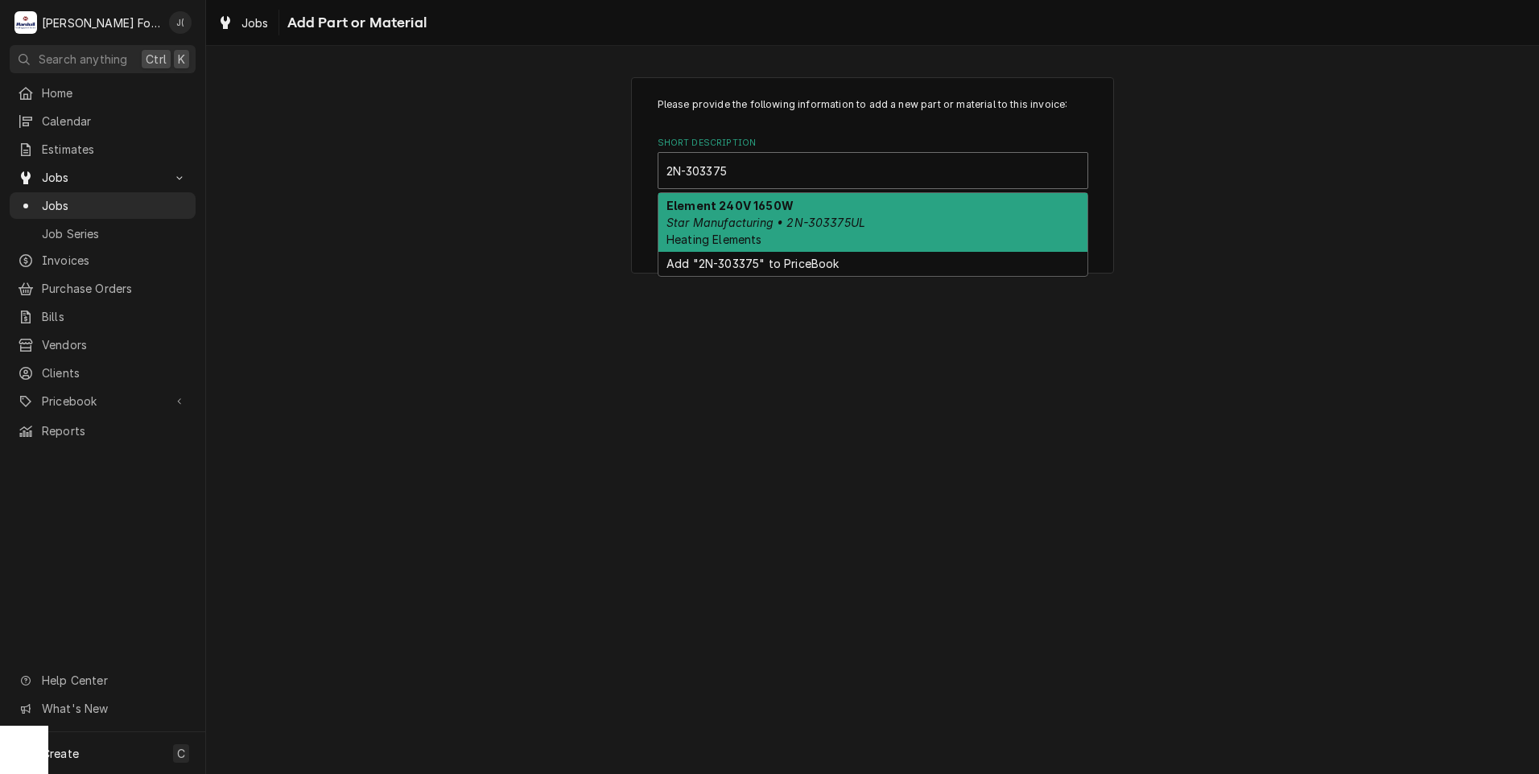
click at [777, 218] on em "Star Manufacturing • 2N-303375UL" at bounding box center [766, 223] width 199 height 14
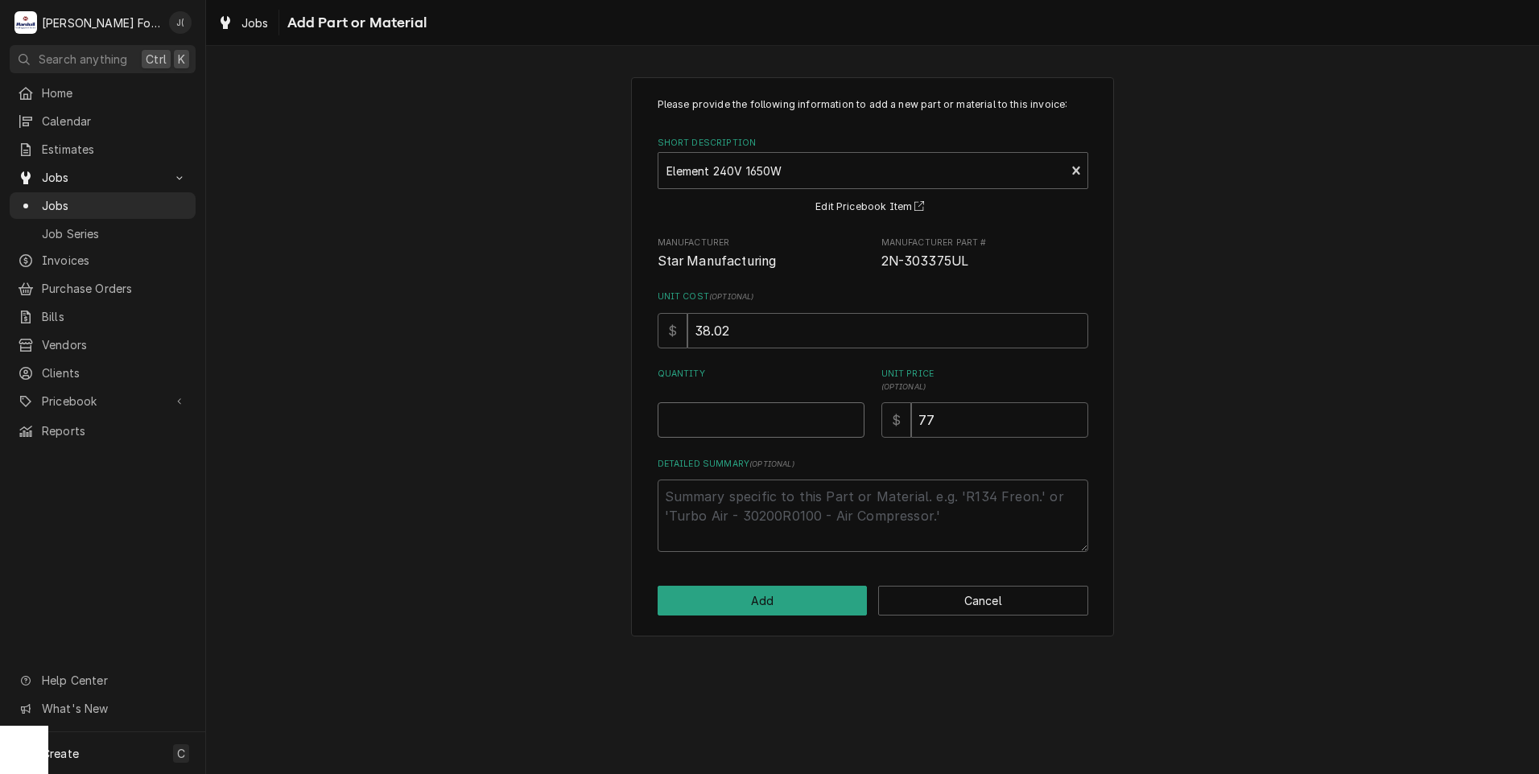
click at [749, 434] on input "Quantity" at bounding box center [761, 420] width 207 height 35
type textarea "x"
type input "1"
click at [776, 588] on button "Add" at bounding box center [763, 601] width 210 height 30
type textarea "x"
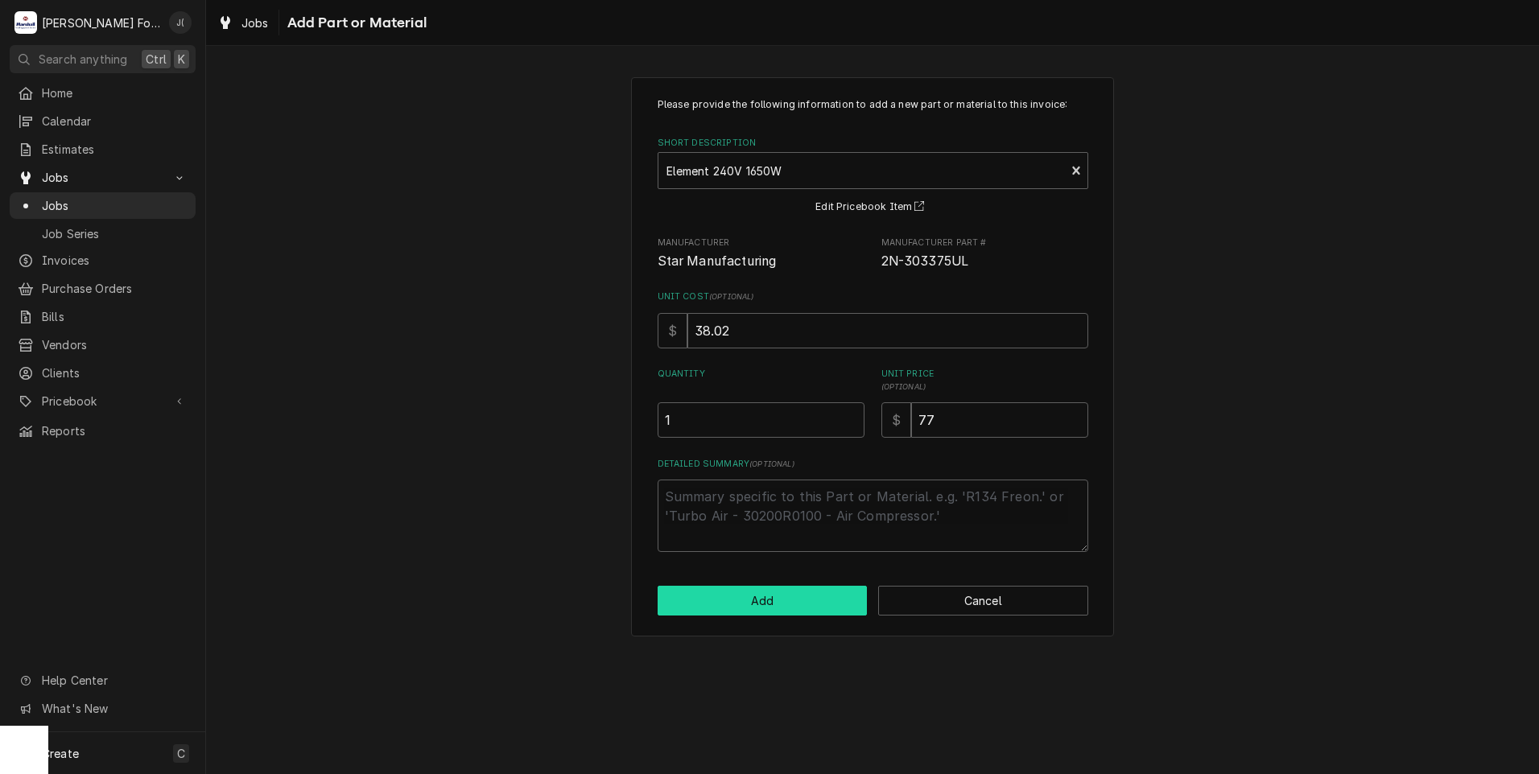
scroll to position [1047, 0]
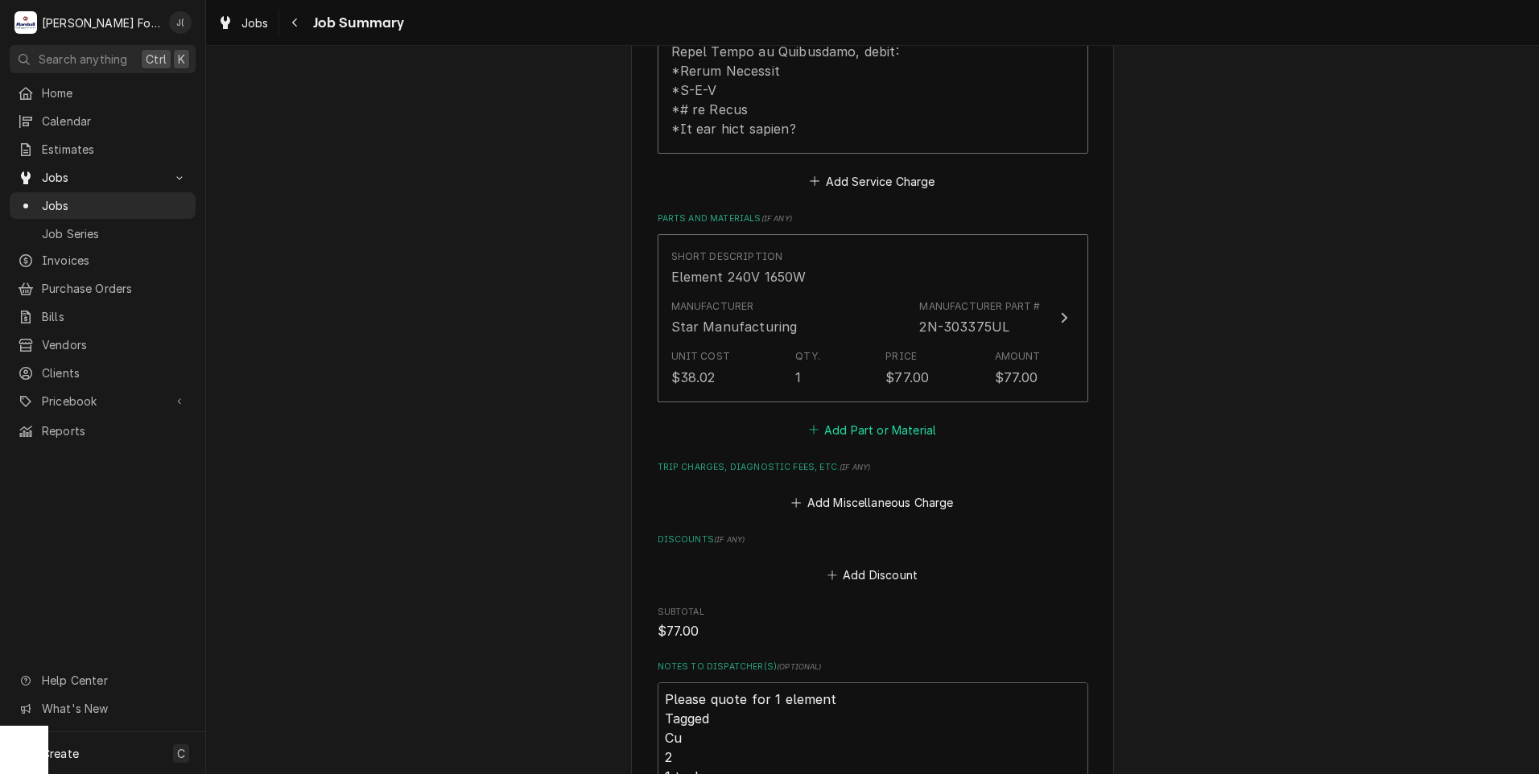
click at [823, 419] on button "Add Part or Material" at bounding box center [872, 430] width 133 height 23
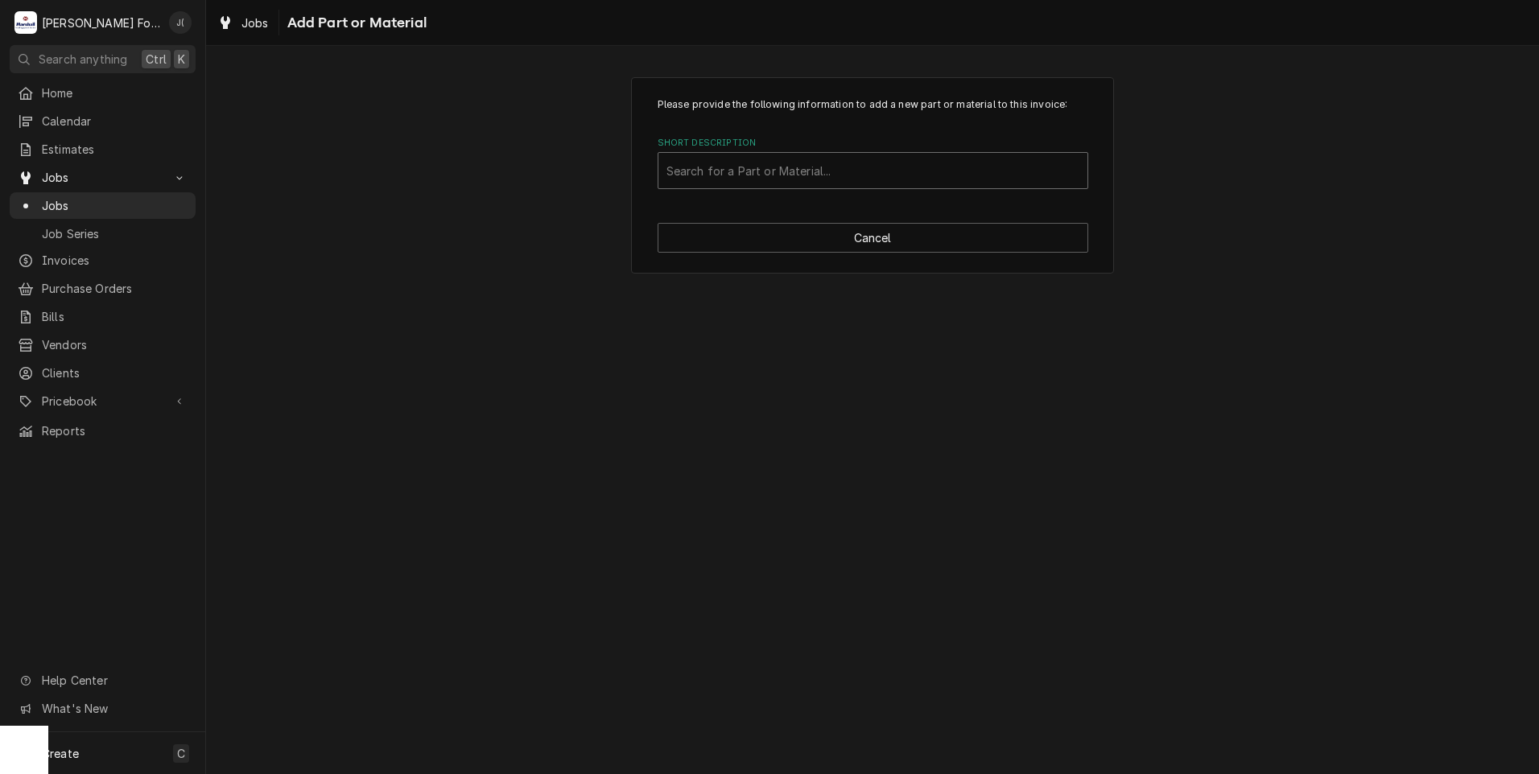
click at [845, 180] on div "Short Description" at bounding box center [873, 170] width 413 height 29
type input "MAT"
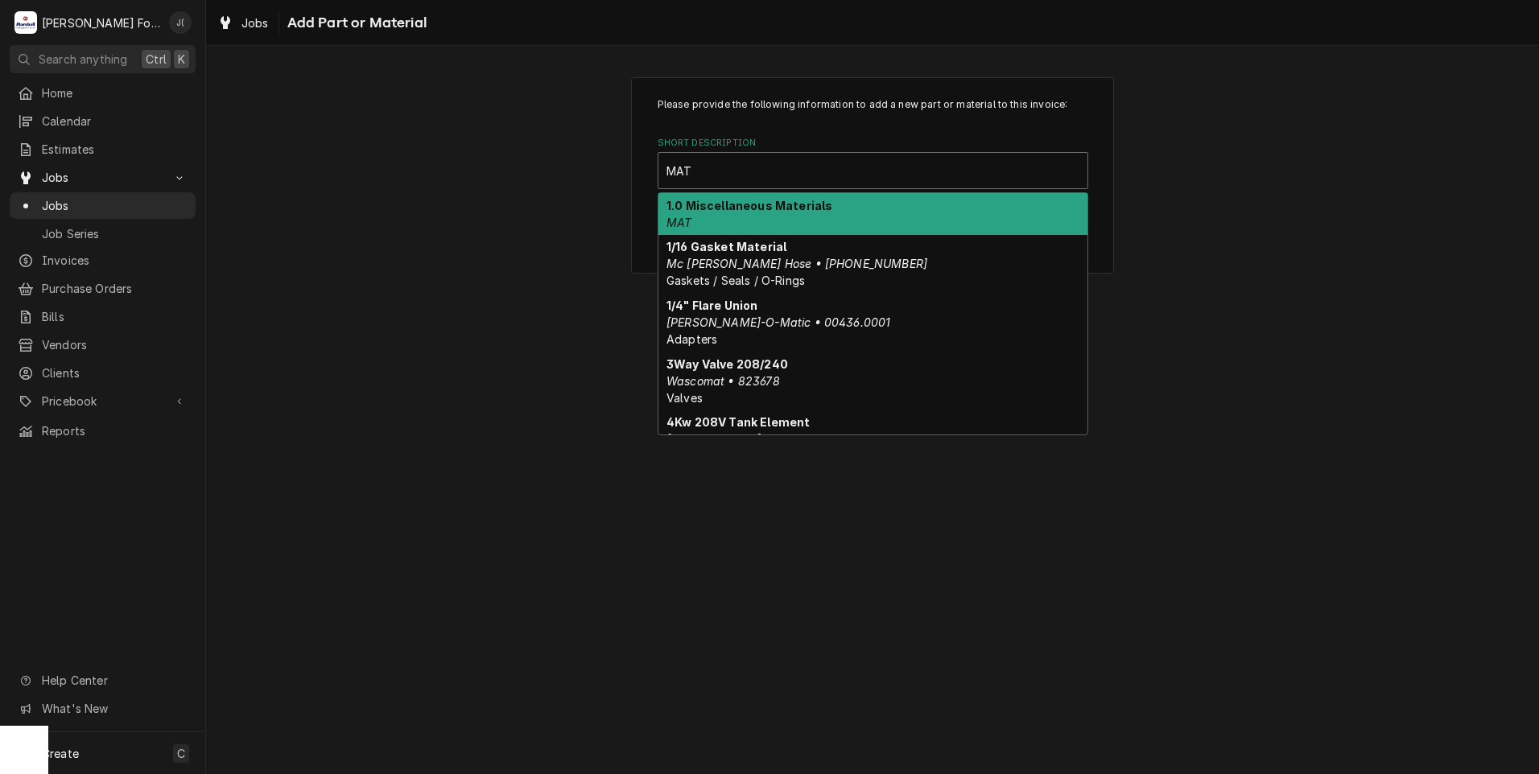
click at [819, 204] on strong "1.0 Miscellaneous Materials" at bounding box center [750, 206] width 166 height 14
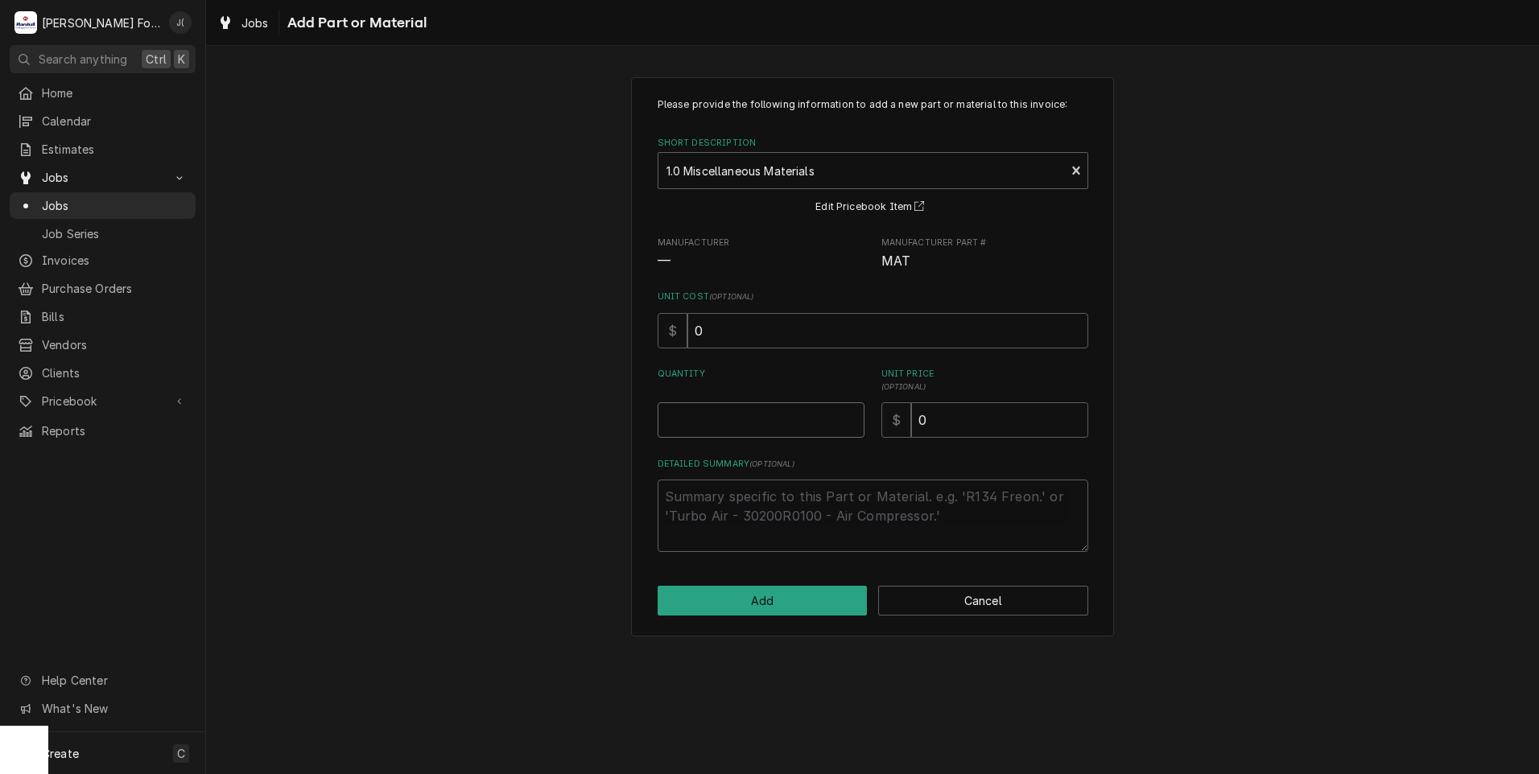
click at [770, 415] on input "Quantity" at bounding box center [761, 420] width 207 height 35
type textarea "x"
type input "1"
type textarea "x"
type input "2"
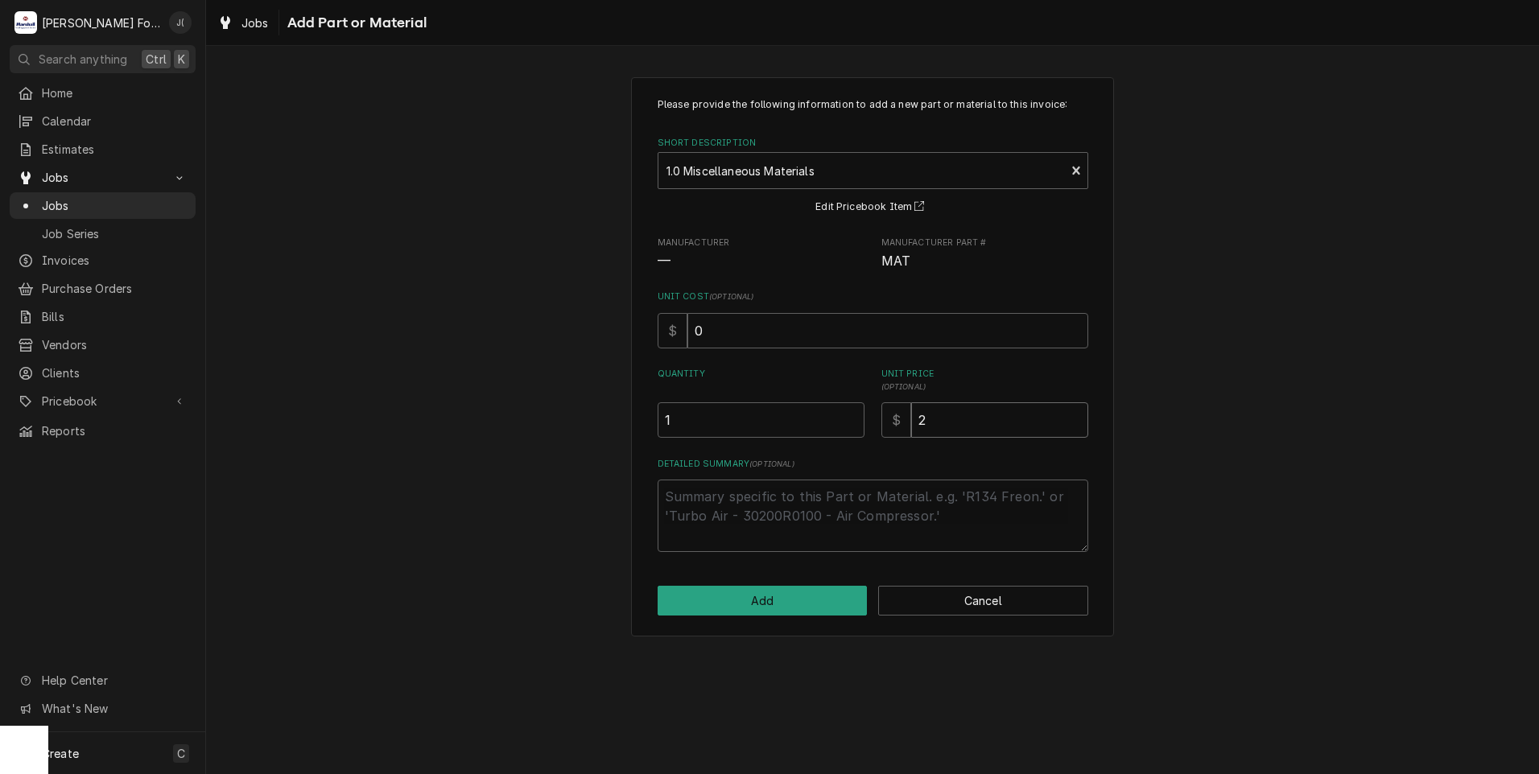
type textarea "x"
type input "22"
click at [795, 598] on button "Add" at bounding box center [763, 601] width 210 height 30
type textarea "x"
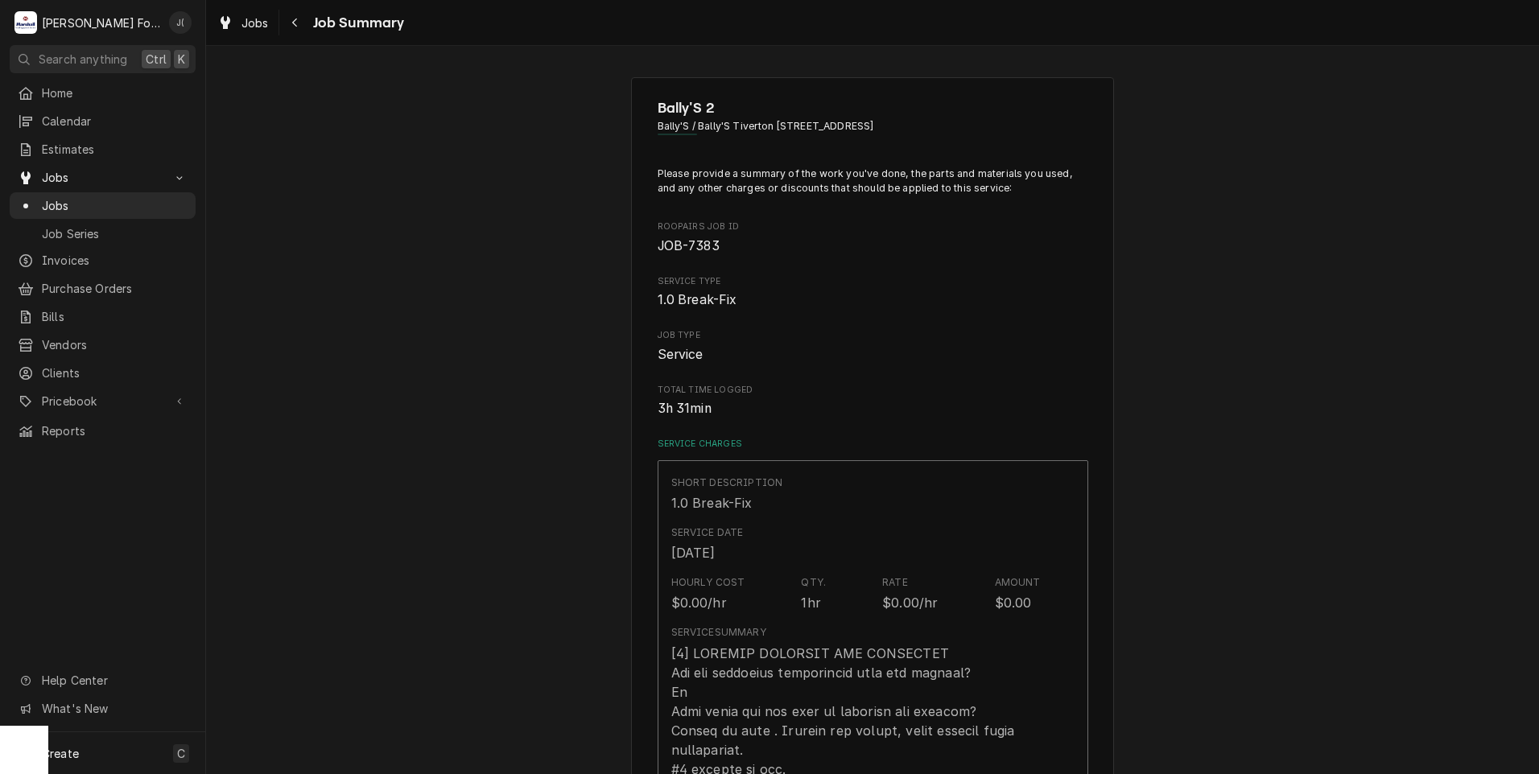
scroll to position [1047, 0]
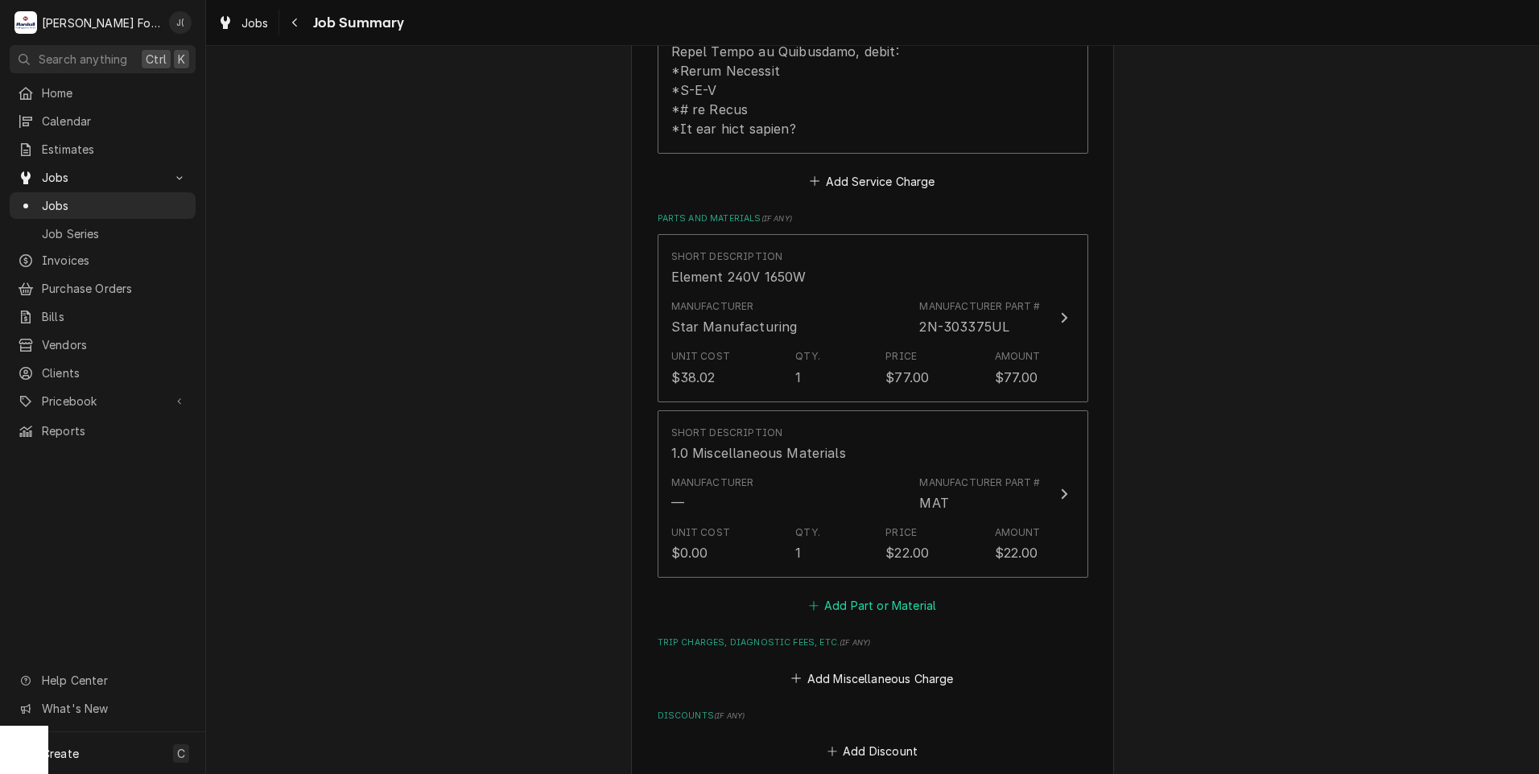
click at [828, 595] on button "Add Part or Material" at bounding box center [872, 606] width 133 height 23
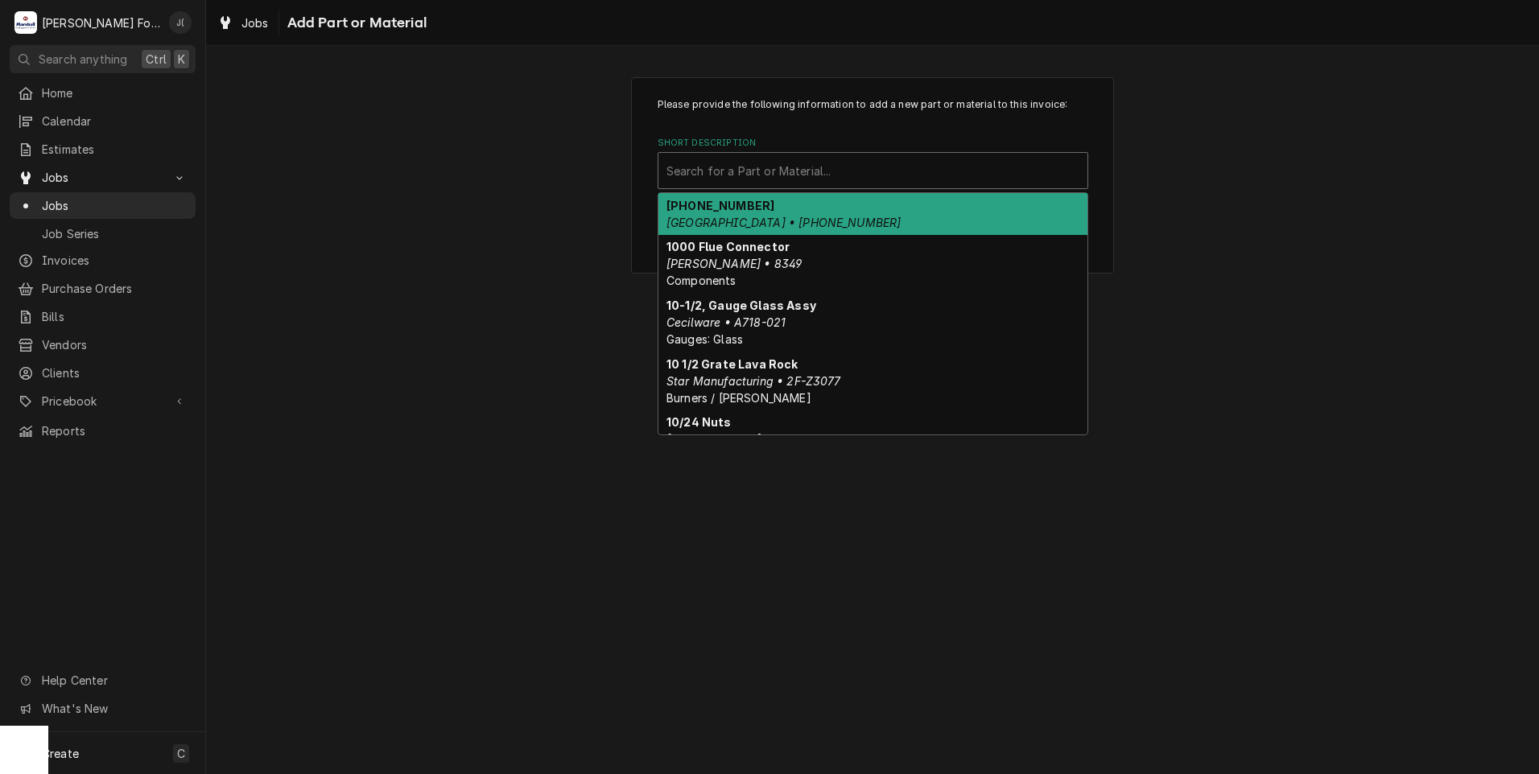
click at [774, 174] on div "Short Description" at bounding box center [873, 170] width 413 height 29
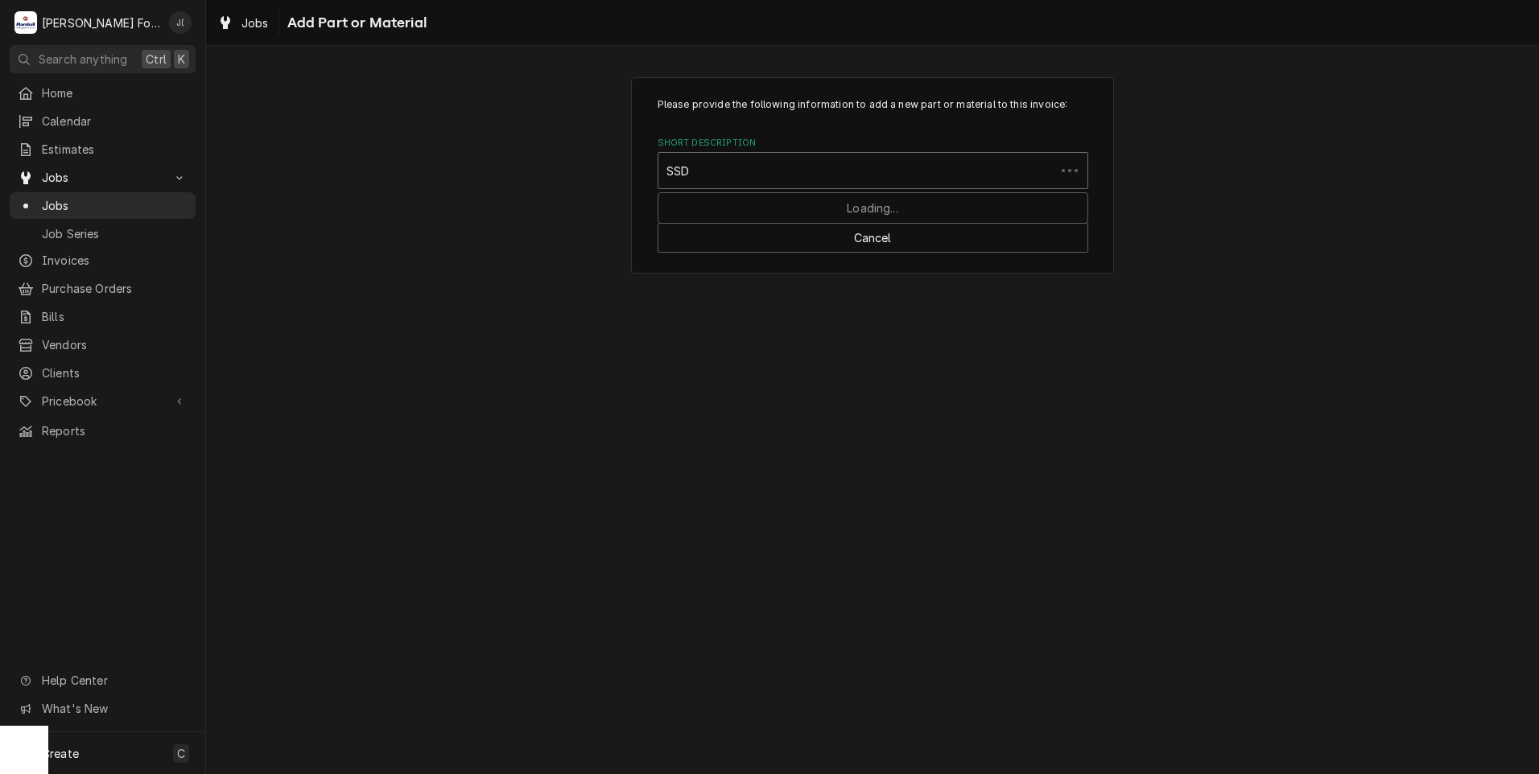
type input "SSDT"
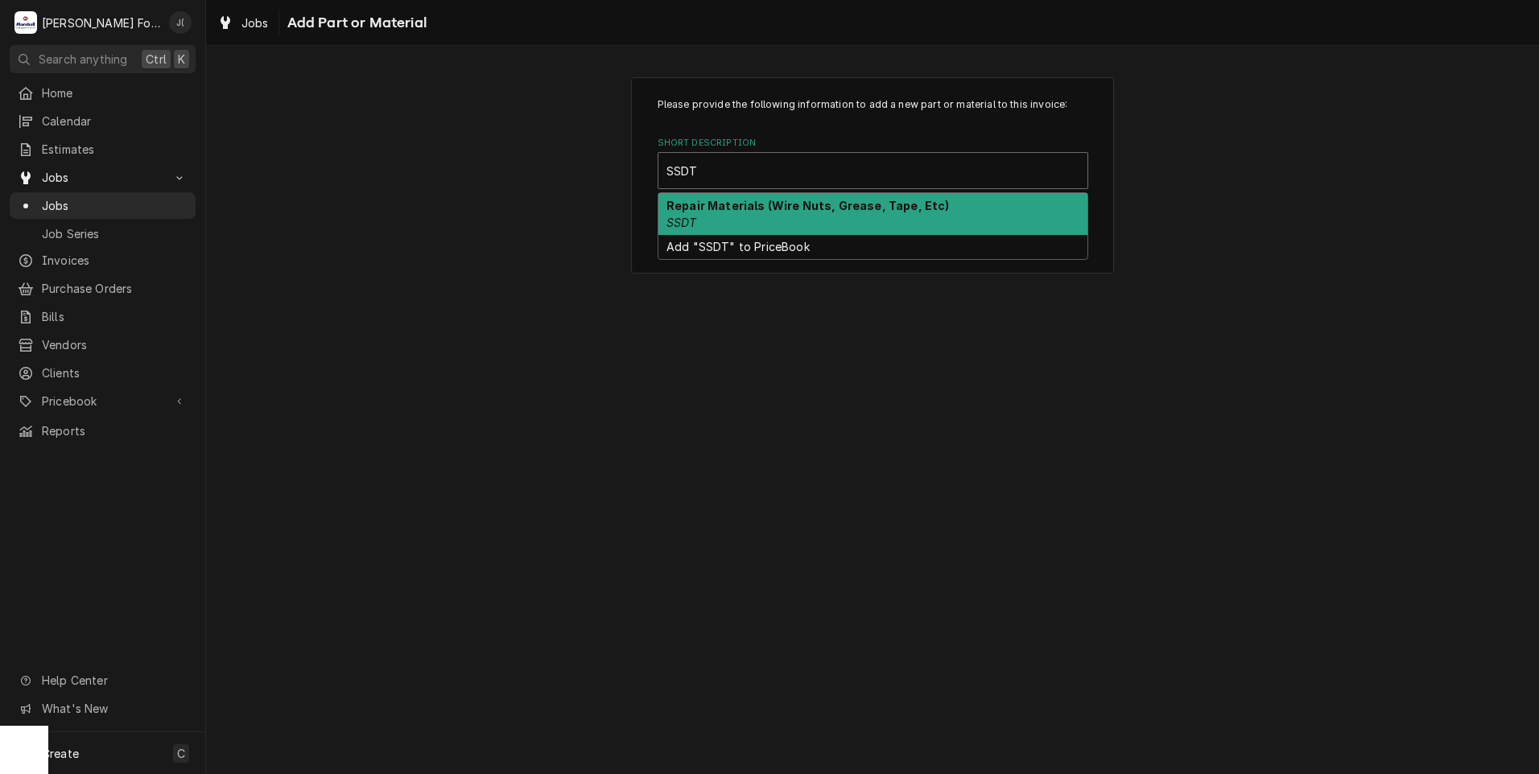
click at [747, 208] on strong "Repair Materials (Wire Nuts, Grease, Tape, Etc)" at bounding box center [808, 206] width 283 height 14
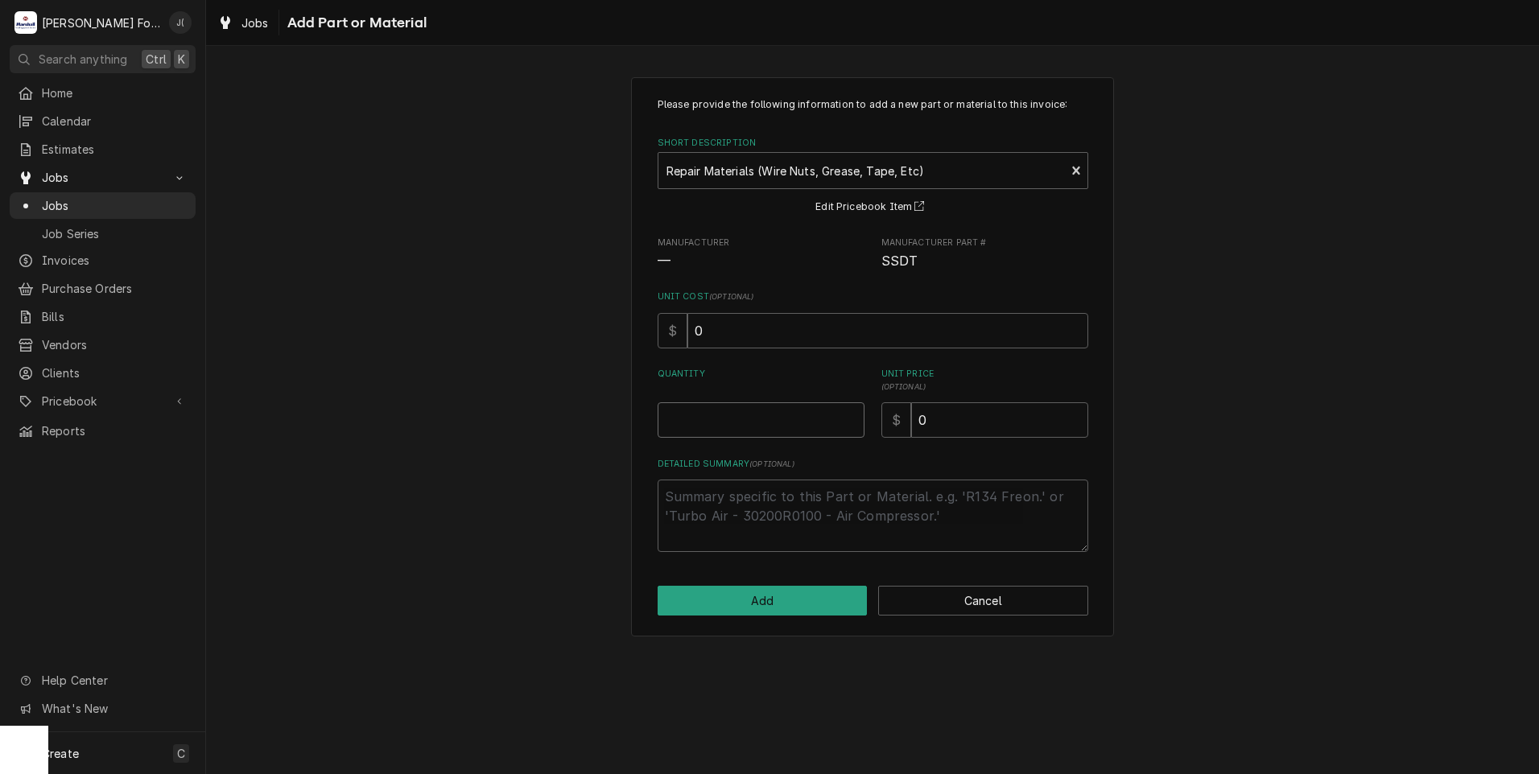
click at [768, 416] on input "Quantity" at bounding box center [761, 420] width 207 height 35
type textarea "x"
type input "1"
type textarea "x"
type input "2"
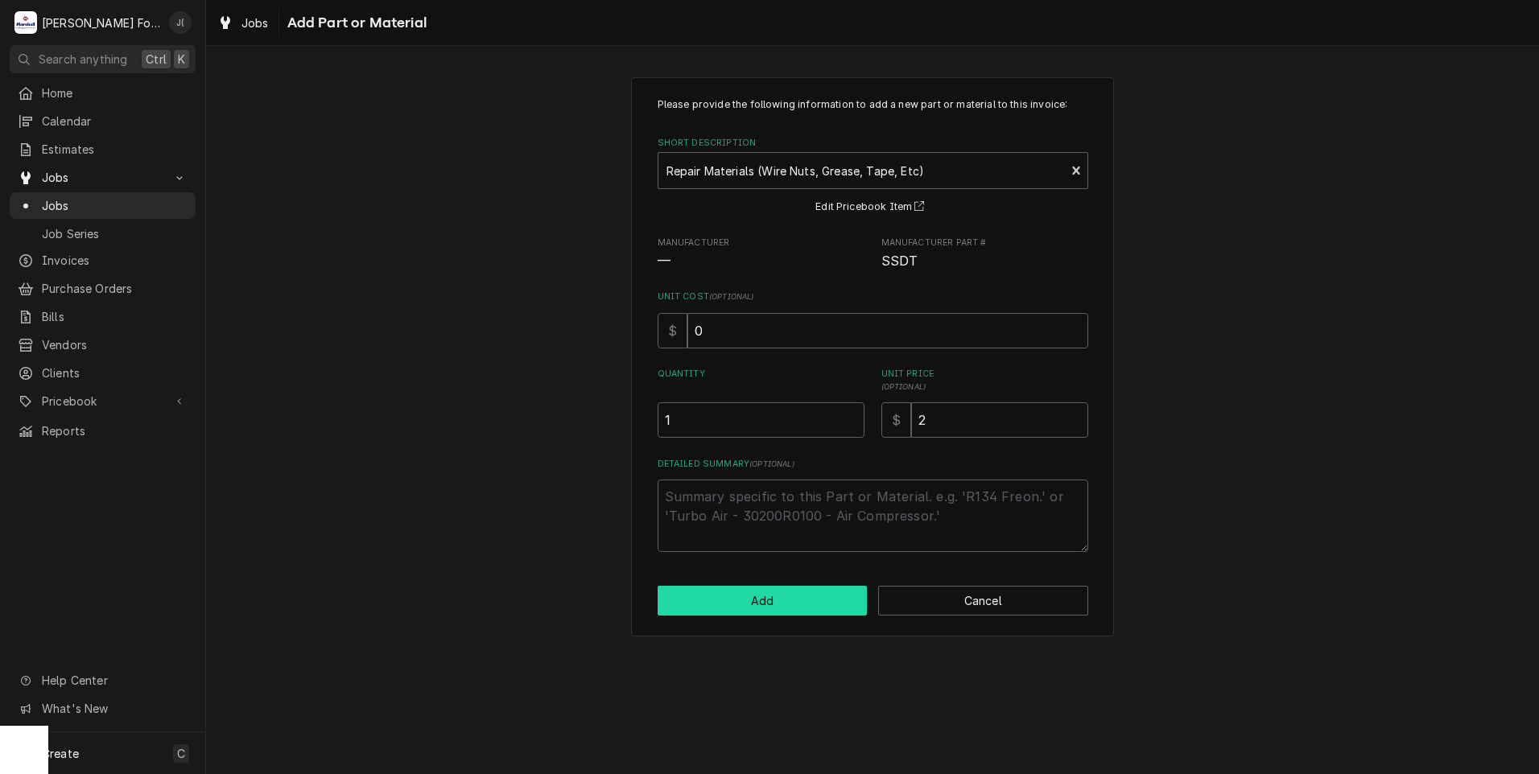
click at [788, 605] on button "Add" at bounding box center [763, 601] width 210 height 30
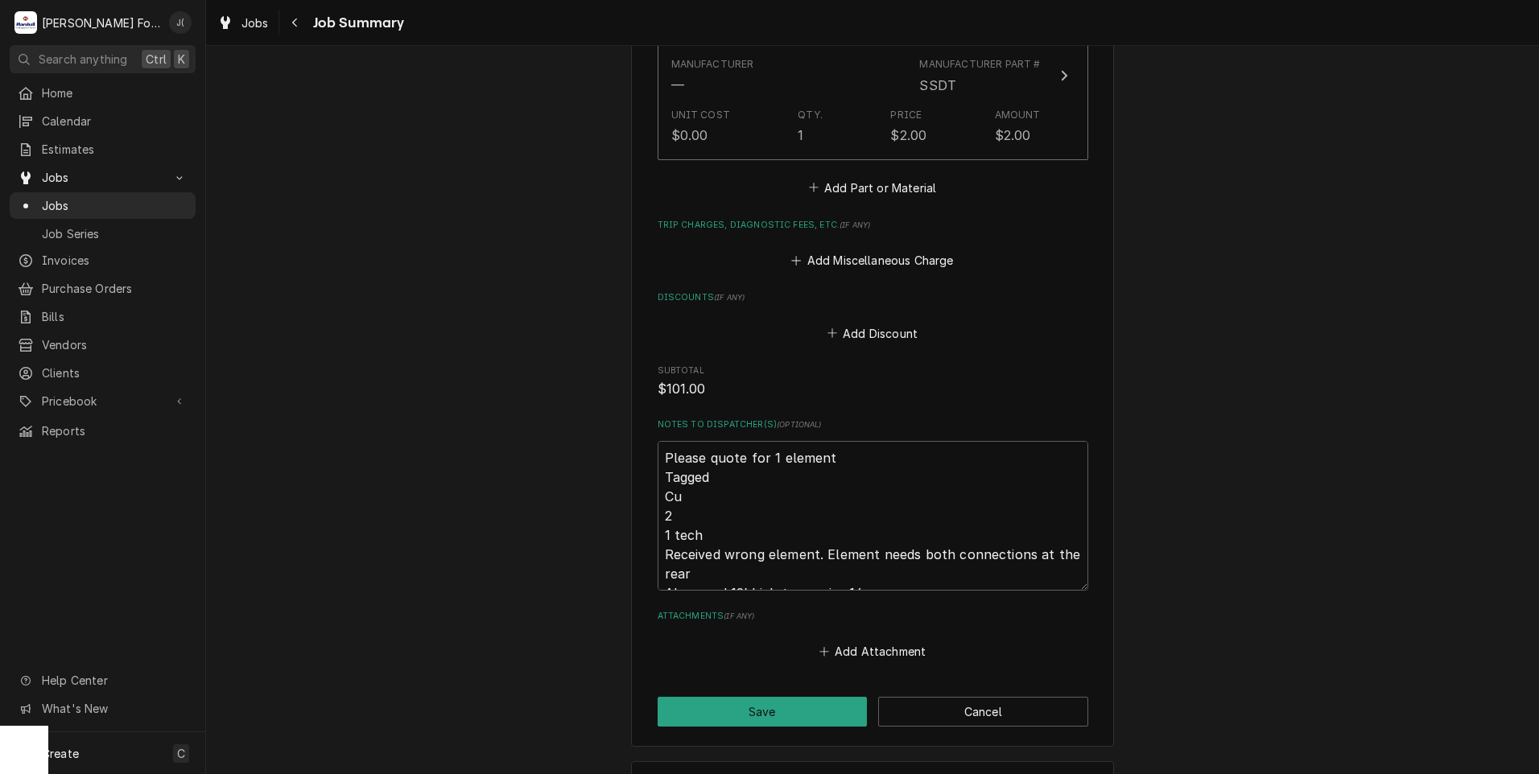
scroll to position [1761, 0]
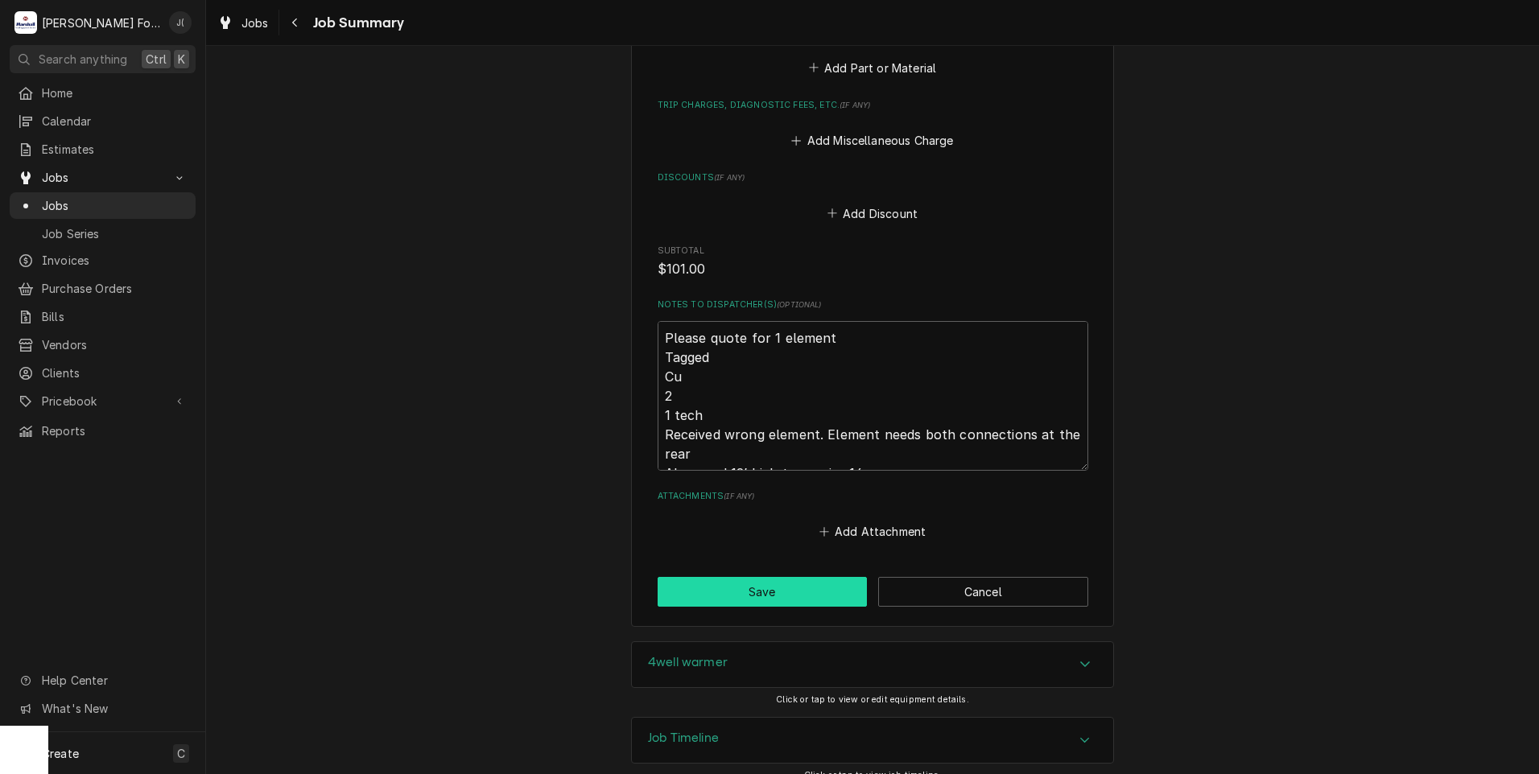
click at [669, 577] on button "Save" at bounding box center [763, 592] width 210 height 30
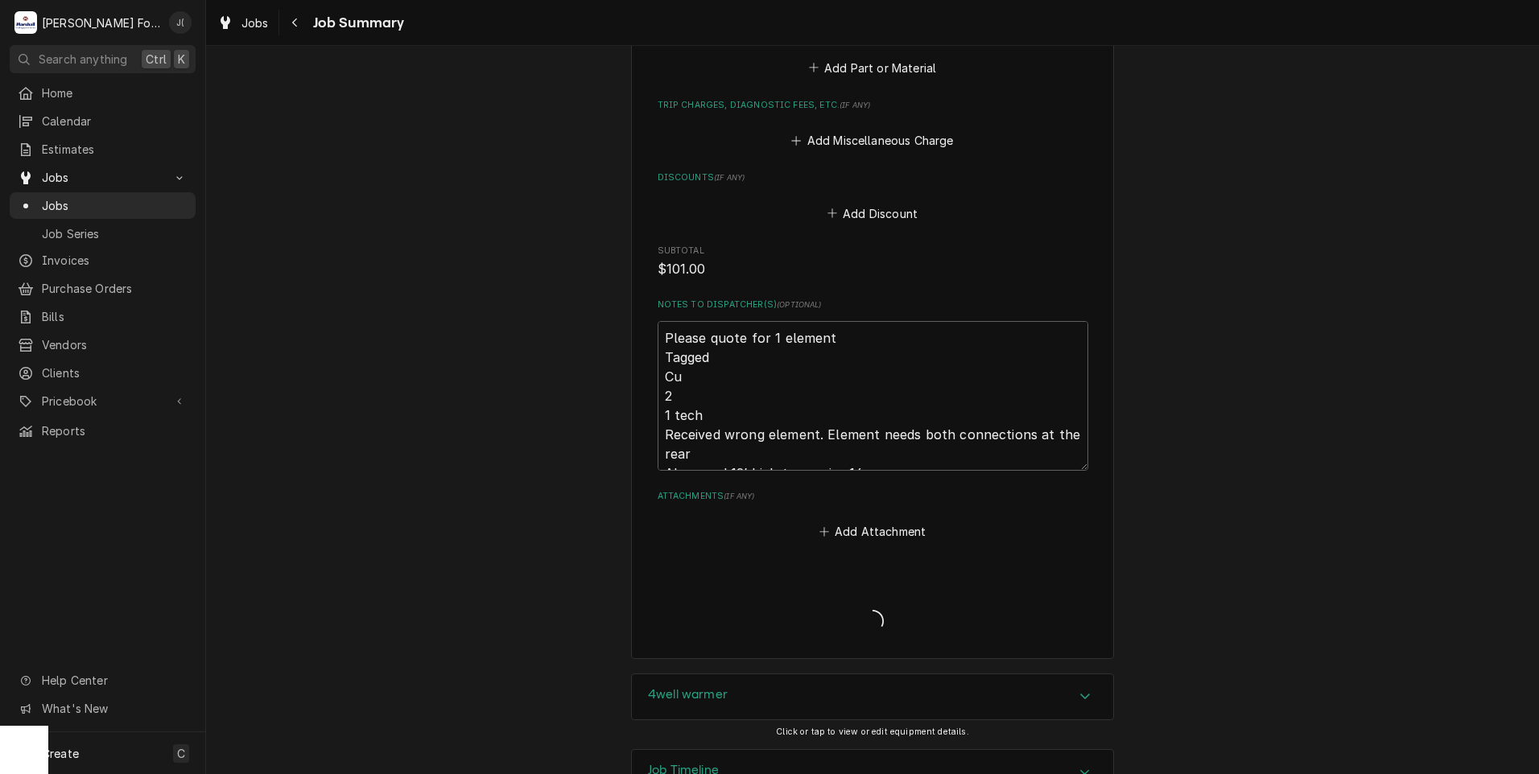
type textarea "x"
